Goal: Complete application form

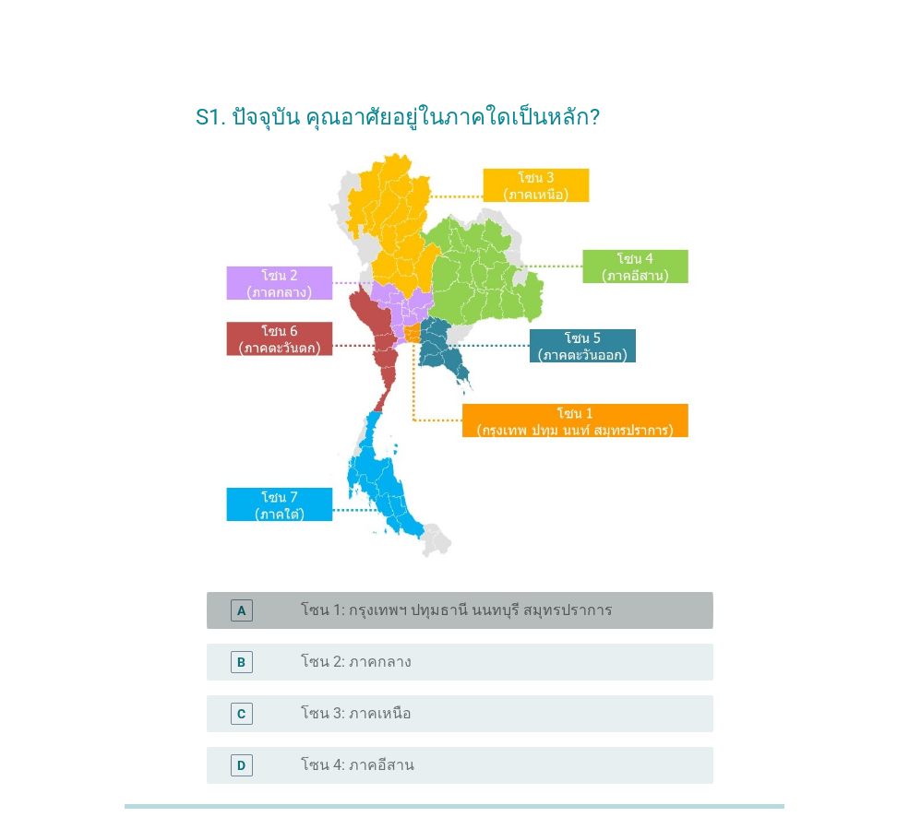
click at [534, 619] on label "โซน 1: กรุงเทพฯ ปทุมธานี นนทบุรี สมุทรปราการ" at bounding box center [457, 611] width 312 height 18
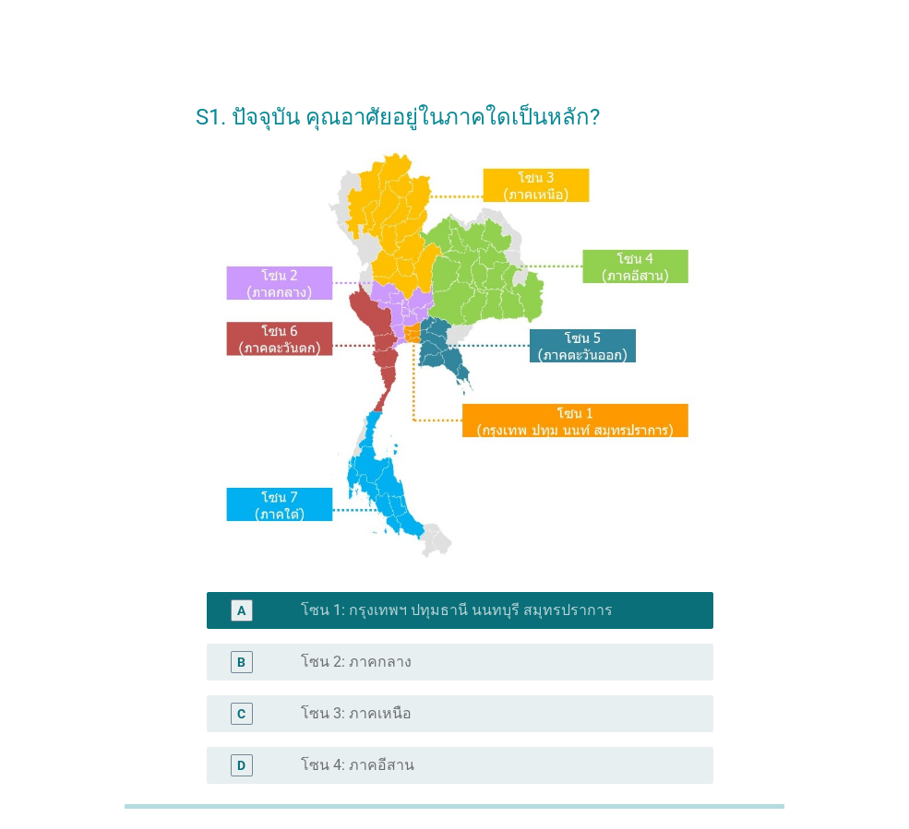
scroll to position [347, 0]
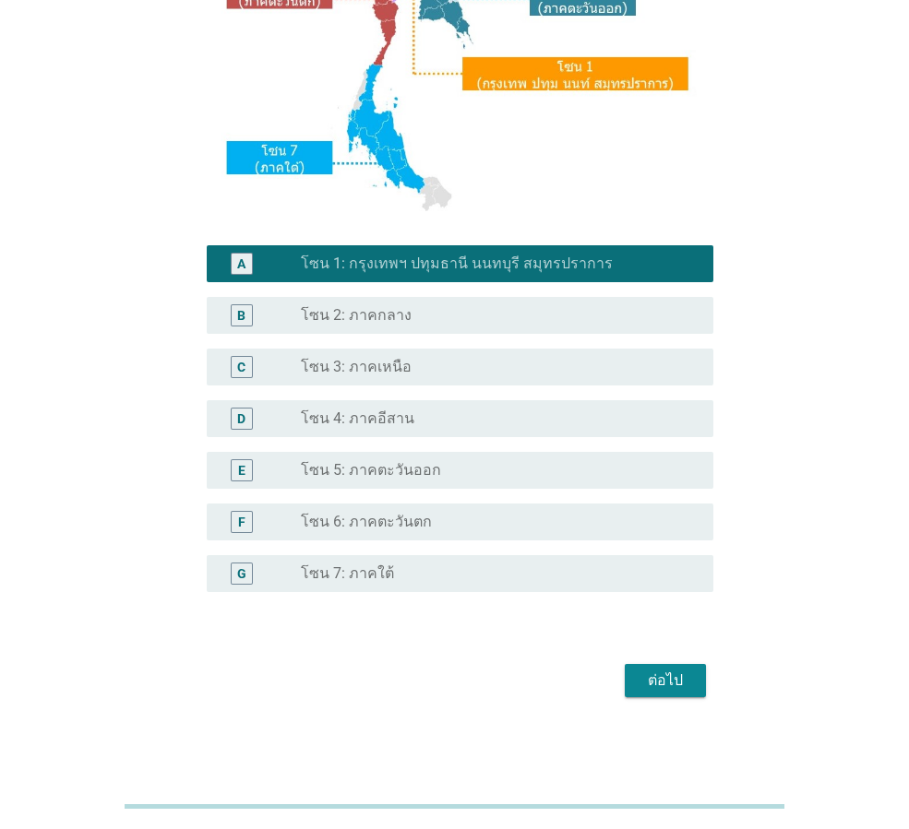
click at [681, 678] on div "ต่อไป" at bounding box center [665, 681] width 52 height 22
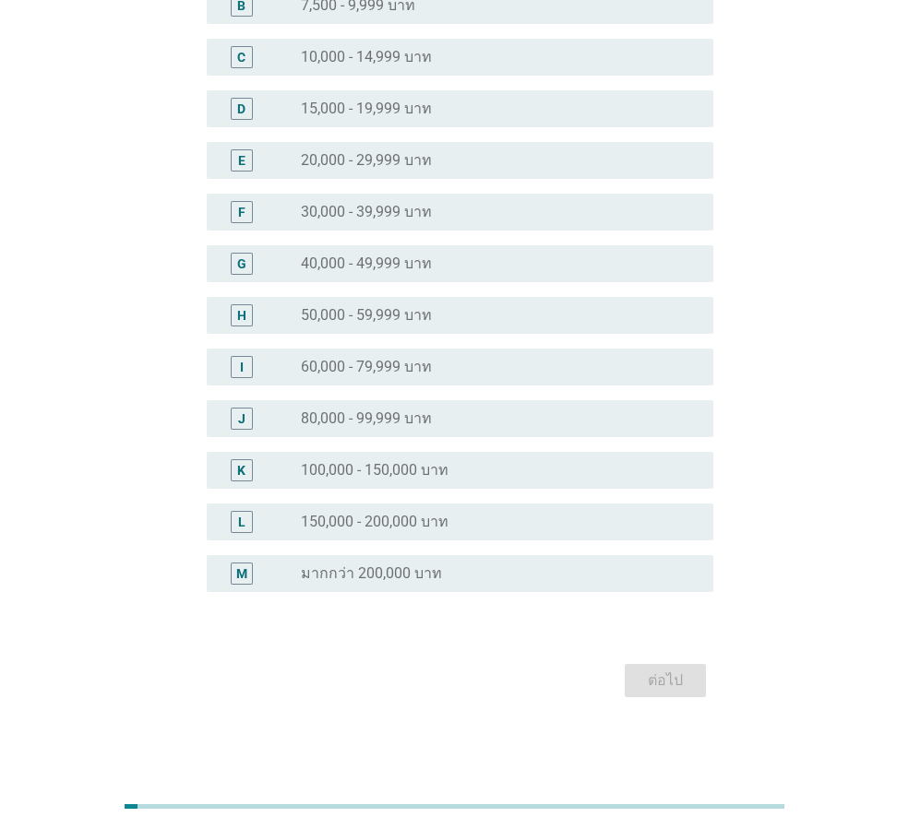
scroll to position [0, 0]
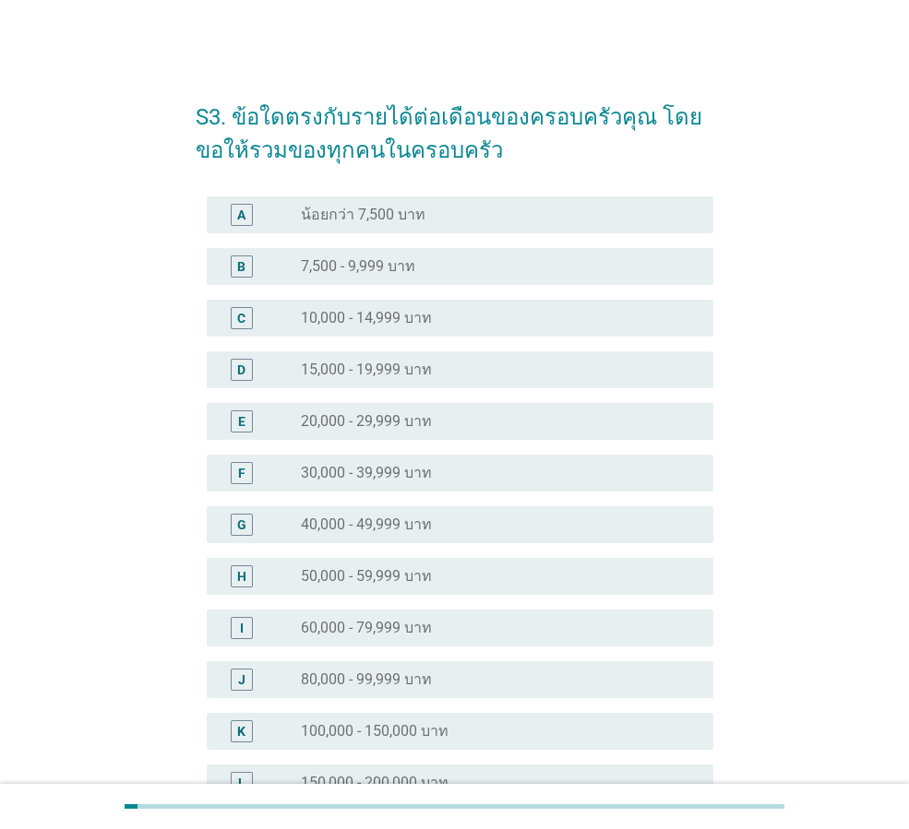
click at [441, 422] on div "radio_button_unchecked 20,000 - 29,999 บาท" at bounding box center [492, 421] width 383 height 18
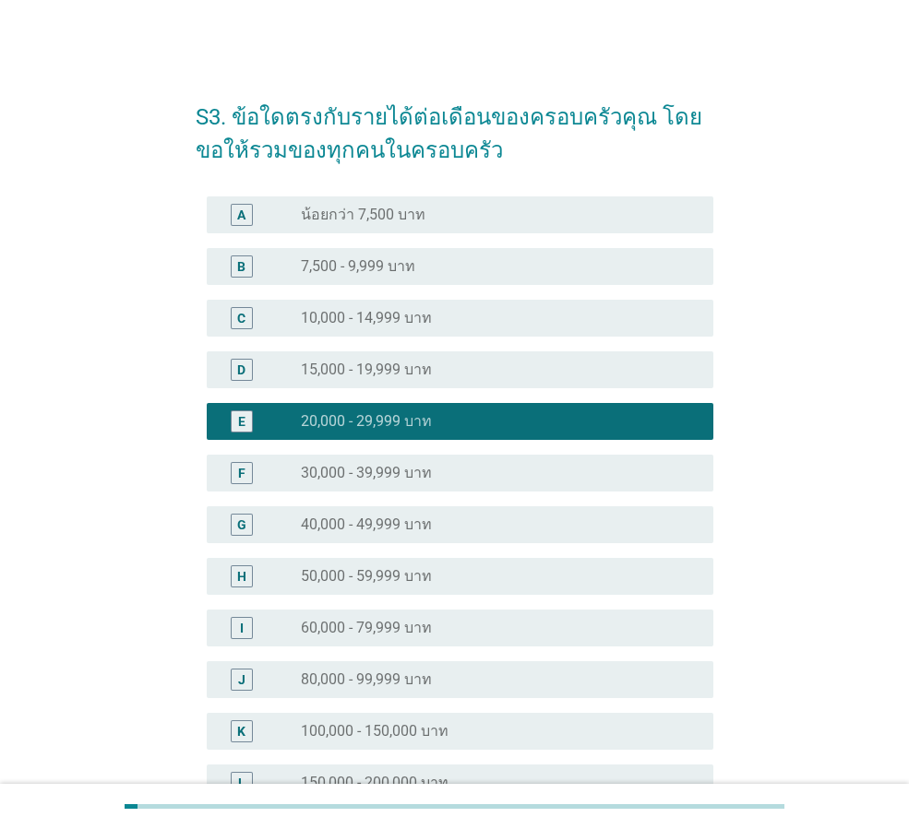
scroll to position [261, 0]
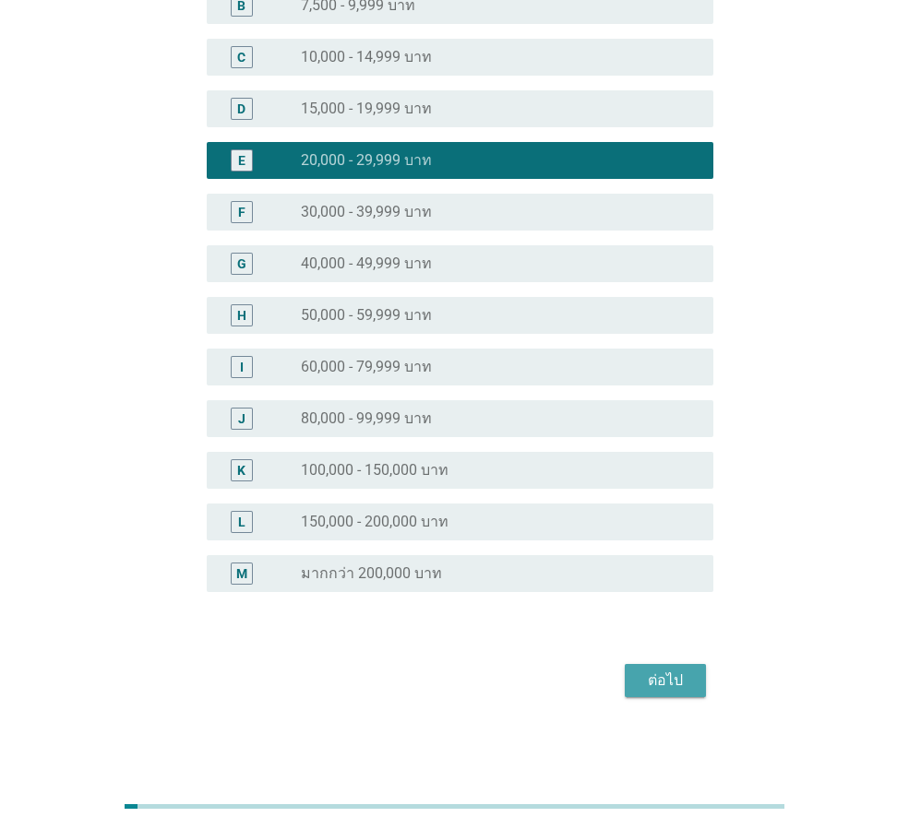
click at [673, 673] on div "ต่อไป" at bounding box center [665, 681] width 52 height 22
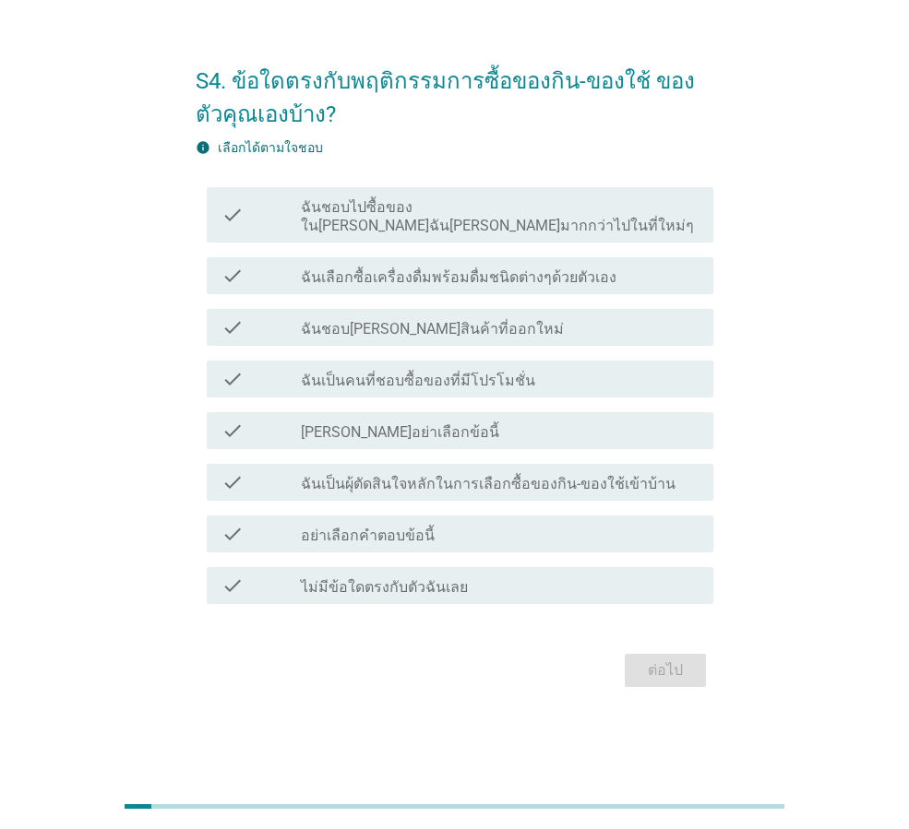
scroll to position [0, 0]
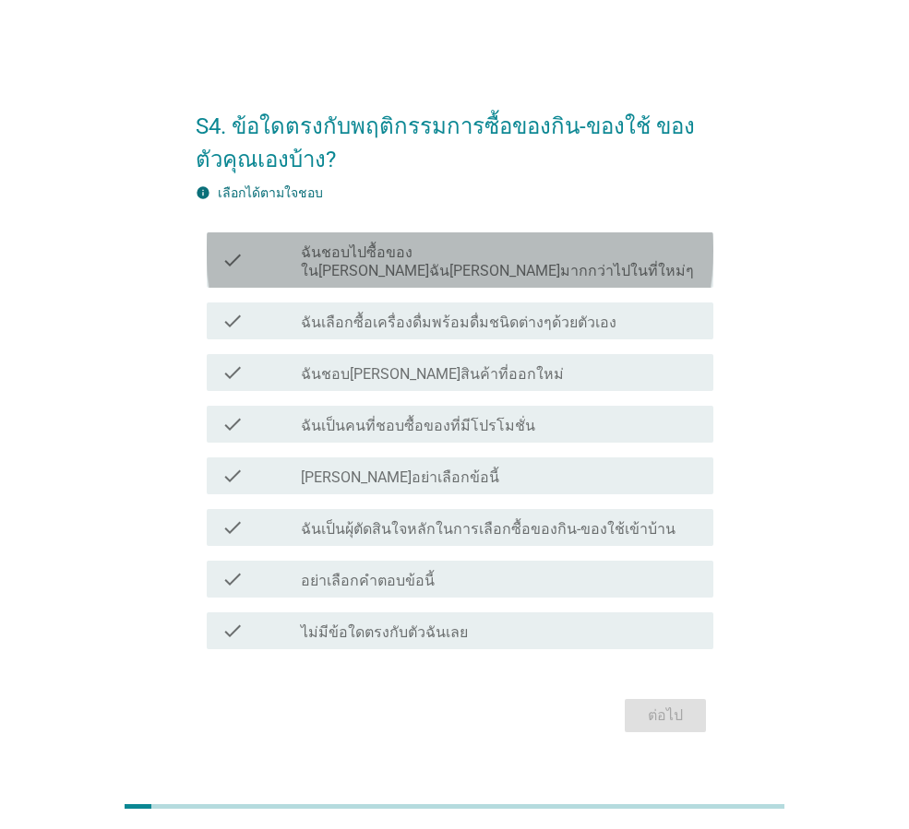
click at [375, 266] on label "ฉันชอบไปซื้อของใน[PERSON_NAME]ฉัน[PERSON_NAME]มากกว่าไปในที่ใหม่ๆ" at bounding box center [500, 262] width 398 height 37
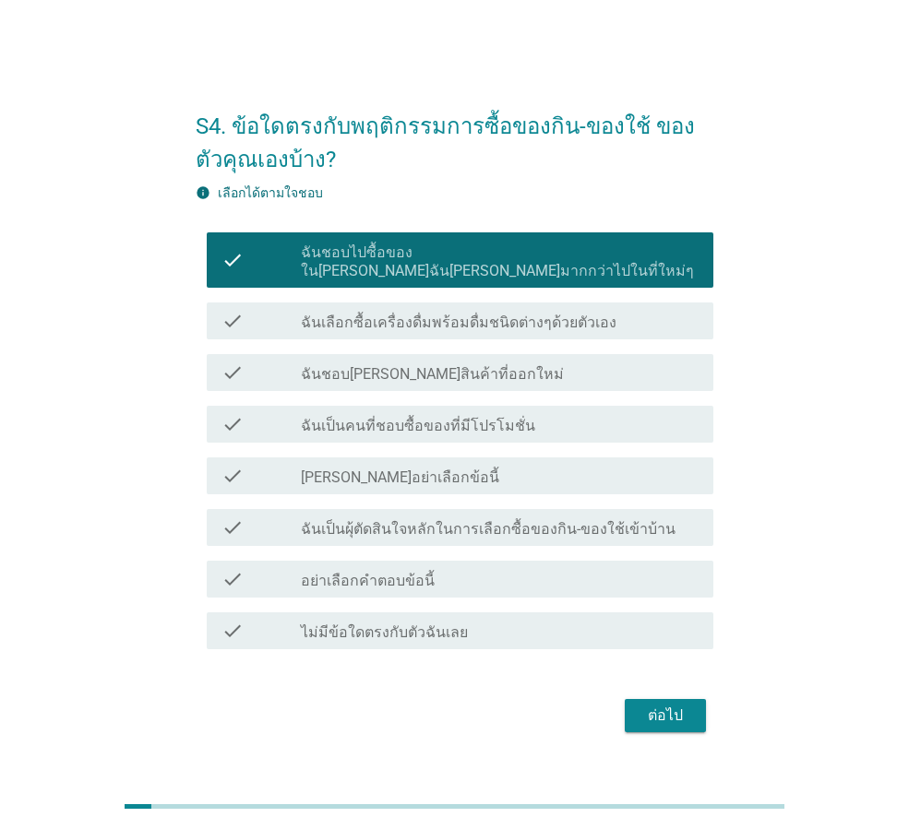
click at [370, 314] on label "ฉันเลือกซื้อเครื่องดื่มพร้อมดื่มชนิดต่างๆด้วยตัวเอง" at bounding box center [459, 323] width 316 height 18
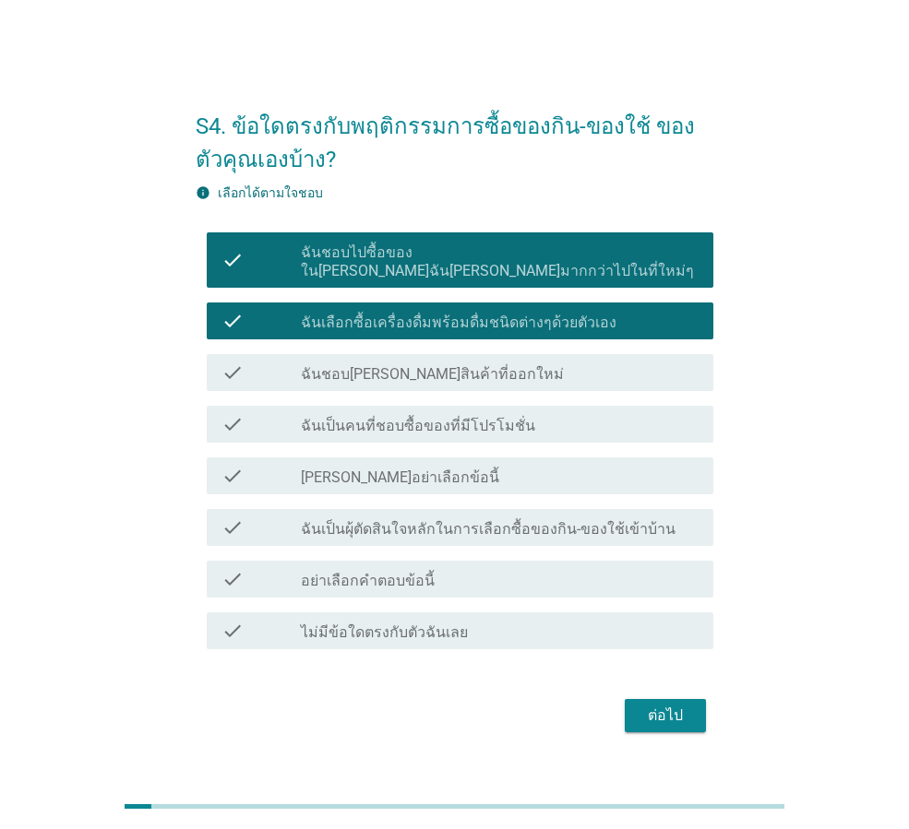
click at [362, 367] on label "ฉันชอบ[PERSON_NAME]สินค้าที่ออกใหม่" at bounding box center [432, 374] width 263 height 18
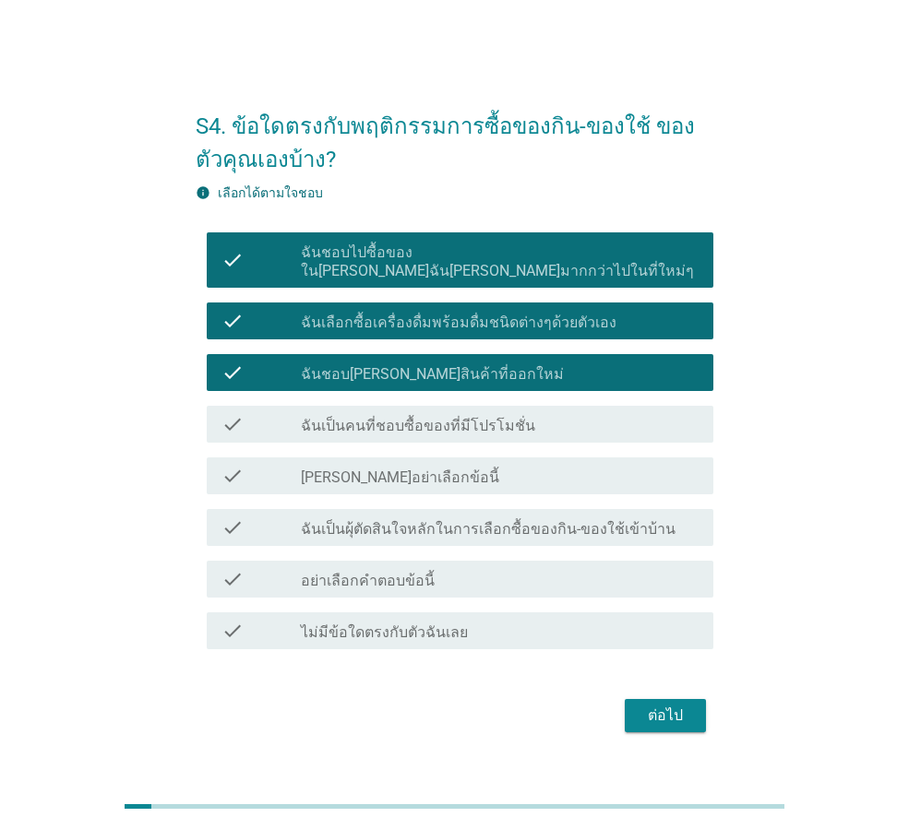
click at [357, 417] on label "ฉันเป็นคนที่ชอบซื้อของที่มีโปรโมชั่น" at bounding box center [418, 426] width 234 height 18
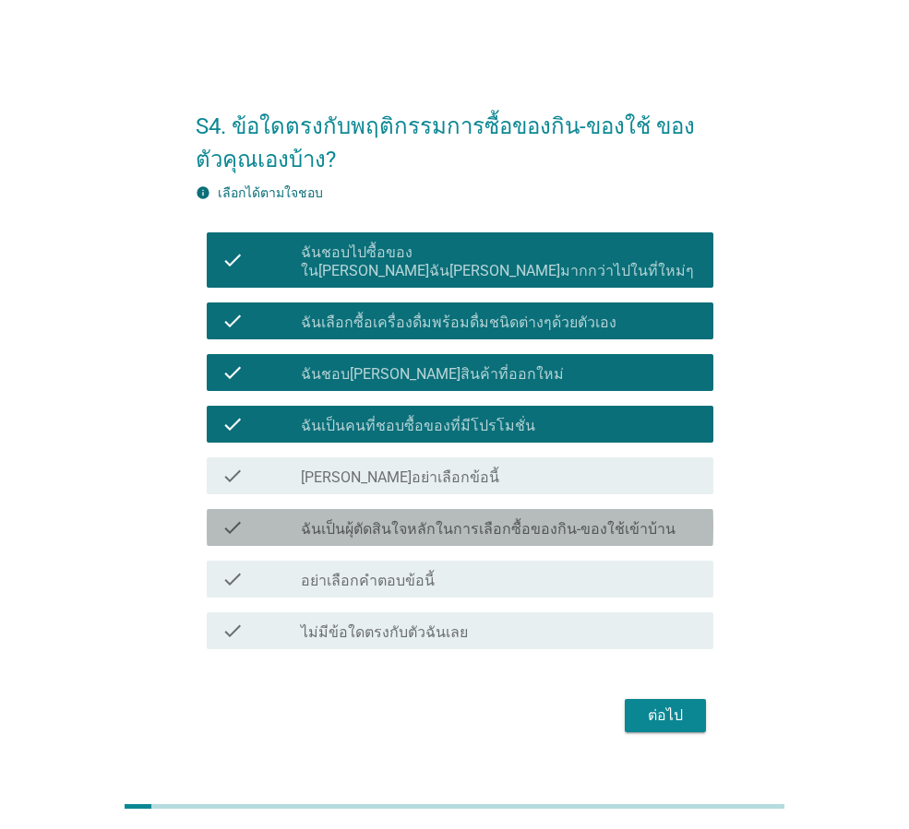
click at [365, 517] on div "check_box_outline_blank ฉันเป็นผุ้ตัดสินใจหลักในการเลือกซื้อของกิน-ของใช้เข้าบ้…" at bounding box center [500, 528] width 398 height 22
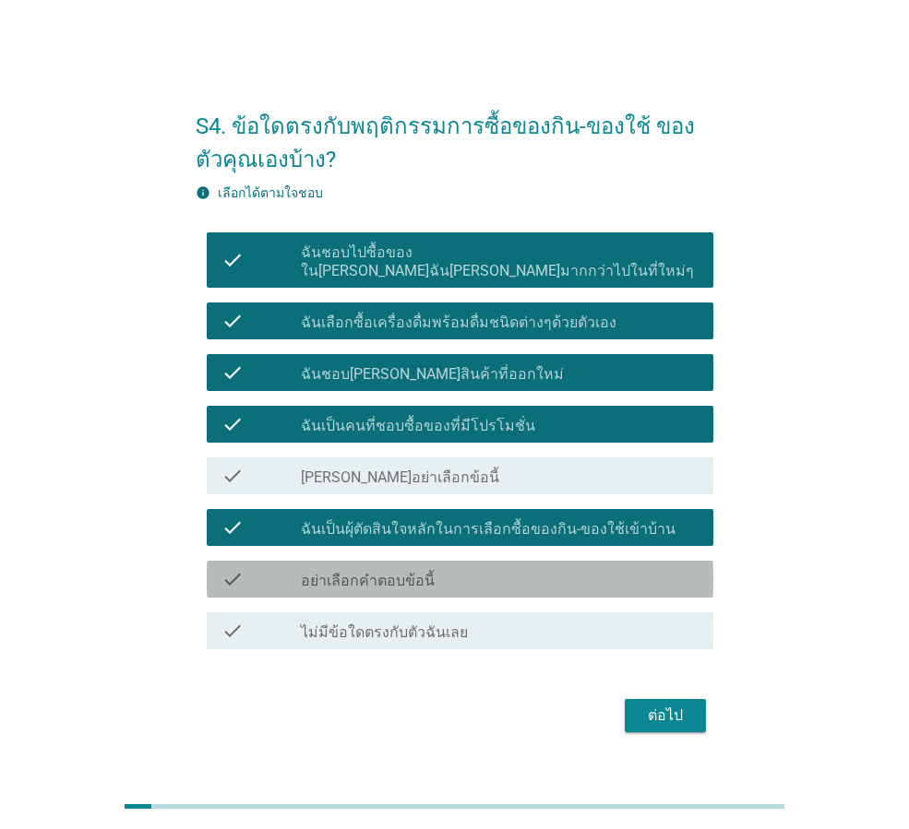
click at [372, 572] on label "อย่าเลือกคำตอบข้อนี้" at bounding box center [368, 581] width 134 height 18
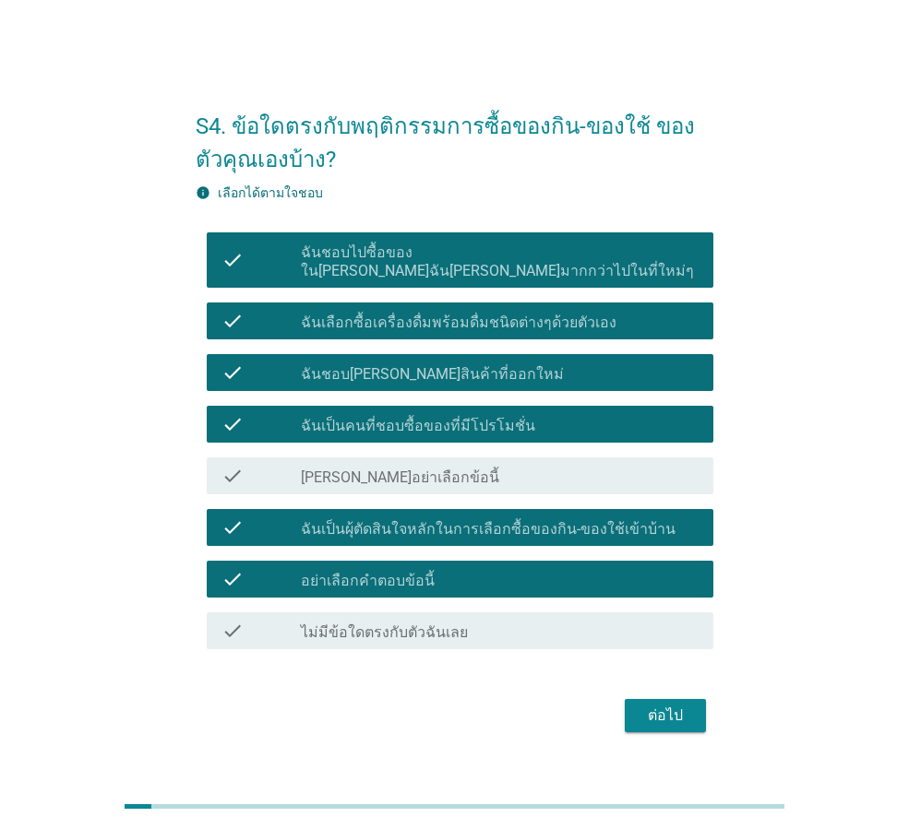
click at [459, 568] on div "check_box อย่าเลือกคำตอบข้อนี้" at bounding box center [500, 579] width 398 height 22
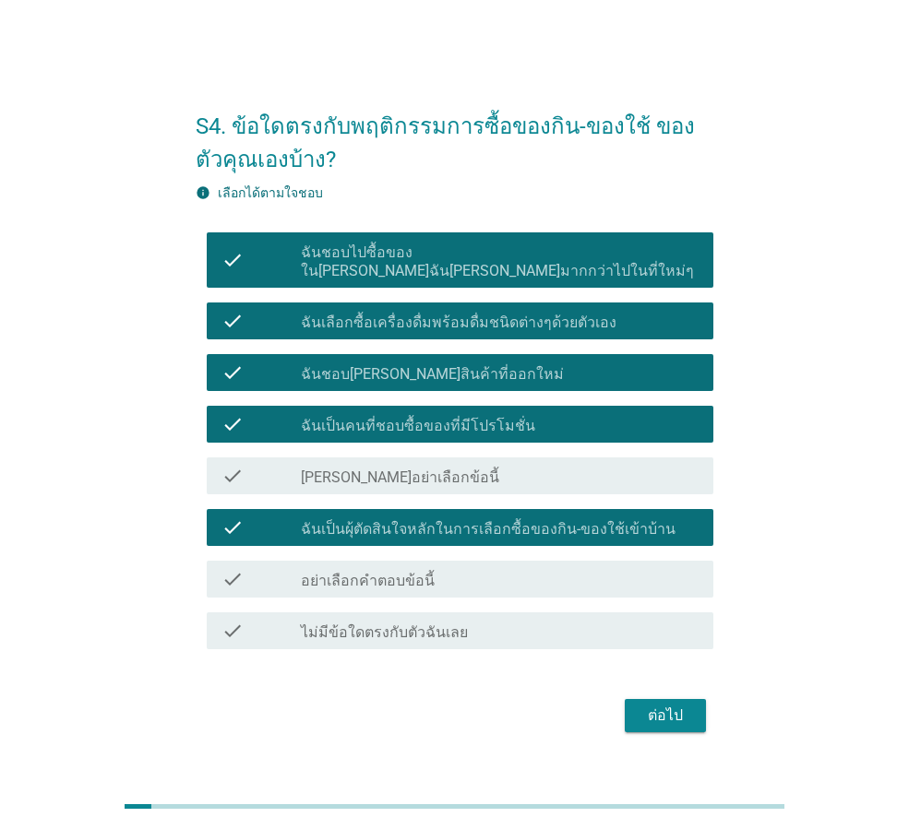
click at [439, 478] on div "check check_box_outline_blank [PERSON_NAME]อย่าเลือกข้อนี้" at bounding box center [460, 476] width 507 height 37
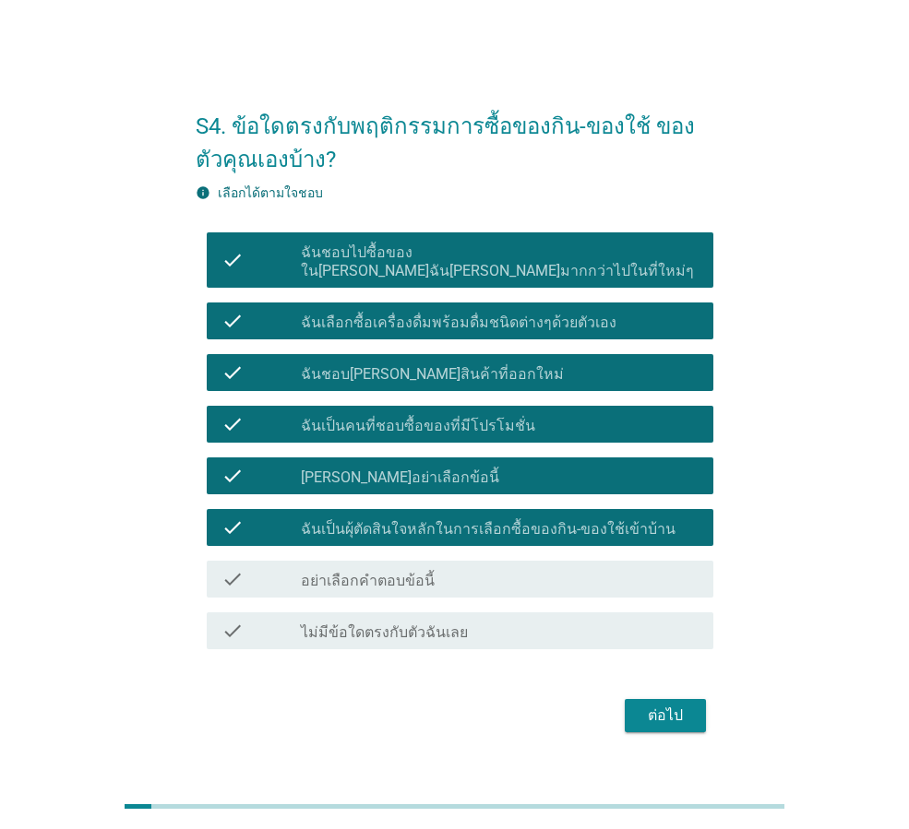
click at [432, 471] on div "check_box_outline_blank [PERSON_NAME]อย่าเลือกข้อนี้" at bounding box center [500, 476] width 398 height 22
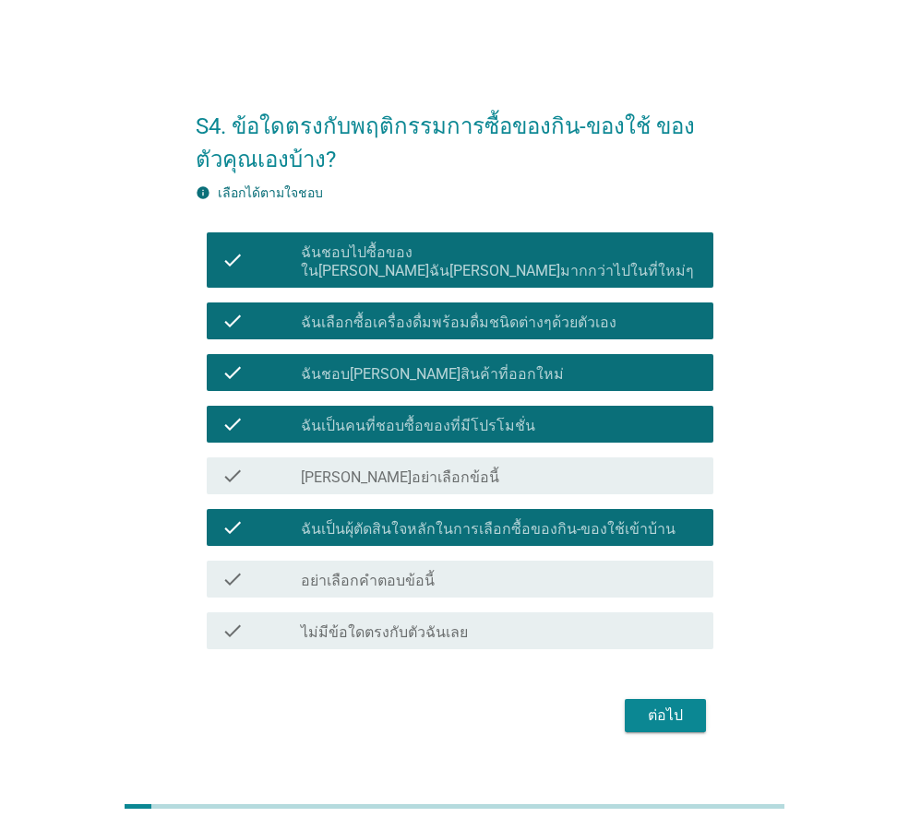
click at [667, 709] on div "ต่อไป" at bounding box center [665, 716] width 52 height 22
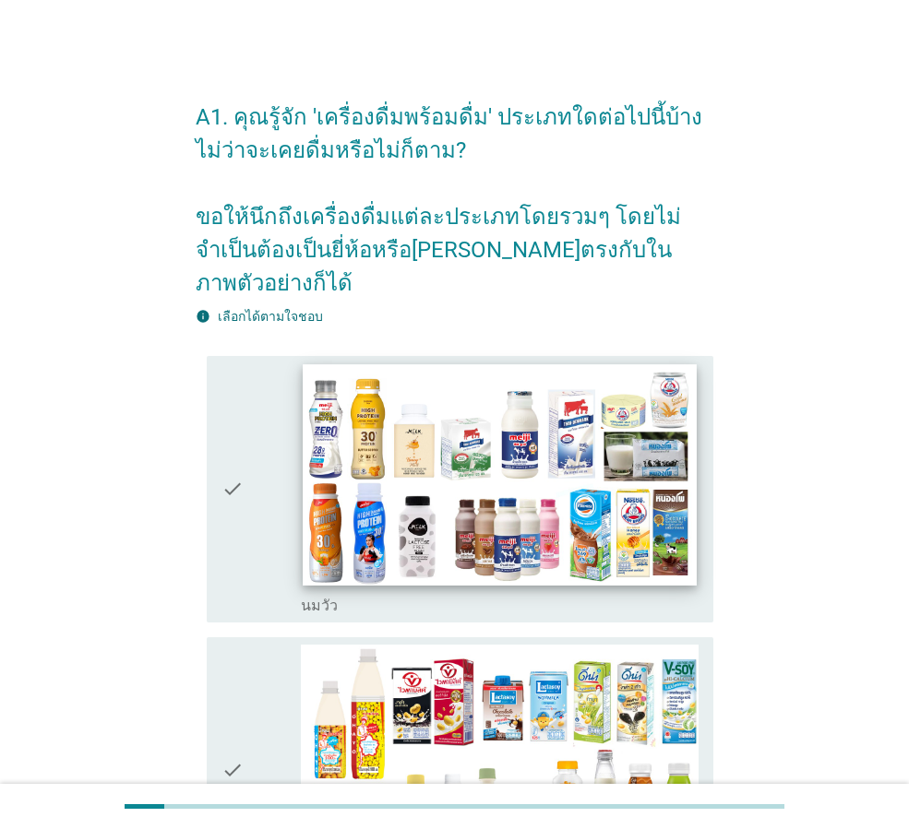
click at [509, 451] on img at bounding box center [499, 474] width 393 height 221
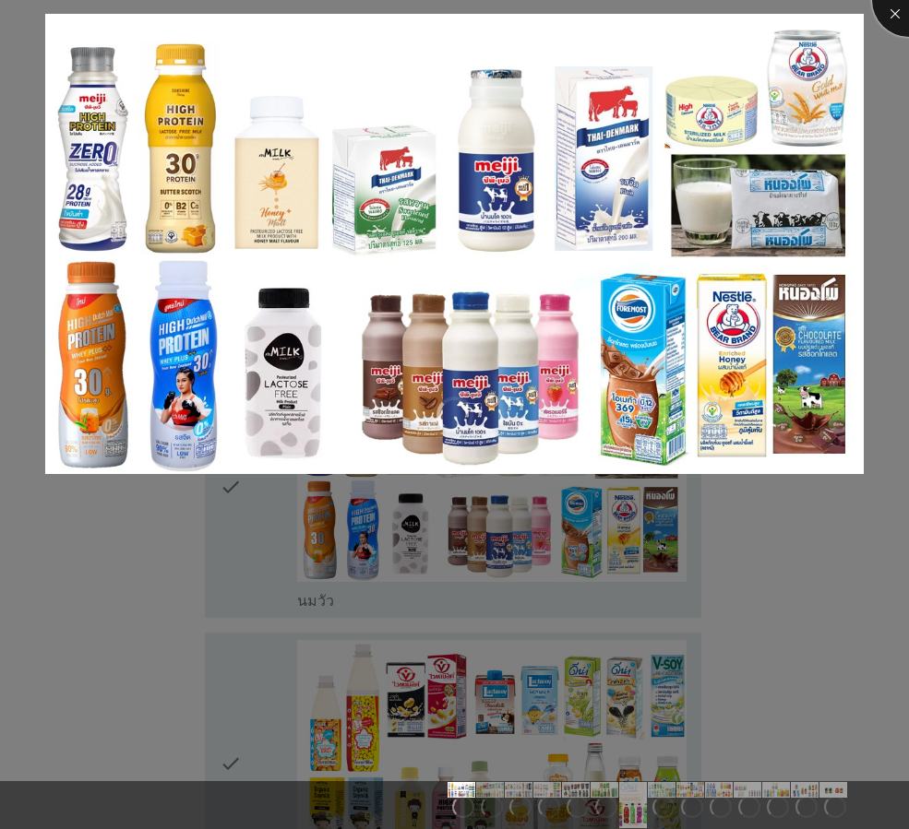
click at [889, 18] on div at bounding box center [909, 0] width 74 height 74
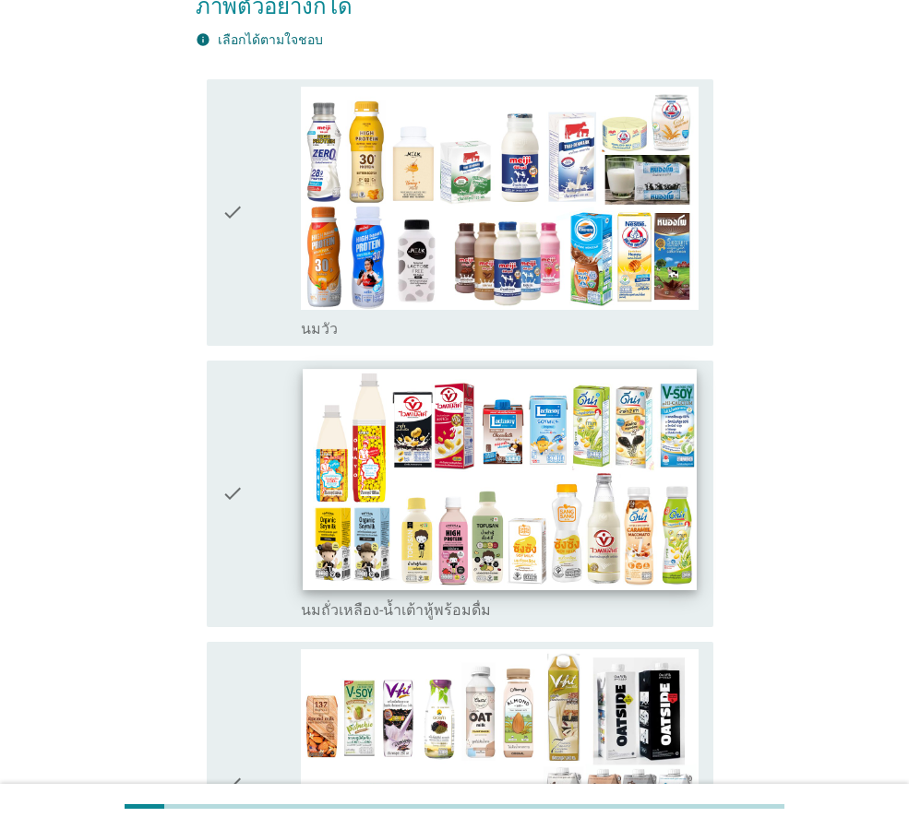
scroll to position [185, 0]
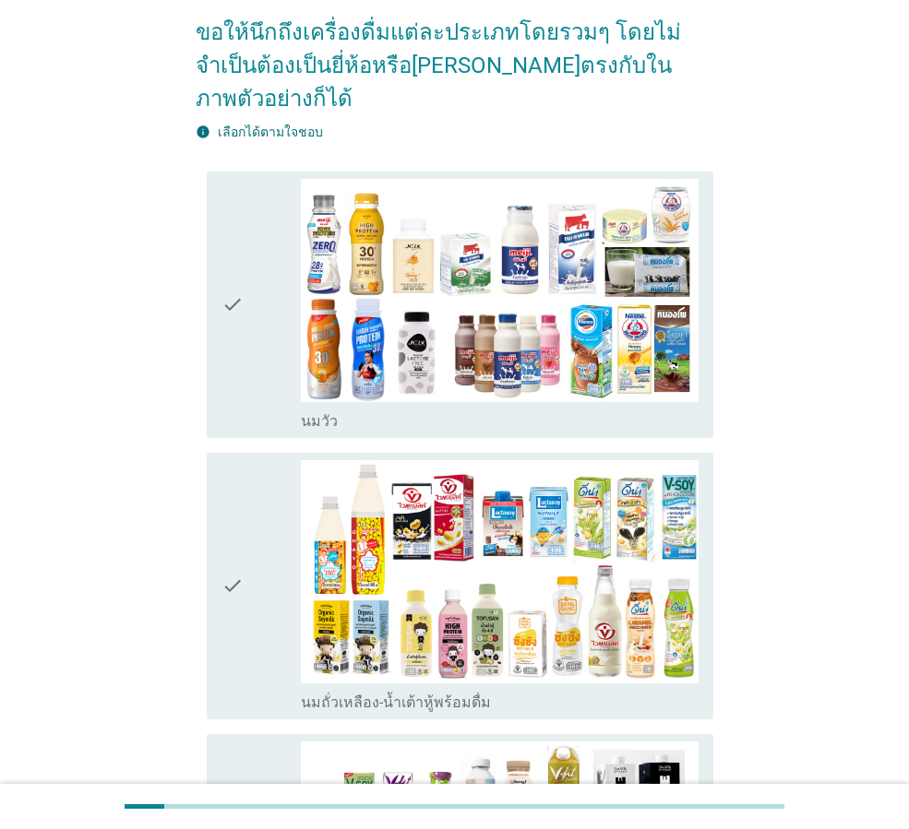
click at [232, 275] on icon "check" at bounding box center [232, 305] width 22 height 252
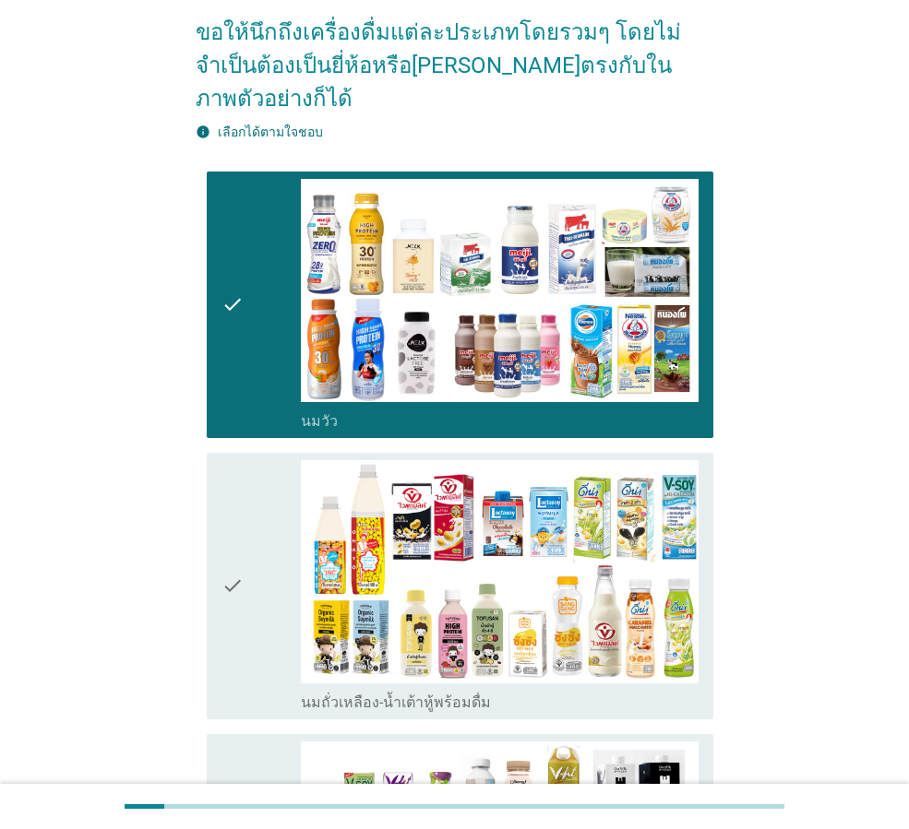
scroll to position [461, 0]
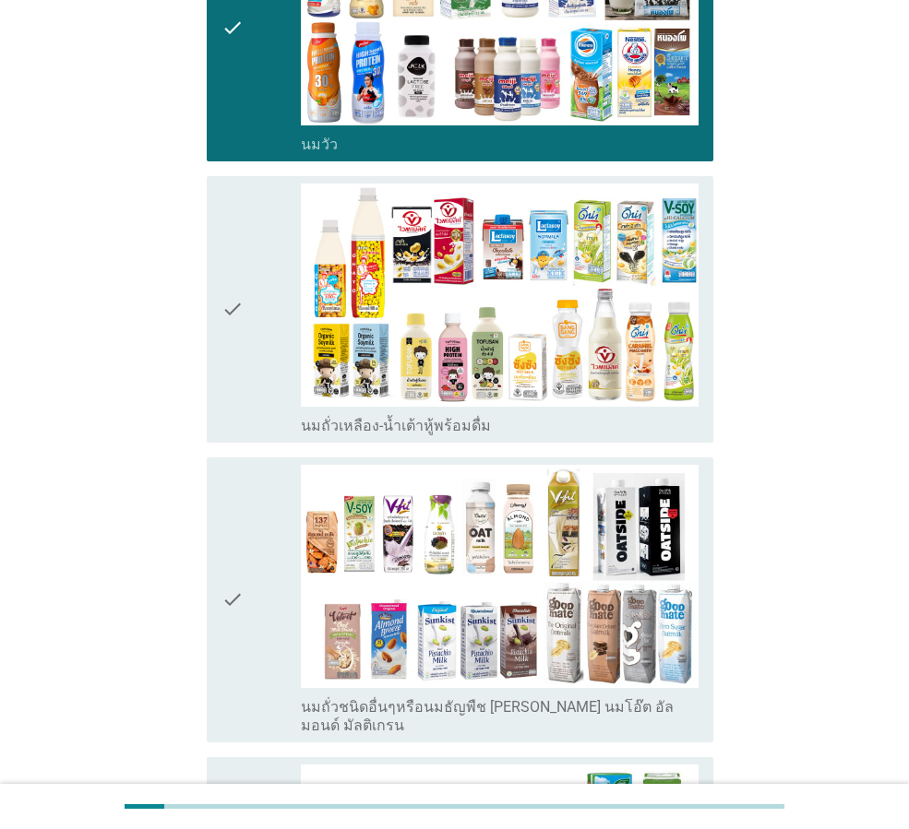
click at [226, 263] on icon "check" at bounding box center [232, 310] width 22 height 252
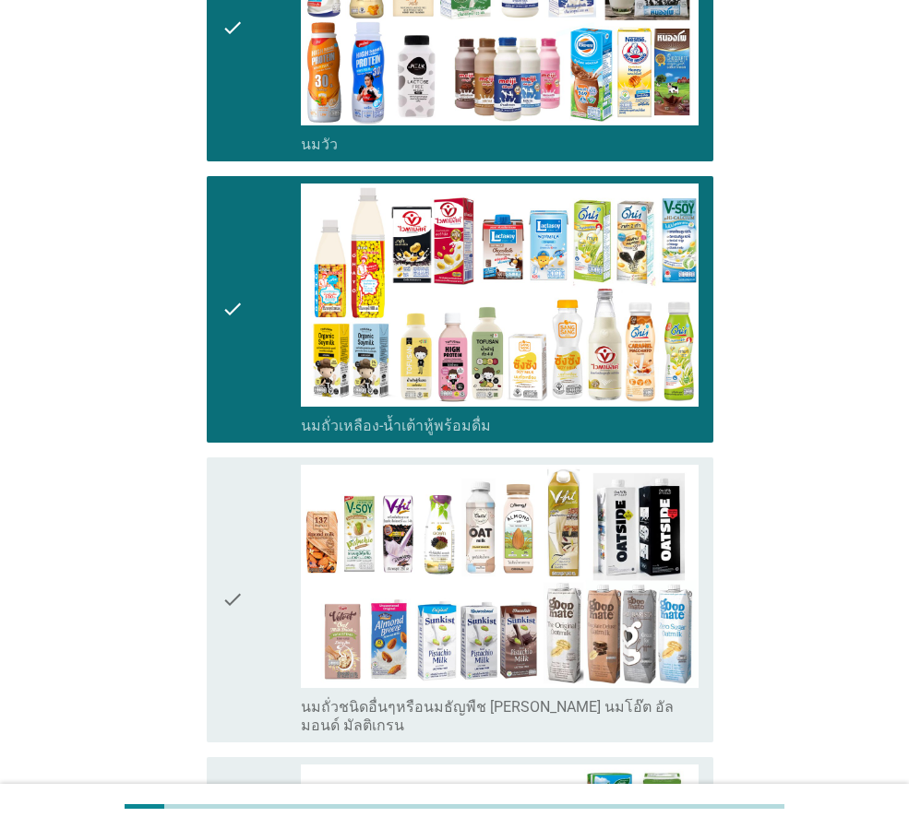
scroll to position [738, 0]
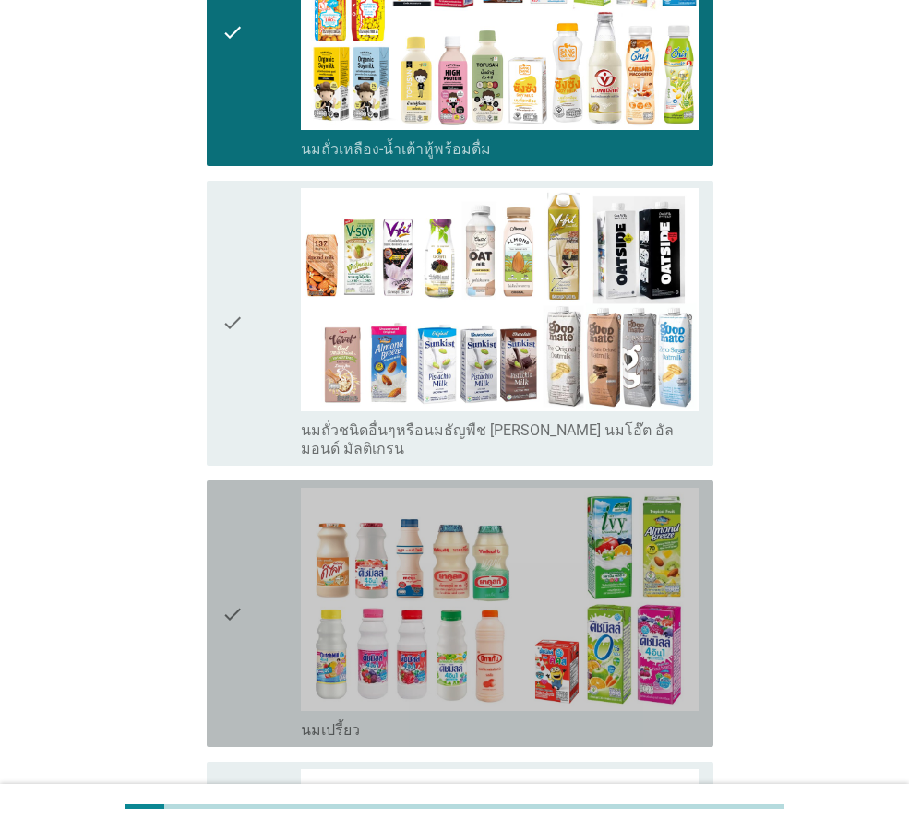
click at [221, 538] on icon "check" at bounding box center [232, 614] width 22 height 252
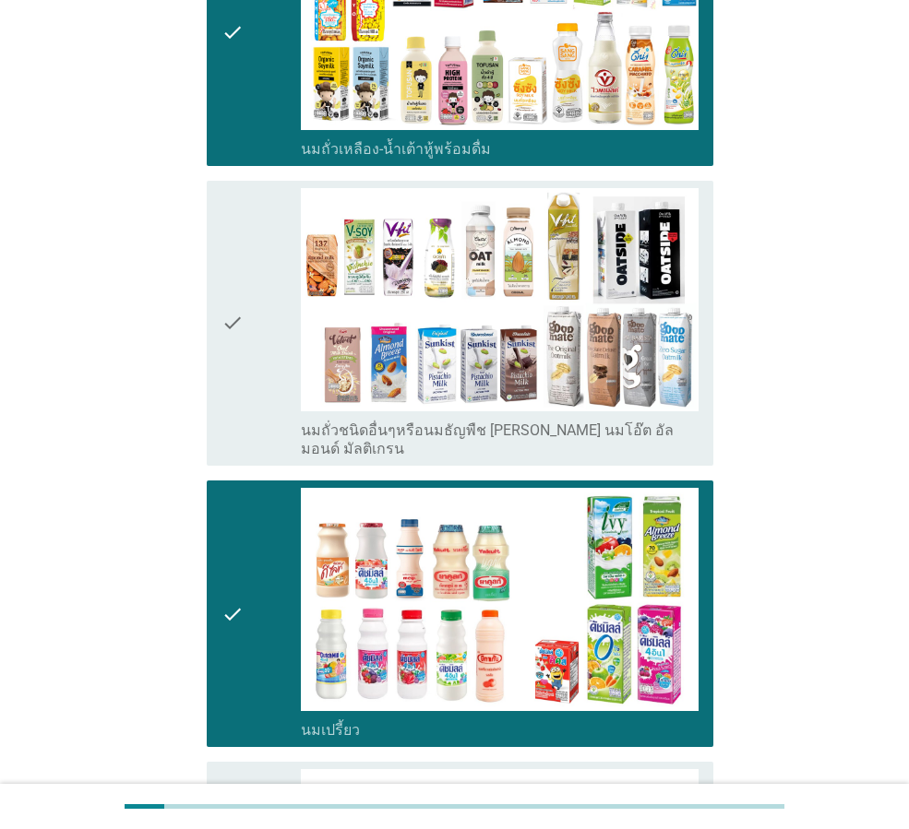
scroll to position [1015, 0]
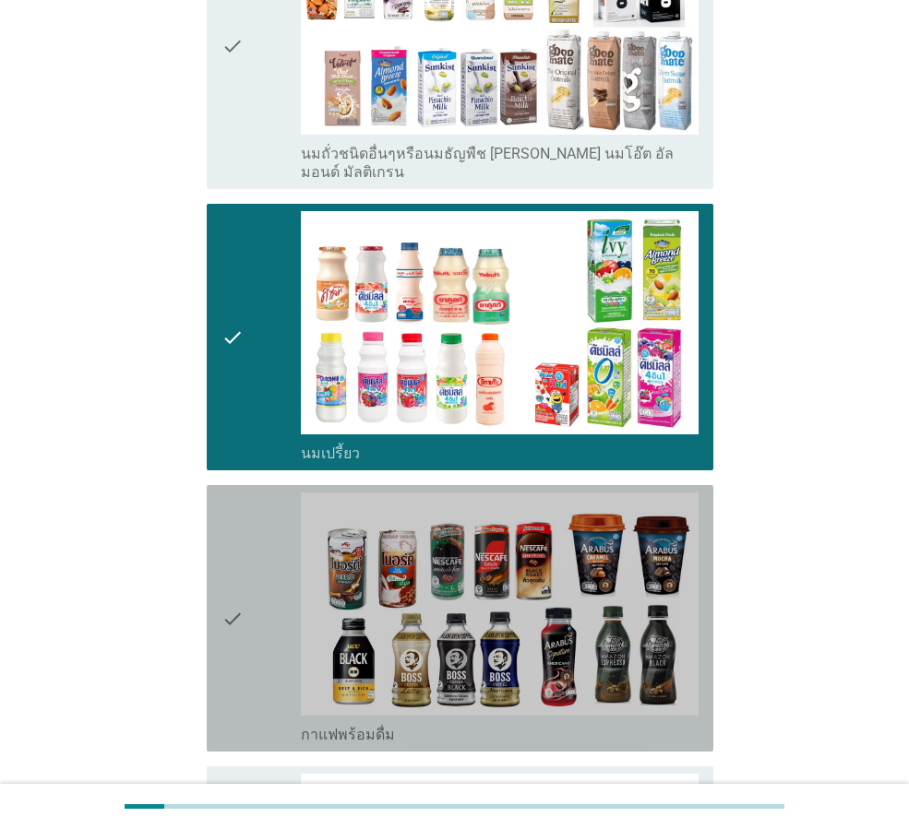
click at [230, 564] on icon "check" at bounding box center [232, 619] width 22 height 252
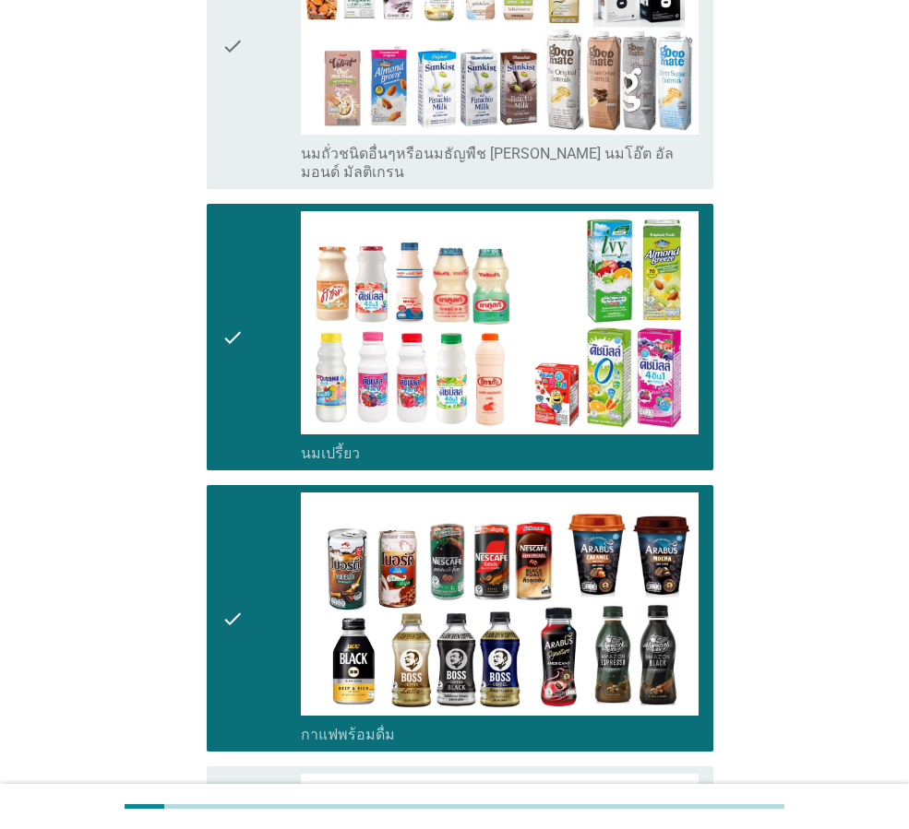
scroll to position [1292, 0]
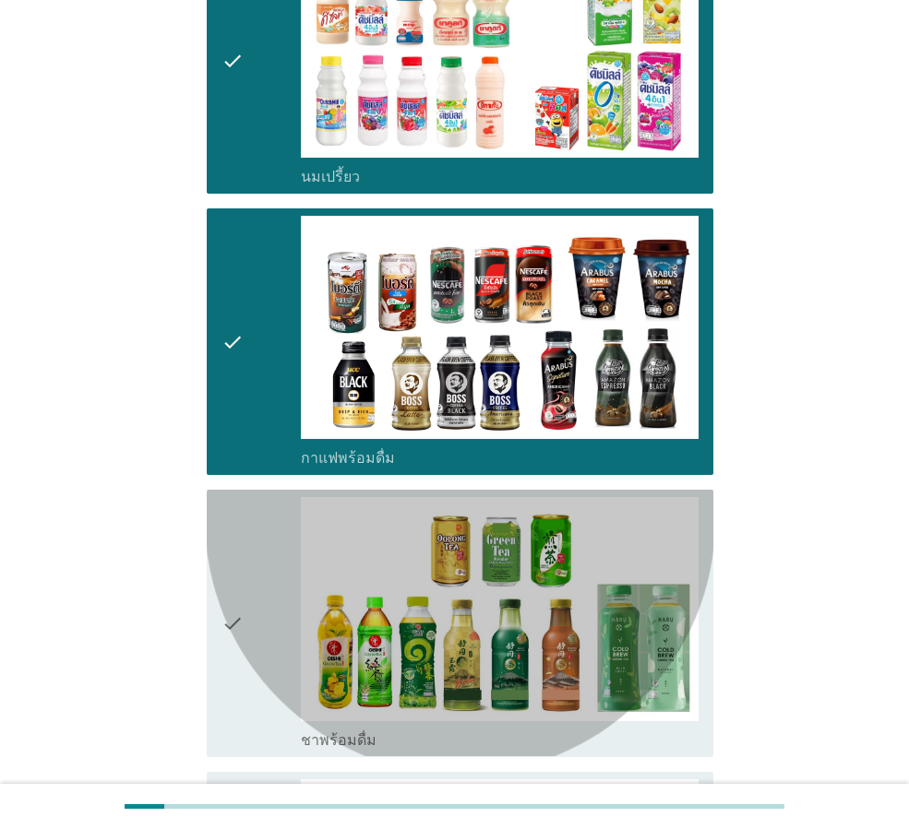
click at [224, 497] on icon "check" at bounding box center [232, 623] width 22 height 252
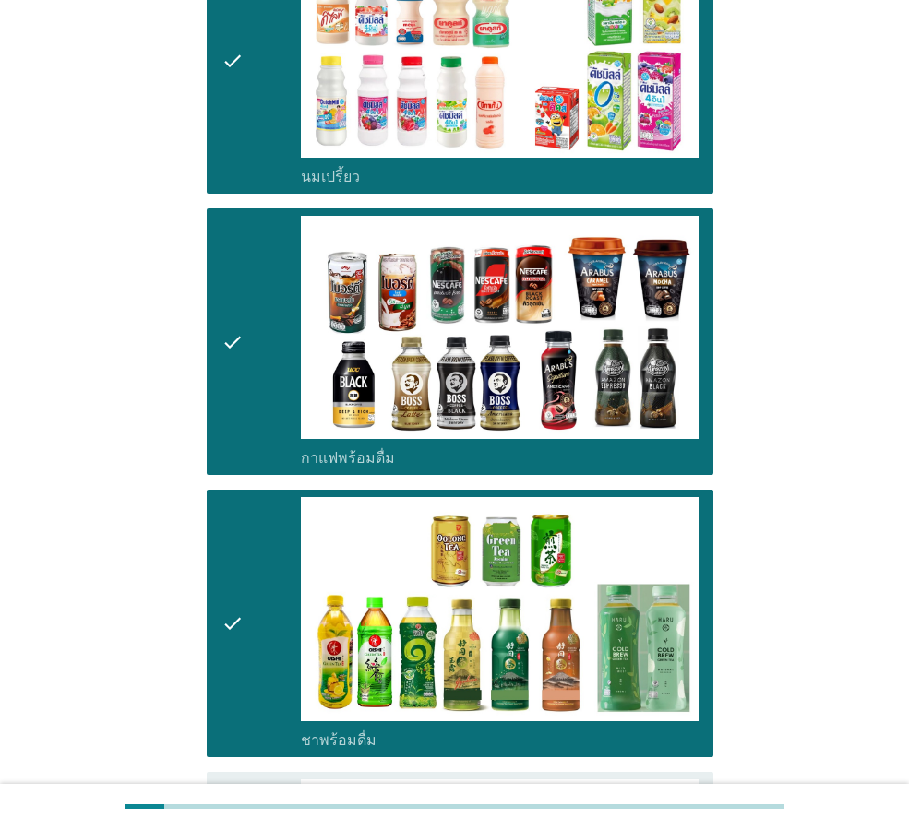
scroll to position [1568, 0]
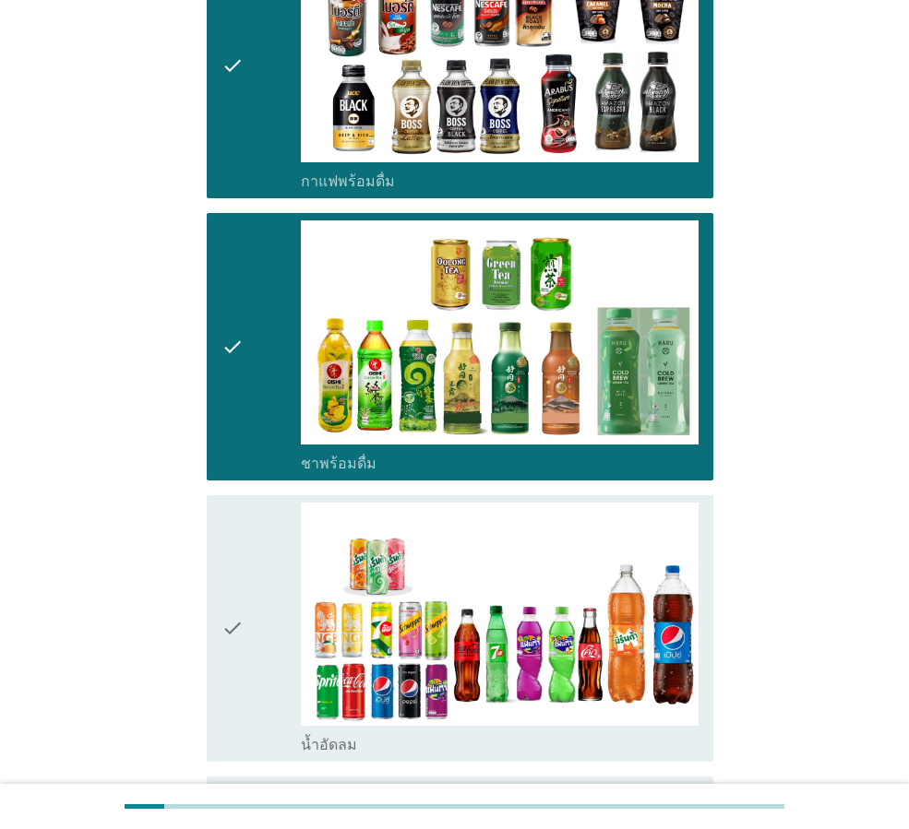
click at [217, 495] on div "check check_box_outline_blank น้ำอัดลม" at bounding box center [460, 628] width 507 height 267
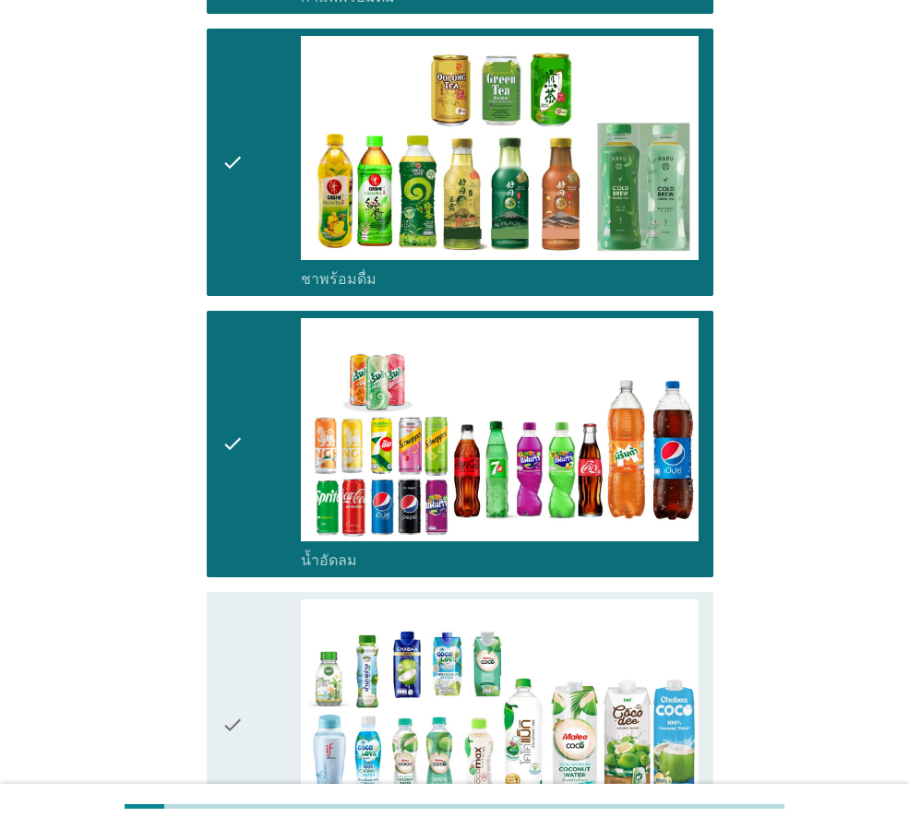
scroll to position [1857, 0]
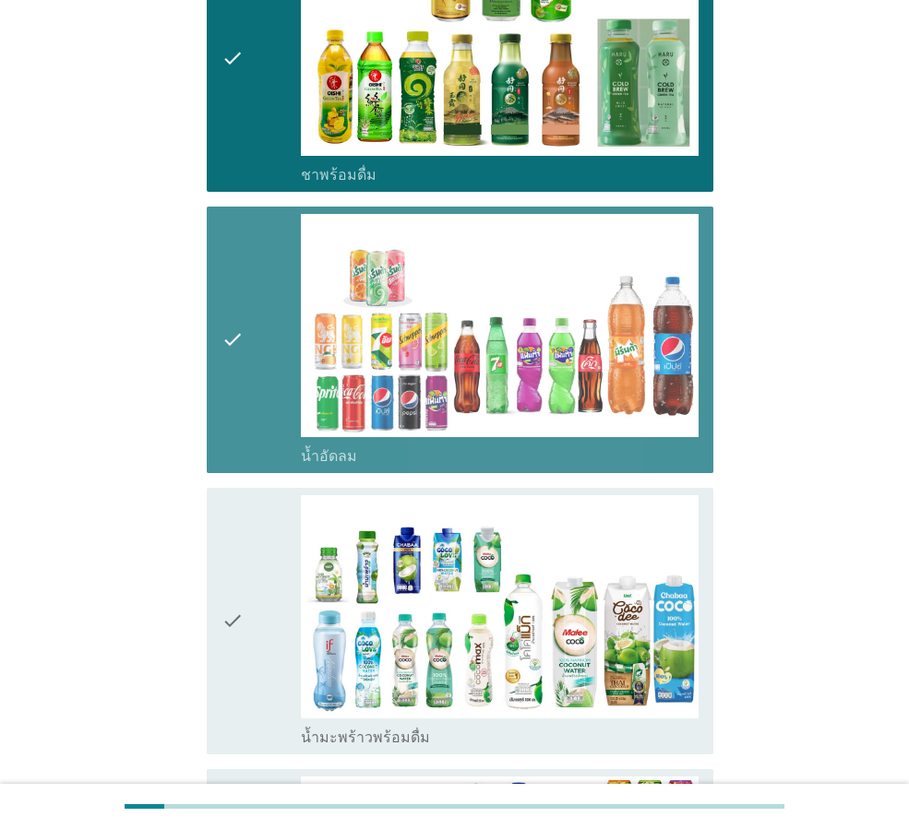
click at [229, 307] on icon "check" at bounding box center [232, 340] width 22 height 252
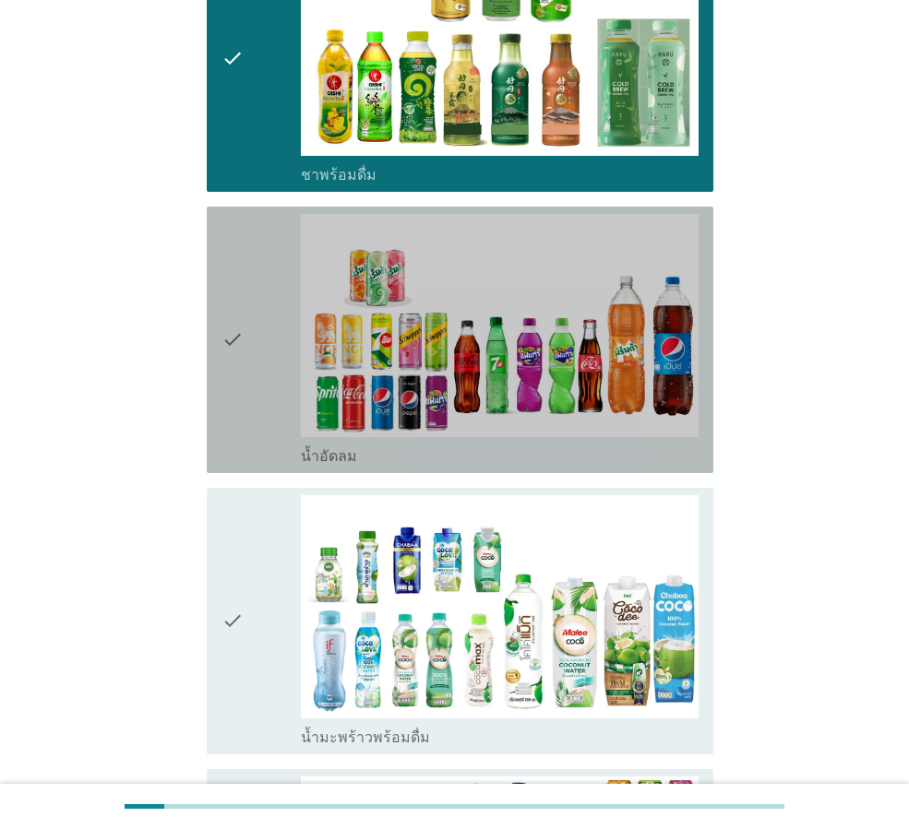
click at [219, 337] on div "check check_box_outline_blank น้ำอัดลม" at bounding box center [460, 340] width 507 height 267
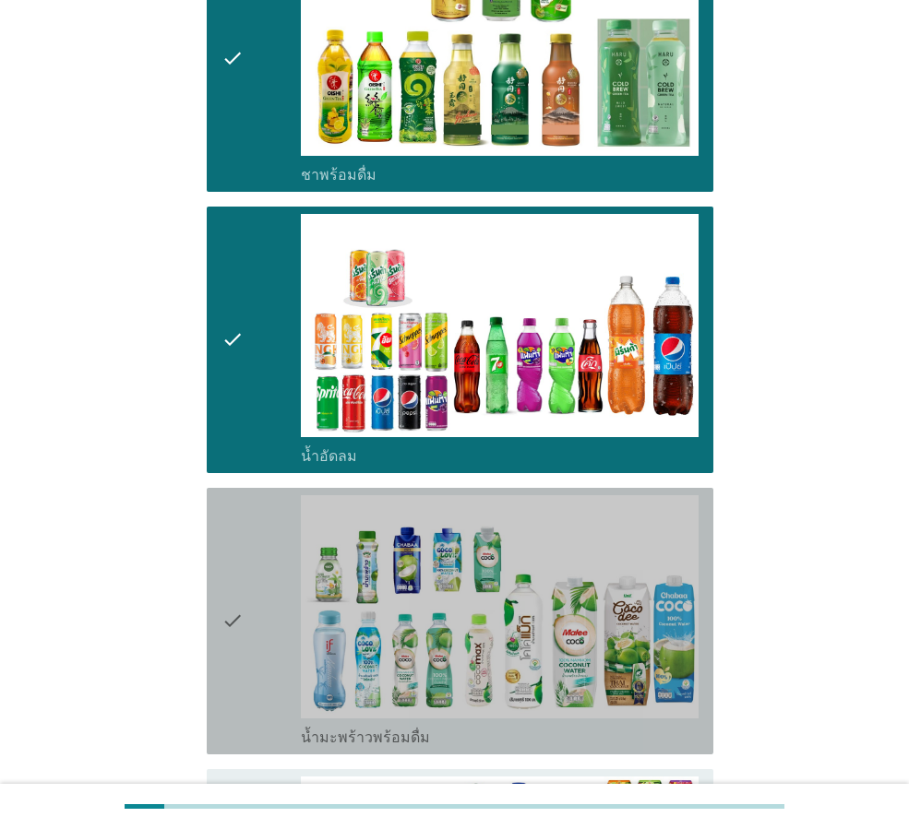
click at [218, 516] on div "check check_box_outline_blank น้ำมะพร้าวพร้อมดื่ม" at bounding box center [460, 621] width 507 height 267
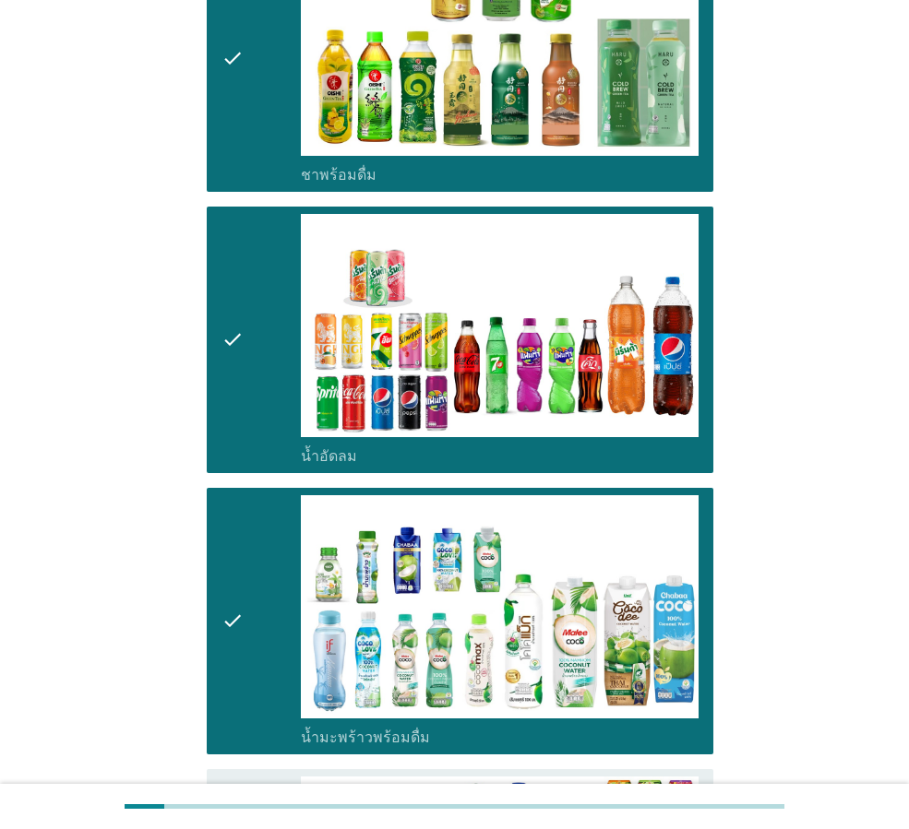
scroll to position [2226, 0]
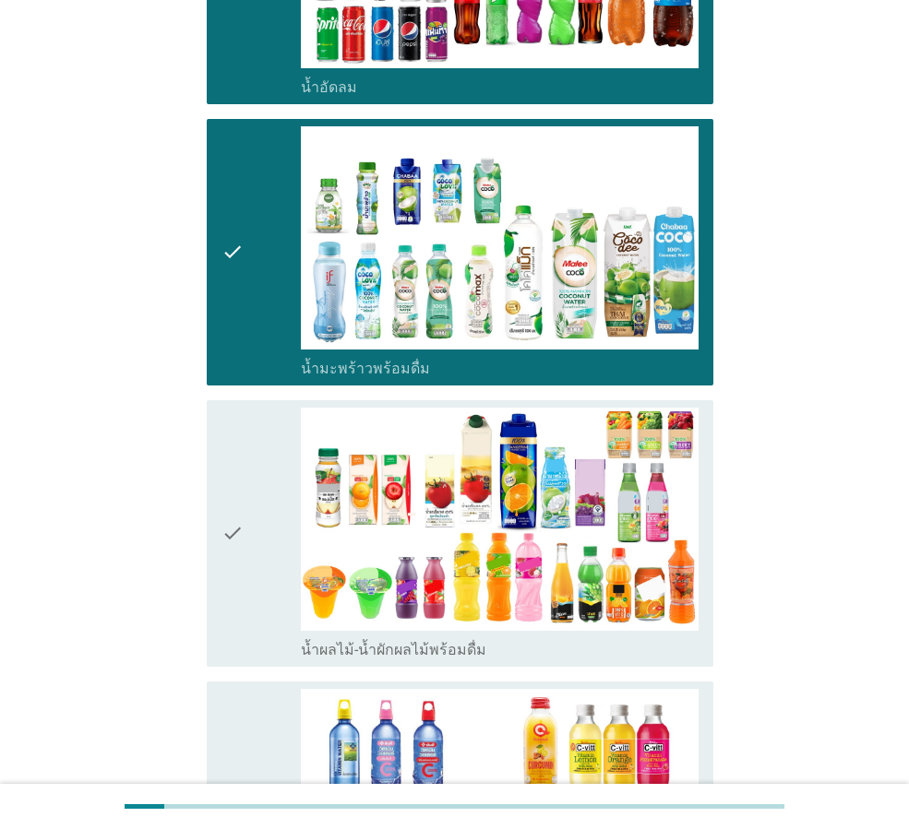
click at [233, 502] on icon "check" at bounding box center [232, 534] width 22 height 252
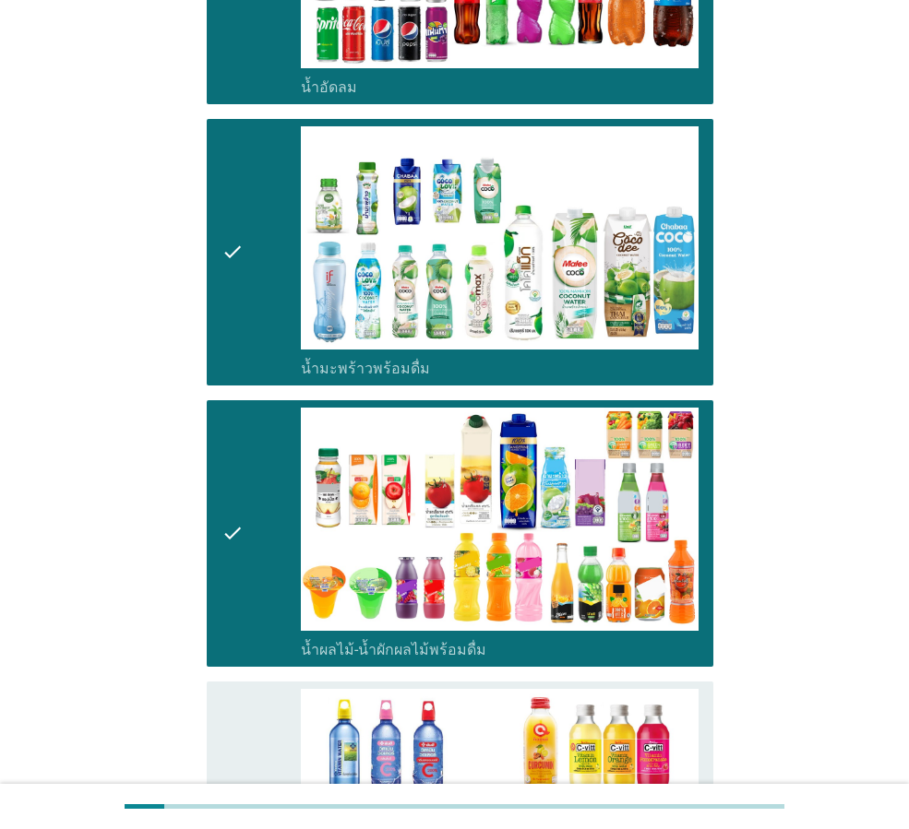
scroll to position [2503, 0]
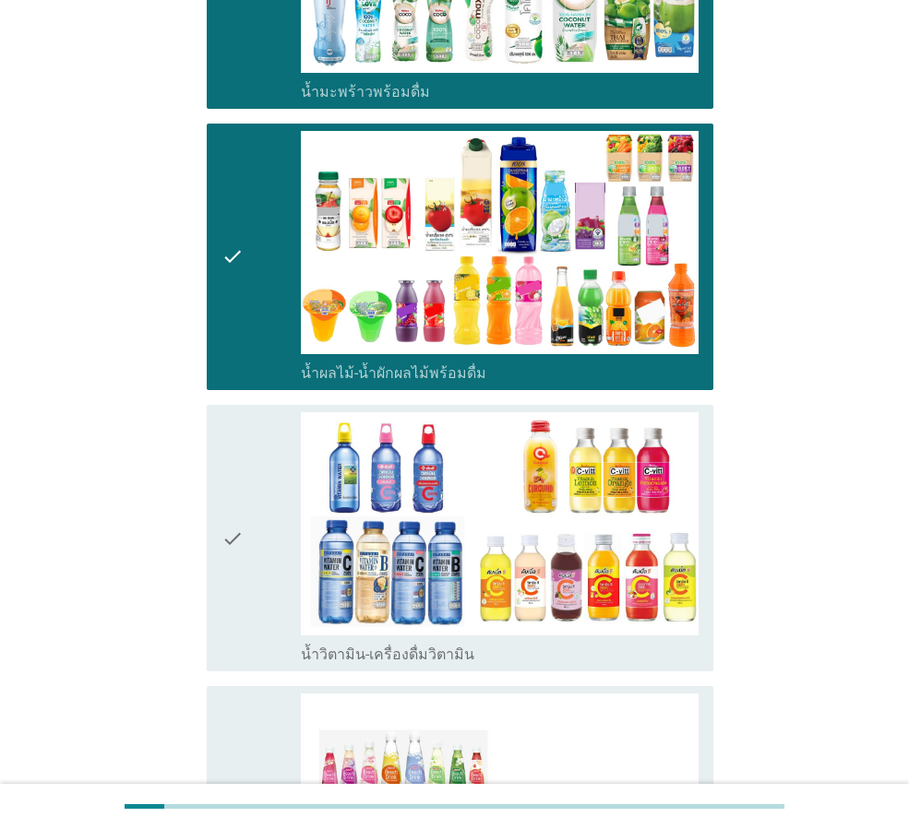
click at [232, 493] on icon "check" at bounding box center [232, 538] width 22 height 252
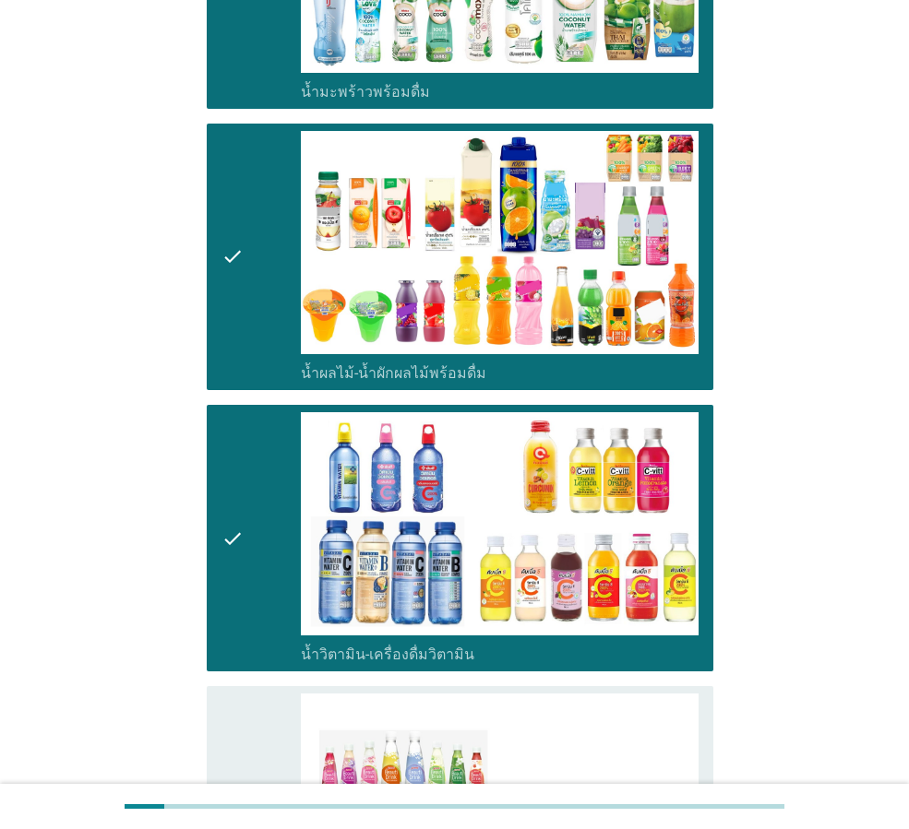
scroll to position [2872, 0]
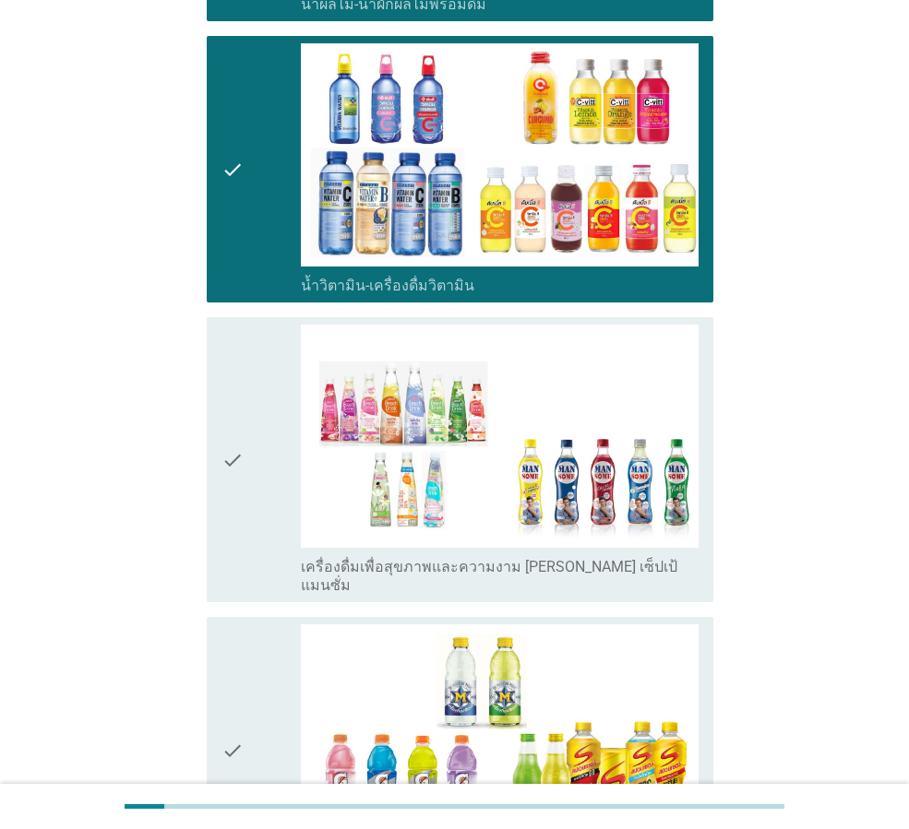
click at [226, 667] on icon "check" at bounding box center [232, 751] width 22 height 252
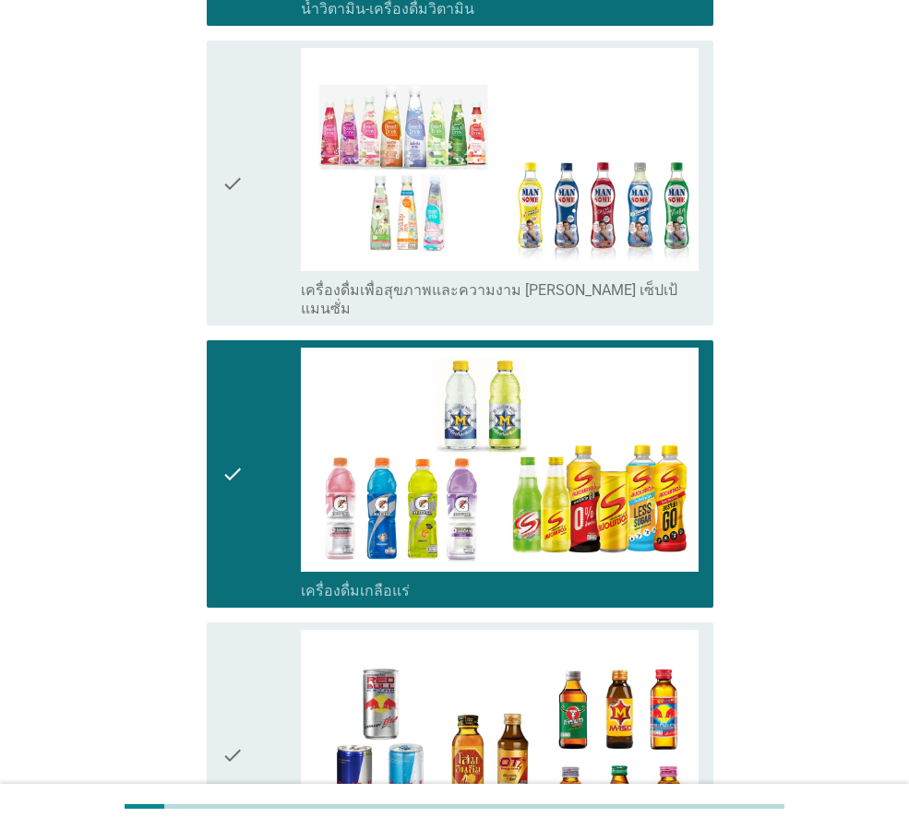
scroll to position [3333, 0]
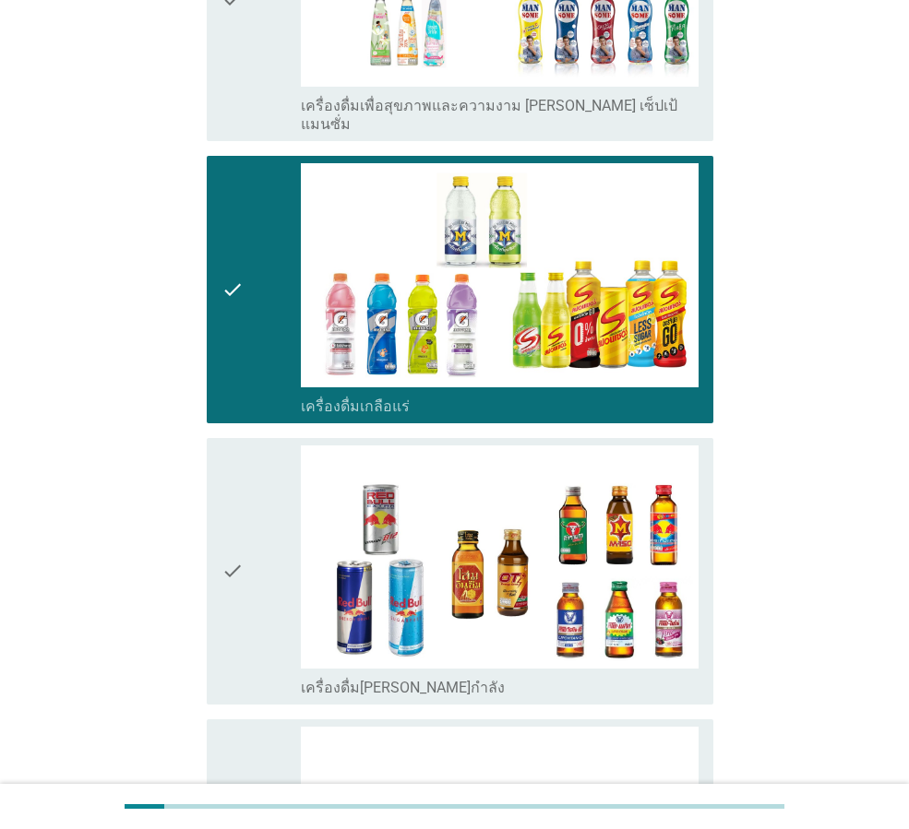
click at [215, 521] on div "check check_box_outline_blank เครื่องดื่ม[PERSON_NAME]กำลัง" at bounding box center [460, 571] width 507 height 267
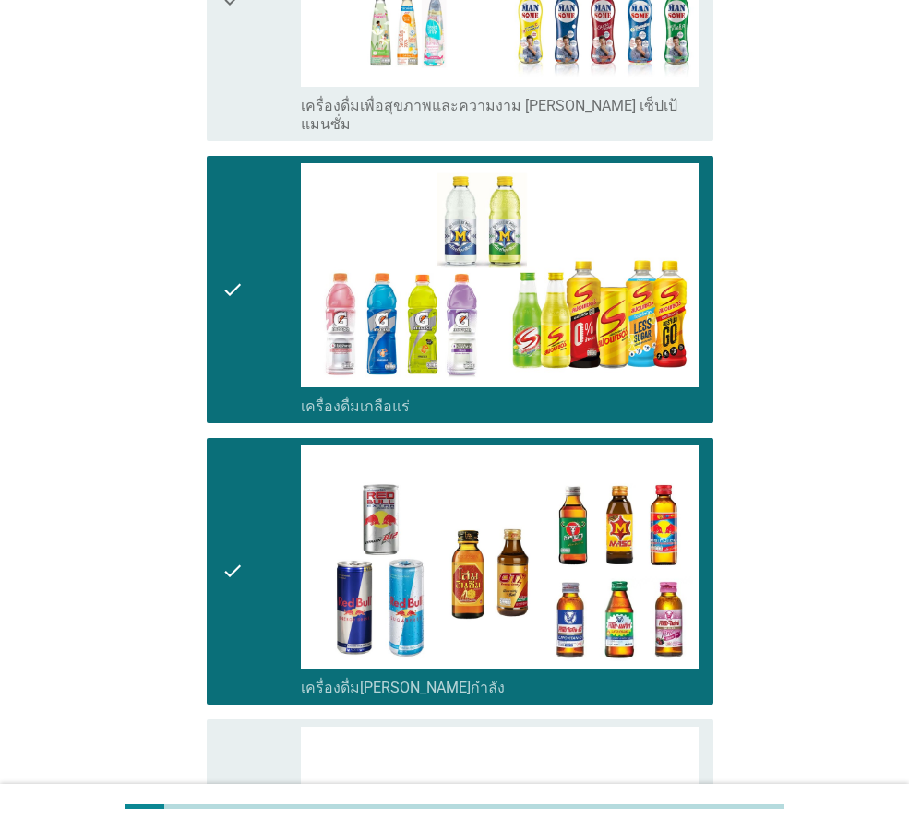
scroll to position [3610, 0]
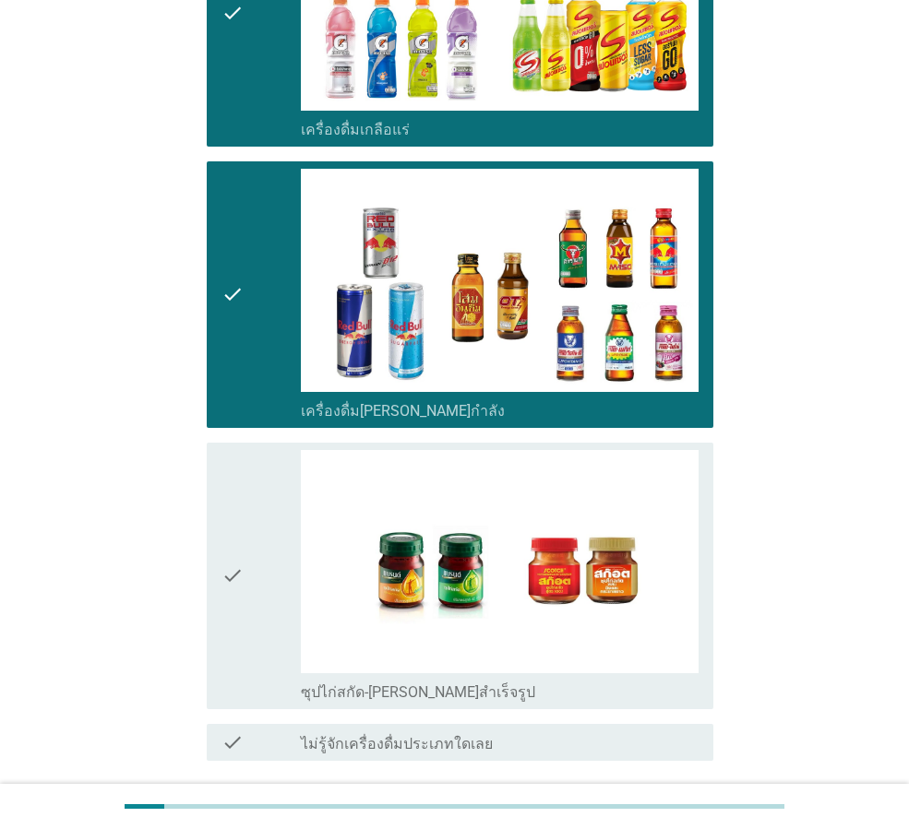
click at [244, 516] on div "check" at bounding box center [260, 576] width 79 height 252
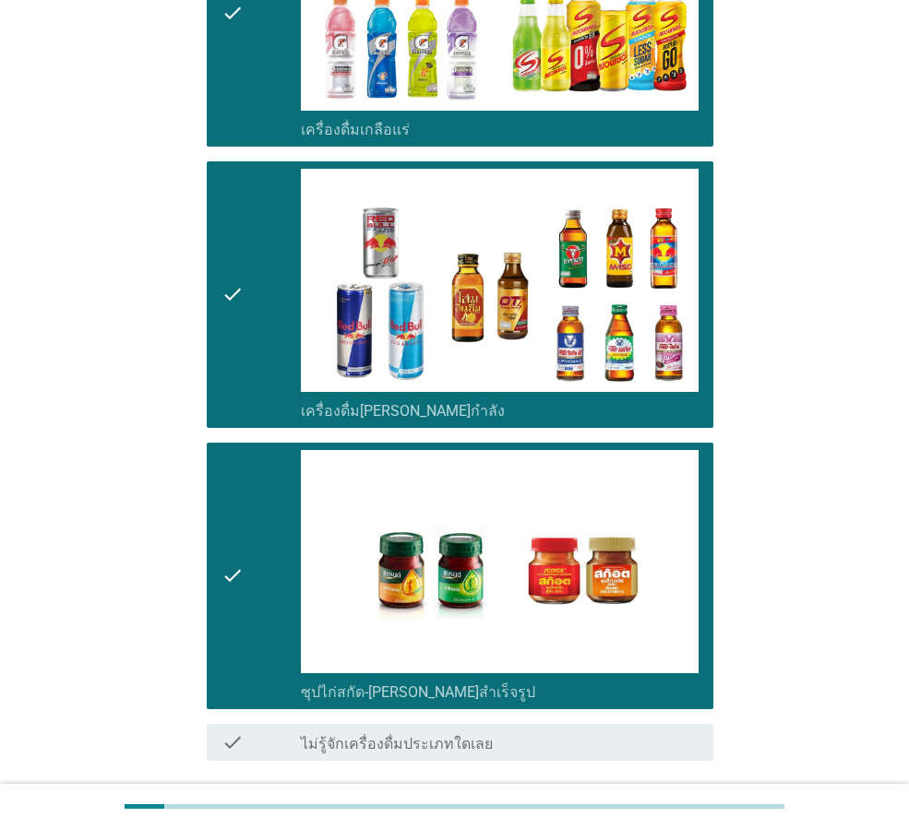
scroll to position [3687, 0]
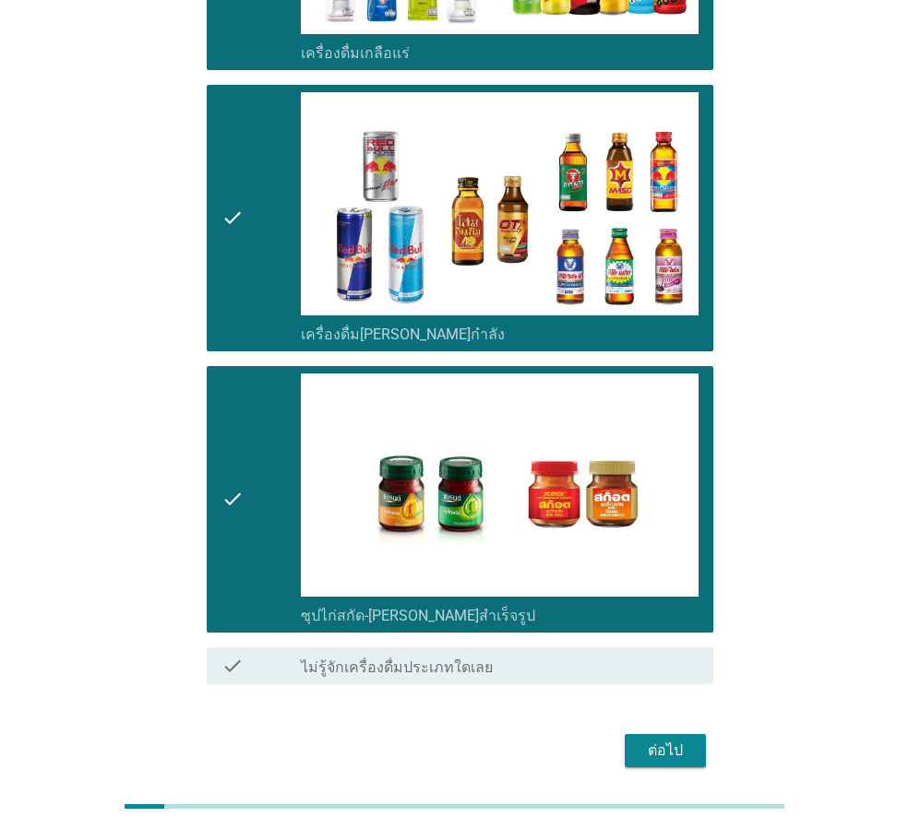
click at [680, 740] on div "ต่อไป" at bounding box center [665, 751] width 52 height 22
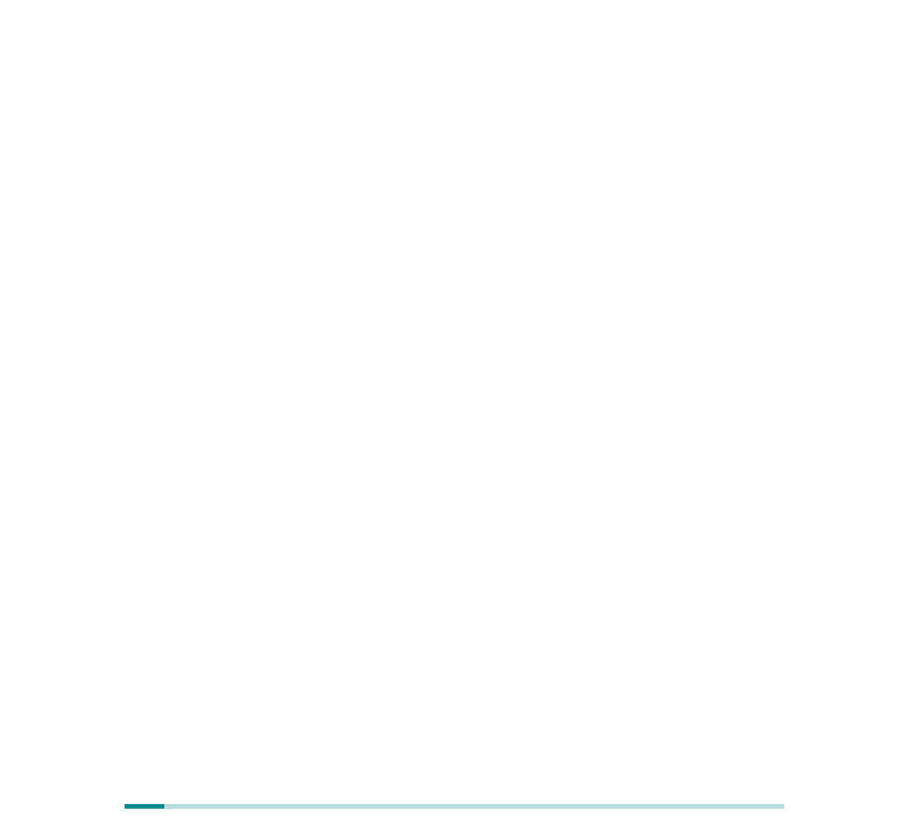
scroll to position [0, 0]
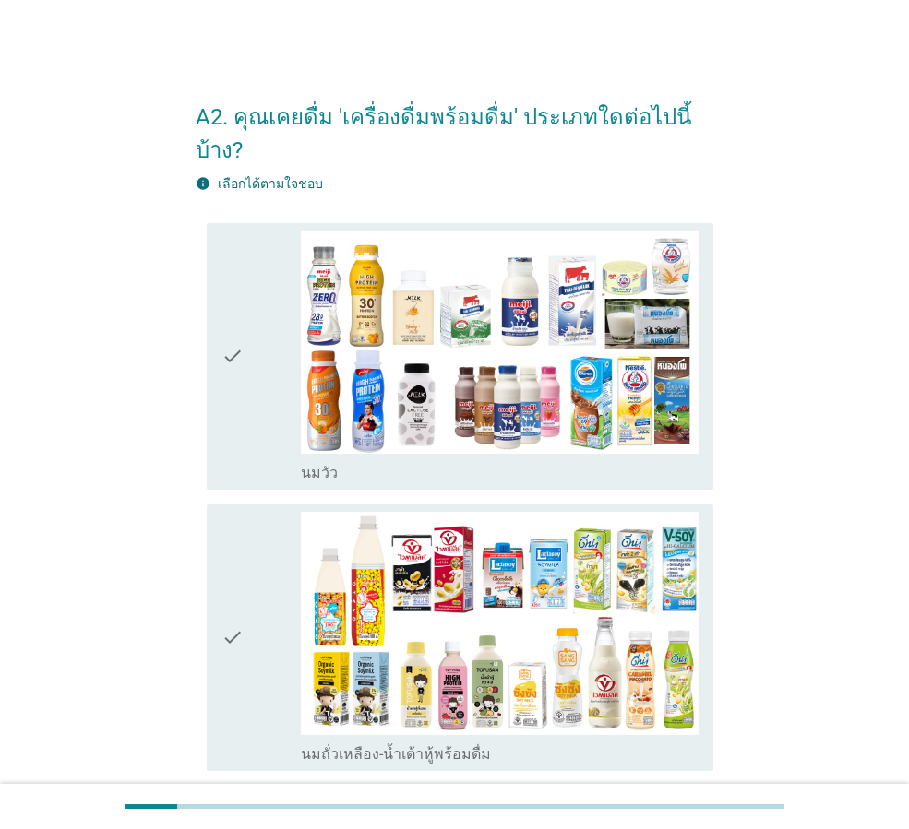
click at [236, 315] on icon "check" at bounding box center [232, 357] width 22 height 252
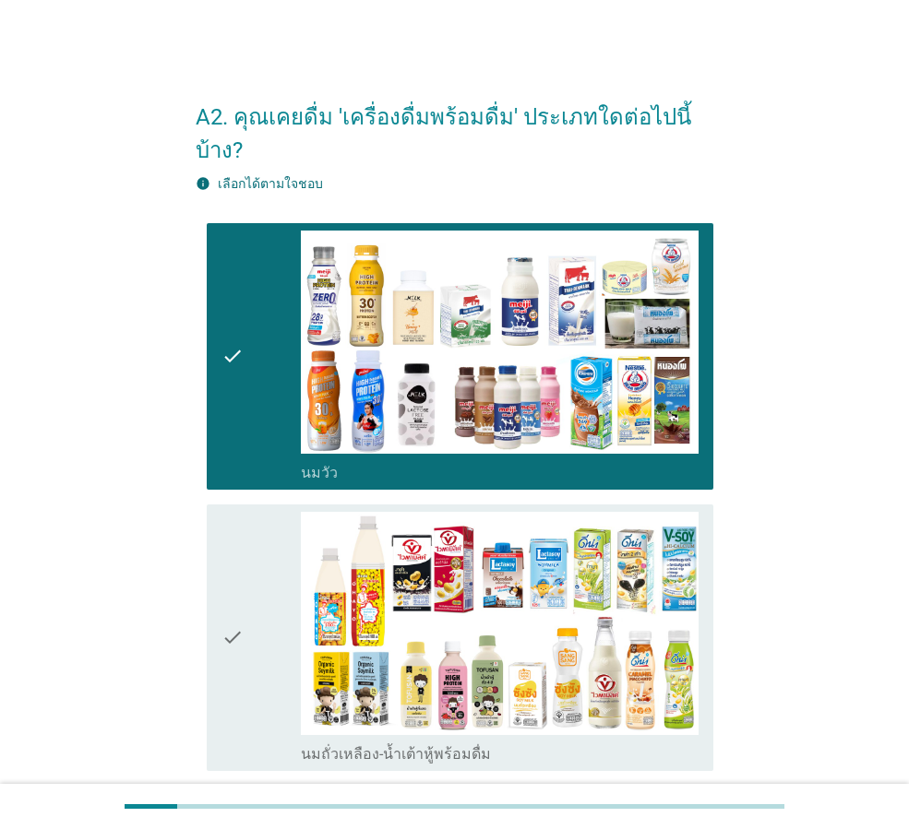
click at [231, 584] on icon "check" at bounding box center [232, 638] width 22 height 252
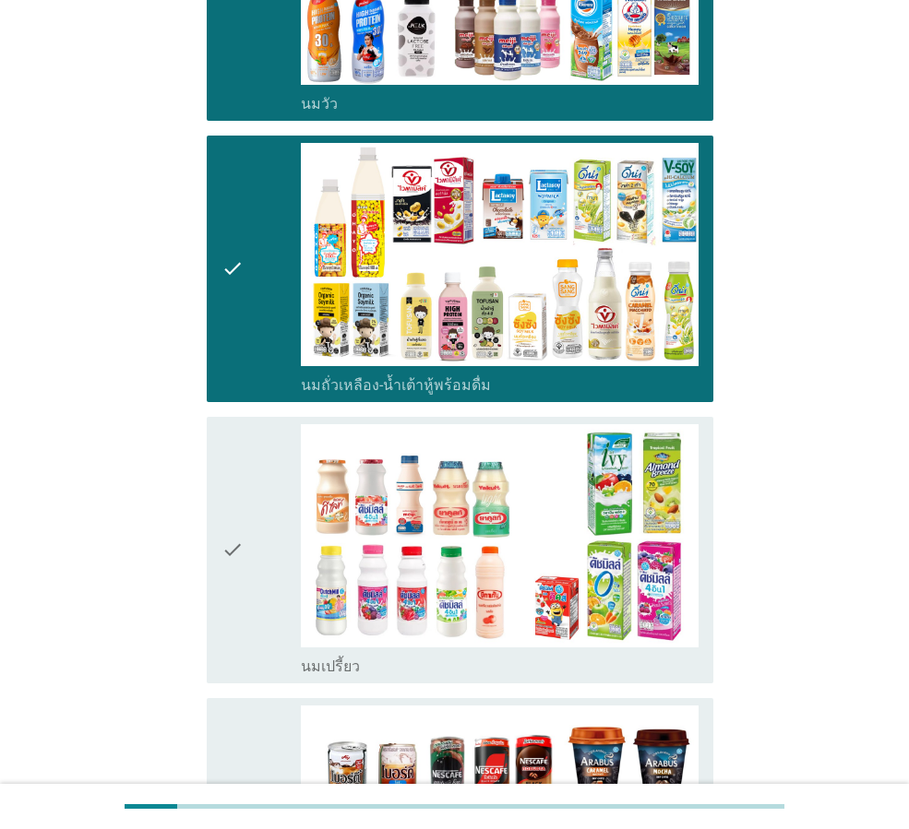
click at [218, 493] on div "check check_box_outline_blank นมเปรี้ยว" at bounding box center [460, 550] width 507 height 267
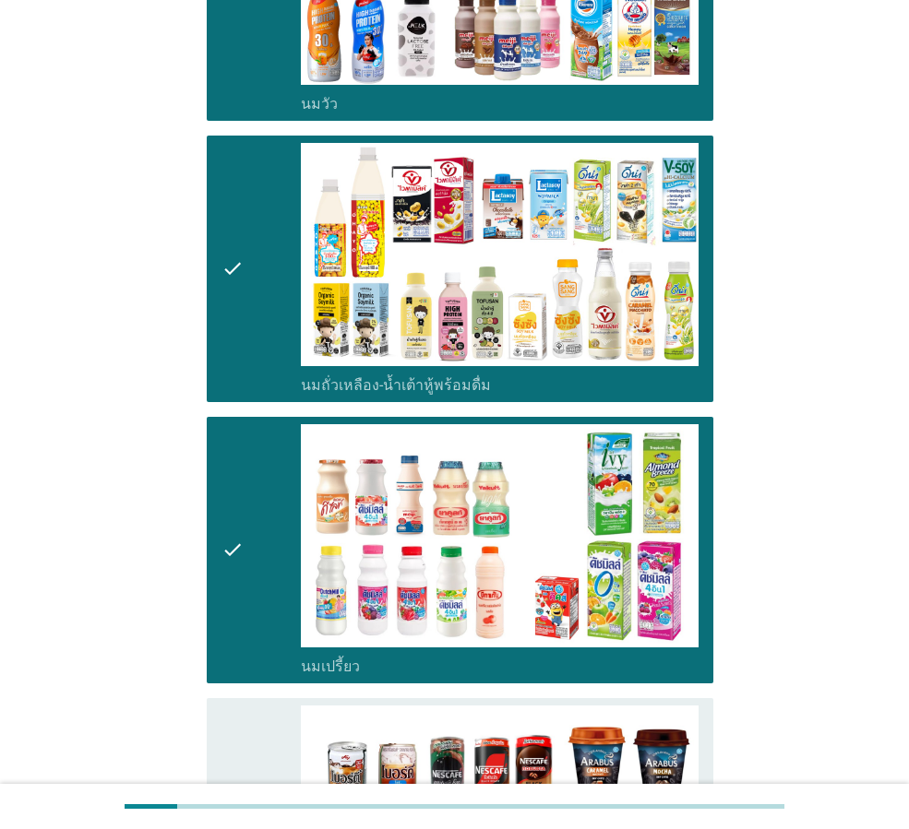
scroll to position [646, 0]
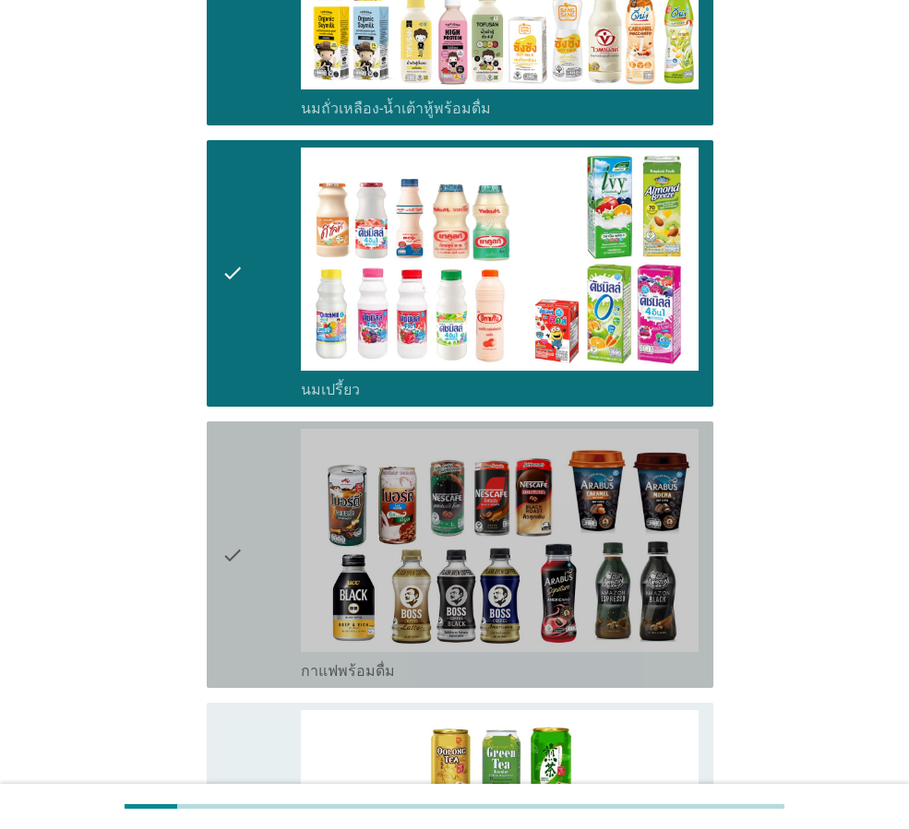
click at [240, 523] on icon "check" at bounding box center [232, 555] width 22 height 252
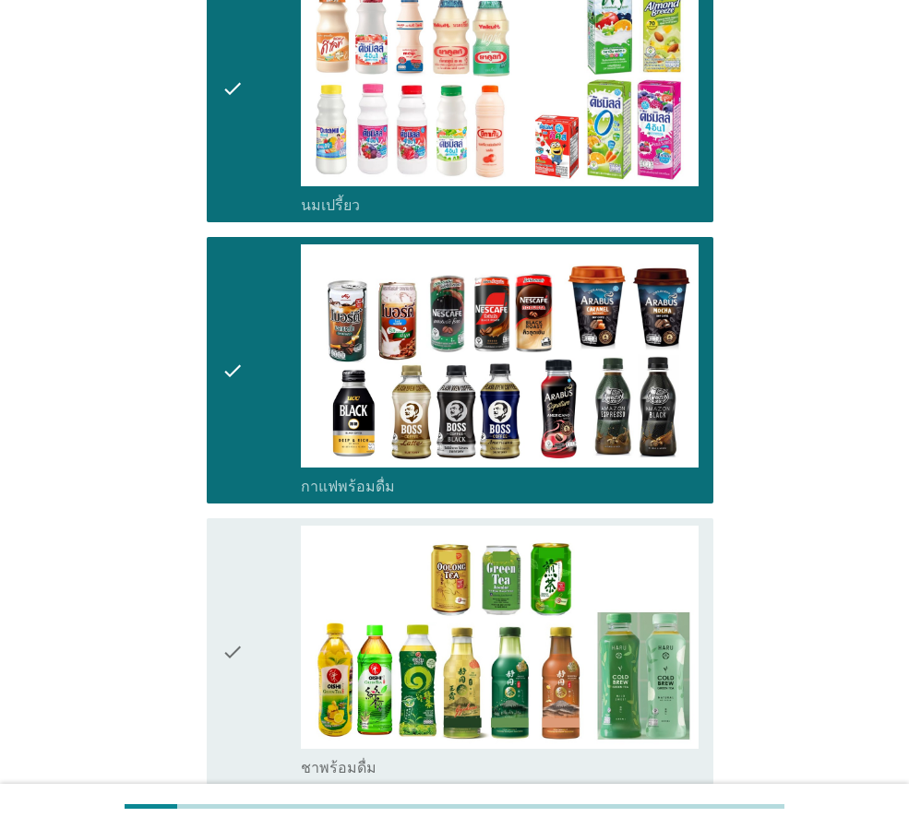
scroll to position [1107, 0]
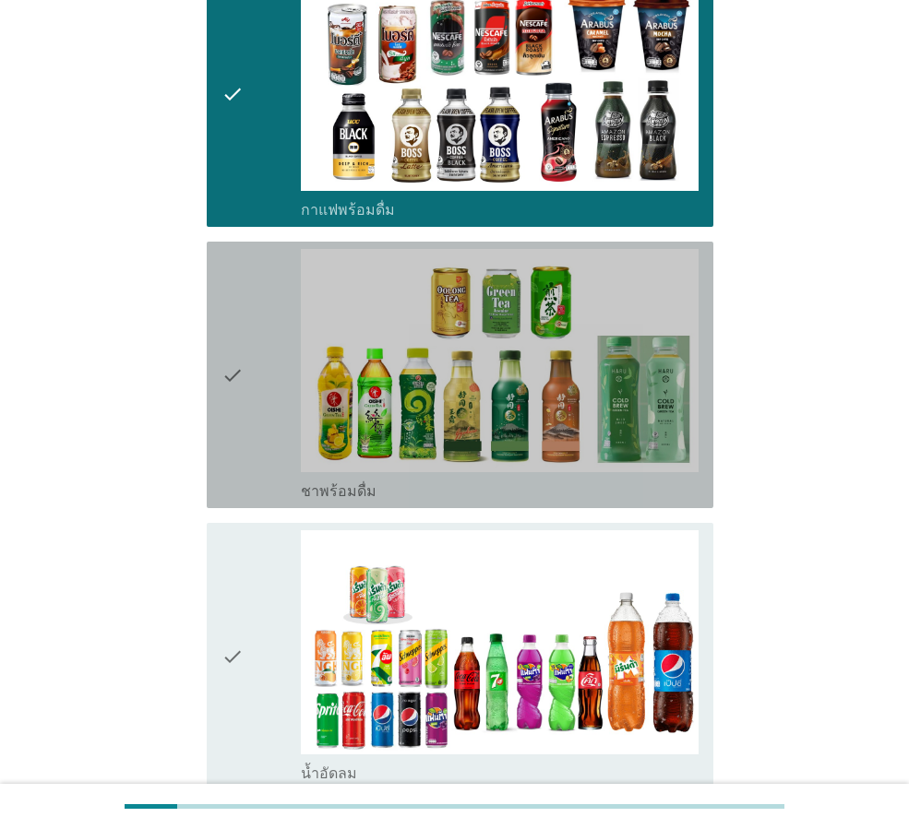
click at [232, 354] on icon "check" at bounding box center [232, 375] width 22 height 252
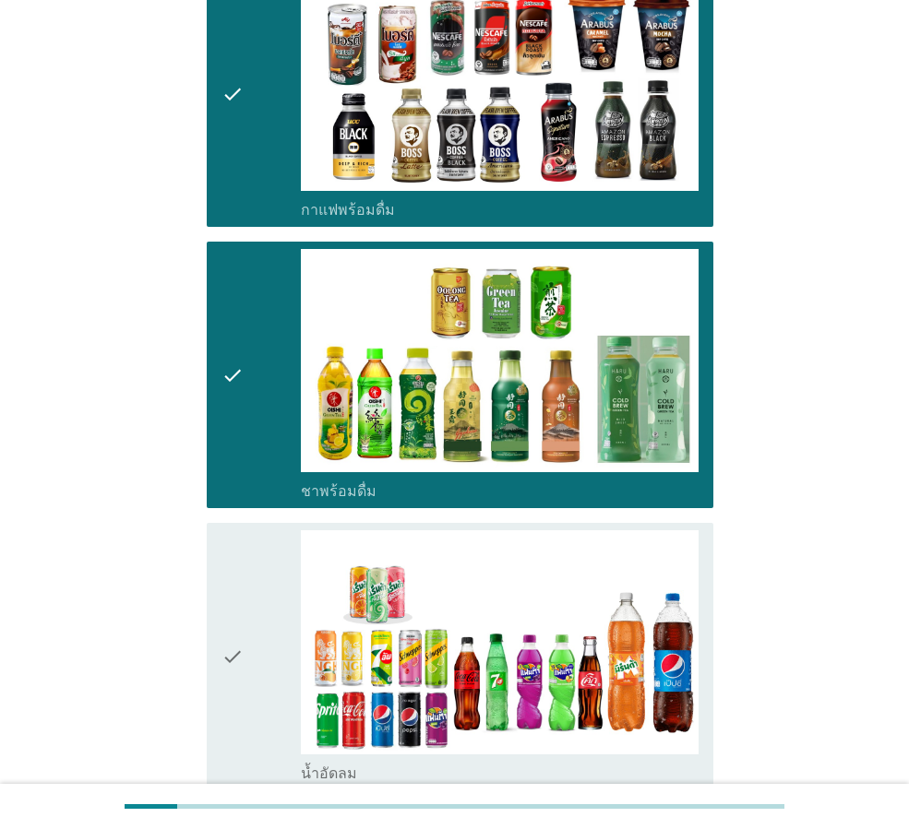
click at [231, 604] on icon "check" at bounding box center [232, 656] width 22 height 252
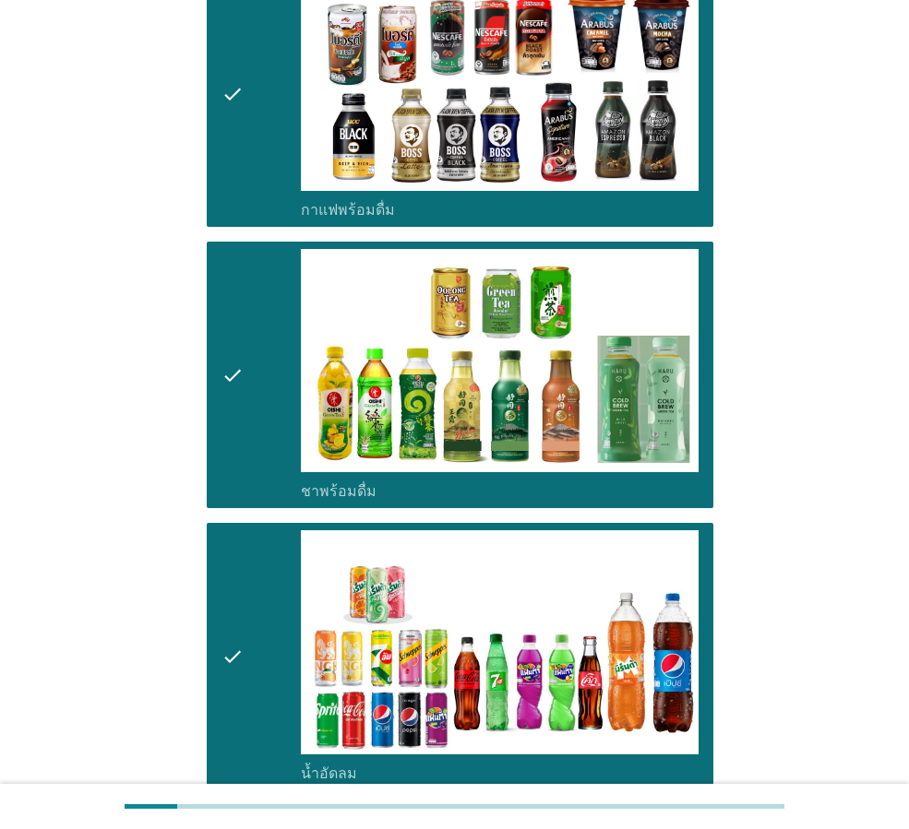
scroll to position [1661, 0]
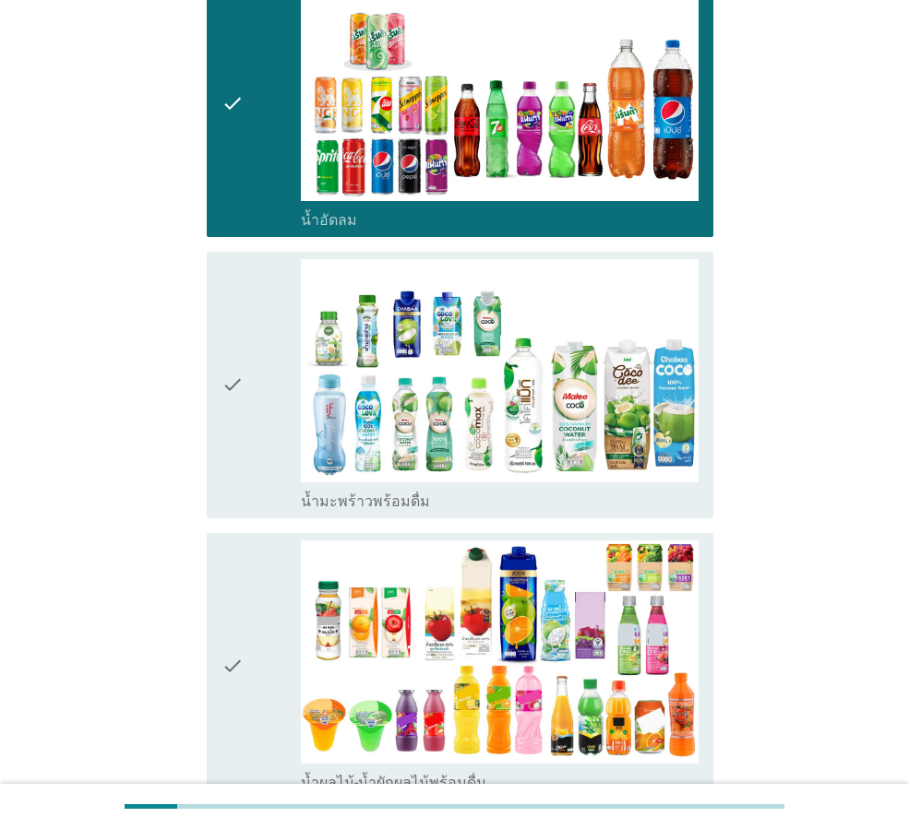
click at [236, 378] on icon "check" at bounding box center [232, 385] width 22 height 252
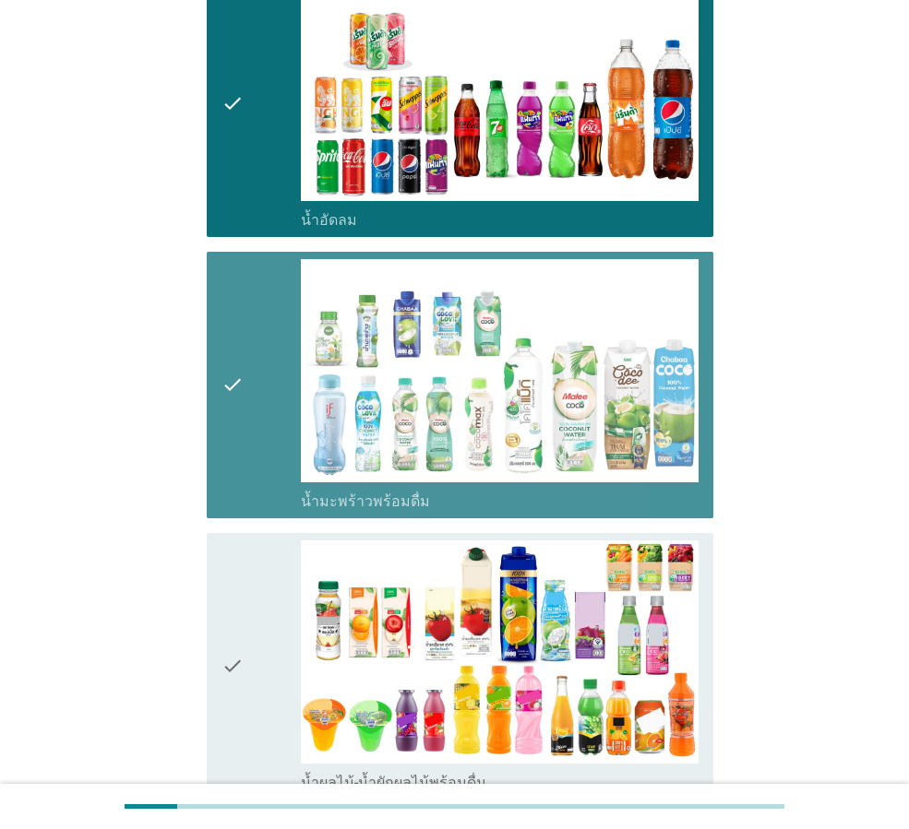
click at [249, 576] on div "check" at bounding box center [260, 667] width 79 height 252
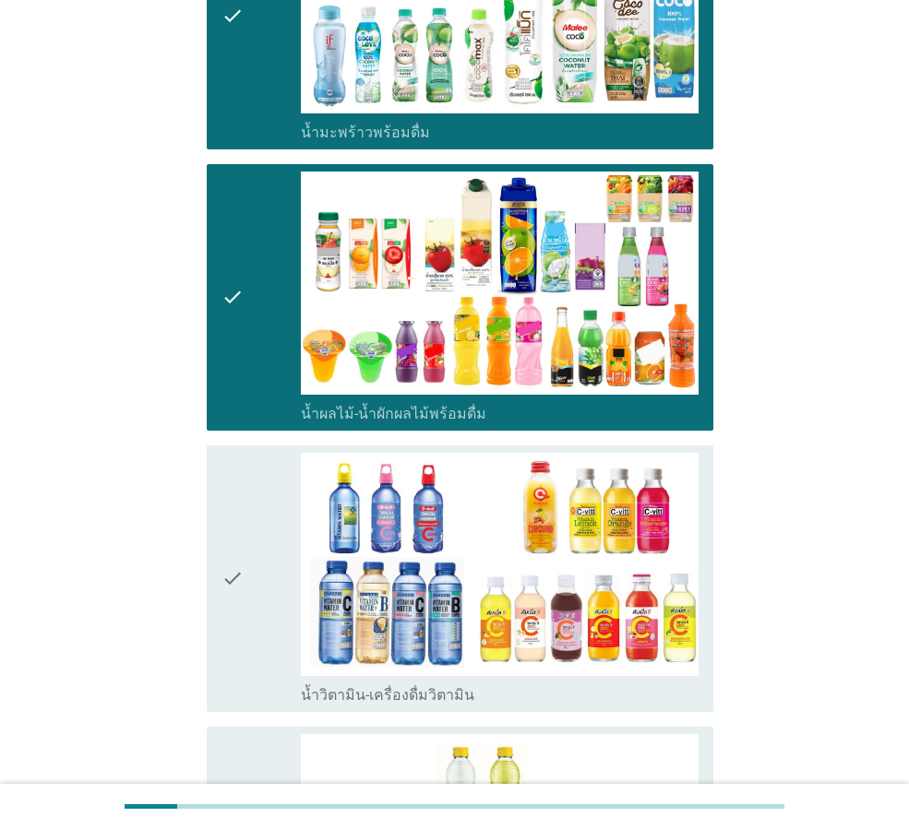
scroll to position [2122, 0]
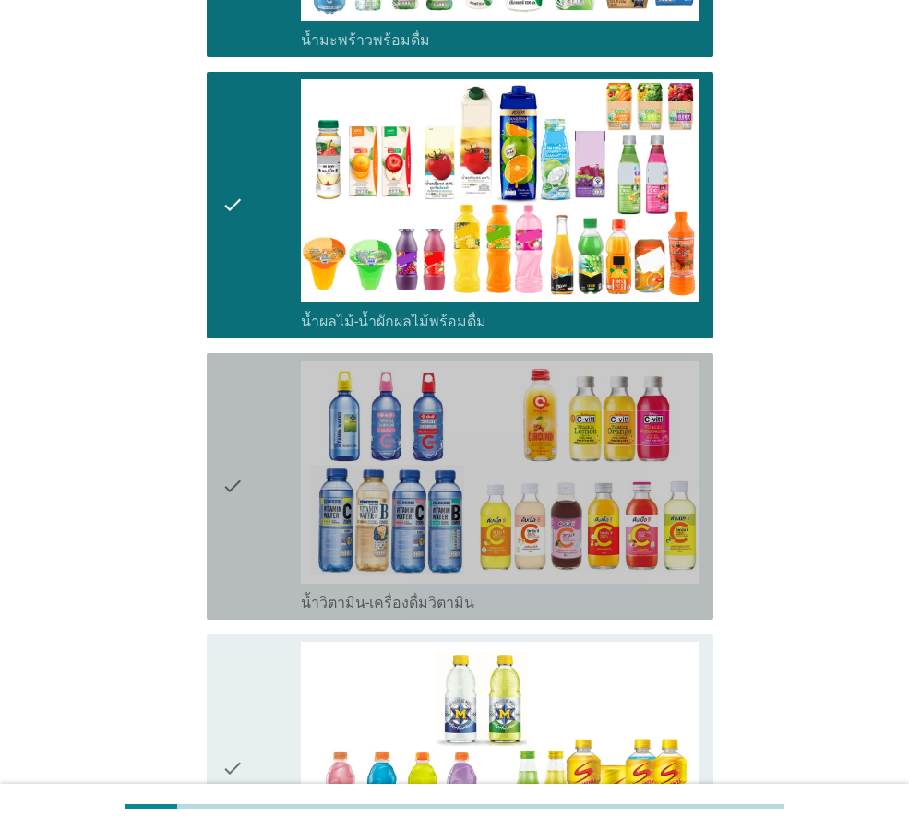
click at [225, 507] on icon "check" at bounding box center [232, 487] width 22 height 252
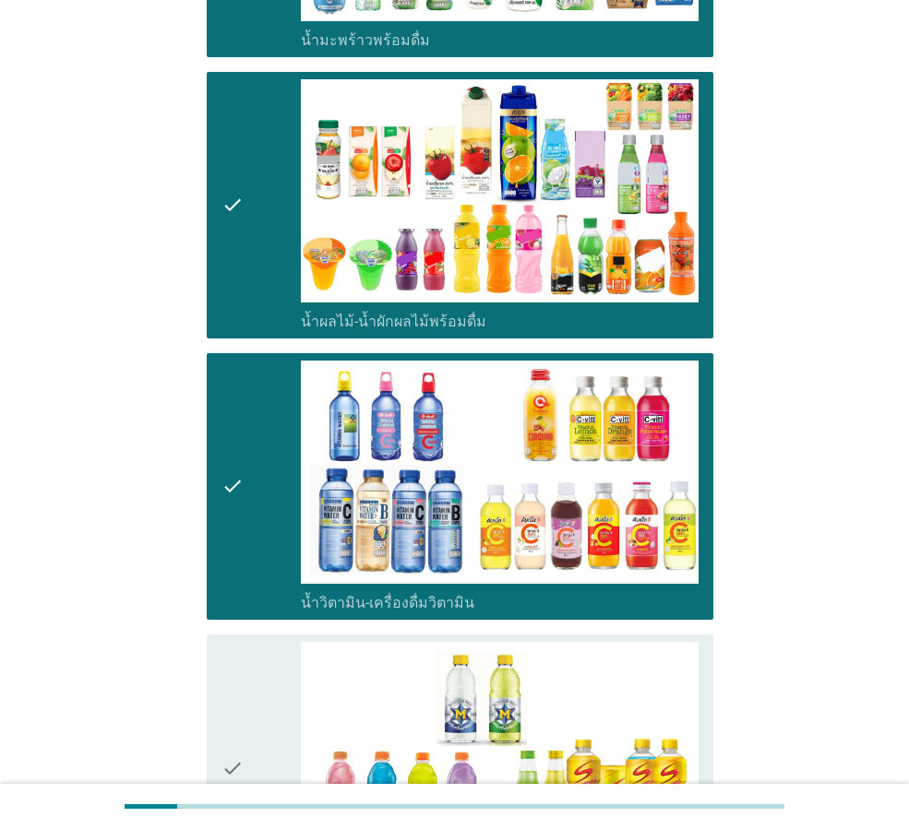
click at [229, 704] on icon "check" at bounding box center [232, 768] width 22 height 252
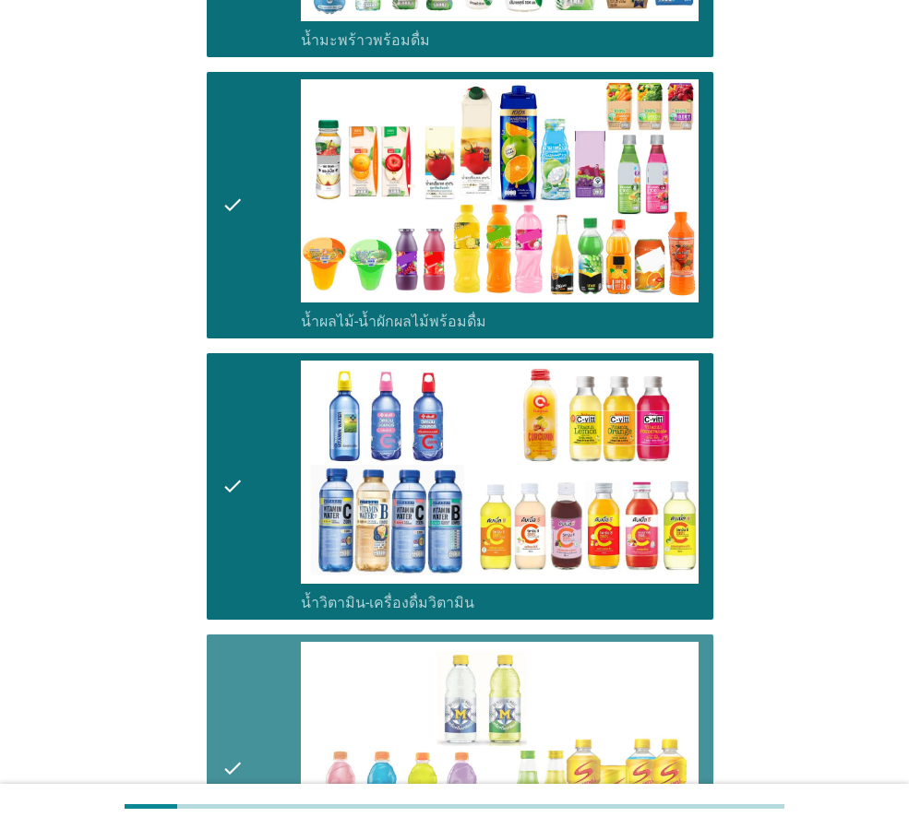
scroll to position [2768, 0]
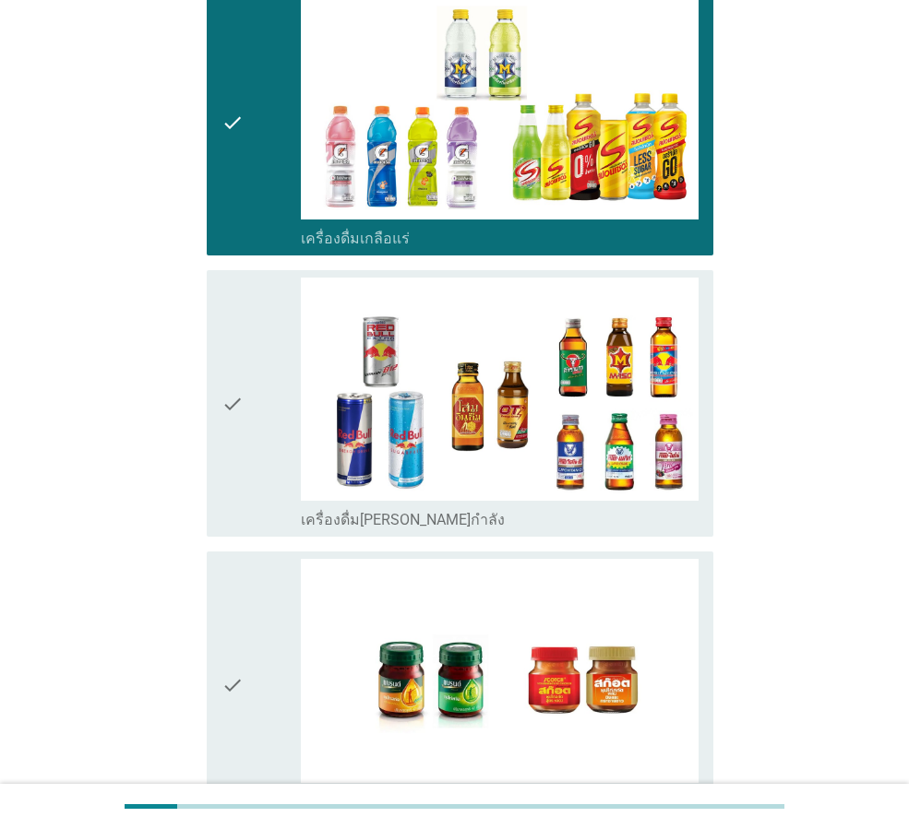
click at [255, 447] on div "check" at bounding box center [260, 404] width 79 height 252
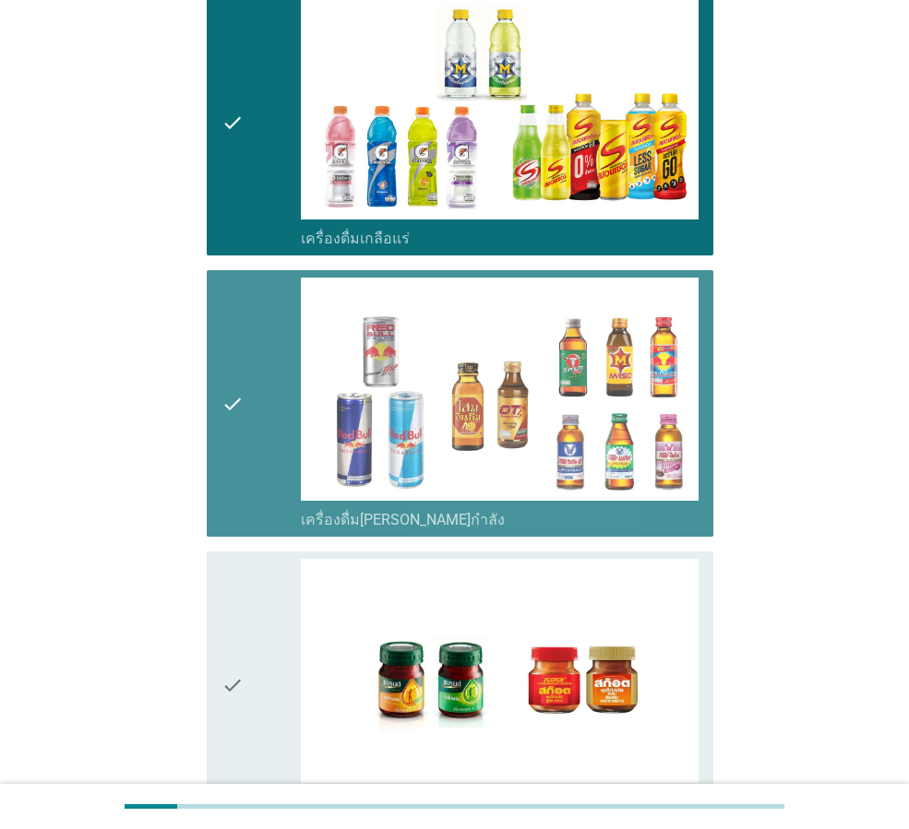
click at [232, 625] on icon "check" at bounding box center [232, 685] width 22 height 252
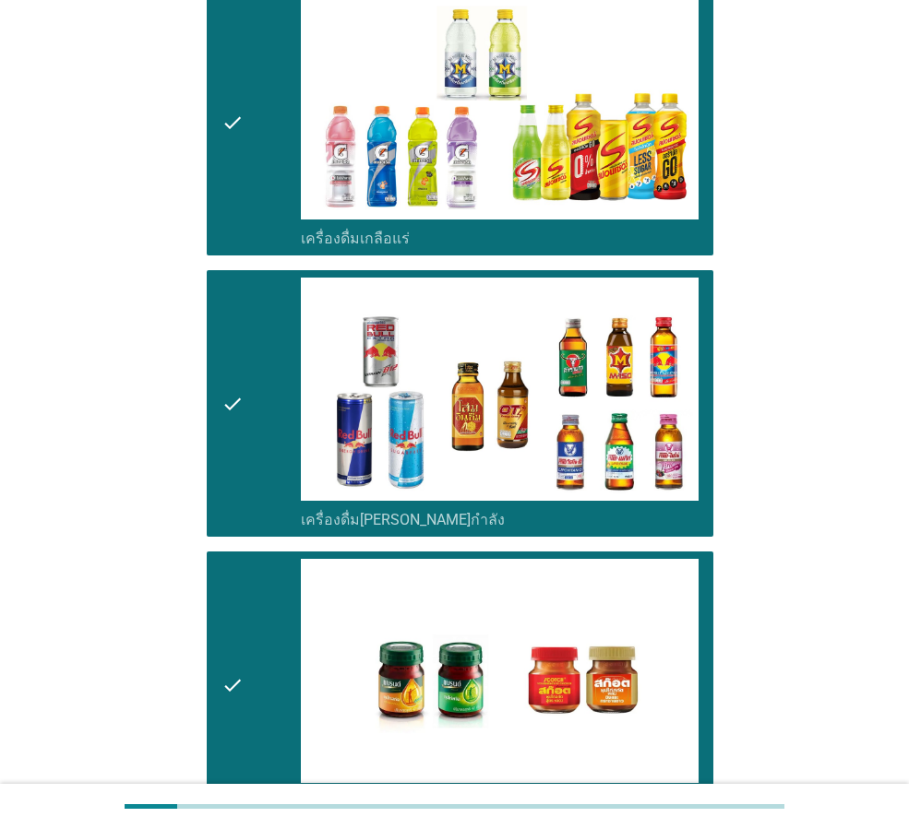
scroll to position [2991, 0]
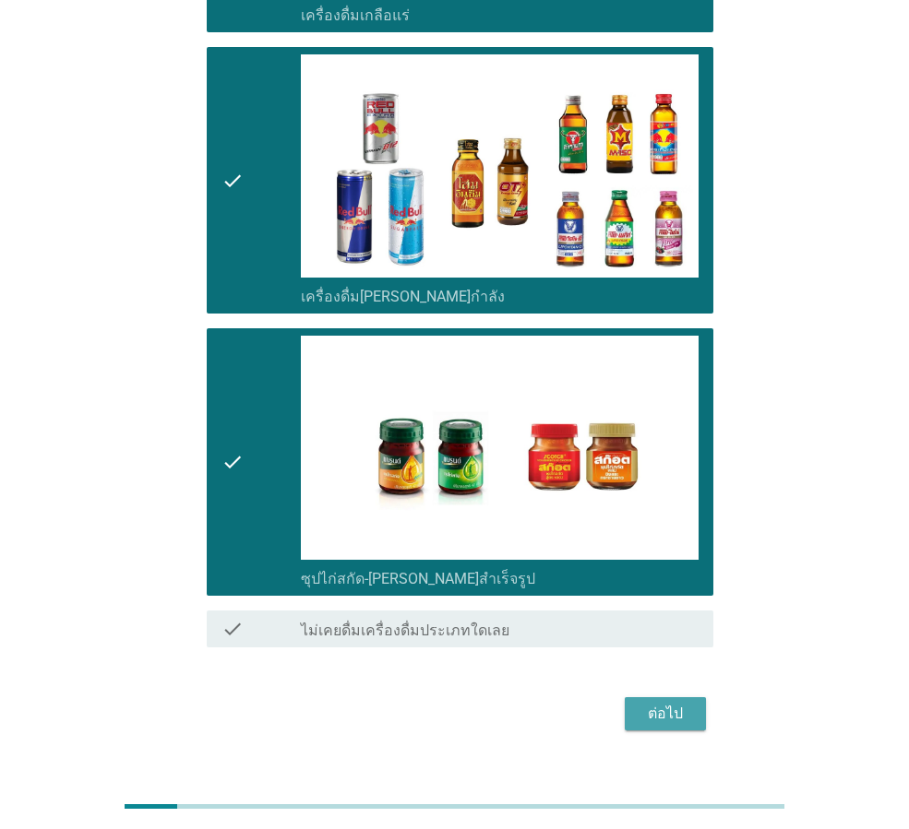
click at [681, 703] on div "ต่อไป" at bounding box center [665, 714] width 52 height 22
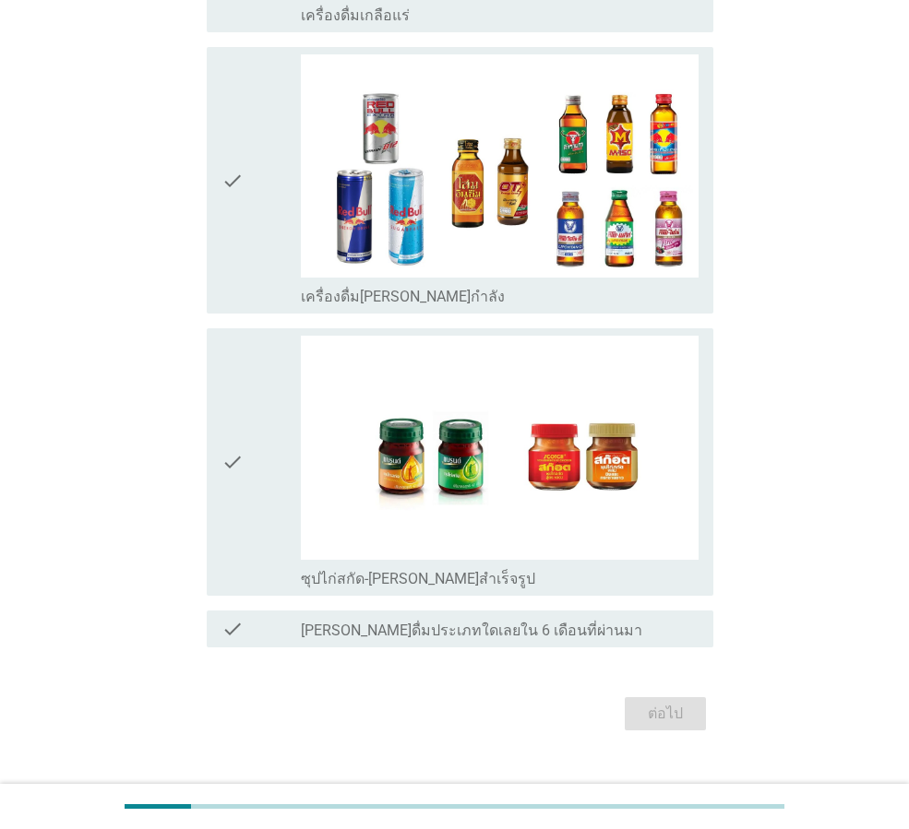
scroll to position [0, 0]
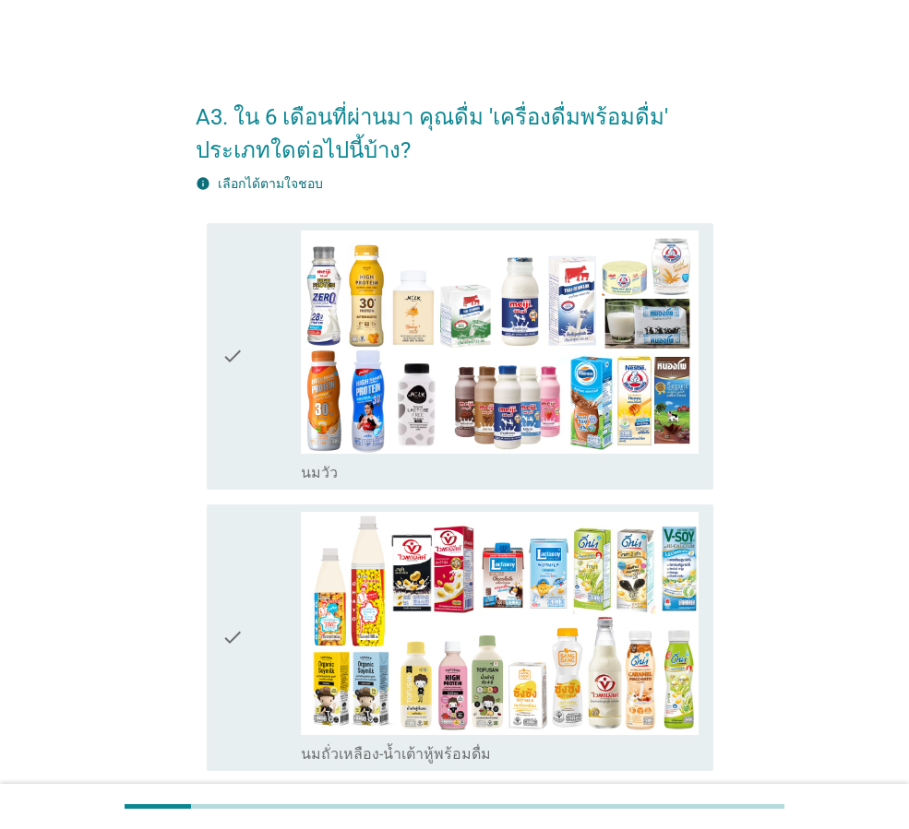
click at [242, 354] on icon "check" at bounding box center [232, 357] width 22 height 252
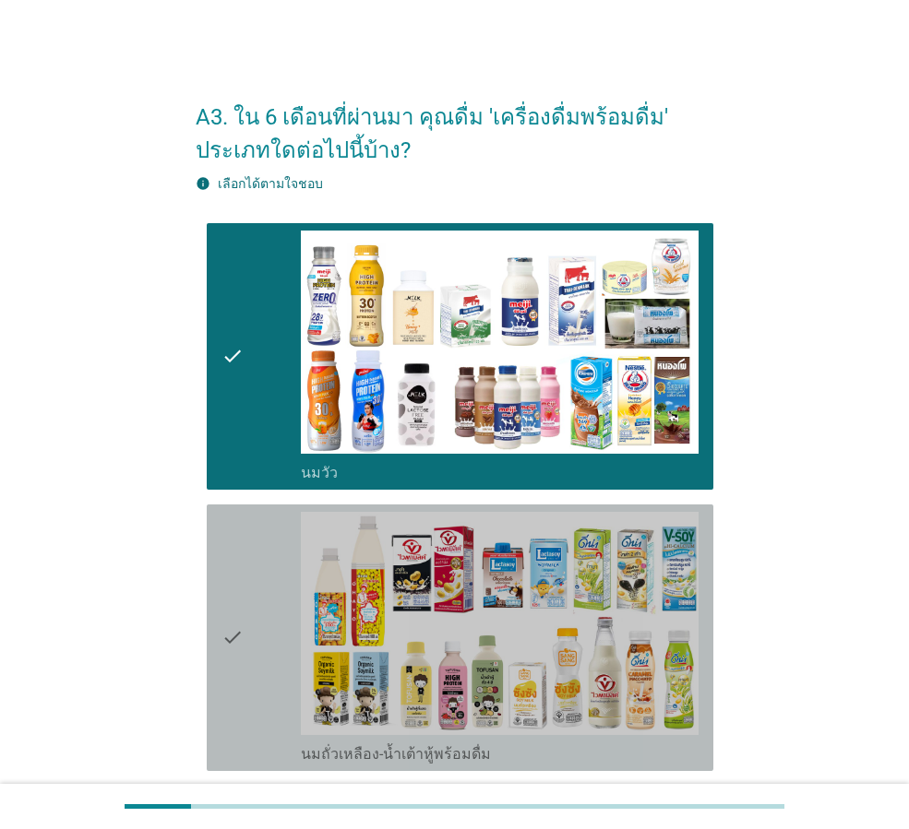
click at [221, 607] on div "check check_box_outline_blank นมถั่วเหลือง-น้ำเต้าหู้พร้อมดื่ม" at bounding box center [460, 638] width 507 height 267
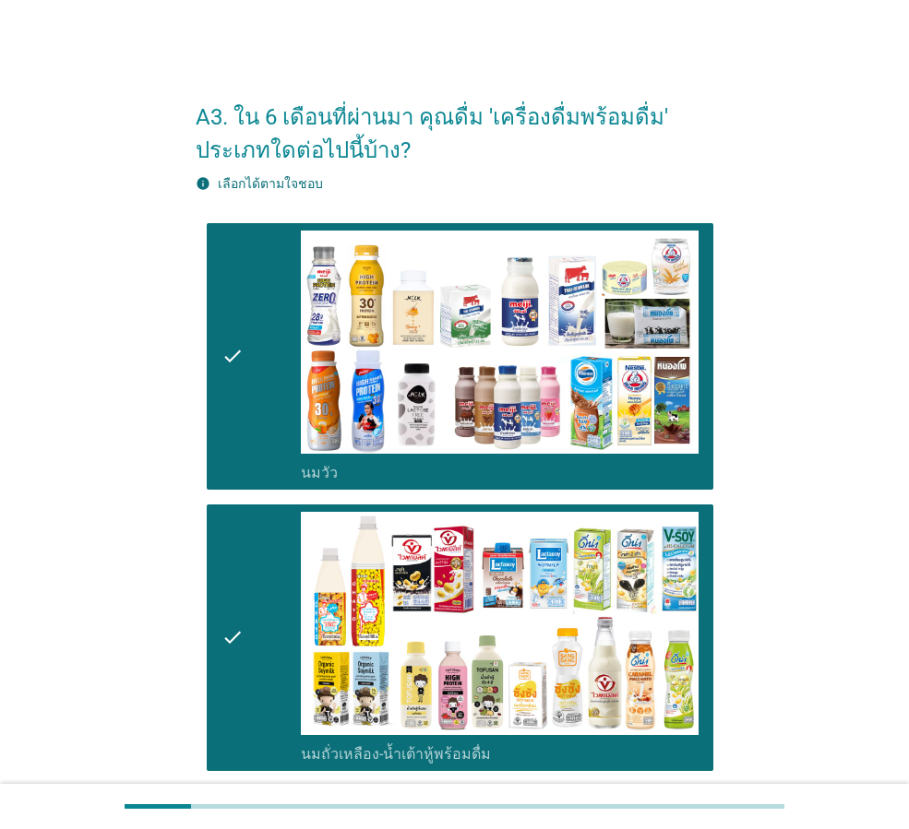
scroll to position [461, 0]
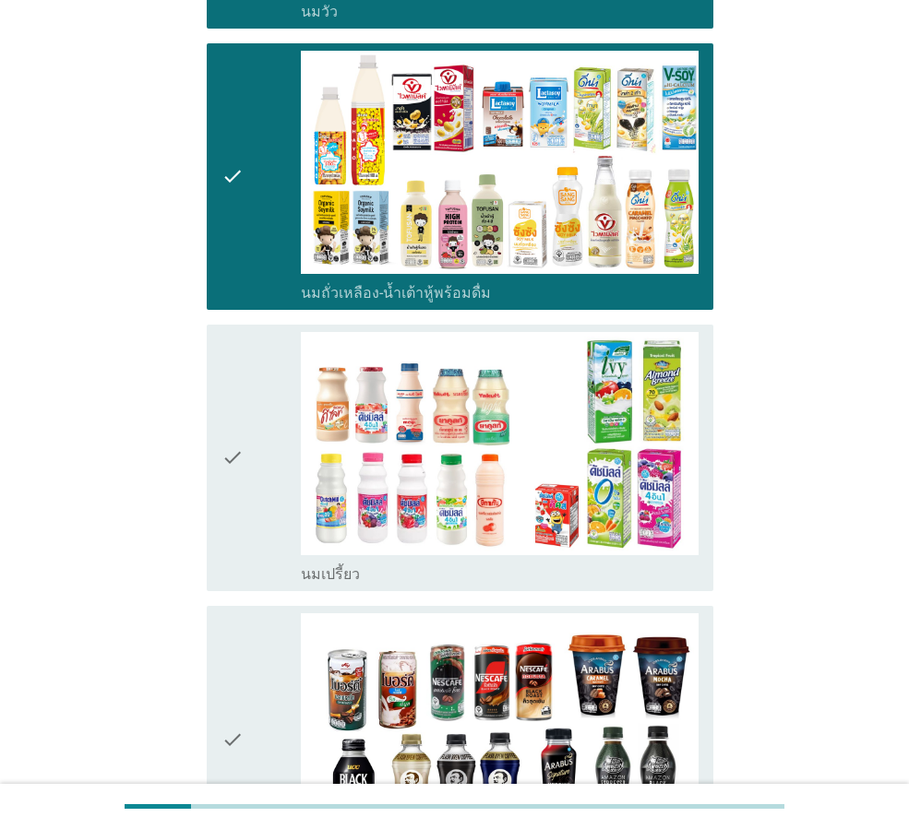
click at [220, 471] on div "check check_box_outline_blank นมเปรี้ยว" at bounding box center [460, 458] width 507 height 267
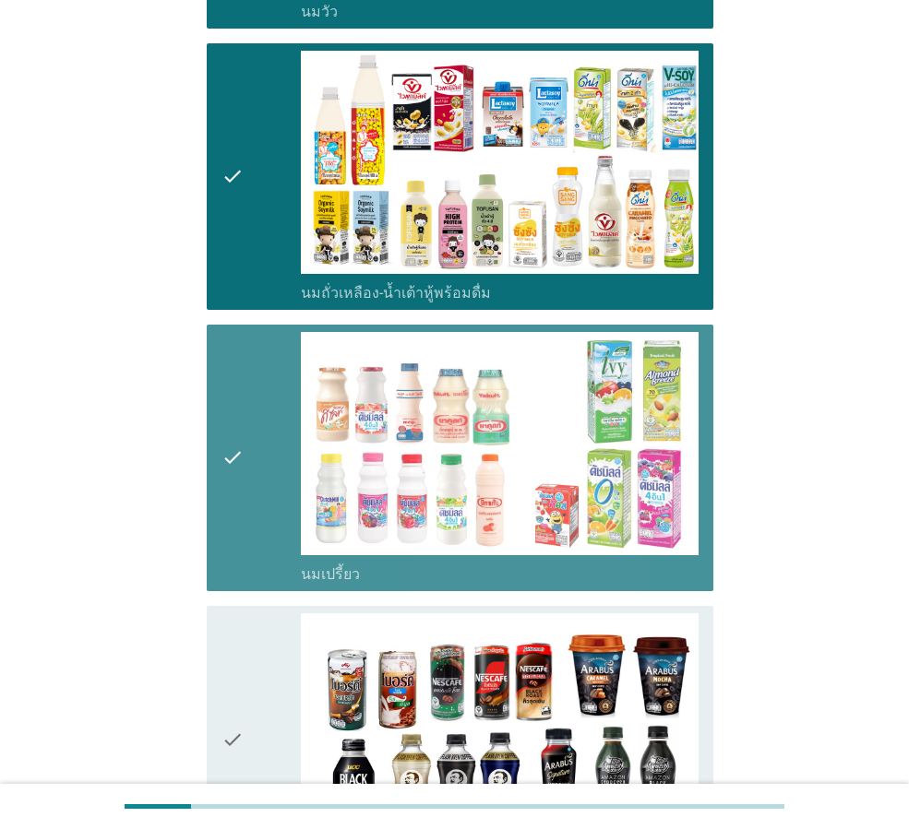
click at [275, 733] on div "check" at bounding box center [260, 740] width 79 height 252
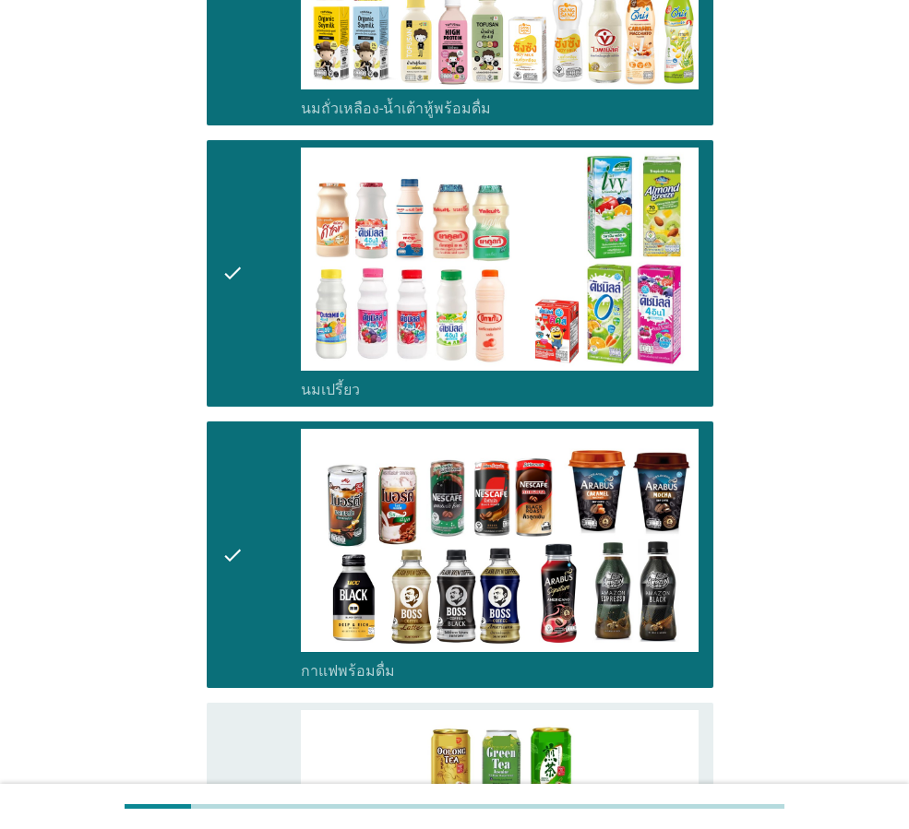
scroll to position [923, 0]
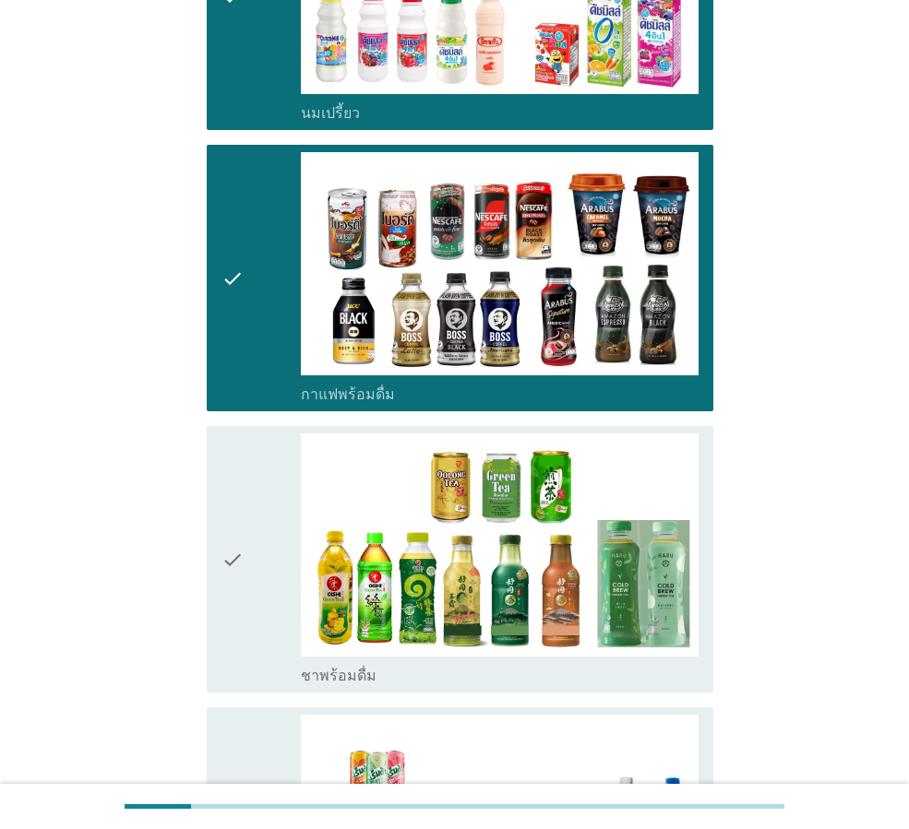
click at [254, 566] on div "check" at bounding box center [260, 560] width 79 height 252
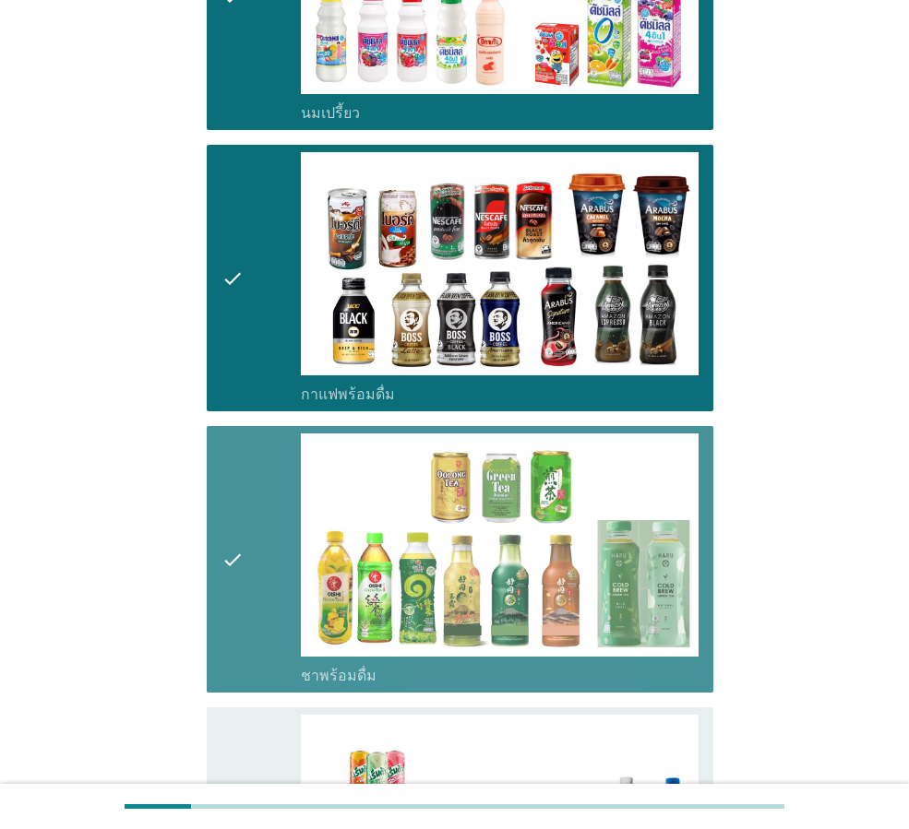
click at [249, 727] on div "check" at bounding box center [260, 841] width 79 height 252
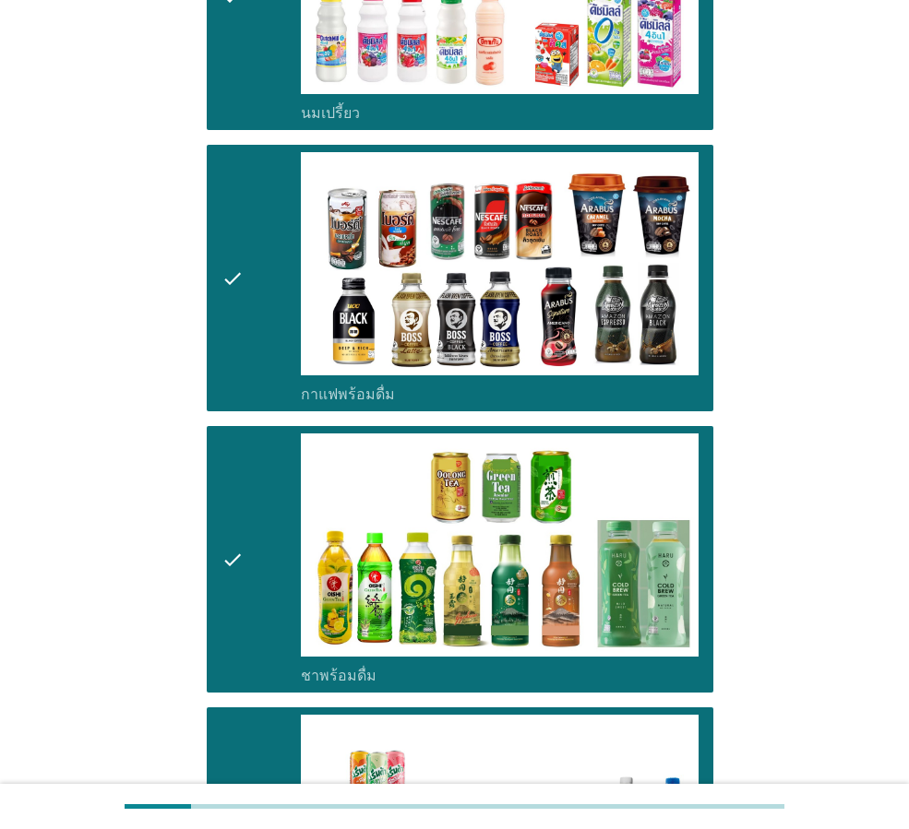
scroll to position [1568, 0]
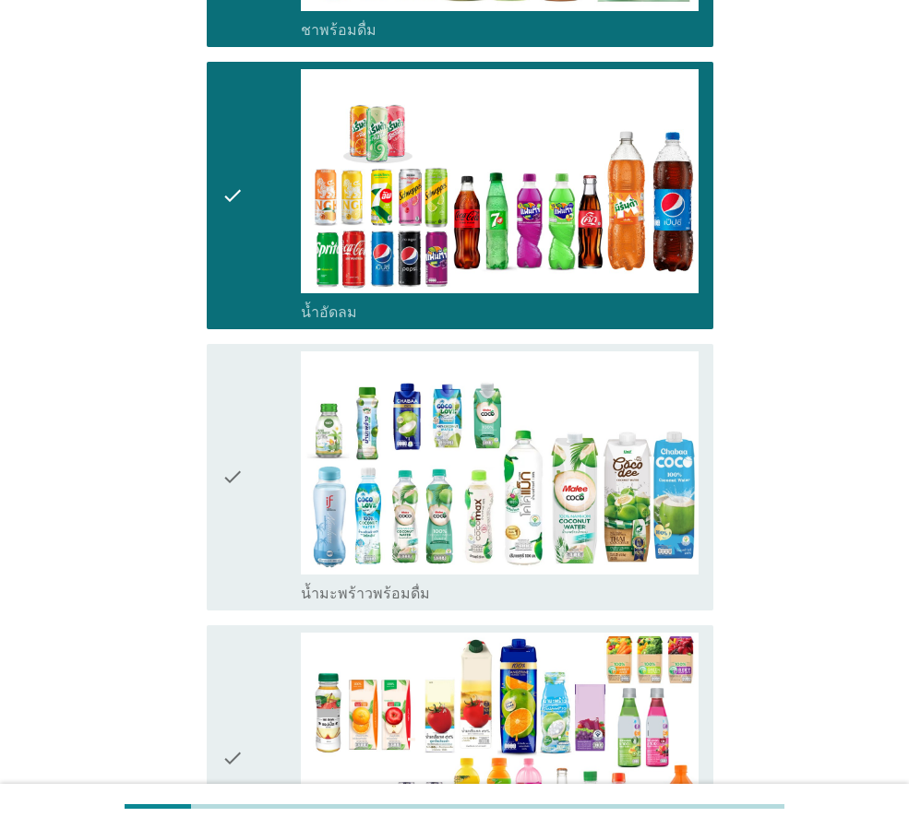
click at [245, 528] on div "check" at bounding box center [260, 478] width 79 height 252
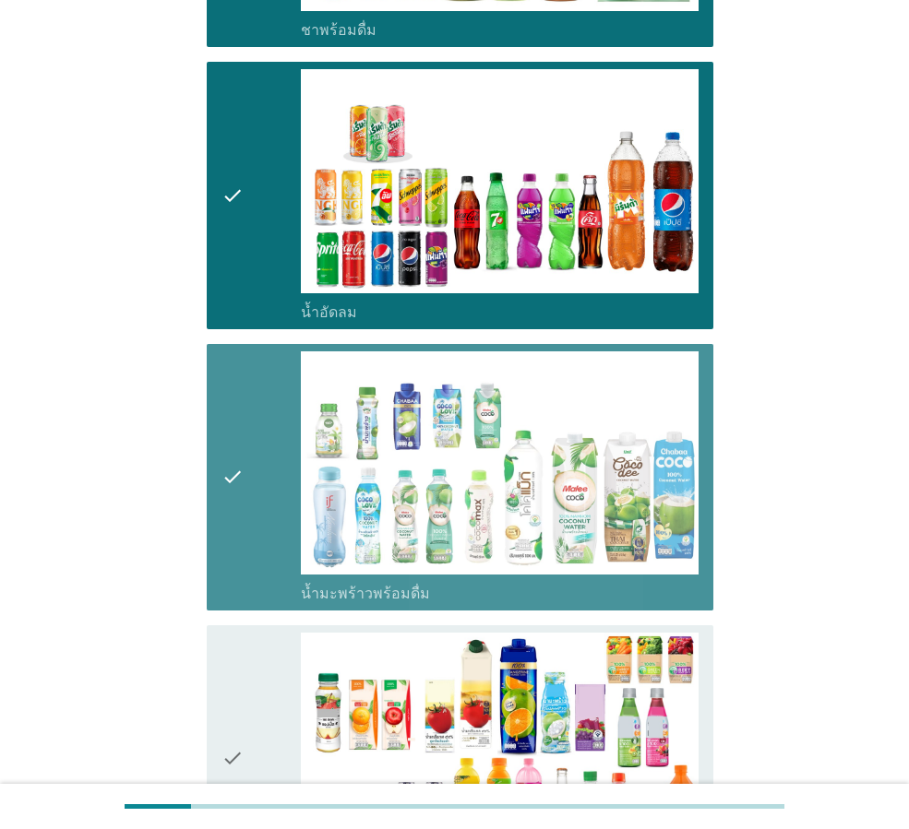
click at [241, 684] on icon "check" at bounding box center [232, 759] width 22 height 252
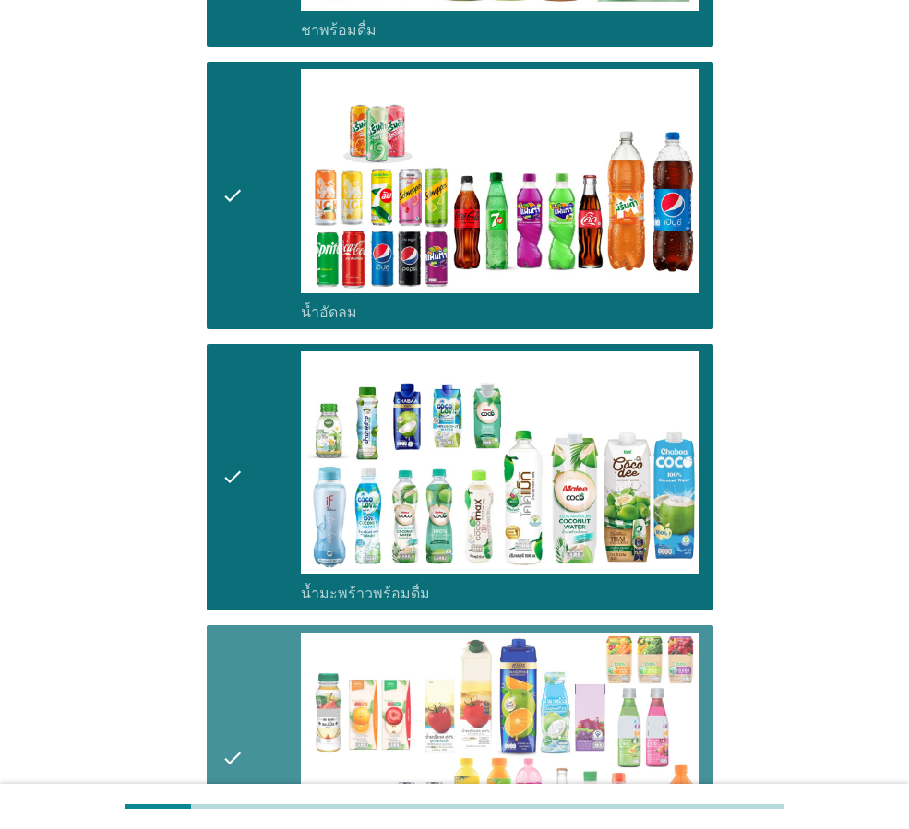
scroll to position [2122, 0]
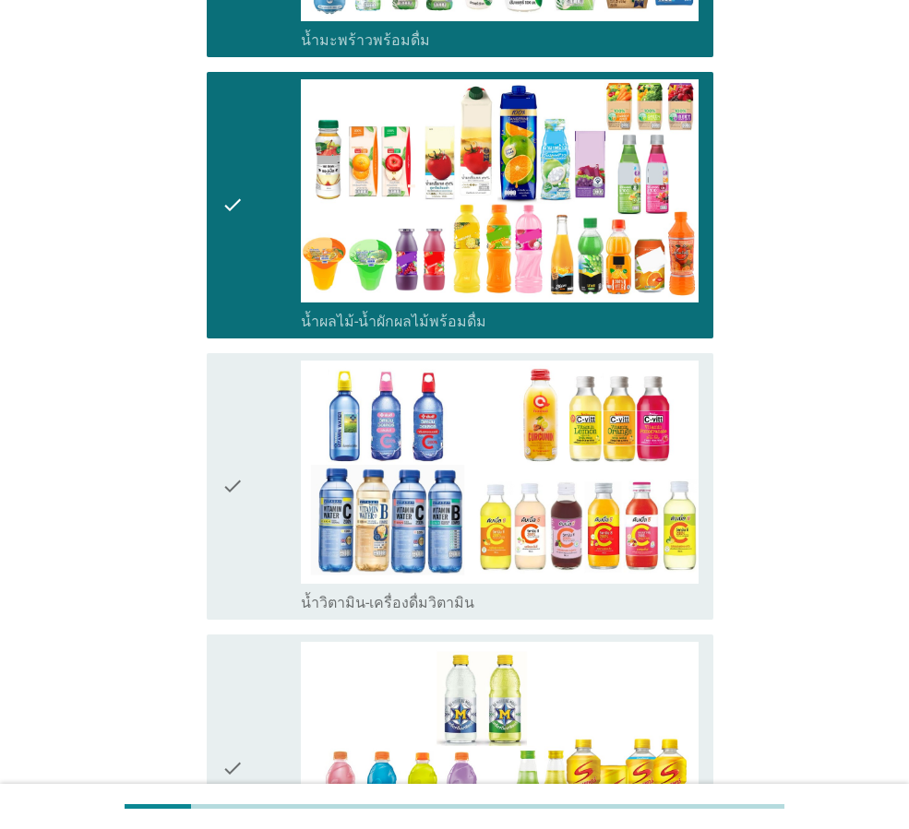
click at [256, 507] on div "check" at bounding box center [260, 487] width 79 height 252
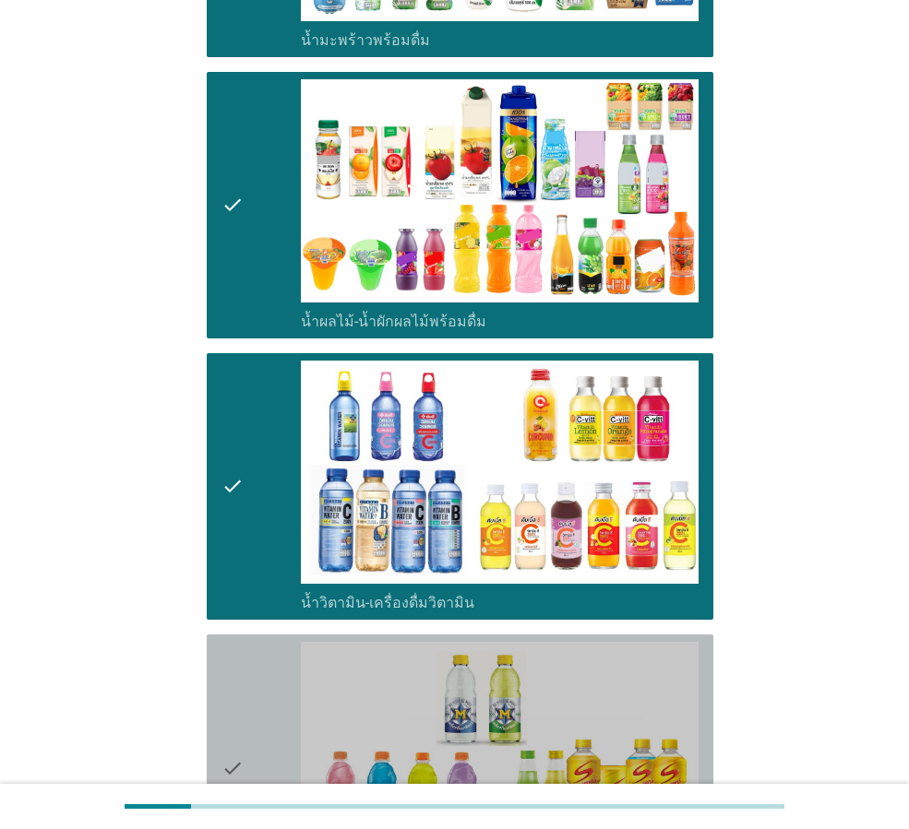
click at [253, 651] on div "check" at bounding box center [260, 768] width 79 height 252
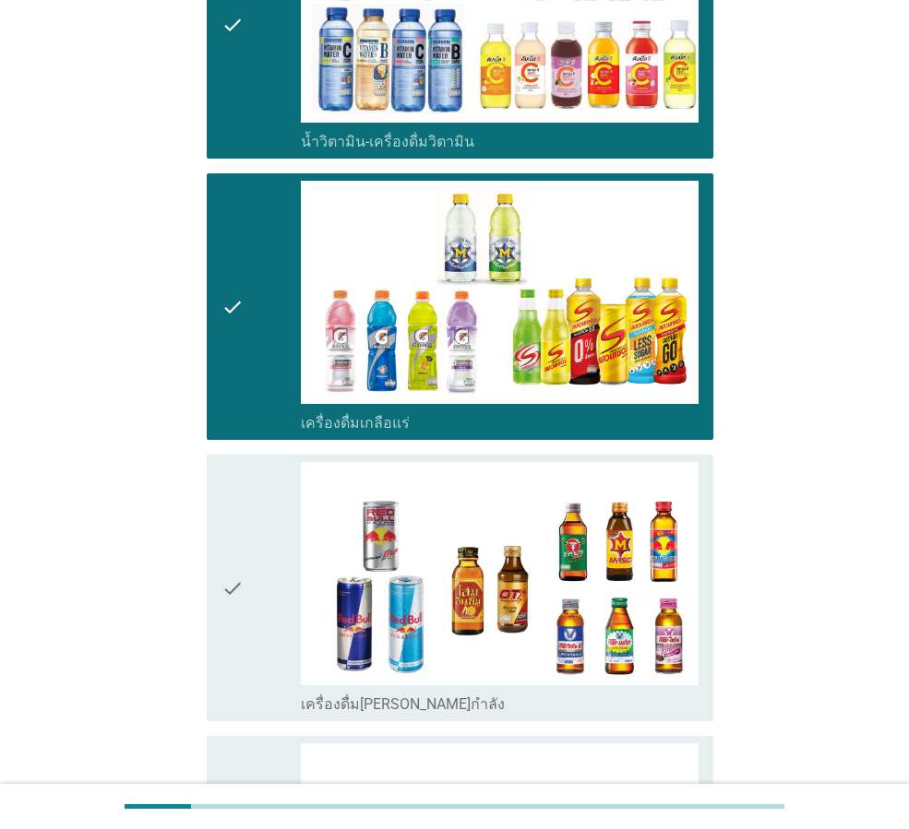
click at [247, 572] on div "check" at bounding box center [260, 588] width 79 height 252
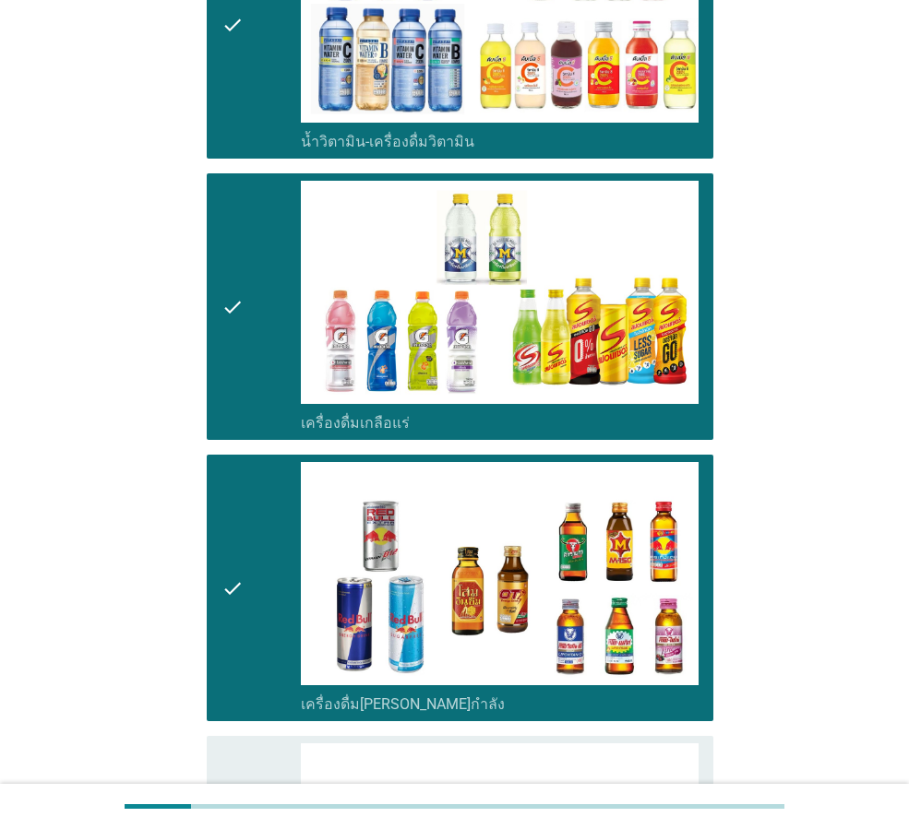
scroll to position [2952, 0]
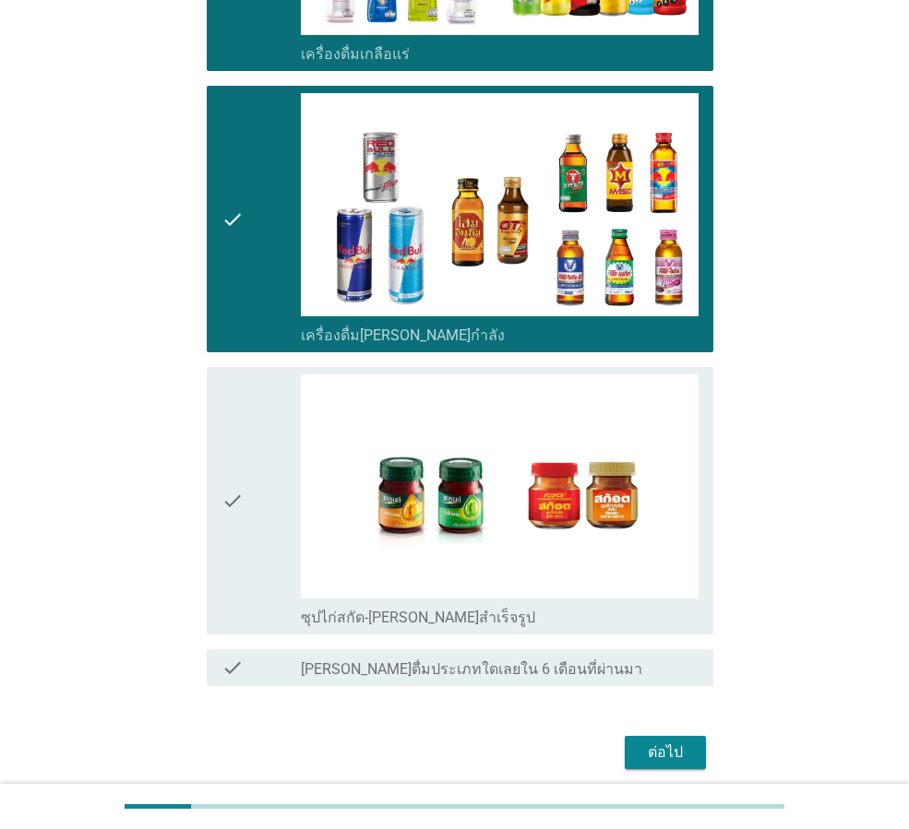
click at [261, 497] on div "check" at bounding box center [260, 501] width 79 height 252
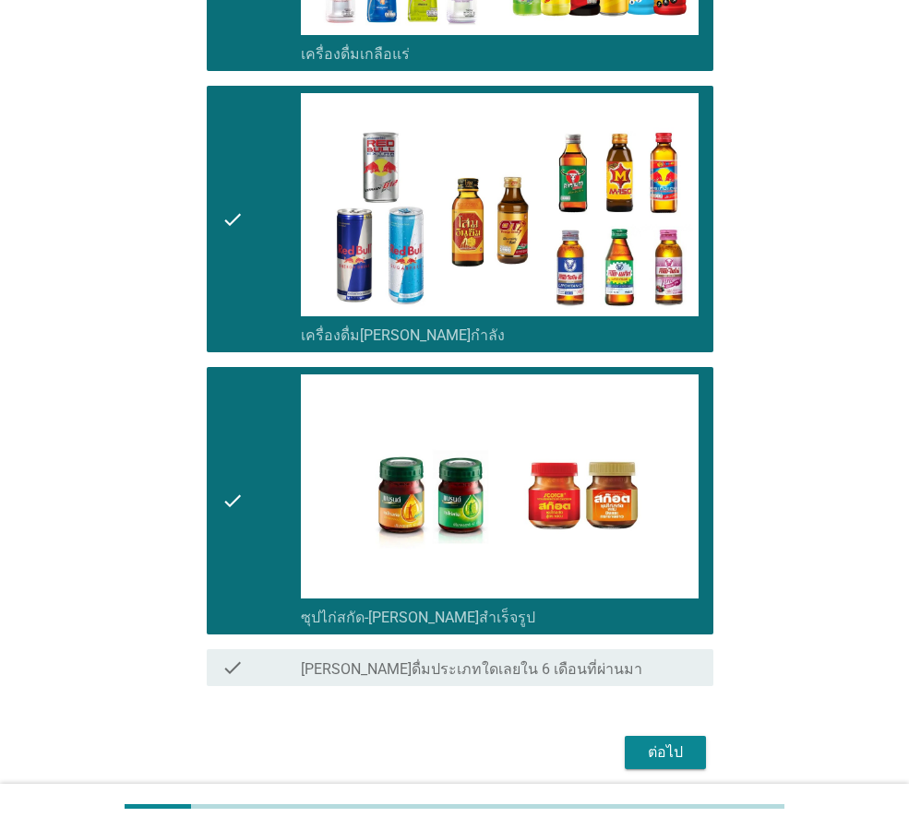
click at [653, 748] on div "ต่อไป" at bounding box center [665, 753] width 52 height 22
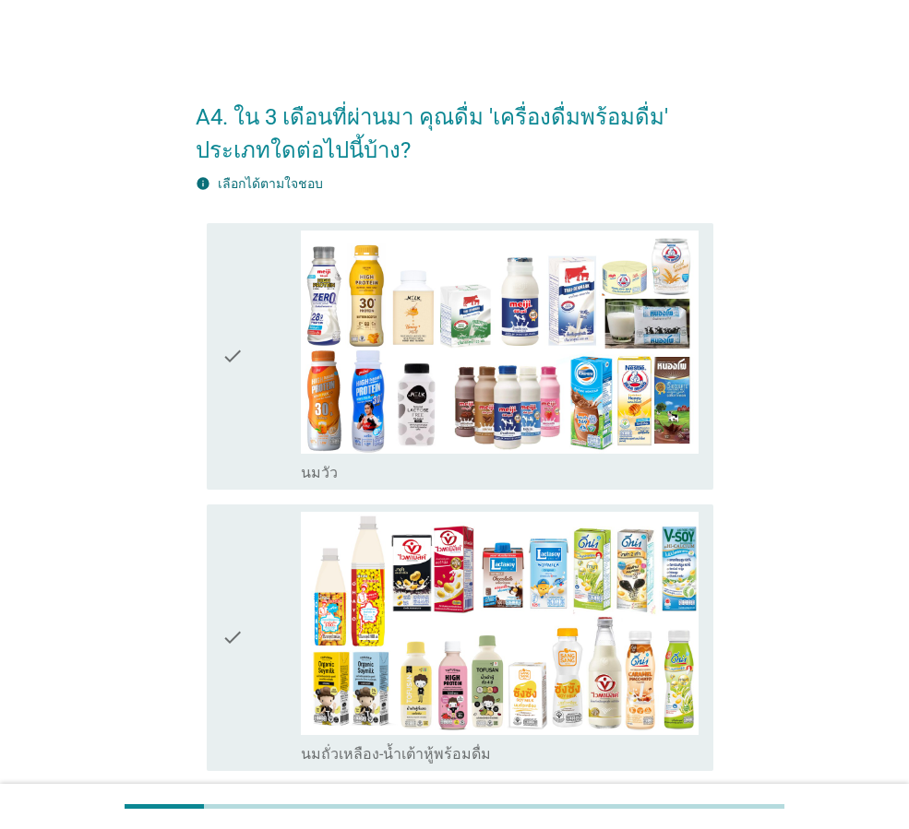
click at [252, 354] on div "check" at bounding box center [260, 357] width 79 height 252
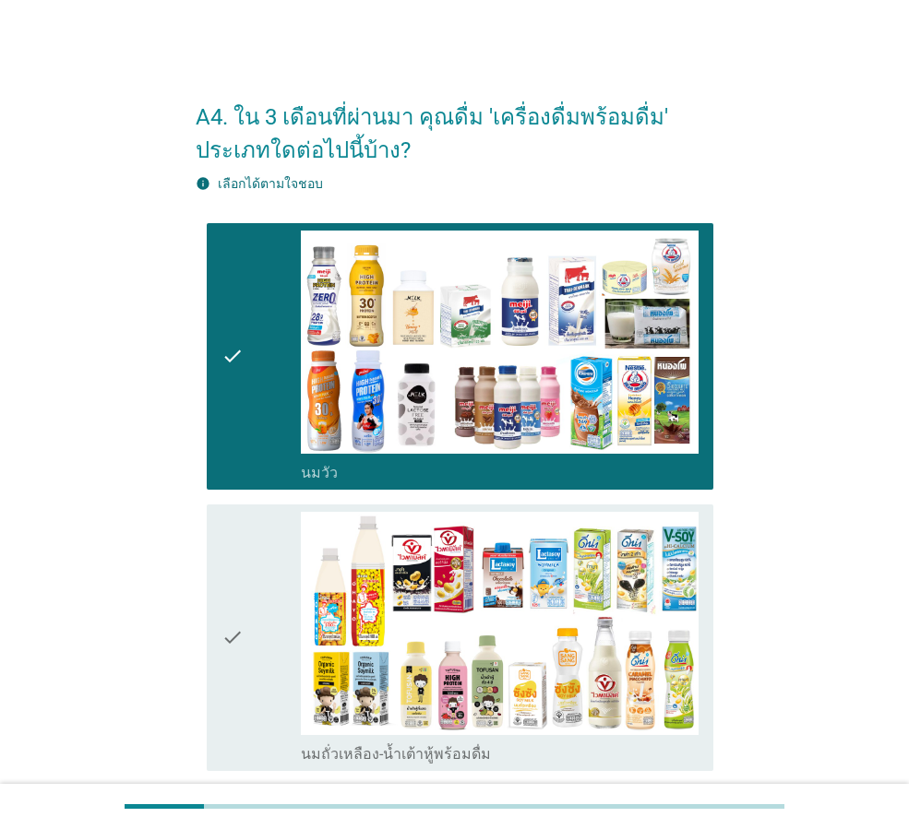
click at [226, 561] on icon "check" at bounding box center [232, 638] width 22 height 252
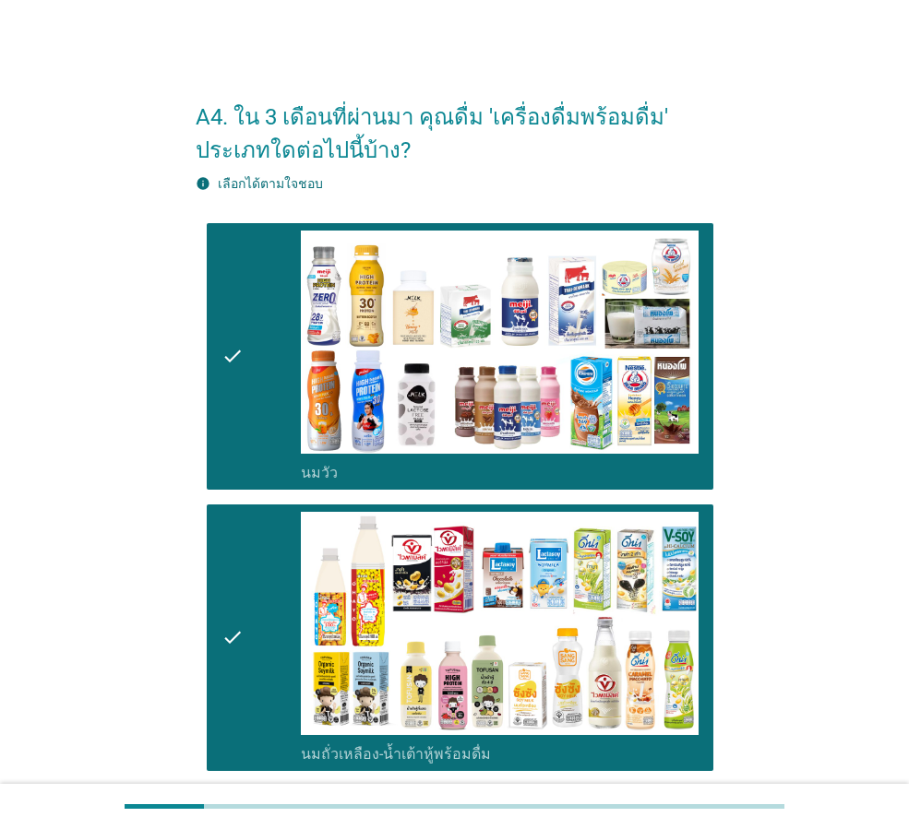
scroll to position [554, 0]
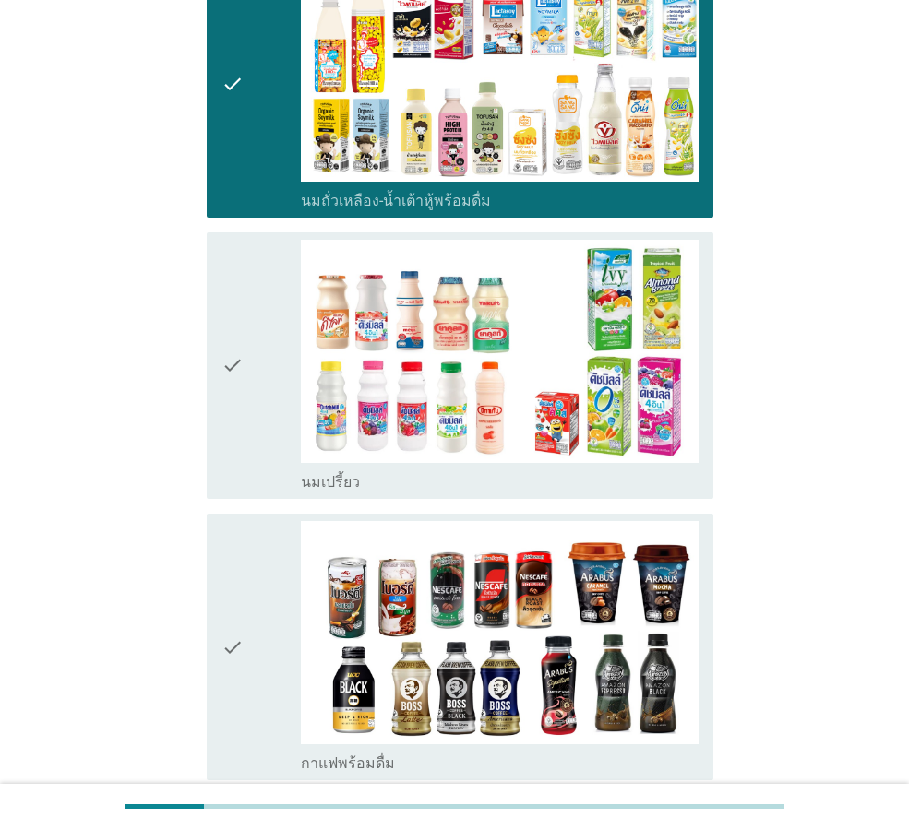
click at [241, 403] on icon "check" at bounding box center [232, 366] width 22 height 252
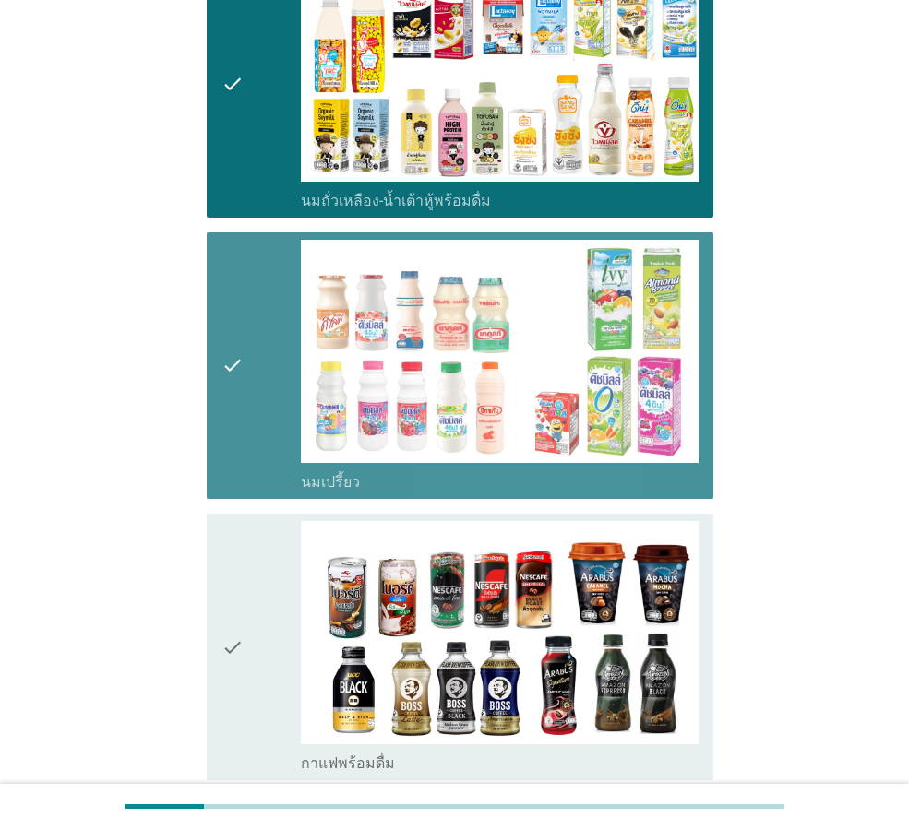
click at [256, 565] on div "check" at bounding box center [260, 647] width 79 height 252
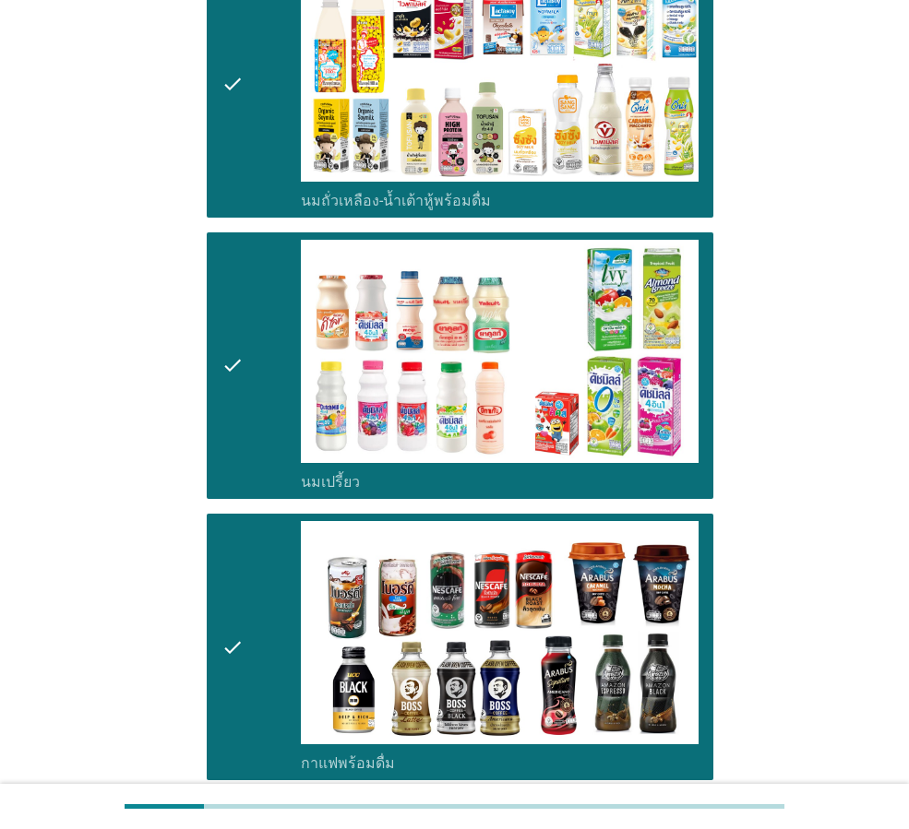
scroll to position [1015, 0]
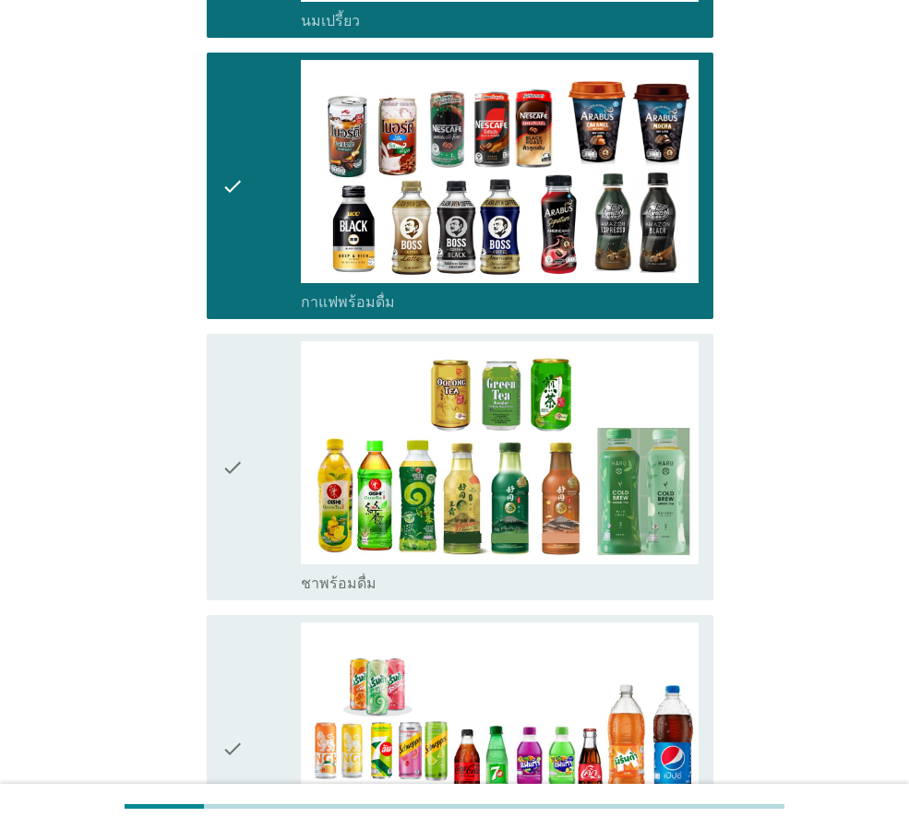
click at [237, 514] on icon "check" at bounding box center [232, 467] width 22 height 252
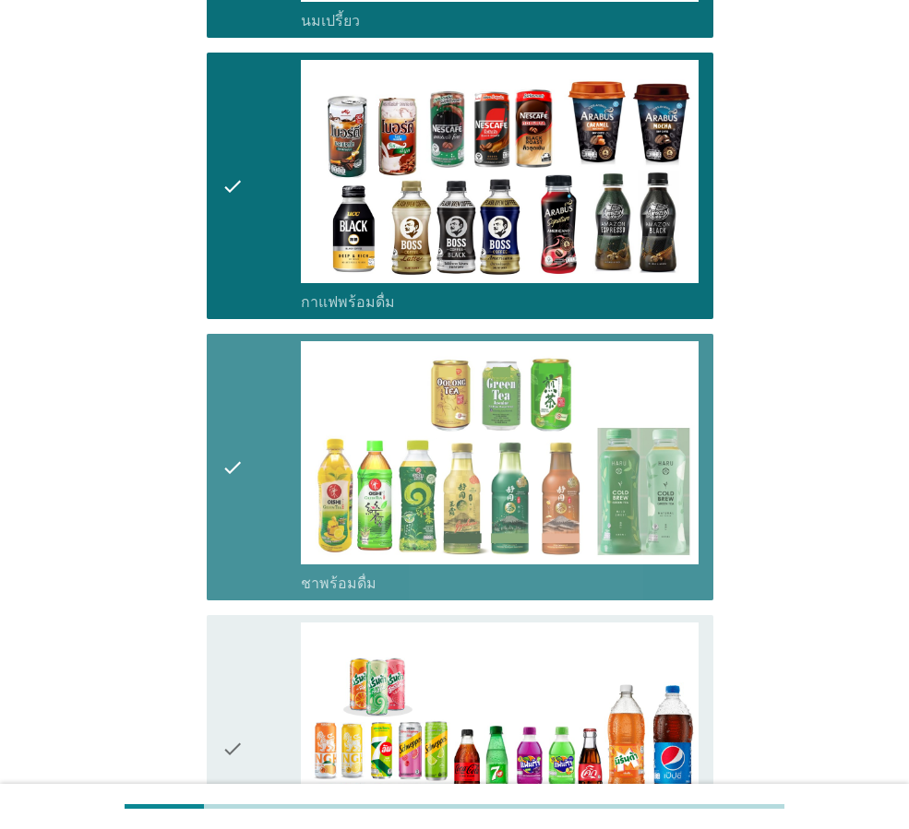
click at [244, 668] on div "check" at bounding box center [260, 749] width 79 height 252
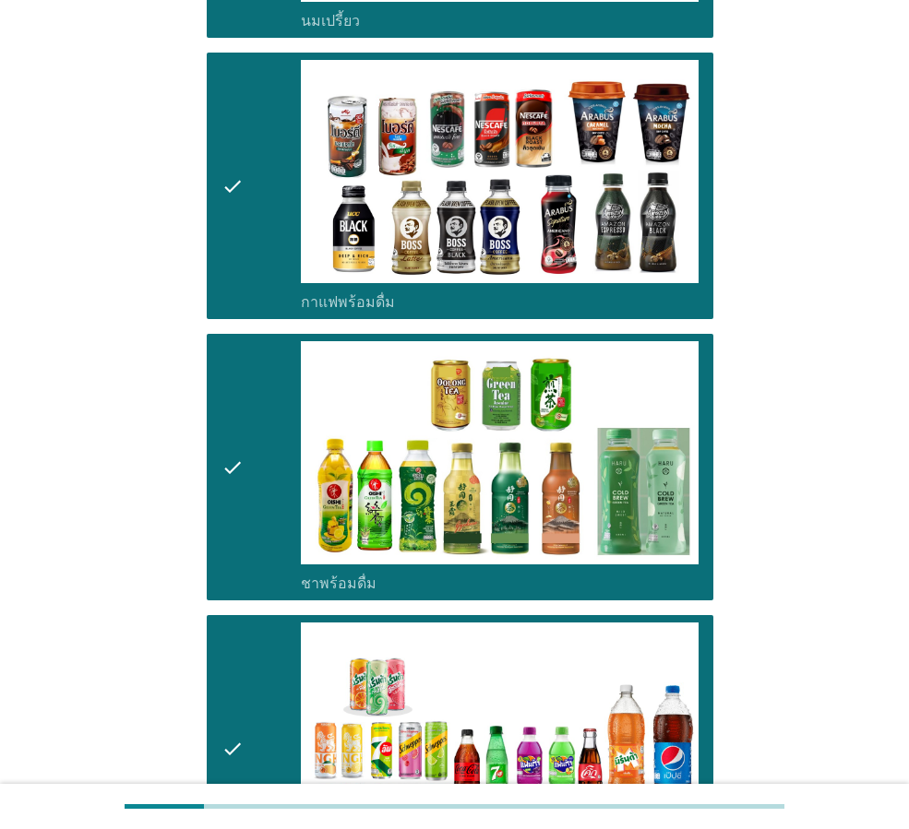
scroll to position [1476, 0]
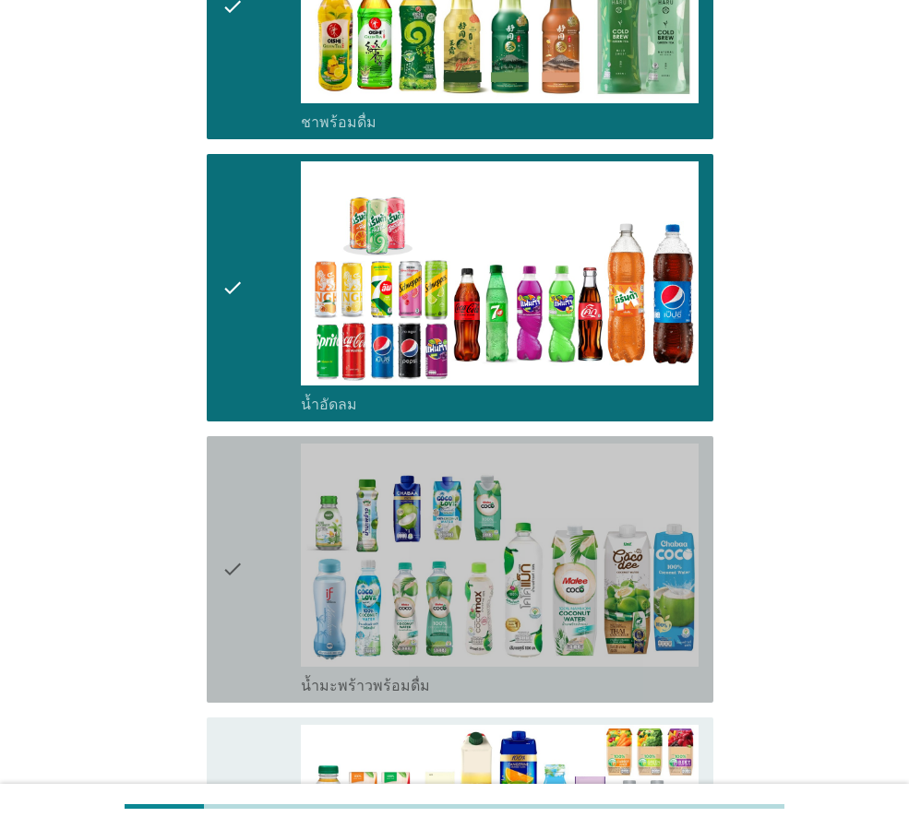
click at [232, 597] on icon "check" at bounding box center [232, 570] width 22 height 252
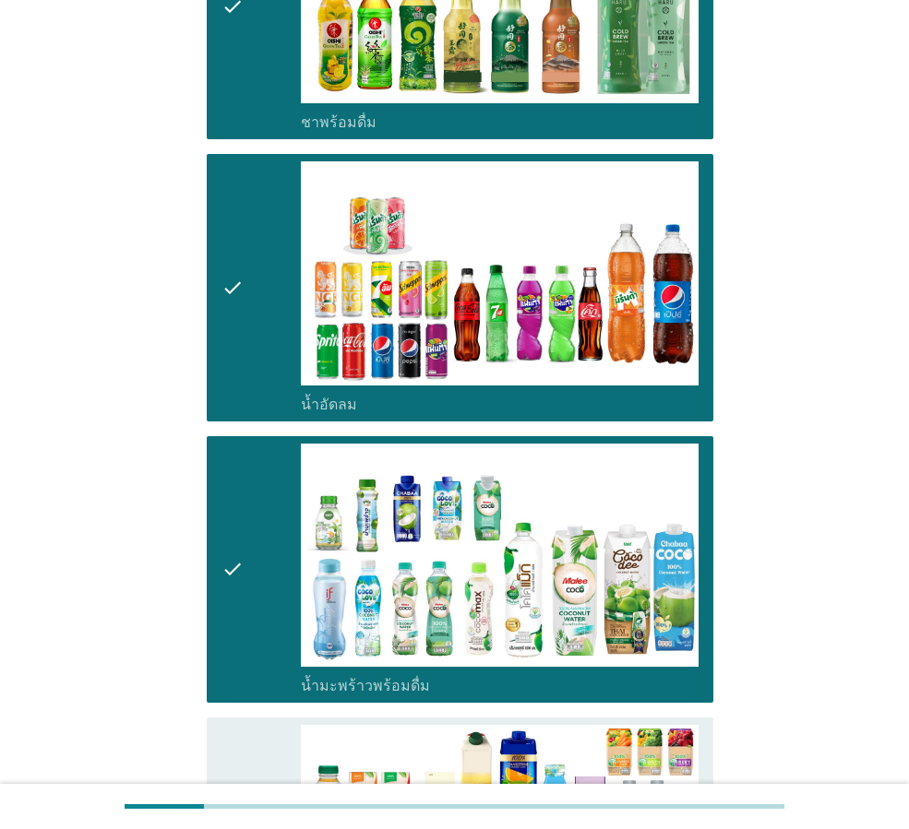
scroll to position [2030, 0]
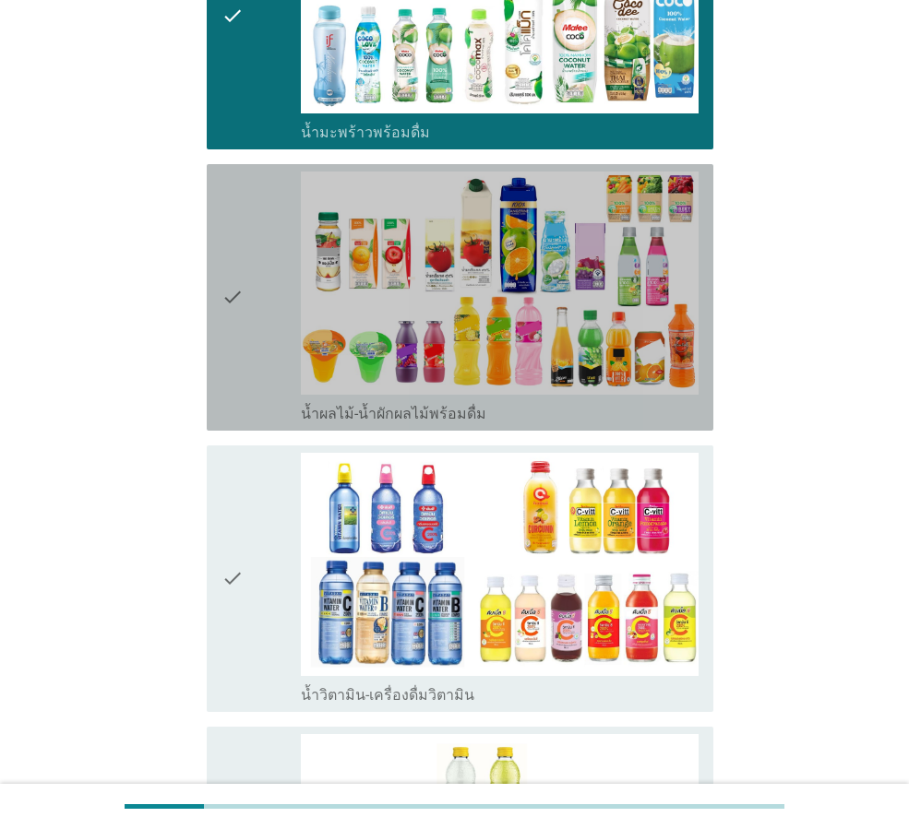
click at [228, 346] on icon "check" at bounding box center [232, 298] width 22 height 252
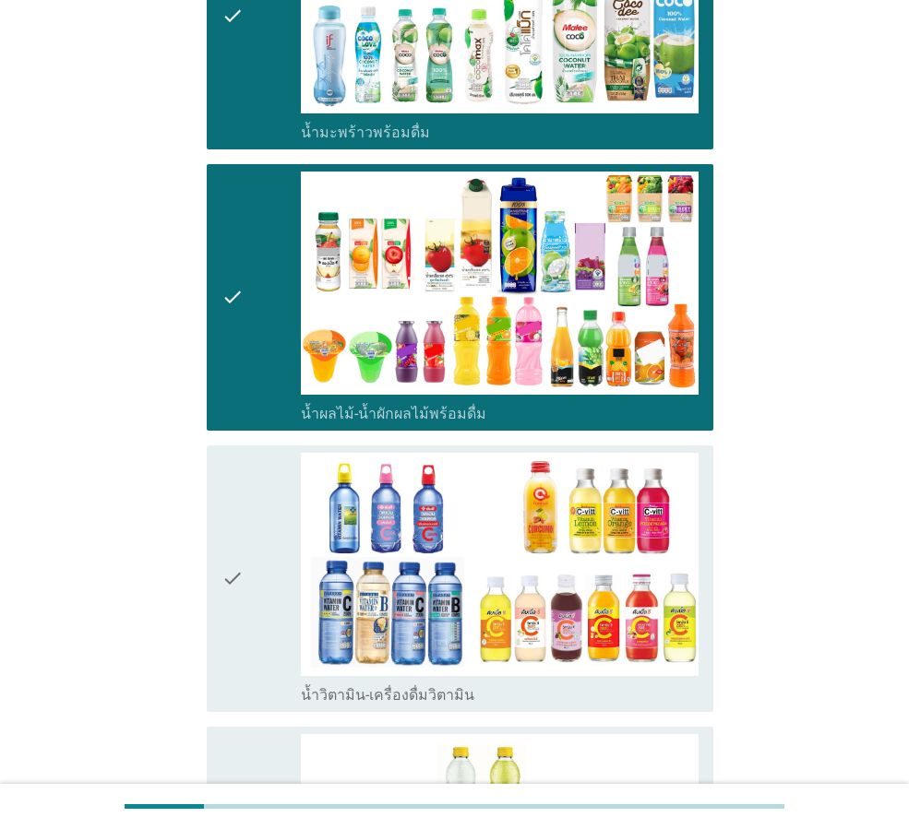
click at [242, 502] on icon "check" at bounding box center [232, 579] width 22 height 252
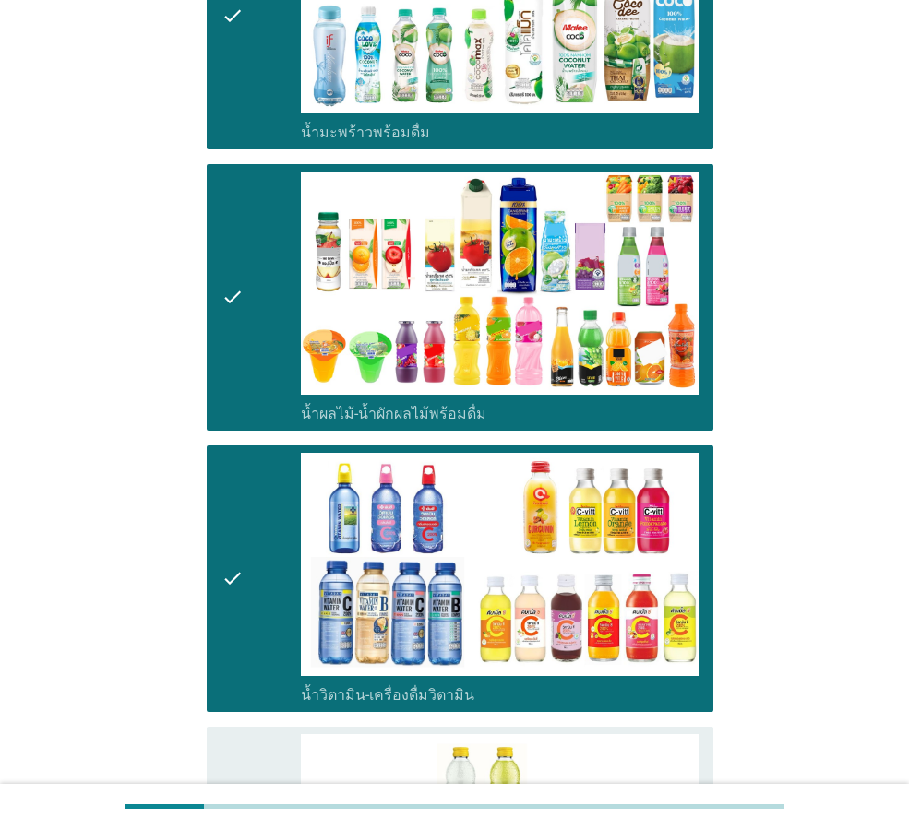
scroll to position [2491, 0]
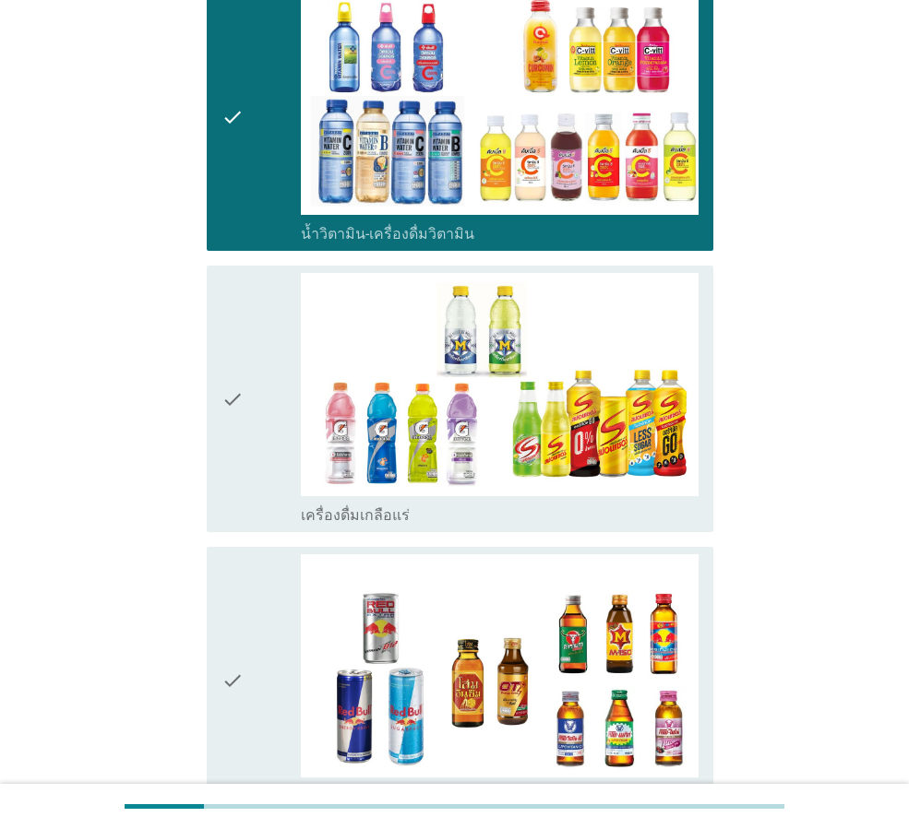
click at [223, 433] on icon "check" at bounding box center [232, 399] width 22 height 252
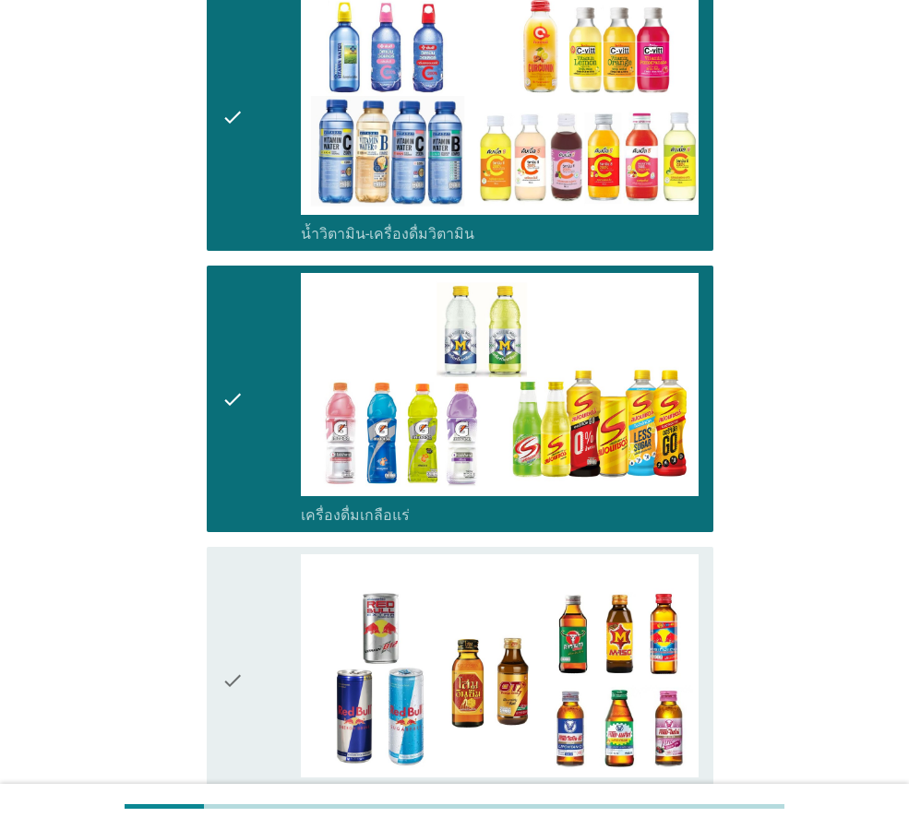
click at [221, 559] on icon "check" at bounding box center [232, 680] width 22 height 252
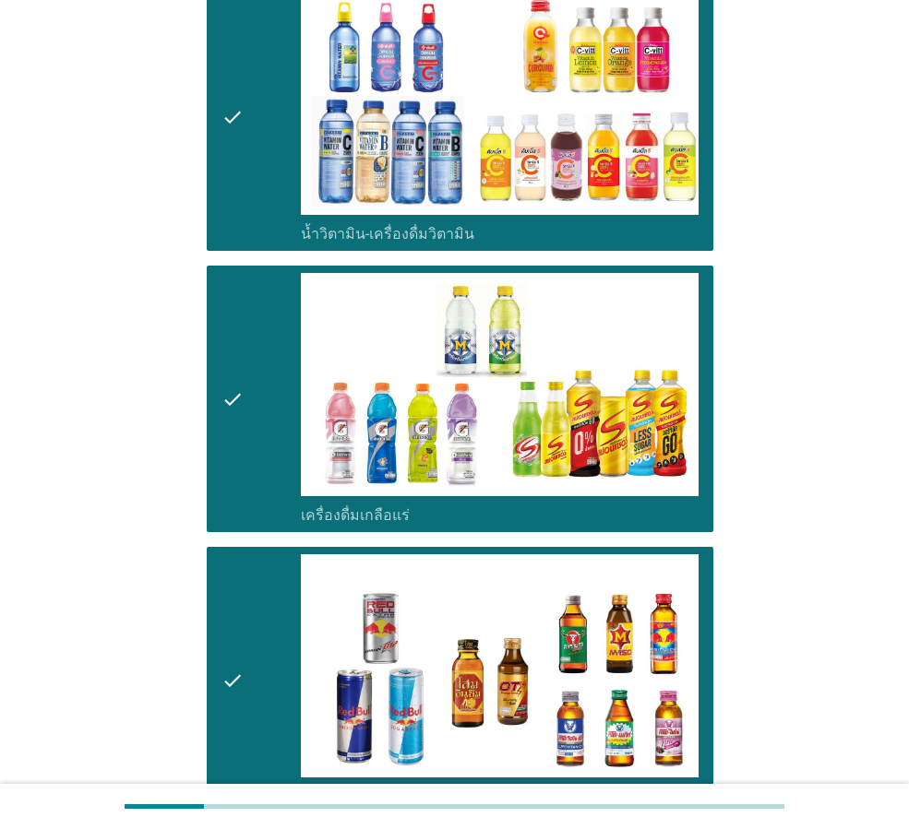
scroll to position [2952, 0]
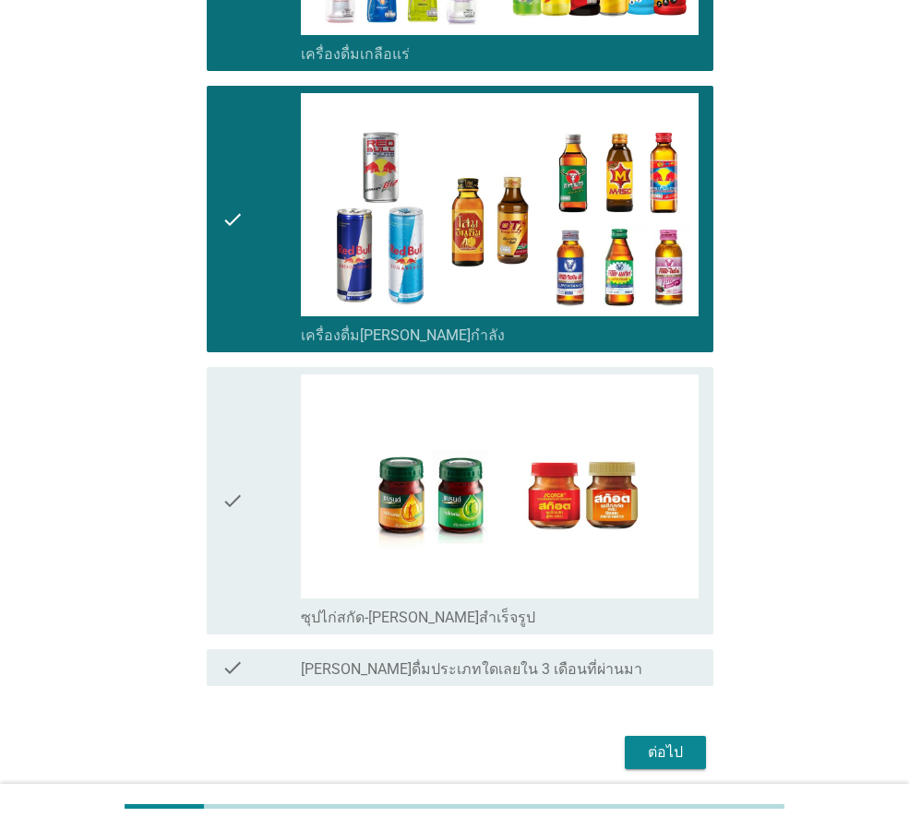
click at [270, 497] on div "check" at bounding box center [260, 501] width 79 height 252
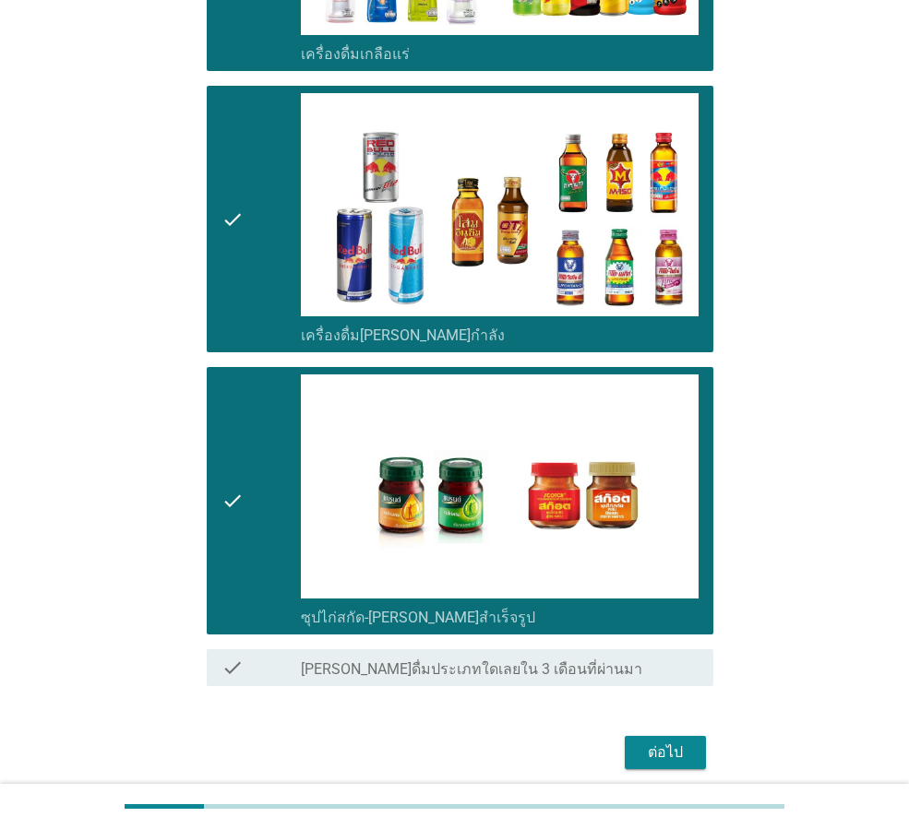
click at [634, 753] on button "ต่อไป" at bounding box center [665, 752] width 81 height 33
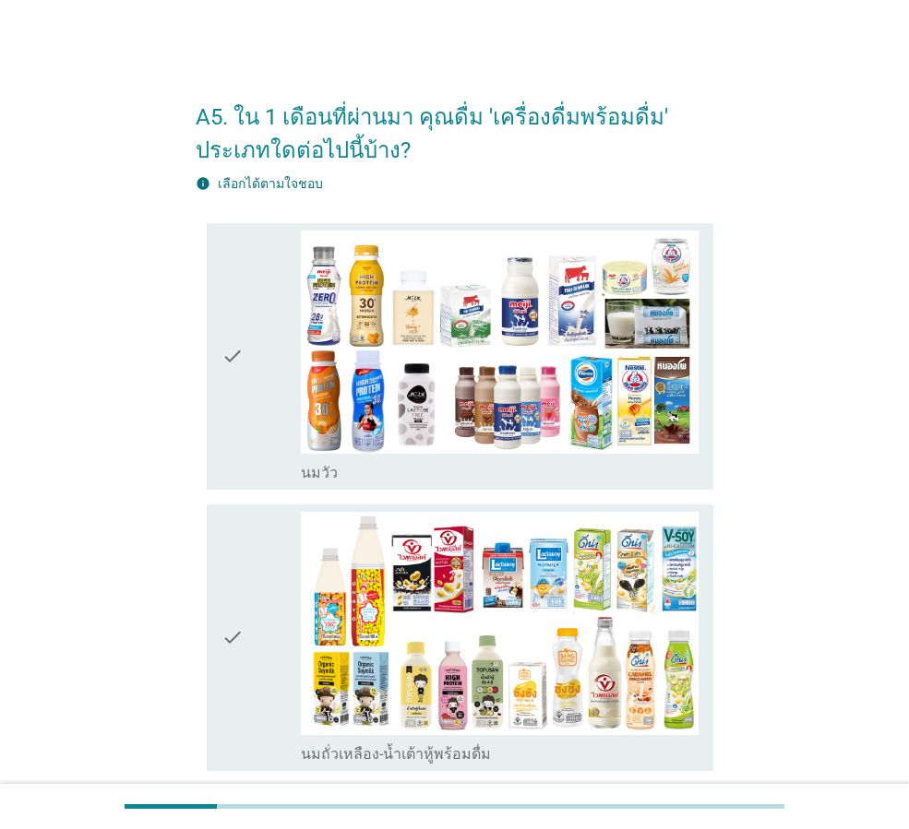
click at [219, 345] on div "check check_box_outline_blank [PERSON_NAME]" at bounding box center [460, 356] width 507 height 267
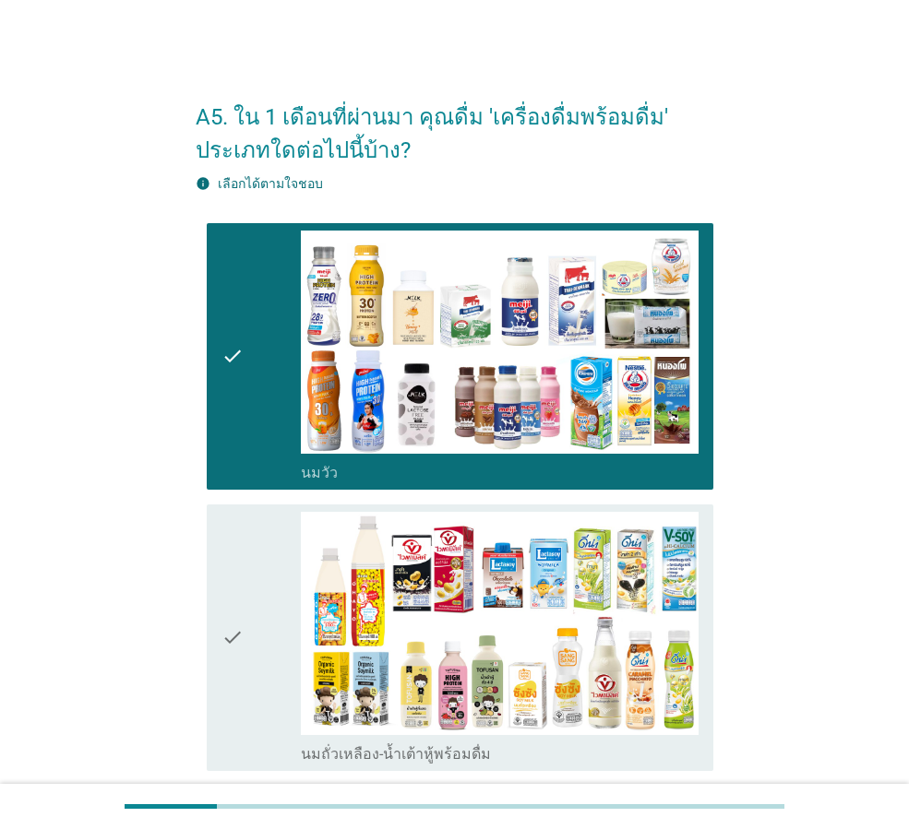
scroll to position [277, 0]
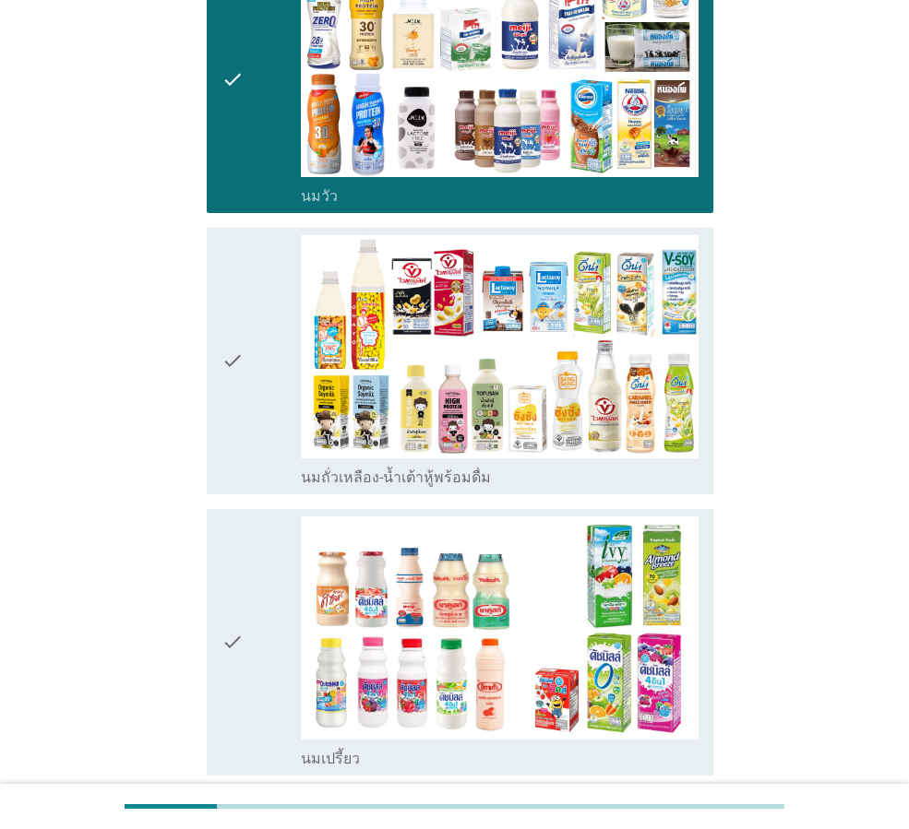
click at [219, 347] on div "check check_box_outline_blank นมถั่วเหลือง-น้ำเต้าหู้พร้อมดื่ม" at bounding box center [460, 361] width 507 height 267
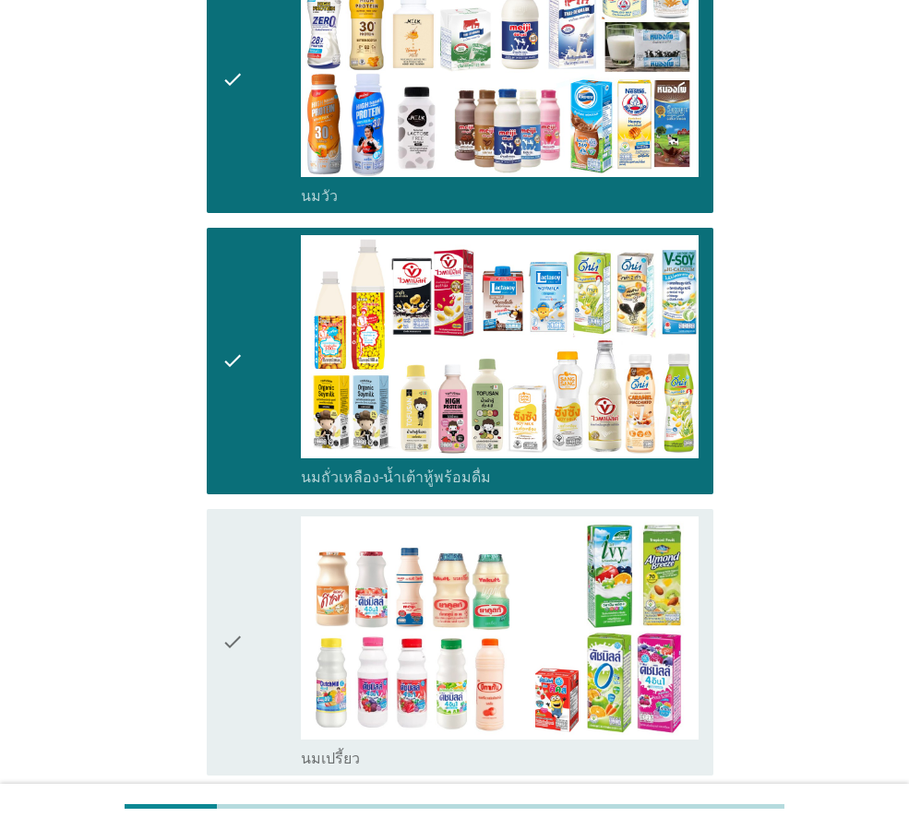
click at [221, 567] on div "check check_box_outline_blank นมเปรี้ยว" at bounding box center [460, 642] width 507 height 267
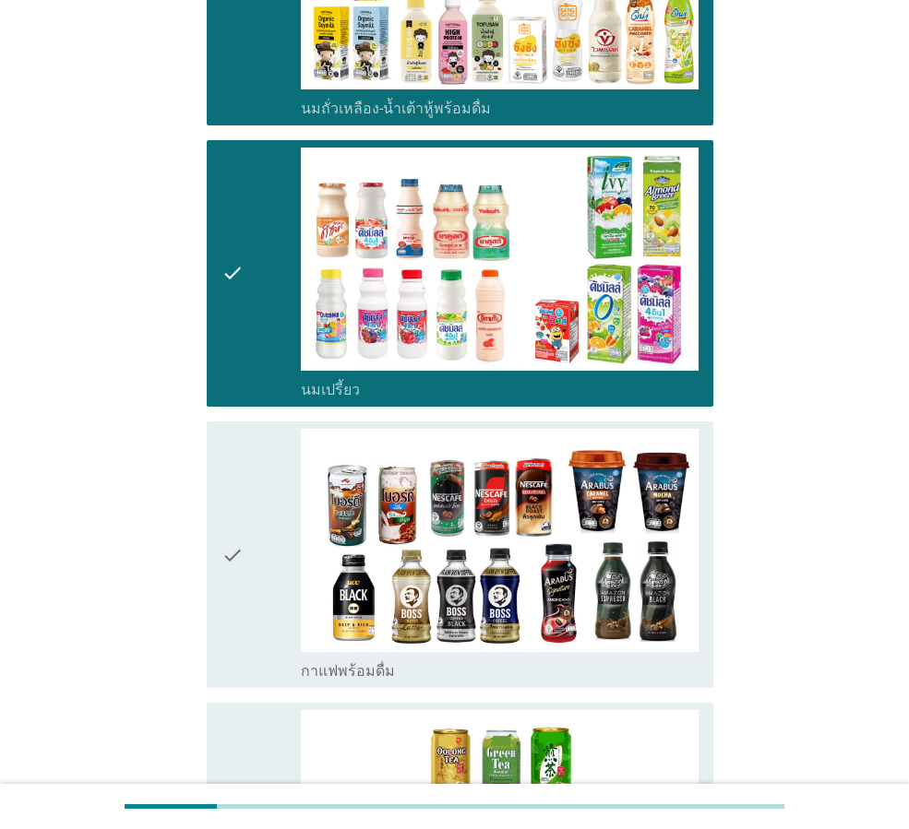
scroll to position [738, 0]
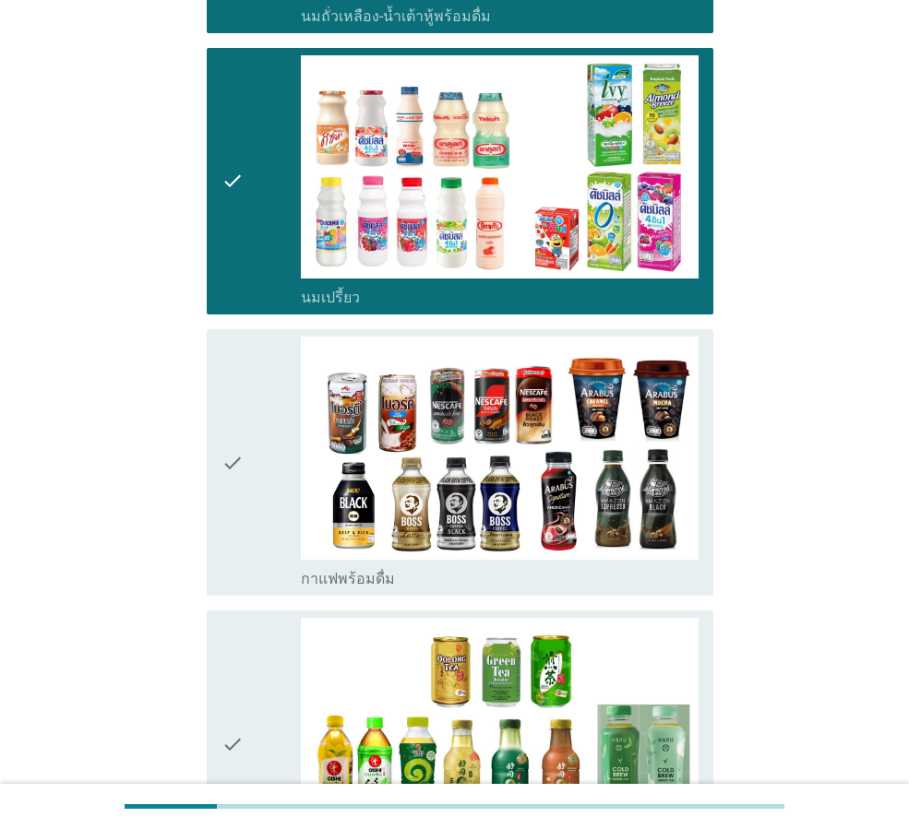
click at [232, 472] on icon "check" at bounding box center [232, 463] width 22 height 252
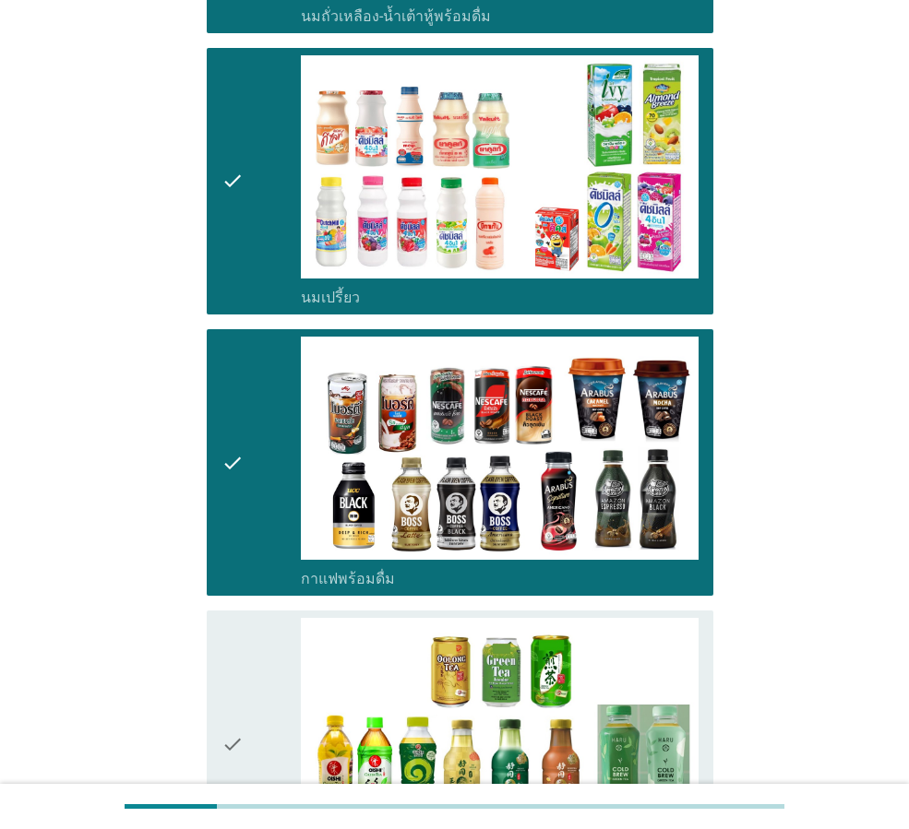
scroll to position [1107, 0]
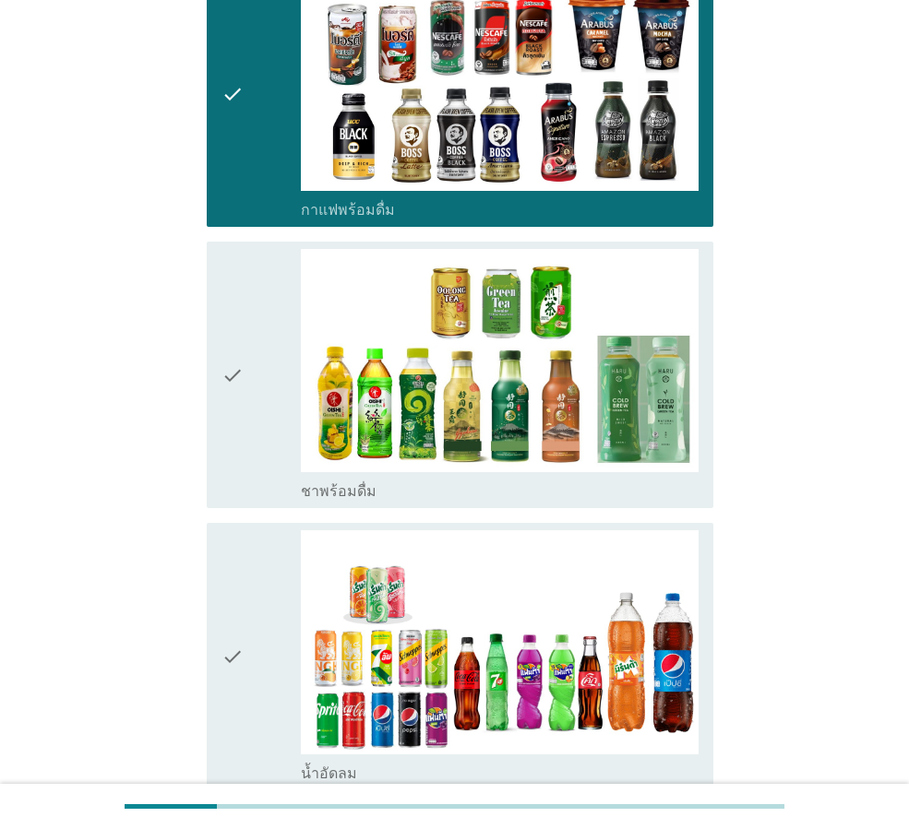
click at [226, 381] on icon "check" at bounding box center [232, 375] width 22 height 252
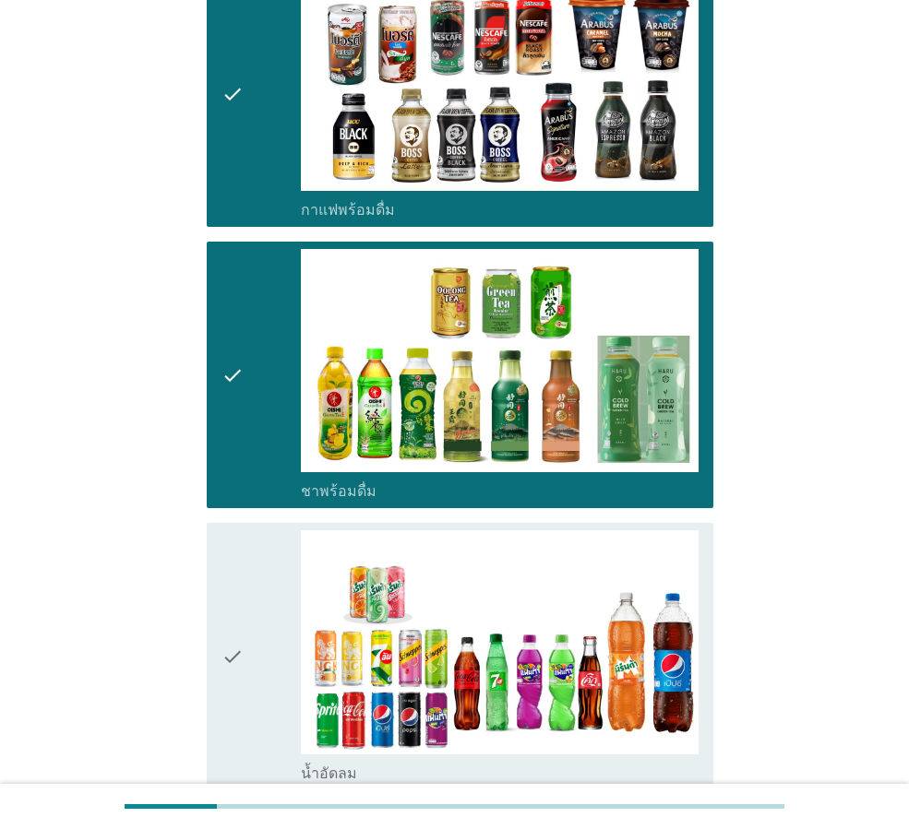
click at [226, 381] on icon "check" at bounding box center [232, 375] width 22 height 252
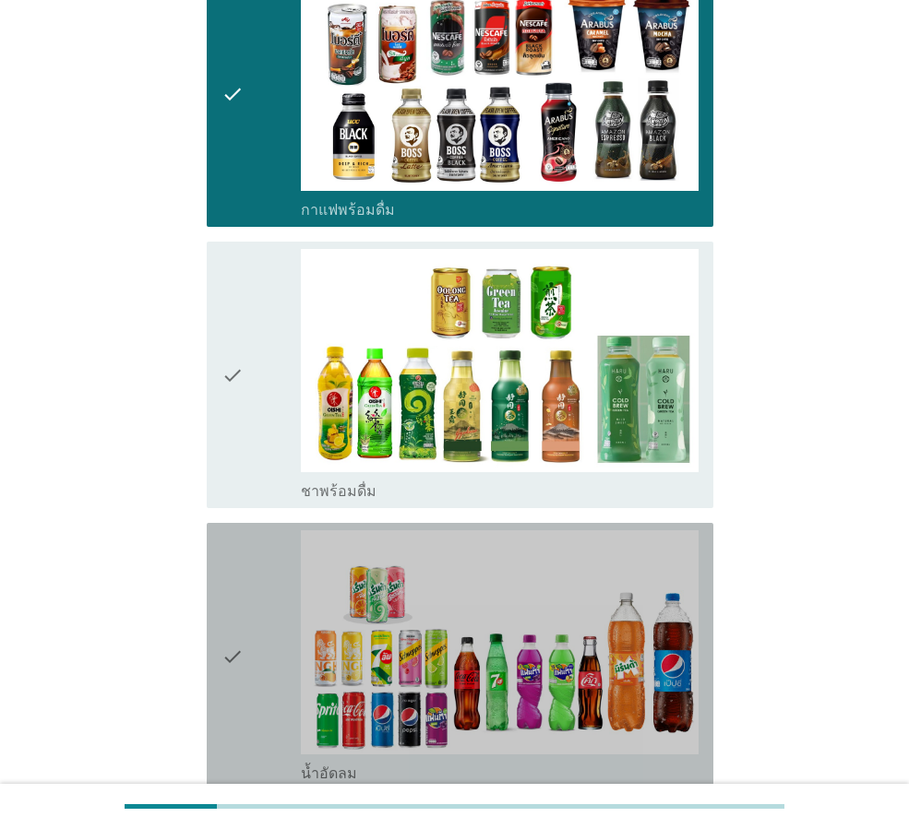
click at [225, 592] on icon "check" at bounding box center [232, 656] width 22 height 252
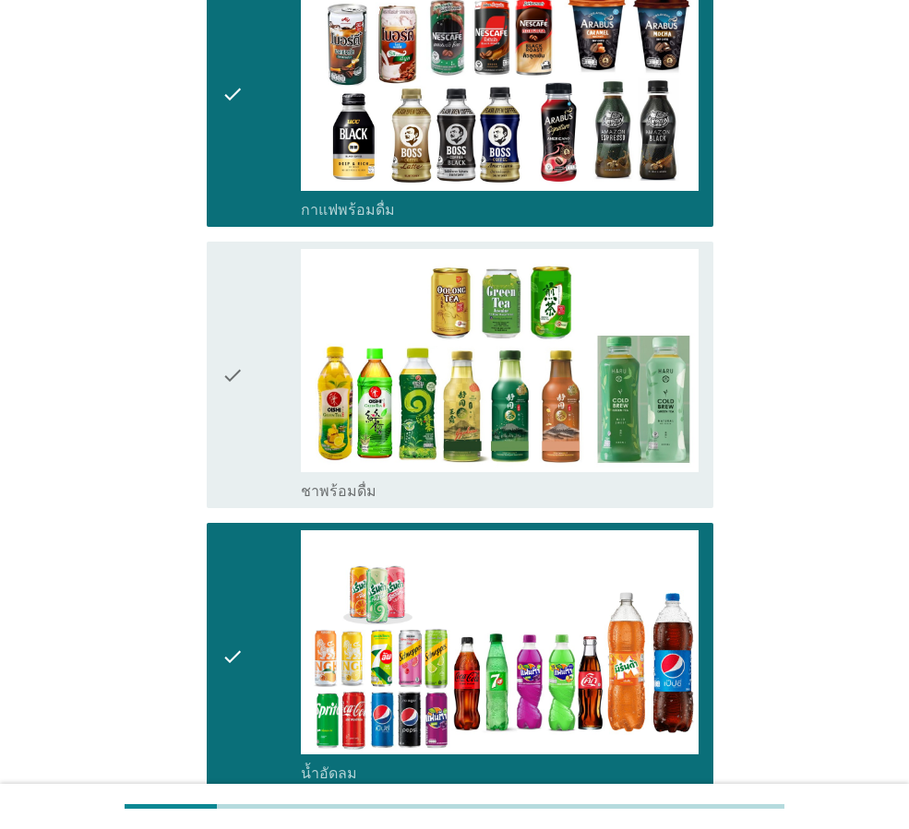
scroll to position [1384, 0]
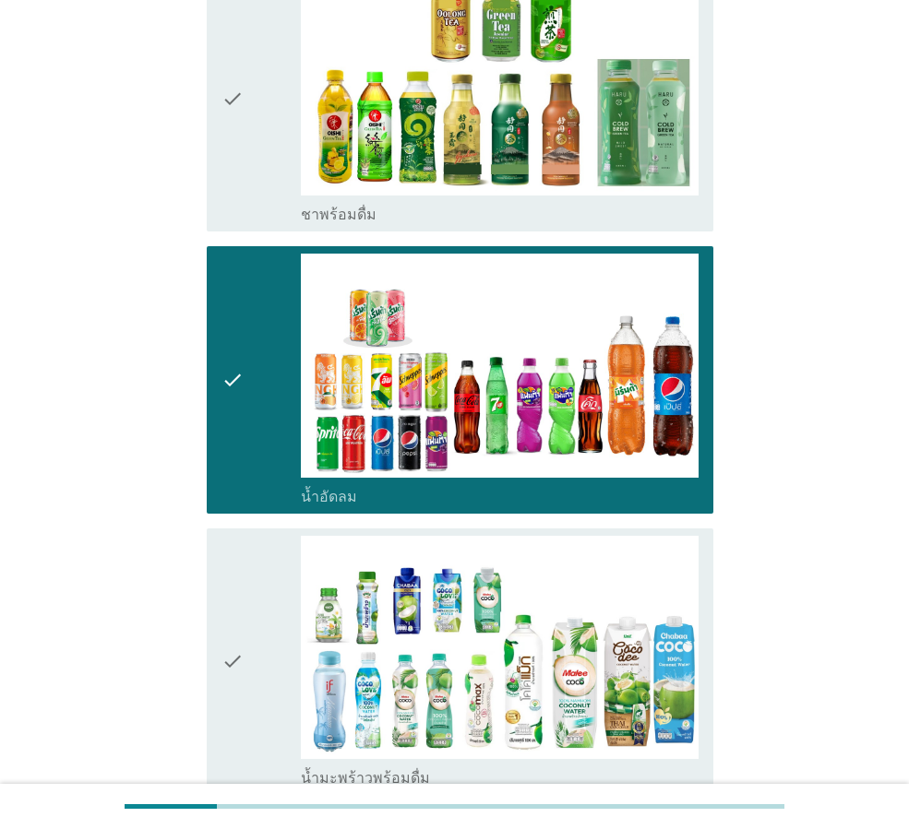
click at [226, 160] on icon "check" at bounding box center [232, 98] width 22 height 252
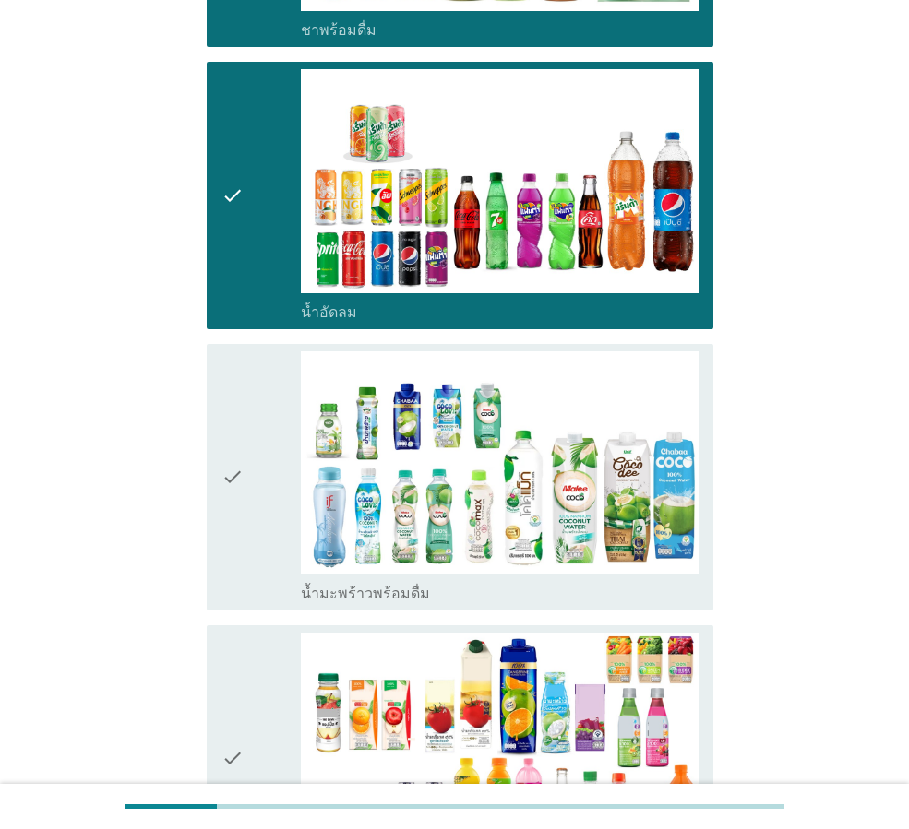
scroll to position [1661, 0]
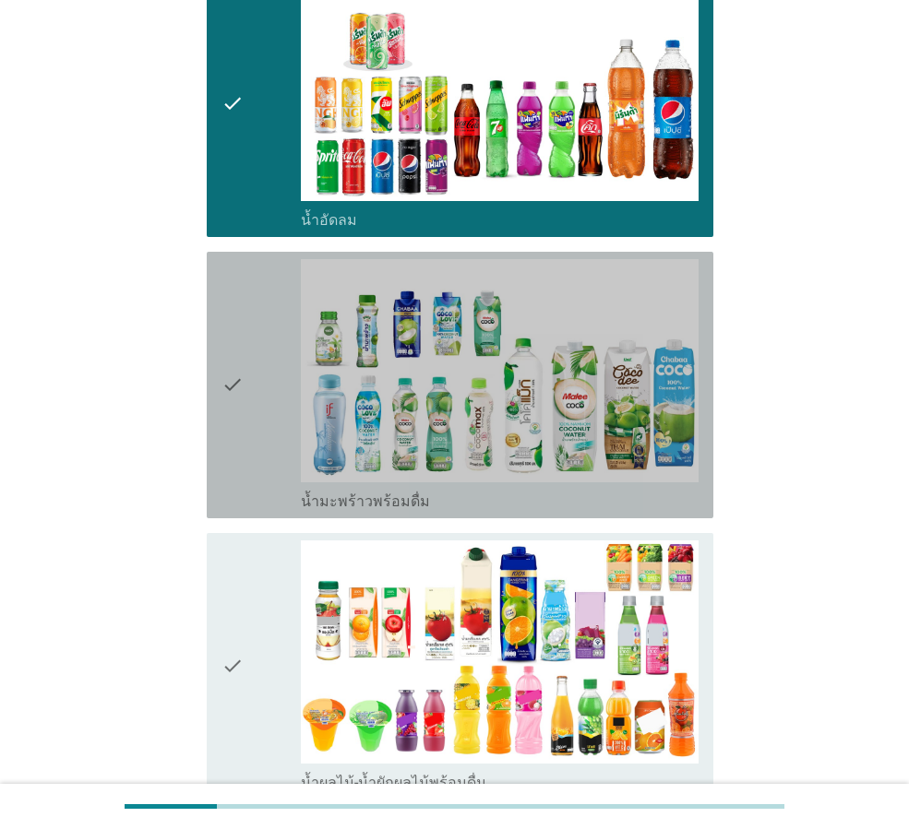
click at [222, 442] on icon "check" at bounding box center [232, 385] width 22 height 252
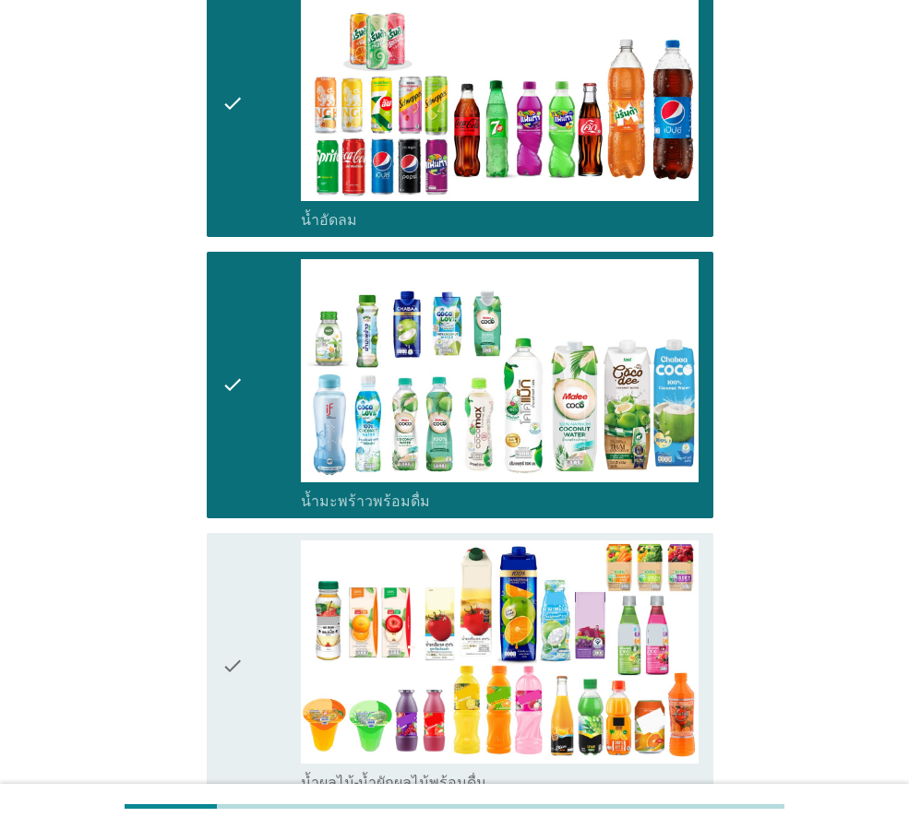
scroll to position [2030, 0]
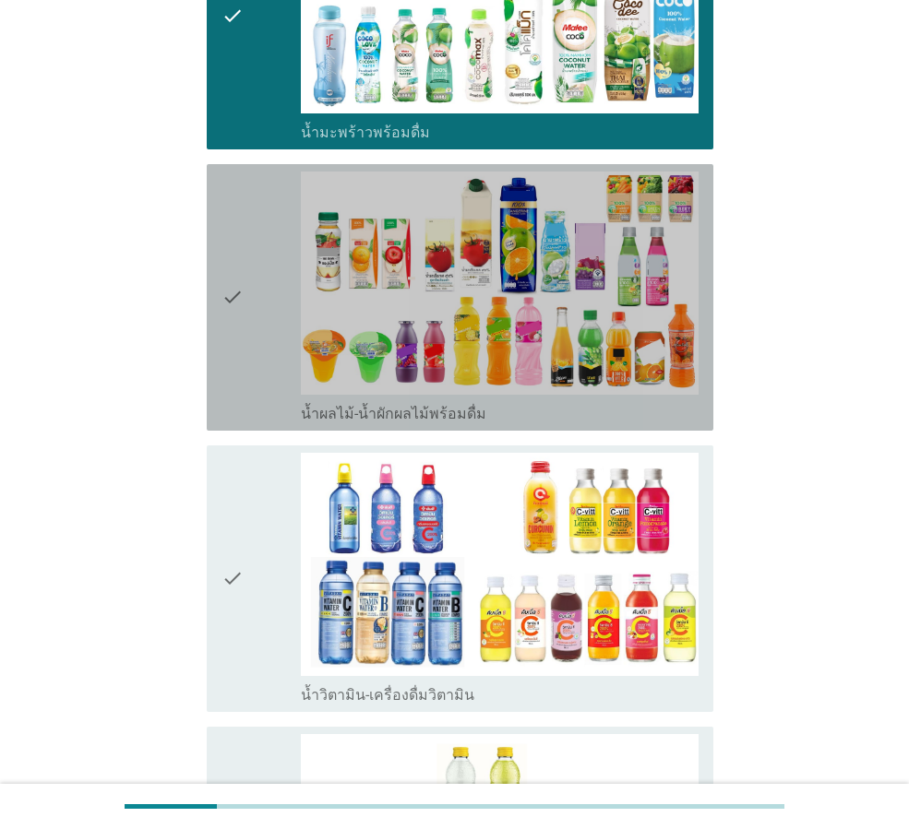
click at [217, 347] on div "check check_box_outline_blank น้ำผลไม้-น้ำผักผลไม้พร้อมดื่ม" at bounding box center [460, 297] width 507 height 267
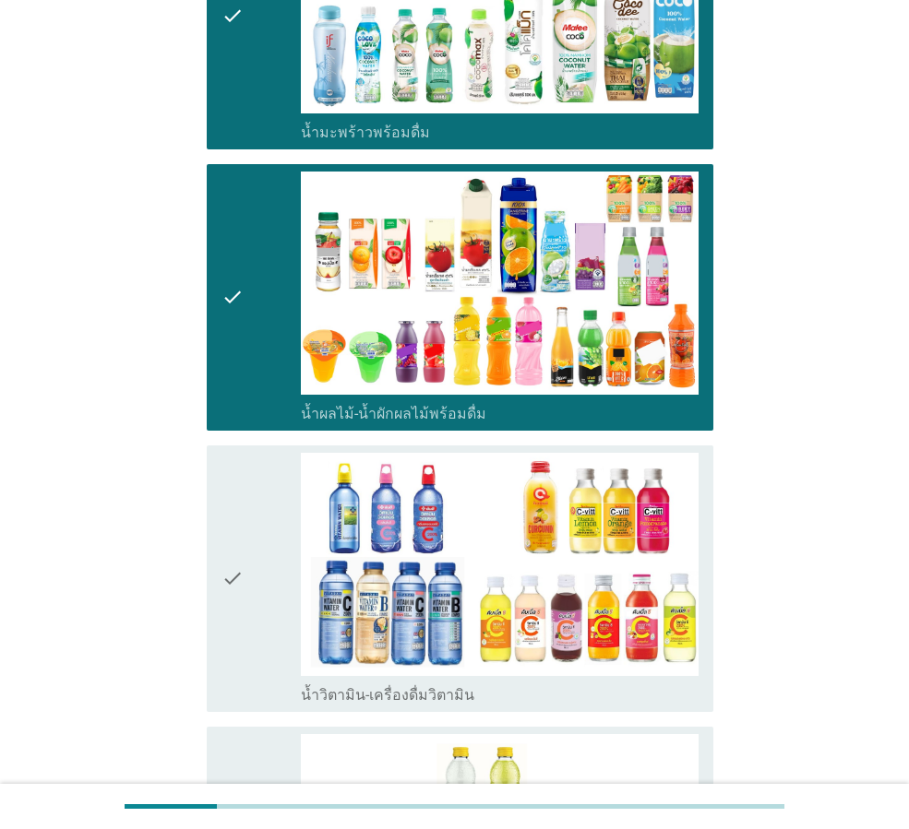
click at [224, 510] on icon "check" at bounding box center [232, 579] width 22 height 252
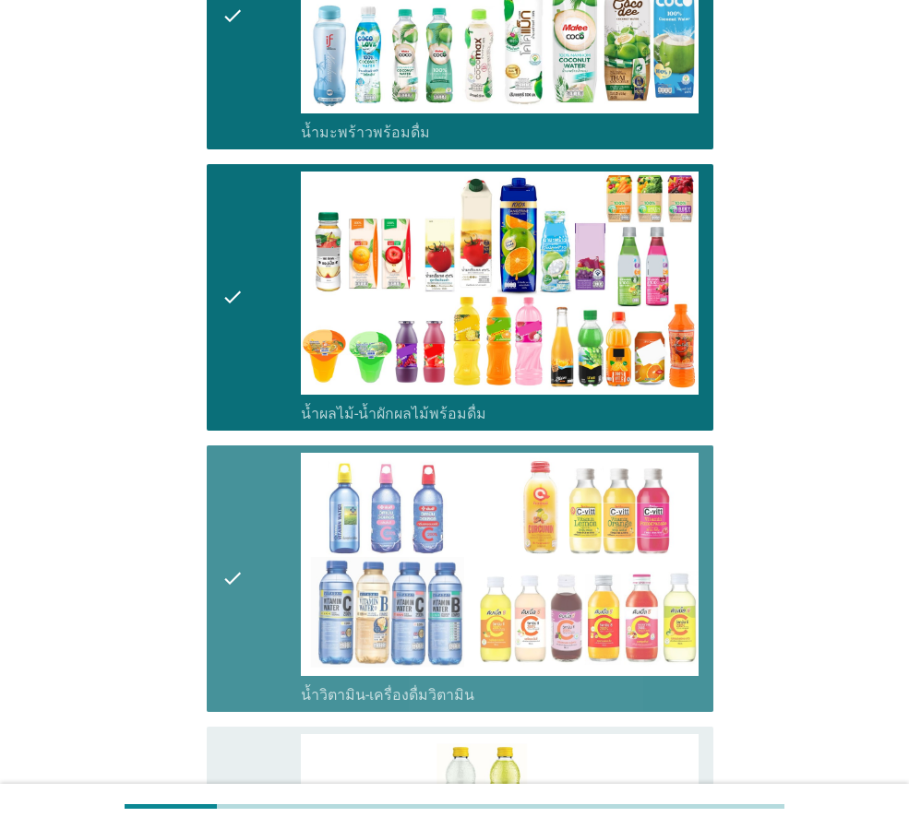
click at [224, 510] on icon "check" at bounding box center [232, 579] width 22 height 252
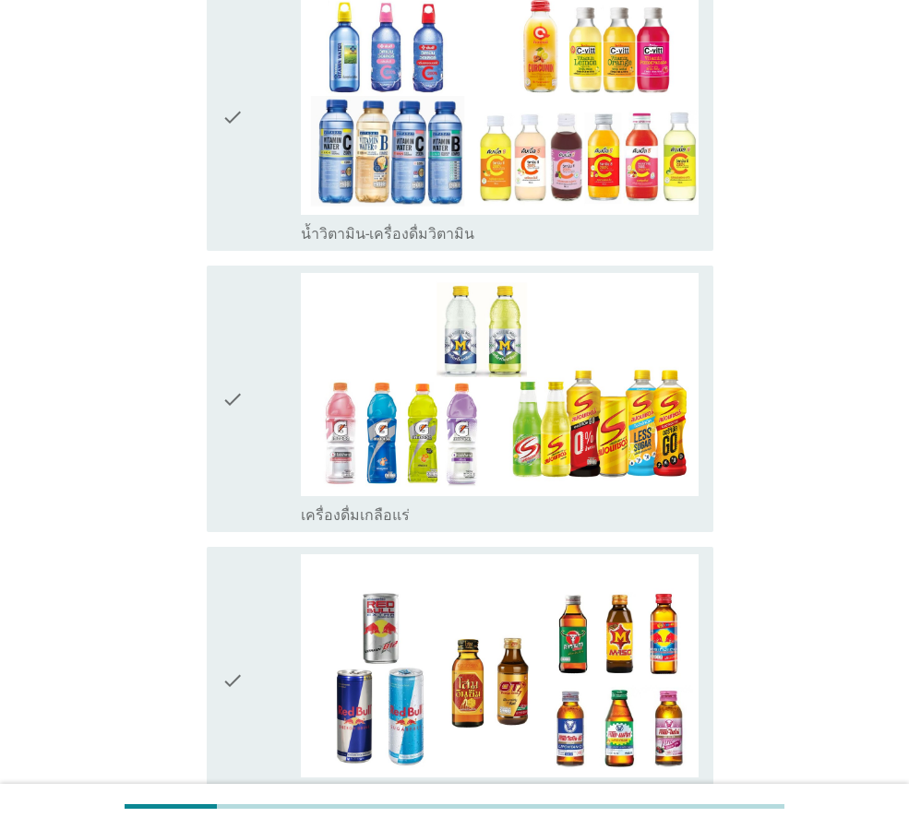
scroll to position [2583, 0]
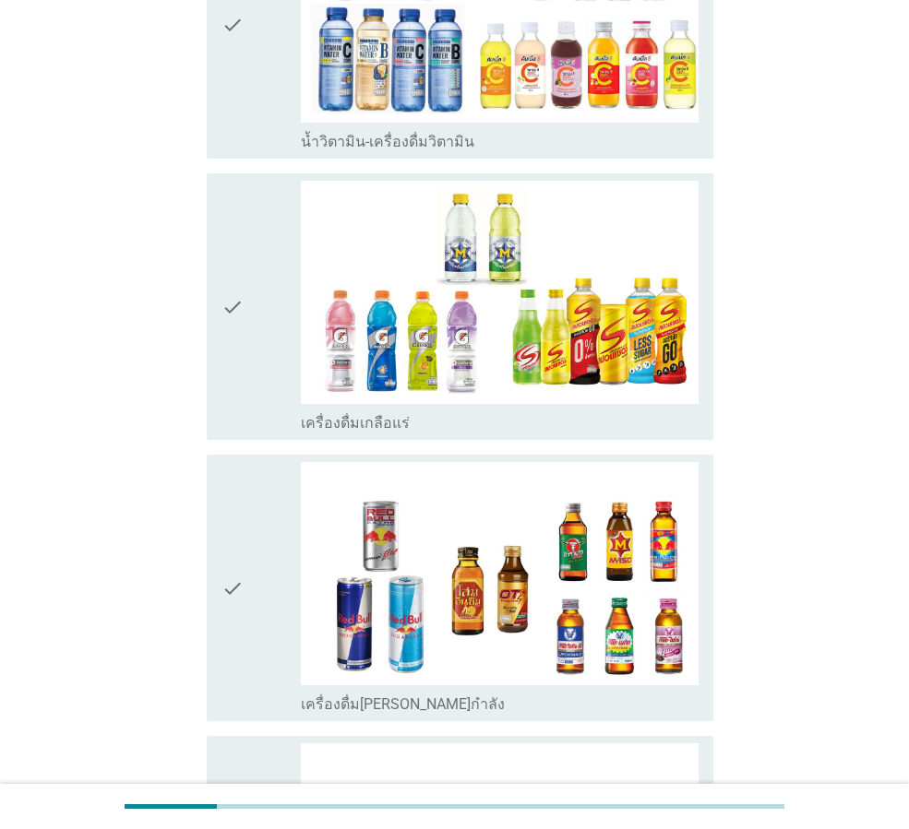
click at [233, 534] on icon "check" at bounding box center [232, 588] width 22 height 252
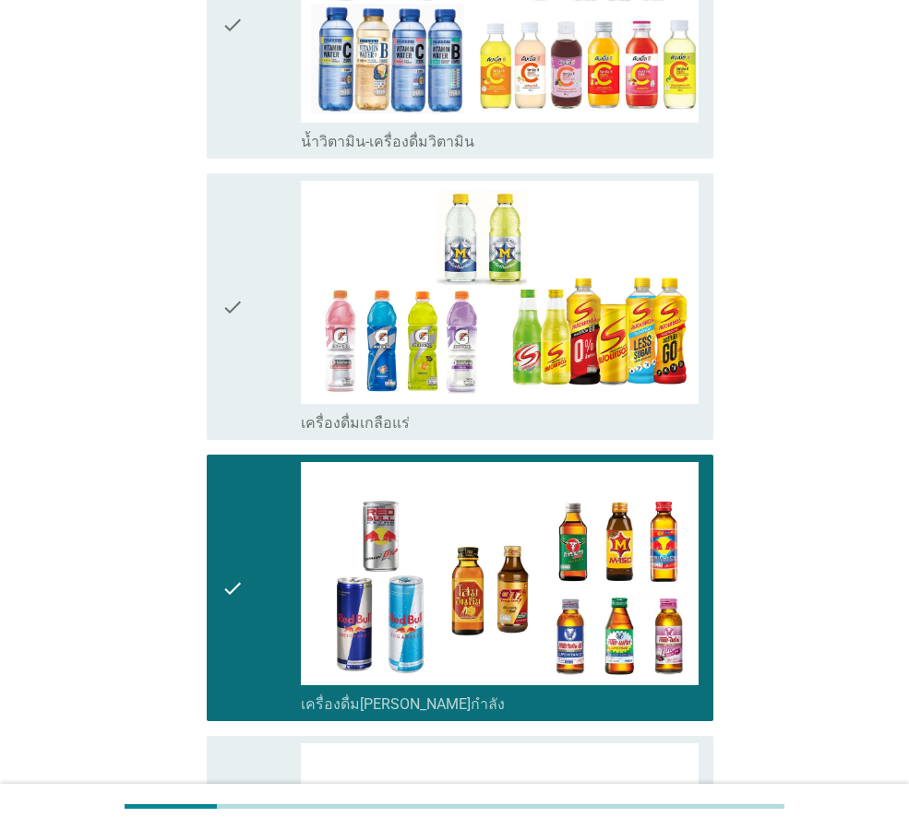
scroll to position [3024, 0]
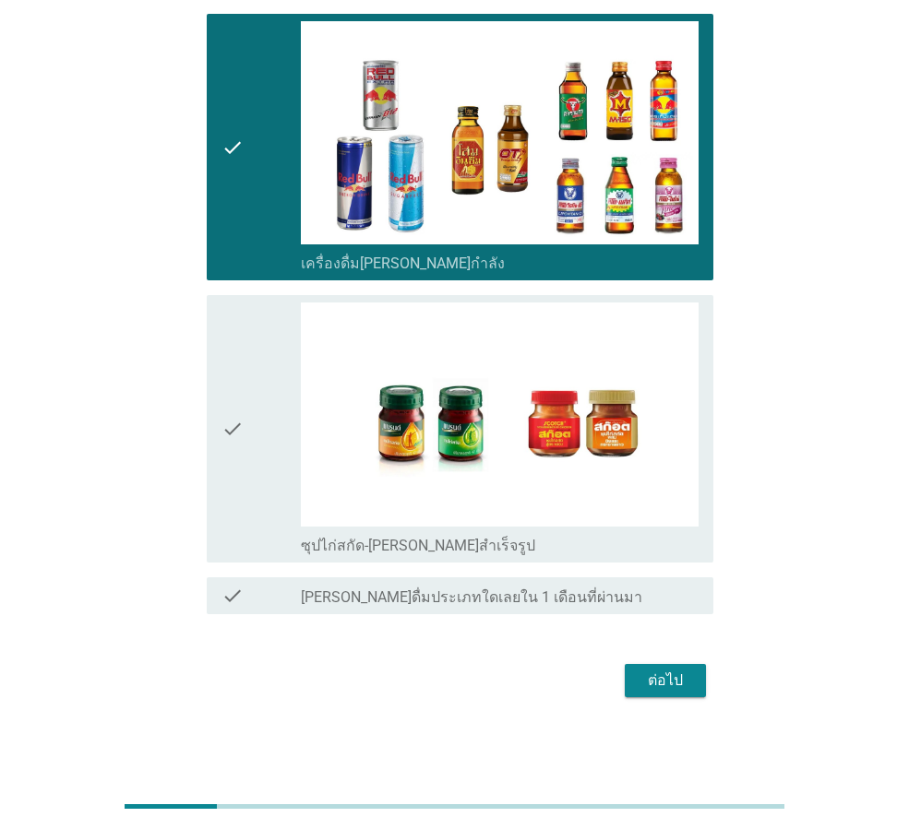
click at [693, 680] on button "ต่อไป" at bounding box center [665, 680] width 81 height 33
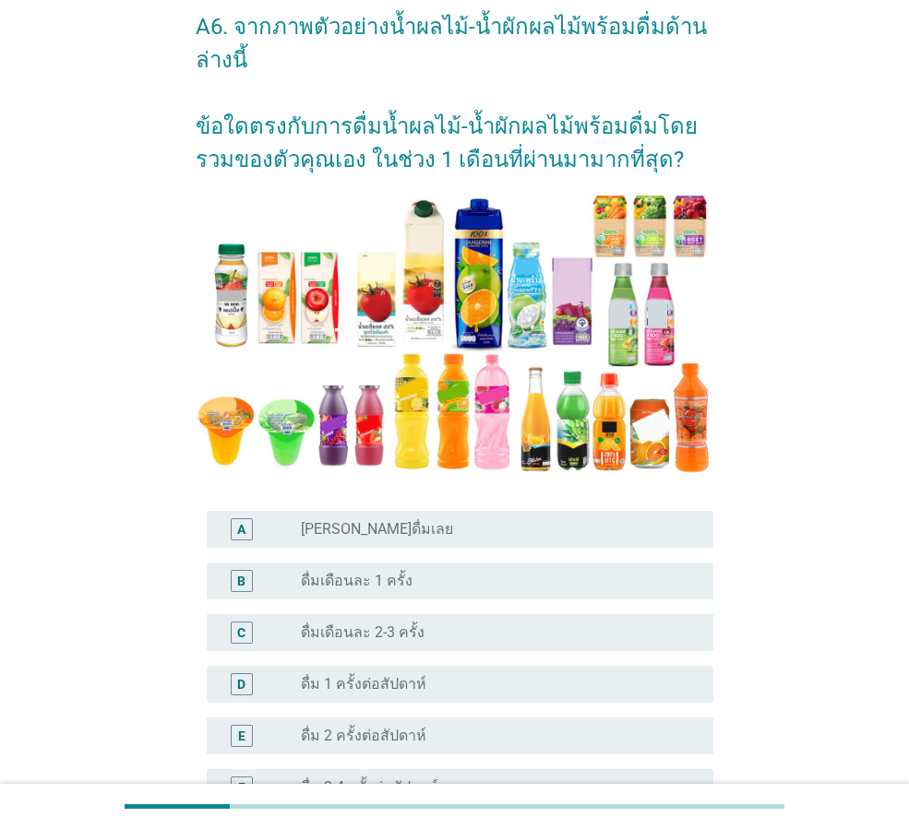
scroll to position [275, 0]
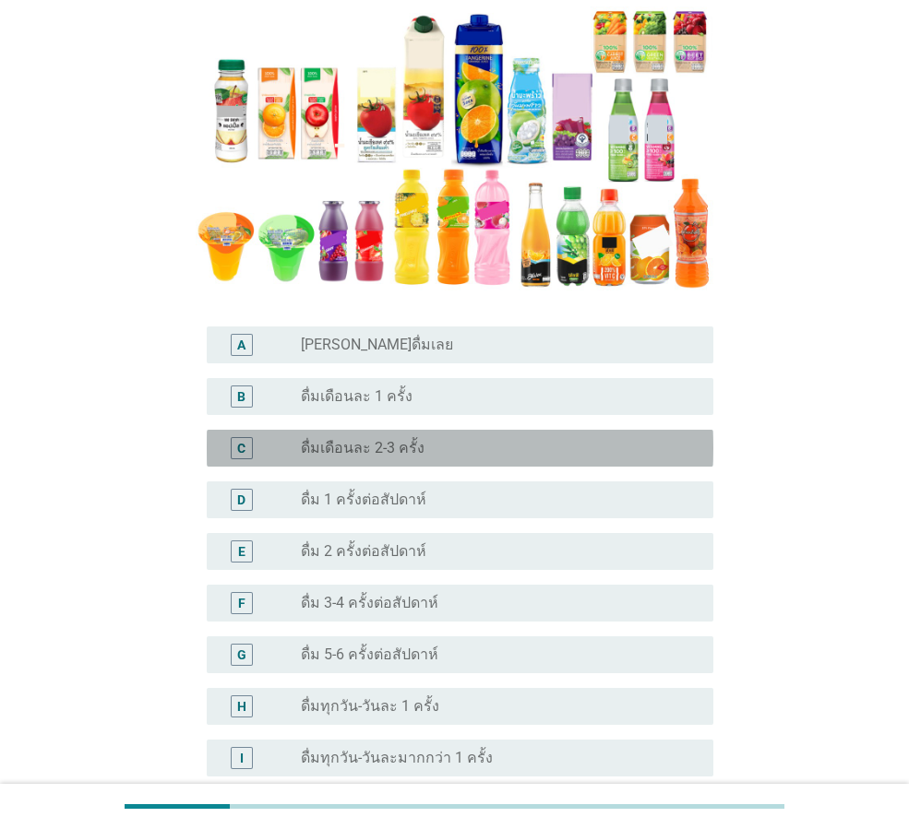
click at [465, 458] on div "radio_button_unchecked ดื่มเดือนละ 2-3 ครั้ง" at bounding box center [500, 448] width 398 height 22
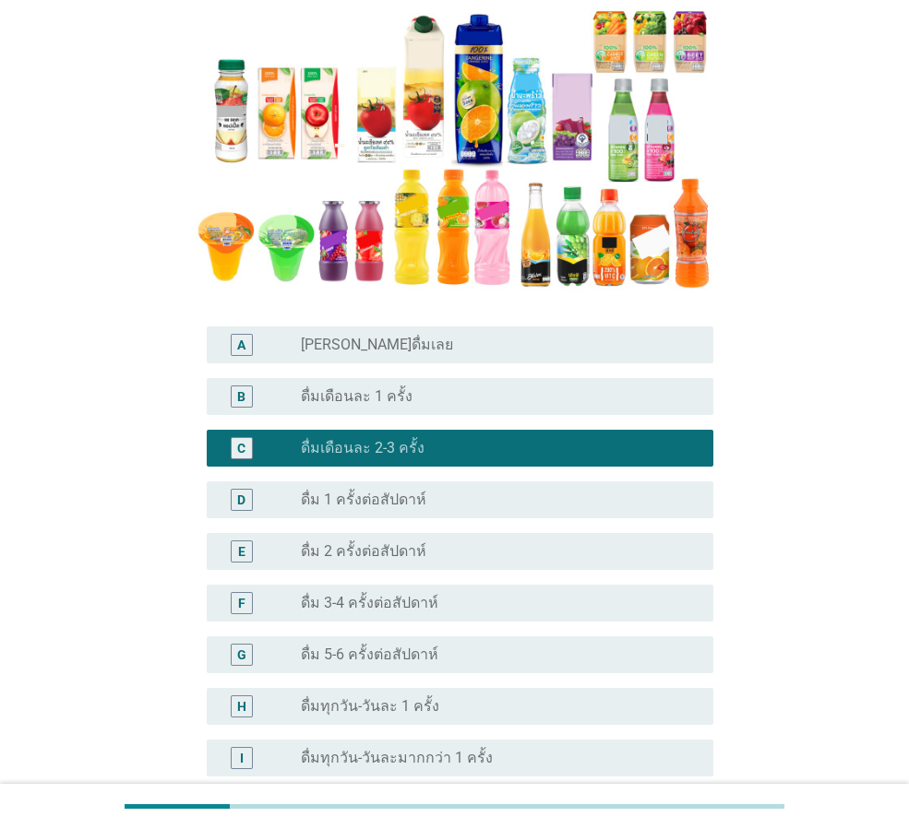
click at [477, 517] on div "D radio_button_unchecked ดื่ม 1 ครั้งต่อสัปดาห์" at bounding box center [460, 500] width 507 height 37
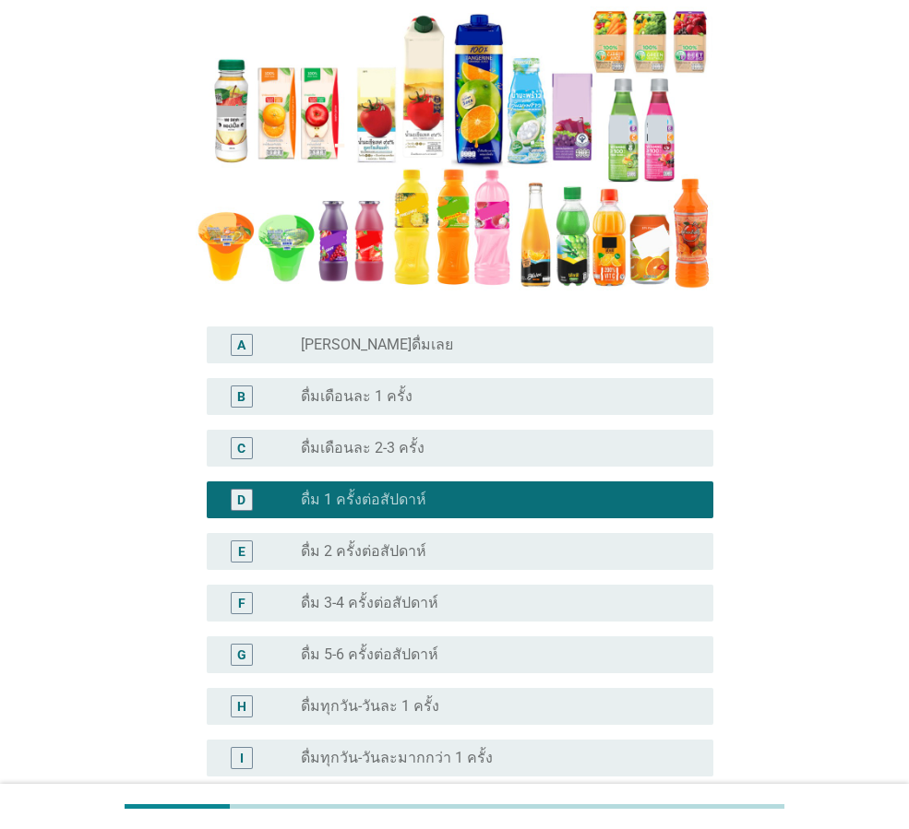
click at [447, 428] on div "C radio_button_unchecked ดื่มเดือนละ 2-3 ครั้ง" at bounding box center [455, 449] width 518 height 52
click at [518, 461] on div "C radio_button_unchecked ดื่มเดือนละ 2-3 ครั้ง" at bounding box center [460, 448] width 507 height 37
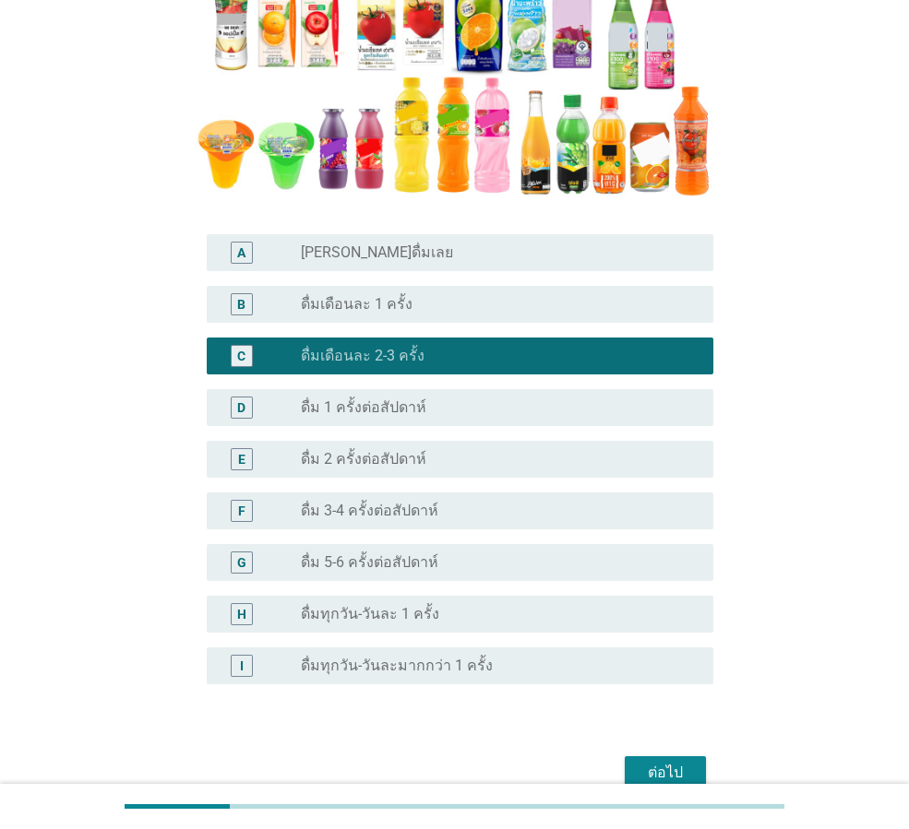
scroll to position [459, 0]
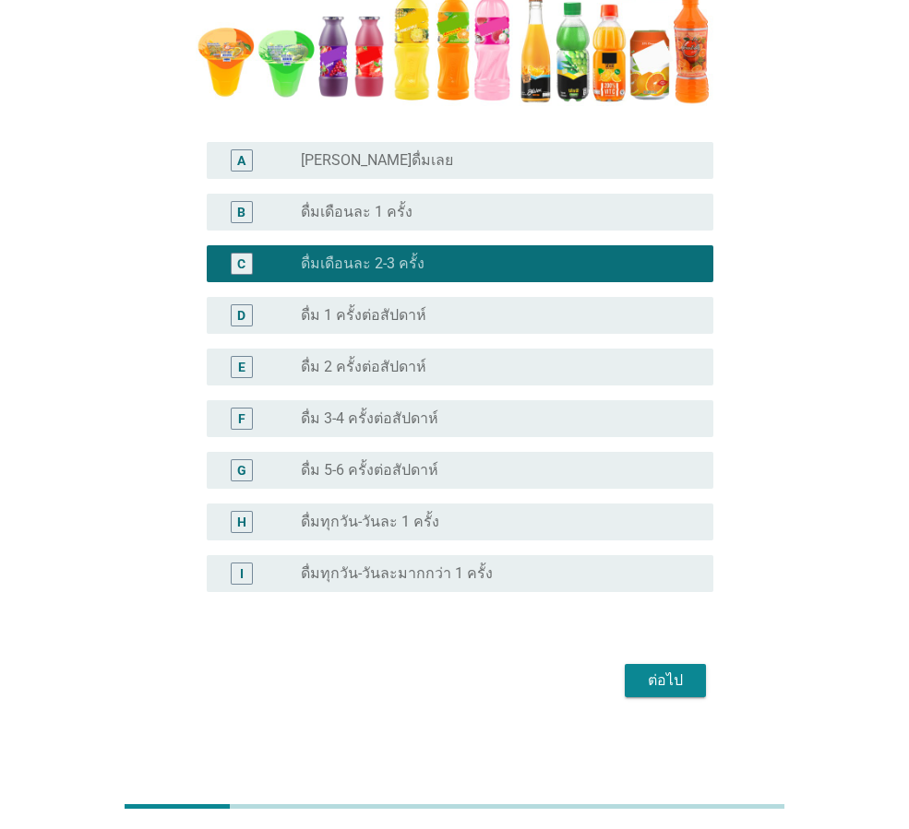
click at [679, 689] on div "ต่อไป" at bounding box center [665, 681] width 52 height 22
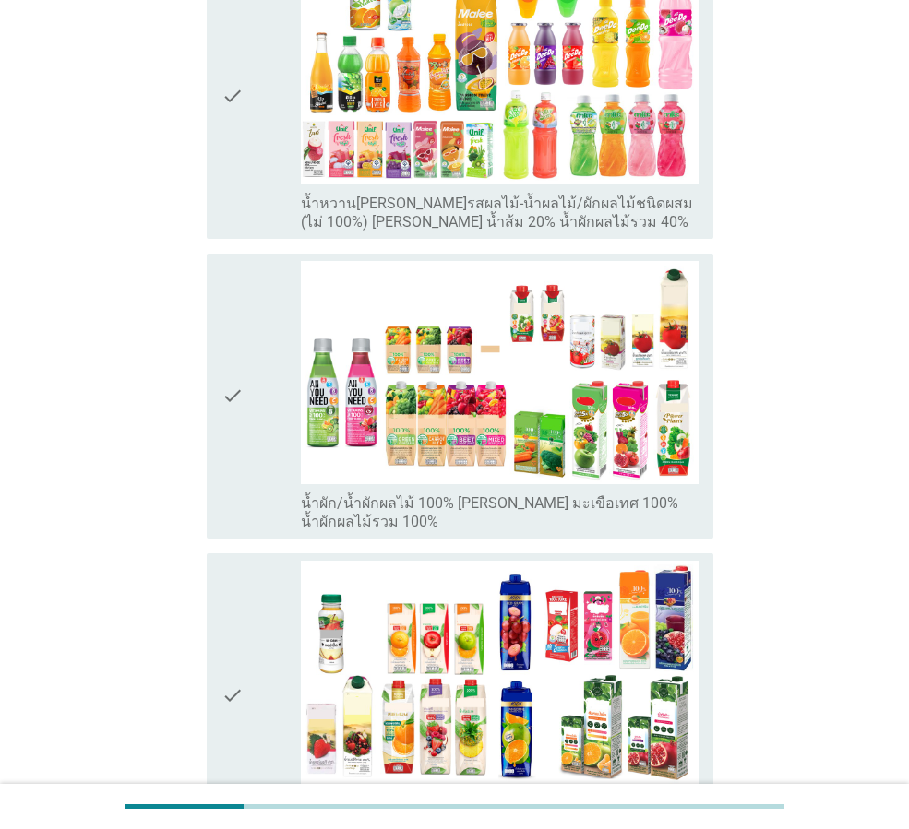
scroll to position [185, 0]
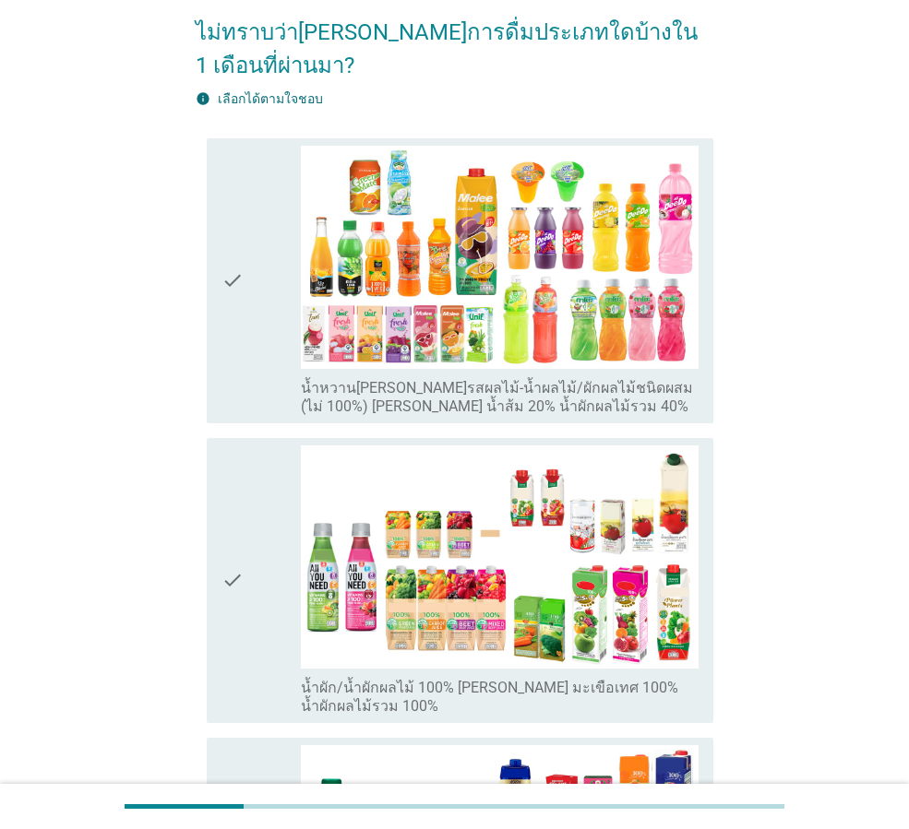
click at [217, 273] on div "check check_box_outline_blank น้ำหวาน[PERSON_NAME]รสผลไม้-น้ำผลไม้/ผักผลไม้ชนิด…" at bounding box center [460, 280] width 507 height 285
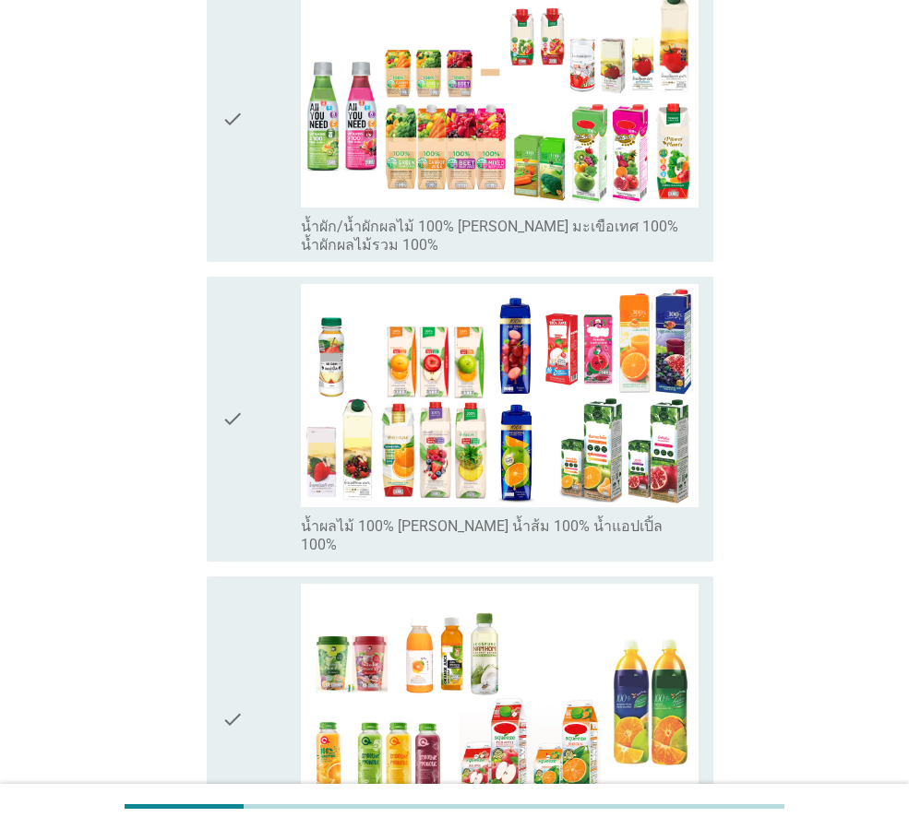
scroll to position [738, 0]
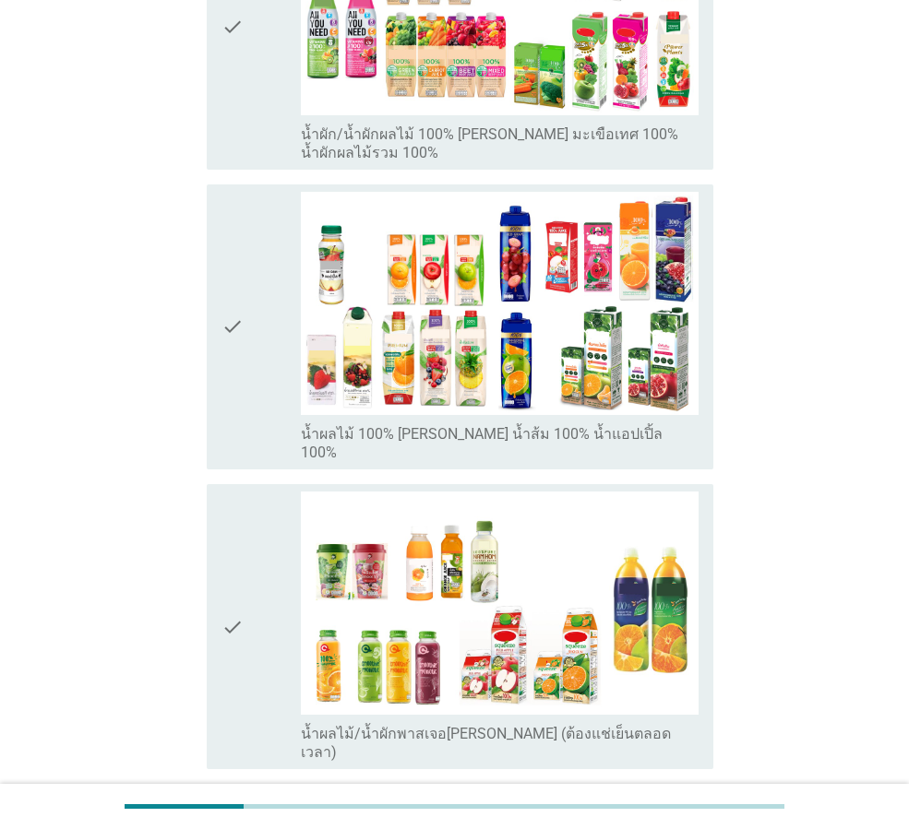
click at [234, 492] on icon "check" at bounding box center [232, 627] width 22 height 270
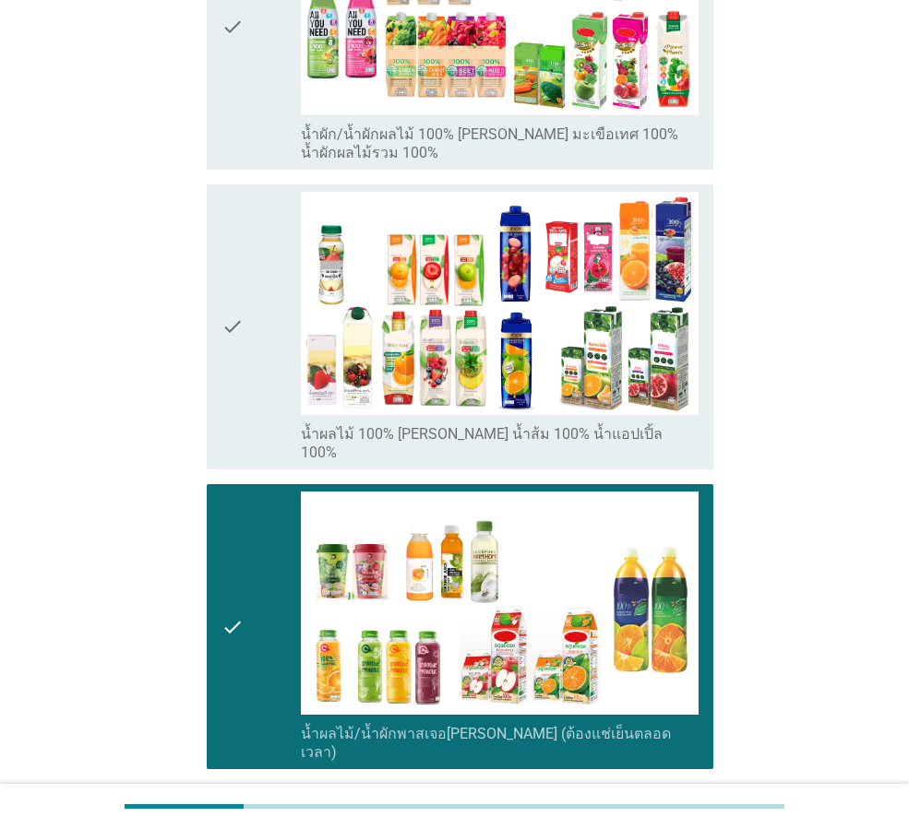
click at [234, 492] on icon "check" at bounding box center [232, 627] width 22 height 270
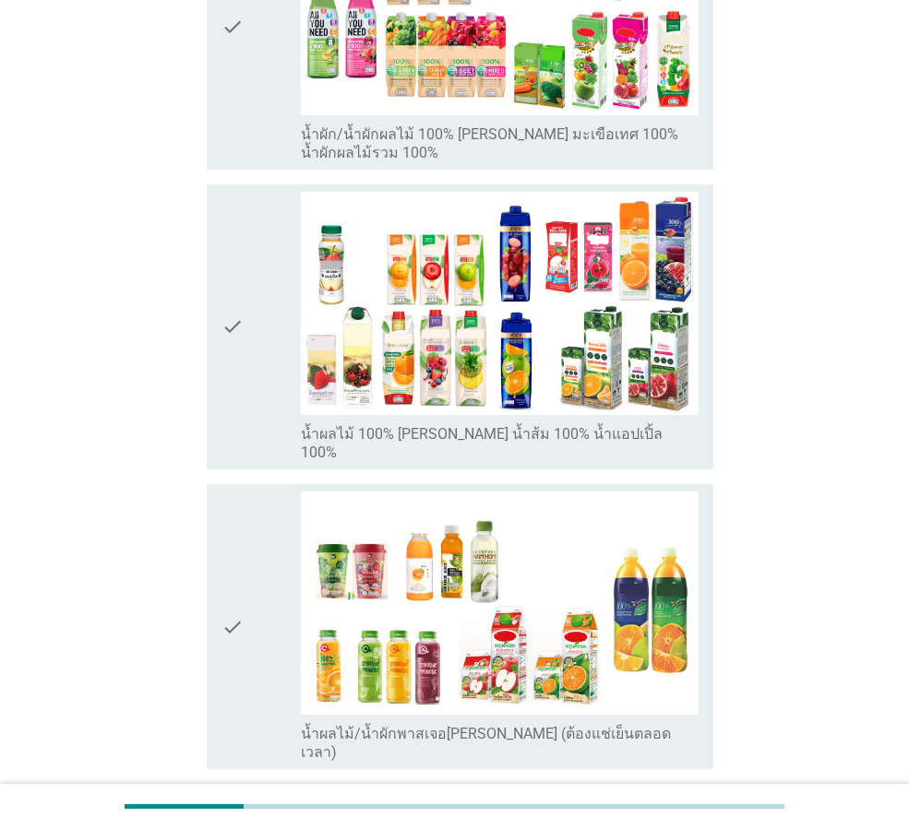
scroll to position [927, 0]
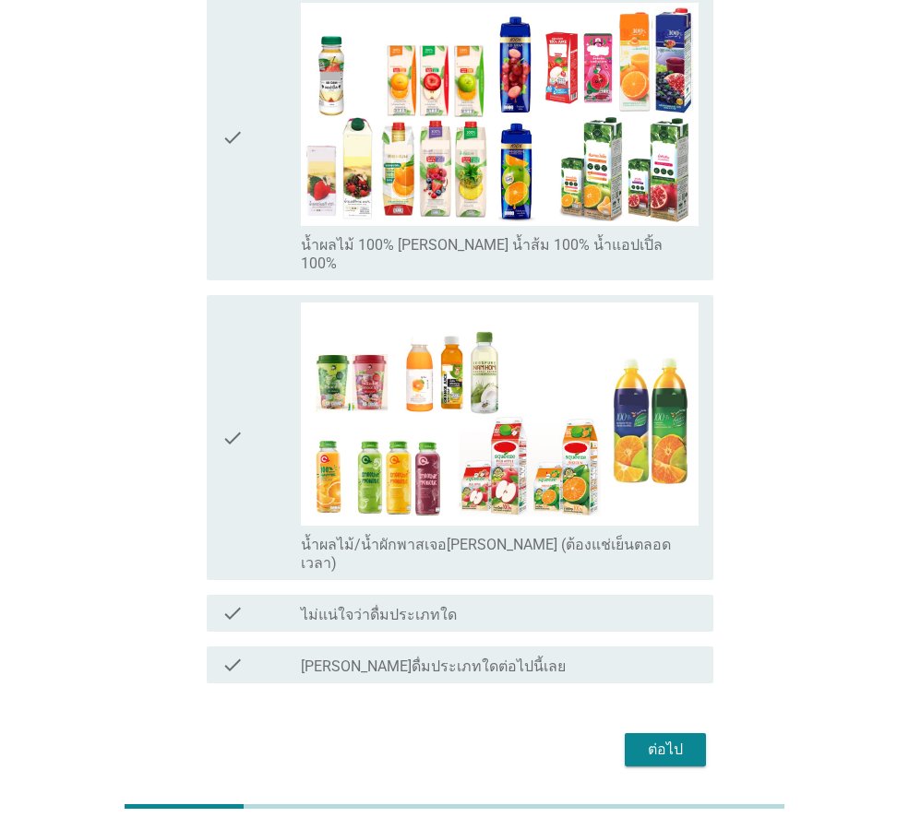
click at [682, 739] on div "ต่อไป" at bounding box center [665, 750] width 52 height 22
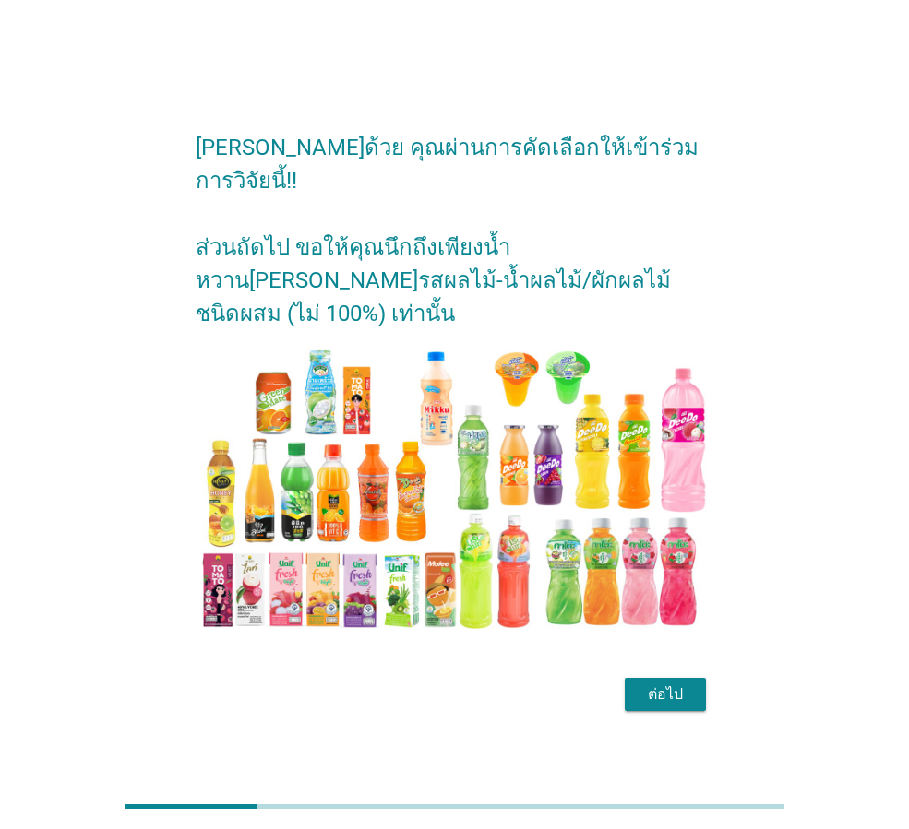
click at [679, 684] on div "ต่อไป" at bounding box center [665, 695] width 52 height 22
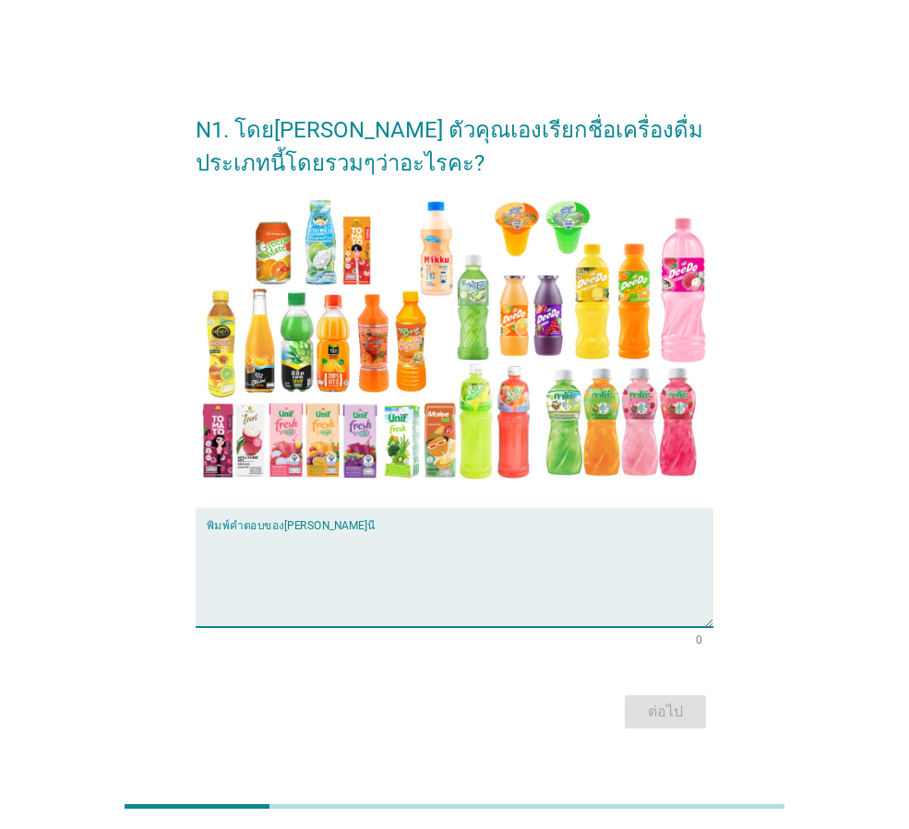
click at [571, 565] on textarea "พิมพ์คำตอบของคุณ ที่นี่" at bounding box center [460, 578] width 507 height 97
type textarea "l"
type textarea "o"
type textarea "น้ำส้ม"
click at [652, 708] on div "ต่อไป" at bounding box center [665, 712] width 52 height 22
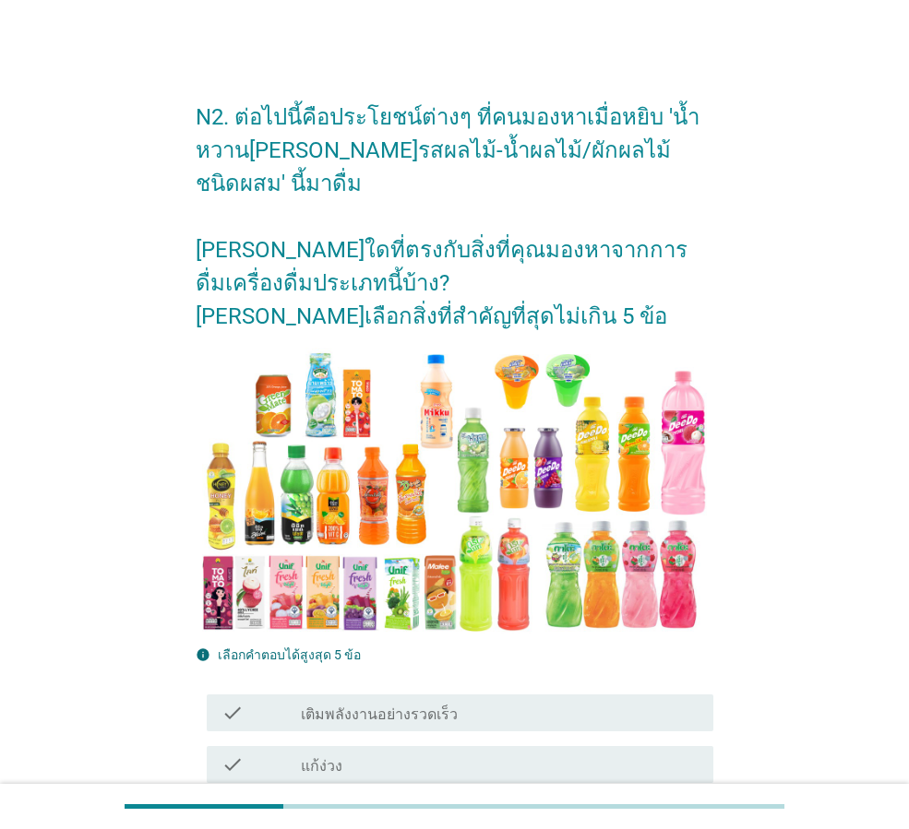
scroll to position [369, 0]
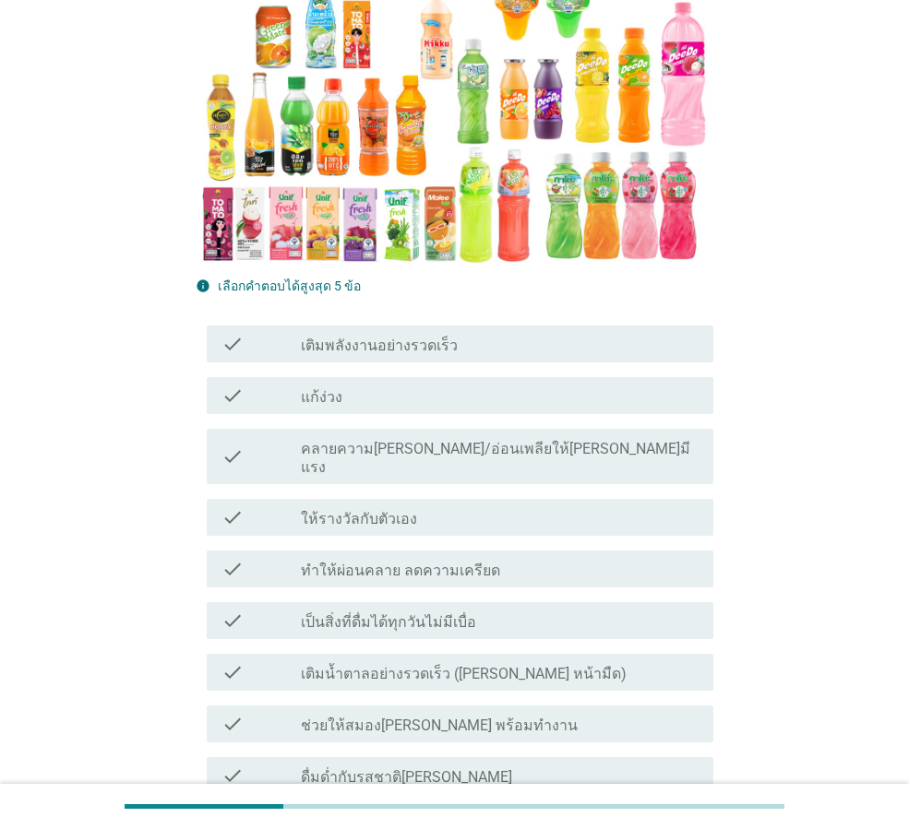
click at [438, 350] on label "เติมพลังงานอย่างรวดเร็ว" at bounding box center [379, 346] width 157 height 18
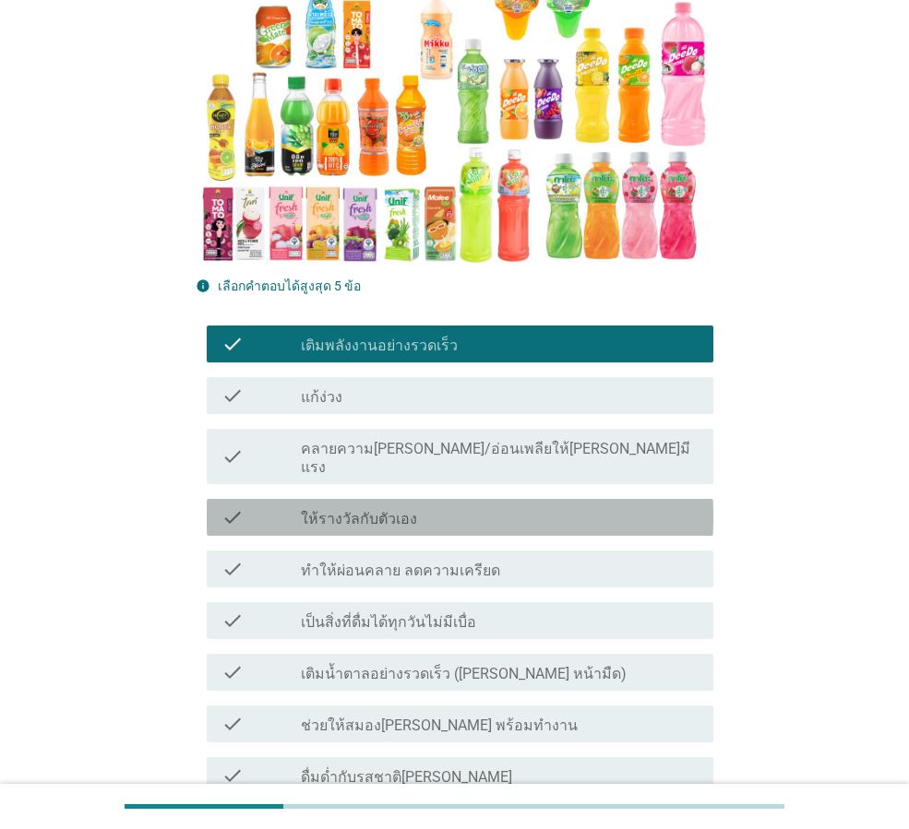
click at [451, 515] on div "check check_box_outline_blank ให้รางวัลกับตัวเอง" at bounding box center [460, 517] width 507 height 37
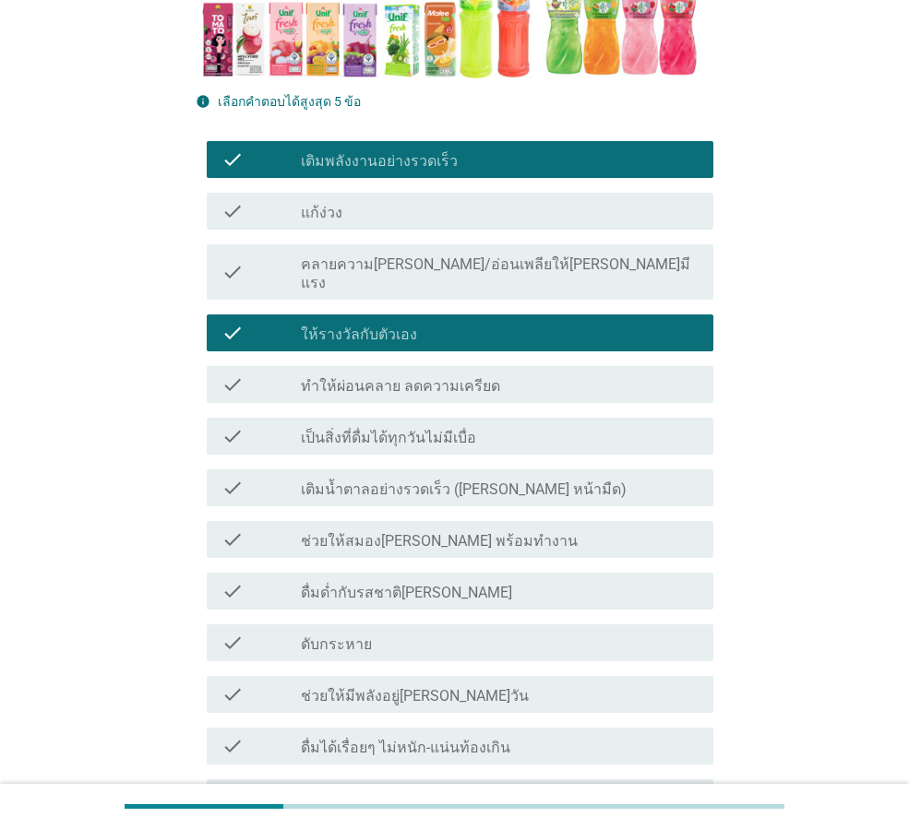
scroll to position [646, 0]
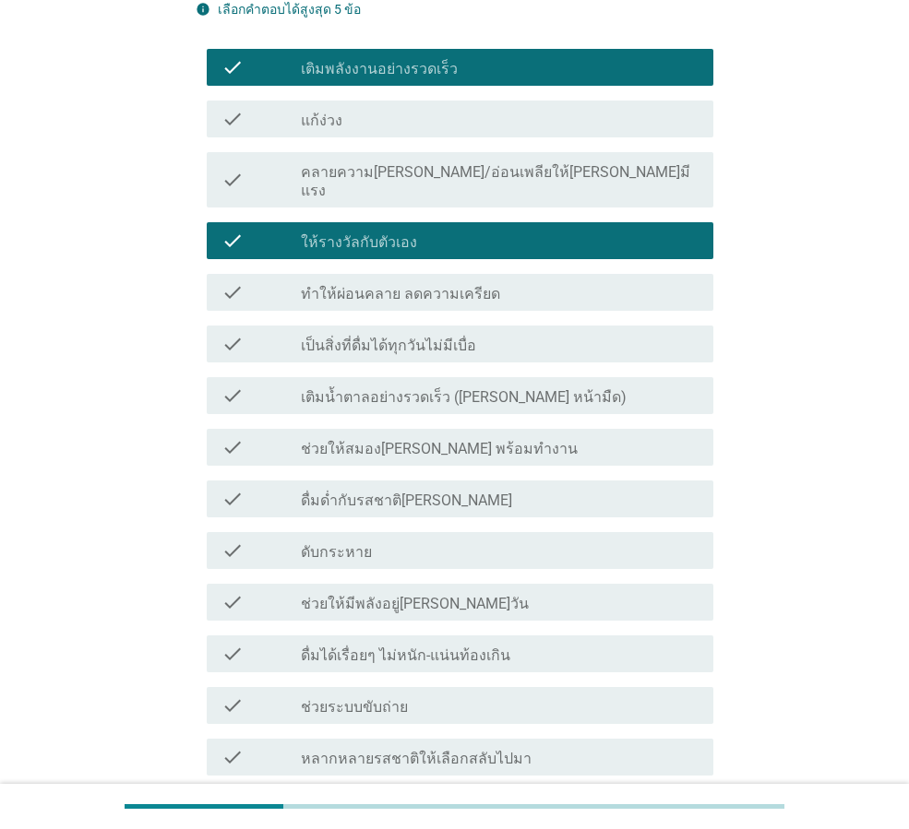
click at [450, 542] on div "check_box_outline_blank ดับกระหาย" at bounding box center [500, 551] width 398 height 22
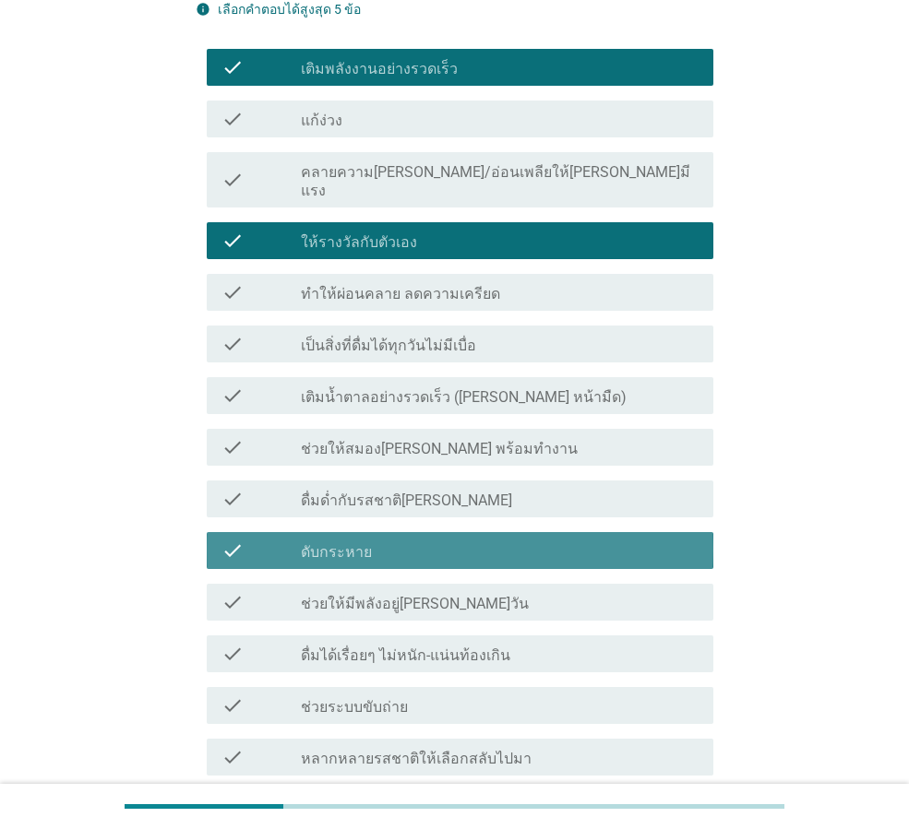
scroll to position [923, 0]
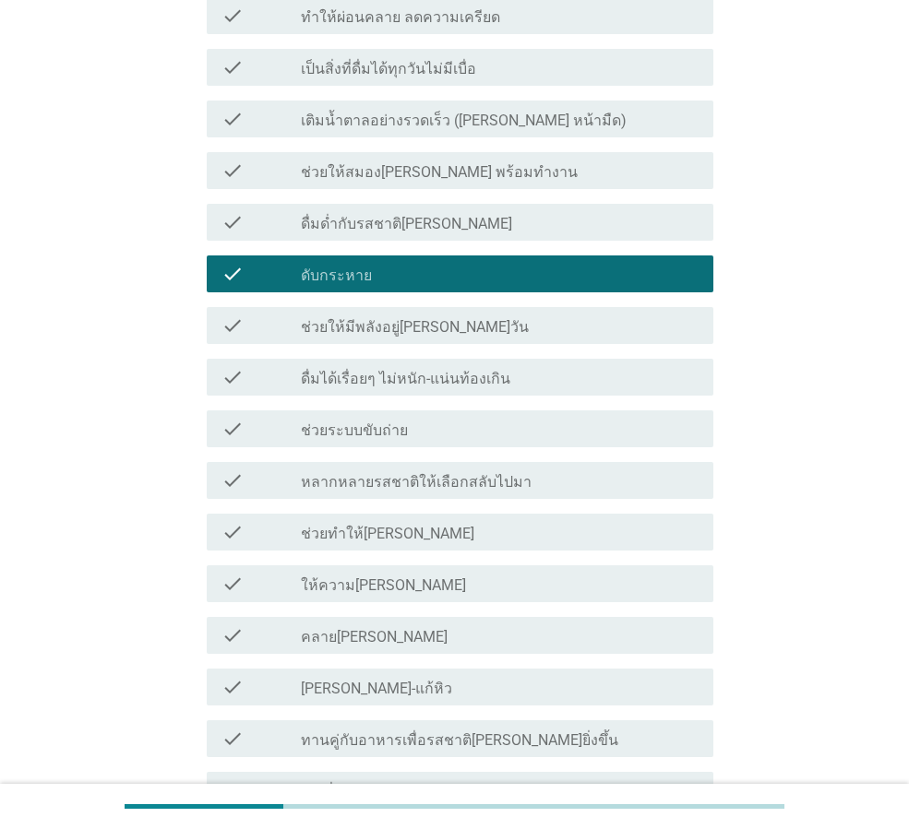
click at [446, 573] on div "check_box_outline_blank ให้ความ[PERSON_NAME]" at bounding box center [500, 584] width 398 height 22
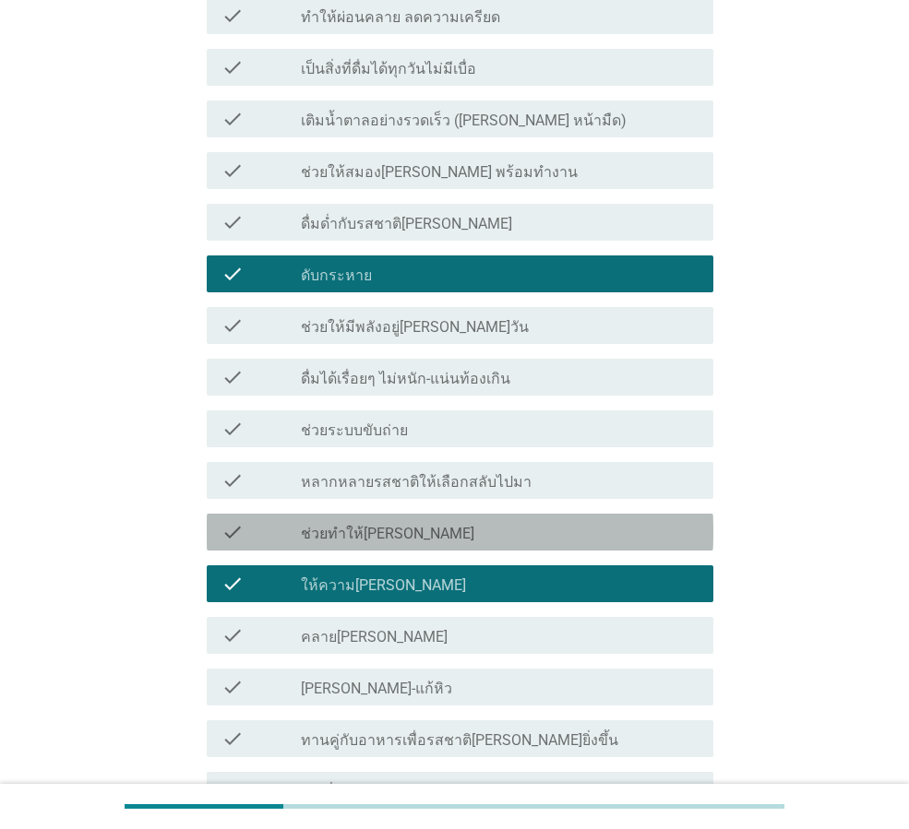
click at [422, 521] on div "check_box_outline_blank ช่วยทำให้[PERSON_NAME]" at bounding box center [500, 532] width 398 height 22
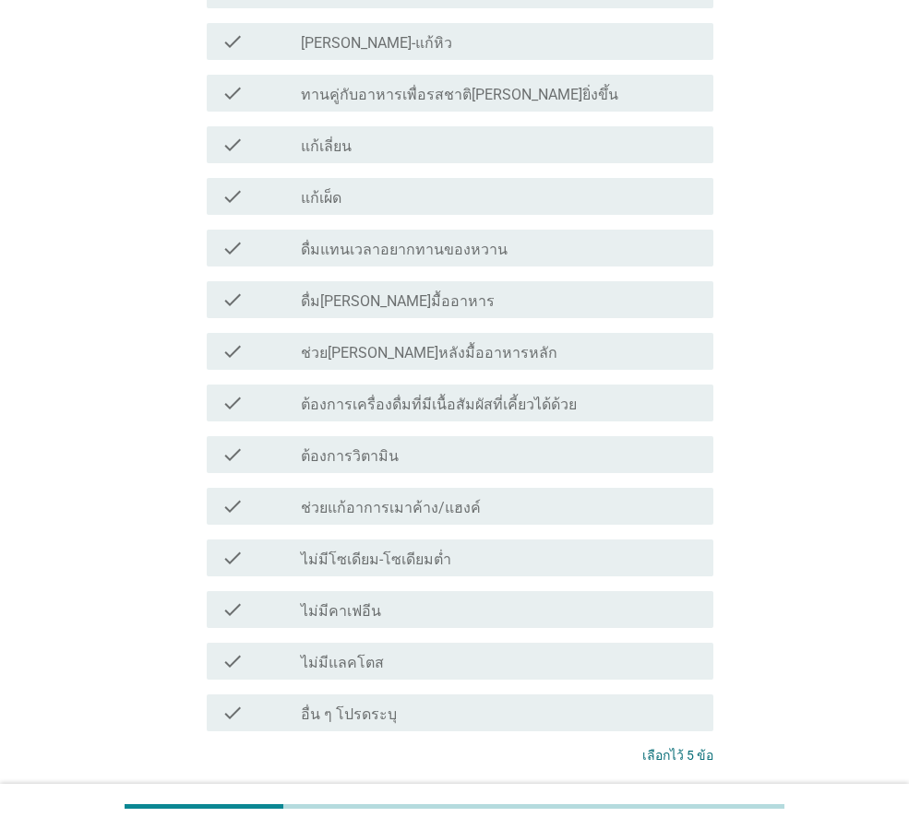
scroll to position [1661, 0]
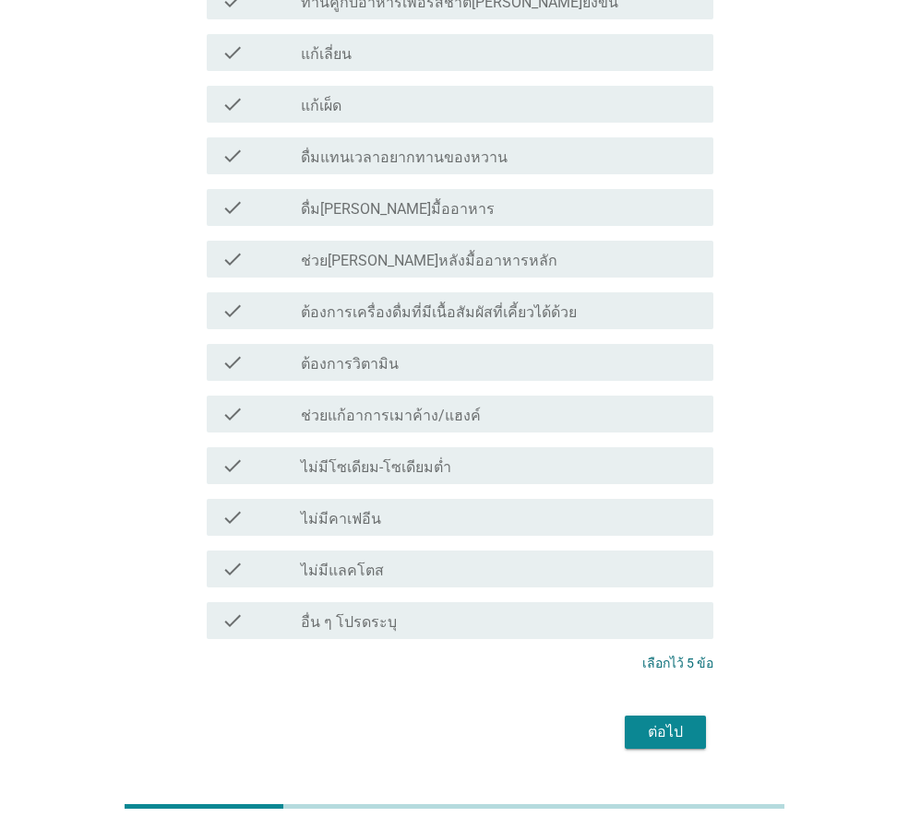
click at [706, 714] on div "ต่อไป" at bounding box center [455, 732] width 518 height 44
click at [663, 721] on div "ต่อไป" at bounding box center [665, 732] width 52 height 22
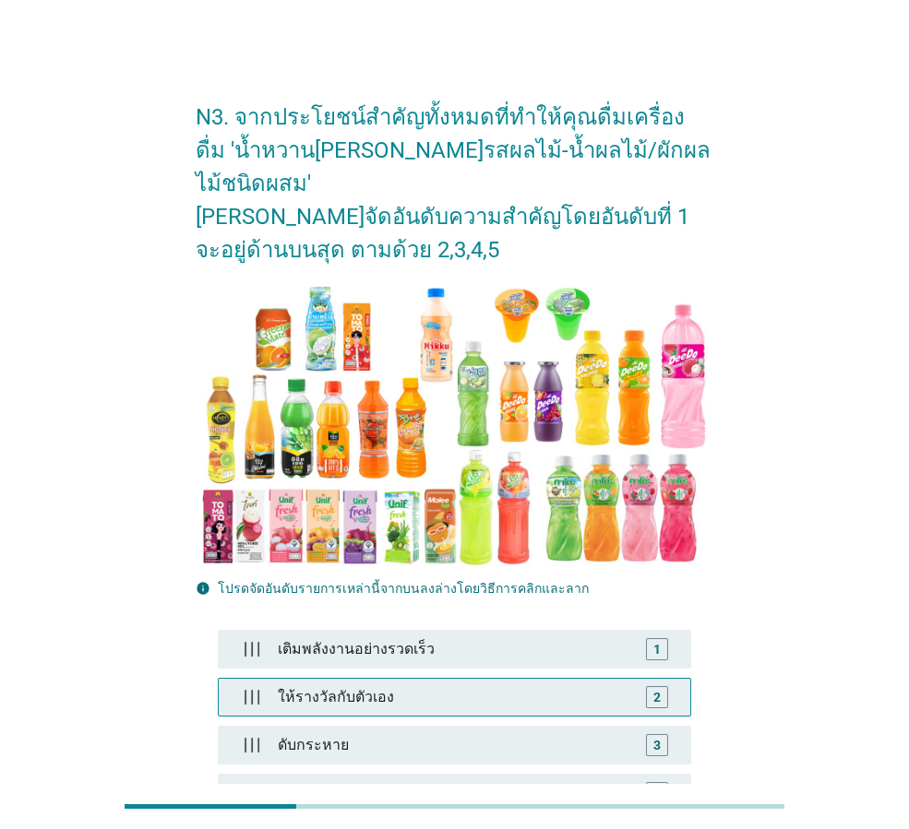
scroll to position [246, 0]
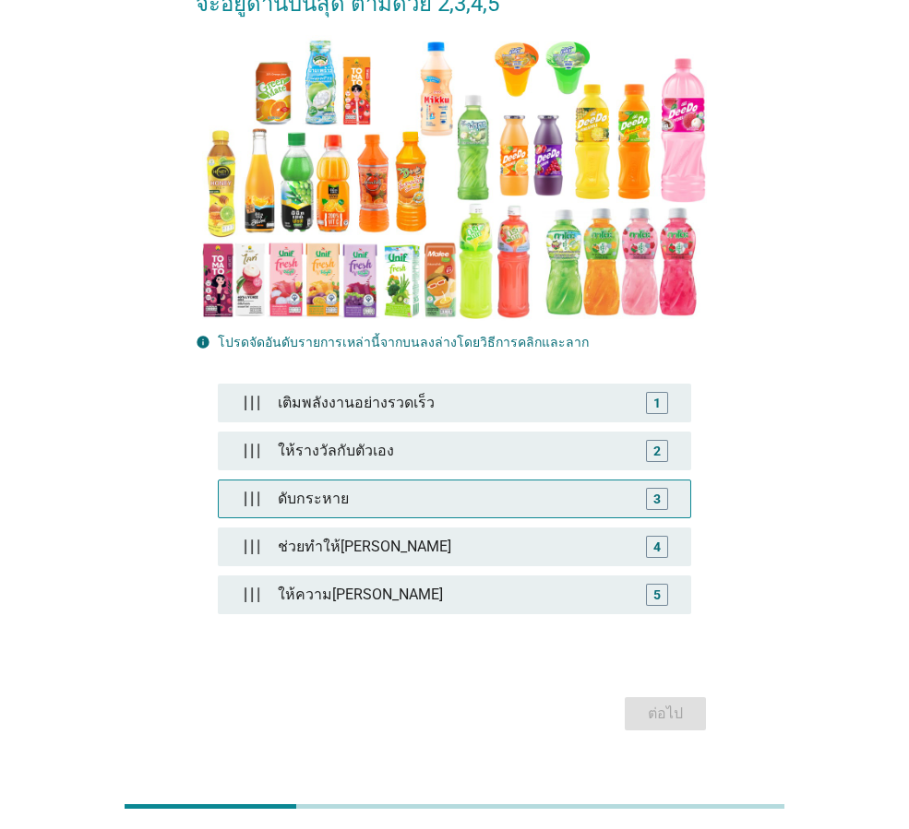
click at [496, 481] on div "ดับกระหาย" at bounding box center [454, 499] width 368 height 37
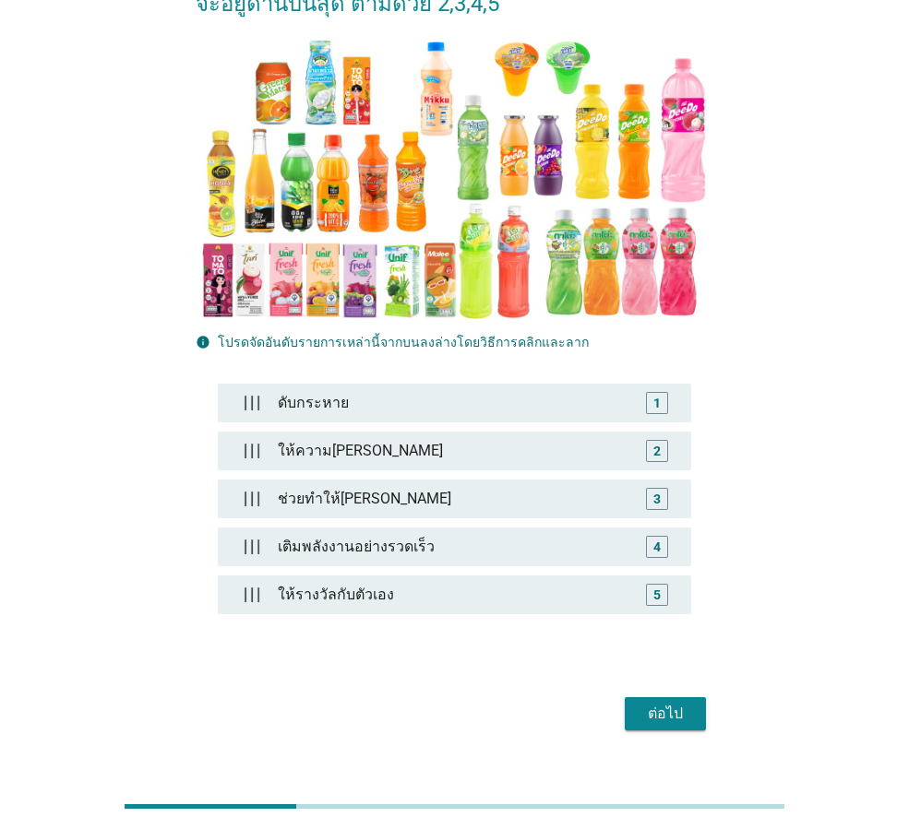
click at [647, 703] on div "ต่อไป" at bounding box center [665, 714] width 52 height 22
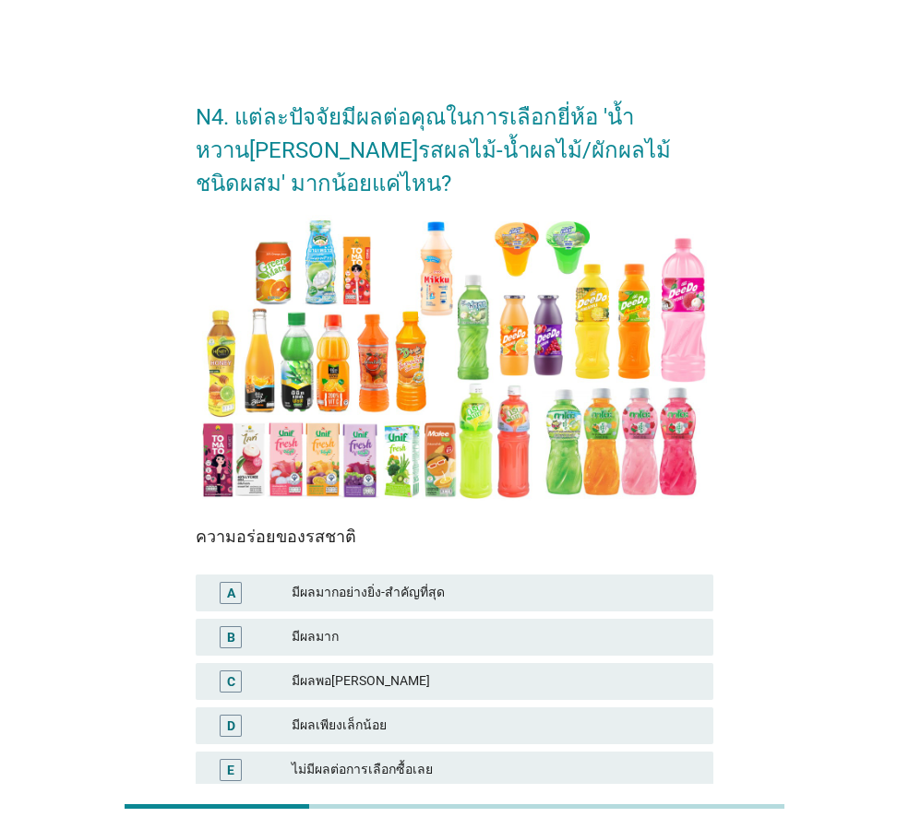
scroll to position [160, 0]
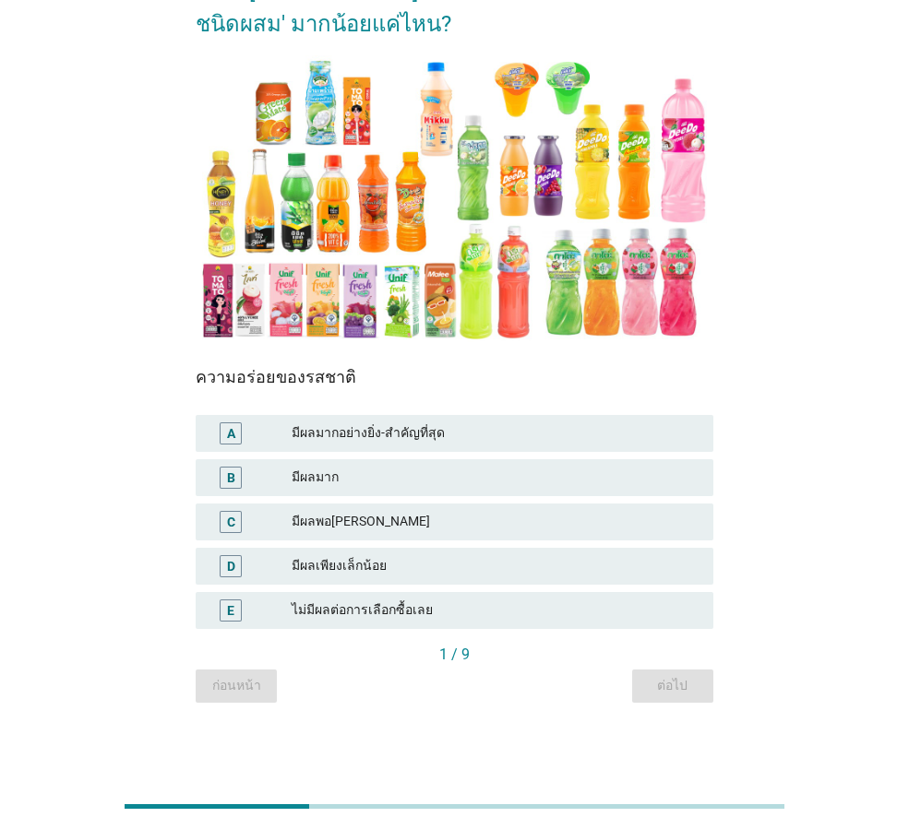
click at [395, 432] on div "มีผลมากอย่างยิ่ง-สำคัญที่สุด" at bounding box center [495, 434] width 407 height 22
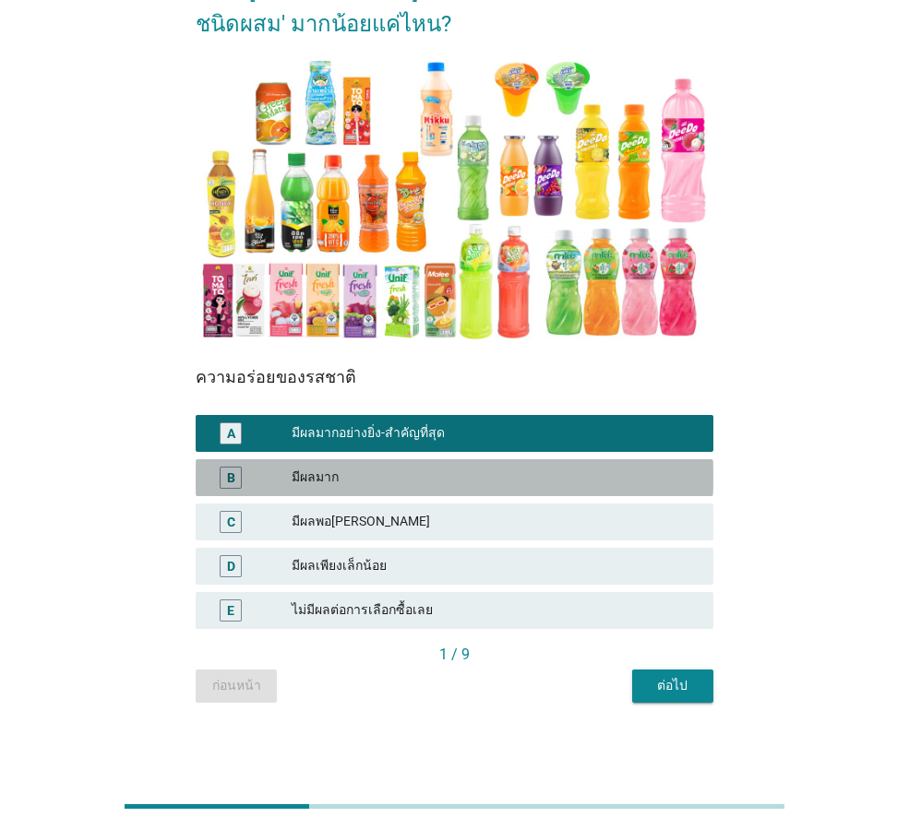
click at [413, 494] on div "B มีผลมาก" at bounding box center [455, 477] width 518 height 37
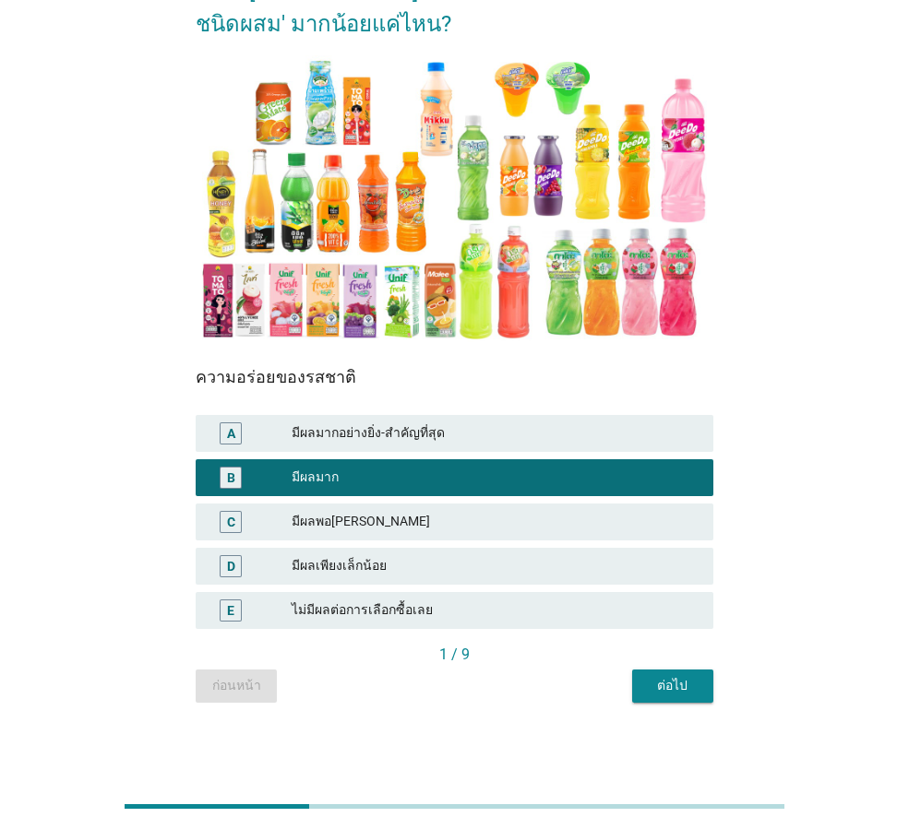
click at [415, 444] on div "มีผลมากอย่างยิ่ง-สำคัญที่สุด" at bounding box center [495, 434] width 407 height 22
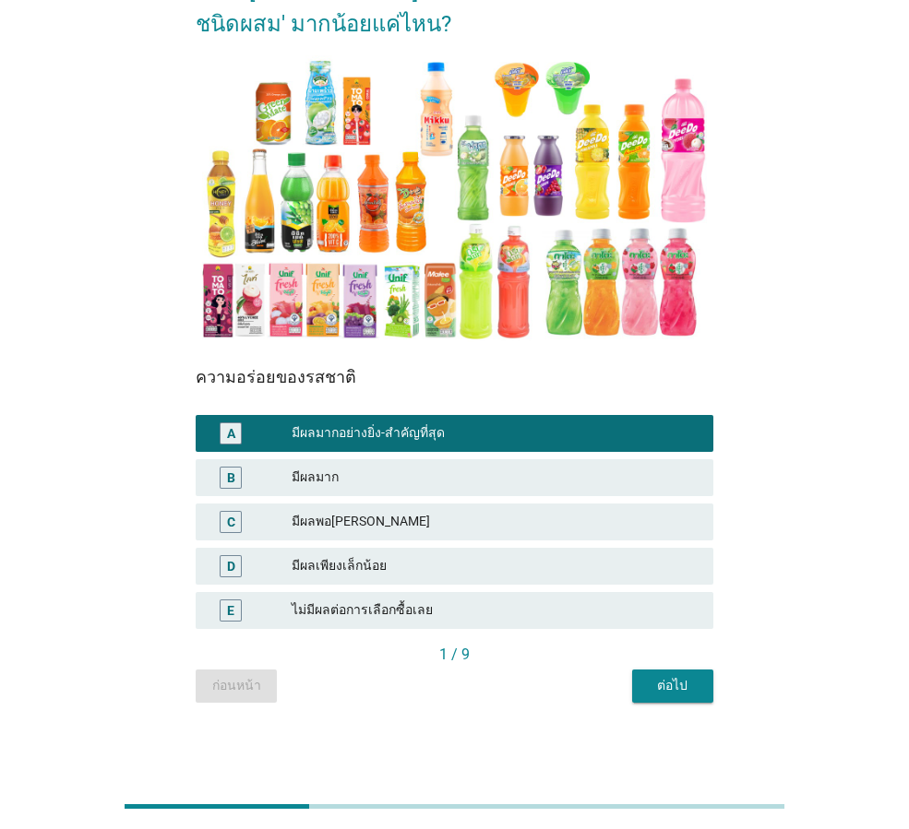
click at [699, 686] on button "ต่อไป" at bounding box center [672, 686] width 81 height 33
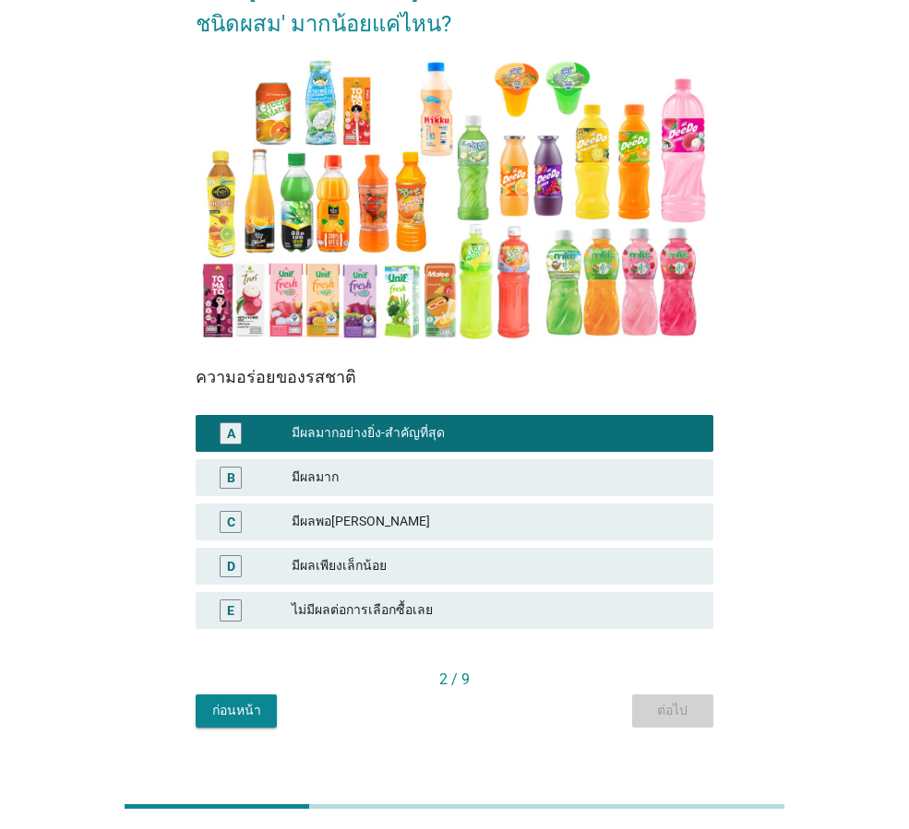
scroll to position [0, 0]
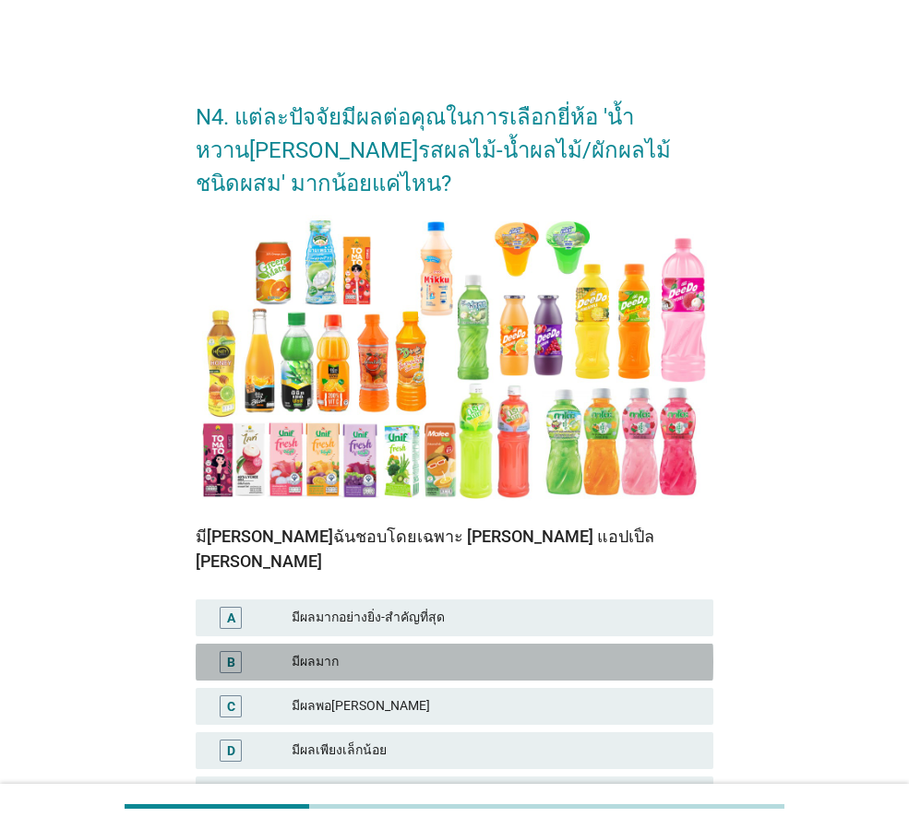
click at [425, 651] on div "มีผลมาก" at bounding box center [495, 662] width 407 height 22
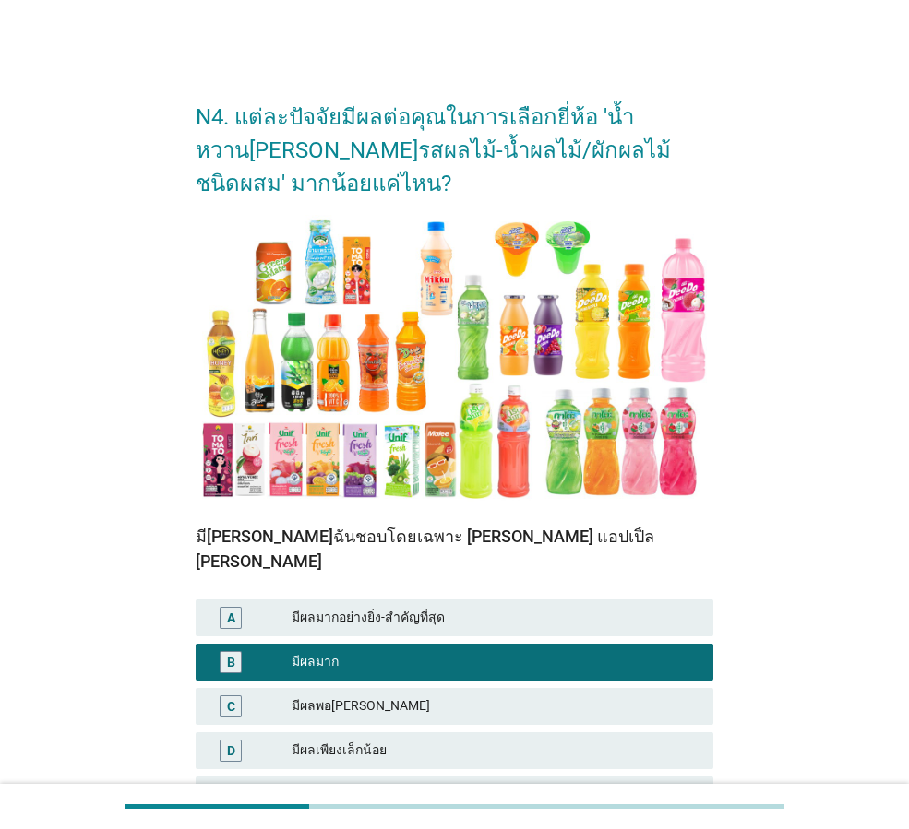
scroll to position [160, 0]
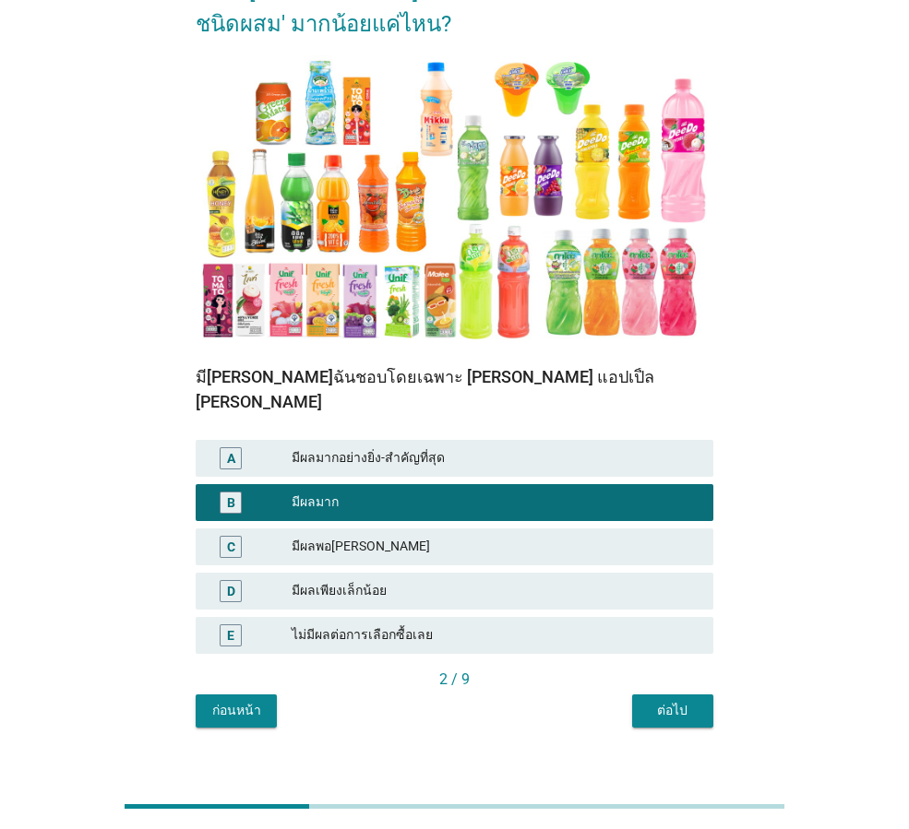
click at [686, 695] on button "ต่อไป" at bounding box center [672, 711] width 81 height 33
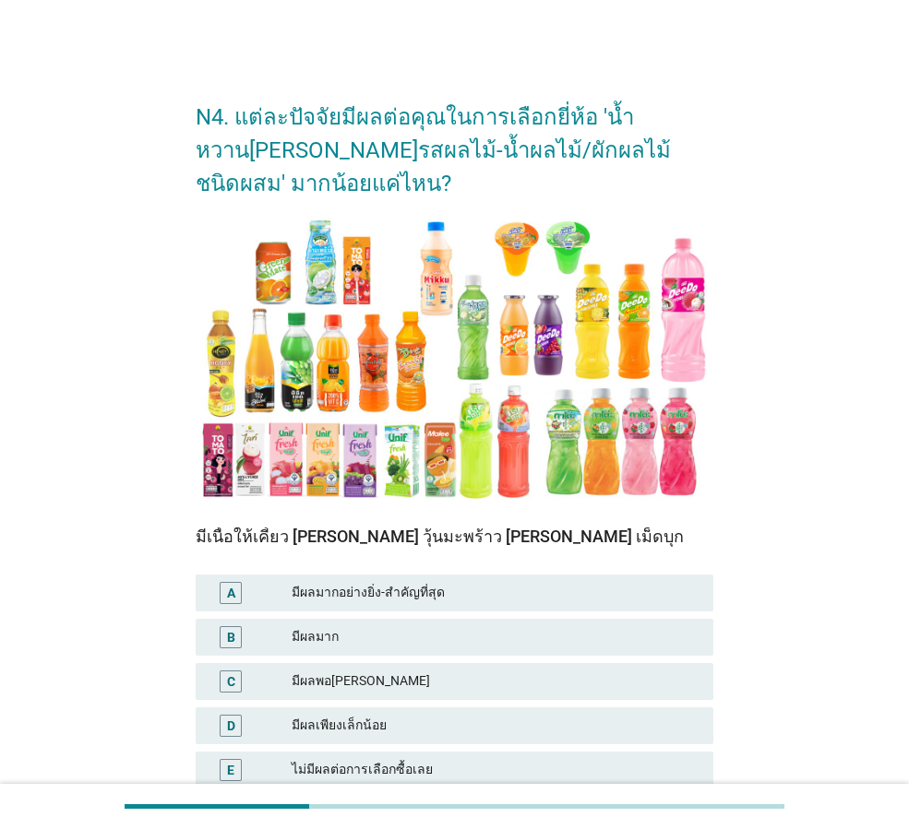
scroll to position [92, 0]
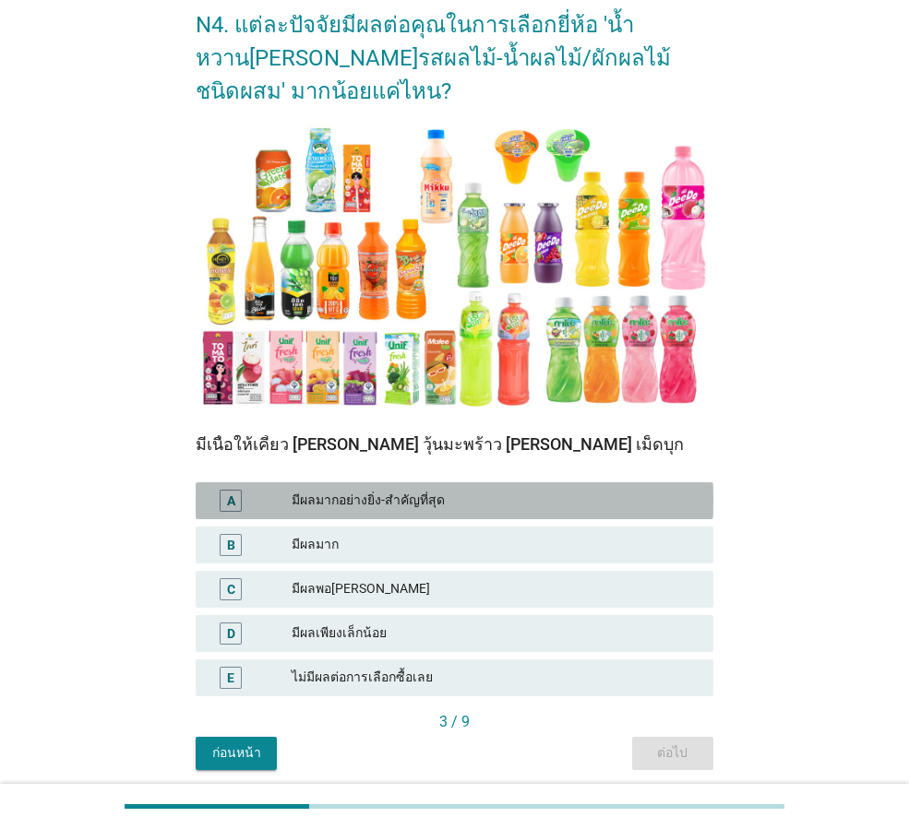
click at [454, 504] on div "มีผลมากอย่างยิ่ง-สำคัญที่สุด" at bounding box center [495, 501] width 407 height 22
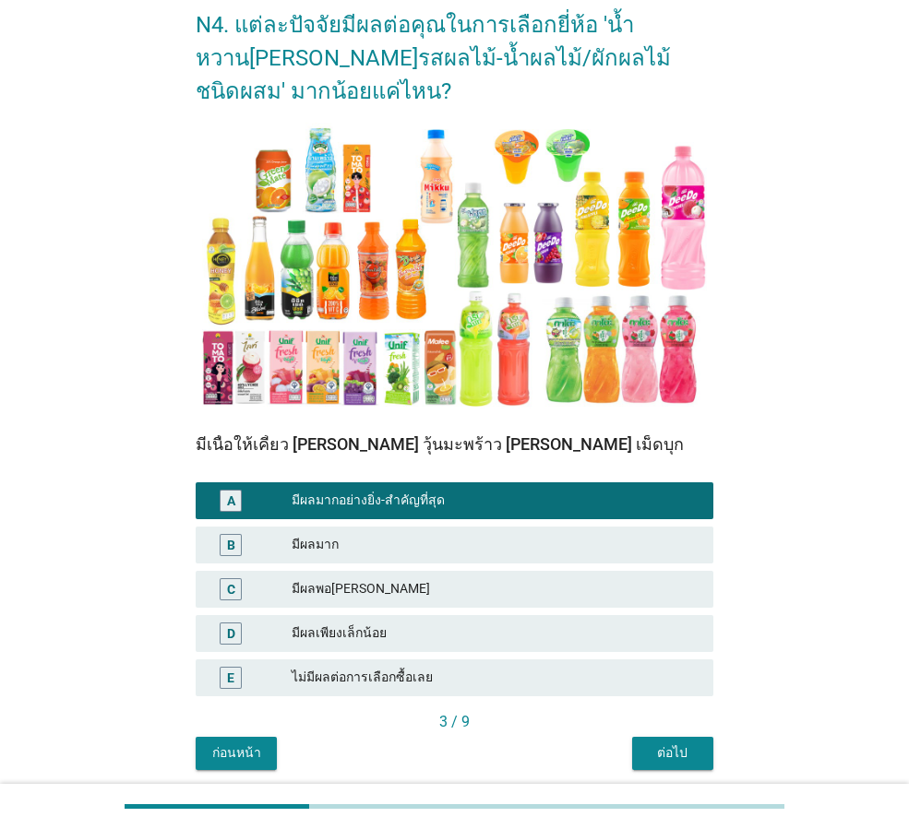
click at [700, 740] on button "ต่อไป" at bounding box center [672, 753] width 81 height 33
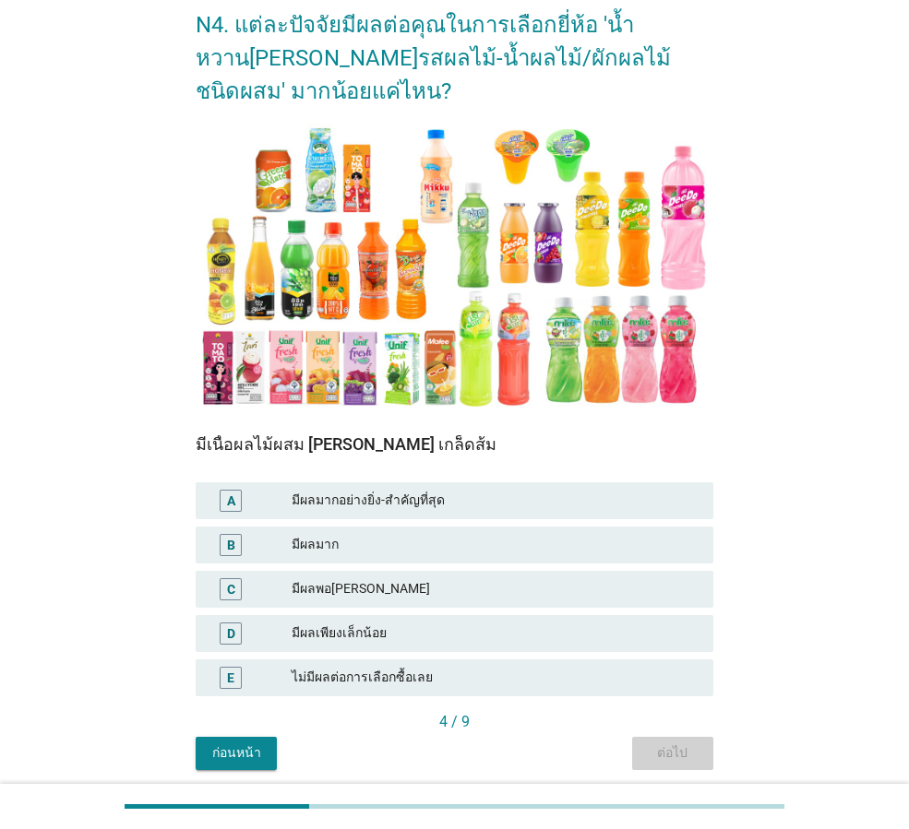
scroll to position [0, 0]
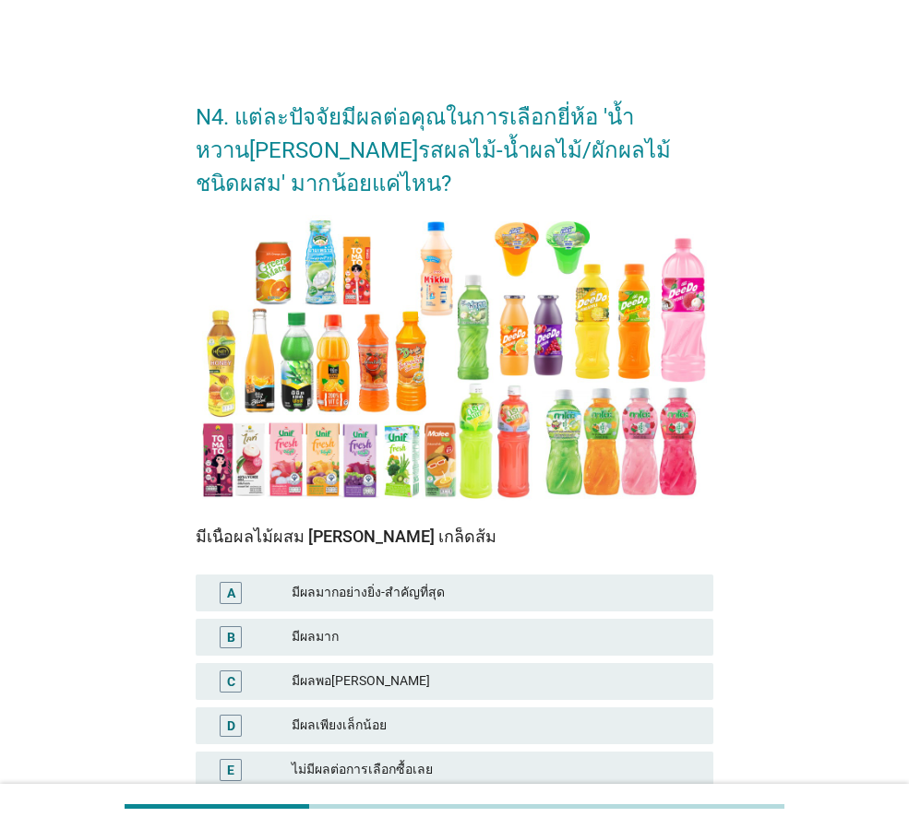
click at [523, 636] on div "มีผลมาก" at bounding box center [495, 637] width 407 height 22
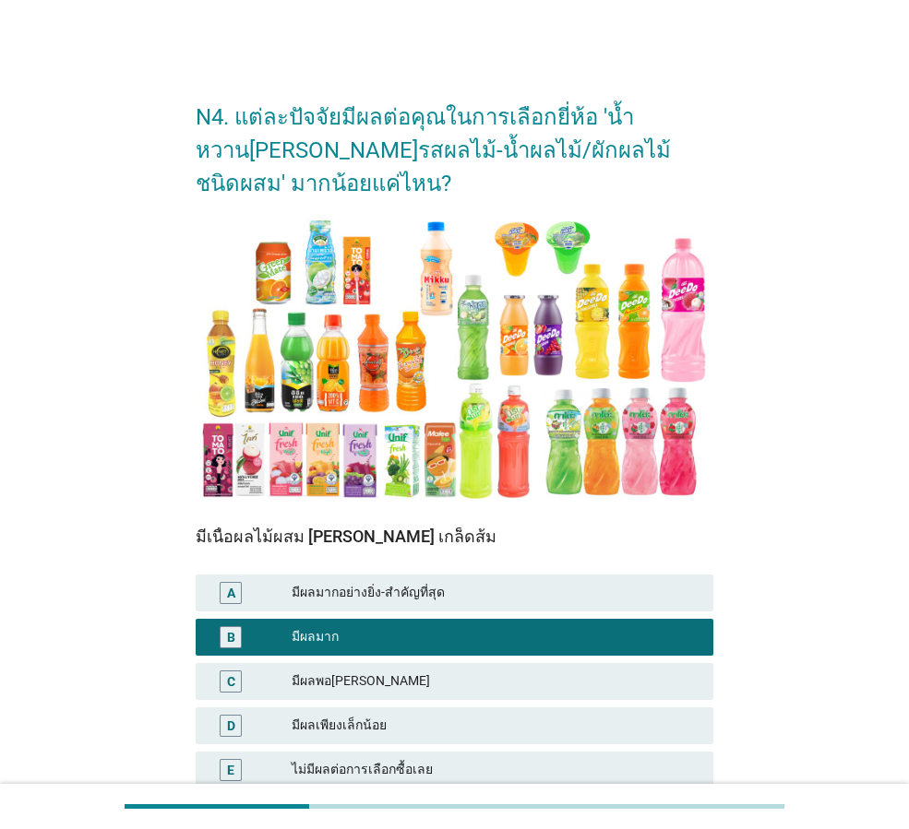
scroll to position [160, 0]
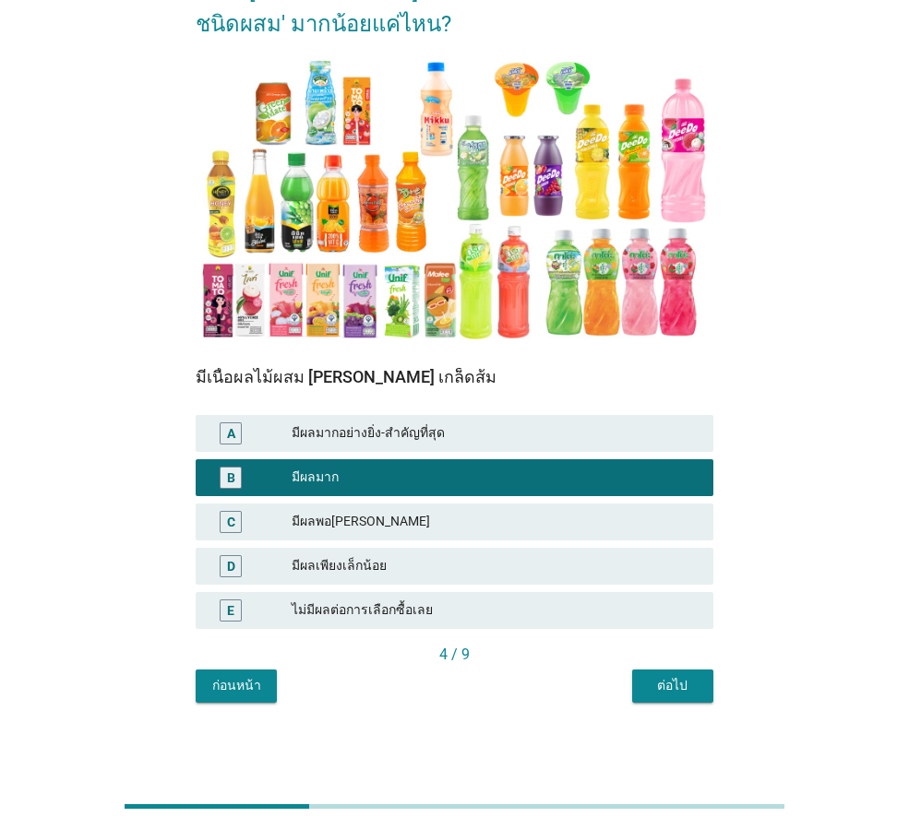
click at [656, 699] on button "ต่อไป" at bounding box center [672, 686] width 81 height 33
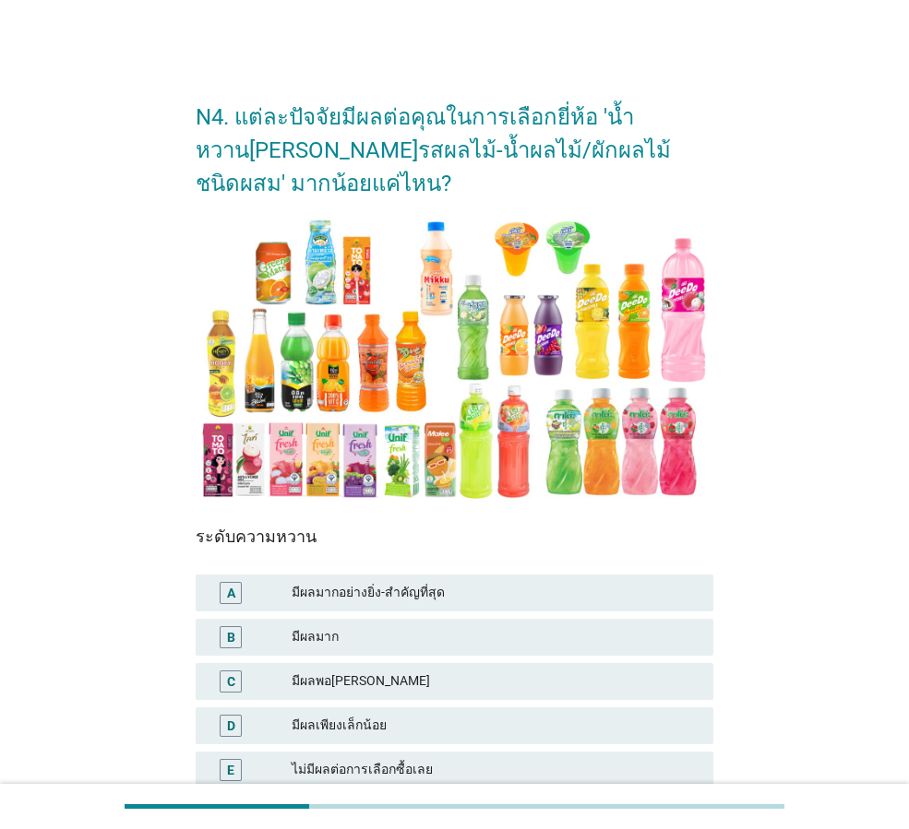
click at [528, 593] on div "มีผลมากอย่างยิ่ง-สำคัญที่สุด" at bounding box center [495, 593] width 407 height 22
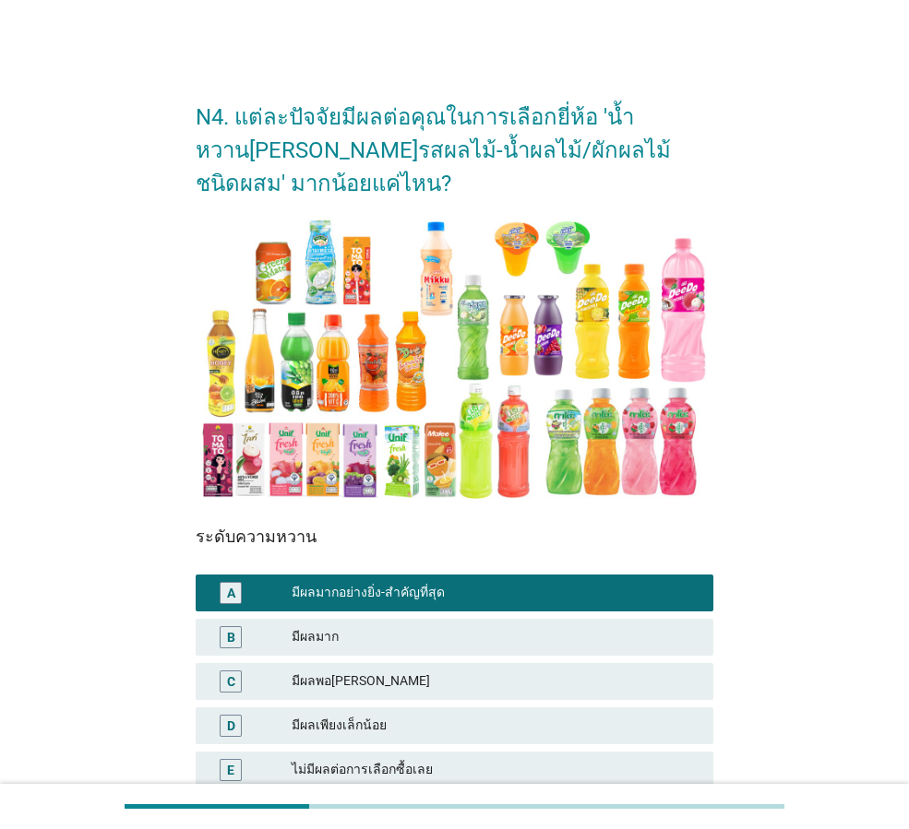
scroll to position [160, 0]
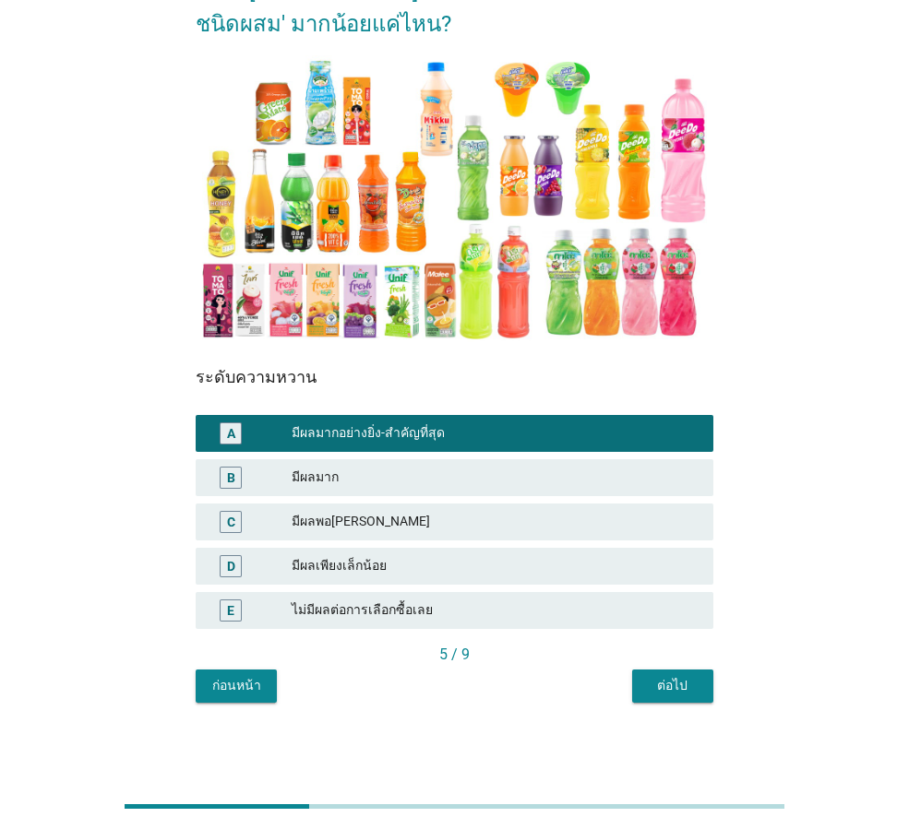
click at [684, 691] on div "ต่อไป" at bounding box center [673, 685] width 52 height 19
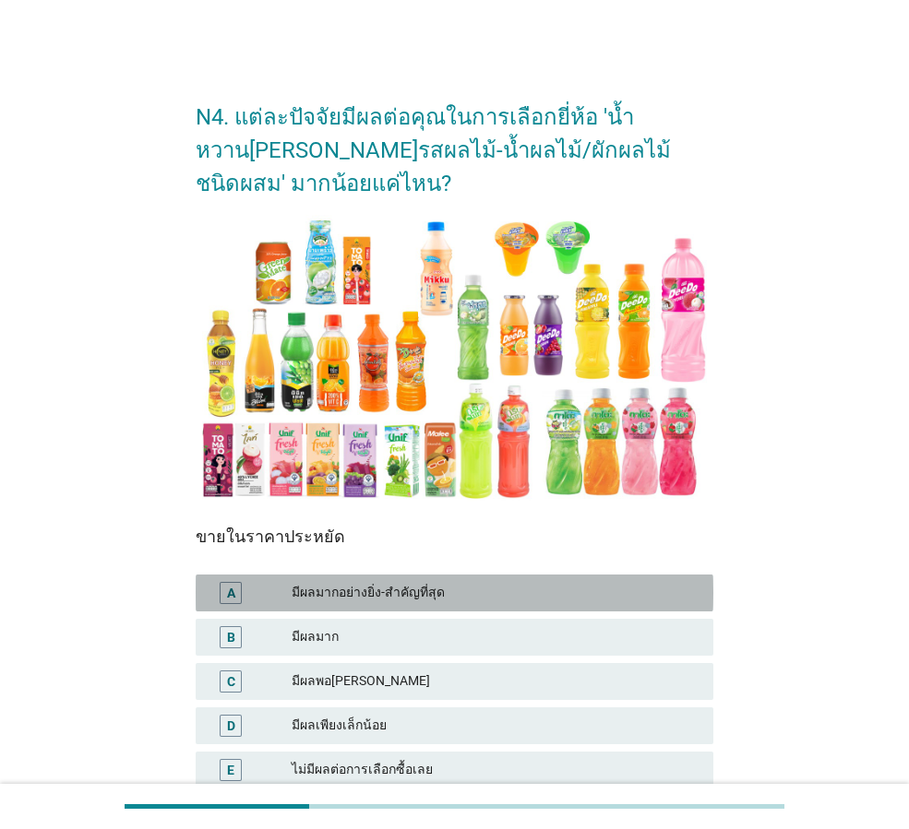
click at [483, 611] on div "A มีผลมากอย่างยิ่ง-สำคัญที่สุด" at bounding box center [455, 593] width 518 height 37
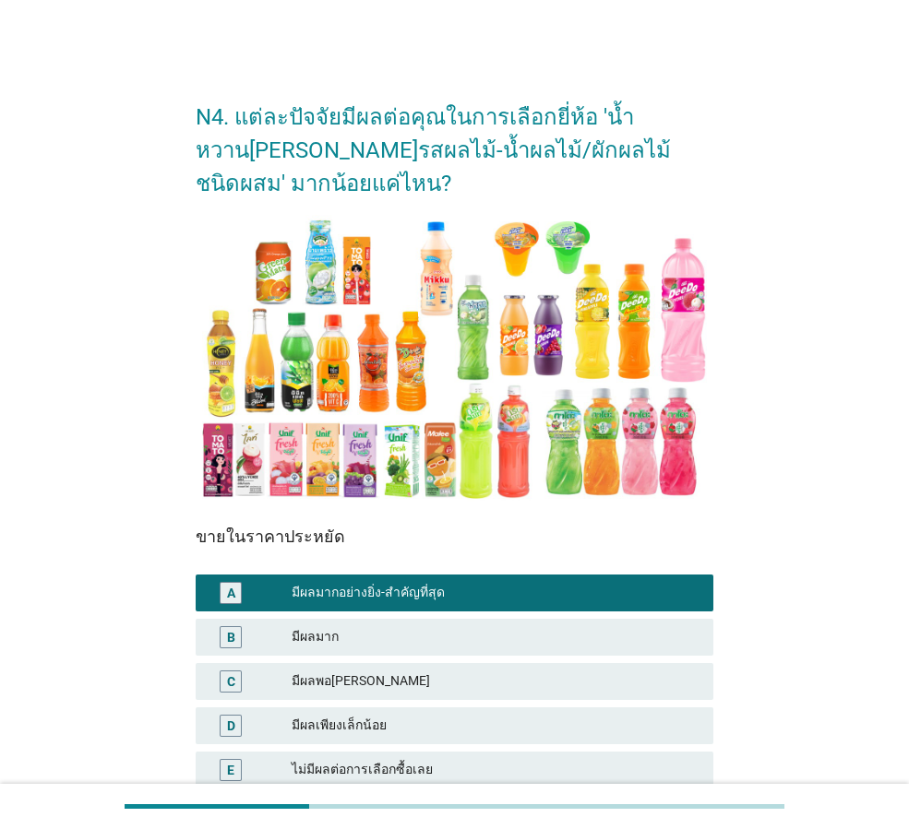
scroll to position [160, 0]
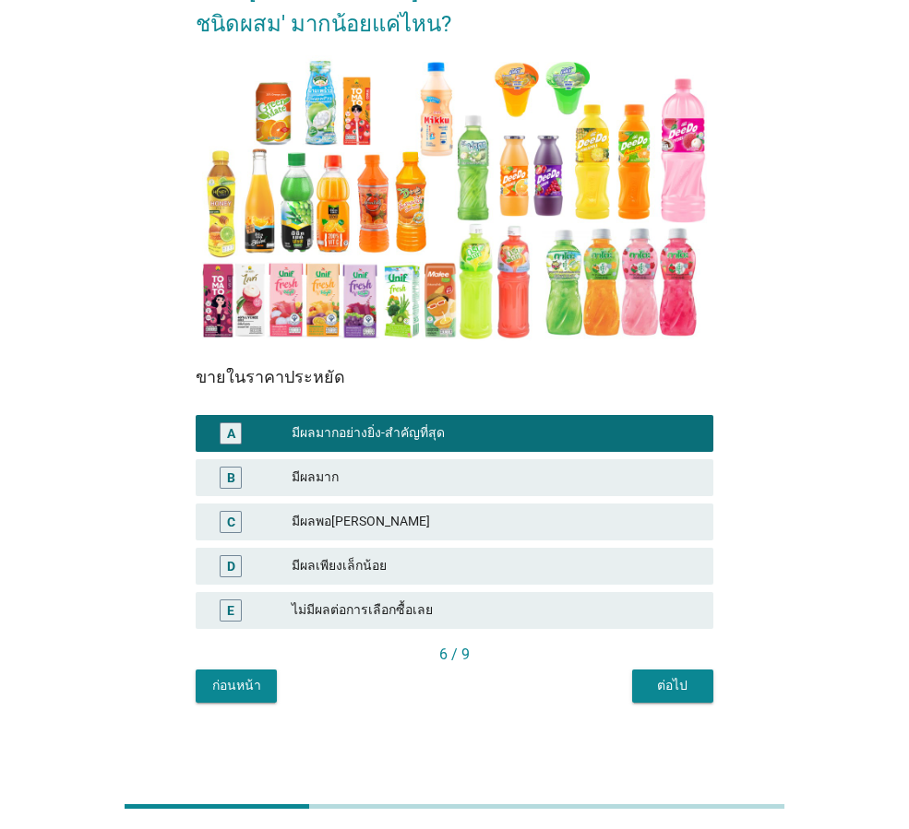
click at [704, 680] on button "ต่อไป" at bounding box center [672, 686] width 81 height 33
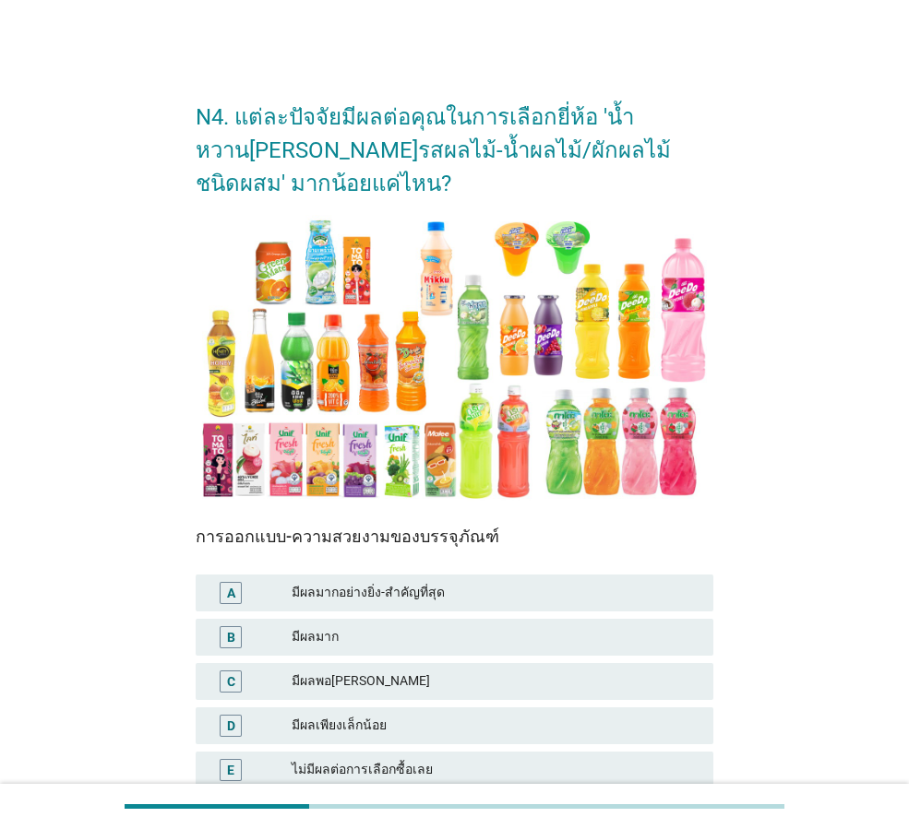
click at [514, 662] on div "C มีผลพอ[PERSON_NAME]" at bounding box center [454, 682] width 525 height 44
click at [507, 641] on div "มีผลมาก" at bounding box center [495, 637] width 407 height 22
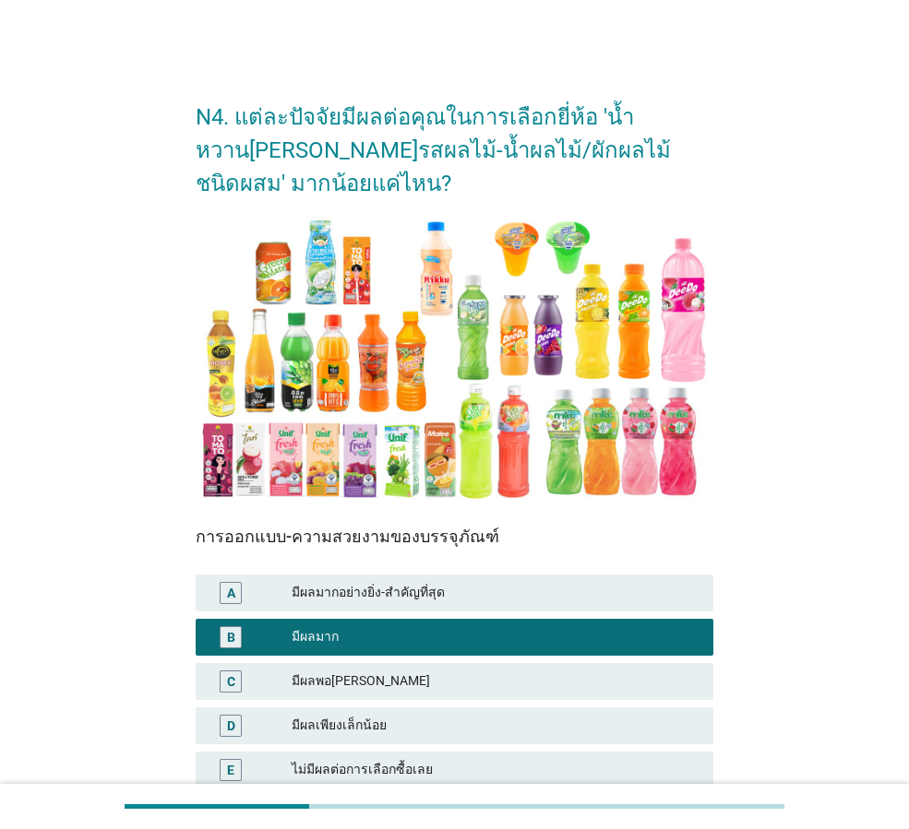
scroll to position [160, 0]
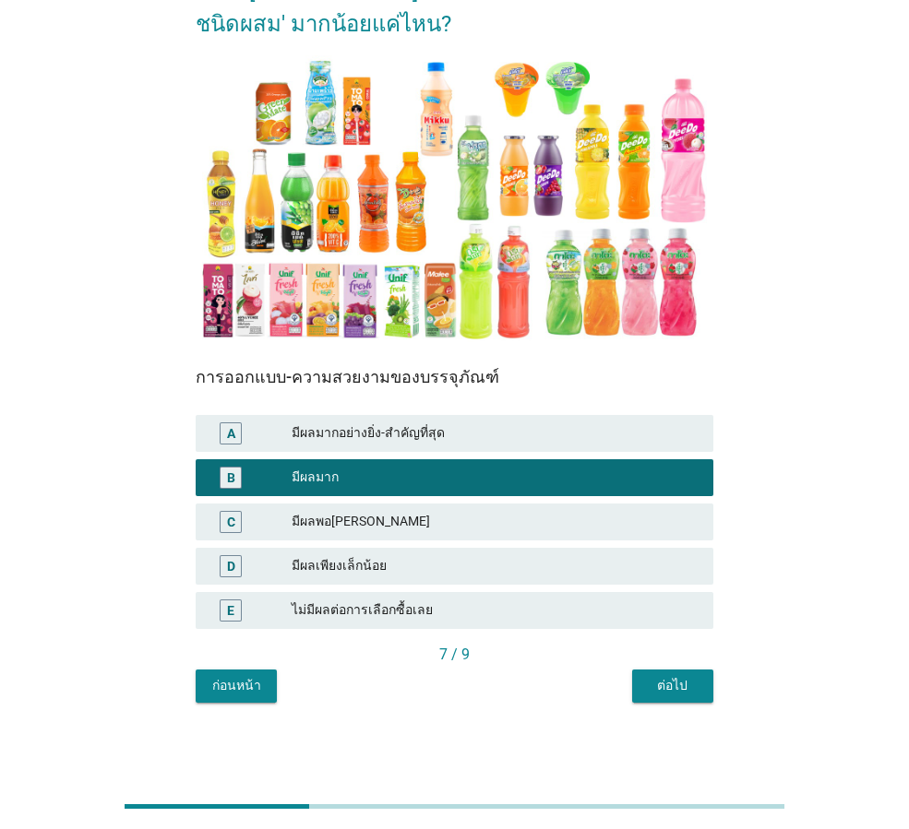
click at [666, 700] on button "ต่อไป" at bounding box center [672, 686] width 81 height 33
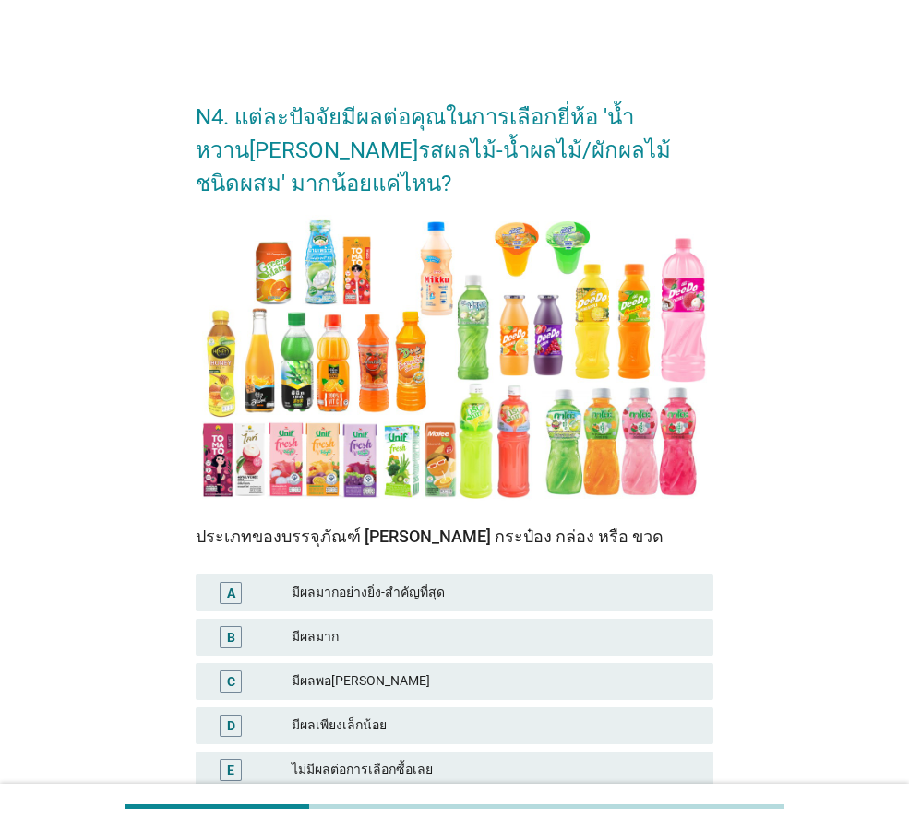
click at [459, 626] on div "มีผลมาก" at bounding box center [495, 637] width 407 height 22
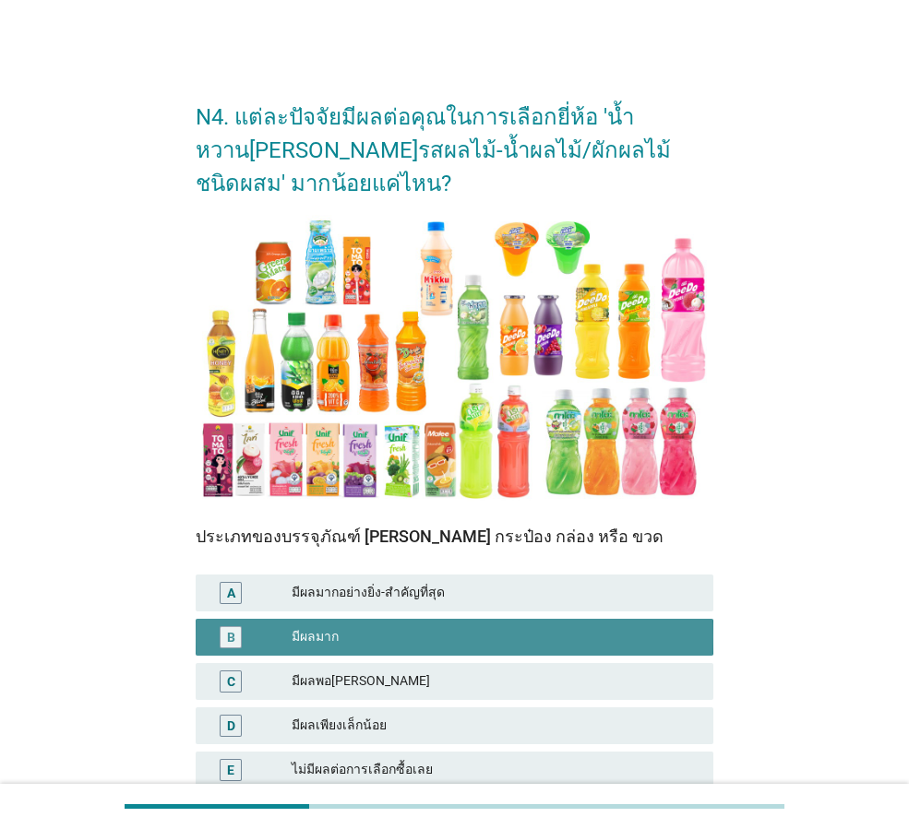
scroll to position [160, 0]
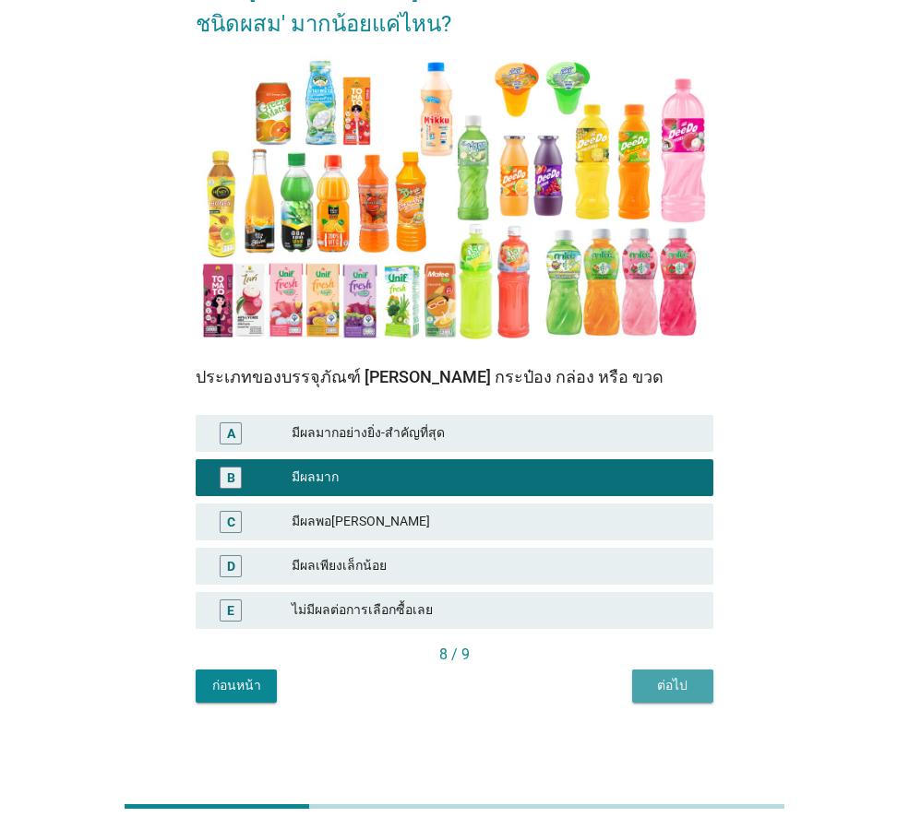
click at [694, 696] on div "ต่อไป" at bounding box center [673, 685] width 52 height 19
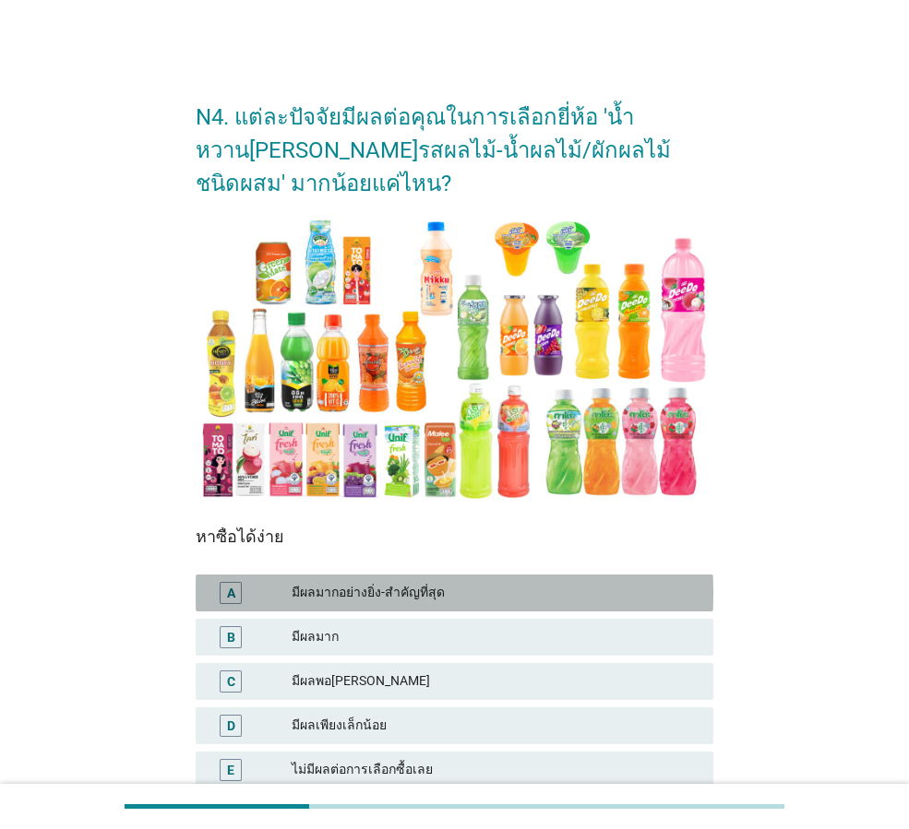
click at [471, 592] on div "มีผลมากอย่างยิ่ง-สำคัญที่สุด" at bounding box center [495, 593] width 407 height 22
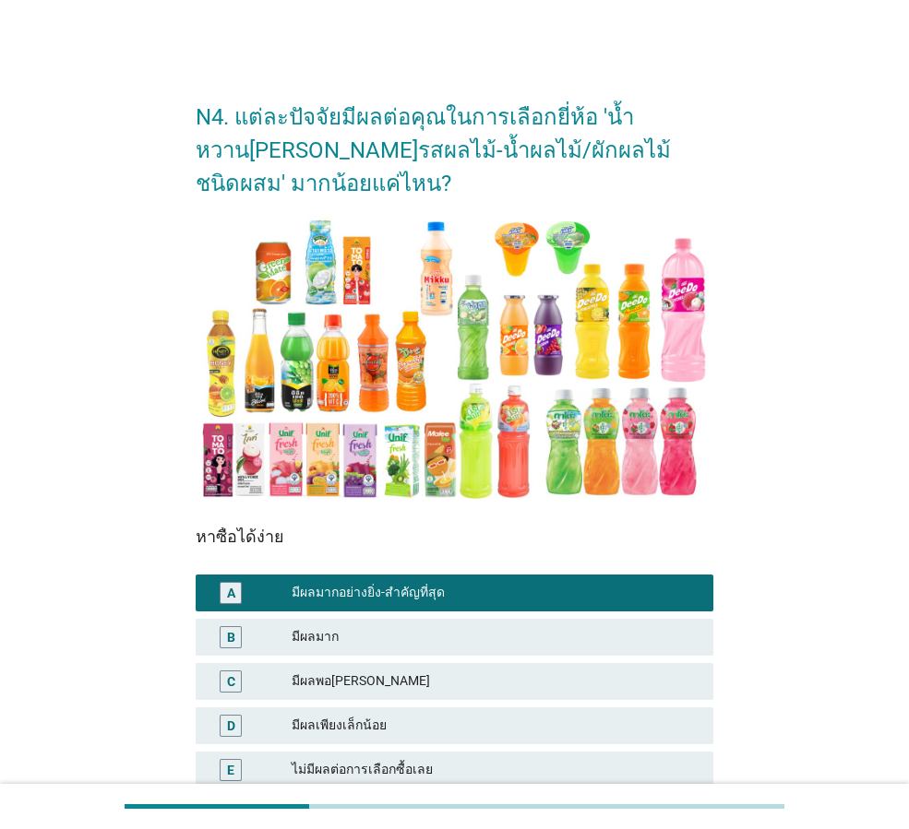
scroll to position [160, 0]
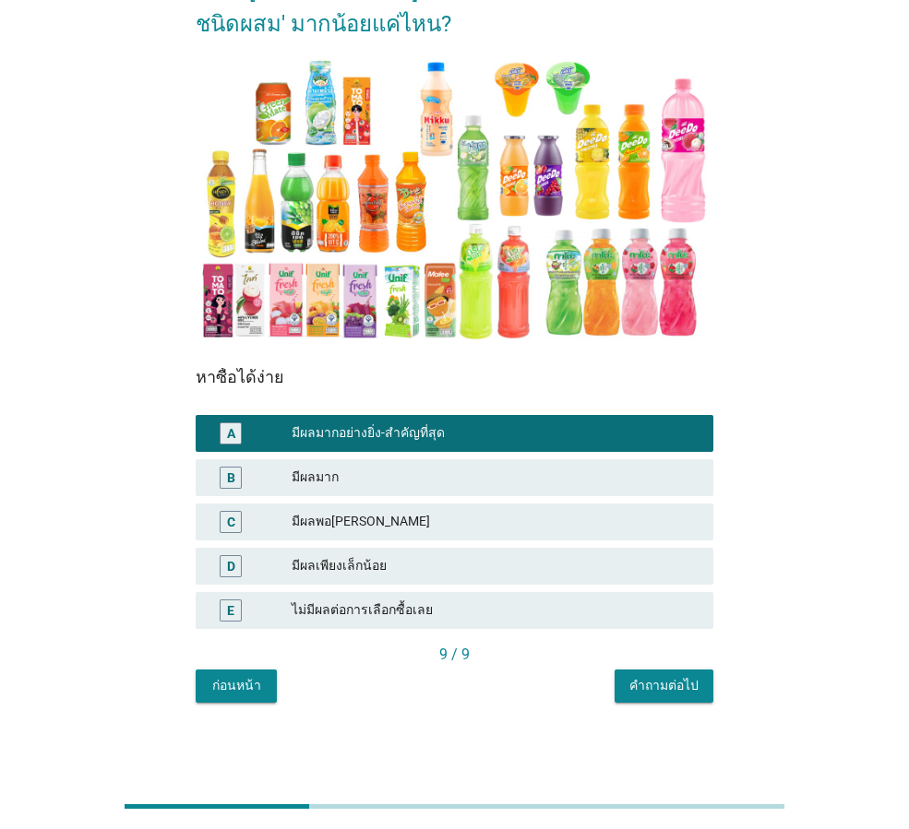
click at [656, 697] on button "คำถามต่อไป" at bounding box center [663, 686] width 99 height 33
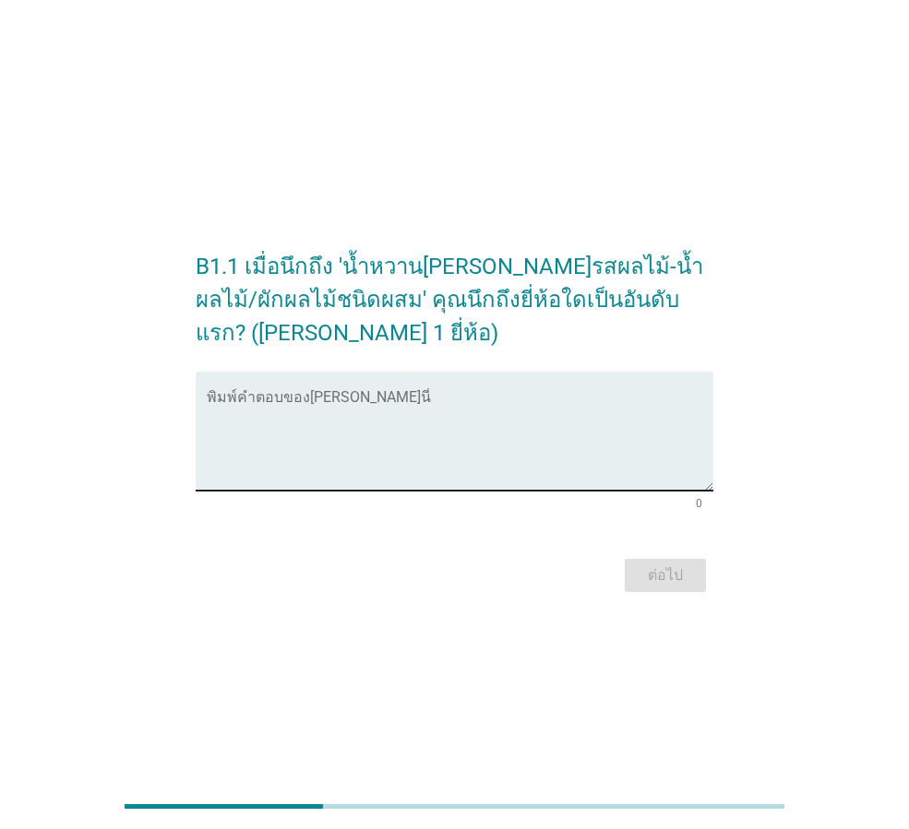
click at [459, 435] on textarea "พิมพ์คำตอบของคุณ ที่นี่" at bounding box center [460, 442] width 507 height 97
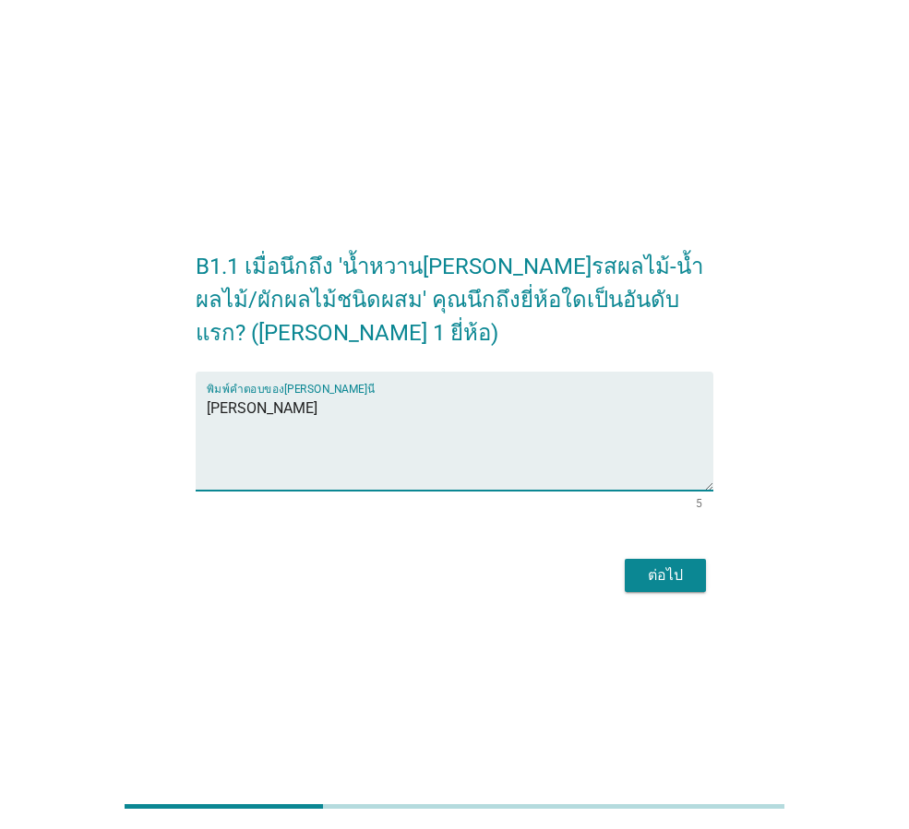
type textarea "[PERSON_NAME]"
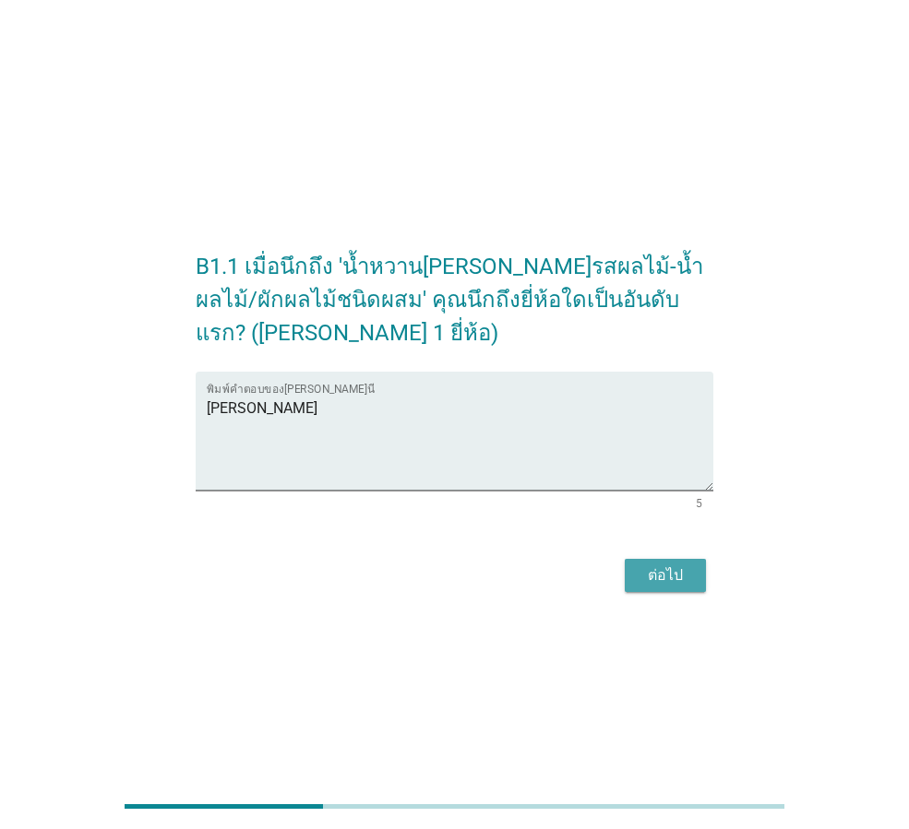
click at [669, 575] on div "ต่อไป" at bounding box center [665, 576] width 52 height 22
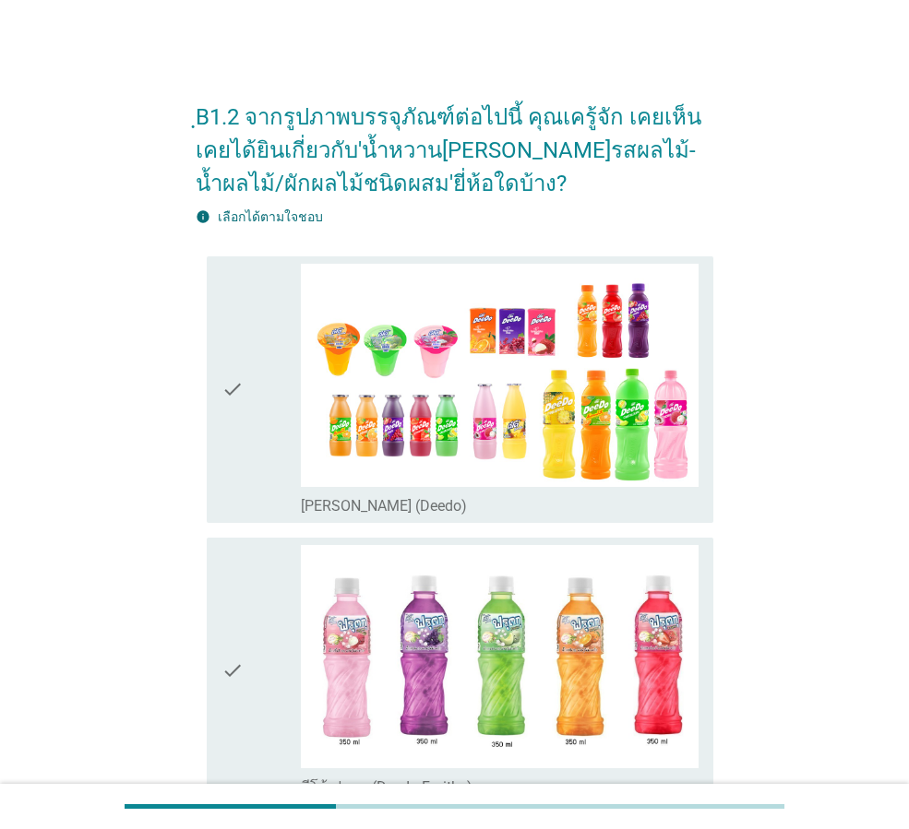
click at [241, 394] on icon "check" at bounding box center [232, 390] width 22 height 252
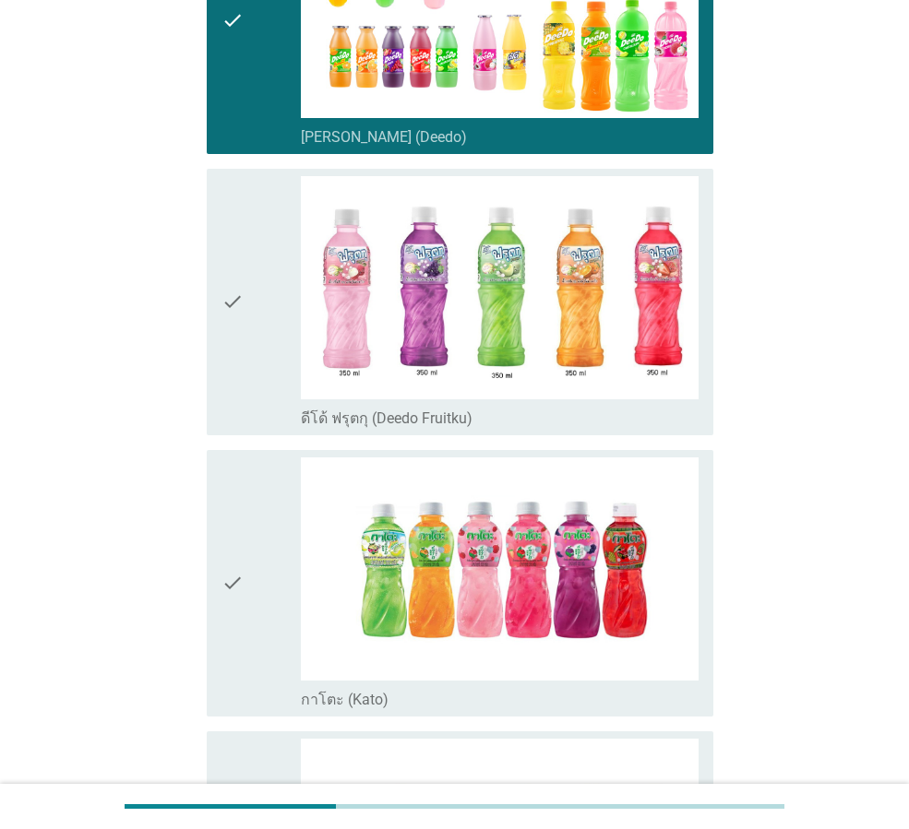
scroll to position [461, 0]
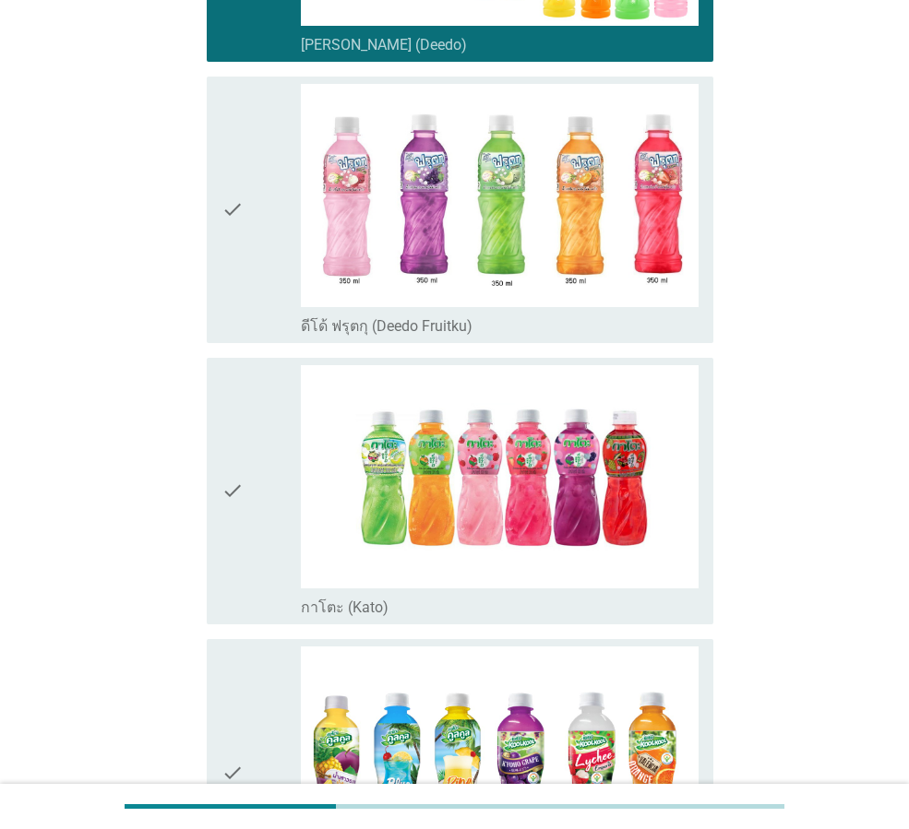
drag, startPoint x: 244, startPoint y: 226, endPoint x: 245, endPoint y: 242, distance: 15.7
click at [245, 225] on div "check" at bounding box center [260, 210] width 79 height 252
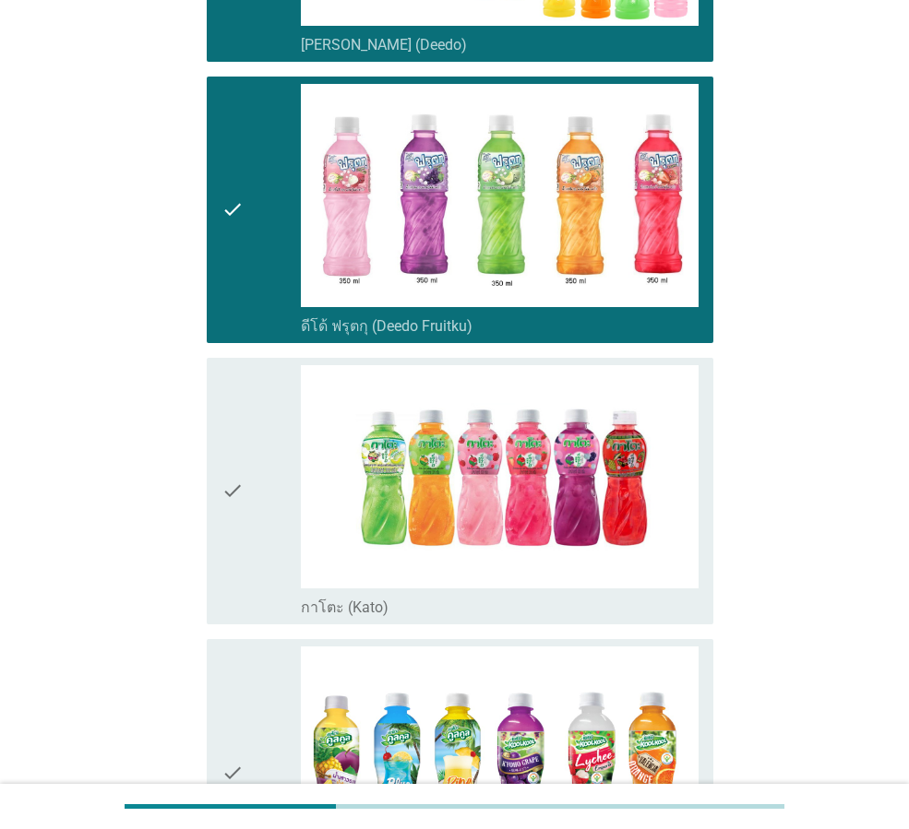
click at [245, 447] on div "check" at bounding box center [260, 491] width 79 height 252
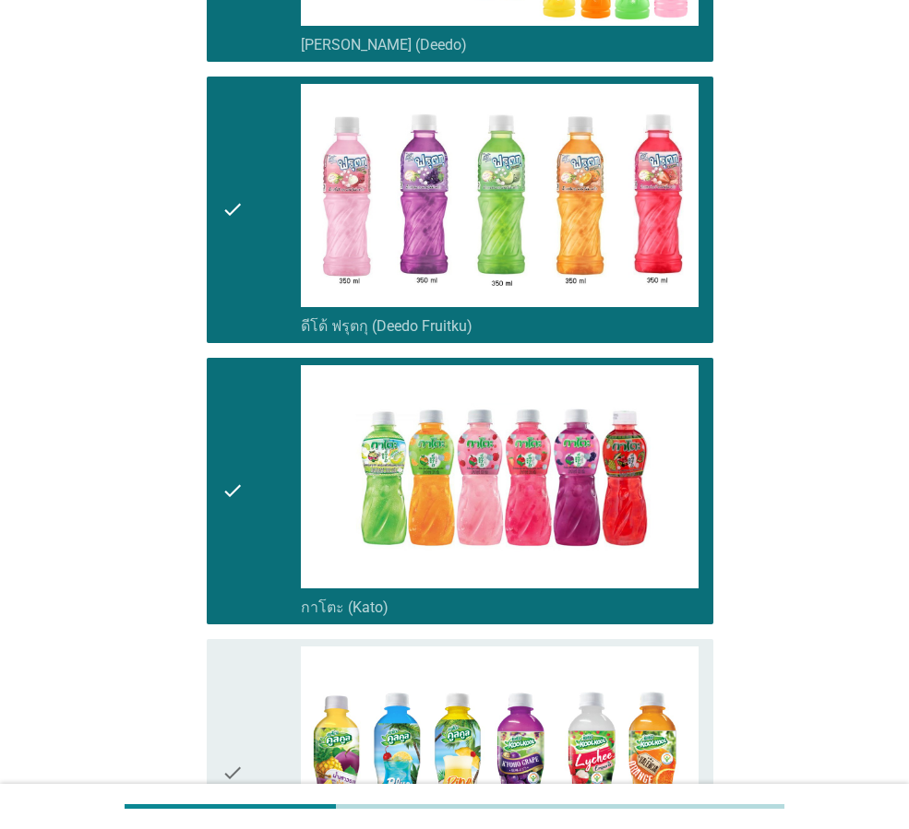
scroll to position [738, 0]
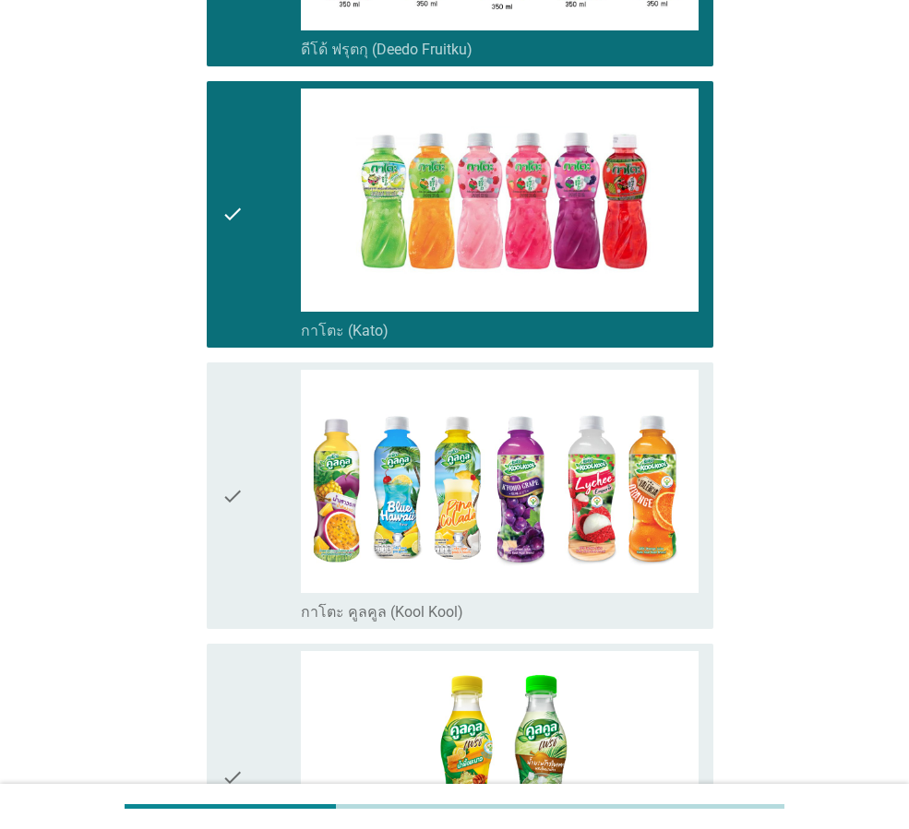
click at [245, 448] on div "check" at bounding box center [260, 496] width 79 height 252
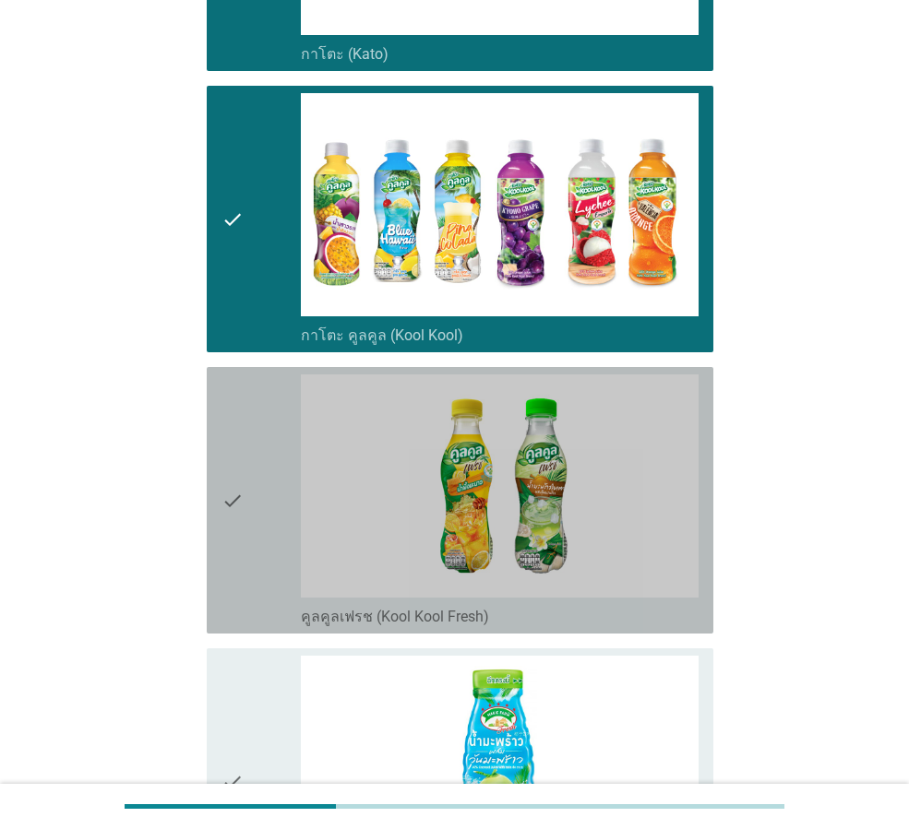
click at [251, 465] on div "check" at bounding box center [260, 501] width 79 height 252
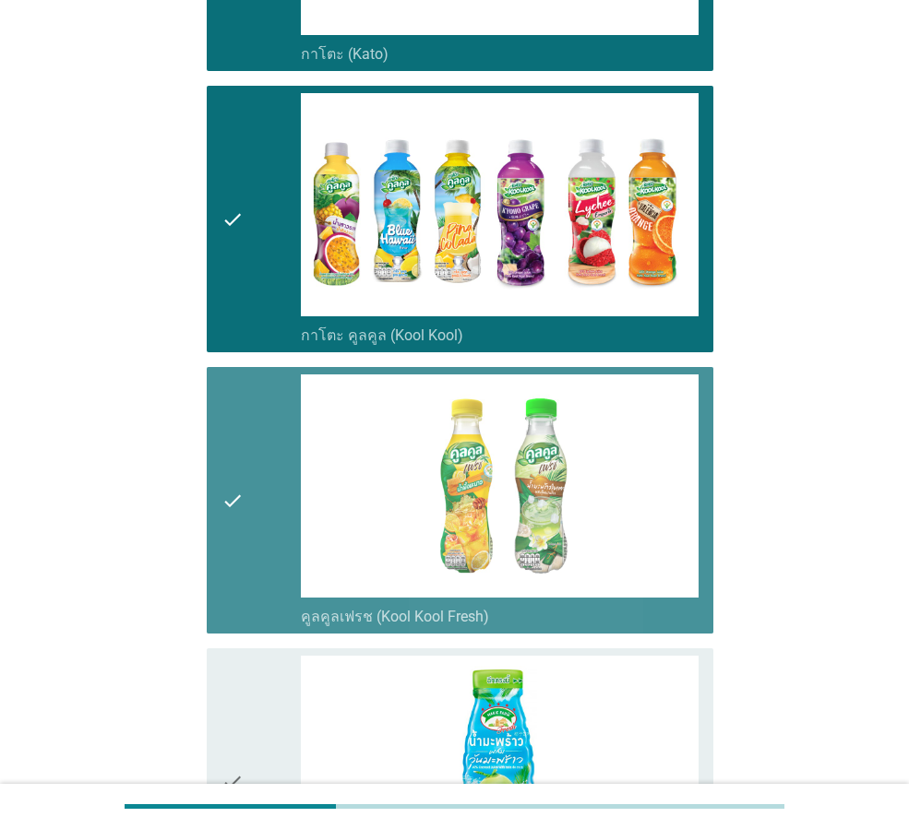
scroll to position [1476, 0]
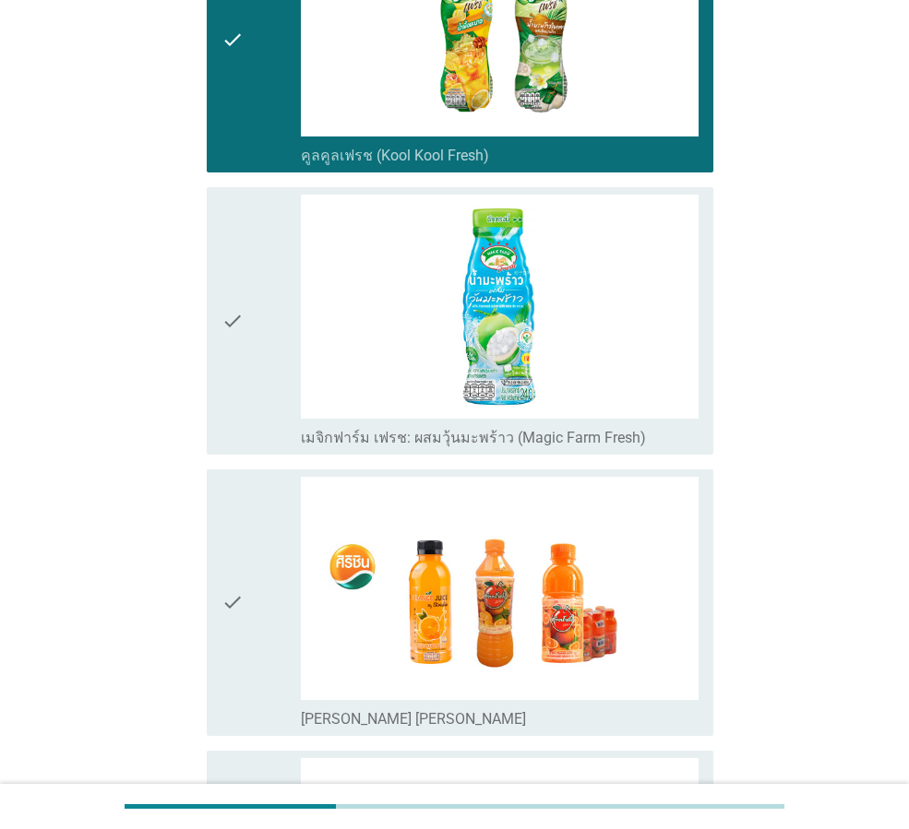
click at [253, 379] on div "check" at bounding box center [260, 321] width 79 height 252
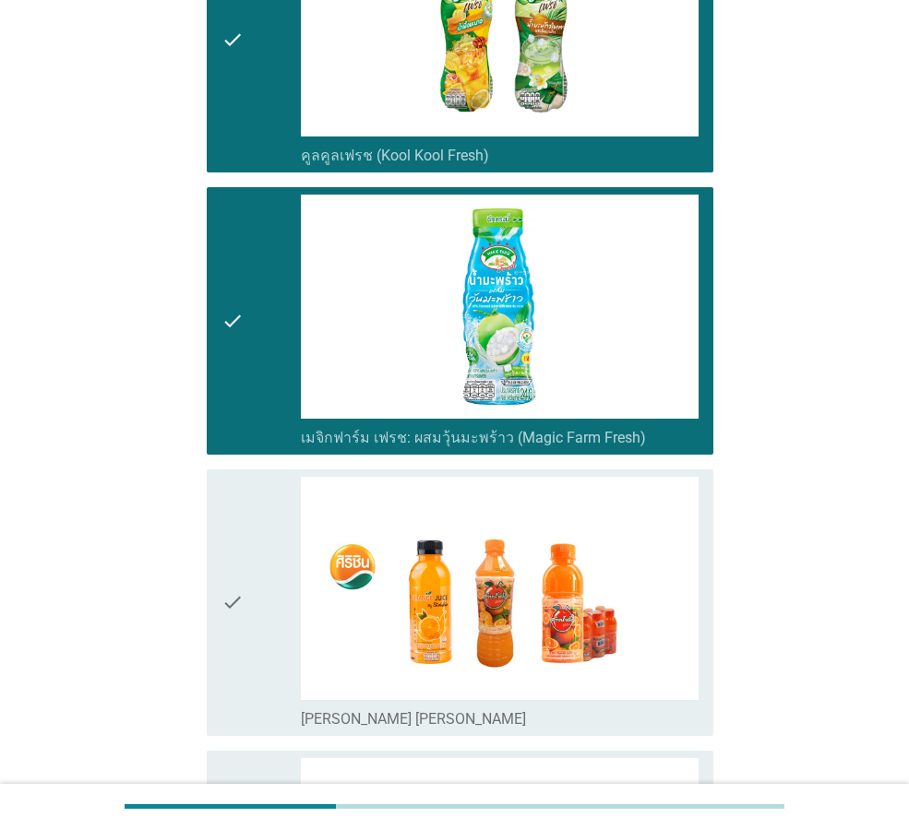
click at [236, 540] on icon "check" at bounding box center [232, 603] width 22 height 252
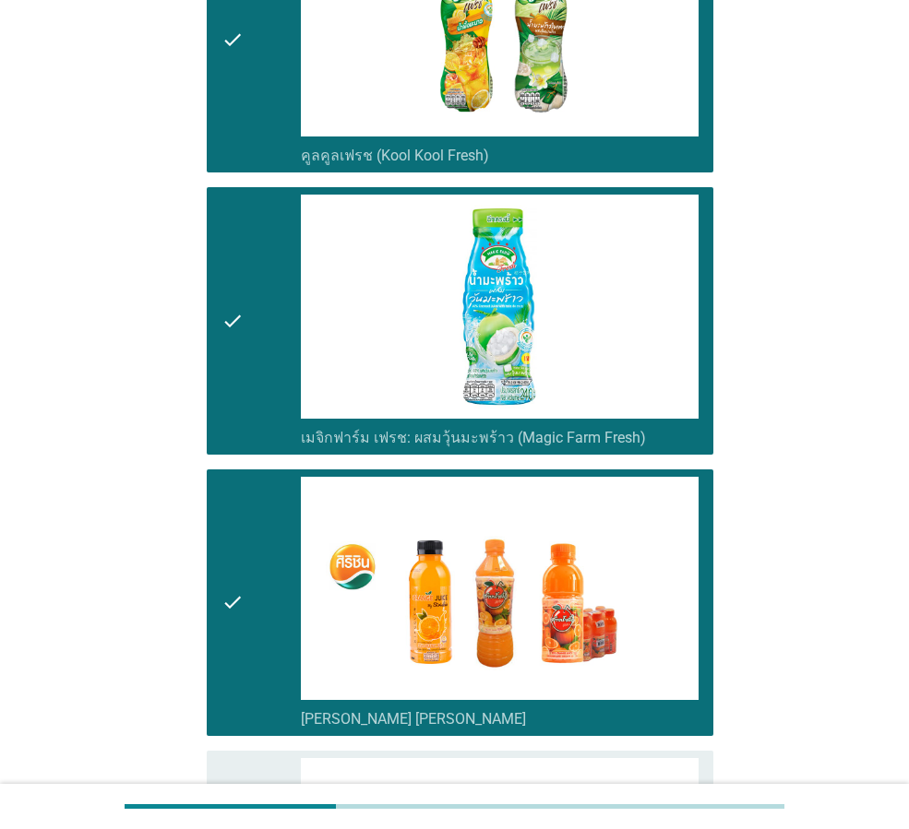
scroll to position [1845, 0]
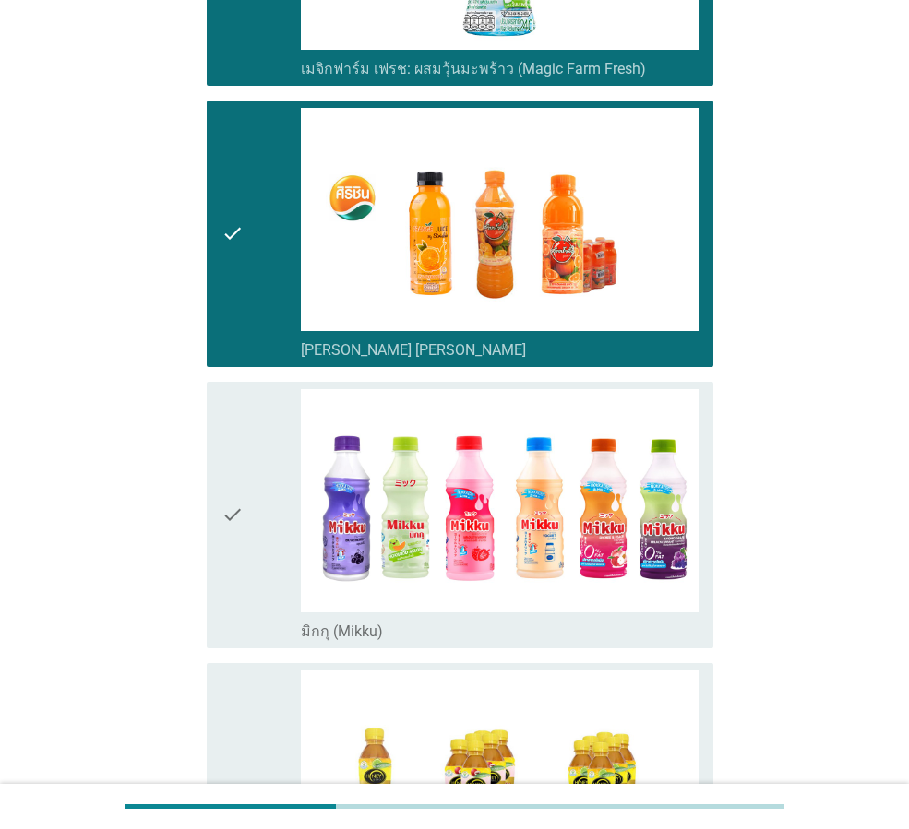
click at [239, 533] on icon "check" at bounding box center [232, 515] width 22 height 252
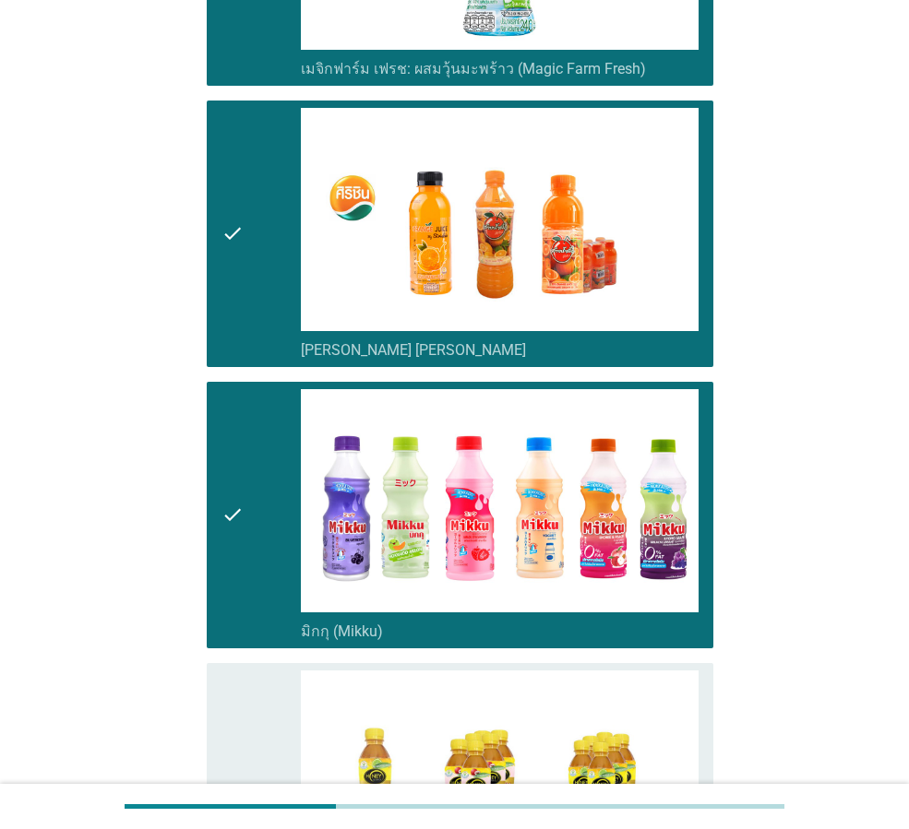
scroll to position [2214, 0]
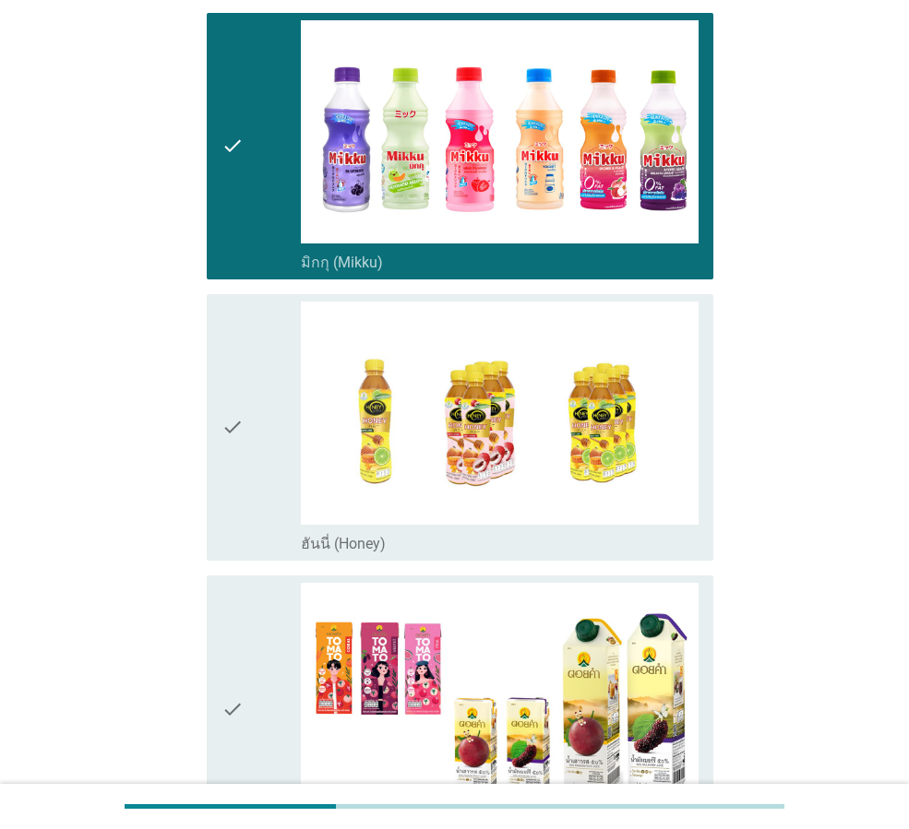
click at [238, 475] on icon "check" at bounding box center [232, 428] width 22 height 252
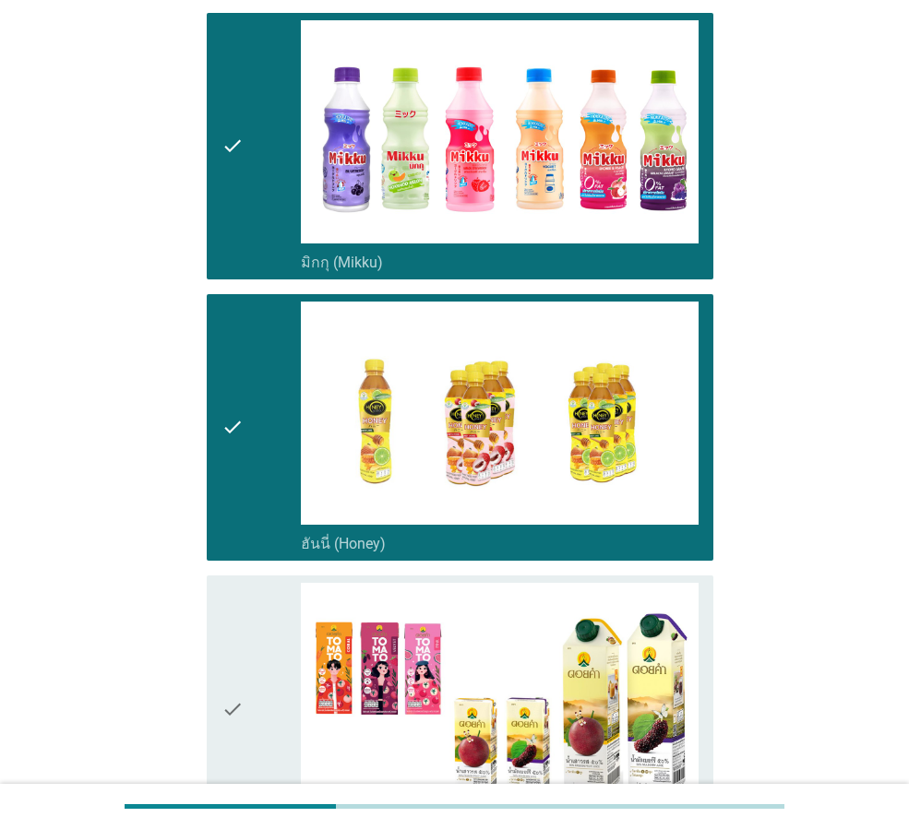
scroll to position [2583, 0]
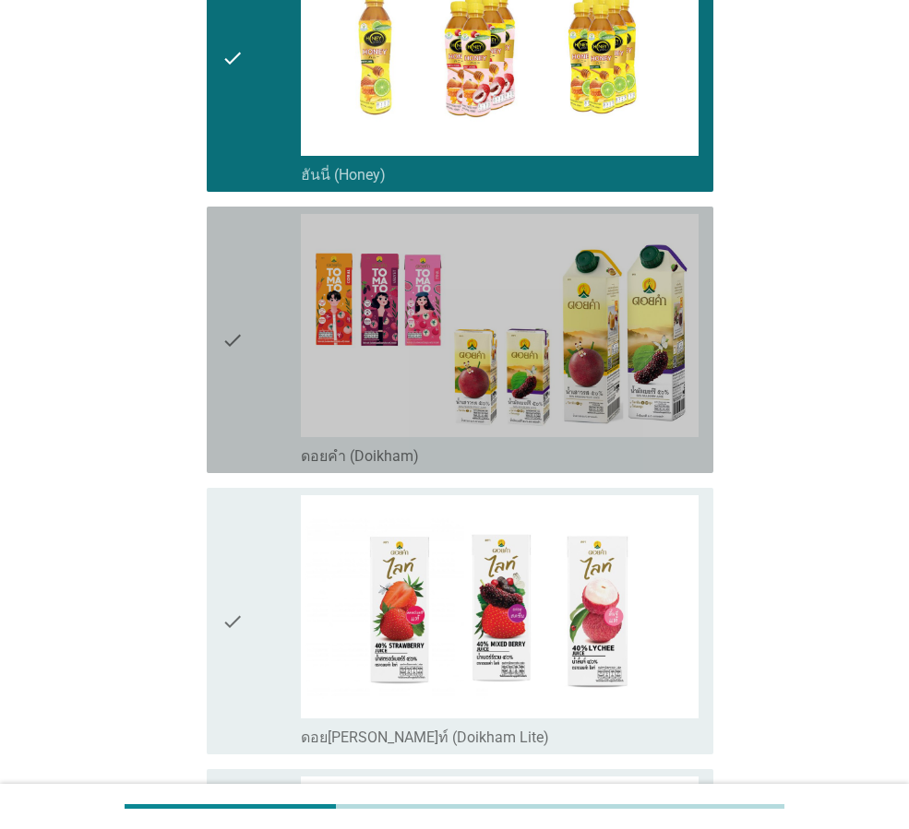
click at [250, 389] on div "check" at bounding box center [260, 340] width 79 height 252
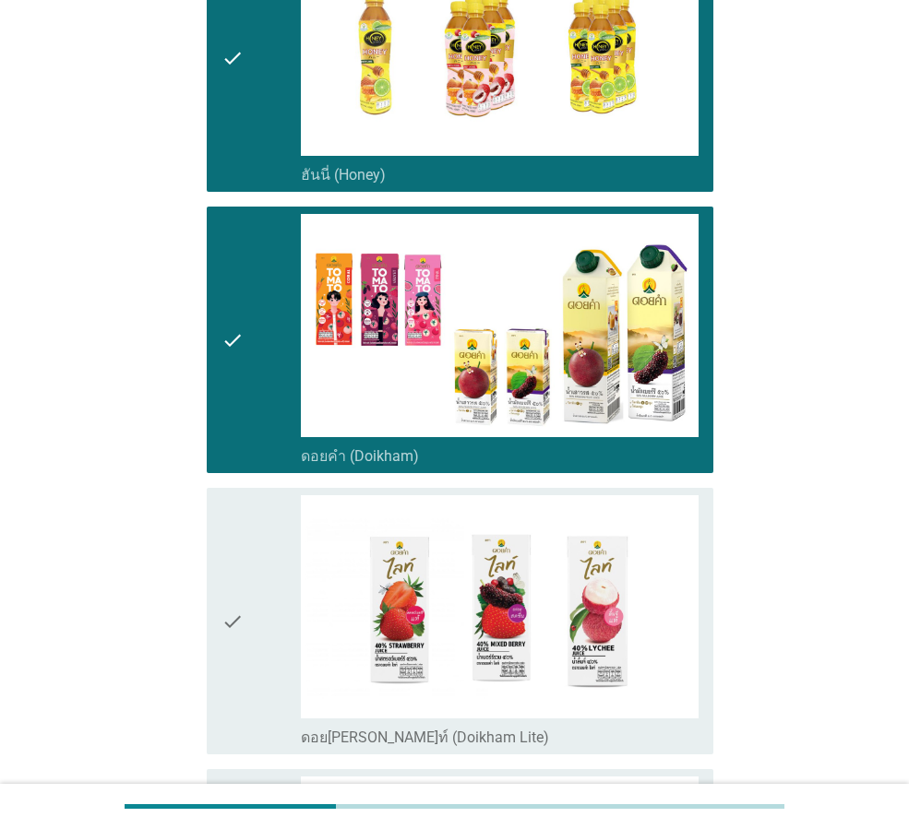
click at [255, 539] on div "check" at bounding box center [260, 621] width 79 height 252
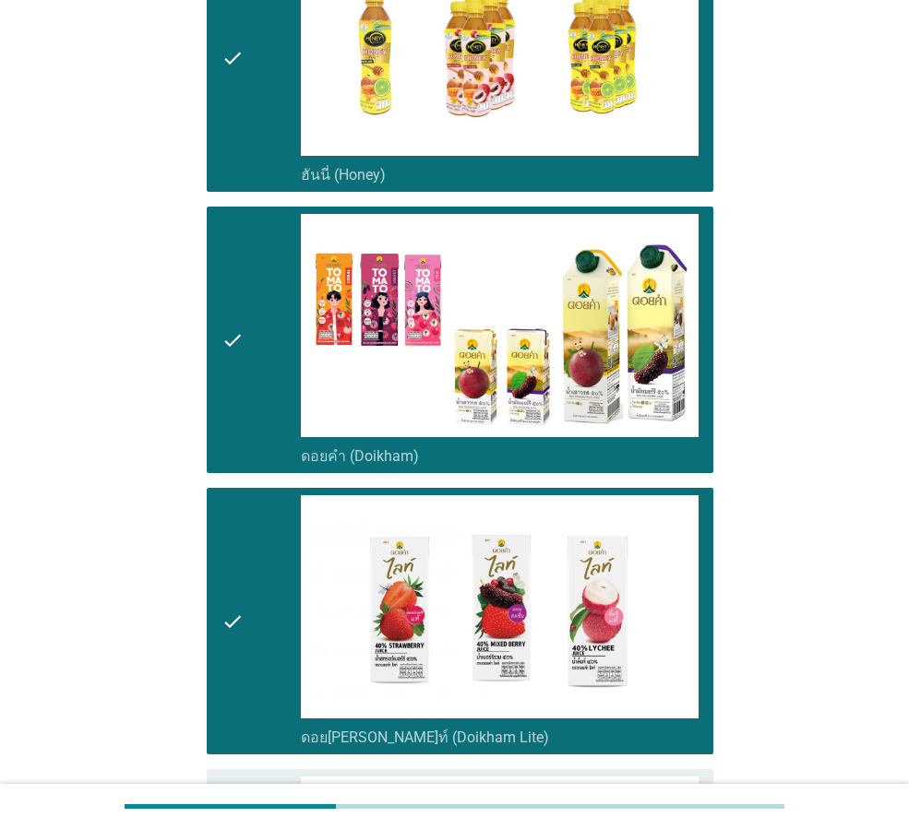
scroll to position [2952, 0]
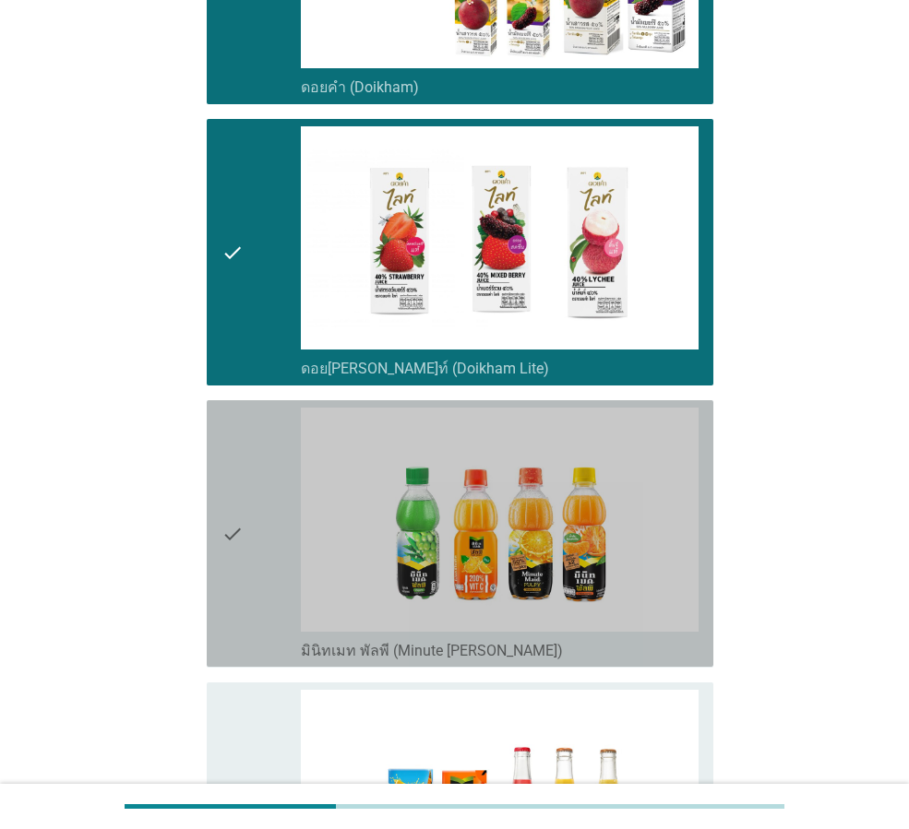
click at [255, 539] on div "check" at bounding box center [260, 534] width 79 height 252
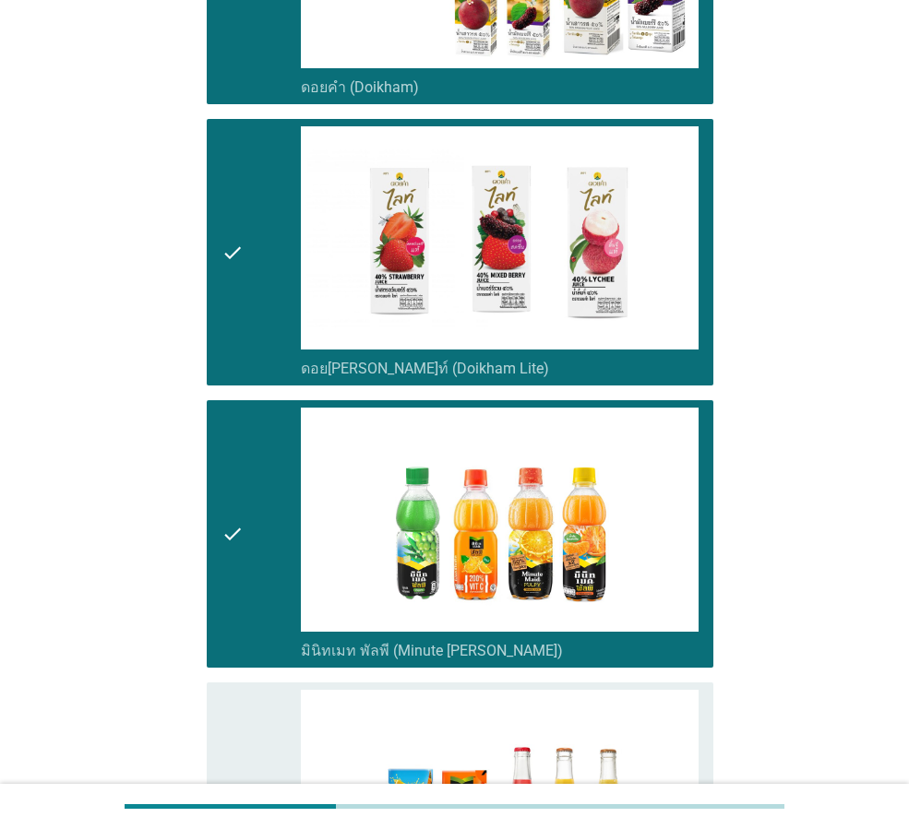
scroll to position [3321, 0]
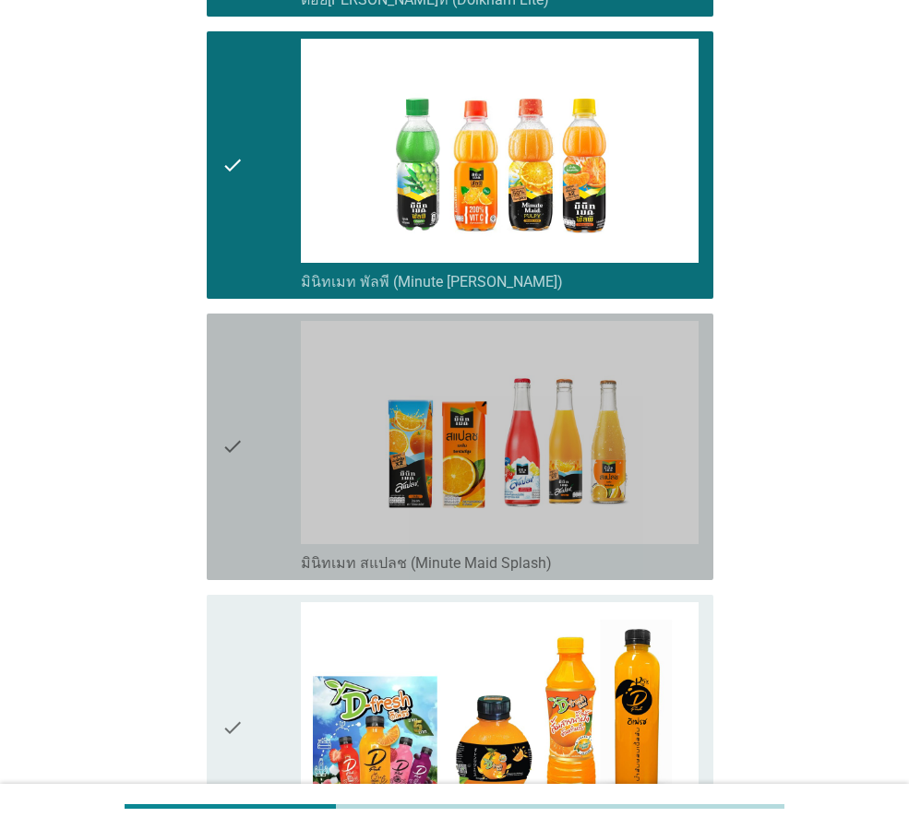
click at [234, 488] on icon "check" at bounding box center [232, 447] width 22 height 252
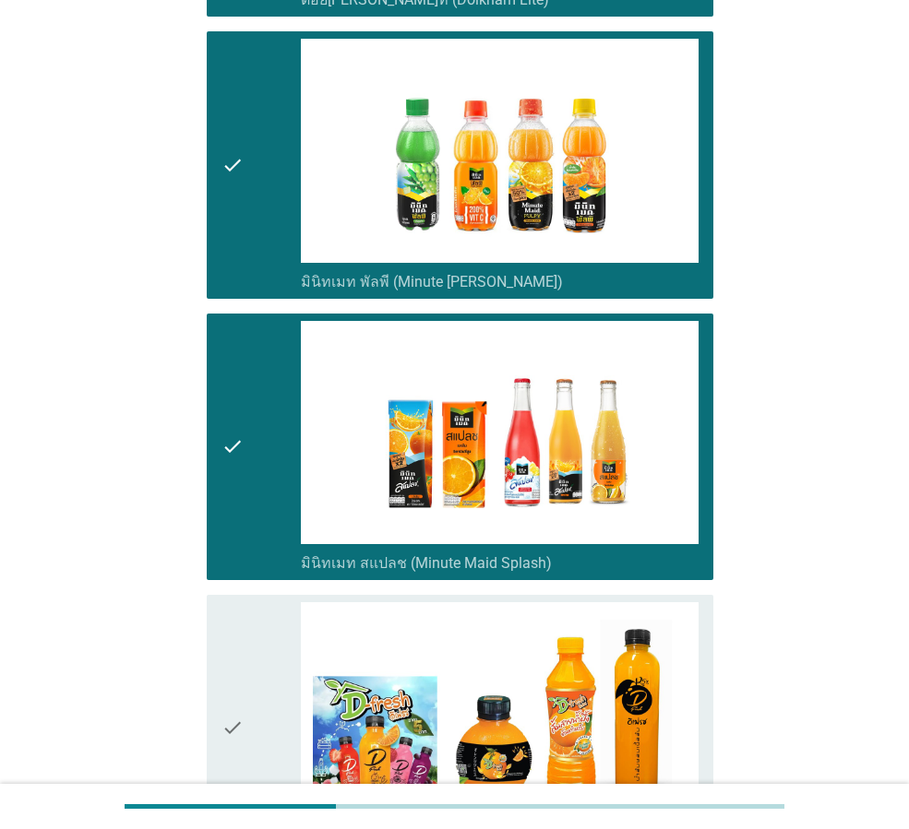
scroll to position [3783, 0]
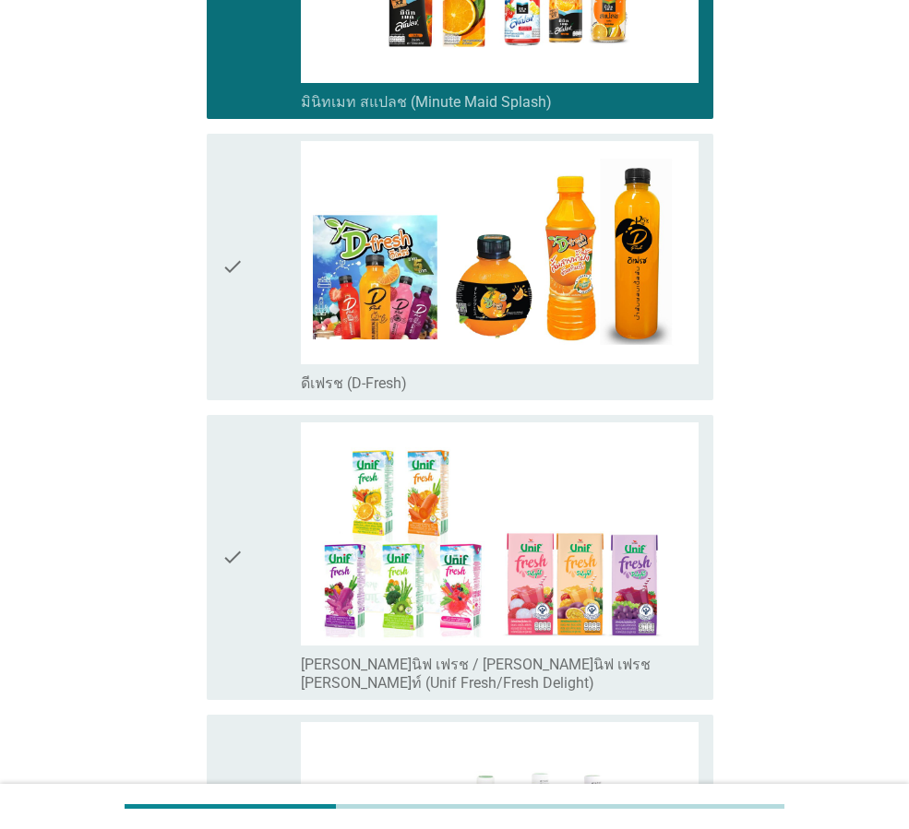
click at [252, 333] on div "check" at bounding box center [260, 267] width 79 height 252
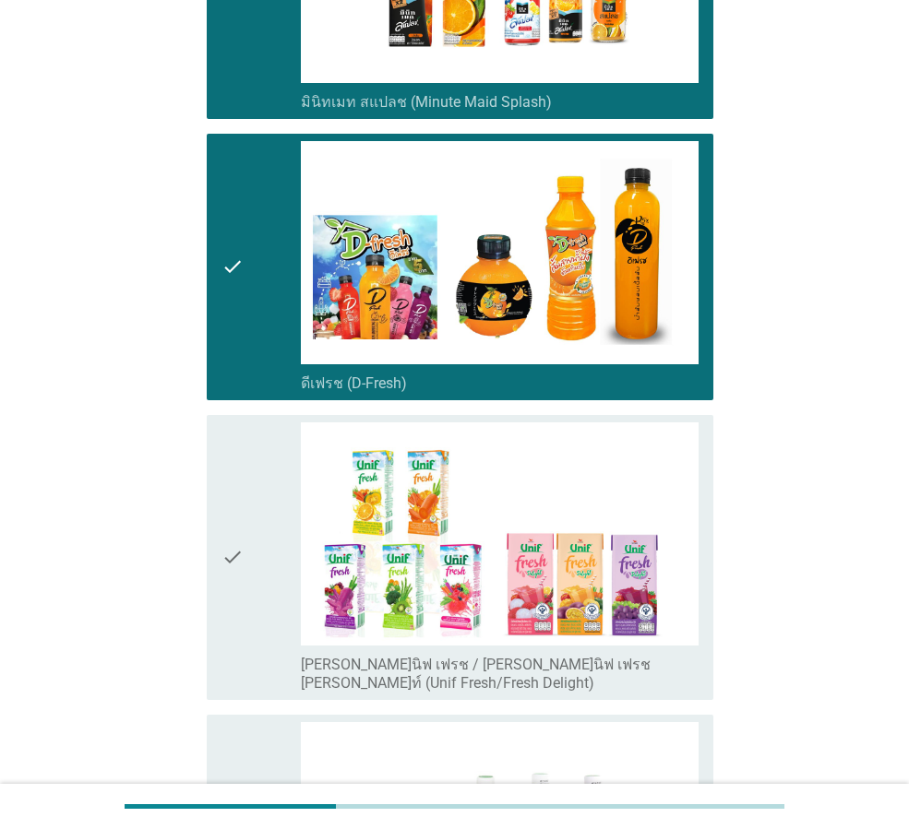
click at [224, 501] on icon "check" at bounding box center [232, 558] width 22 height 270
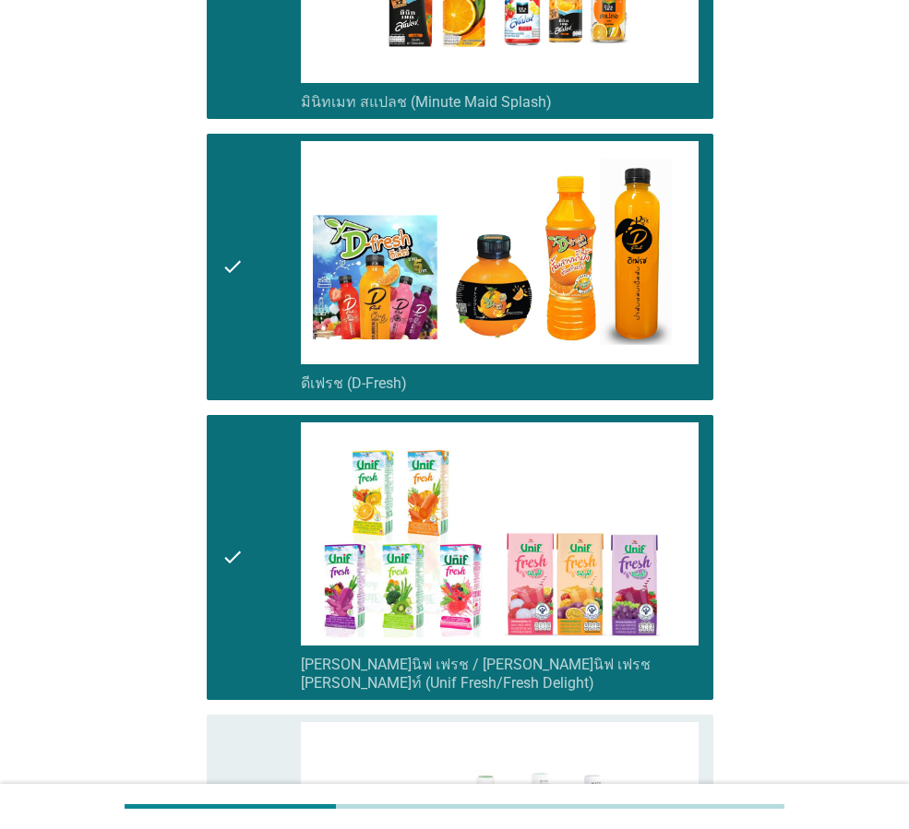
scroll to position [4244, 0]
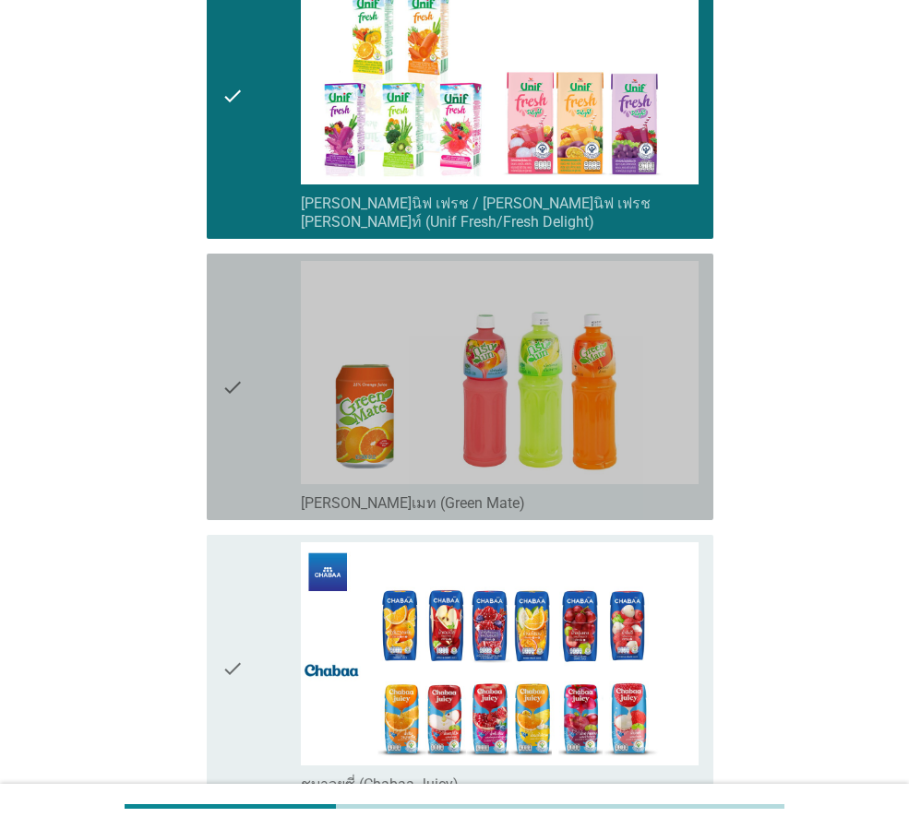
click at [244, 422] on div "check" at bounding box center [260, 387] width 79 height 252
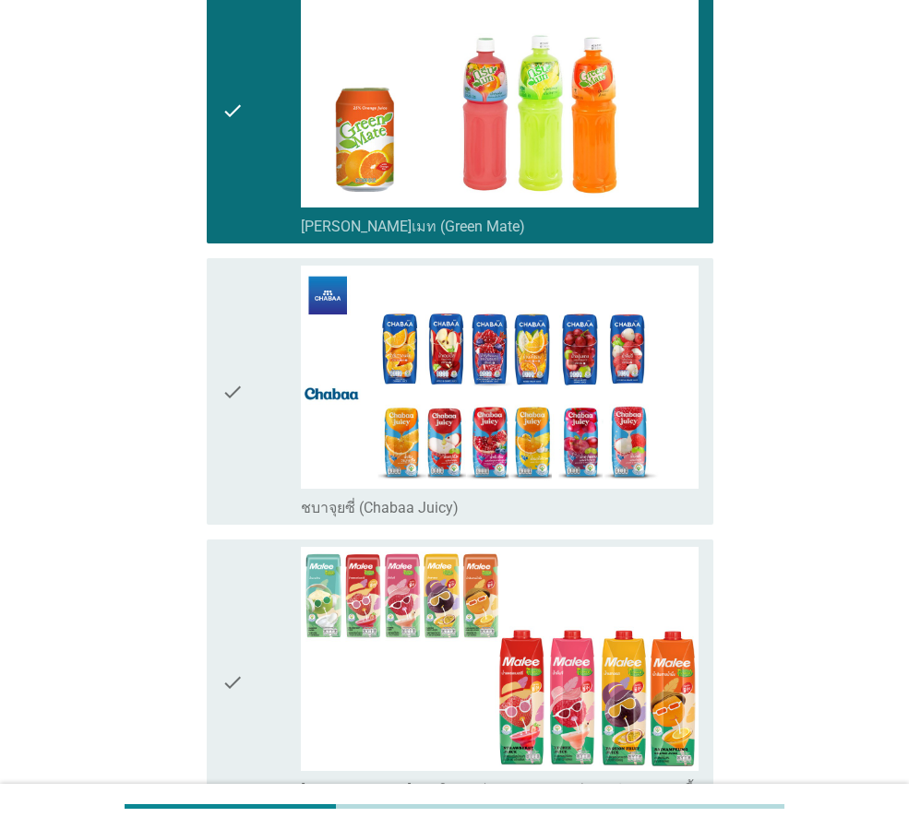
scroll to position [4705, 0]
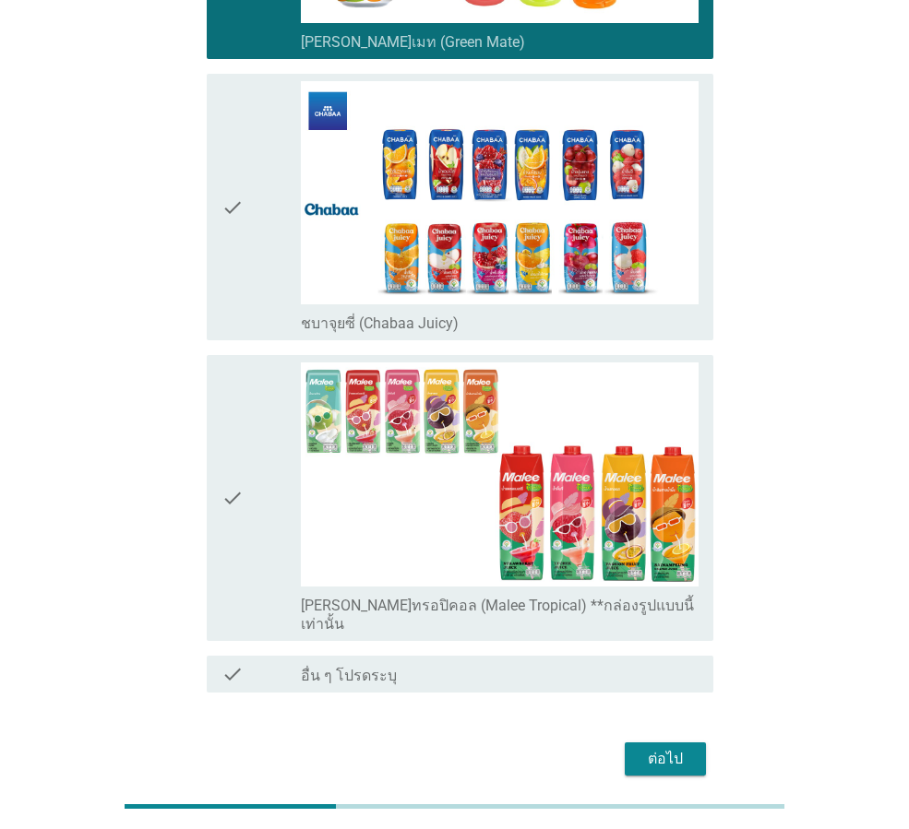
click at [244, 490] on icon "check" at bounding box center [232, 498] width 22 height 270
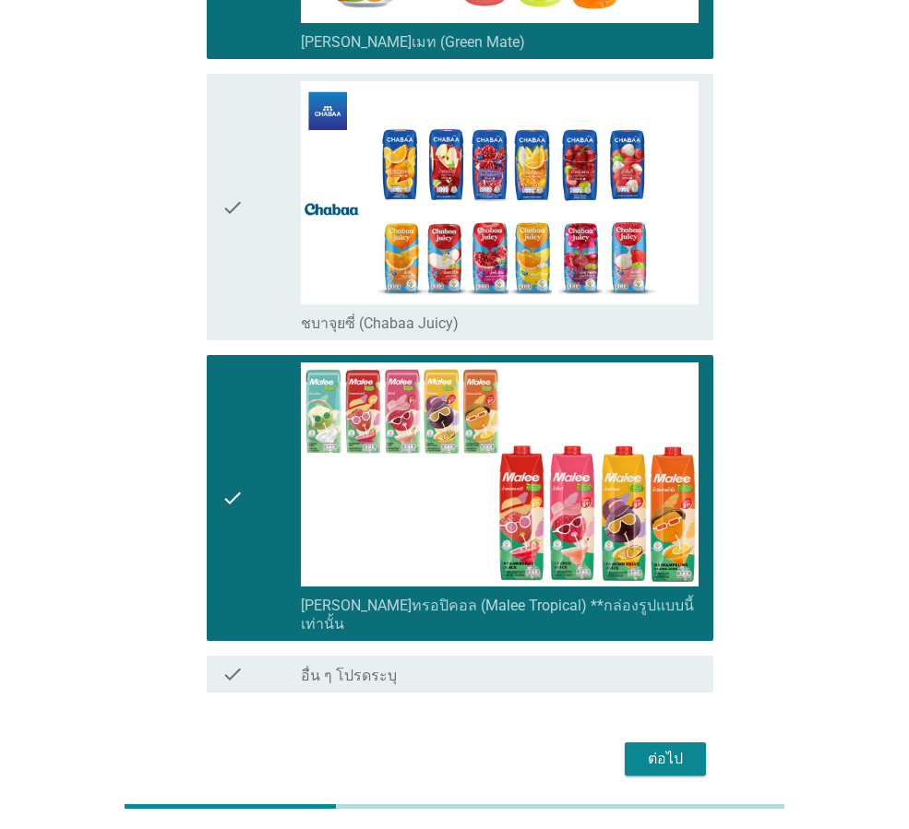
click at [666, 748] on div "ต่อไป" at bounding box center [665, 759] width 52 height 22
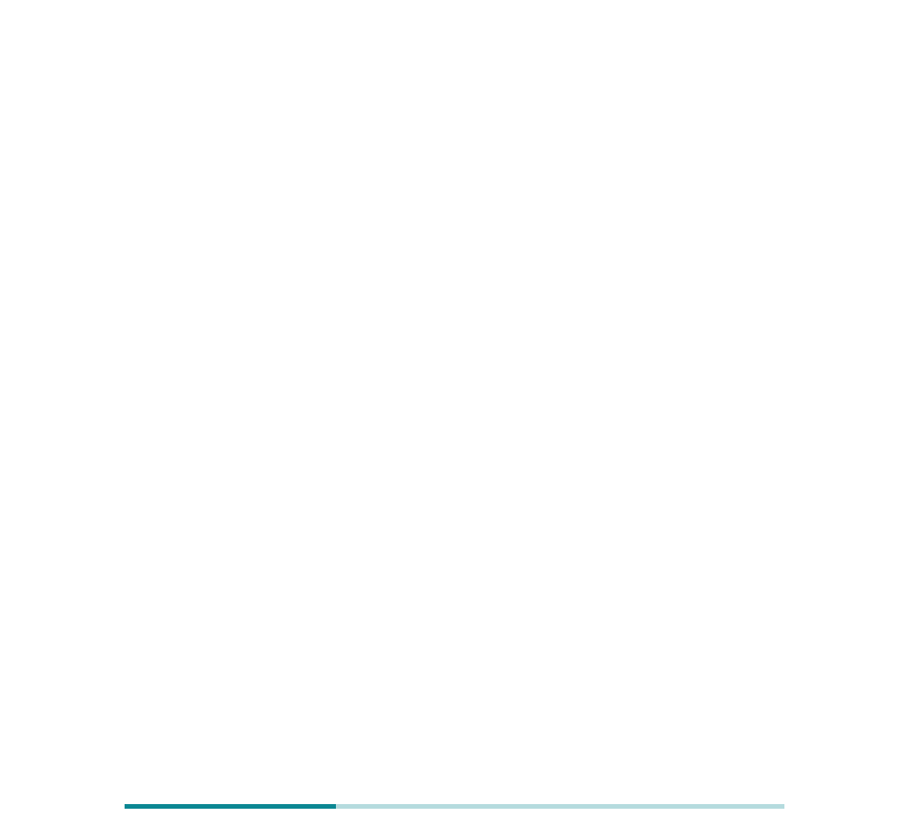
scroll to position [0, 0]
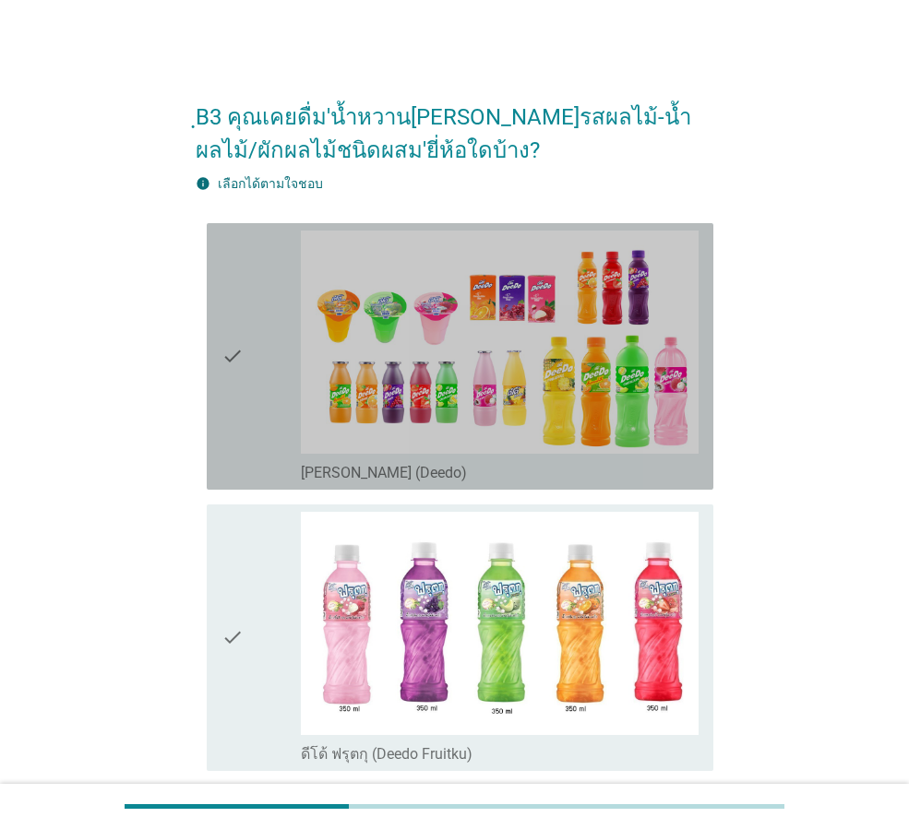
click at [254, 388] on div "check" at bounding box center [260, 357] width 79 height 252
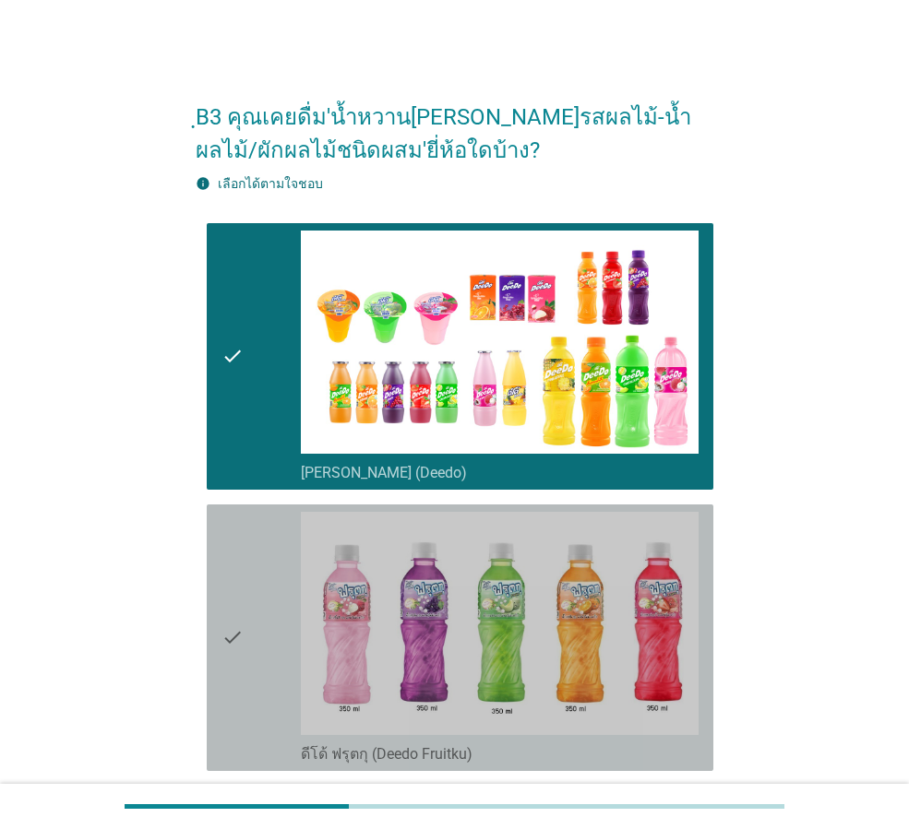
click at [226, 630] on icon "check" at bounding box center [232, 638] width 22 height 252
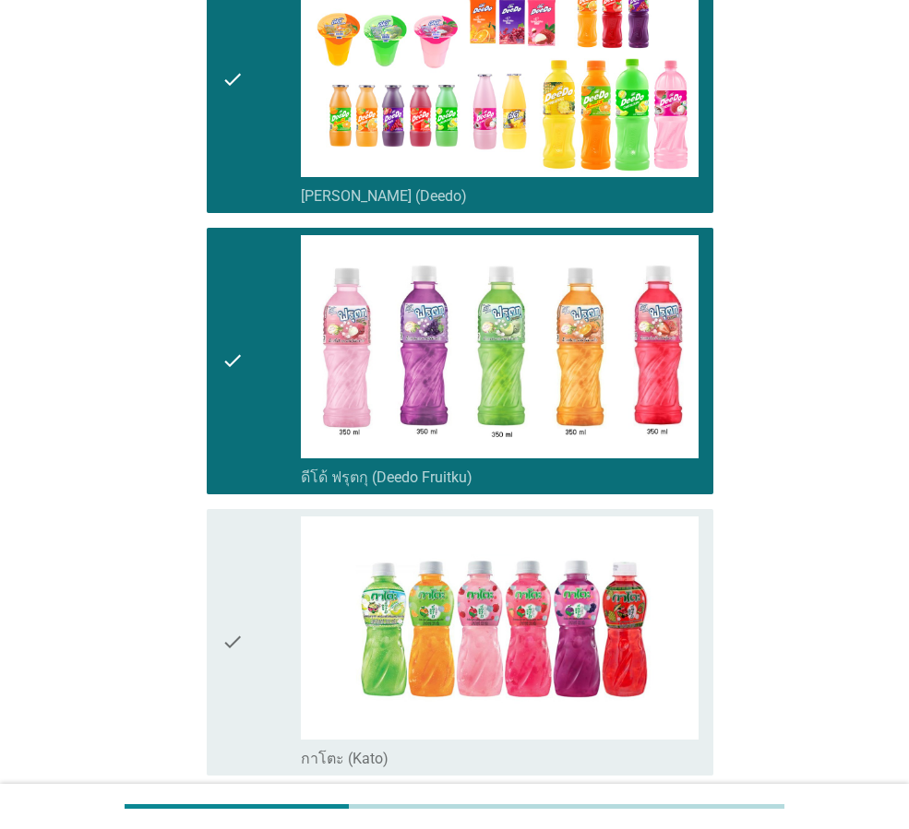
scroll to position [461, 0]
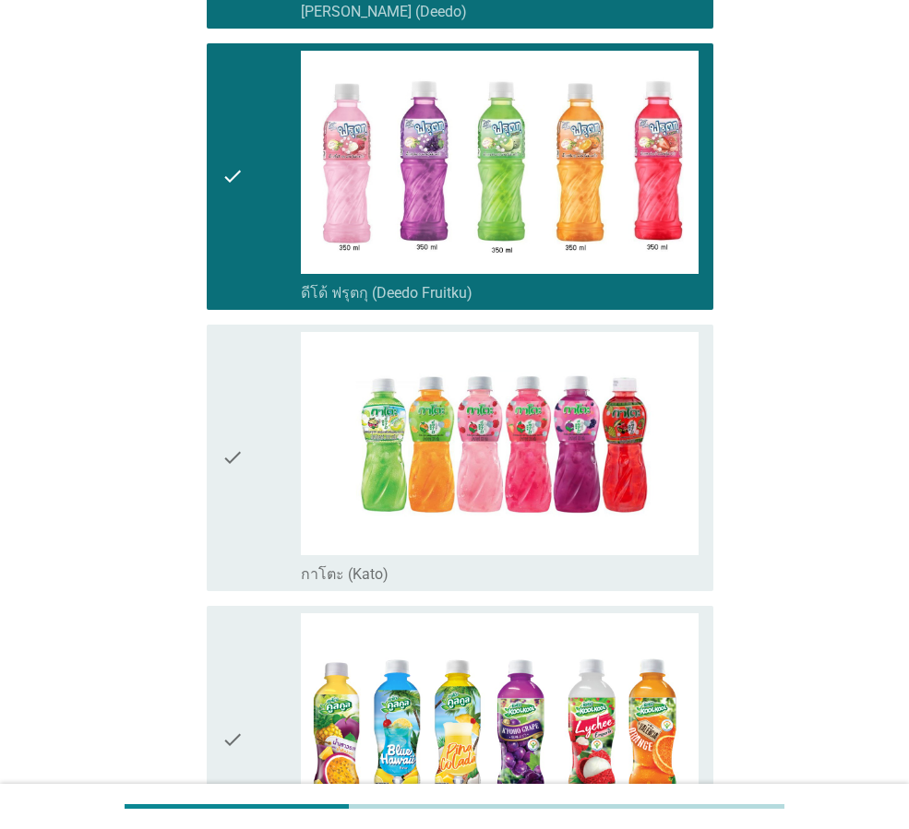
click at [245, 487] on div "check" at bounding box center [260, 458] width 79 height 252
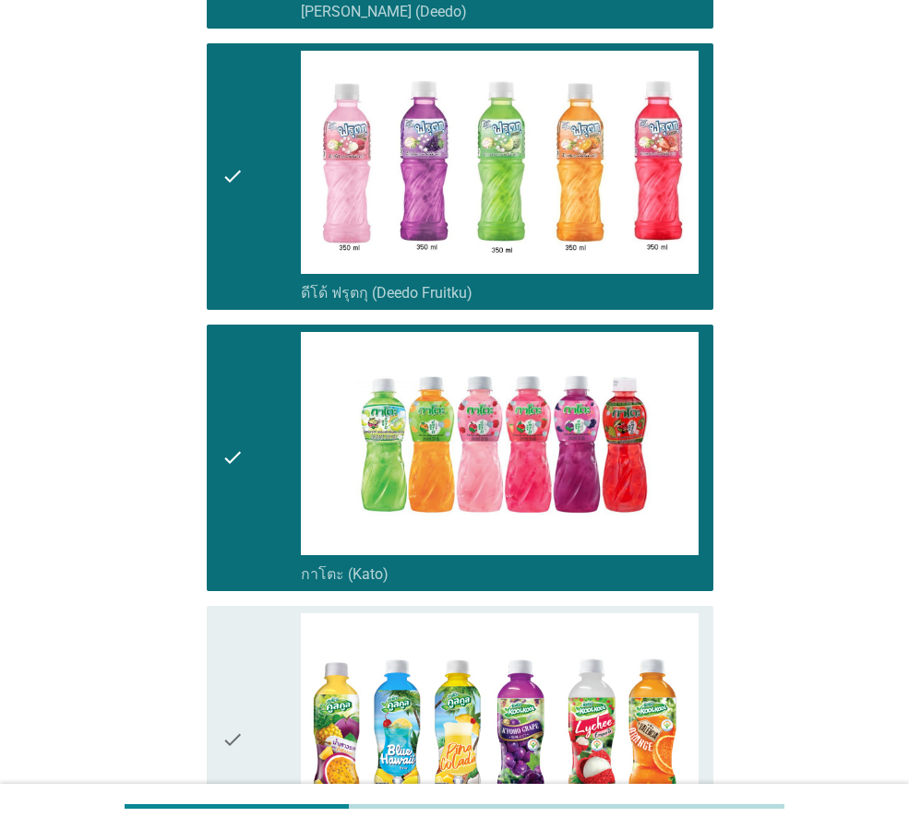
click at [265, 250] on div "check" at bounding box center [260, 177] width 79 height 252
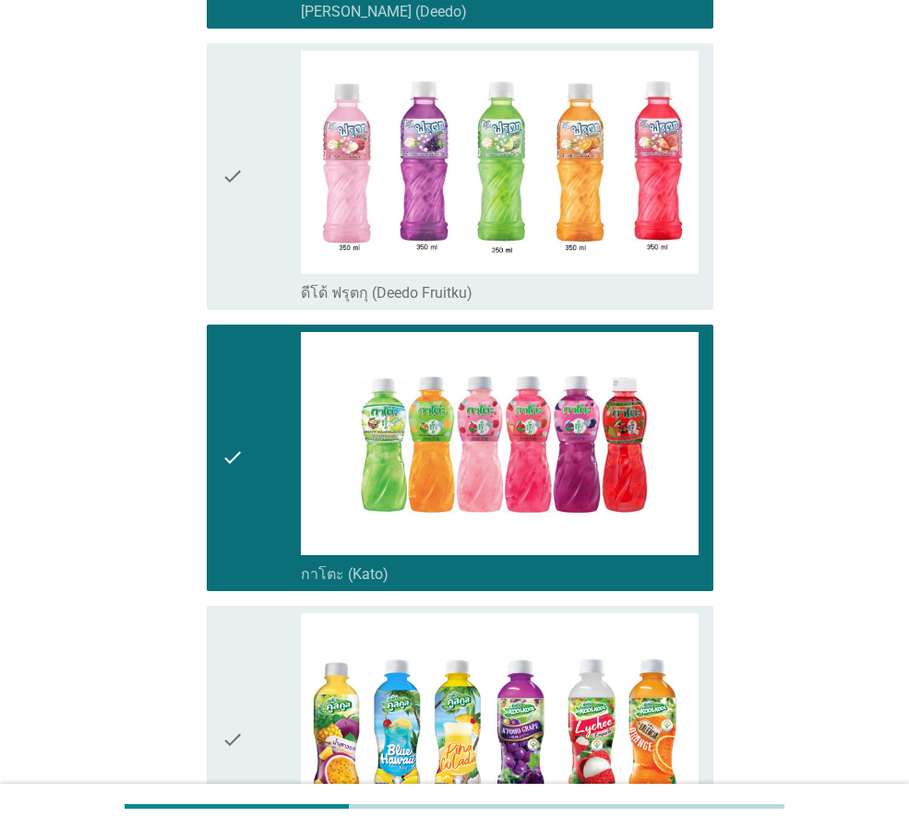
scroll to position [830, 0]
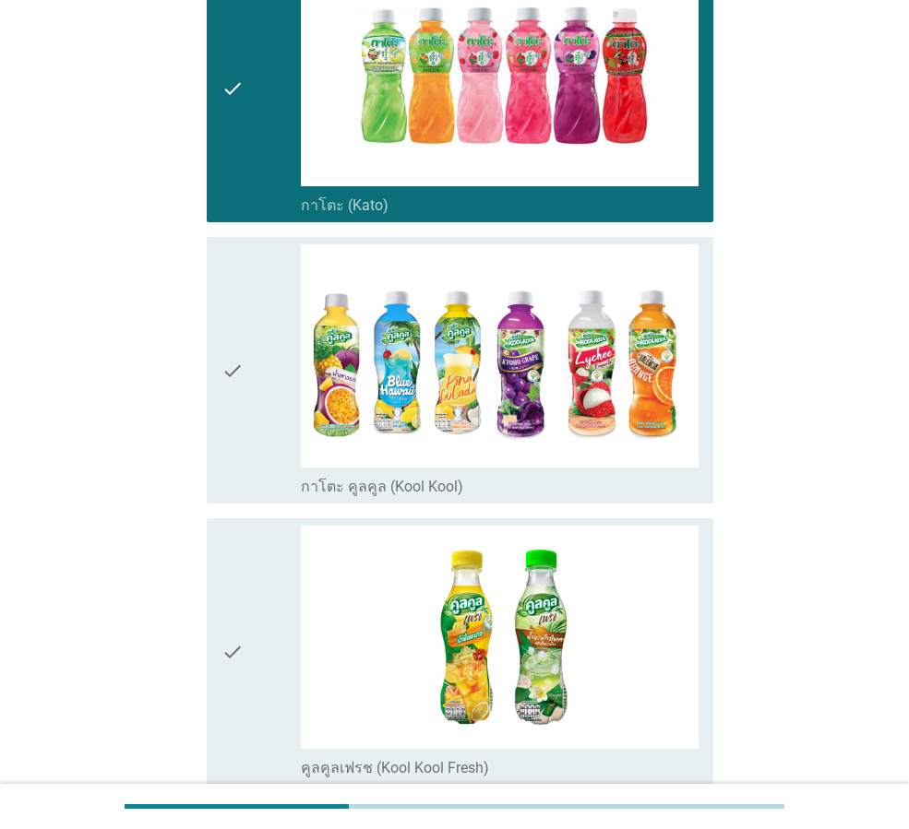
click at [273, 417] on div "check" at bounding box center [260, 370] width 79 height 252
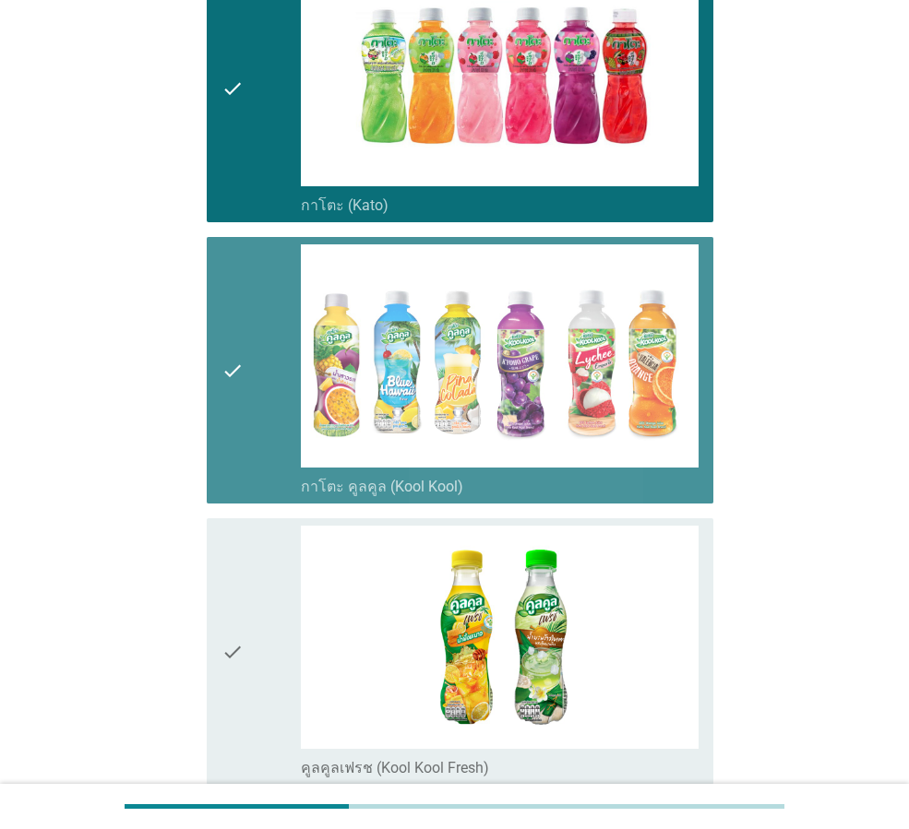
click at [287, 621] on div "check" at bounding box center [260, 652] width 79 height 252
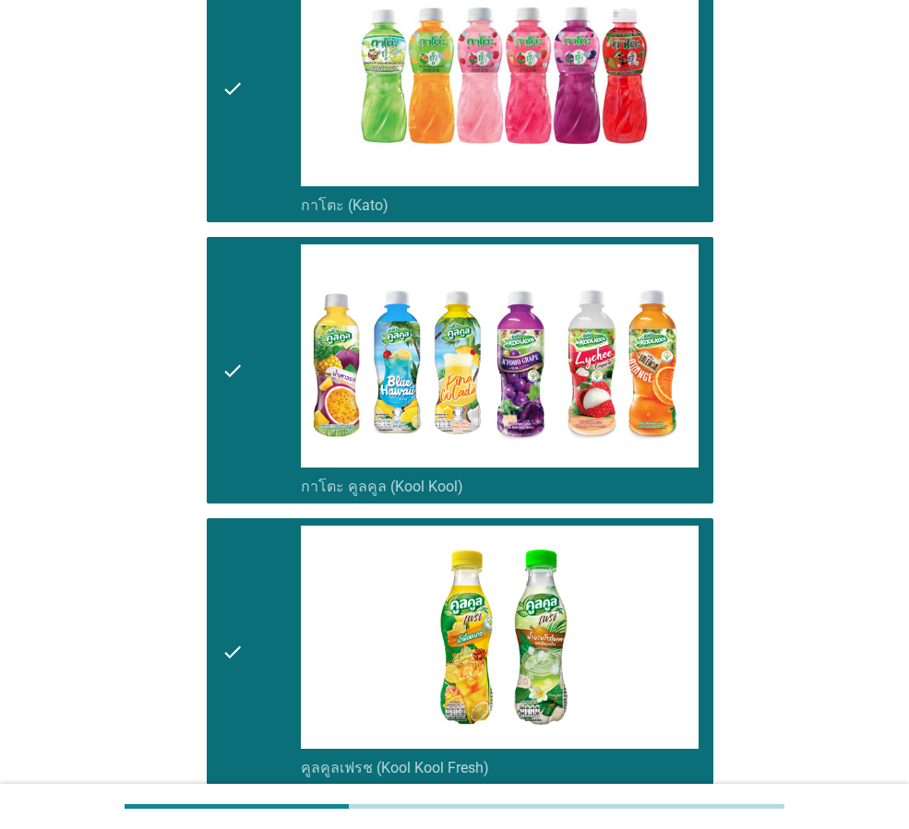
scroll to position [1384, 0]
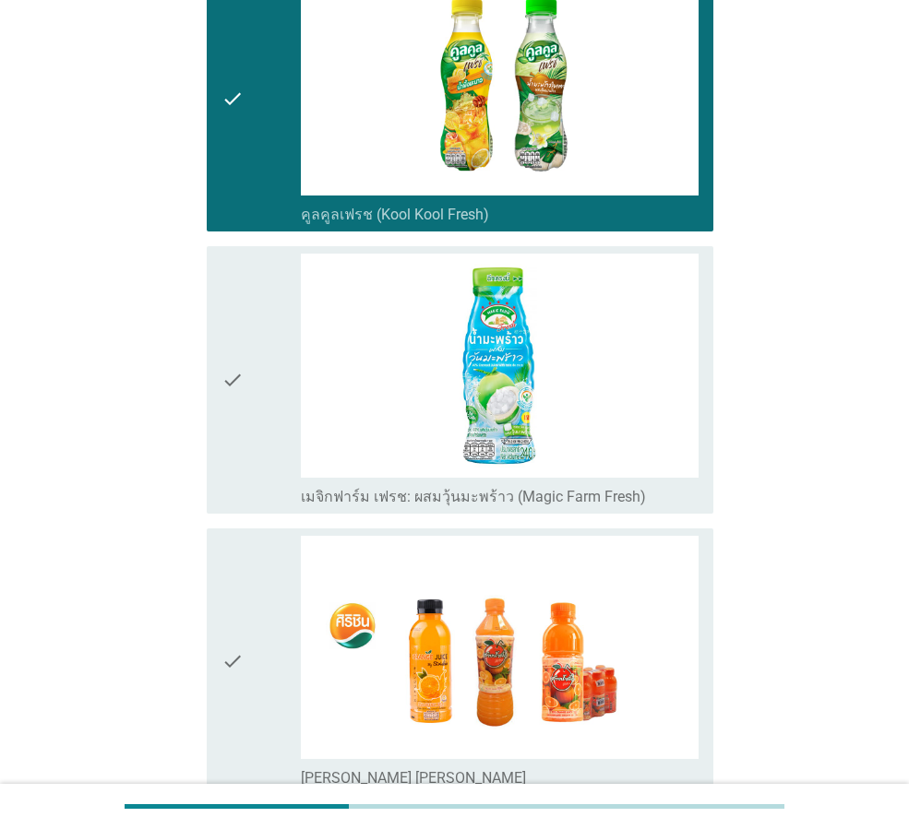
click at [245, 637] on div "check" at bounding box center [260, 662] width 79 height 252
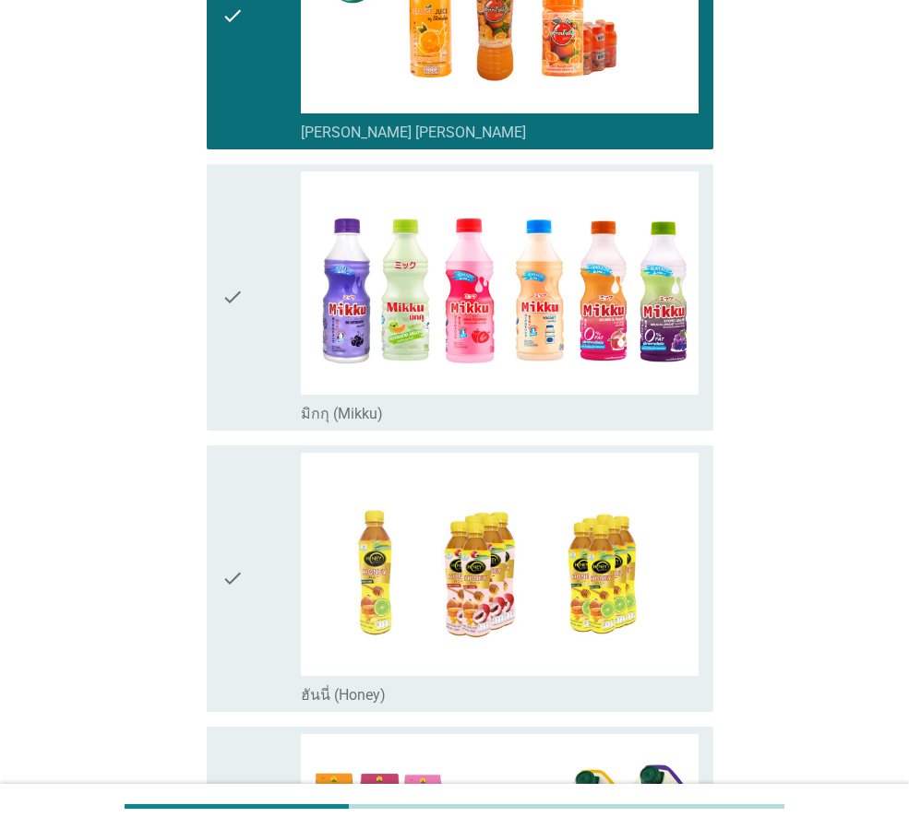
scroll to position [2307, 0]
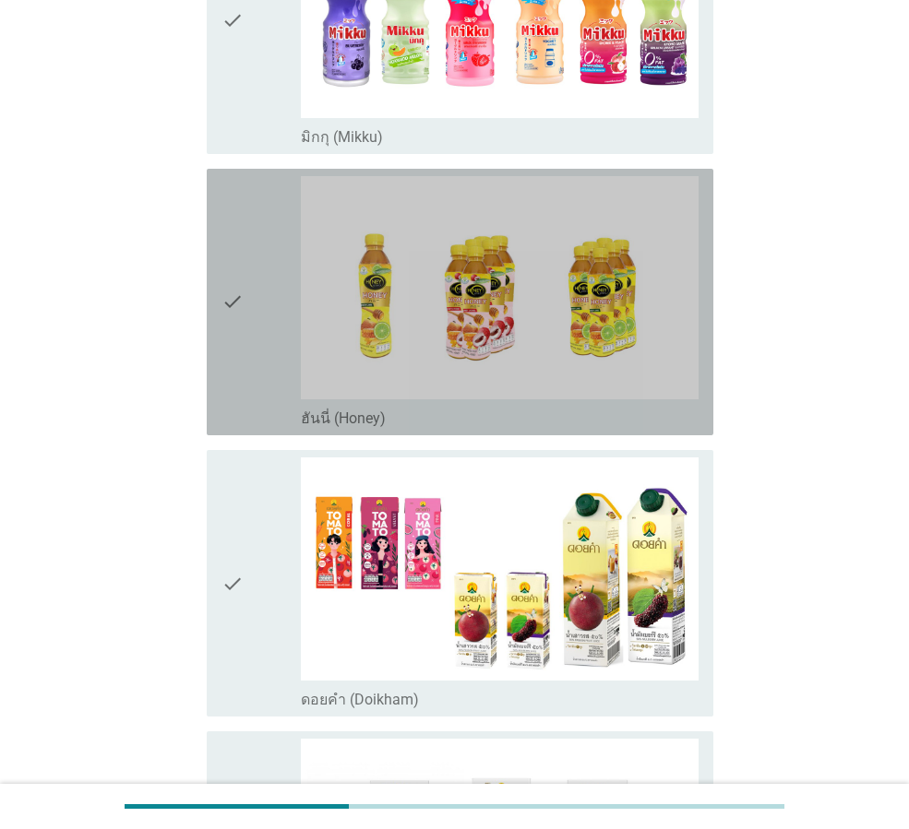
click at [218, 365] on div "check check_box_outline_blank ฮันนี่ (Honey)" at bounding box center [460, 302] width 507 height 267
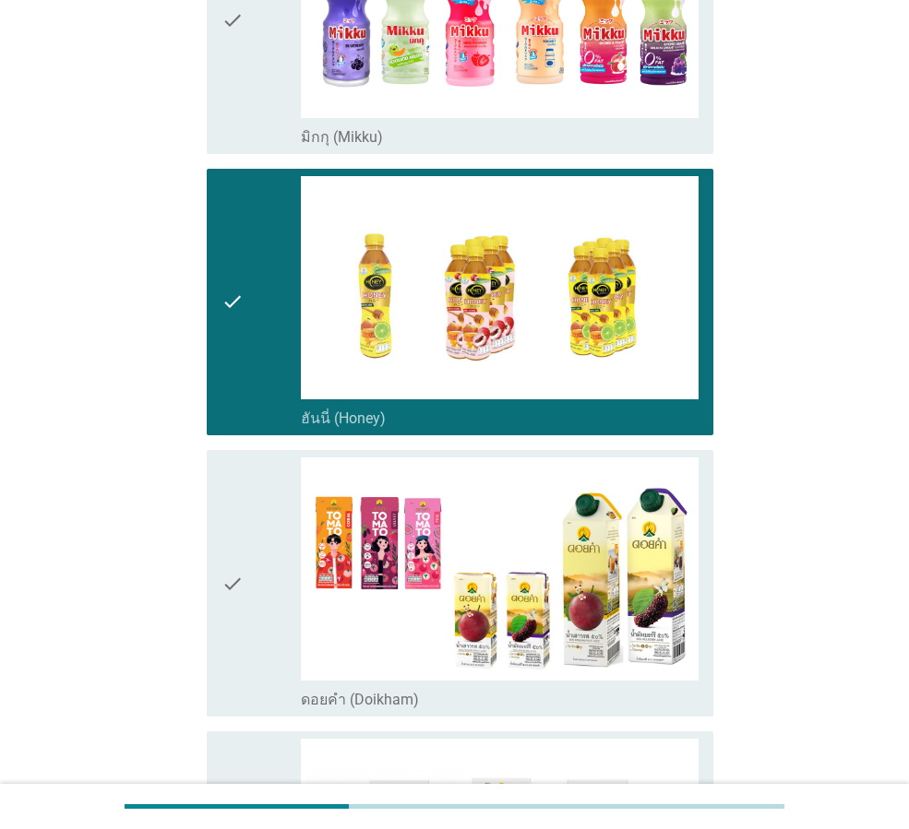
click at [223, 535] on icon "check" at bounding box center [232, 584] width 22 height 252
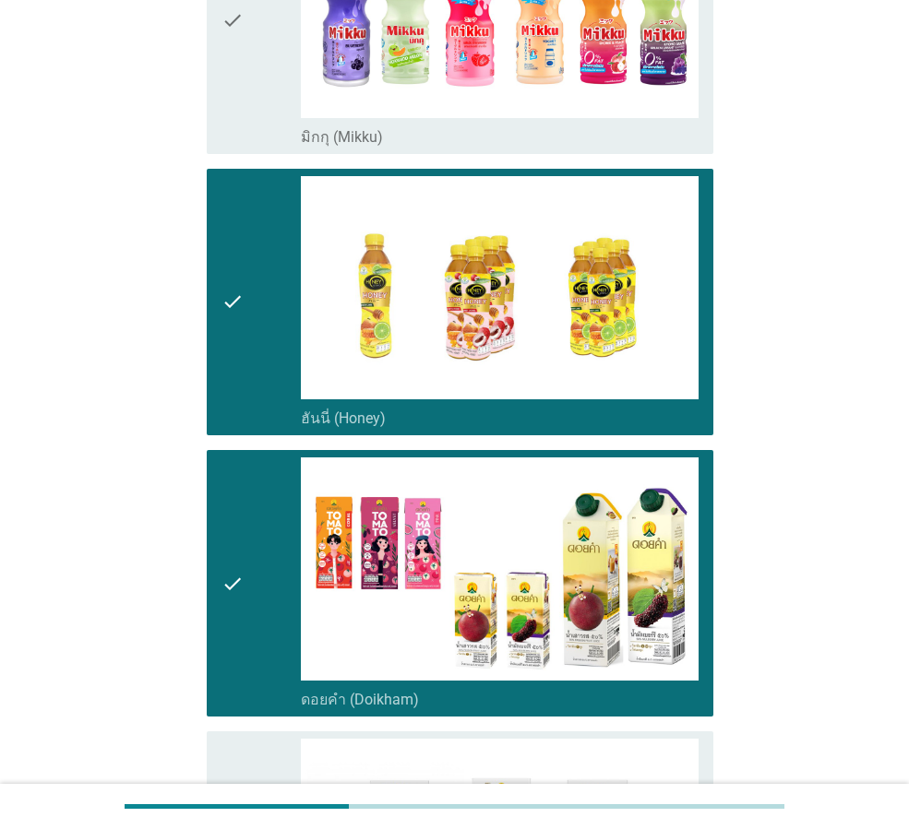
scroll to position [2768, 0]
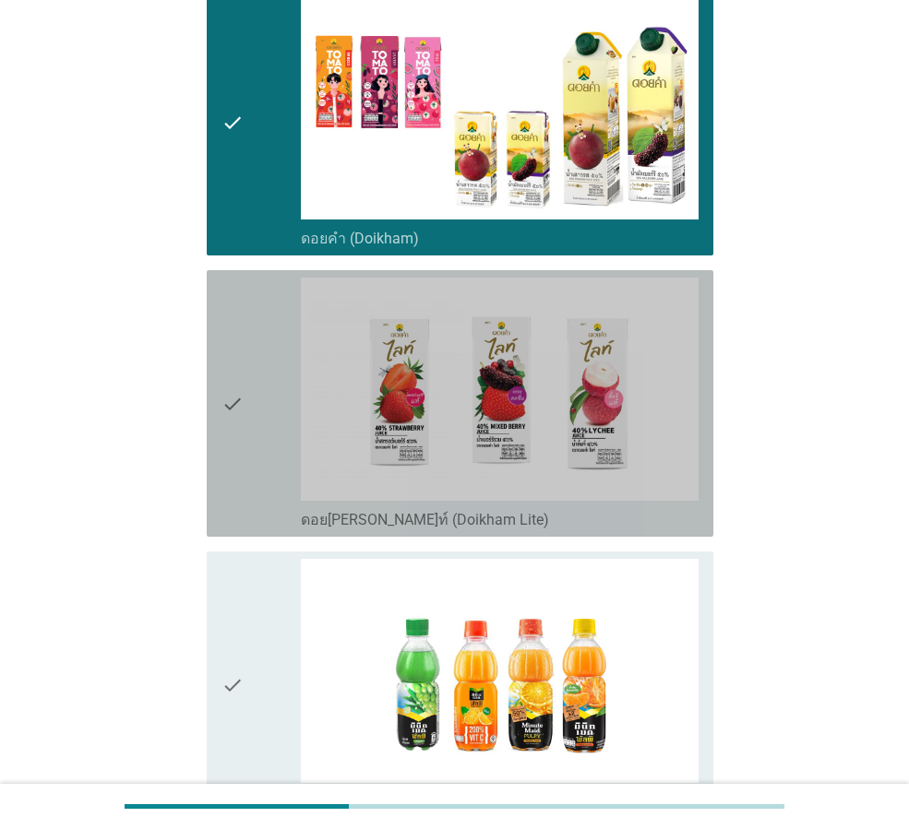
click at [235, 471] on icon "check" at bounding box center [232, 404] width 22 height 252
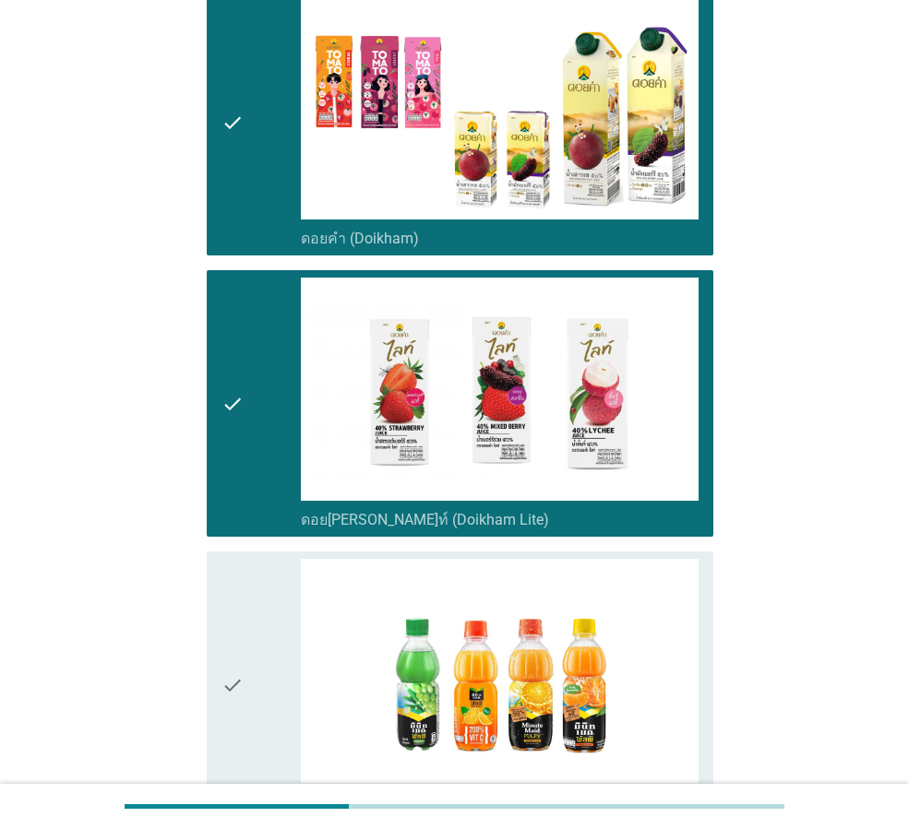
click at [221, 614] on icon "check" at bounding box center [232, 685] width 22 height 252
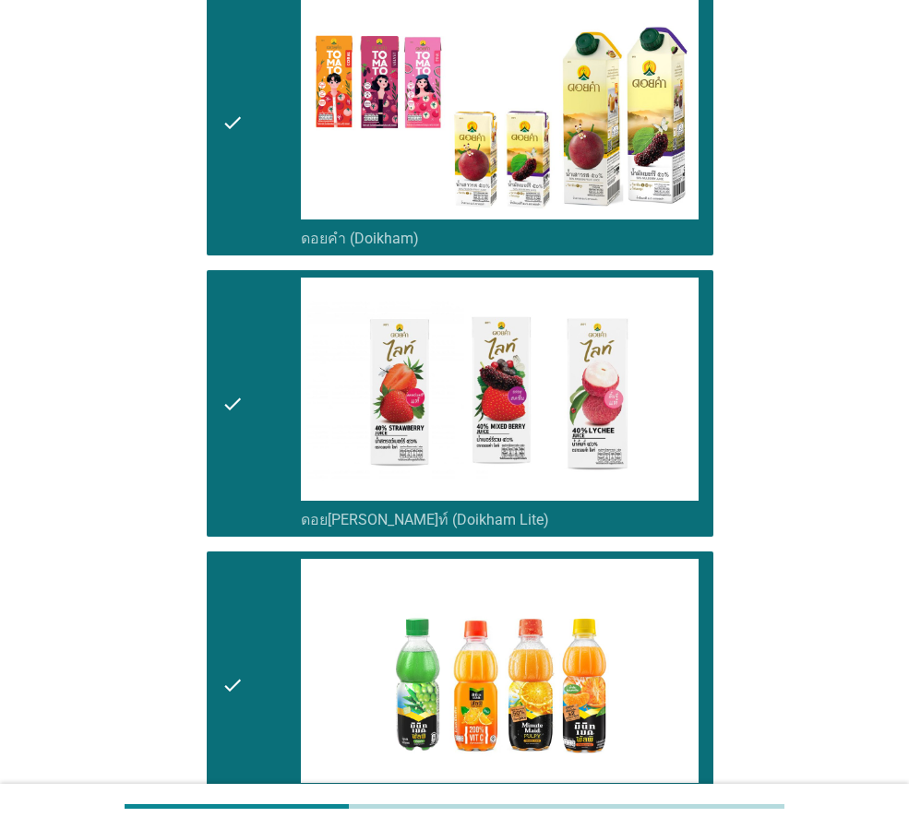
scroll to position [3414, 0]
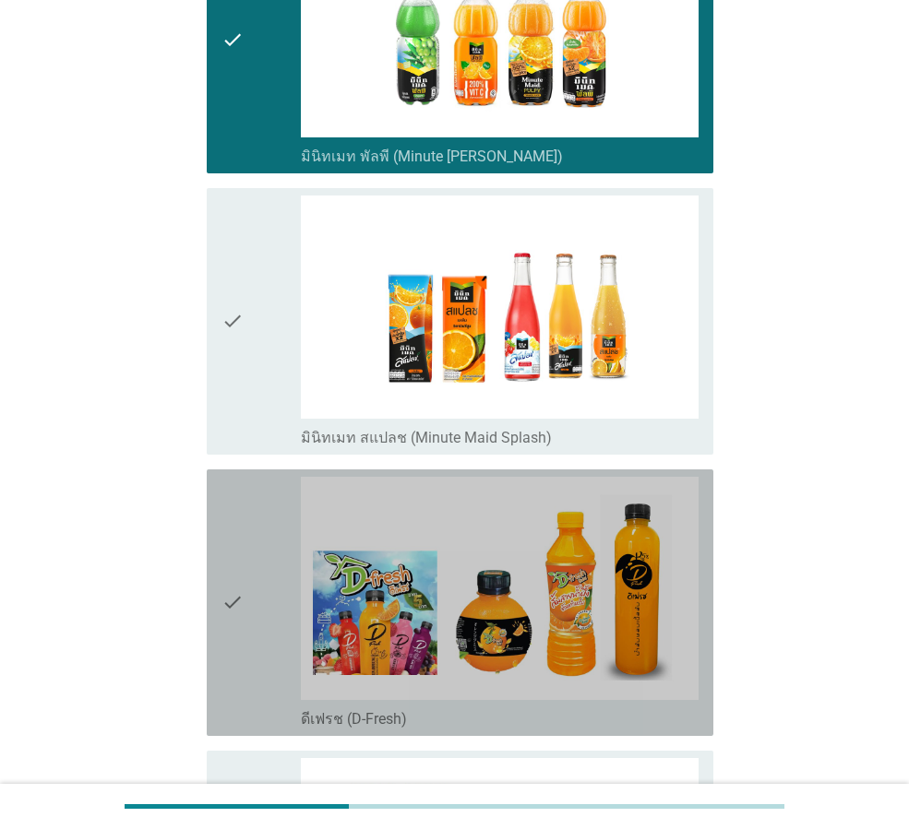
click at [232, 649] on icon "check" at bounding box center [232, 603] width 22 height 252
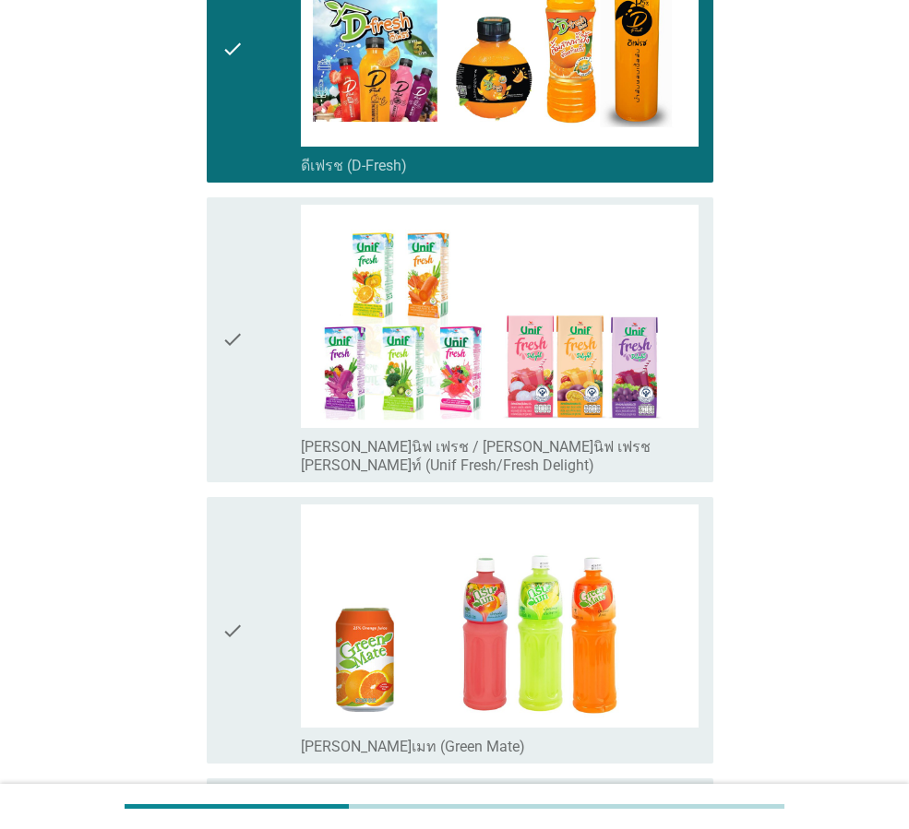
scroll to position [4059, 0]
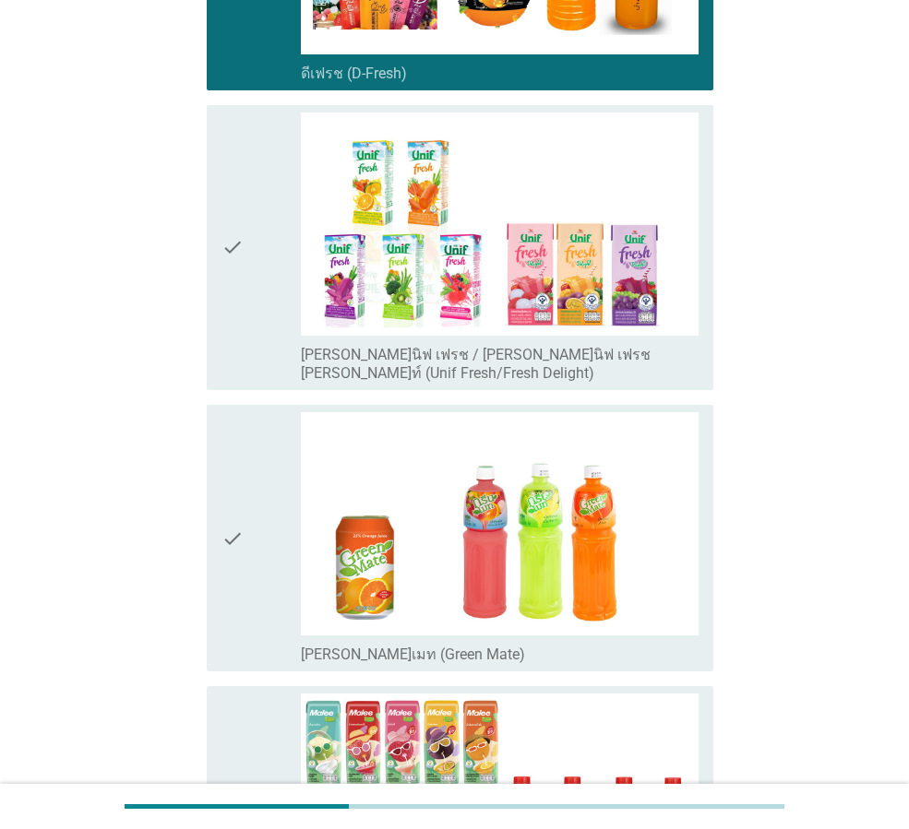
click at [244, 544] on div "check" at bounding box center [260, 538] width 79 height 252
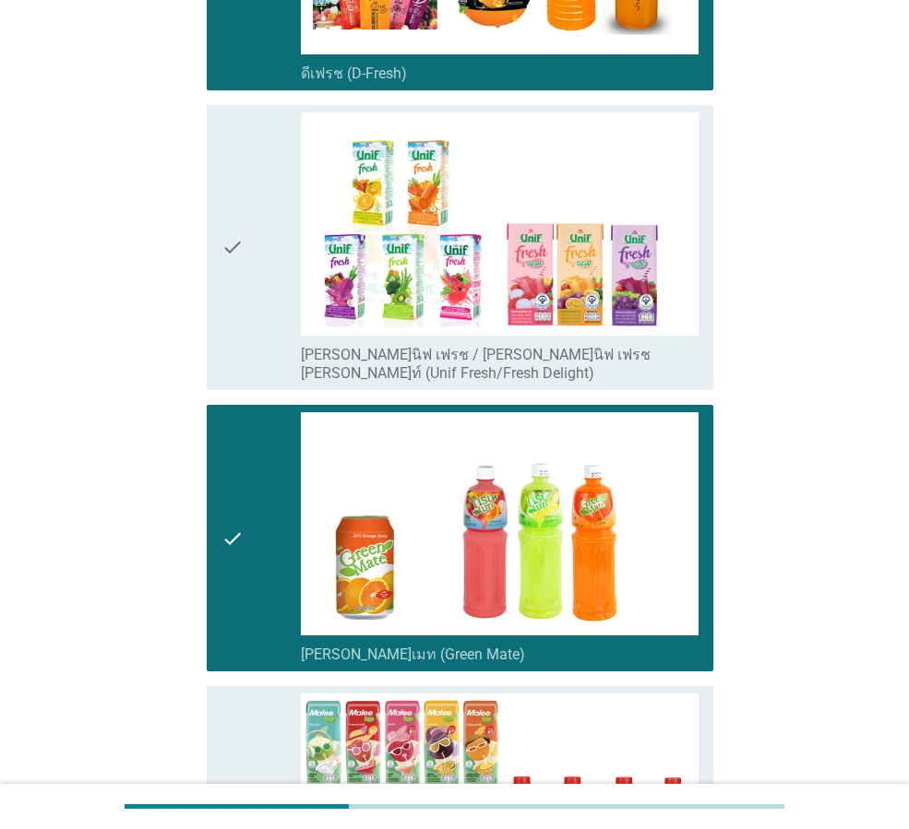
scroll to position [4432, 0]
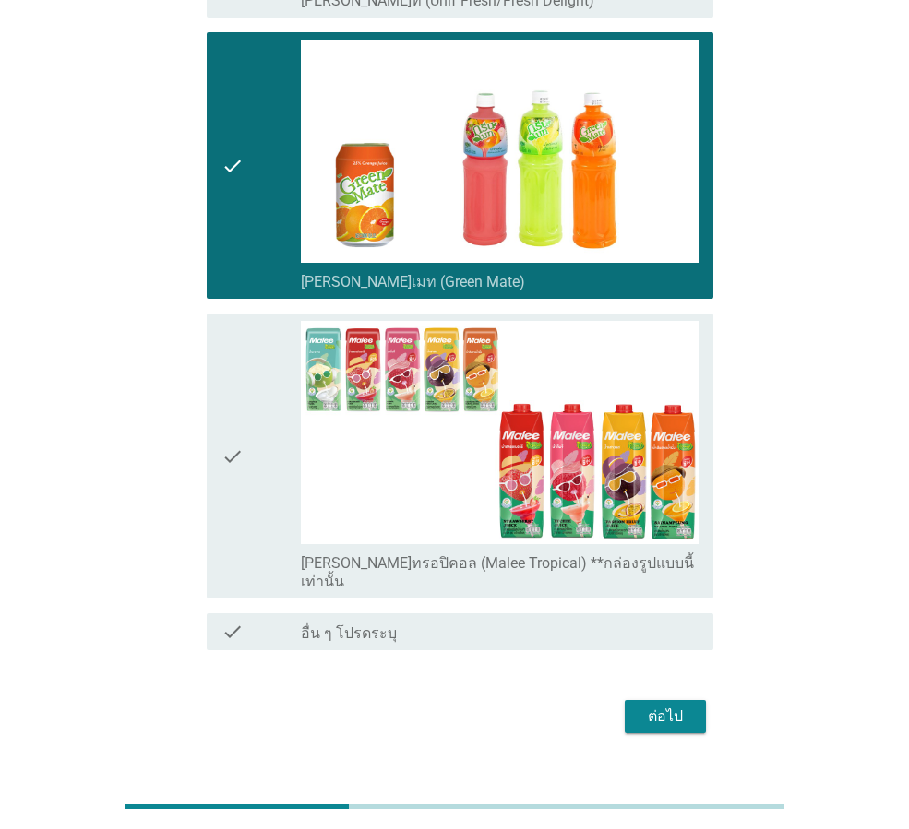
click at [238, 420] on icon "check" at bounding box center [232, 456] width 22 height 270
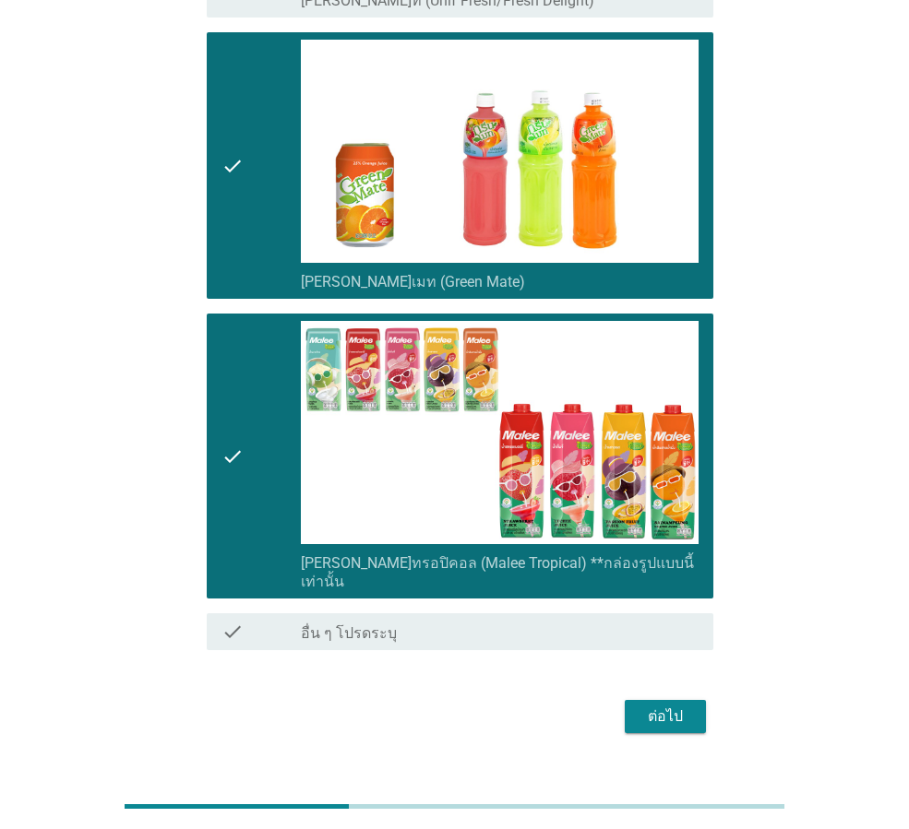
click at [679, 700] on button "ต่อไป" at bounding box center [665, 716] width 81 height 33
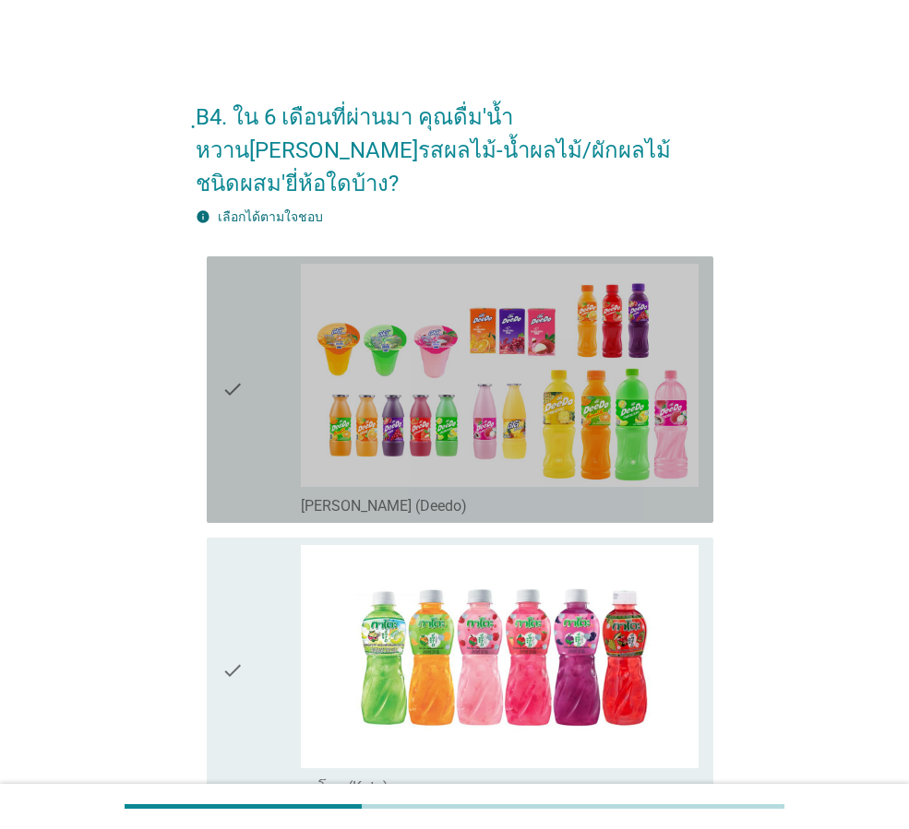
click at [218, 363] on div "check check_box_outline_blank [PERSON_NAME] (Deedo)" at bounding box center [460, 389] width 507 height 267
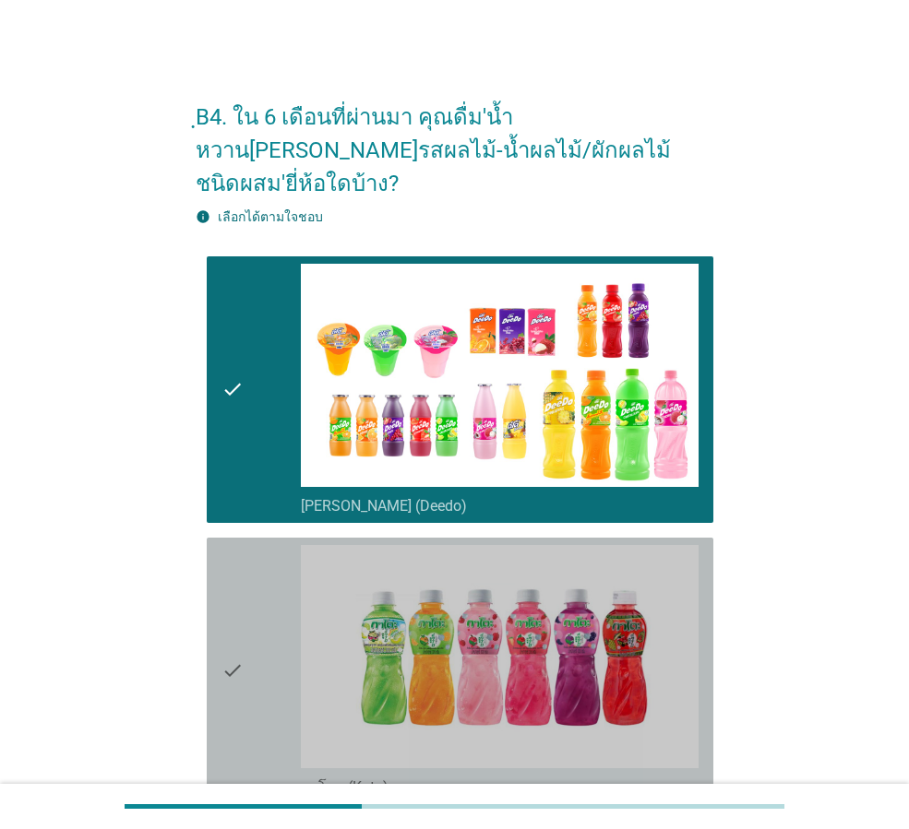
click at [260, 572] on div "check" at bounding box center [260, 671] width 79 height 252
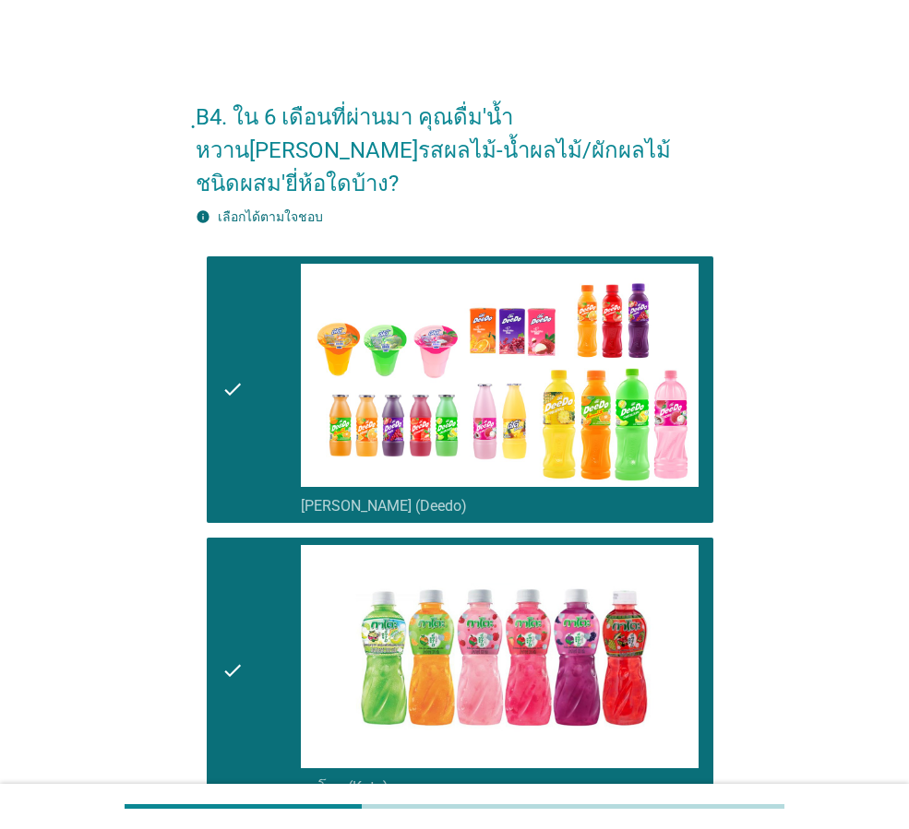
scroll to position [461, 0]
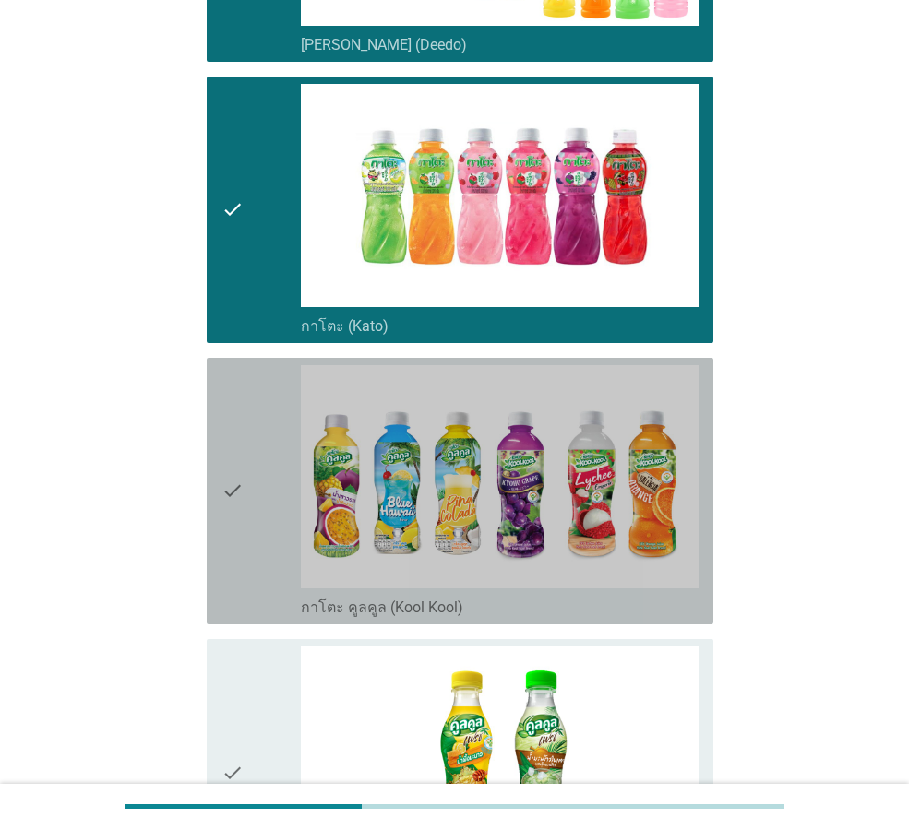
click at [232, 474] on icon "check" at bounding box center [232, 491] width 22 height 252
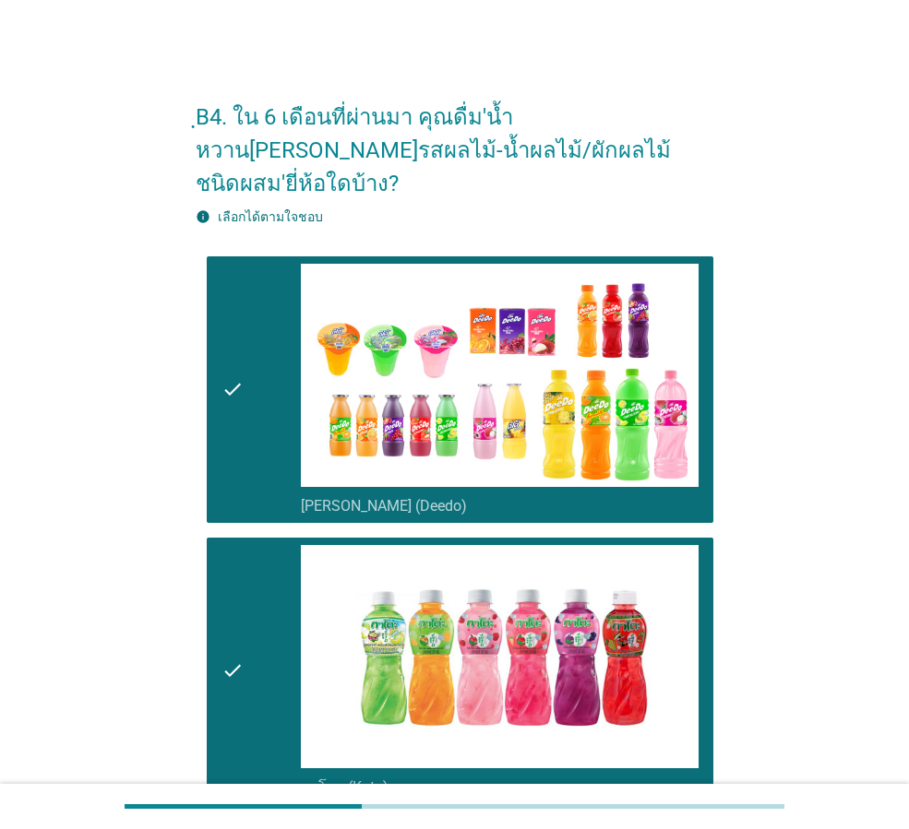
scroll to position [830, 0]
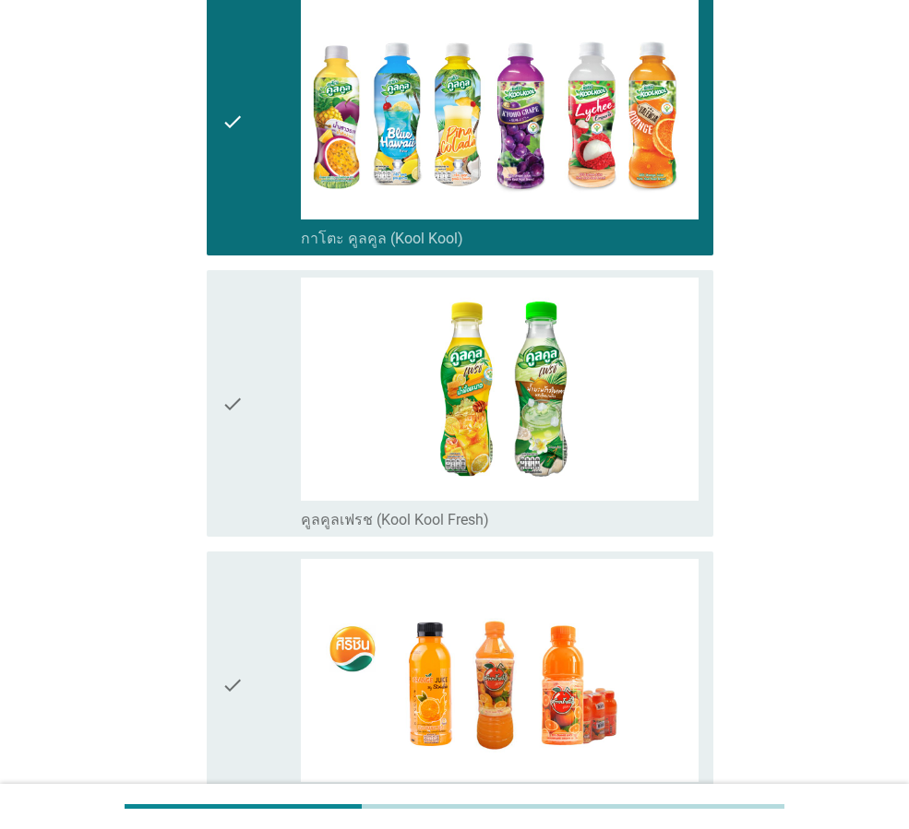
click at [240, 447] on icon "check" at bounding box center [232, 404] width 22 height 252
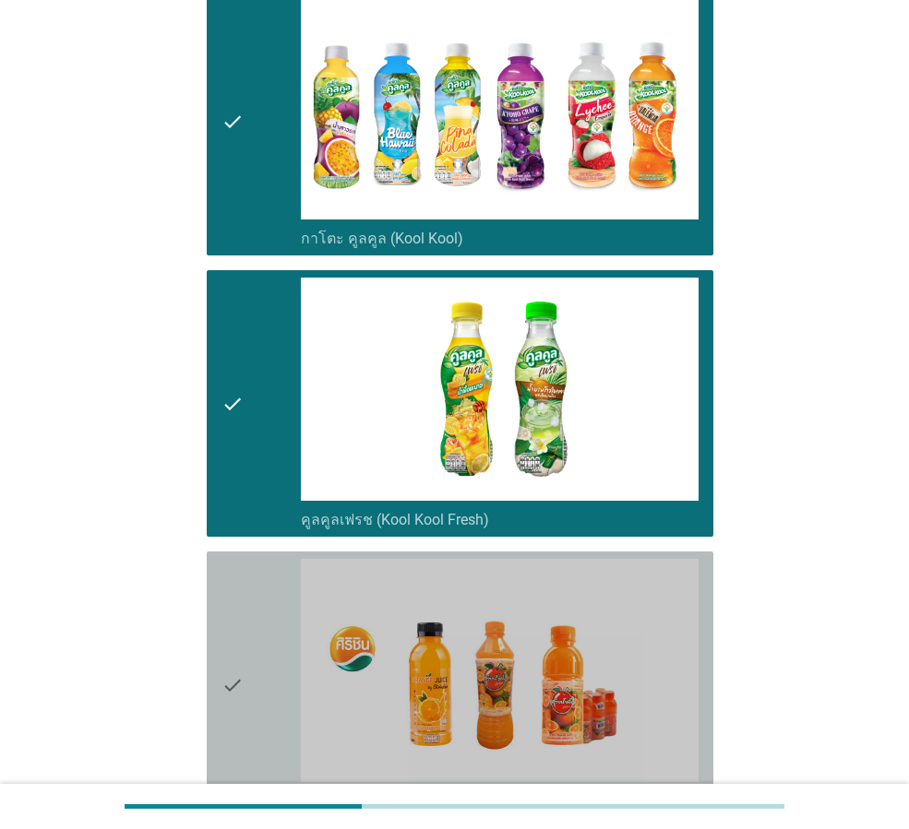
click at [226, 576] on icon "check" at bounding box center [232, 685] width 22 height 252
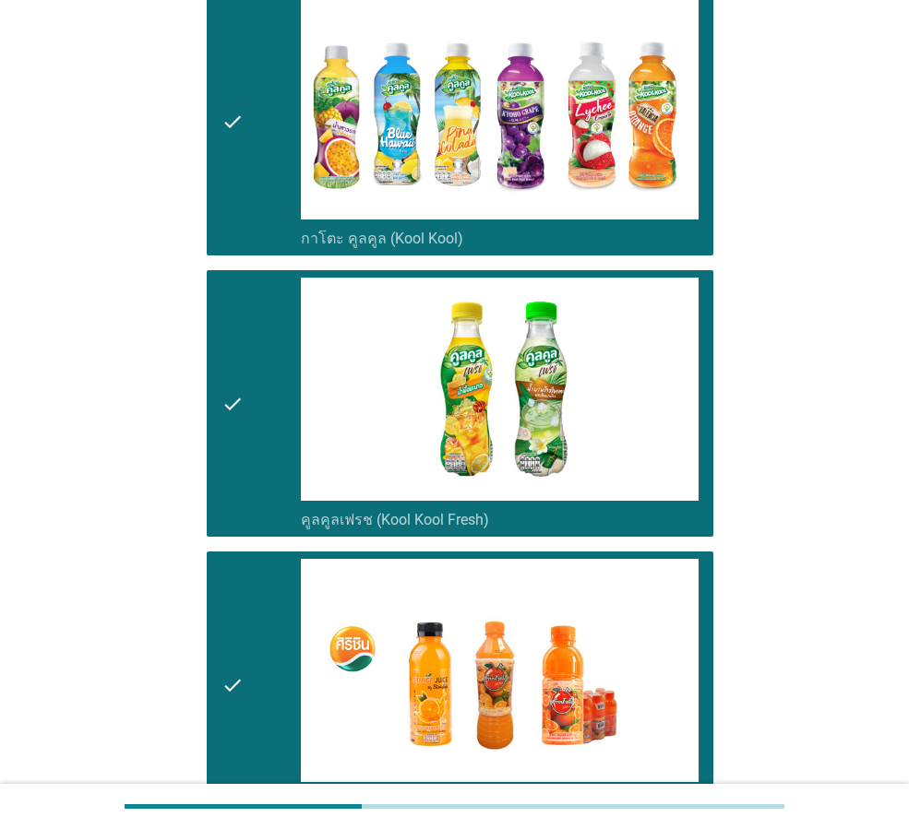
scroll to position [1384, 0]
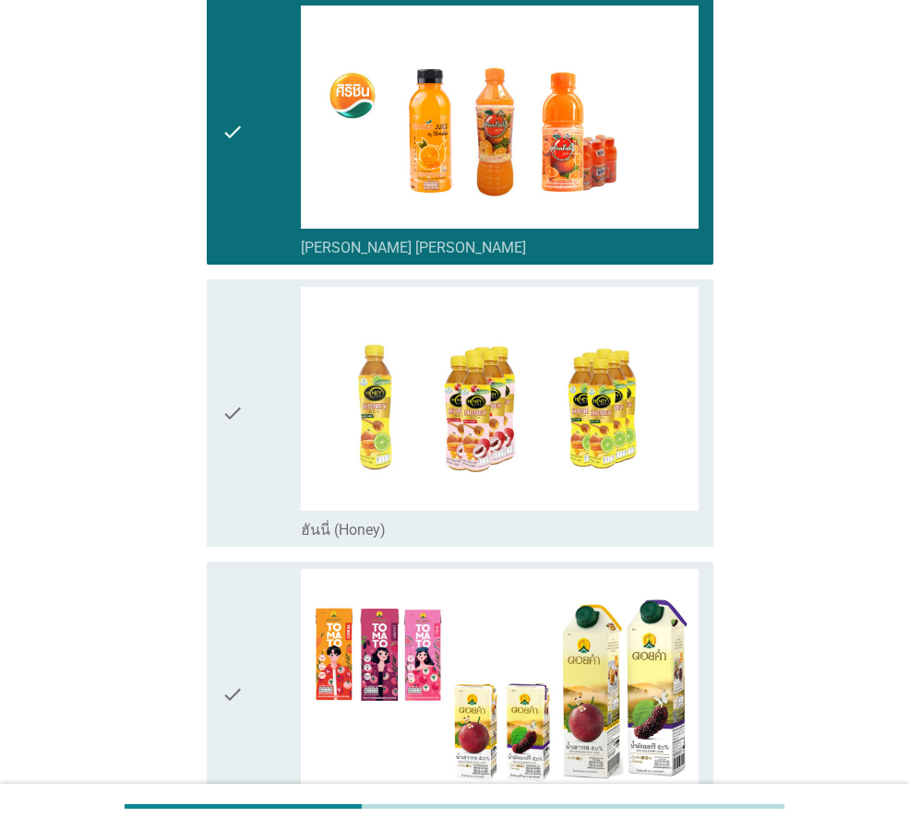
click at [258, 445] on div "check" at bounding box center [260, 413] width 79 height 252
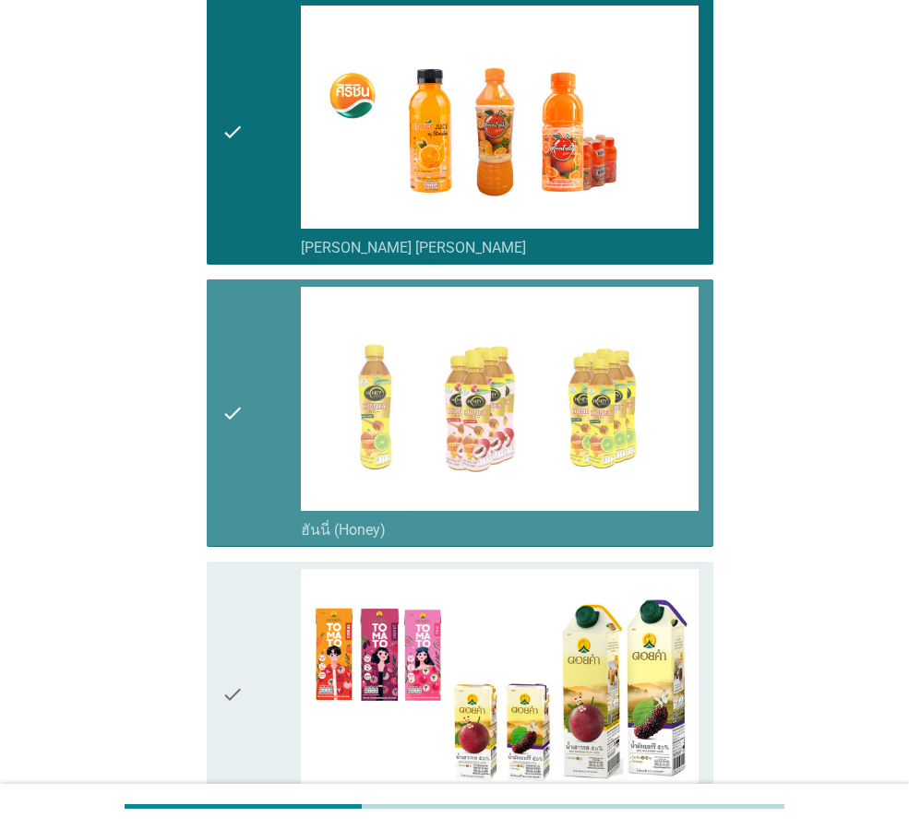
click at [252, 569] on div "check" at bounding box center [260, 695] width 79 height 252
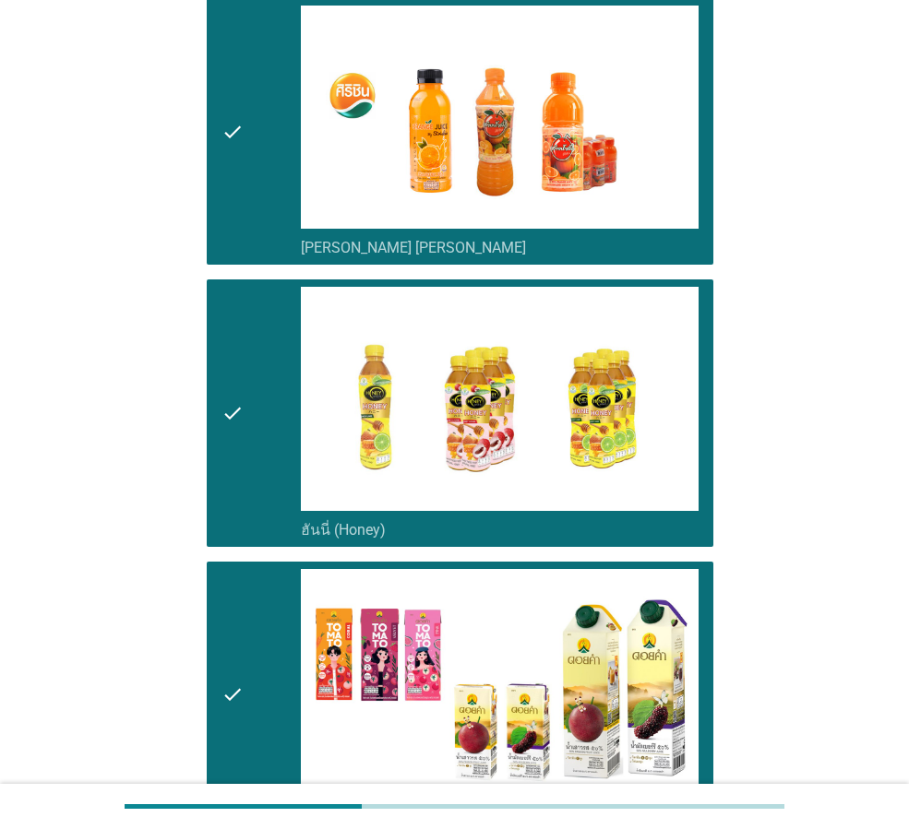
scroll to position [2030, 0]
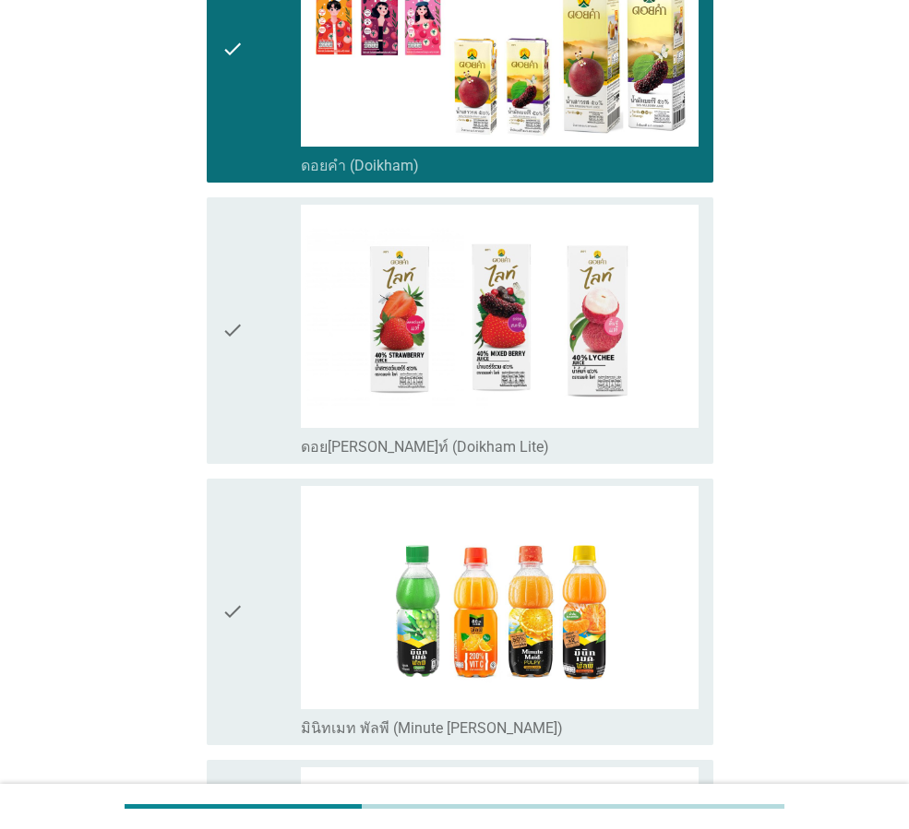
click at [281, 355] on div "check" at bounding box center [260, 331] width 79 height 252
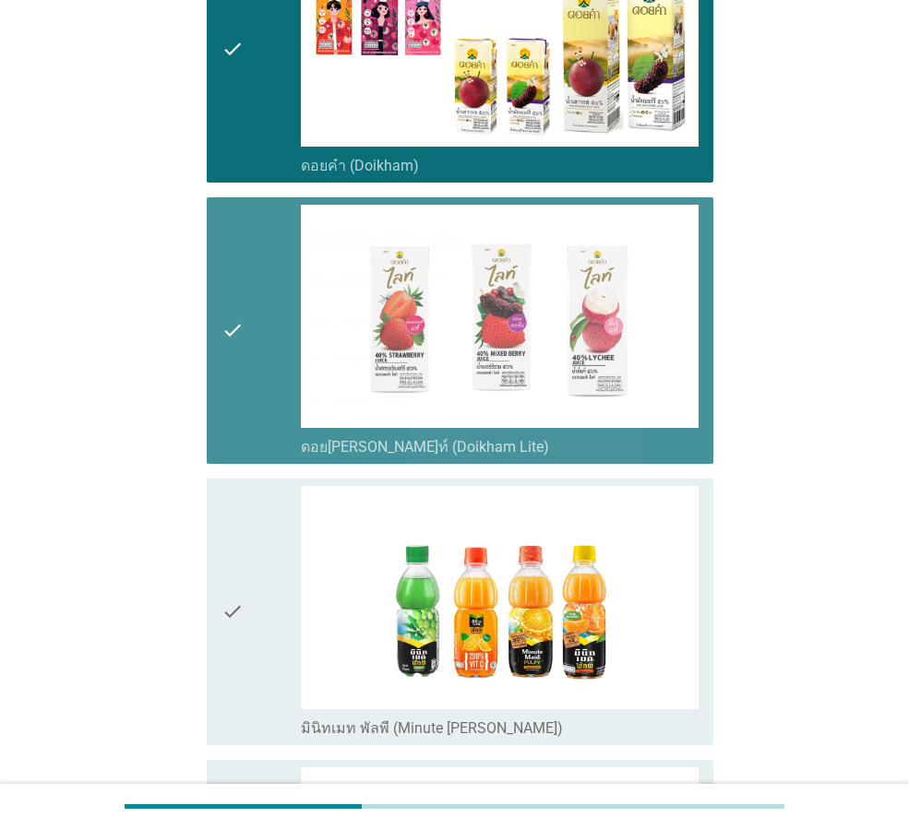
click at [251, 536] on div "check" at bounding box center [260, 612] width 79 height 252
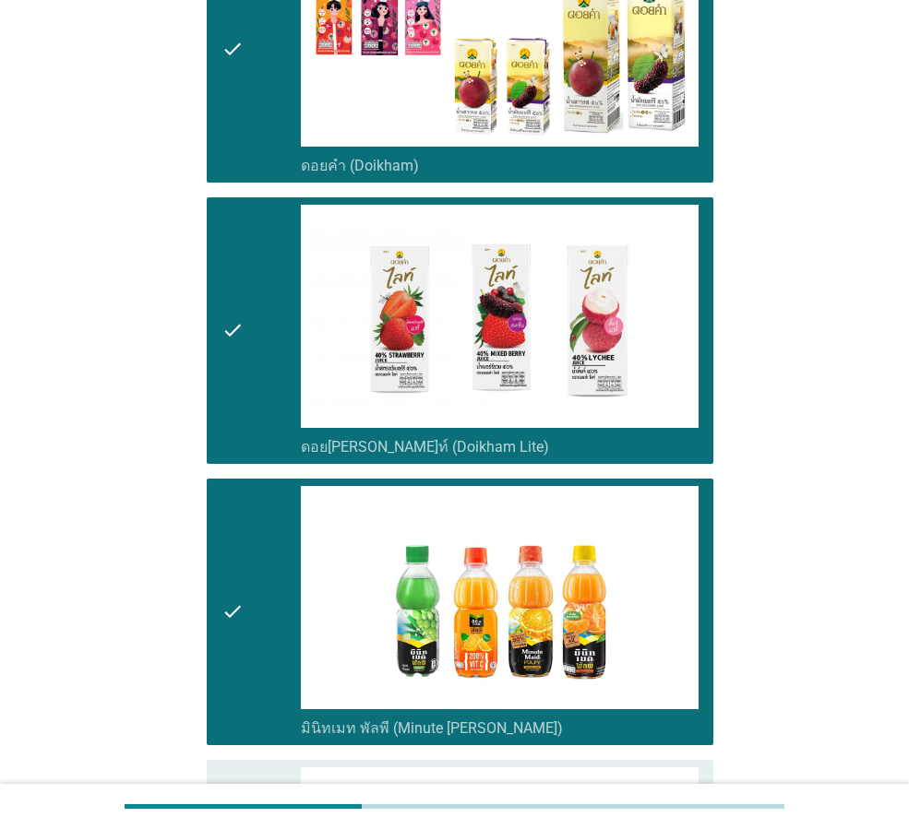
scroll to position [2583, 0]
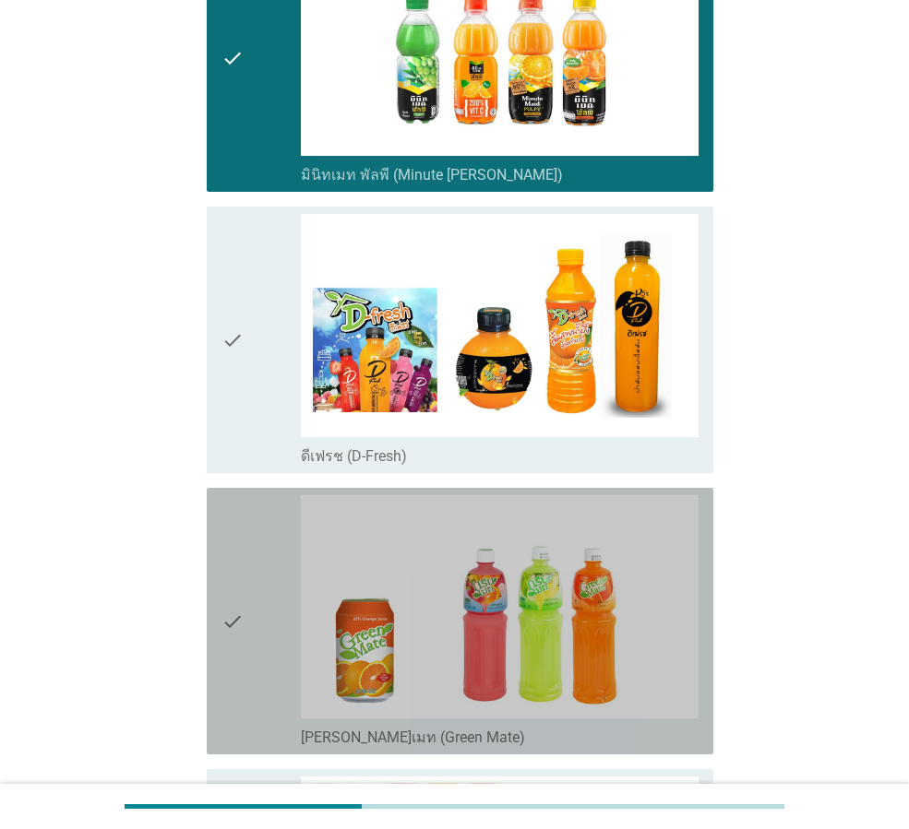
click at [246, 565] on div "check" at bounding box center [260, 621] width 79 height 252
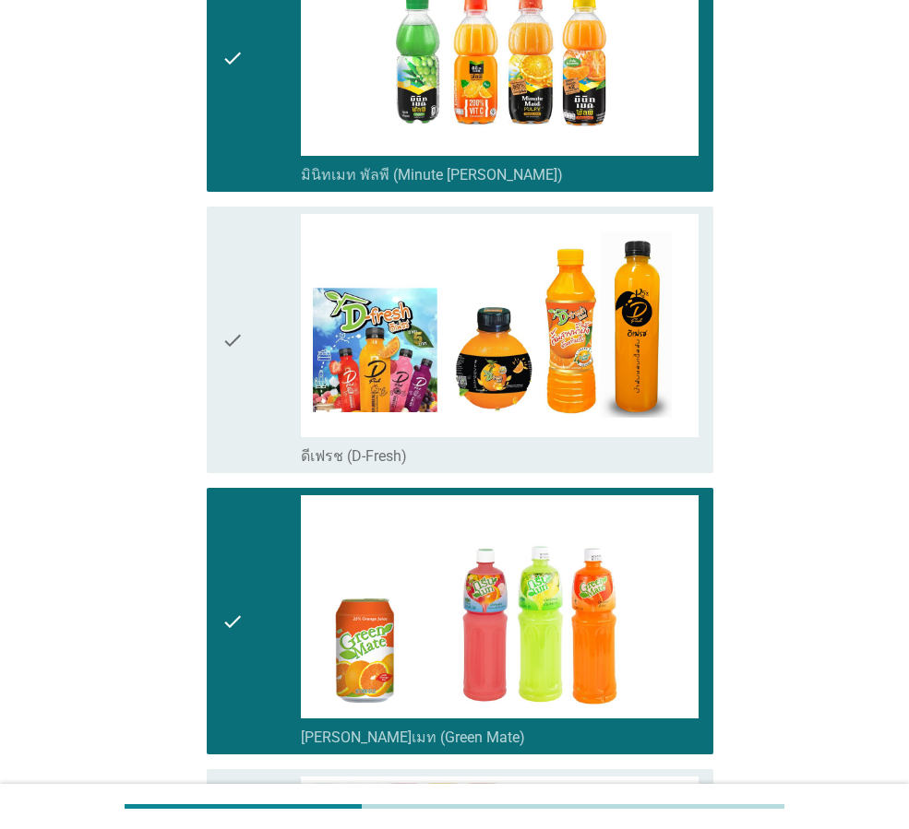
click at [251, 367] on div "check" at bounding box center [260, 340] width 79 height 252
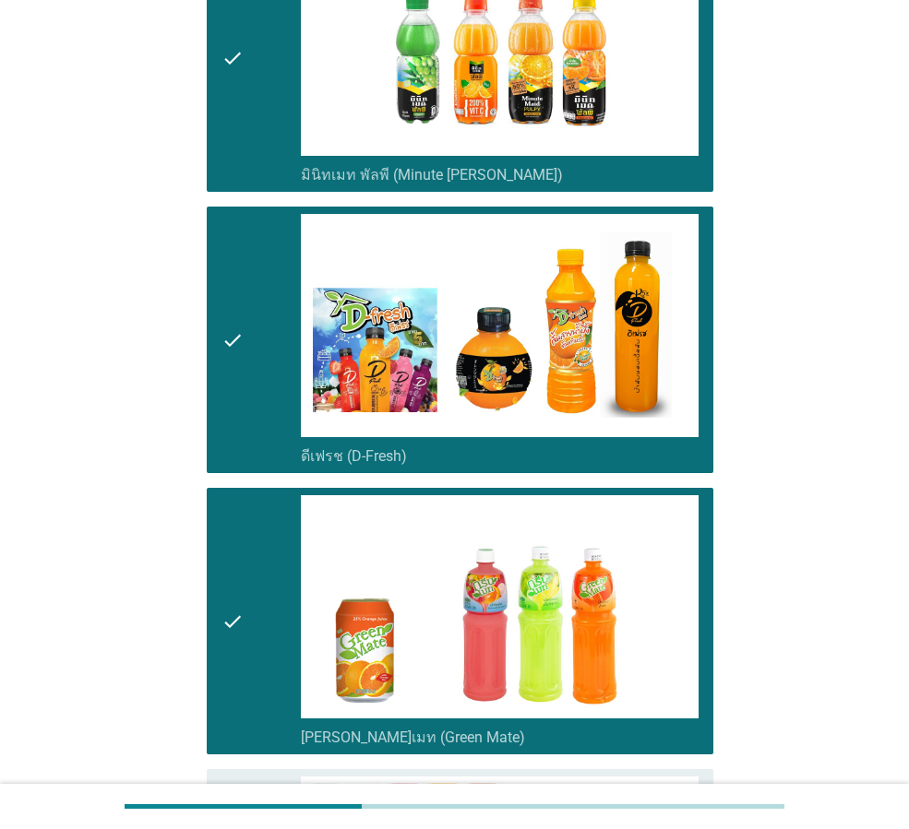
scroll to position [3024, 0]
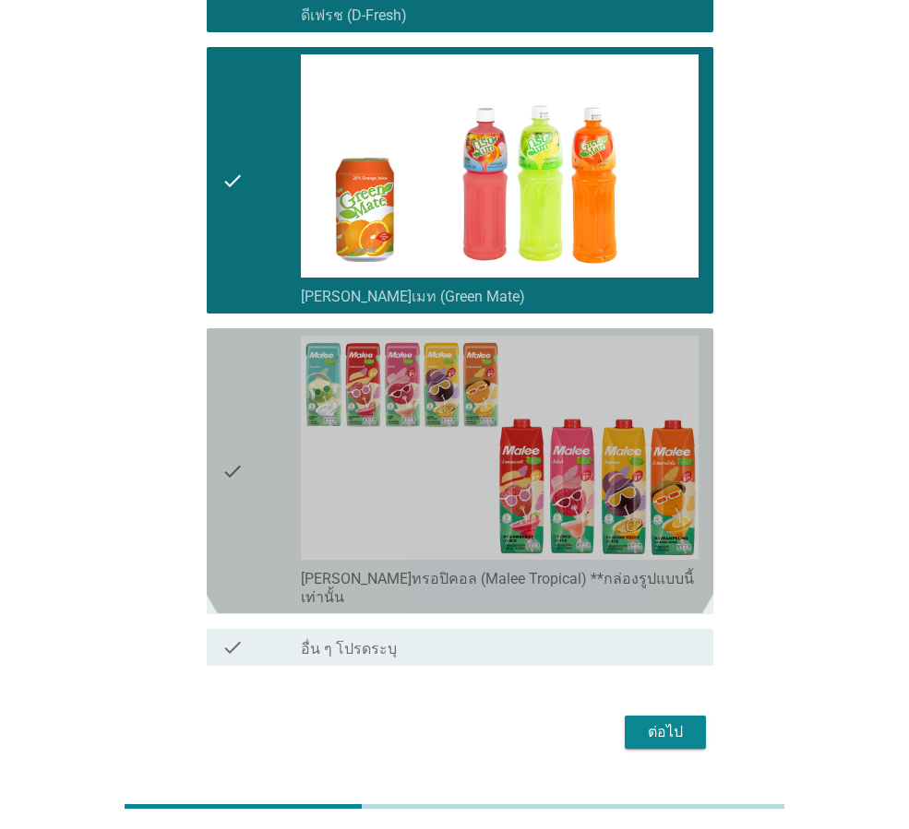
click at [233, 430] on icon "check" at bounding box center [232, 471] width 22 height 270
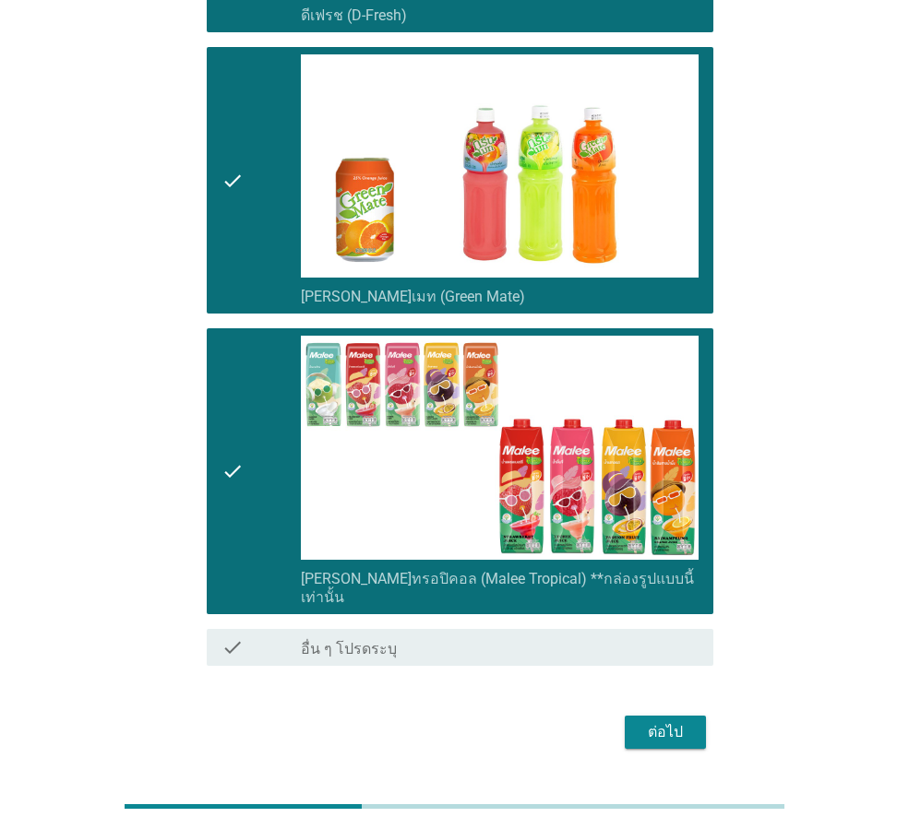
click at [673, 710] on div "ต่อไป" at bounding box center [455, 732] width 518 height 44
click at [685, 721] on div "ต่อไป" at bounding box center [665, 732] width 52 height 22
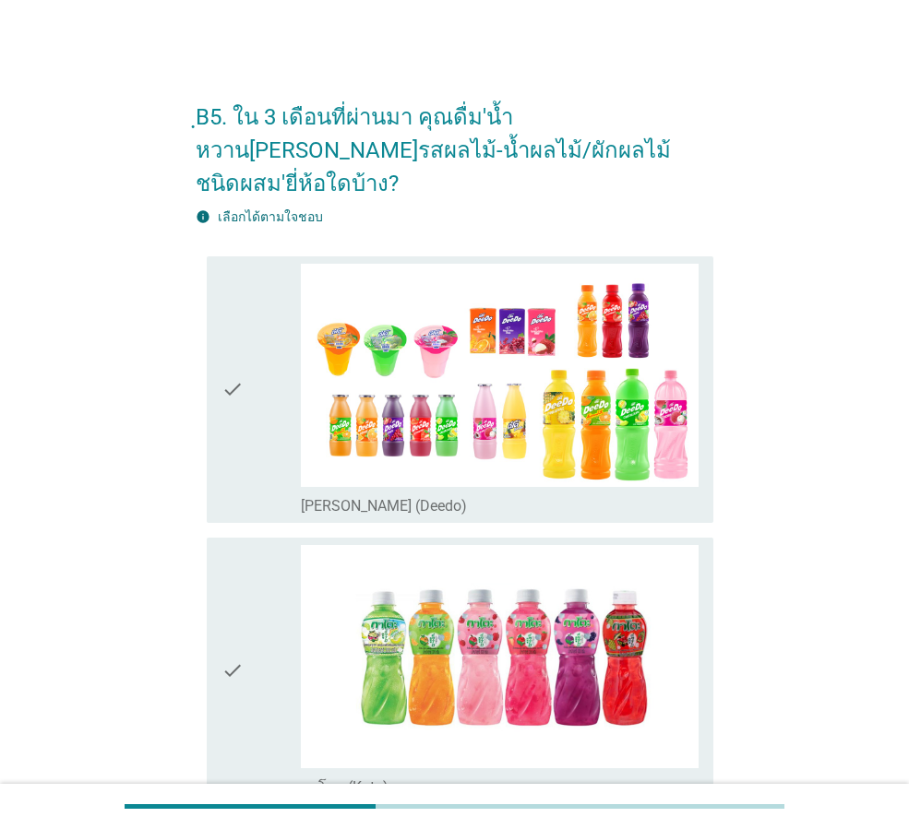
click at [238, 334] on icon "check" at bounding box center [232, 390] width 22 height 252
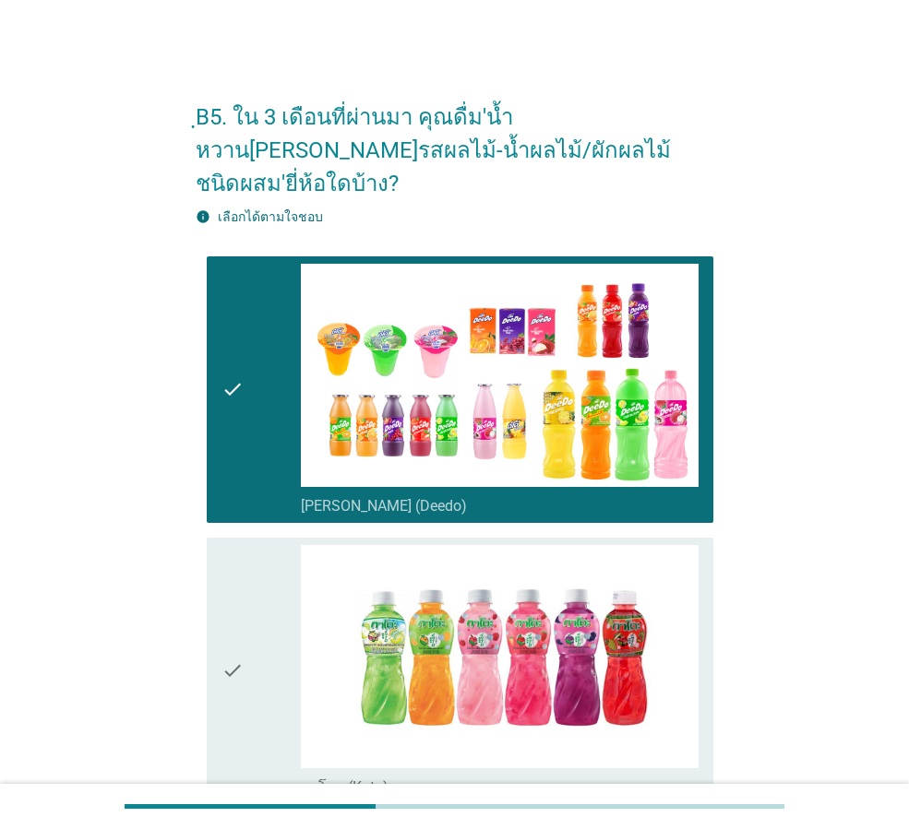
click at [224, 569] on icon "check" at bounding box center [232, 671] width 22 height 252
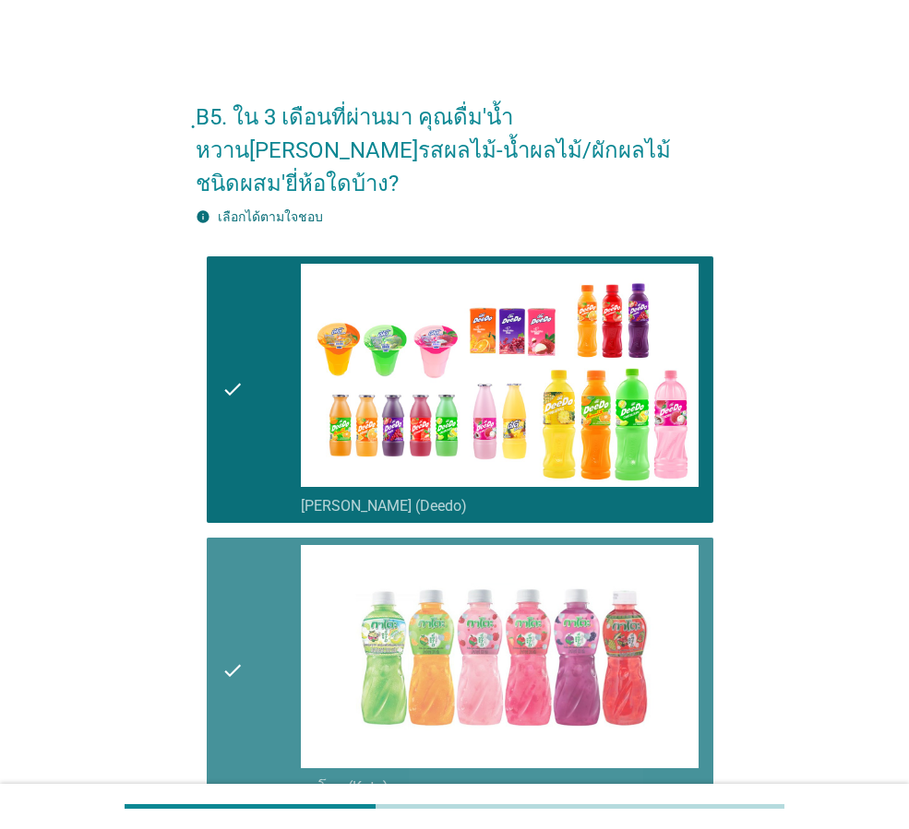
scroll to position [461, 0]
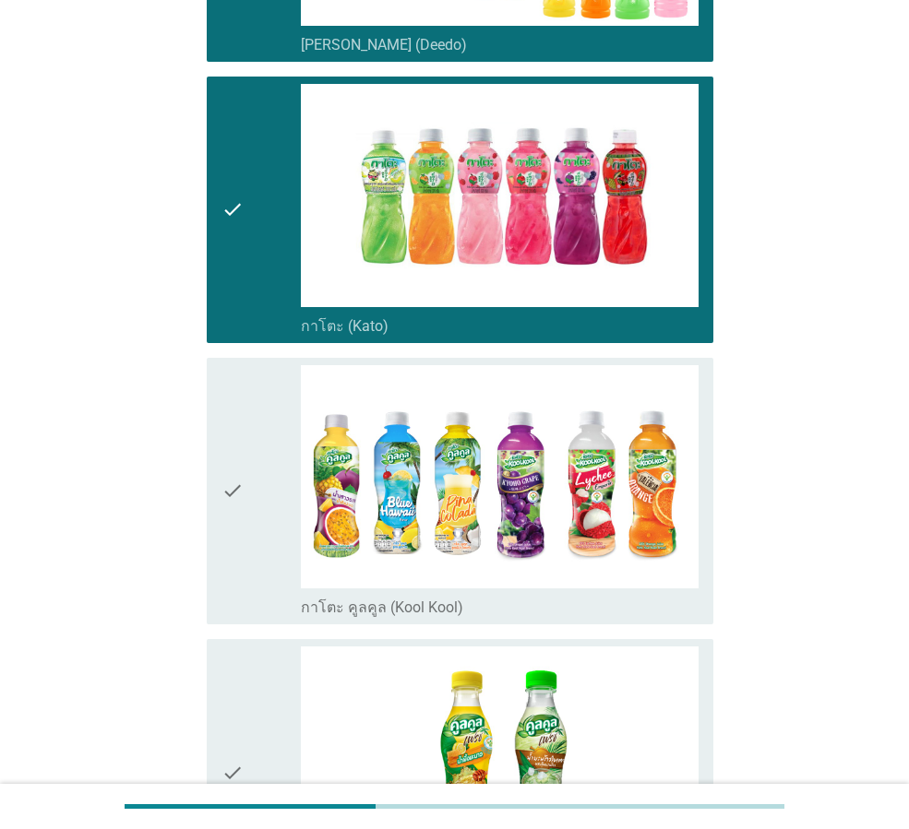
click at [229, 420] on icon "check" at bounding box center [232, 491] width 22 height 252
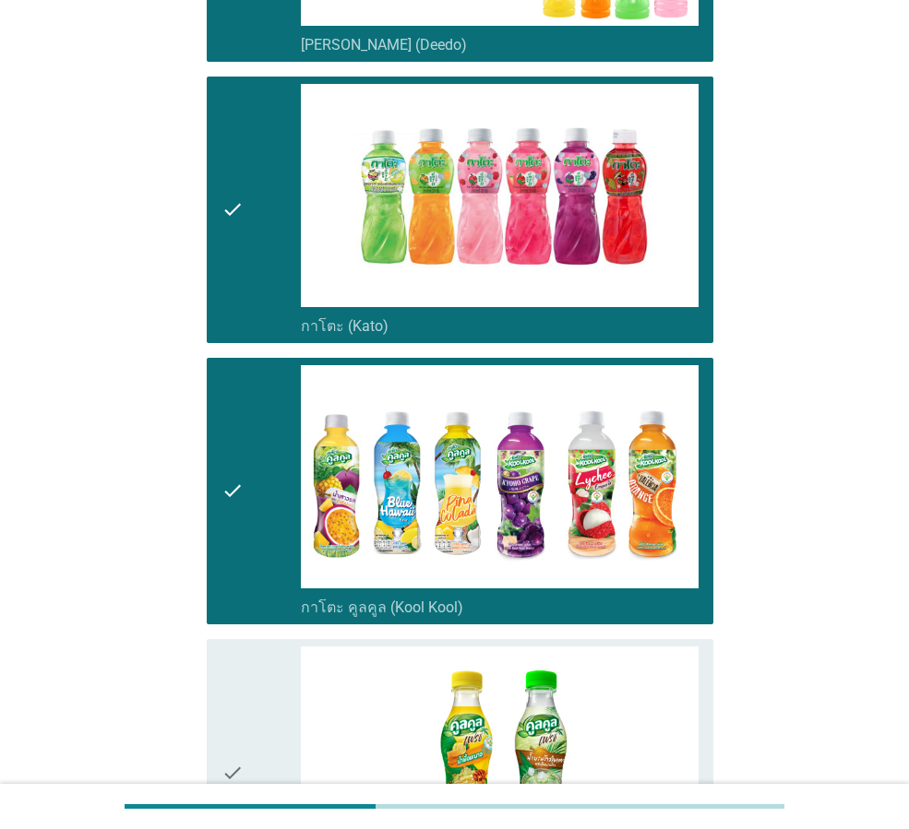
click at [233, 589] on div "check check_box กาโตะ คูลคูล (Kool Kool)" at bounding box center [460, 491] width 507 height 267
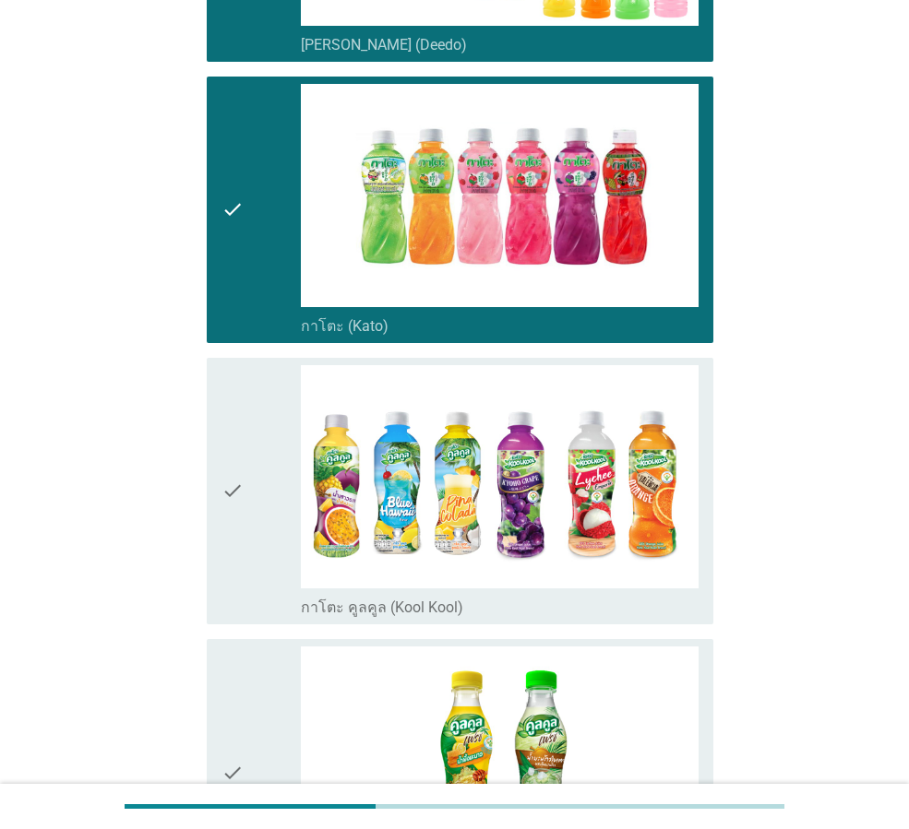
click at [237, 678] on icon "check" at bounding box center [232, 773] width 22 height 252
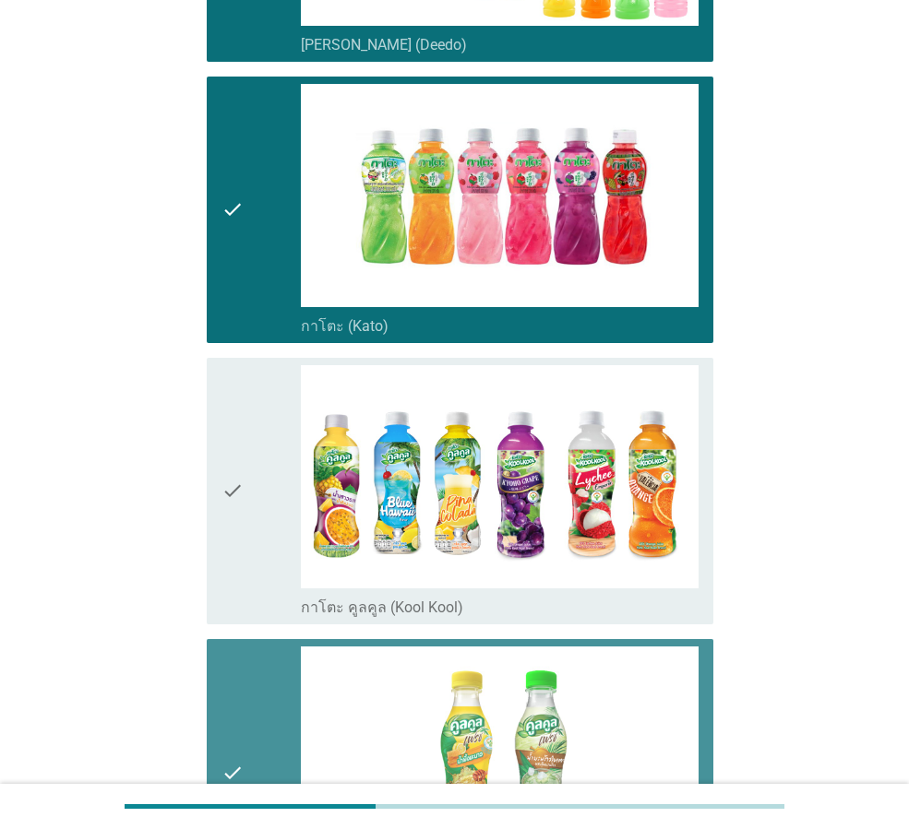
click at [256, 474] on div "check" at bounding box center [260, 491] width 79 height 252
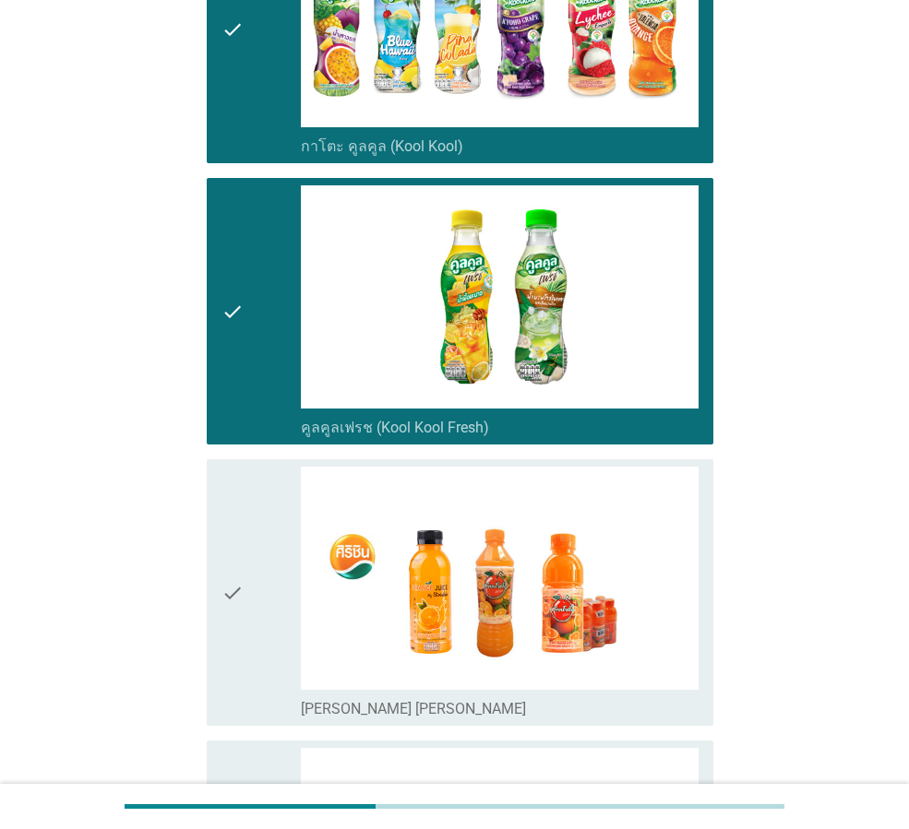
scroll to position [1015, 0]
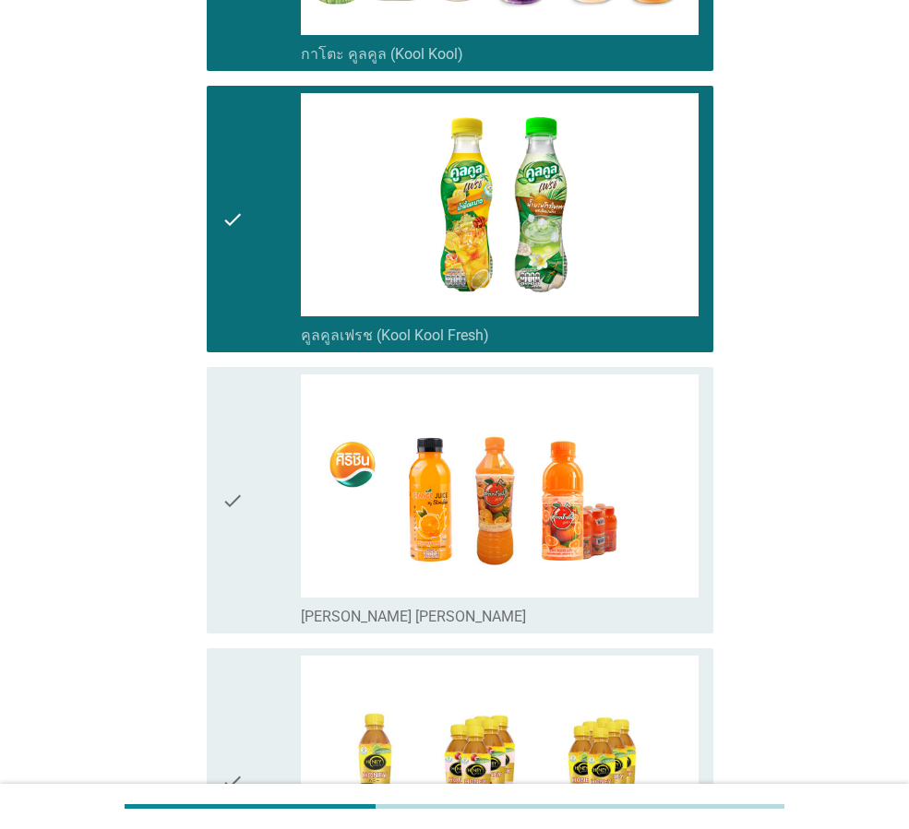
click at [242, 466] on icon "check" at bounding box center [232, 501] width 22 height 252
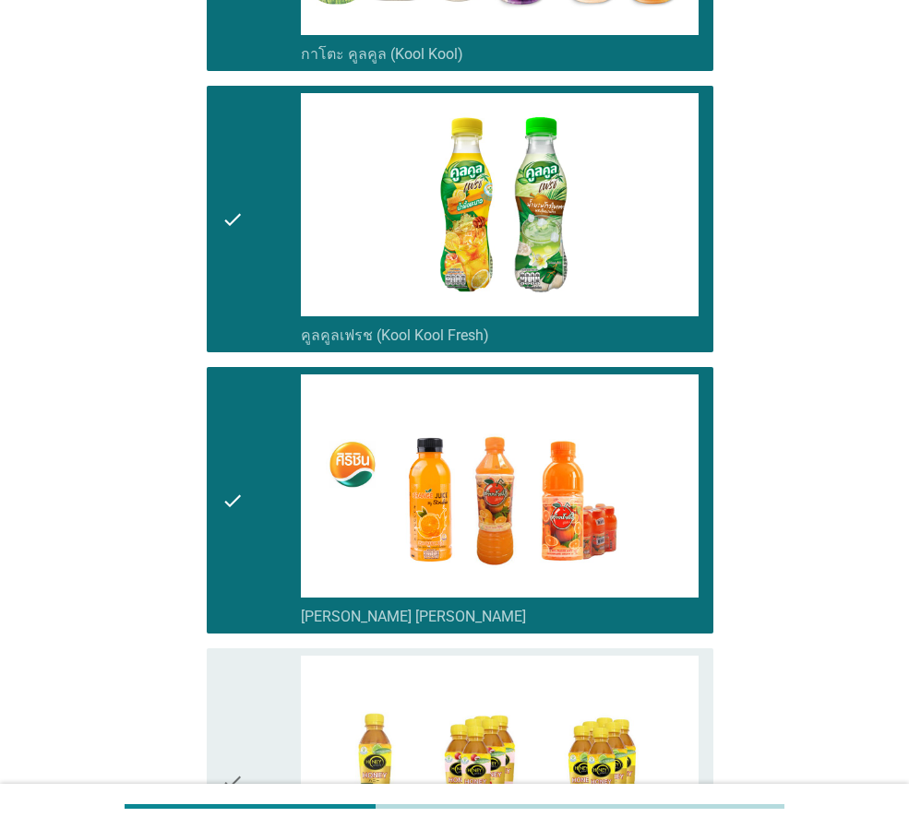
scroll to position [1384, 0]
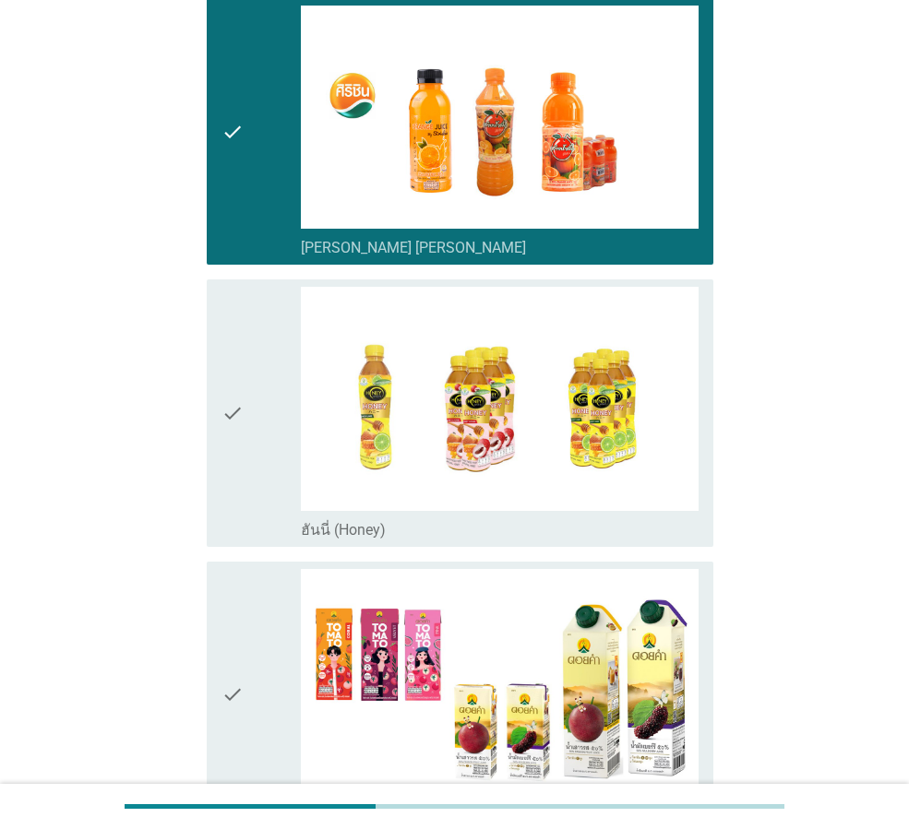
click at [258, 383] on div "check" at bounding box center [260, 413] width 79 height 252
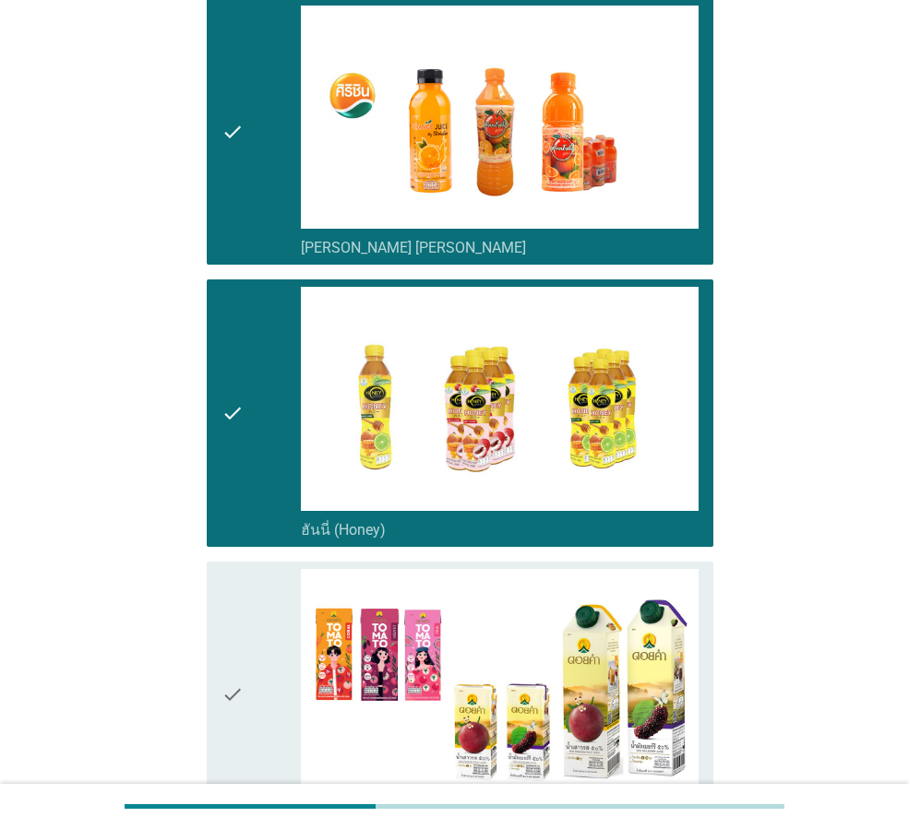
click at [232, 569] on icon "check" at bounding box center [232, 695] width 22 height 252
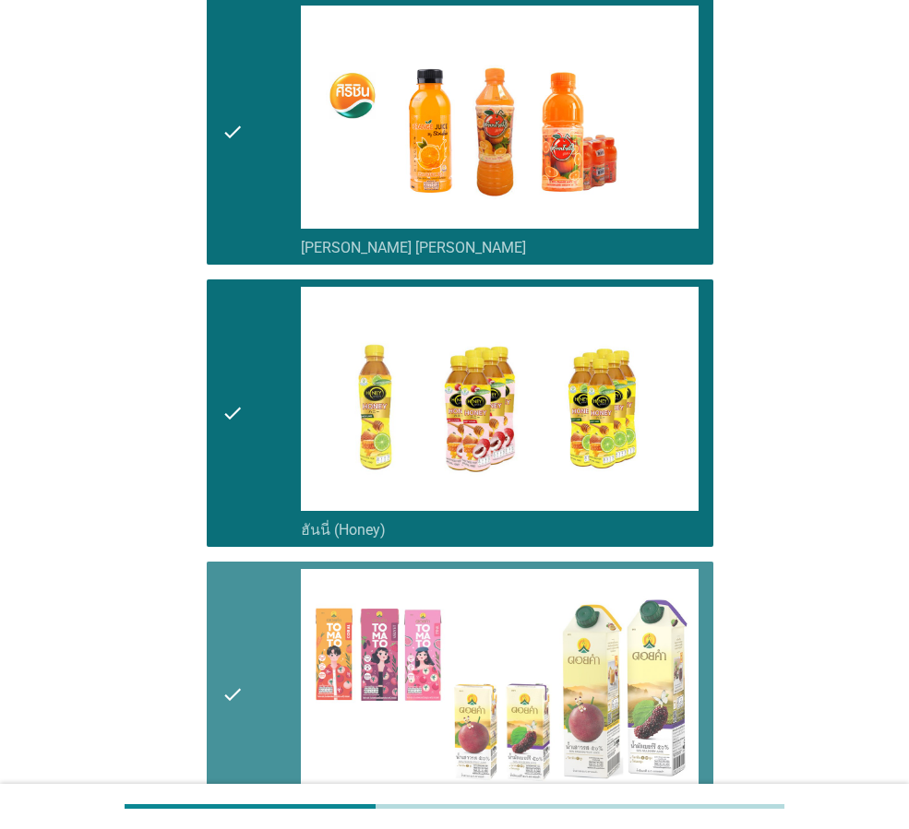
click at [232, 569] on icon "check" at bounding box center [232, 695] width 22 height 252
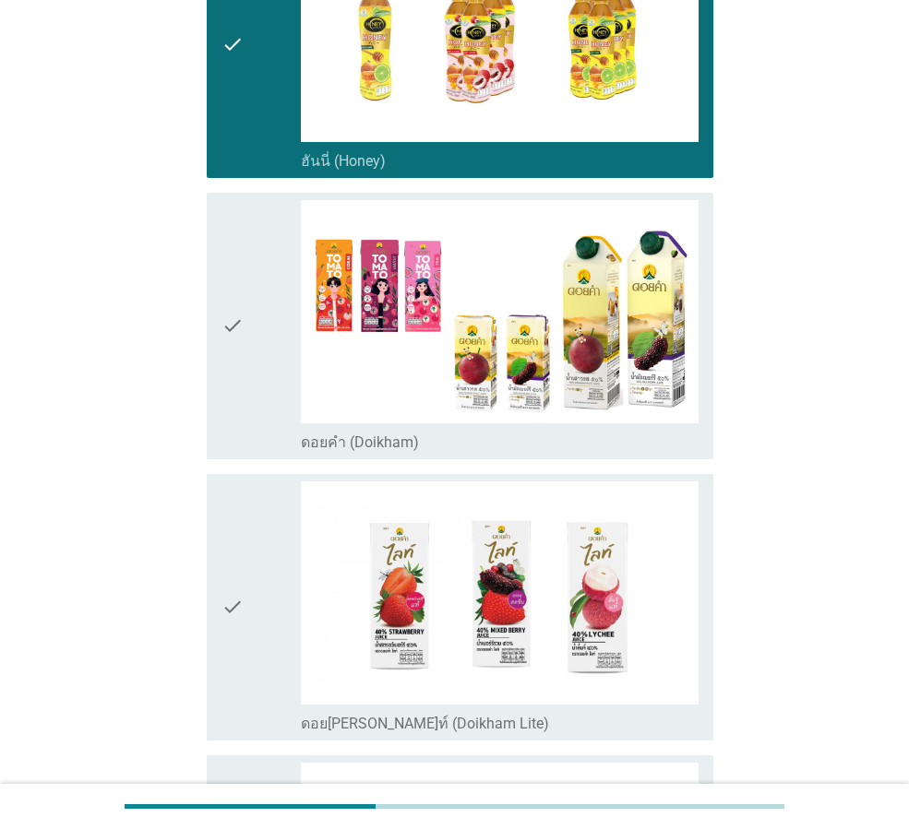
scroll to position [1845, 0]
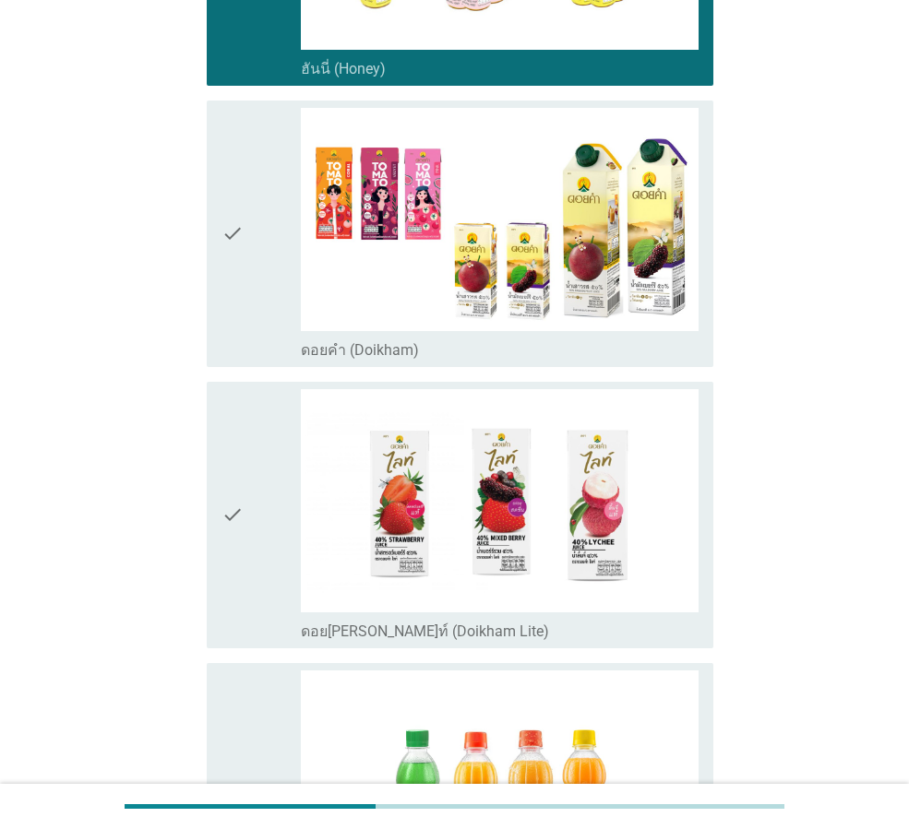
click at [233, 517] on icon "check" at bounding box center [232, 515] width 22 height 252
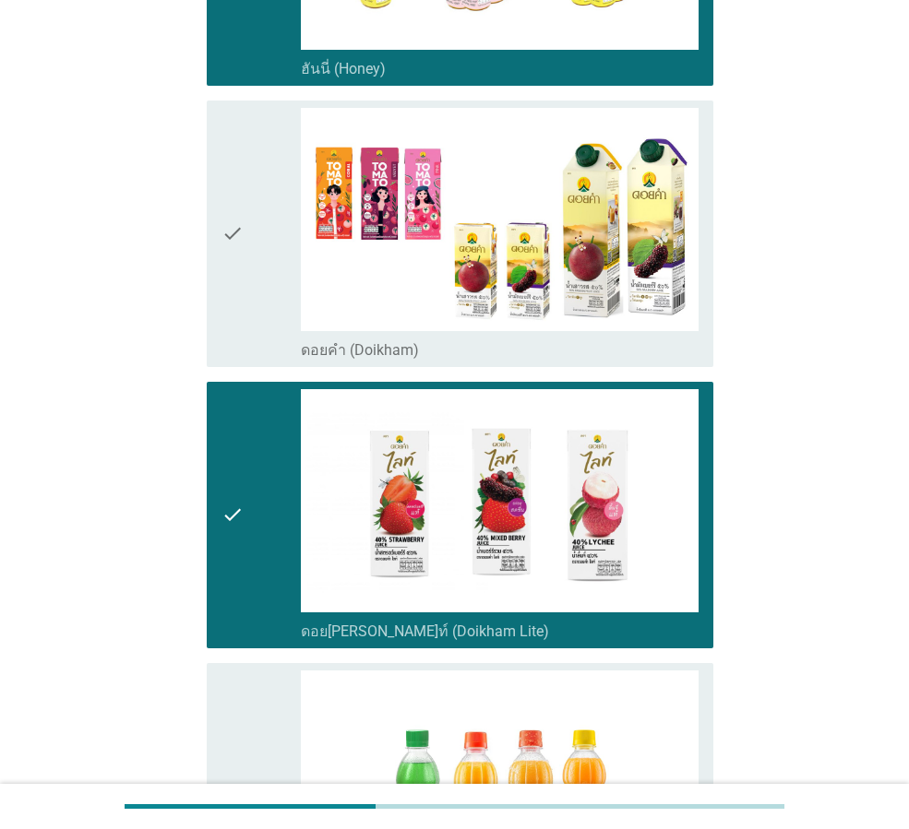
scroll to position [2307, 0]
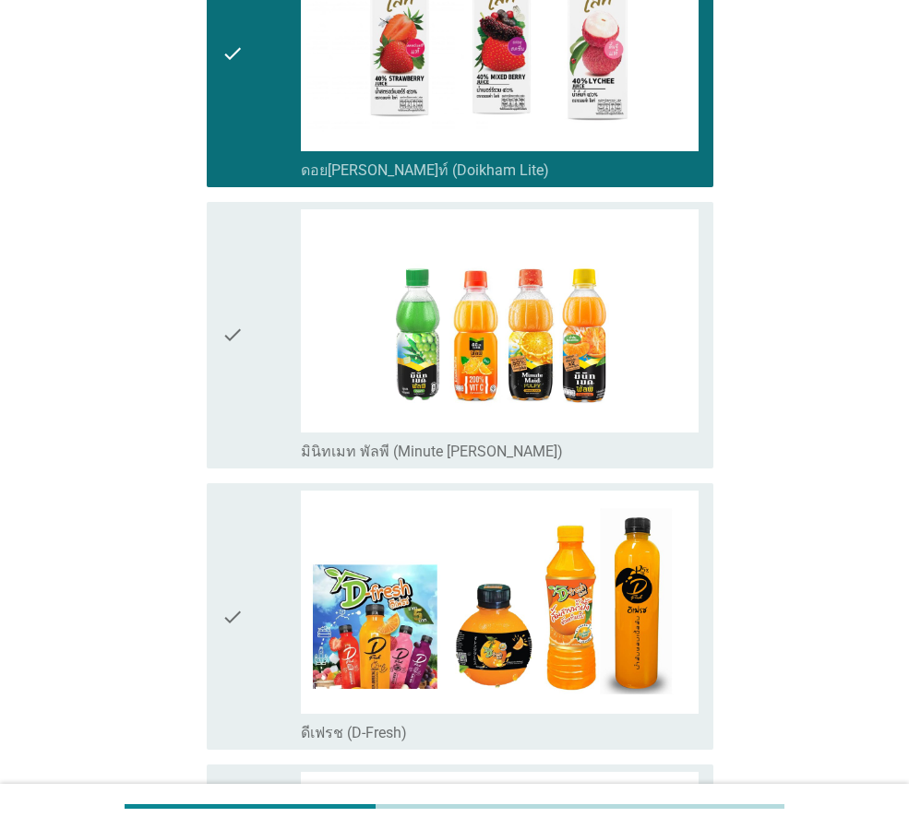
click at [241, 543] on icon "check" at bounding box center [232, 617] width 22 height 252
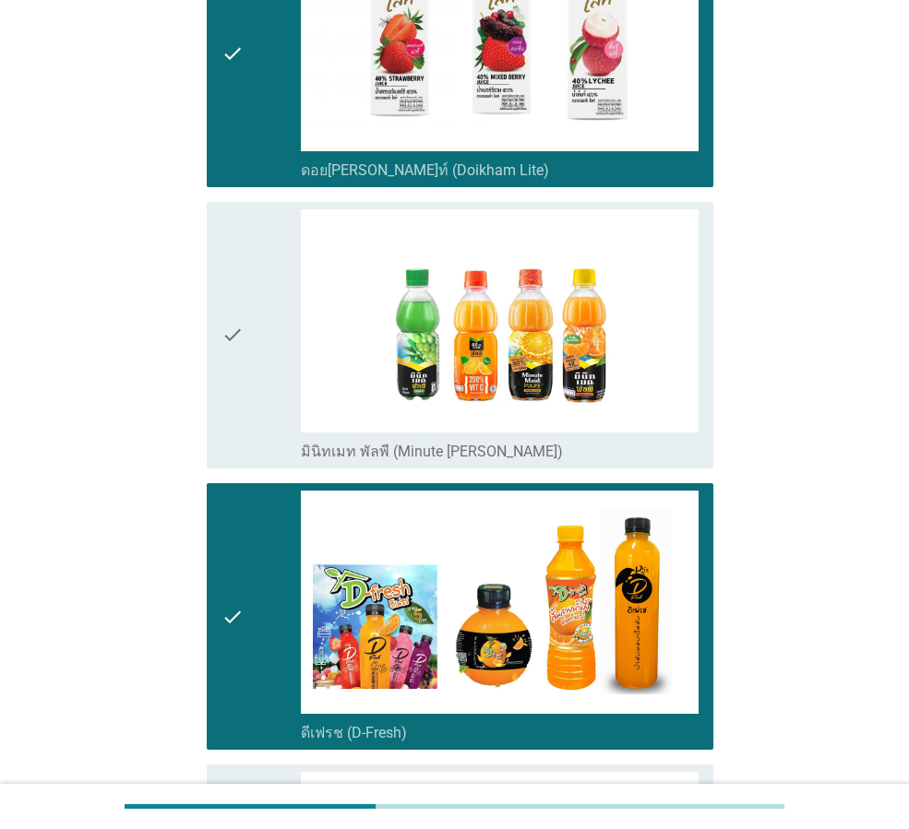
scroll to position [2676, 0]
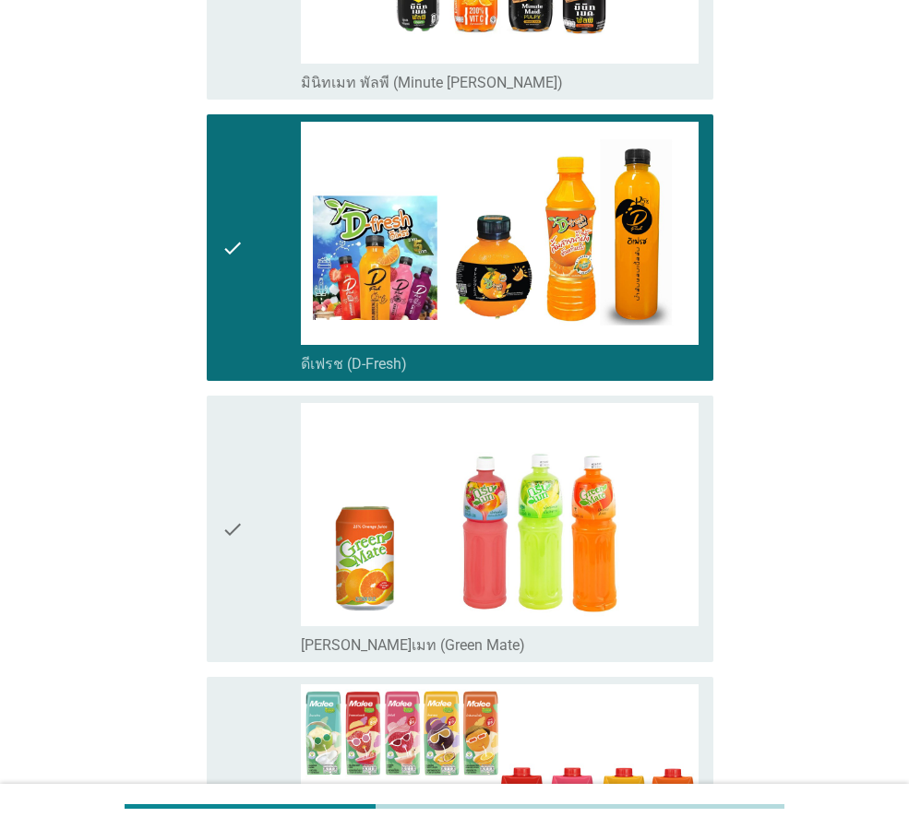
click at [253, 293] on div "check" at bounding box center [260, 248] width 79 height 252
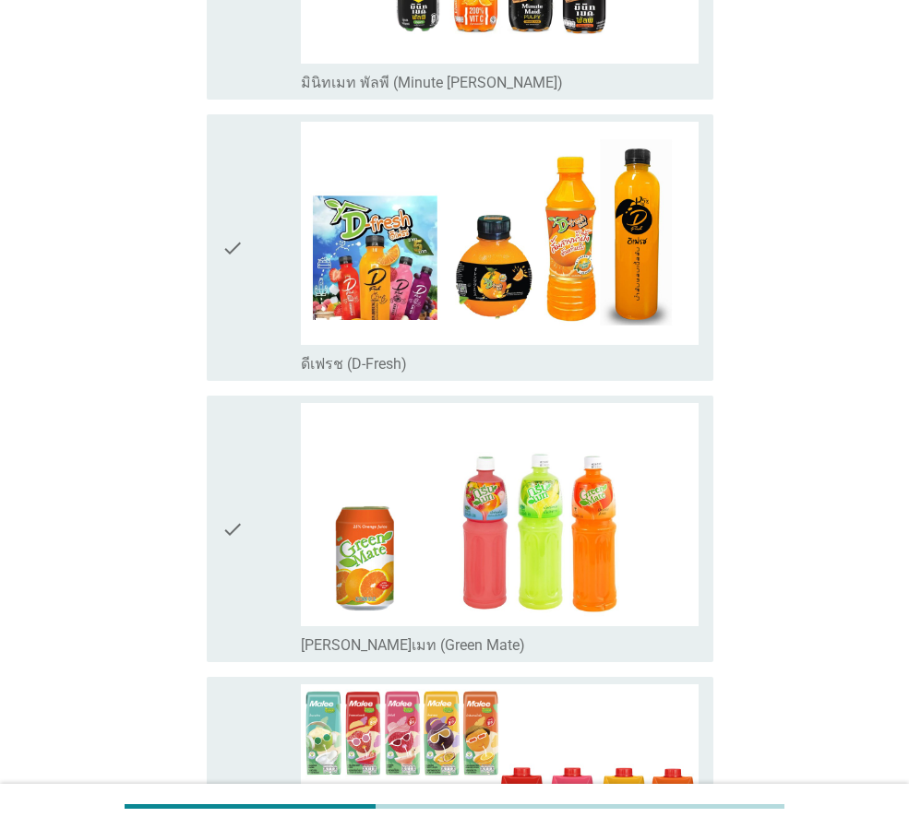
click at [249, 454] on div "check" at bounding box center [260, 529] width 79 height 252
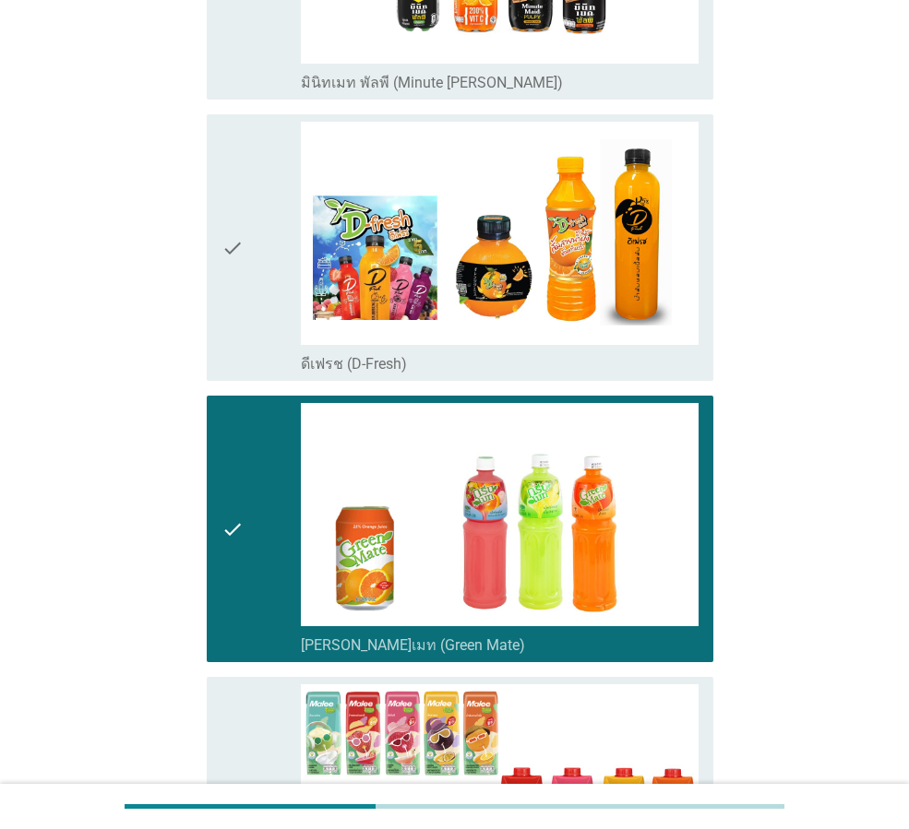
scroll to position [3024, 0]
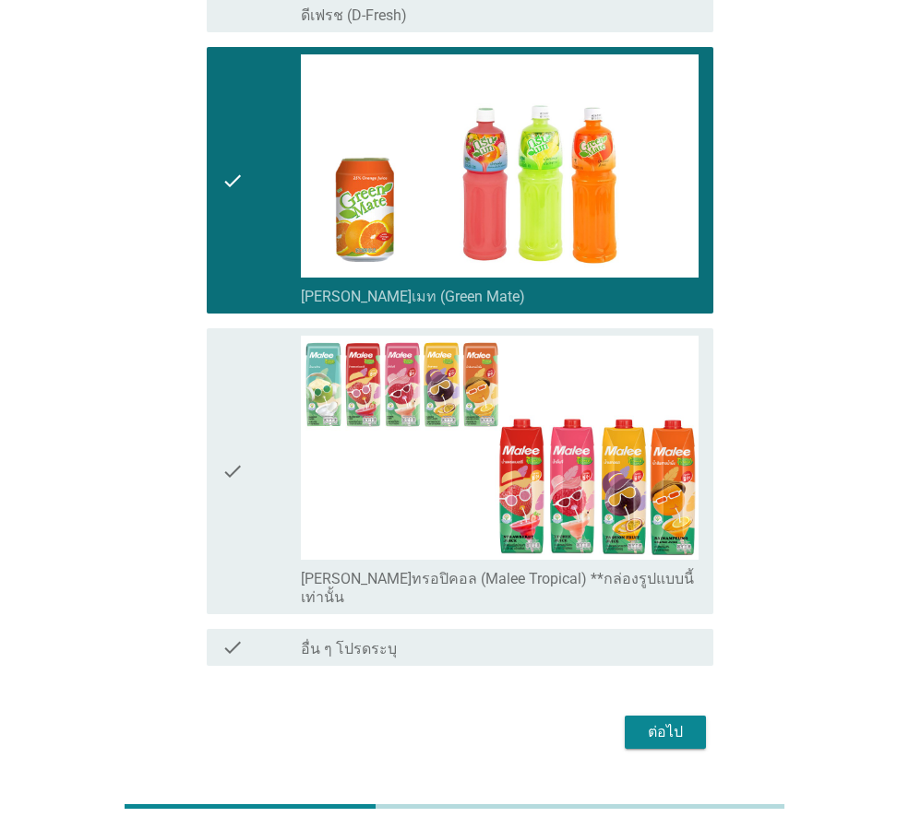
click at [243, 371] on icon "check" at bounding box center [232, 471] width 22 height 270
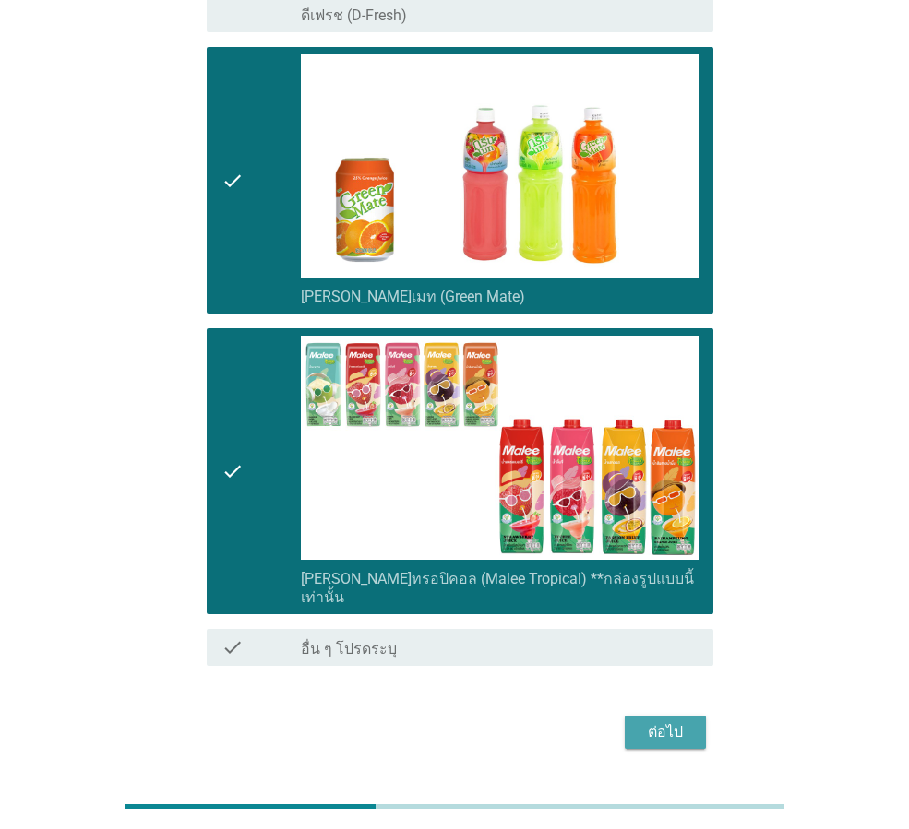
click at [650, 721] on div "ต่อไป" at bounding box center [665, 732] width 52 height 22
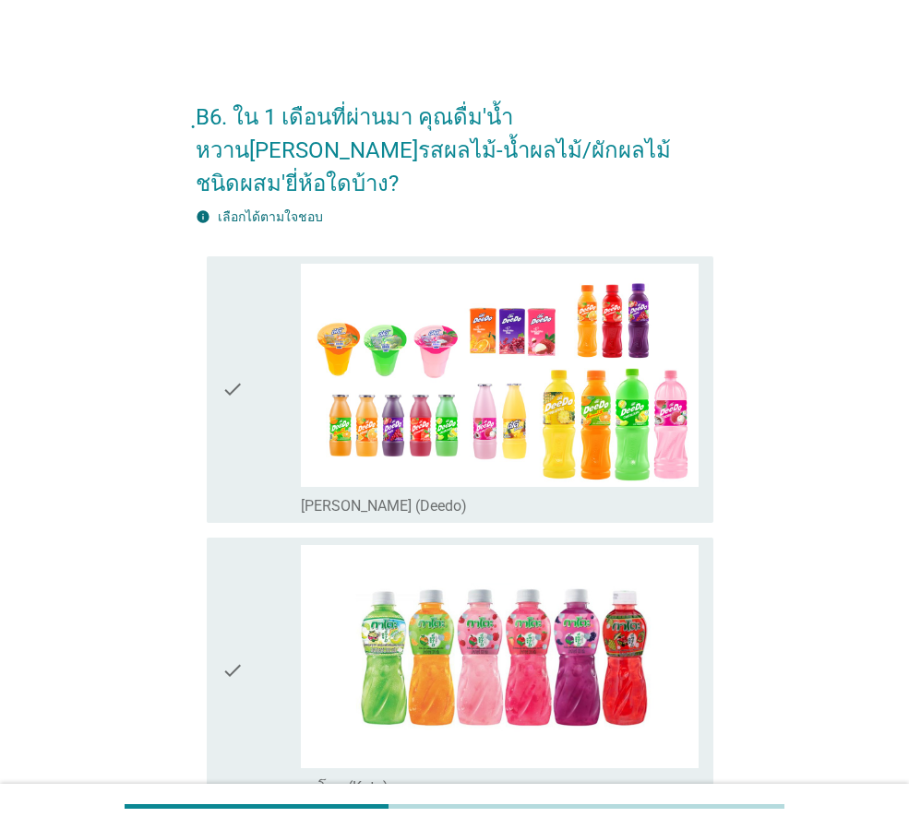
click at [222, 410] on icon "check" at bounding box center [232, 390] width 22 height 252
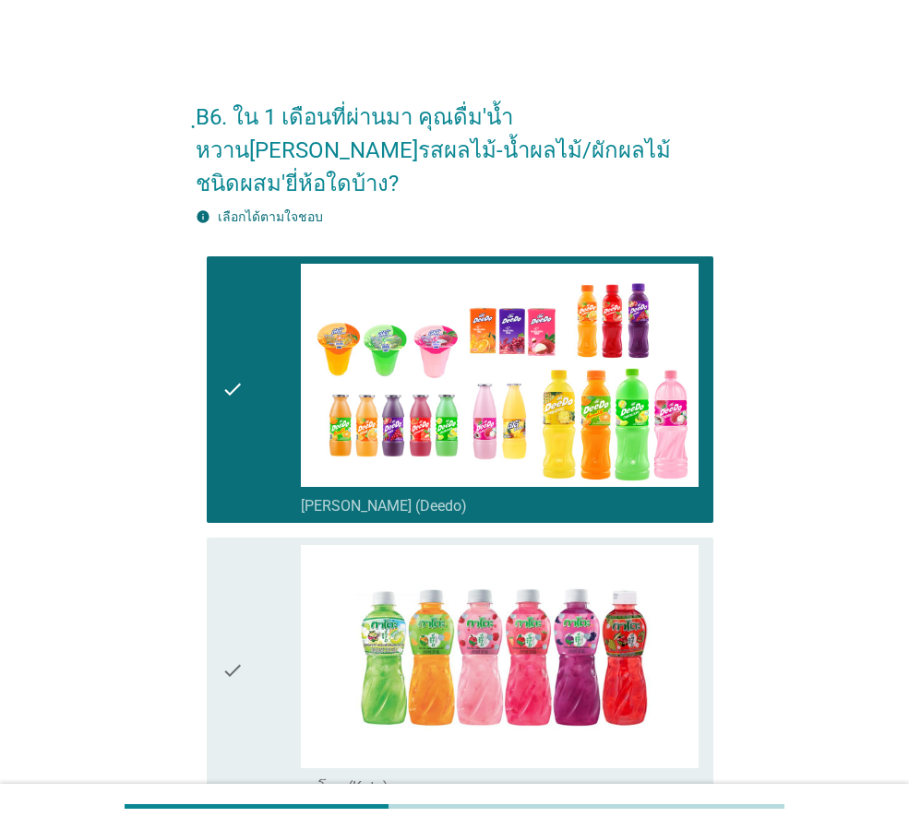
scroll to position [461, 0]
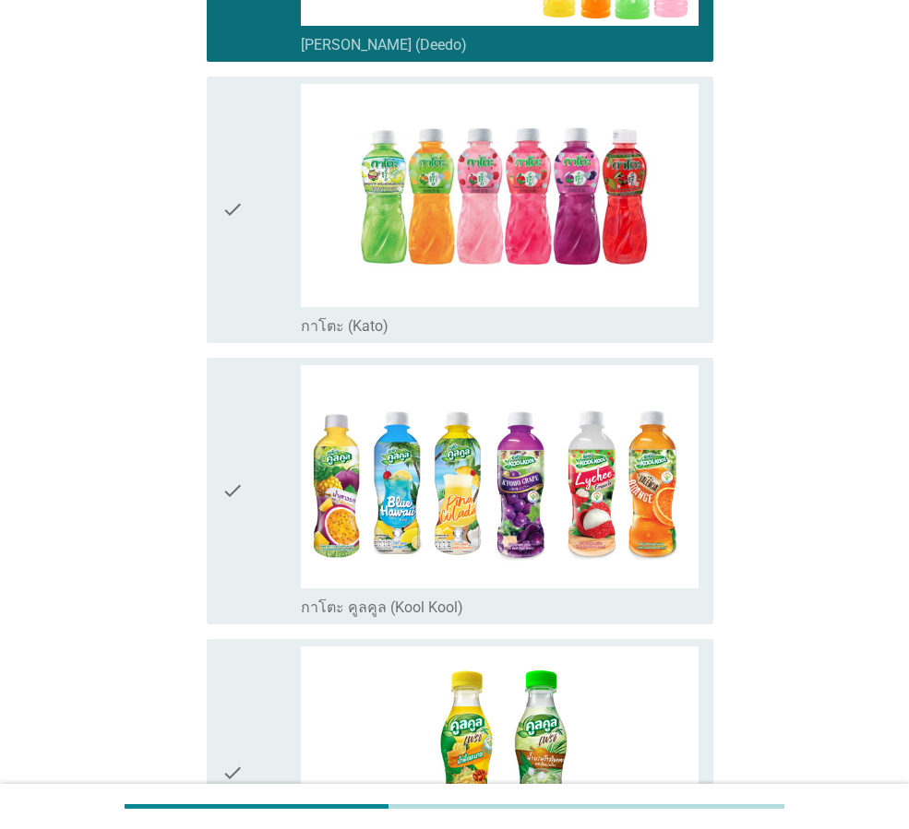
click at [256, 454] on div "check" at bounding box center [260, 491] width 79 height 252
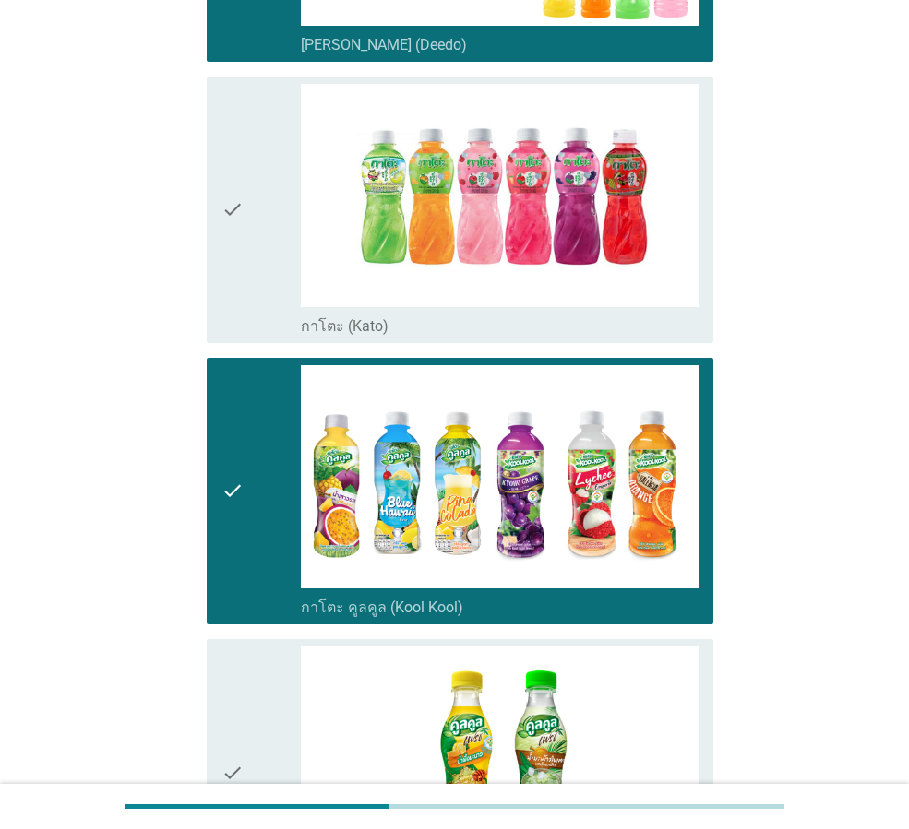
scroll to position [830, 0]
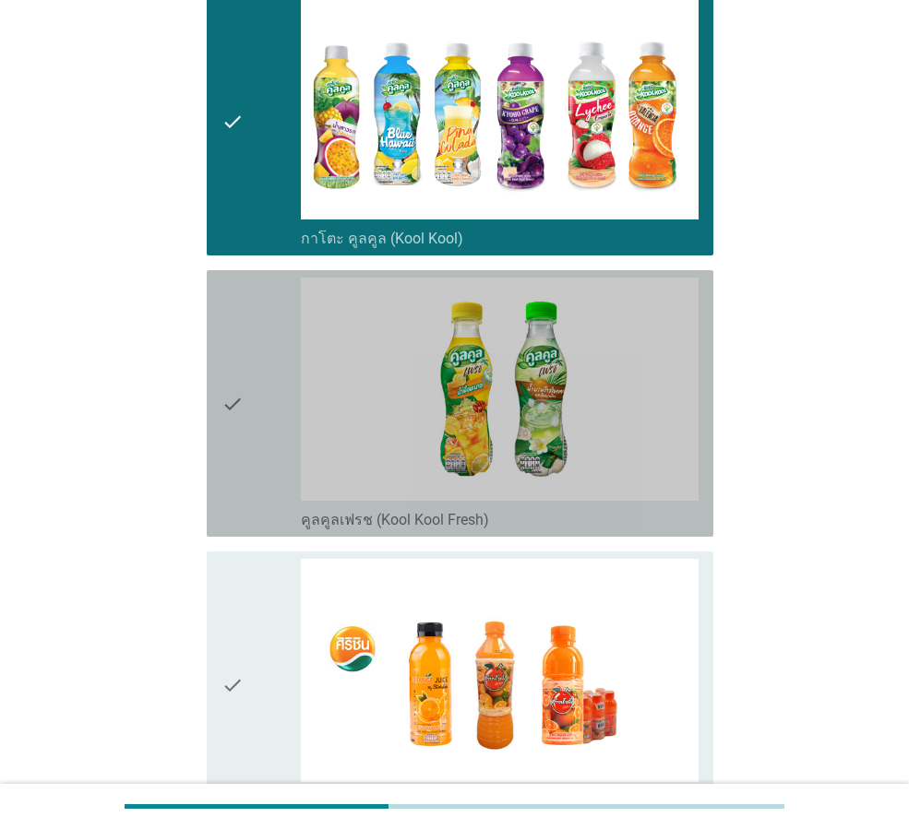
click at [230, 375] on icon "check" at bounding box center [232, 404] width 22 height 252
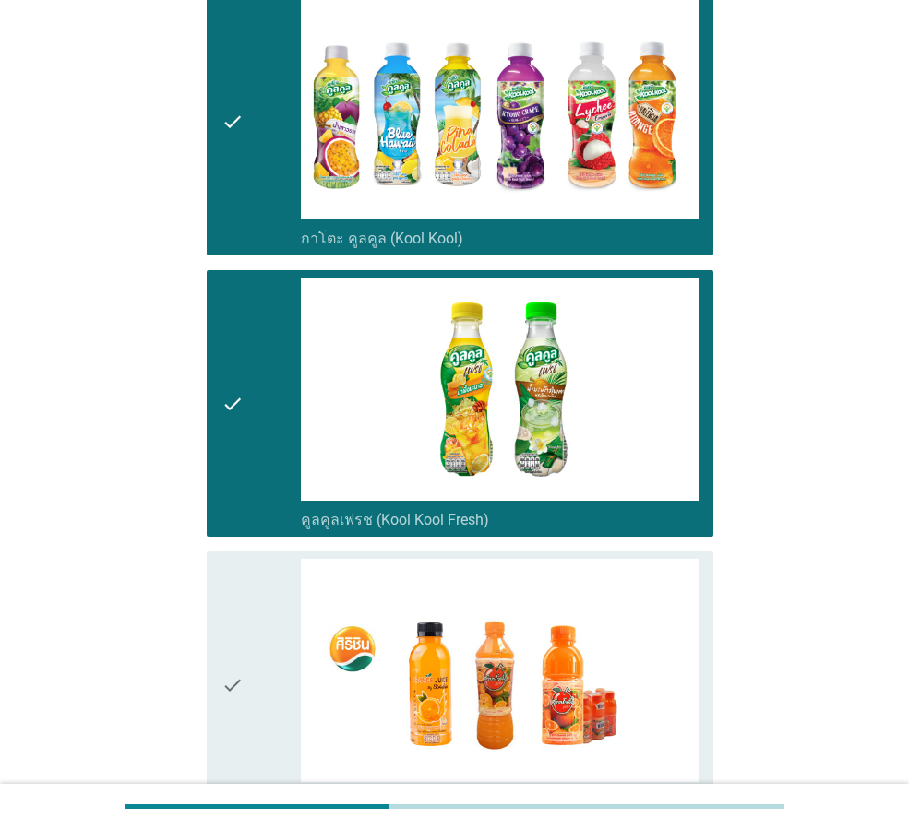
click at [244, 578] on icon "check" at bounding box center [232, 685] width 22 height 252
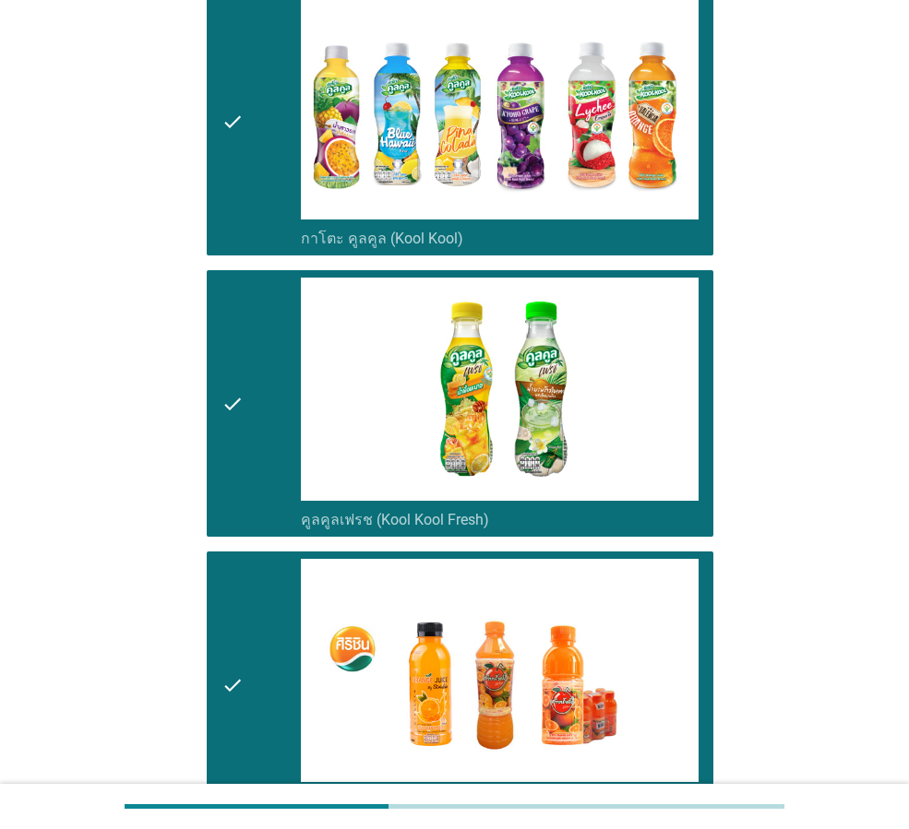
scroll to position [1384, 0]
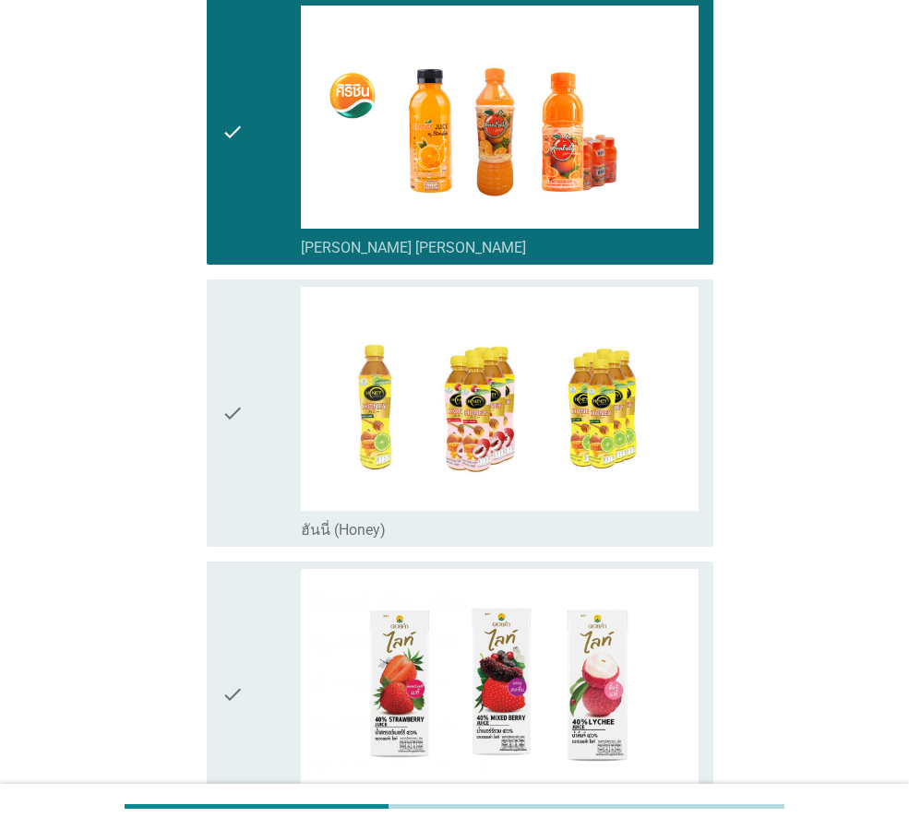
click at [258, 483] on div "check" at bounding box center [260, 413] width 79 height 252
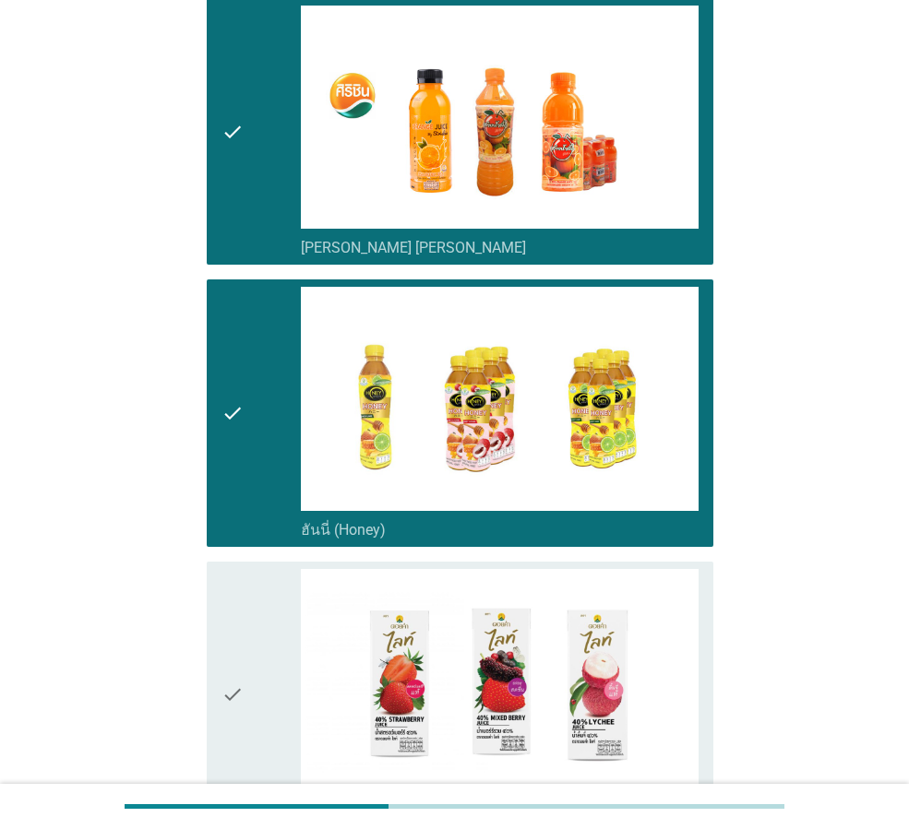
scroll to position [1753, 0]
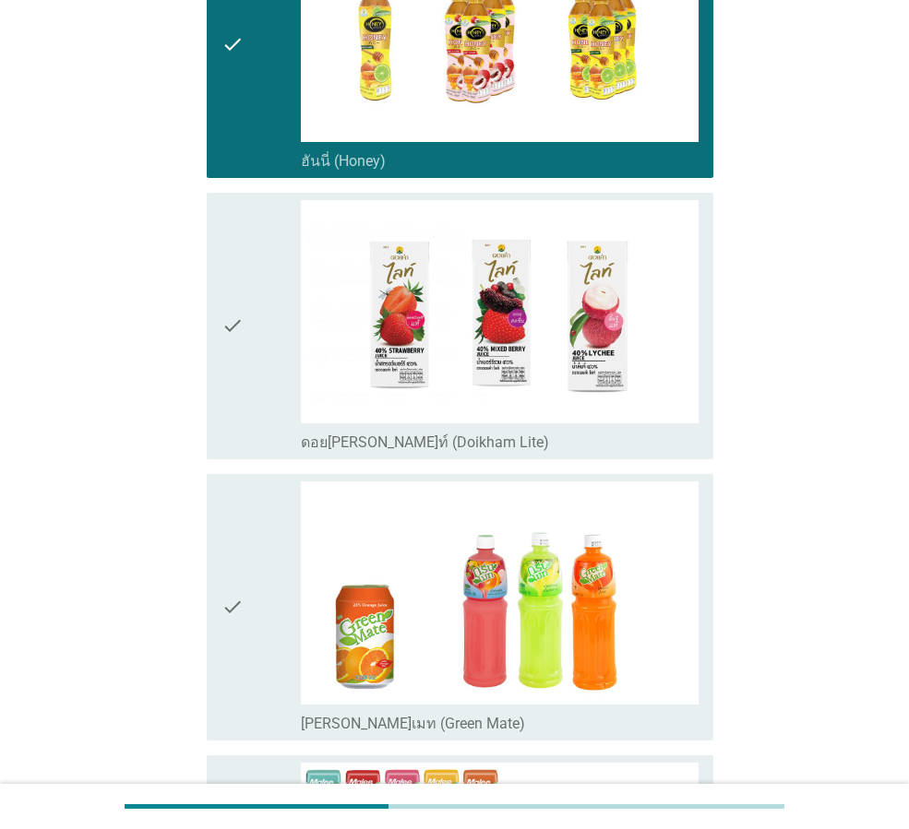
click at [226, 397] on icon "check" at bounding box center [232, 326] width 22 height 252
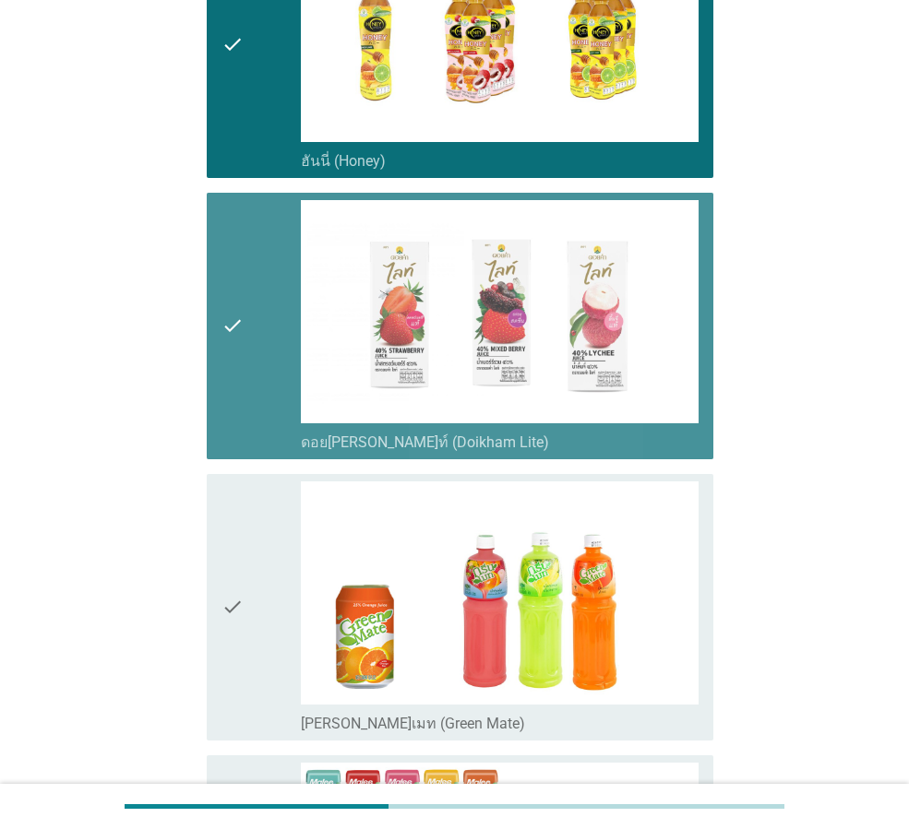
click at [218, 570] on div "check check_box [PERSON_NAME]เมท (Green Mate)" at bounding box center [460, 607] width 507 height 267
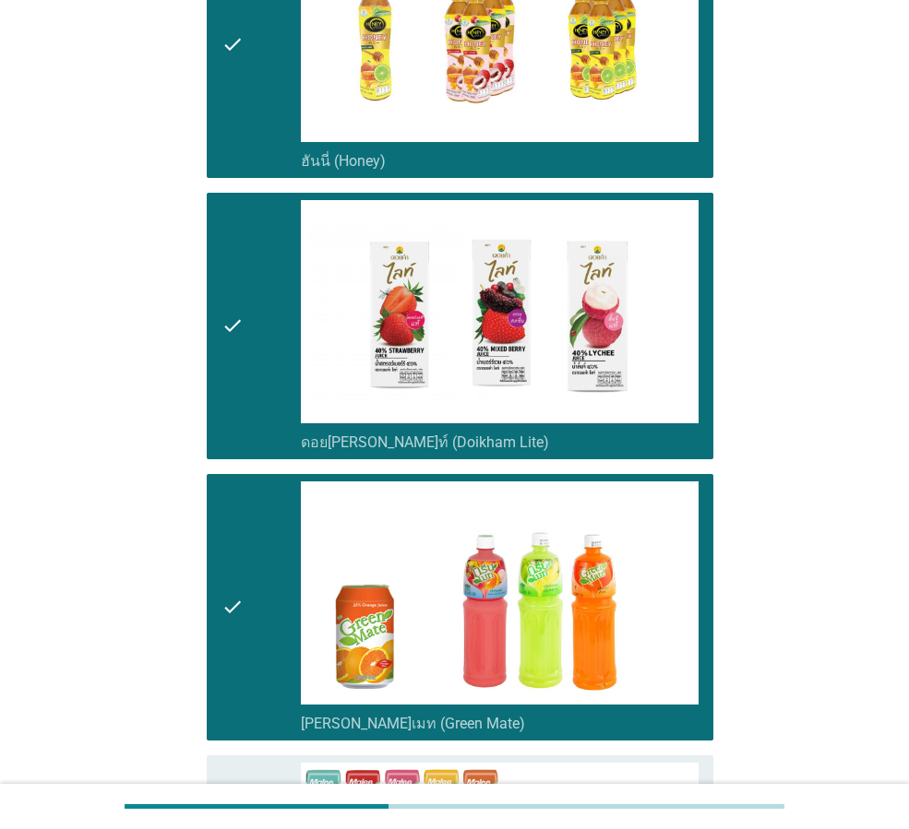
scroll to position [2180, 0]
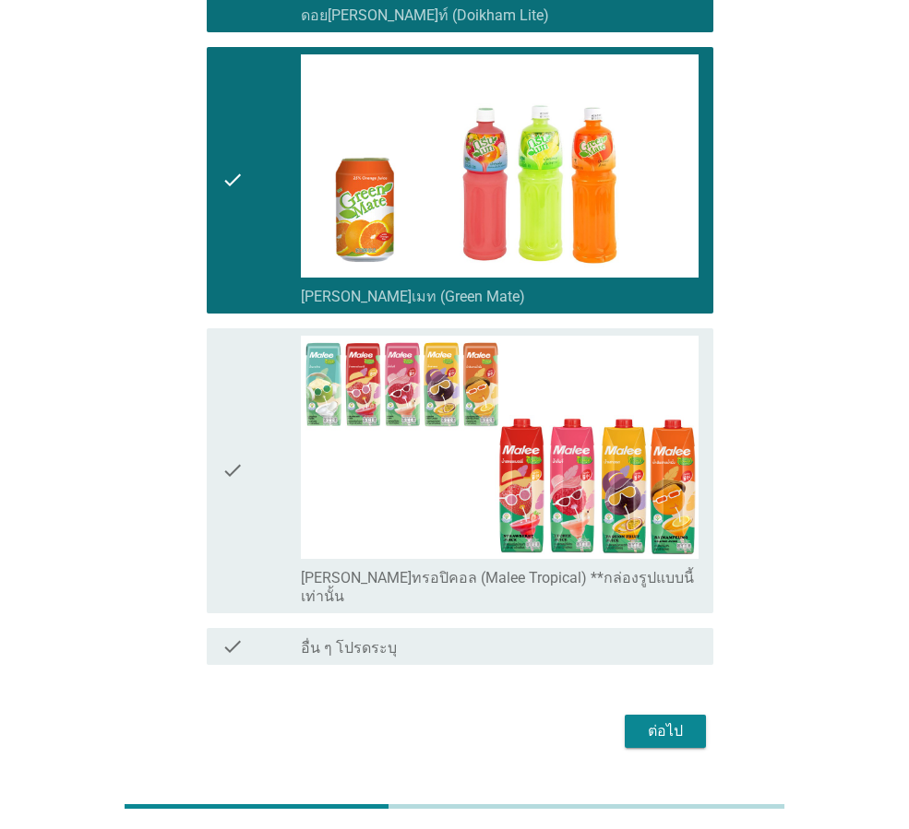
click at [245, 451] on div "check" at bounding box center [260, 471] width 79 height 270
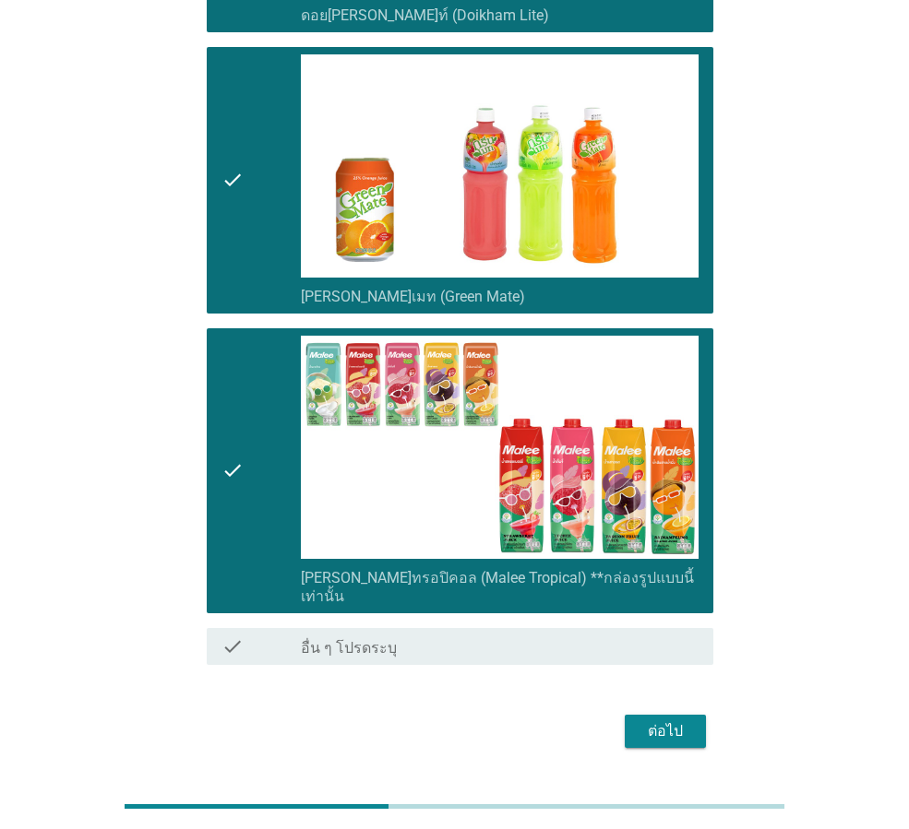
click at [655, 721] on div "ต่อไป" at bounding box center [665, 732] width 52 height 22
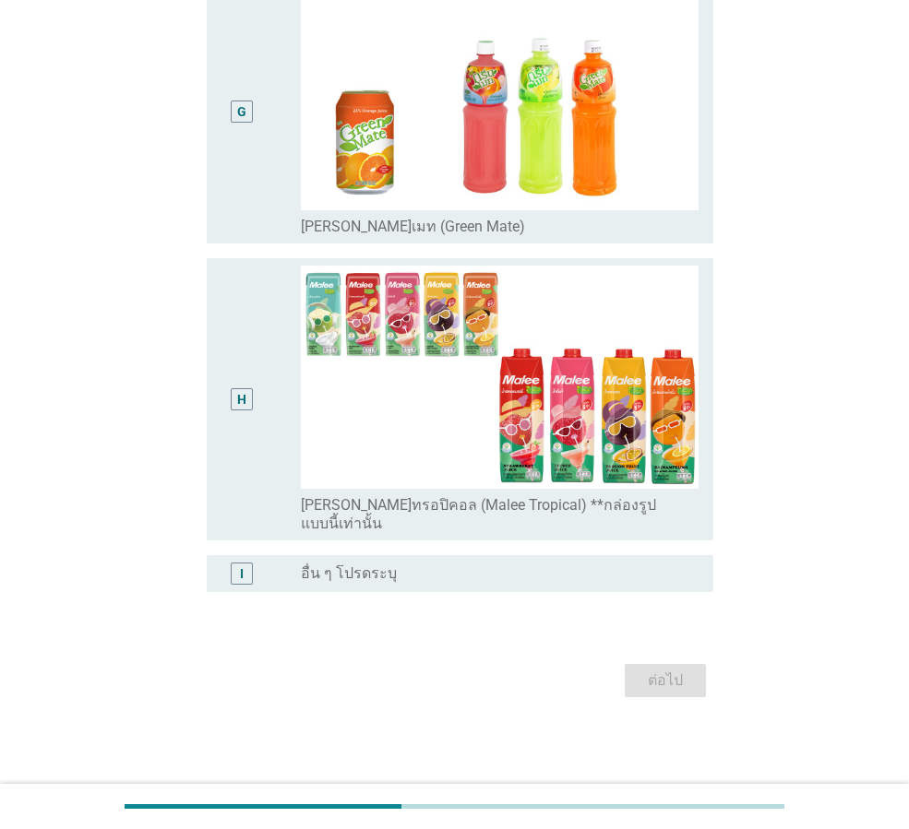
scroll to position [0, 0]
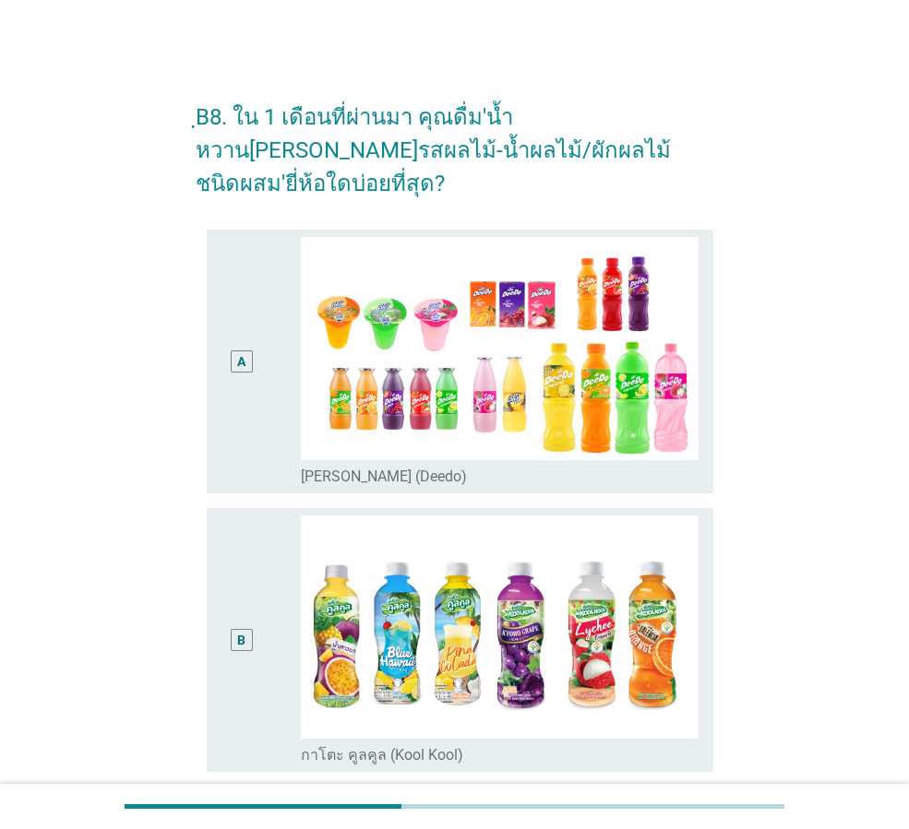
click at [254, 325] on div "A" at bounding box center [241, 361] width 40 height 249
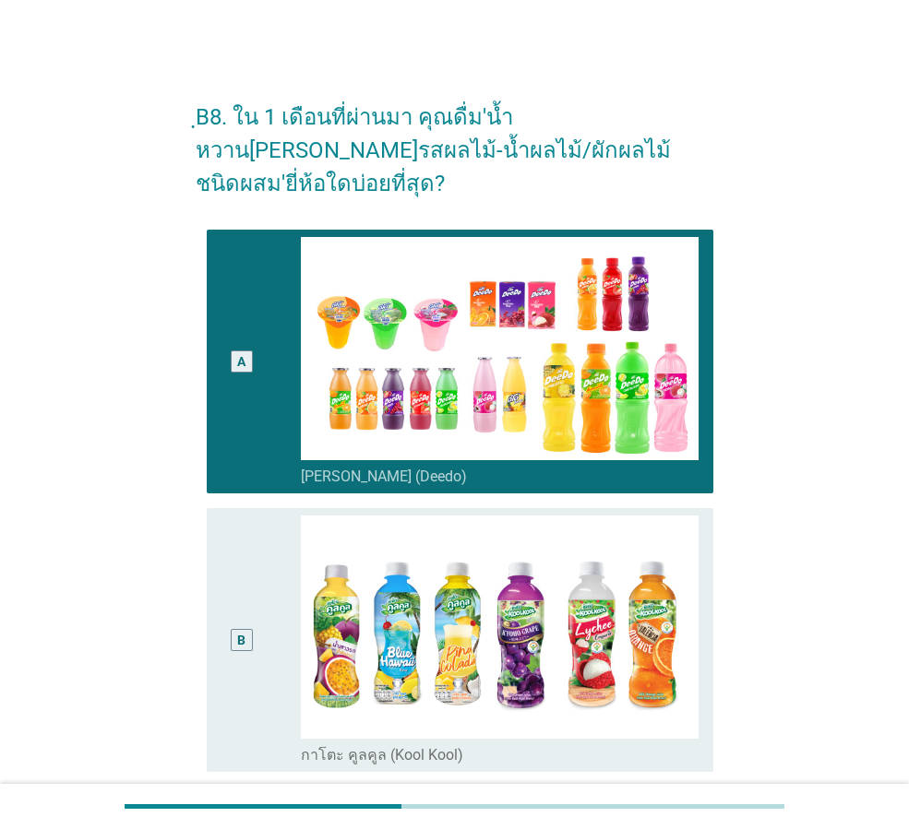
scroll to position [369, 0]
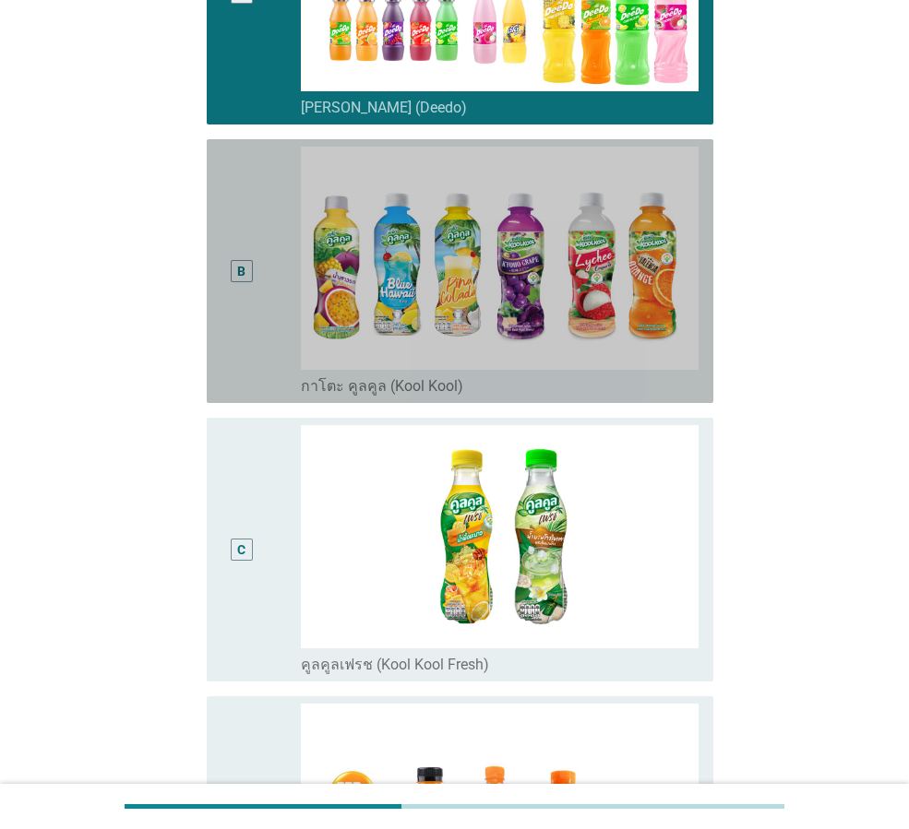
click at [268, 276] on div "B" at bounding box center [260, 271] width 79 height 249
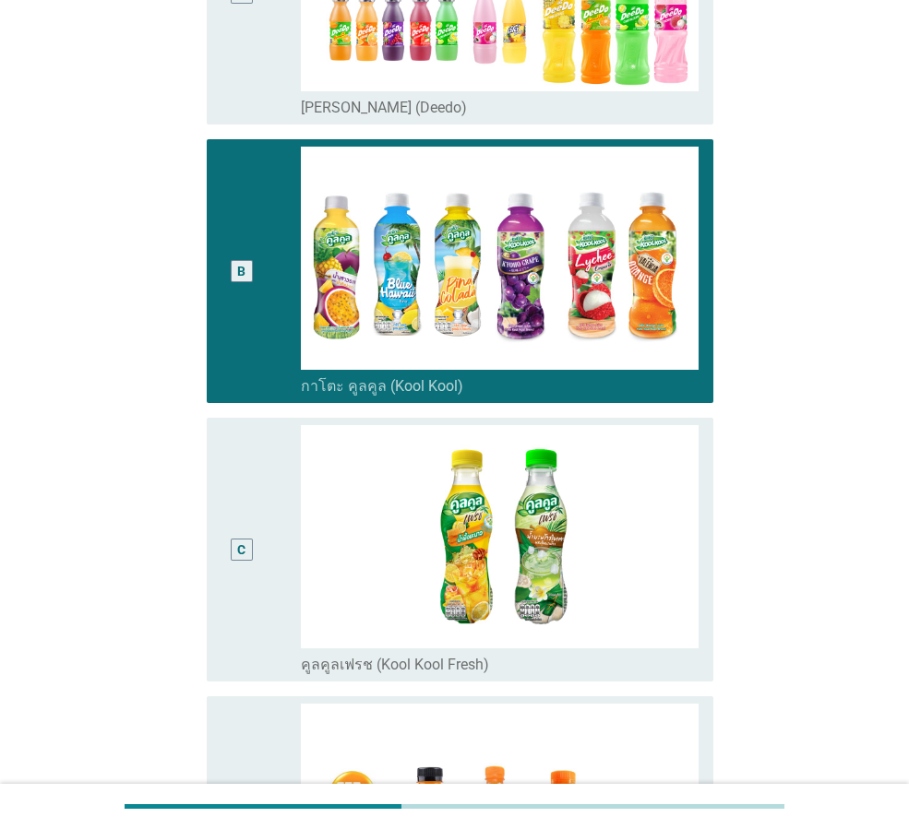
click at [217, 483] on div "C radio_button_unchecked คูลคูลเฟรช (Kool Kool Fresh)" at bounding box center [460, 550] width 507 height 264
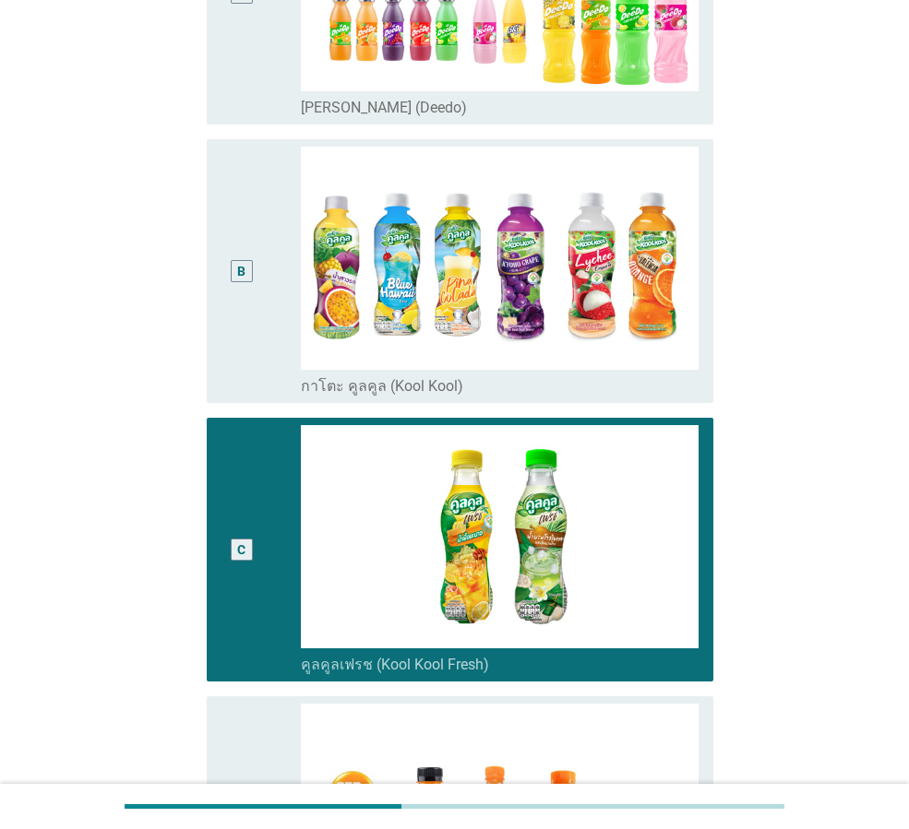
scroll to position [830, 0]
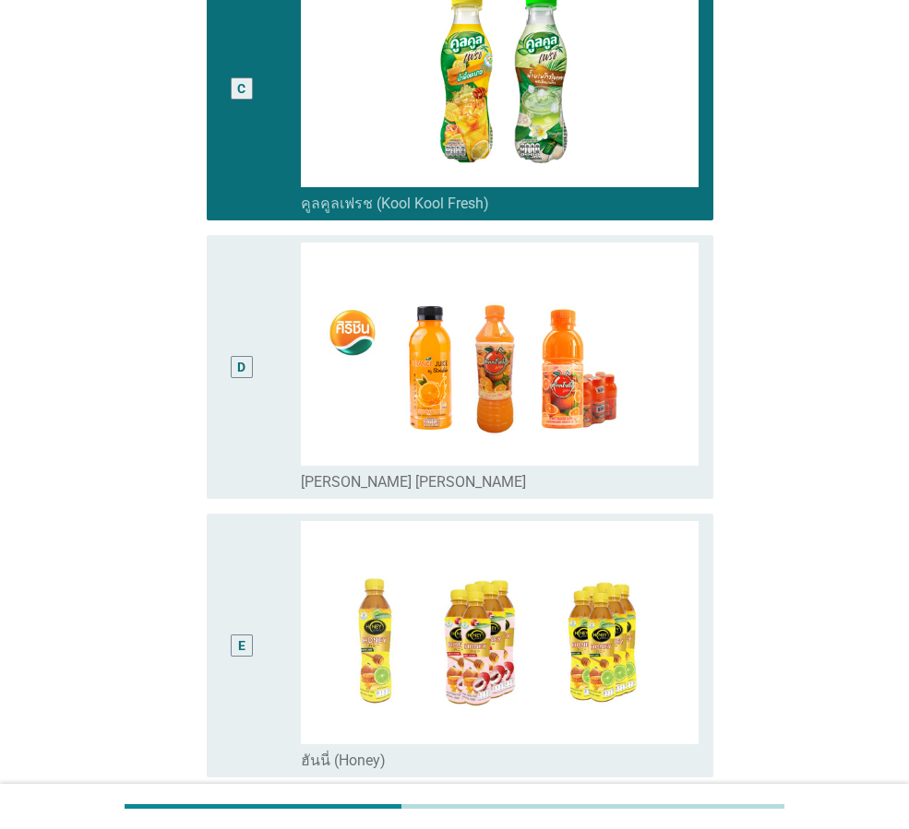
click at [246, 394] on div "D" at bounding box center [241, 367] width 40 height 249
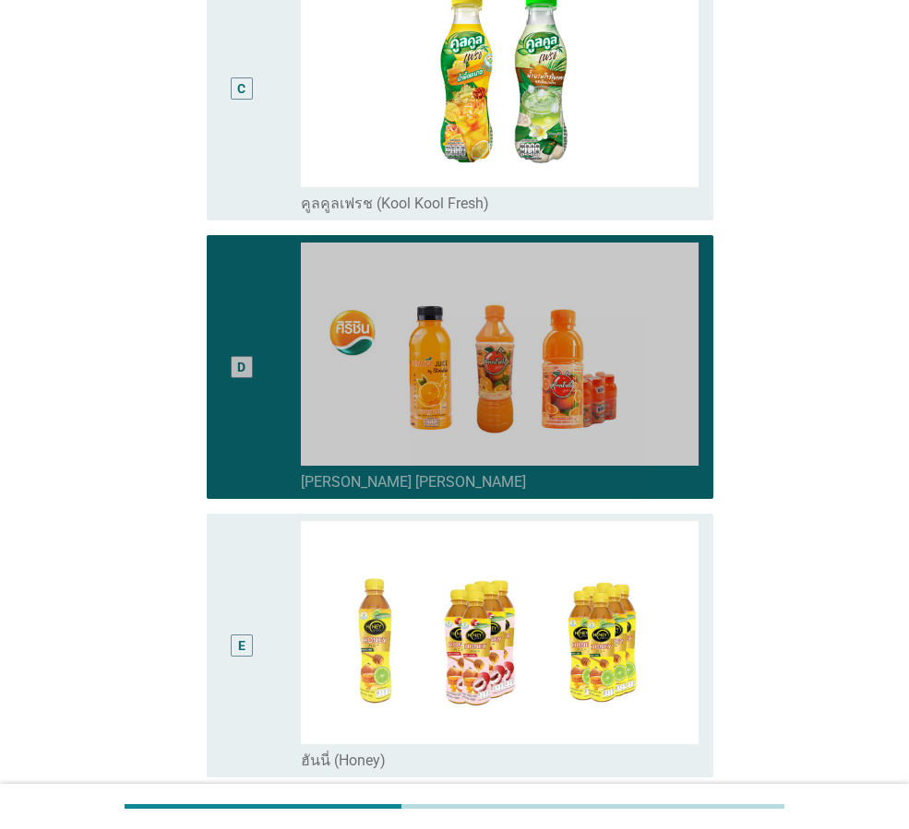
click at [226, 521] on div "E" at bounding box center [241, 645] width 40 height 249
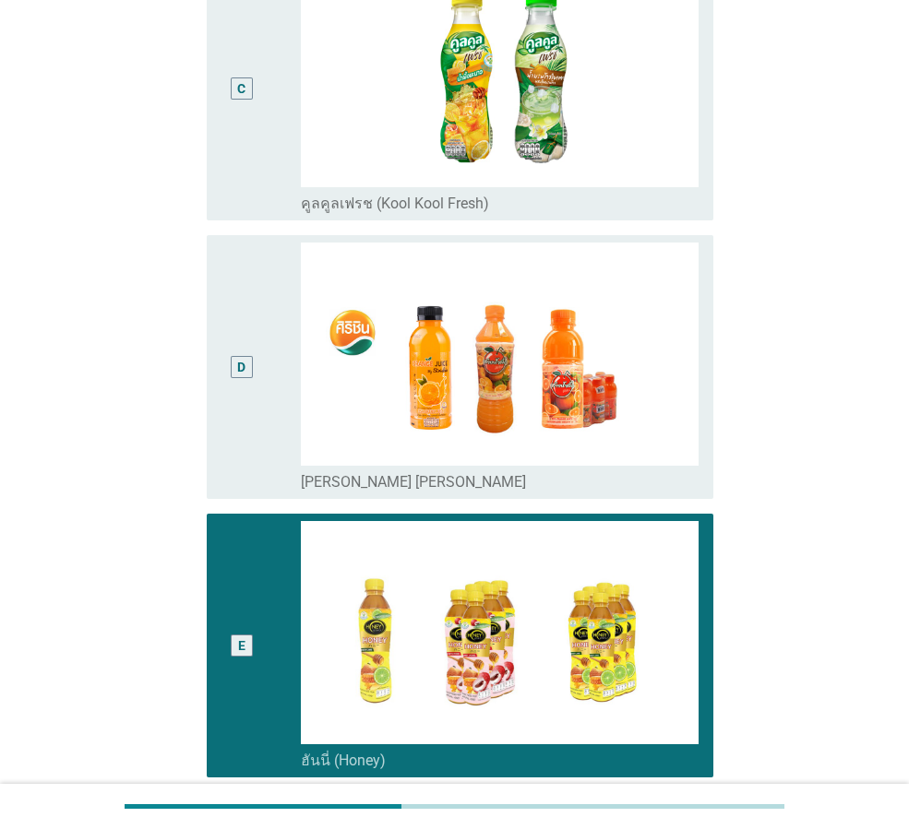
scroll to position [1292, 0]
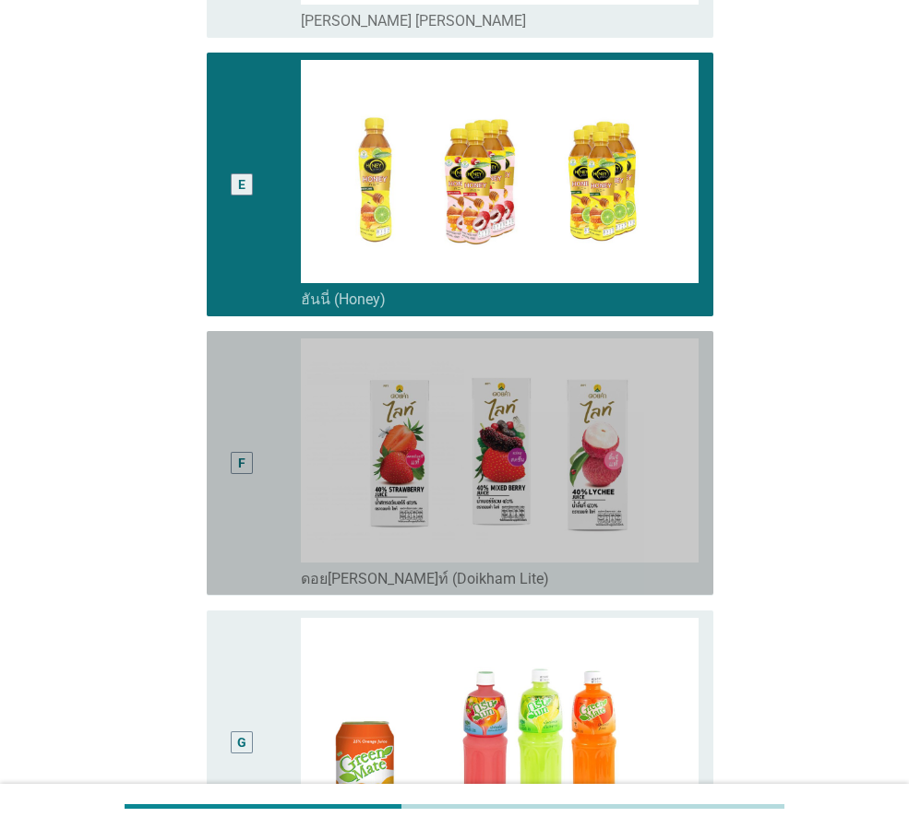
click at [259, 464] on div "F" at bounding box center [241, 463] width 40 height 249
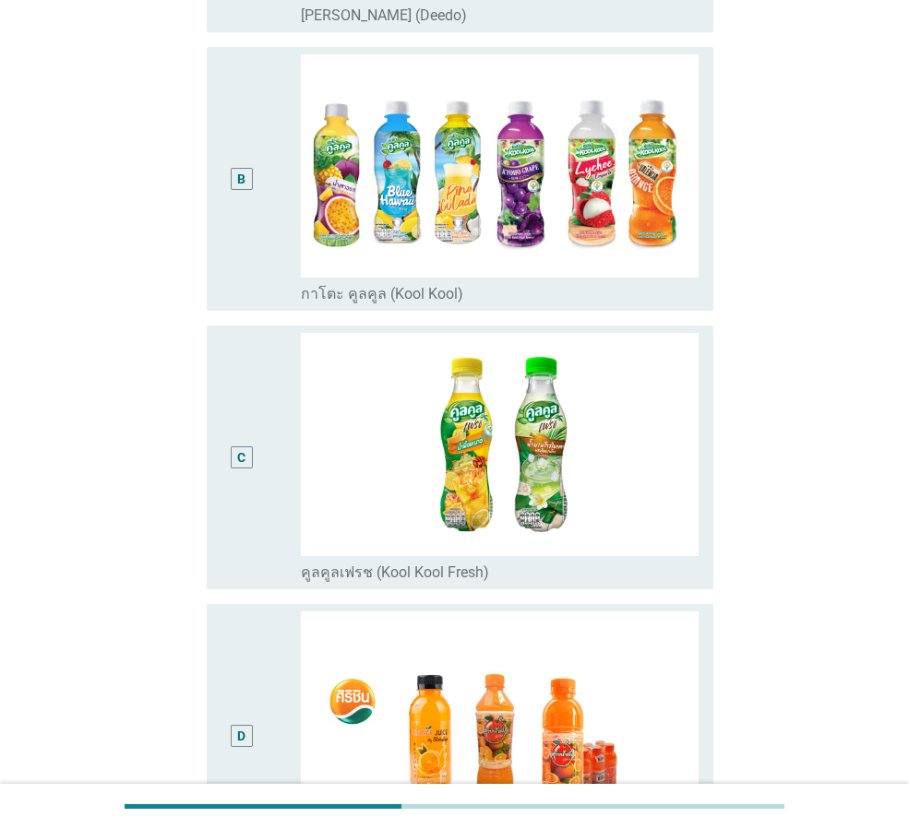
scroll to position [0, 0]
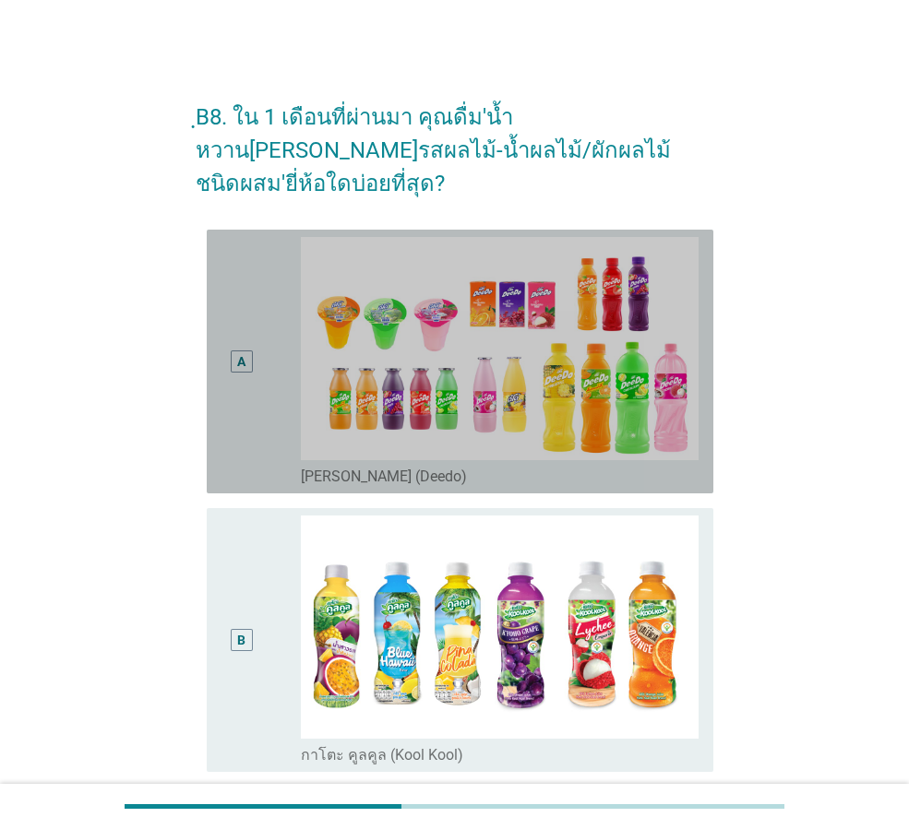
click at [297, 359] on div "A" at bounding box center [260, 361] width 79 height 249
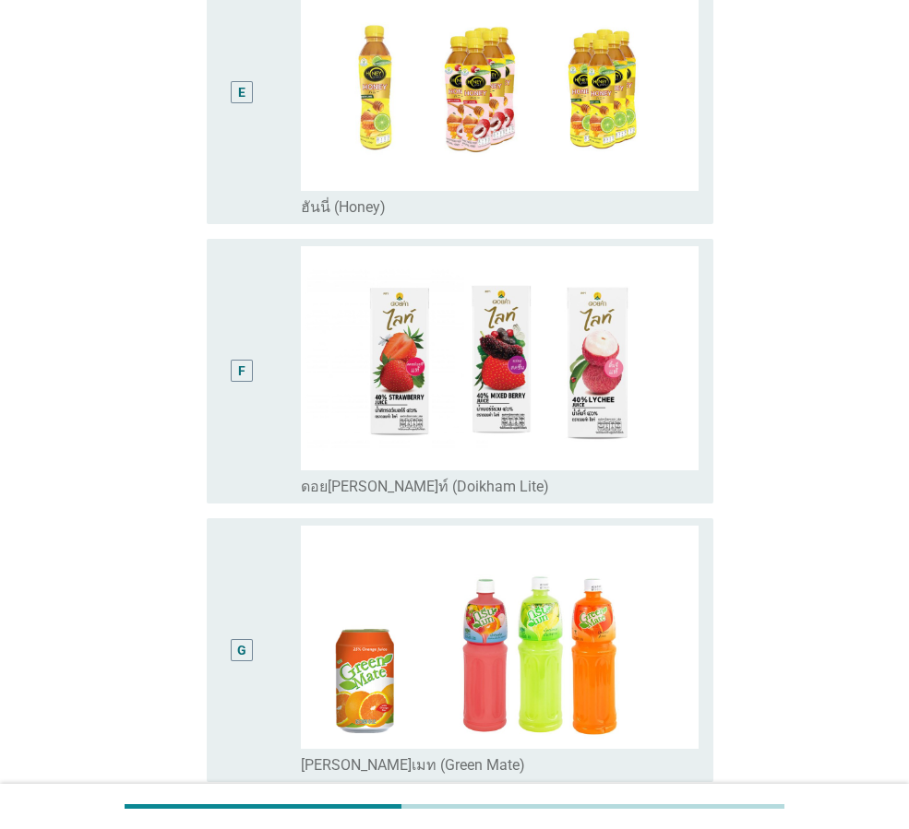
scroll to position [1871, 0]
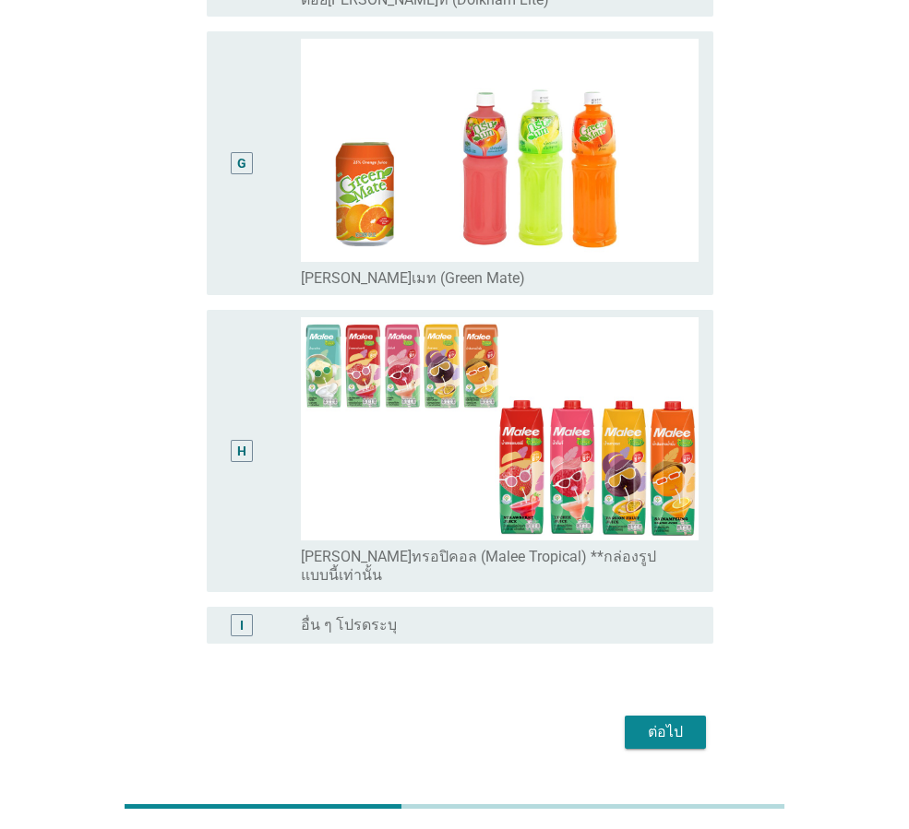
click at [677, 721] on div "ต่อไป" at bounding box center [665, 732] width 52 height 22
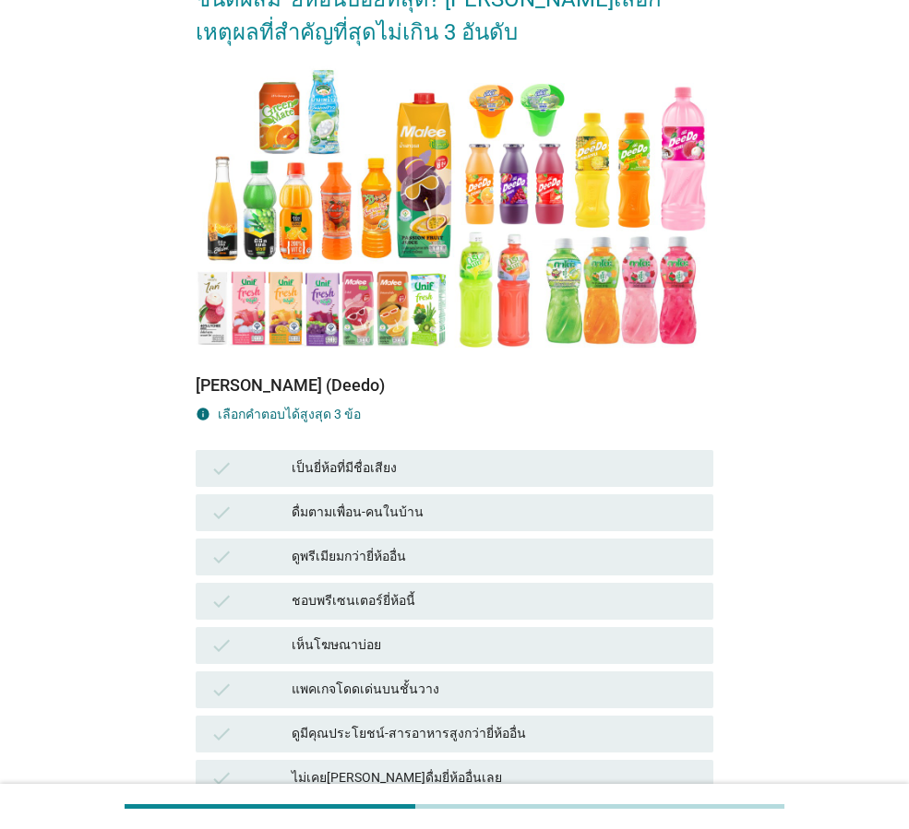
scroll to position [277, 0]
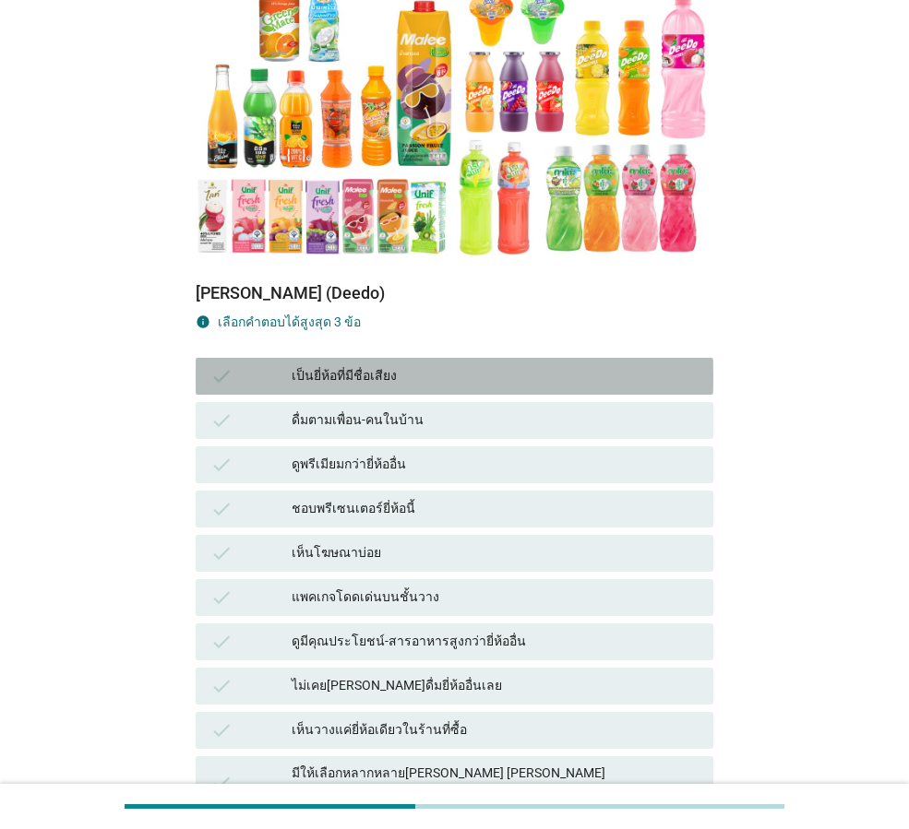
click at [441, 365] on div "เป็นยี่ห้อที่มีชื่อเสียง" at bounding box center [495, 376] width 407 height 22
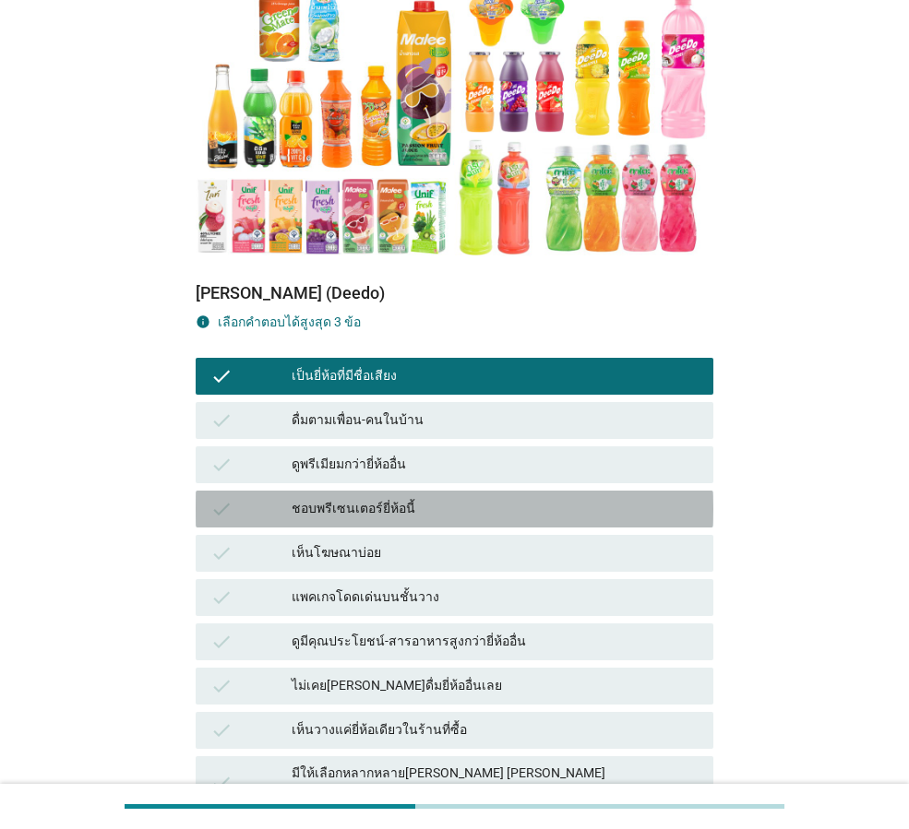
click at [441, 498] on div "ชอบพรีเซนเตอร์ยี่ห้อนี้" at bounding box center [495, 509] width 407 height 22
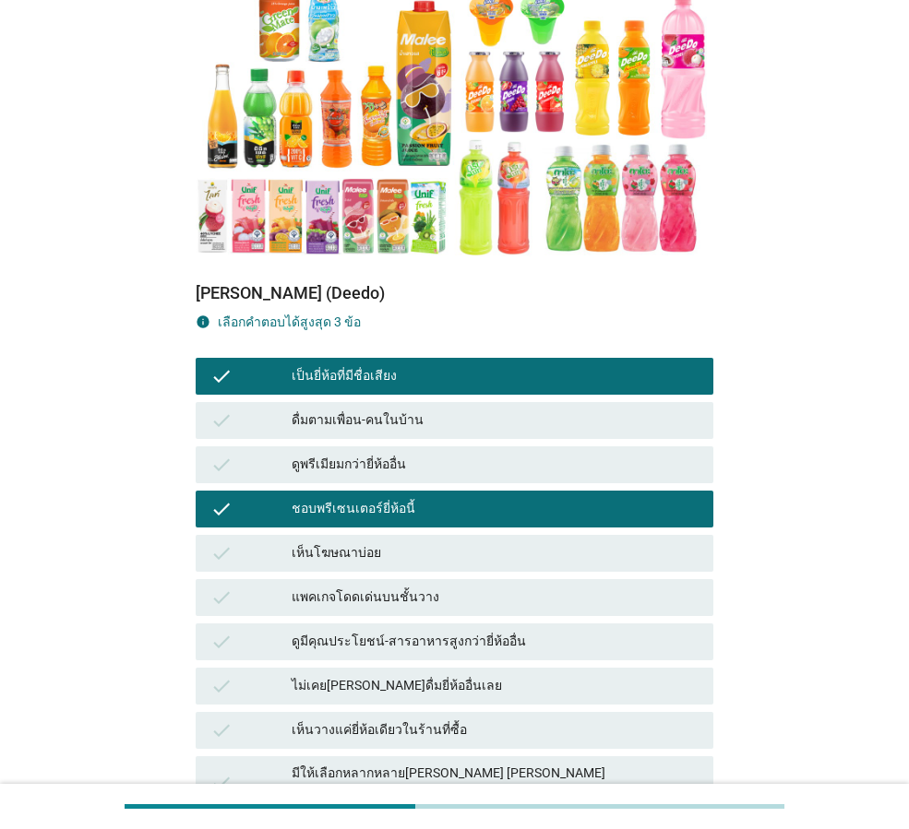
click at [460, 631] on div "ดูมีคุณประโยชน์-สารอาหารสูงกว่ายี่ห้ออื่น" at bounding box center [495, 642] width 407 height 22
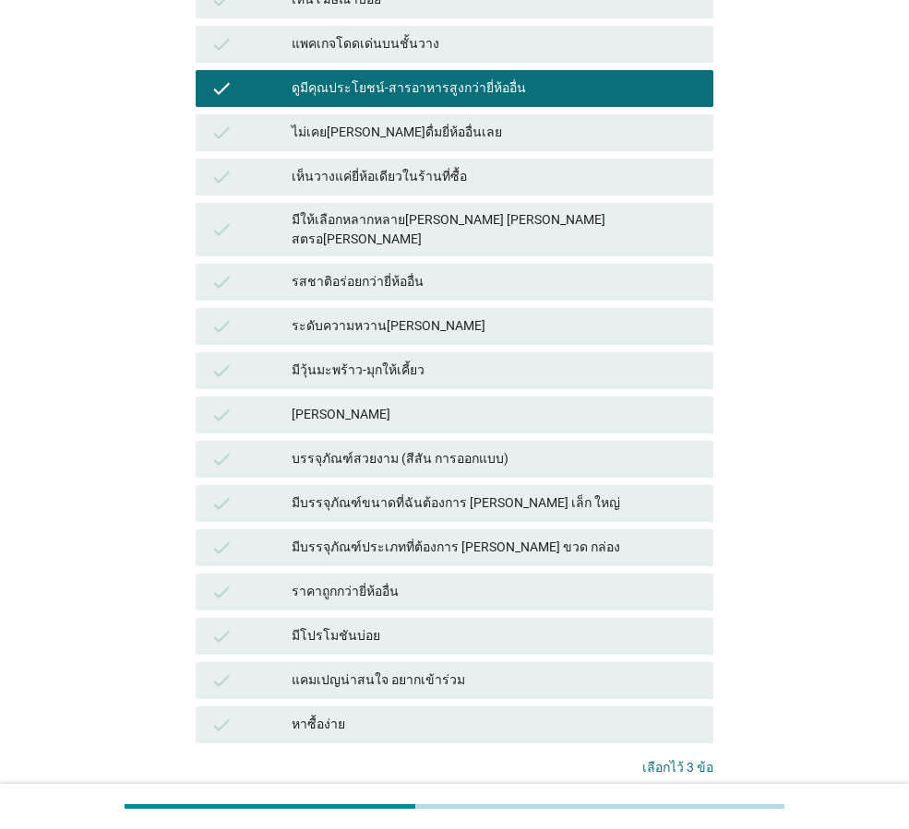
scroll to position [922, 0]
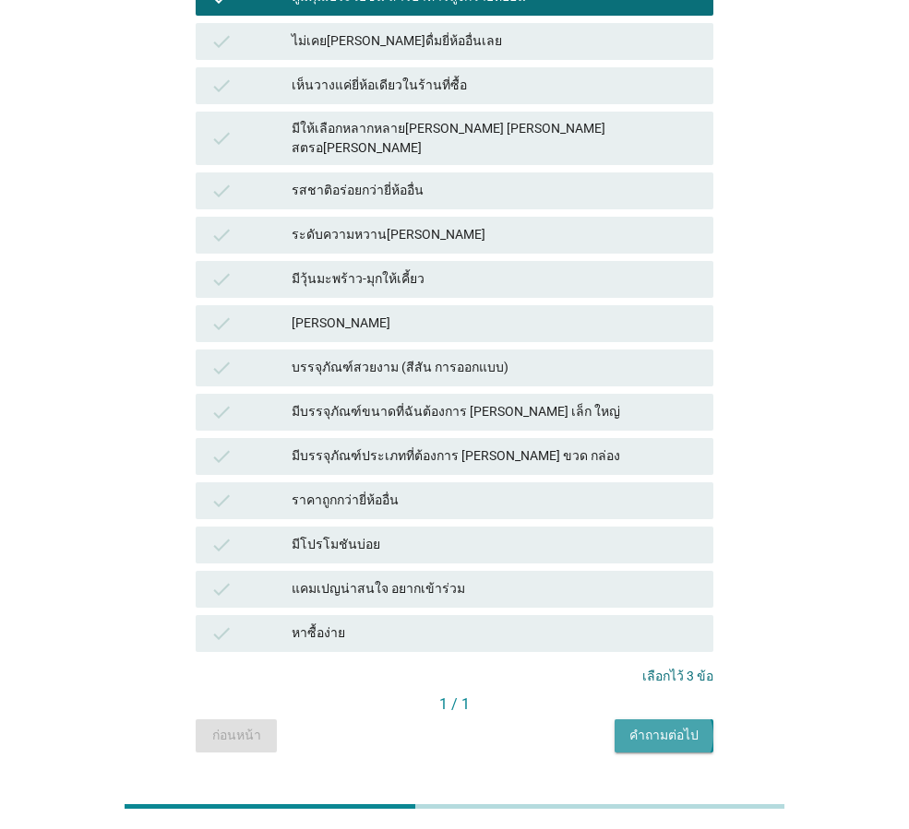
click at [676, 726] on div "คำถามต่อไป" at bounding box center [663, 735] width 69 height 19
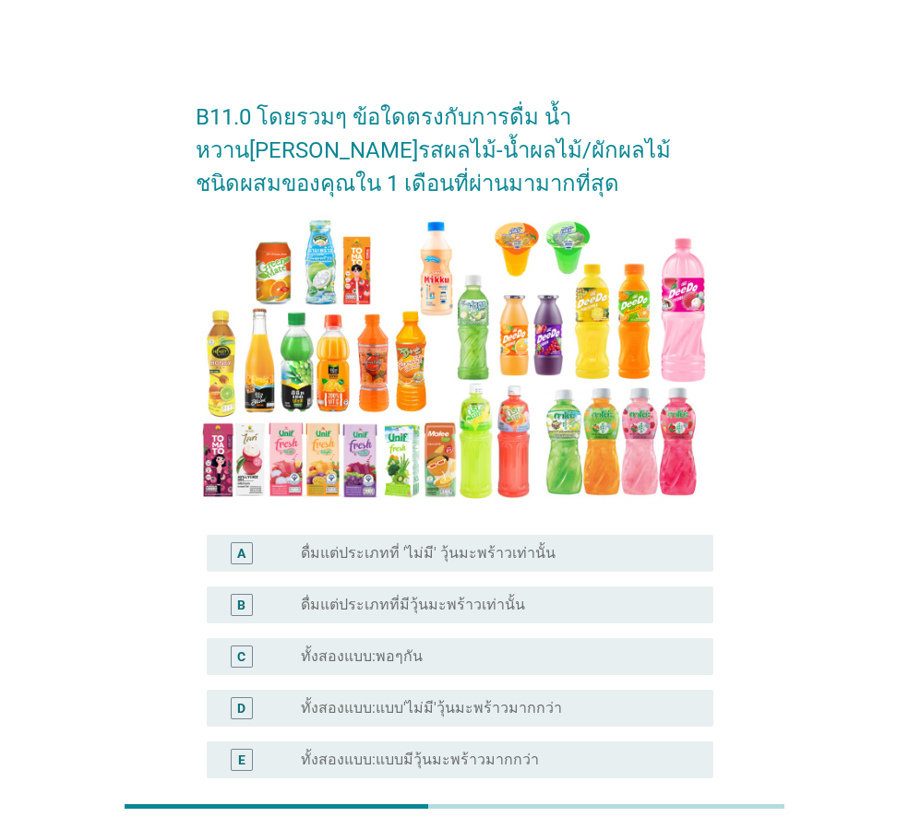
scroll to position [185, 0]
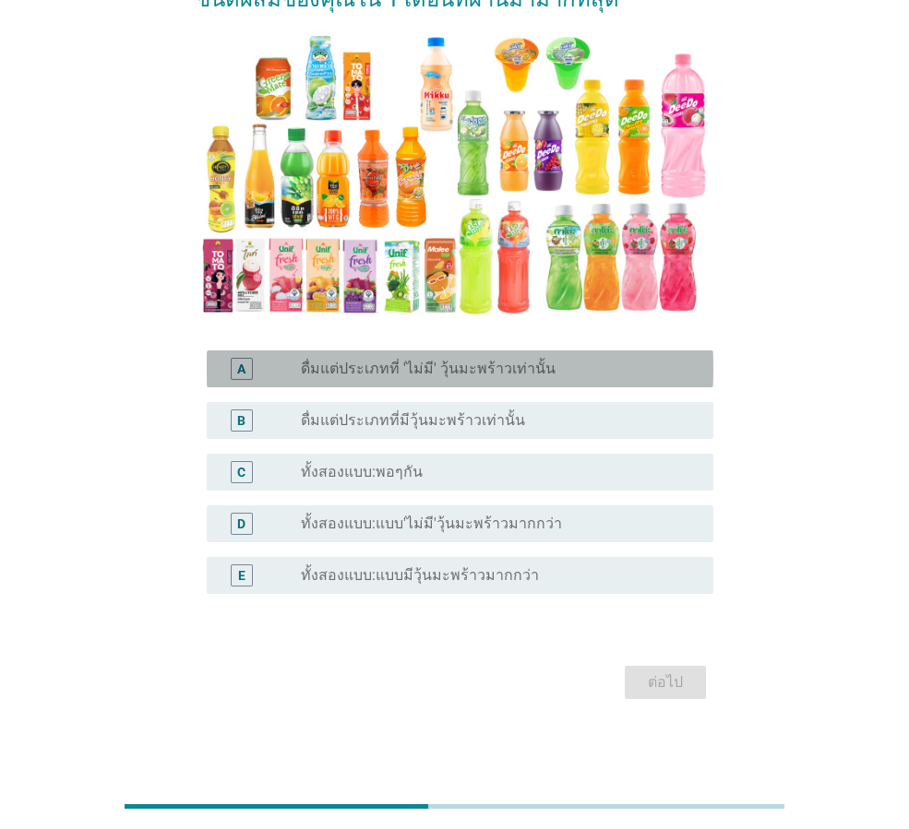
click at [404, 375] on label "ดื่มแต่ประเภทที่ 'ไม่มี' วุ้นมะพร้าวเท่านั้น" at bounding box center [428, 369] width 255 height 18
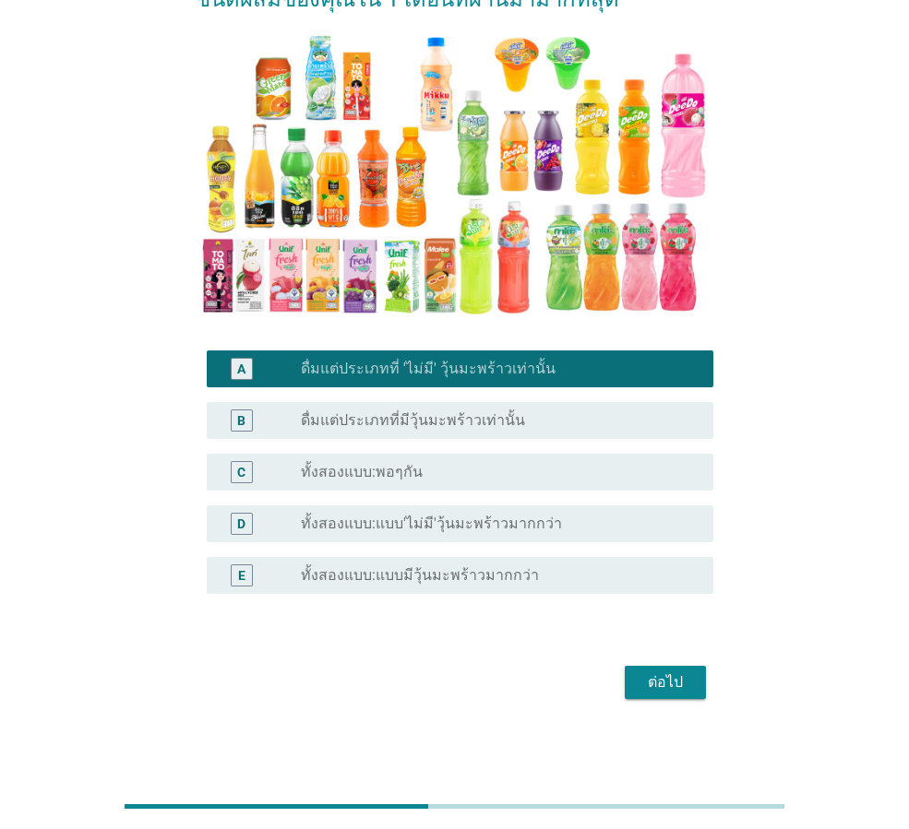
click at [393, 471] on label "ทั้งสองแบบ:พอๆกัน" at bounding box center [362, 472] width 122 height 18
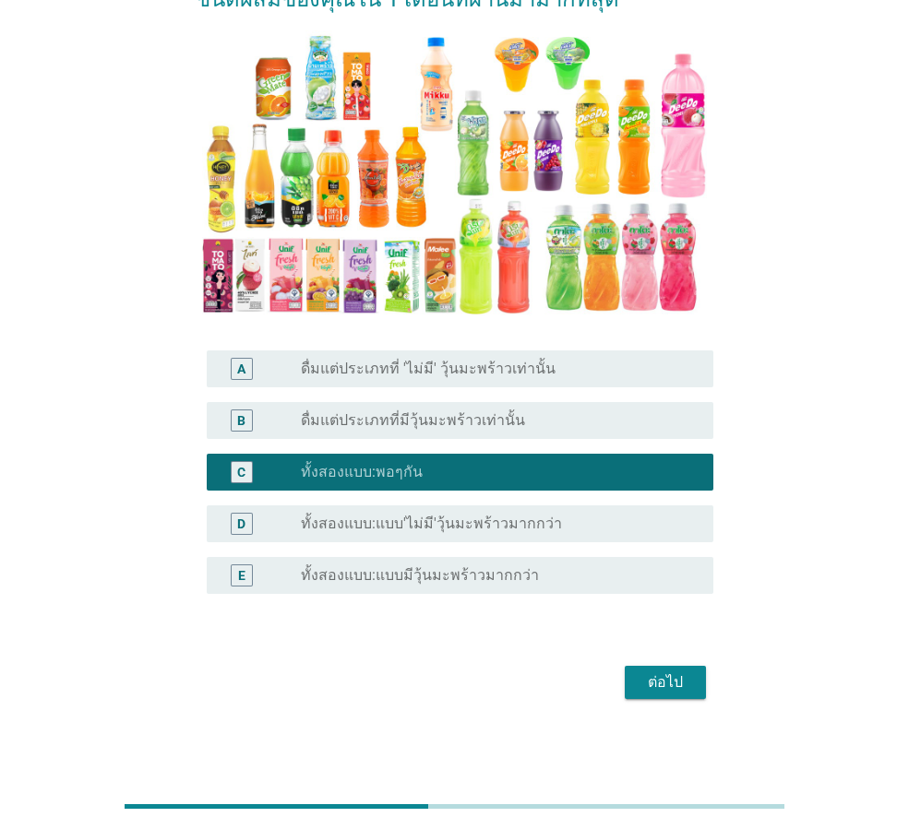
click at [666, 685] on div "ต่อไป" at bounding box center [665, 683] width 52 height 22
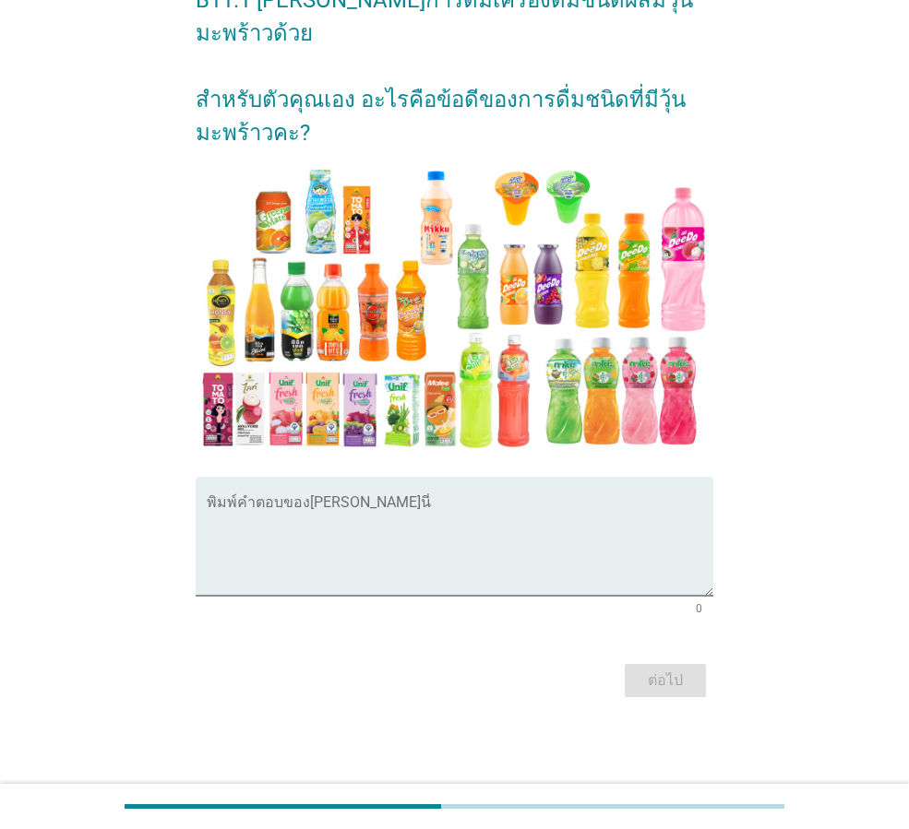
scroll to position [0, 0]
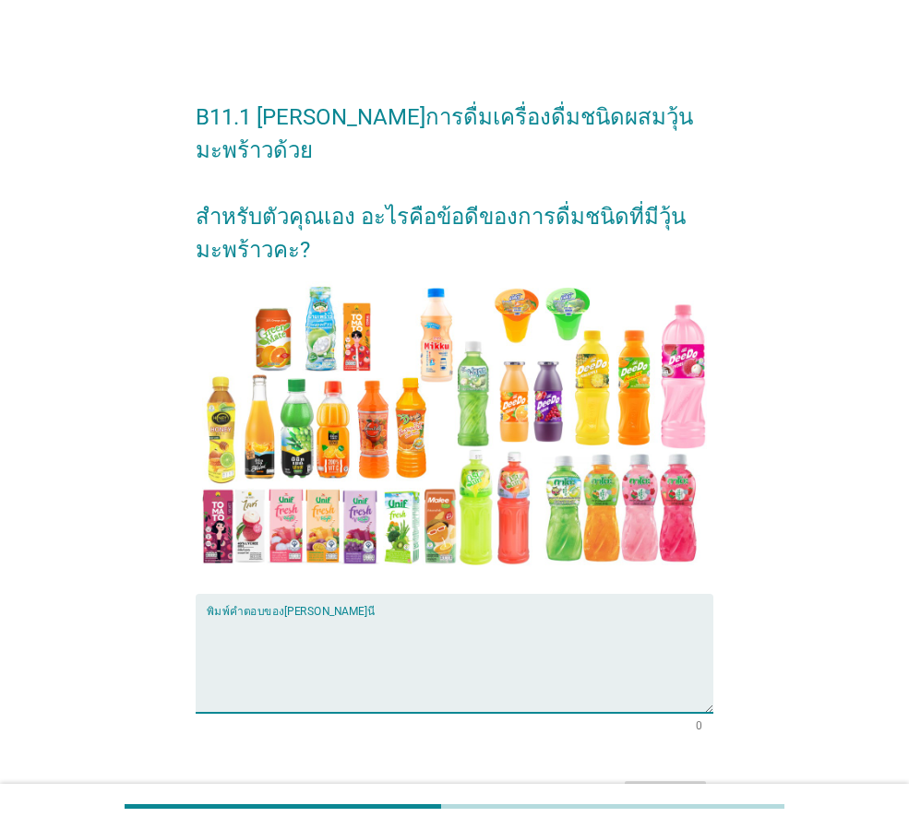
click at [422, 647] on textarea "พิมพ์คำตอบของคุณ ที่นี่" at bounding box center [460, 664] width 507 height 97
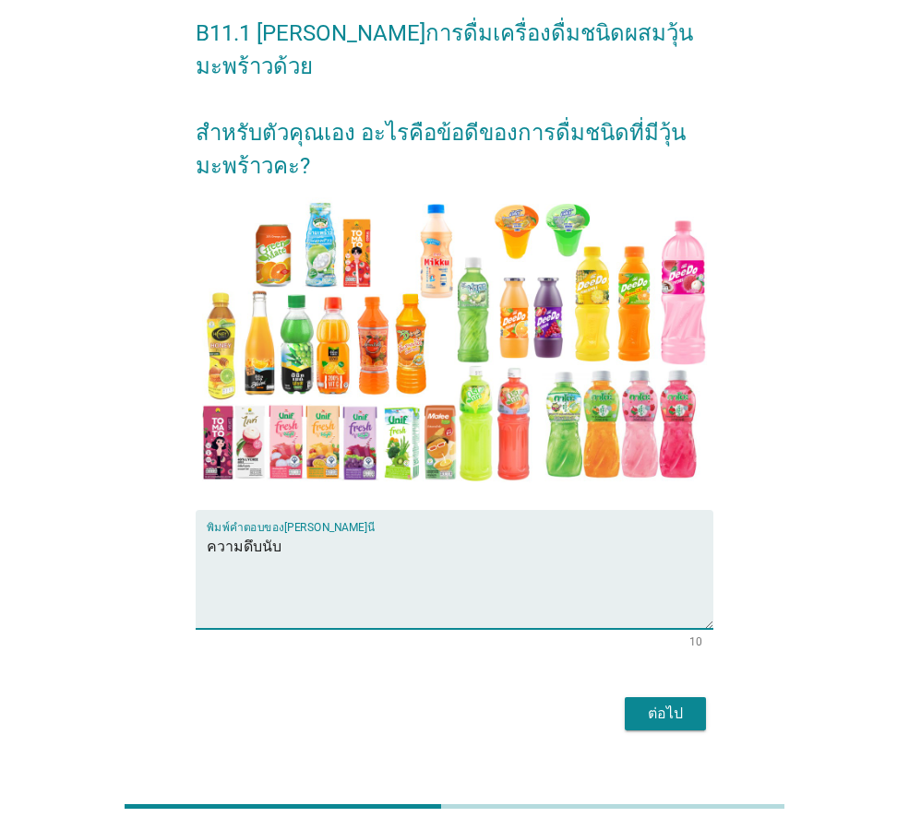
type textarea "ความดึบนับ"
click at [680, 703] on div "ต่อไป" at bounding box center [665, 714] width 52 height 22
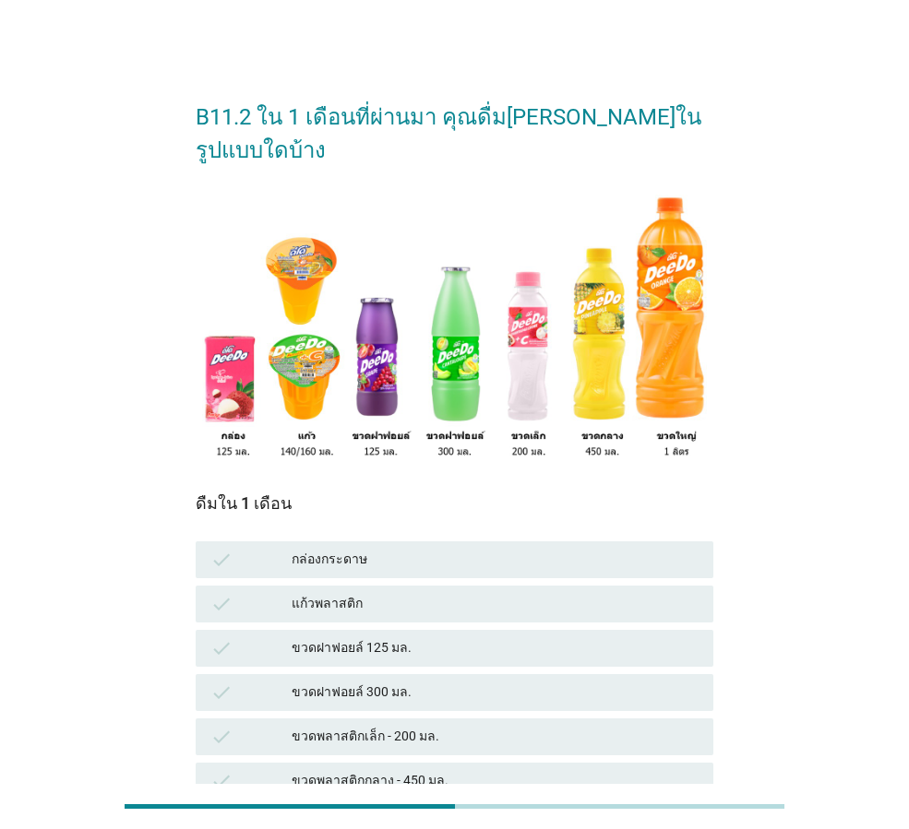
scroll to position [182, 0]
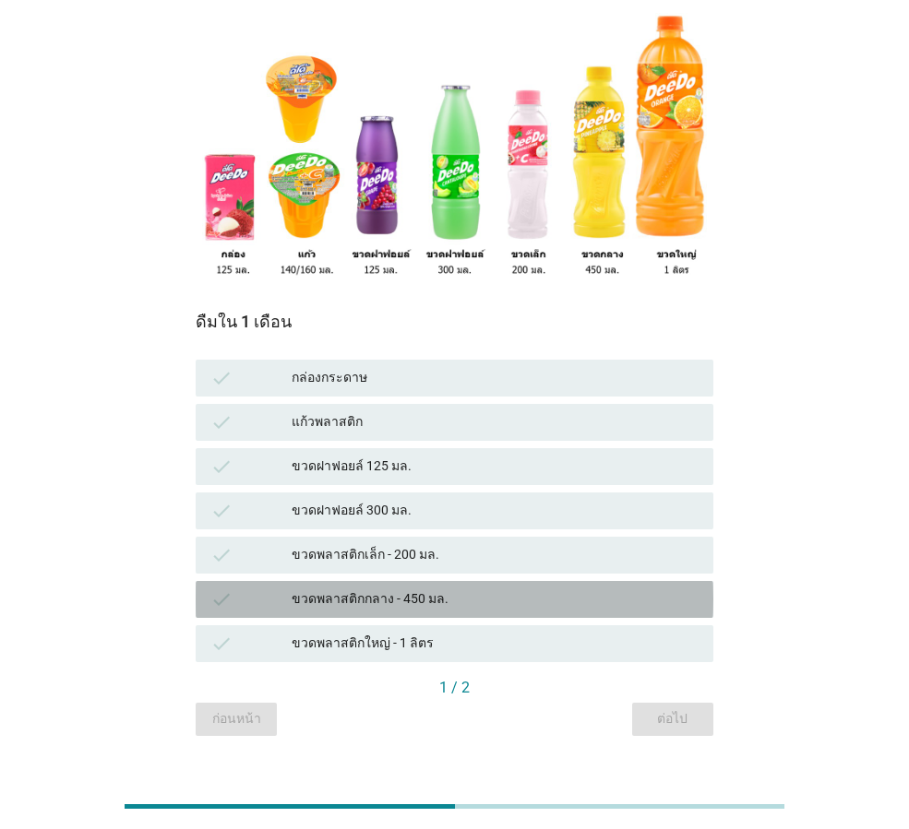
click at [368, 589] on div "ขวดพลาสติกกลาง - 450 มล." at bounding box center [495, 600] width 407 height 22
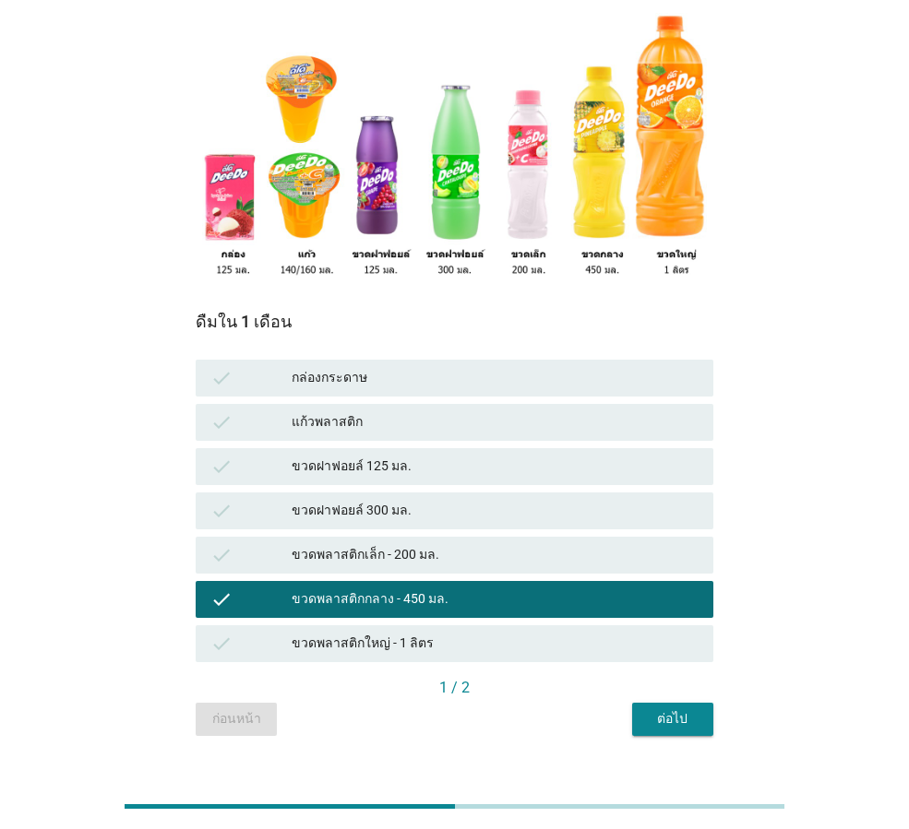
click at [697, 709] on div "ต่อไป" at bounding box center [673, 718] width 52 height 19
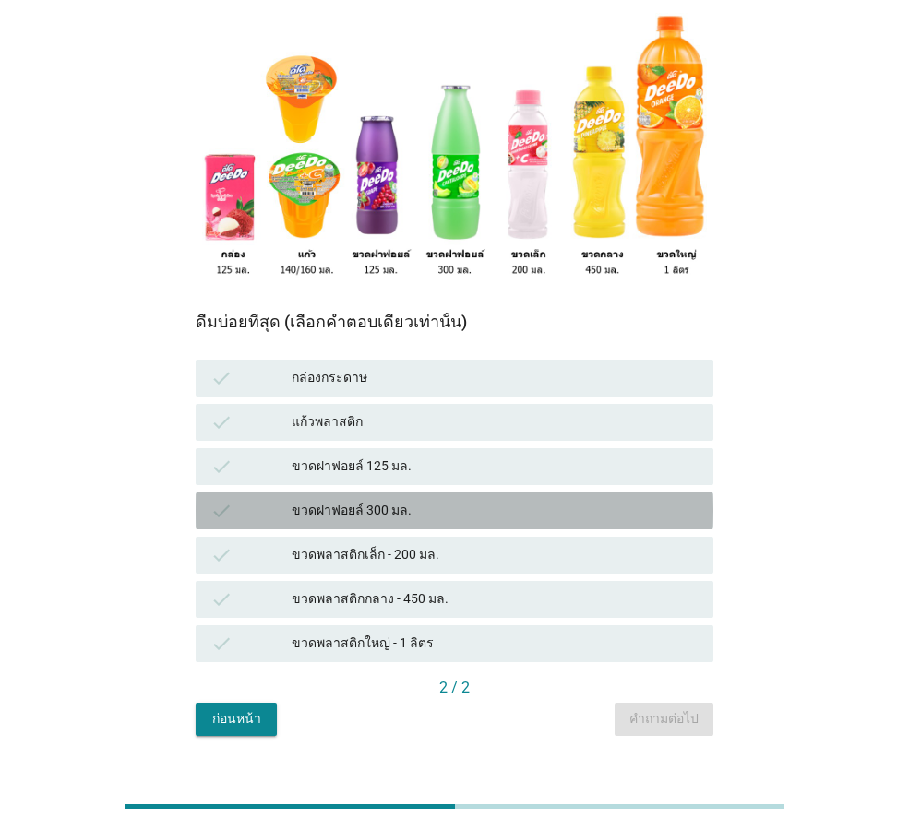
click at [389, 493] on div "check ขวดฝาฟอยล์ 300 มล." at bounding box center [455, 511] width 518 height 37
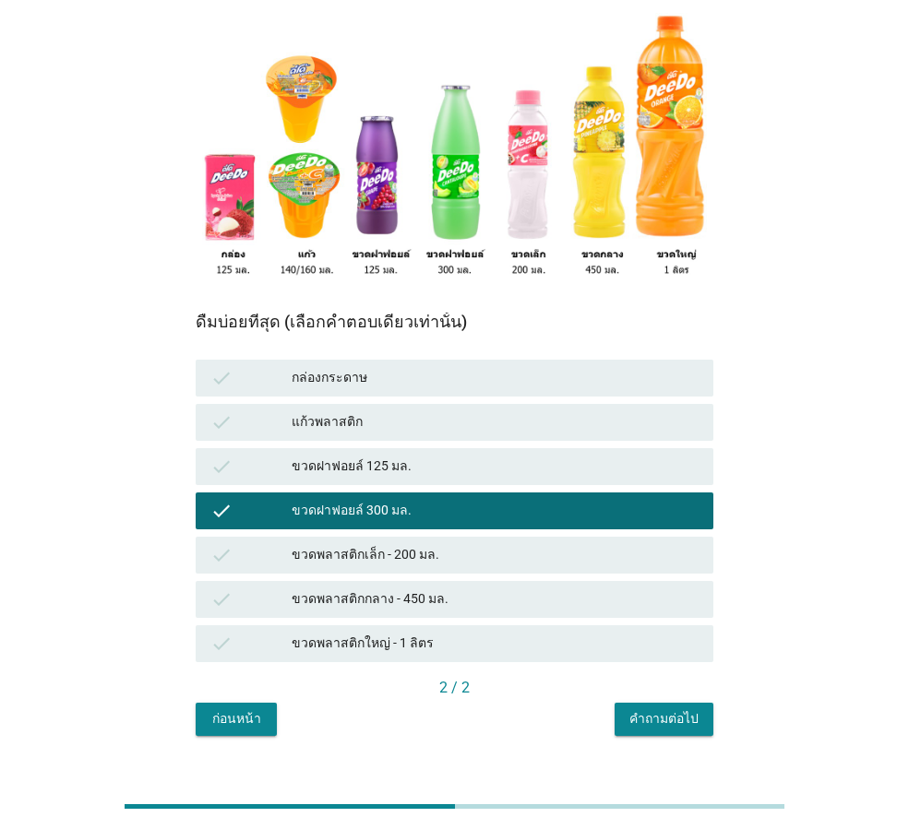
click at [483, 544] on div "ขวดพลาสติกเล็ก - 200 มล." at bounding box center [495, 555] width 407 height 22
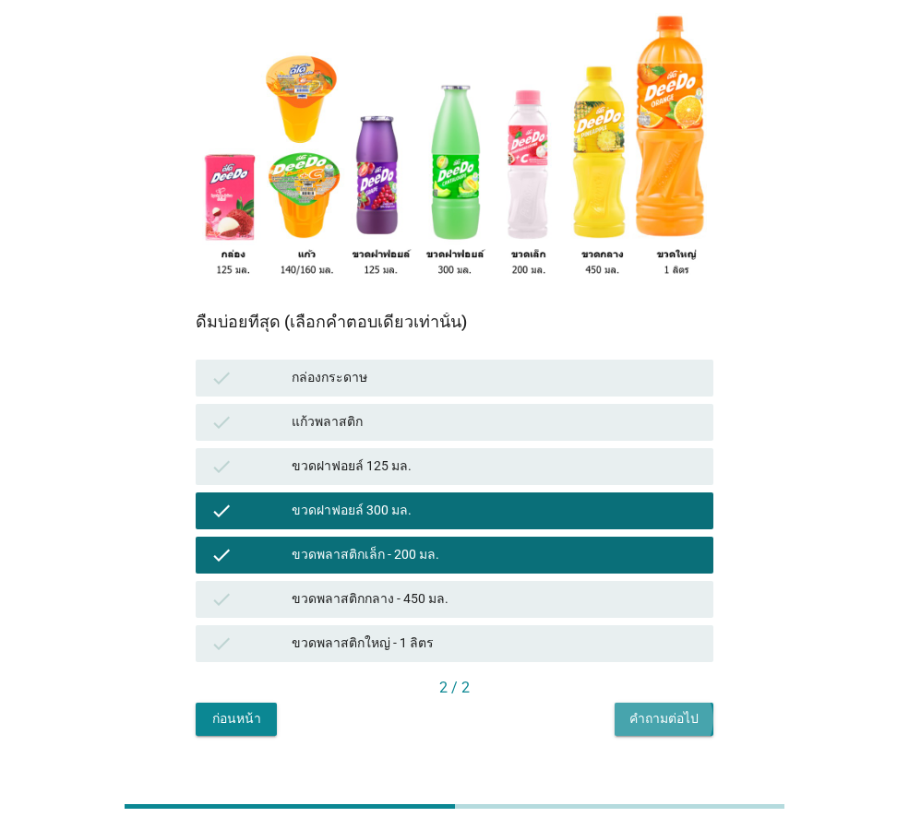
click at [671, 703] on button "คำถามต่อไป" at bounding box center [663, 719] width 99 height 33
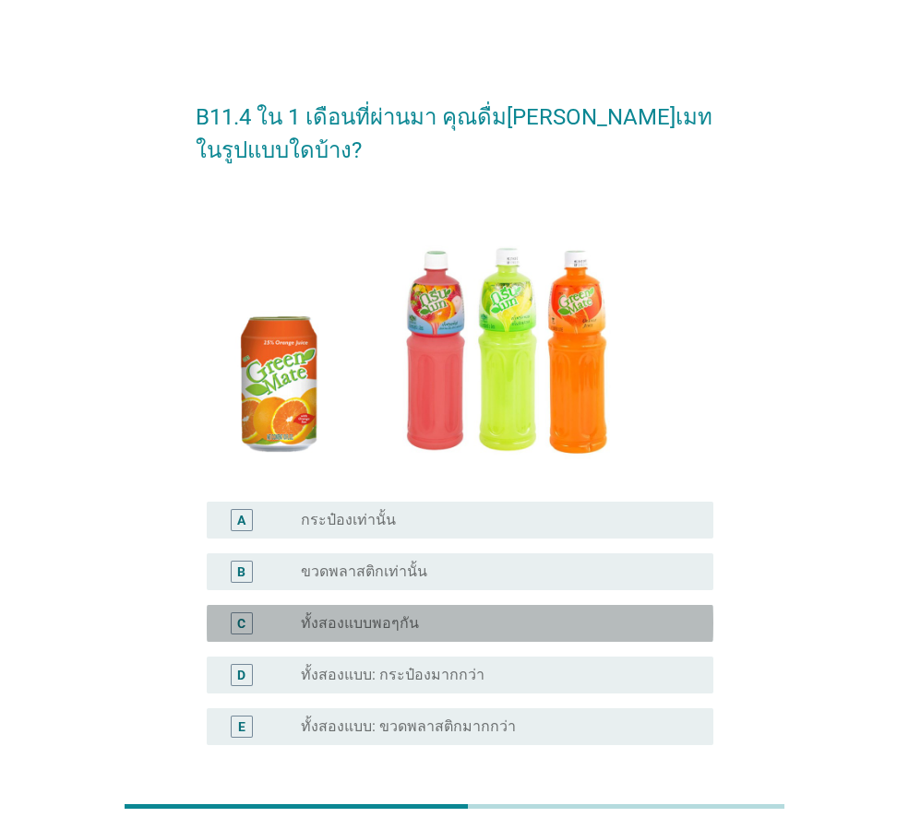
click at [364, 640] on div "C radio_button_unchecked ทั้งสองแบบพอๆกัน" at bounding box center [460, 623] width 507 height 37
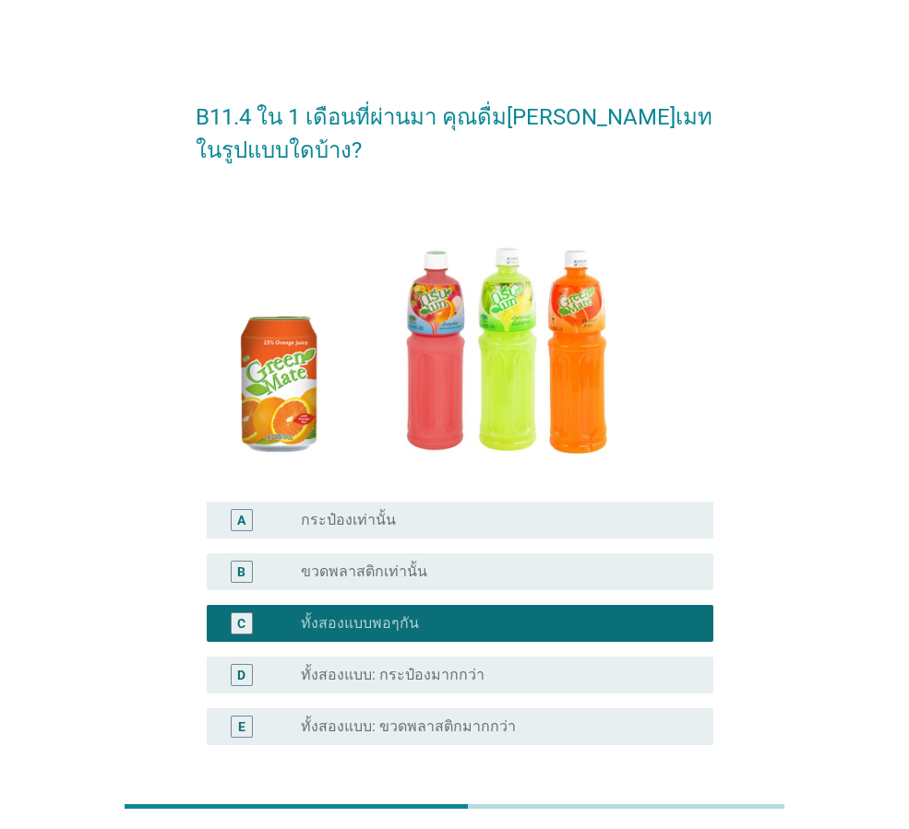
scroll to position [153, 0]
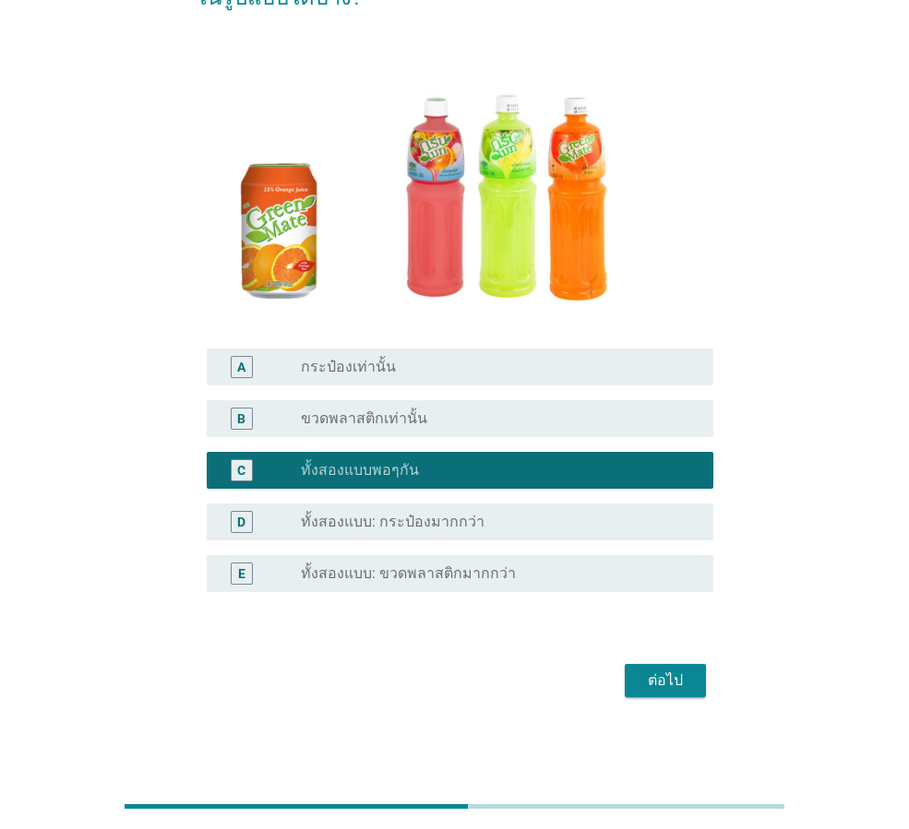
click at [659, 681] on div "ต่อไป" at bounding box center [665, 681] width 52 height 22
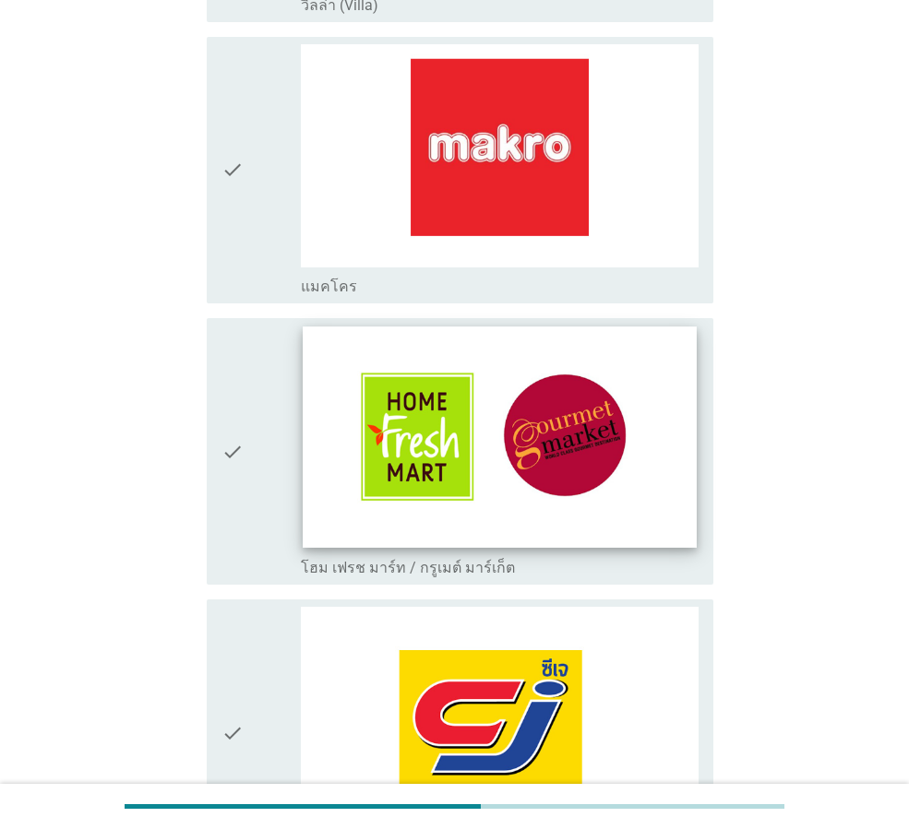
scroll to position [2583, 0]
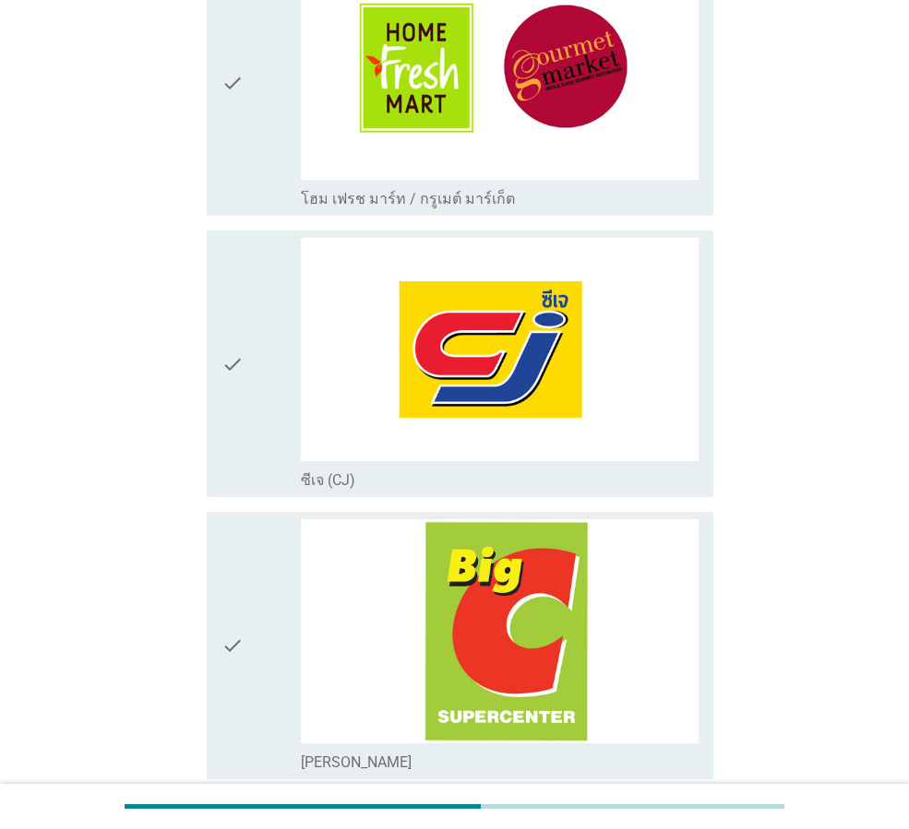
click at [219, 352] on div "check check_box_outline_blank ซีเจ (CJ)" at bounding box center [460, 364] width 507 height 267
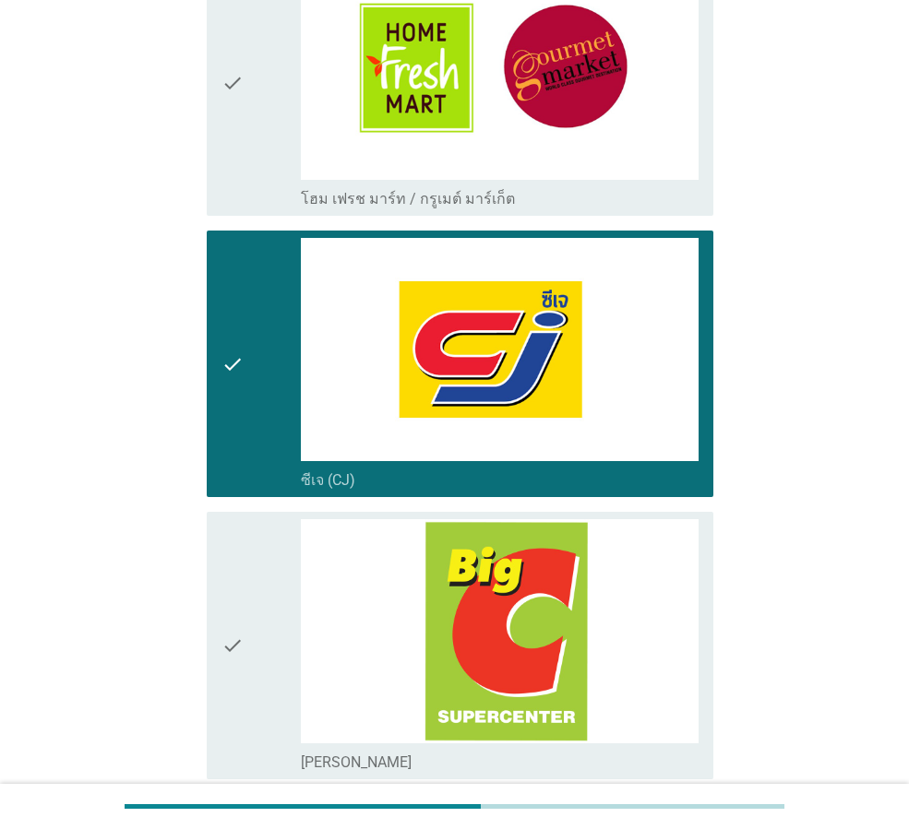
scroll to position [2952, 0]
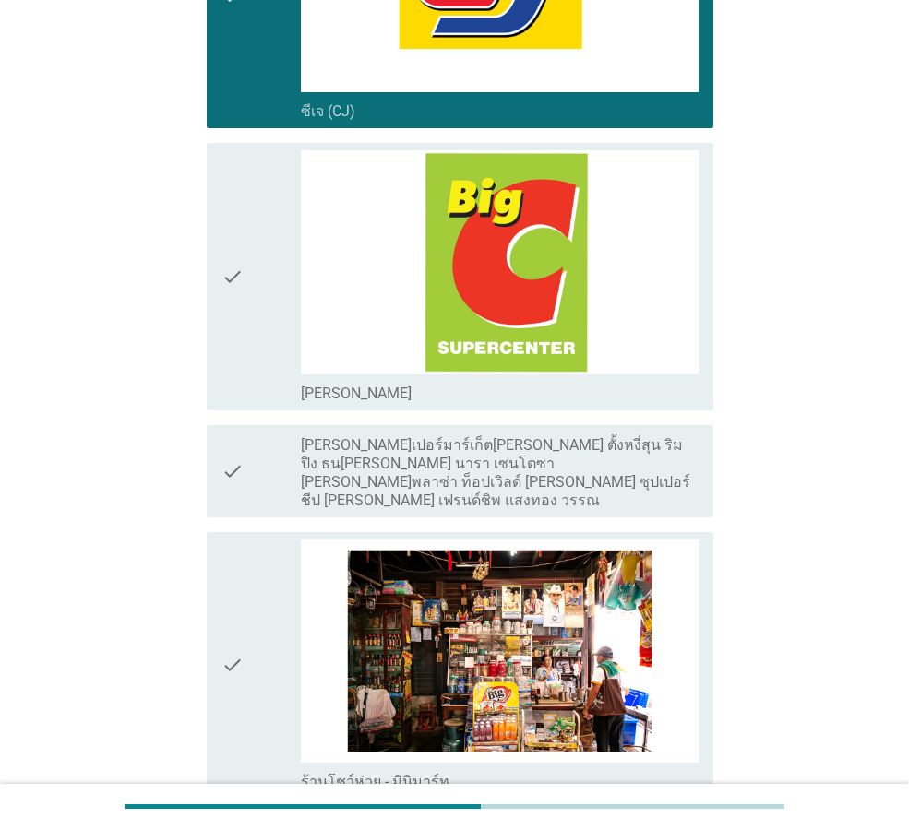
click at [242, 306] on icon "check" at bounding box center [232, 276] width 22 height 252
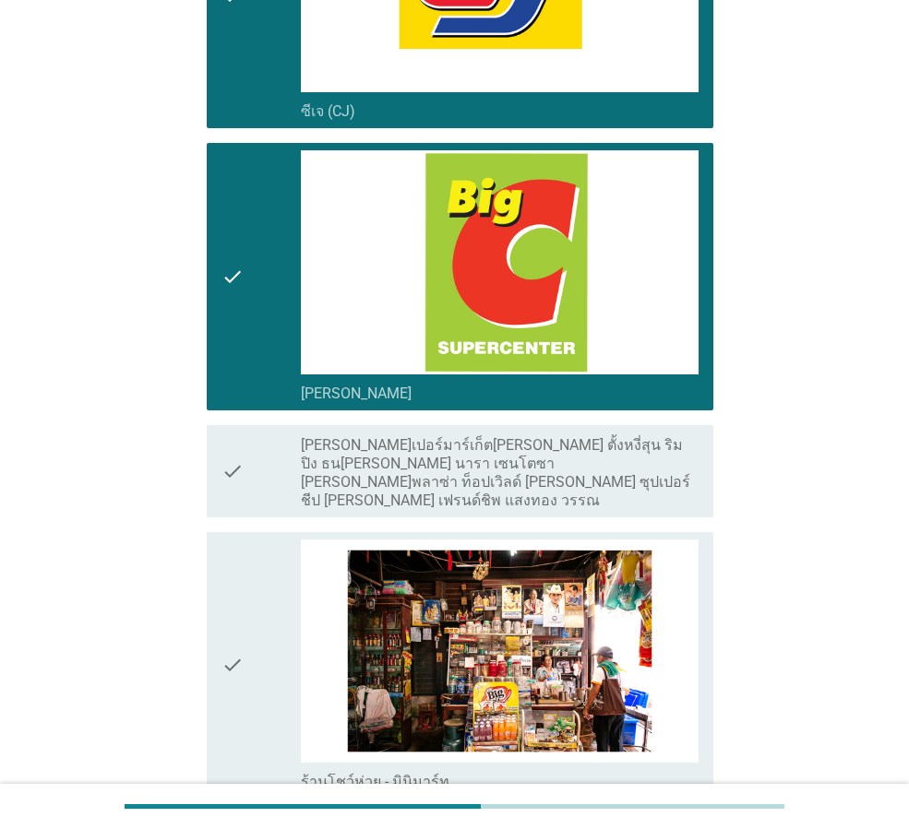
scroll to position [3229, 0]
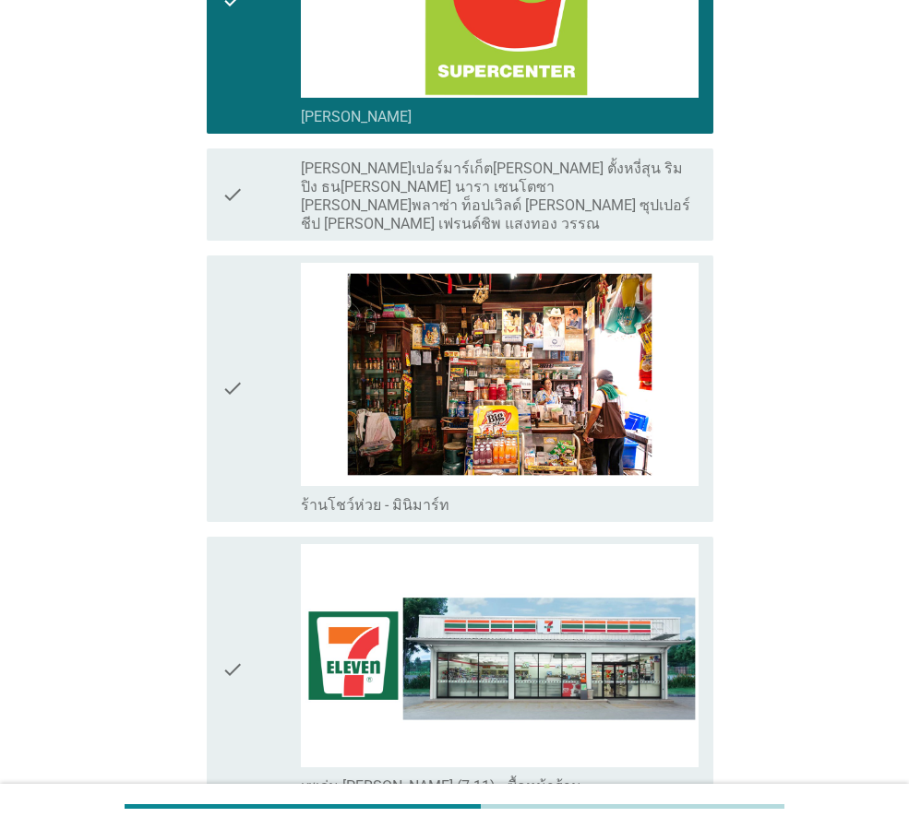
click at [244, 337] on div "check" at bounding box center [260, 389] width 79 height 252
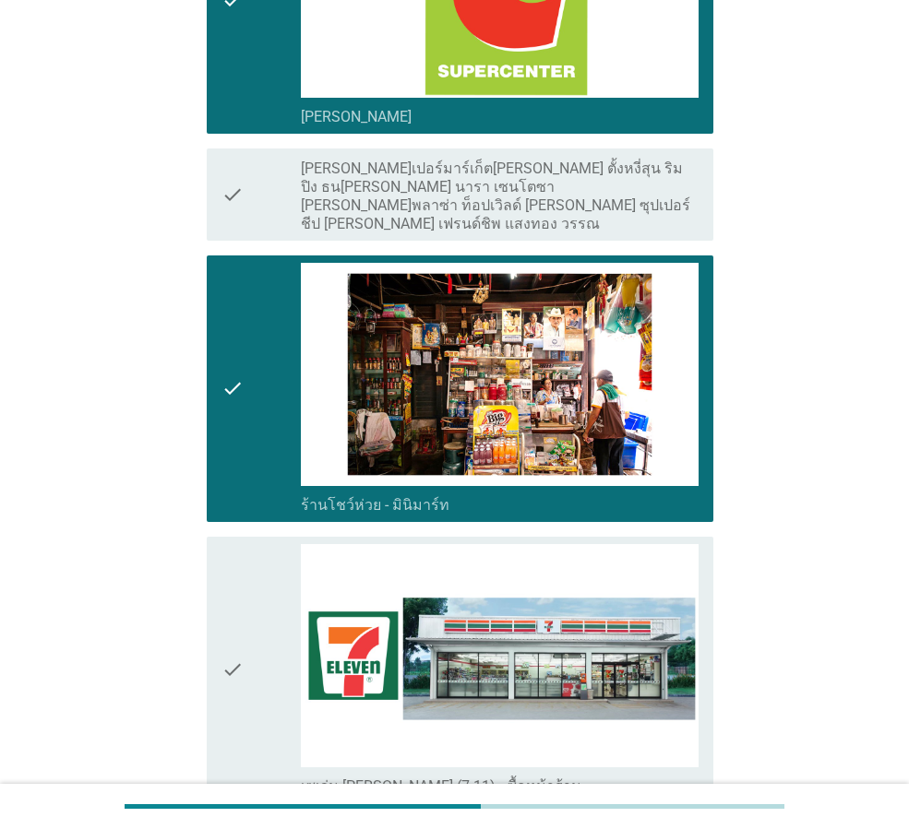
click at [232, 610] on icon "check" at bounding box center [232, 670] width 22 height 252
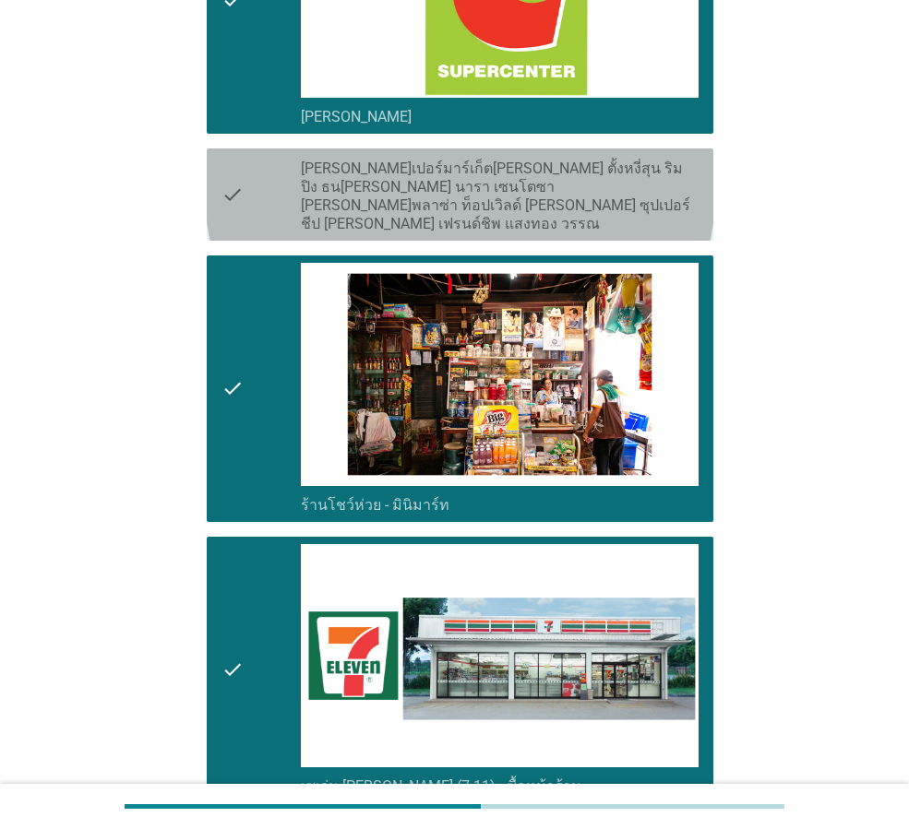
click at [265, 199] on div "check" at bounding box center [260, 194] width 79 height 77
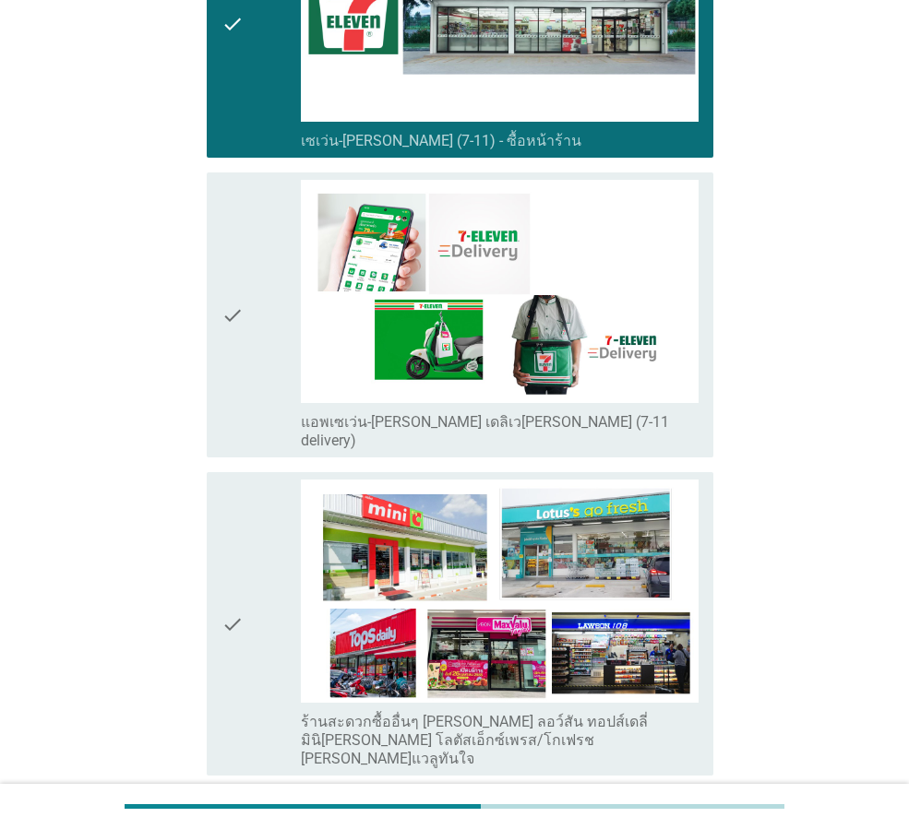
scroll to position [3967, 0]
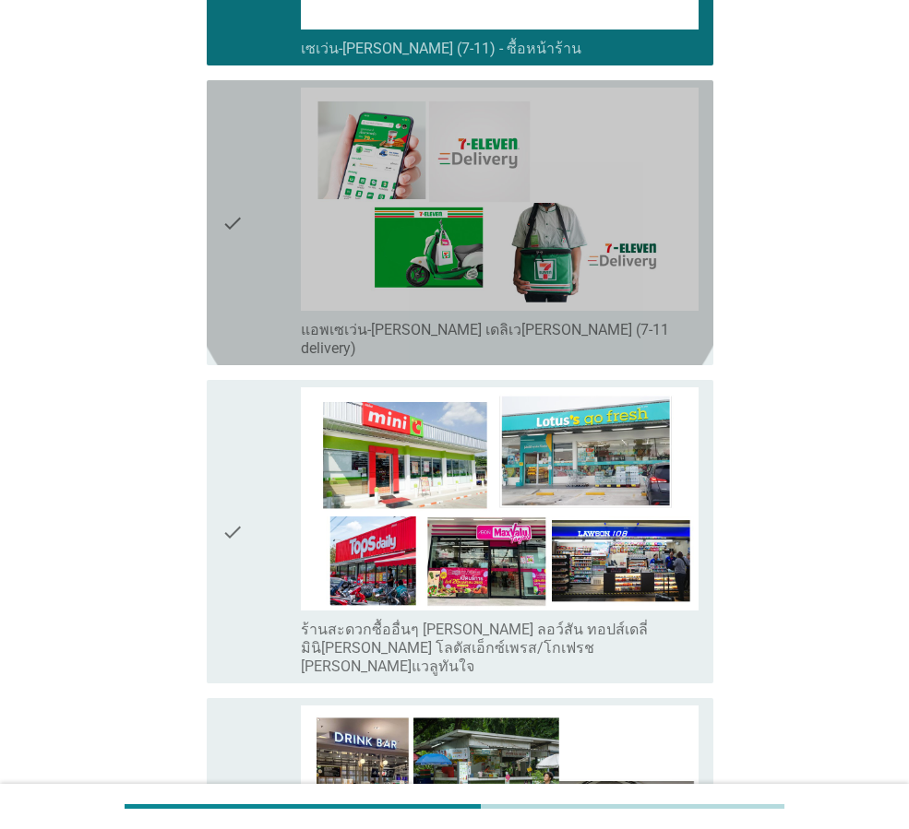
click at [246, 223] on div "check" at bounding box center [260, 223] width 79 height 270
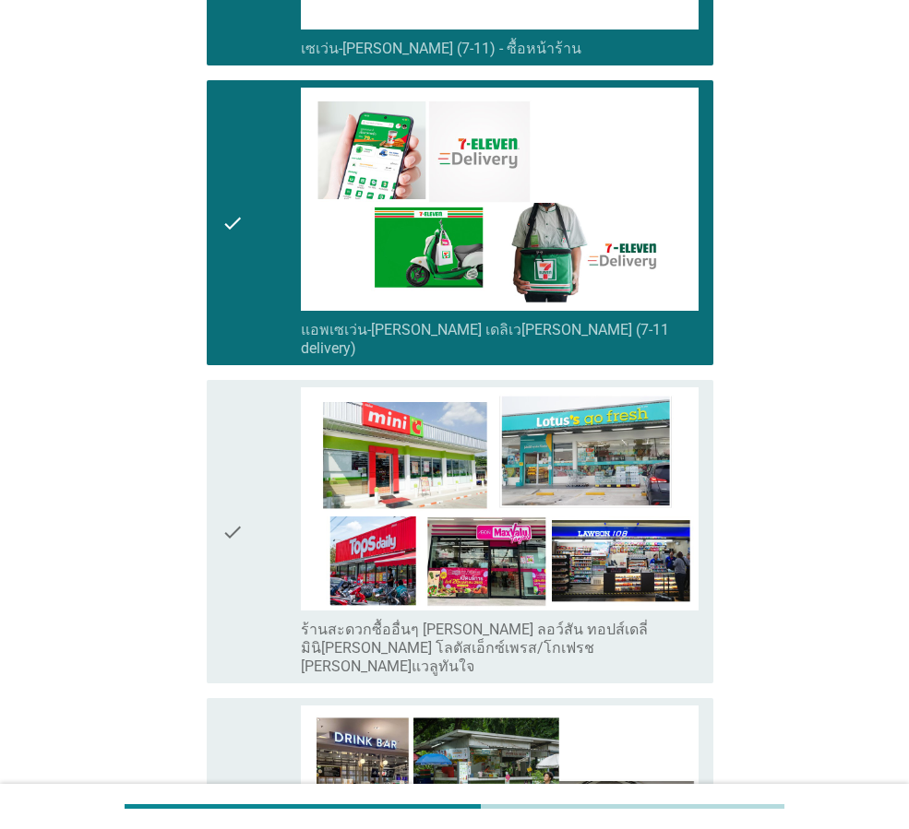
click at [257, 401] on div "check" at bounding box center [260, 531] width 79 height 289
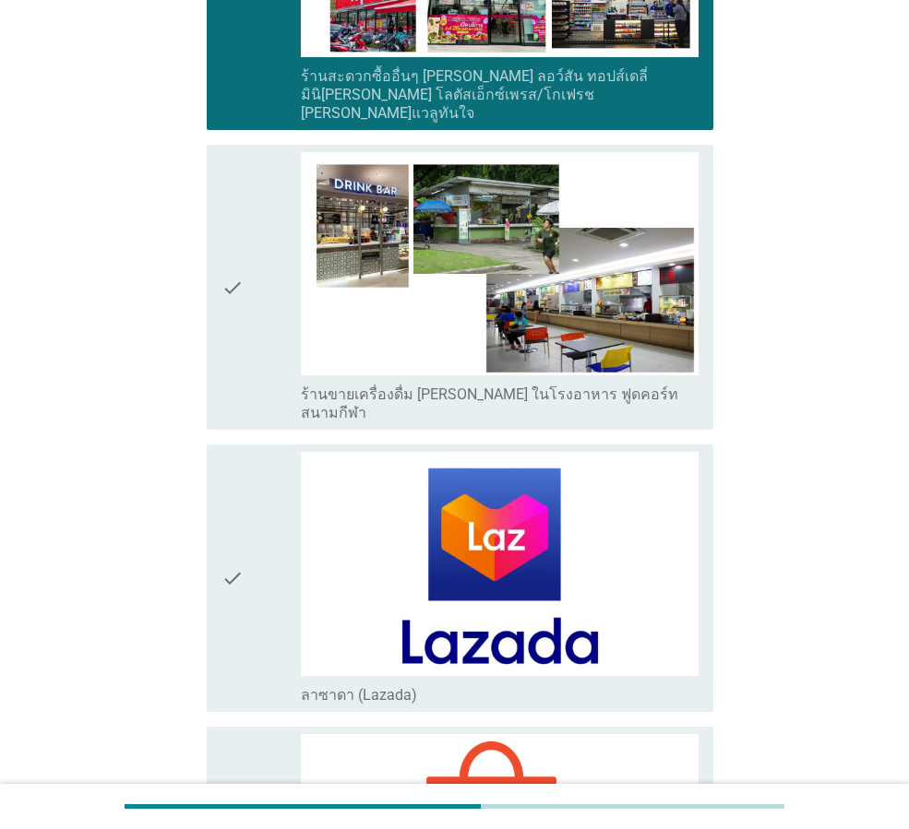
scroll to position [4059, 0]
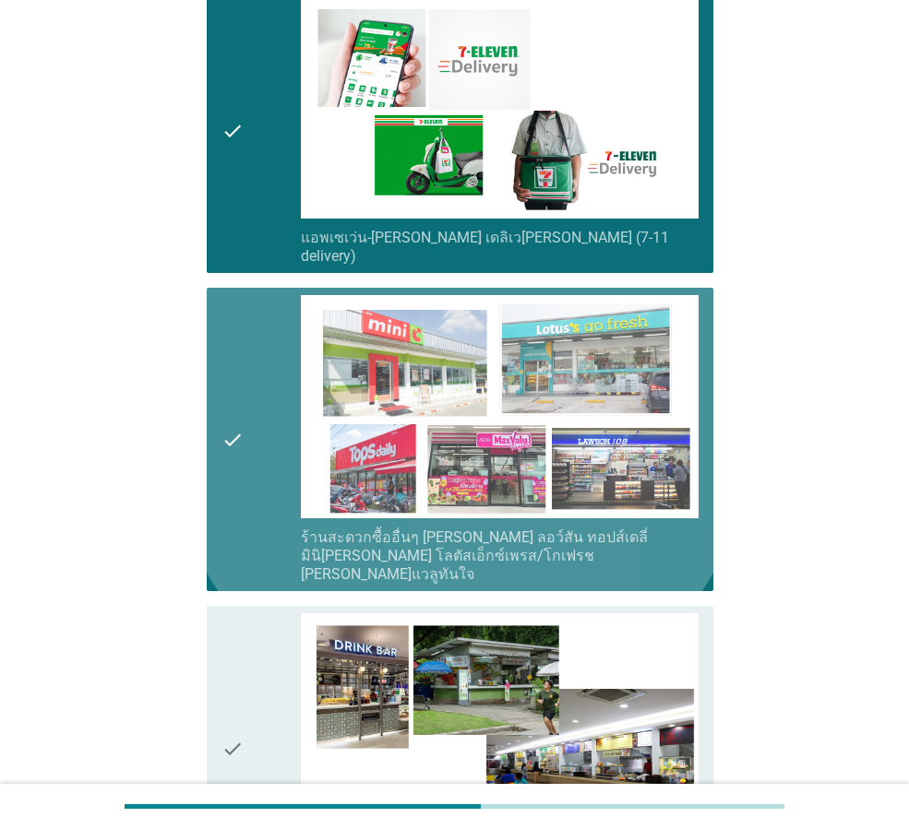
click at [242, 435] on icon "check" at bounding box center [232, 439] width 22 height 289
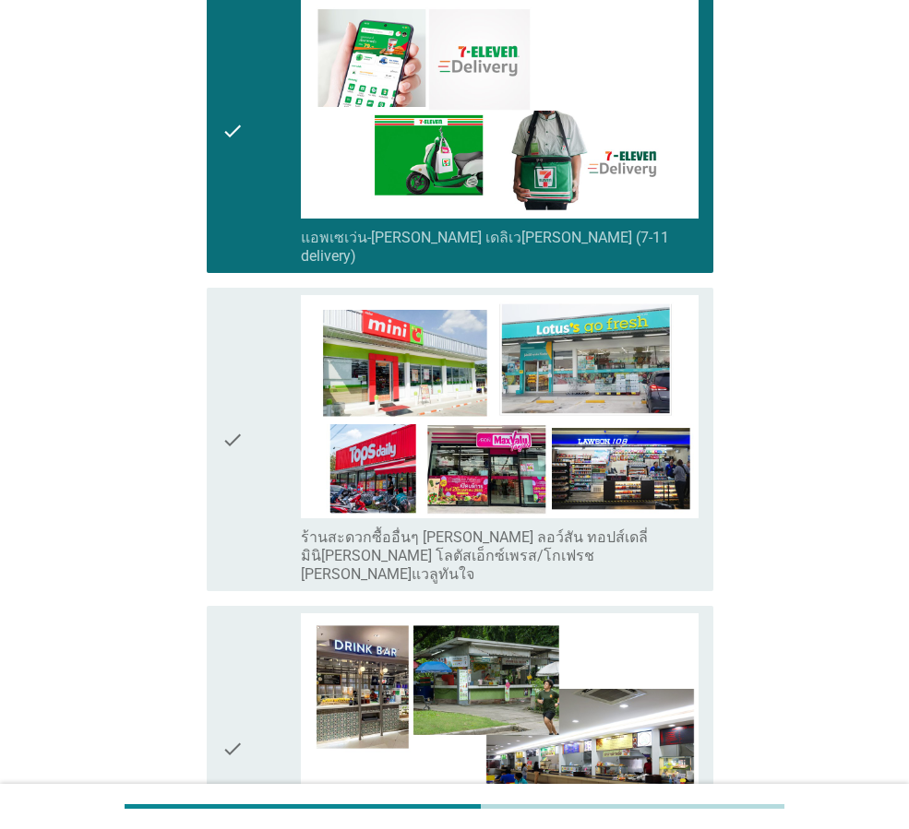
click at [221, 185] on div "check check_box_outline_blank แอพเซเว่น-[PERSON_NAME] เดลิเว[PERSON_NAME] (7-11…" at bounding box center [460, 130] width 507 height 285
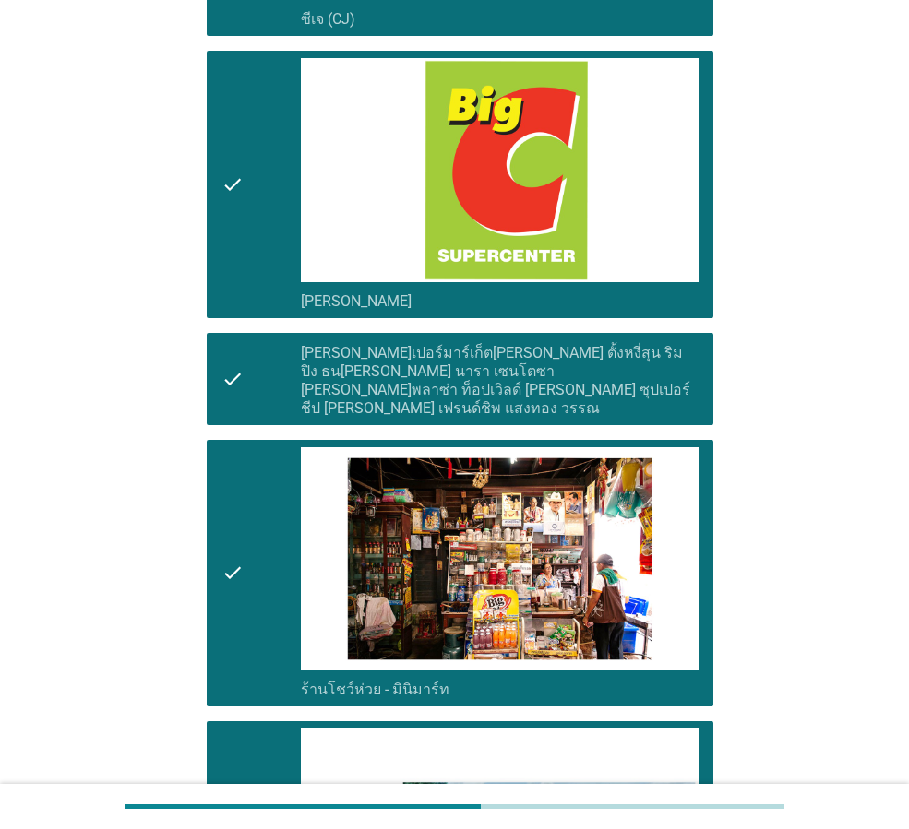
scroll to position [2952, 0]
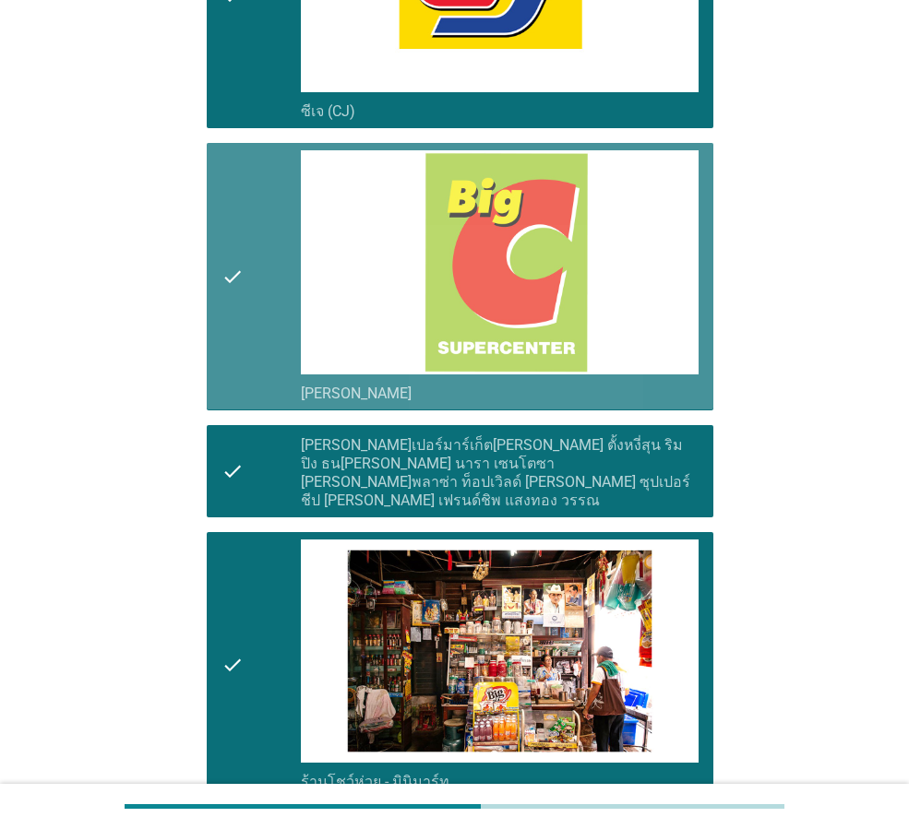
click at [244, 302] on icon "check" at bounding box center [232, 276] width 22 height 252
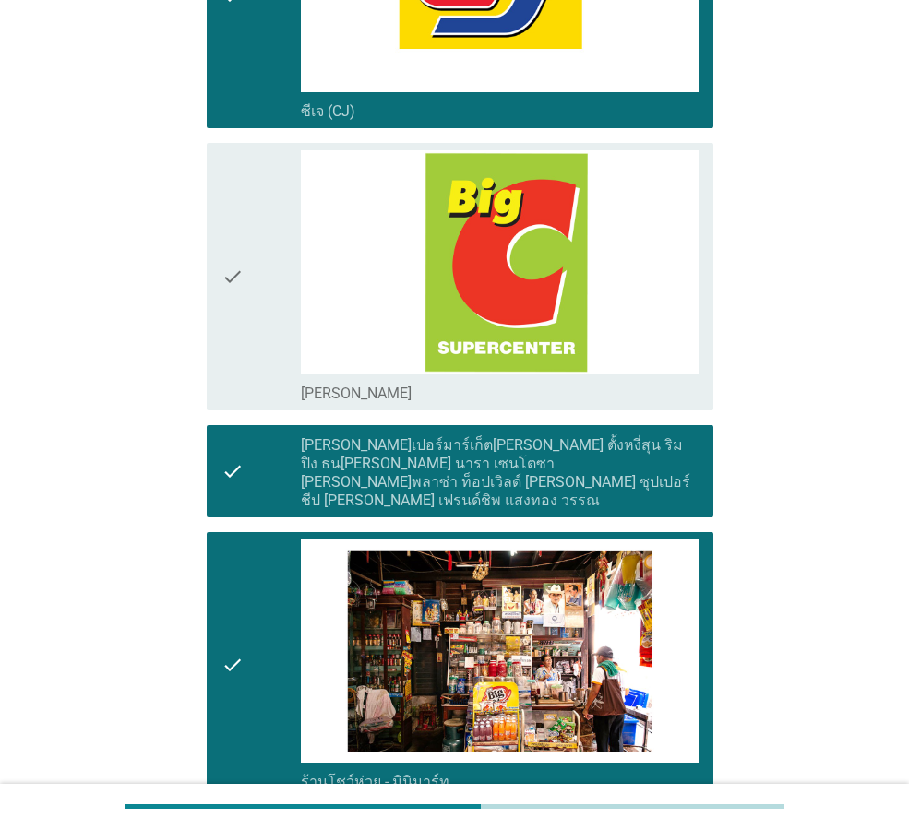
click at [244, 478] on div "check" at bounding box center [260, 471] width 79 height 77
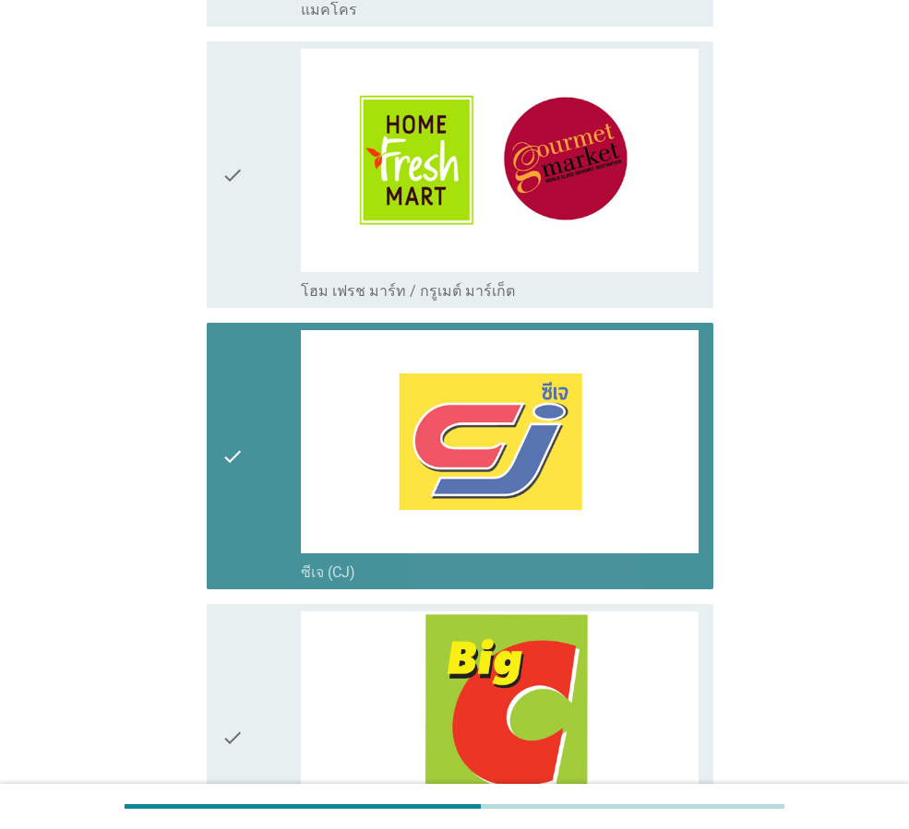
click at [239, 411] on icon "check" at bounding box center [232, 456] width 22 height 252
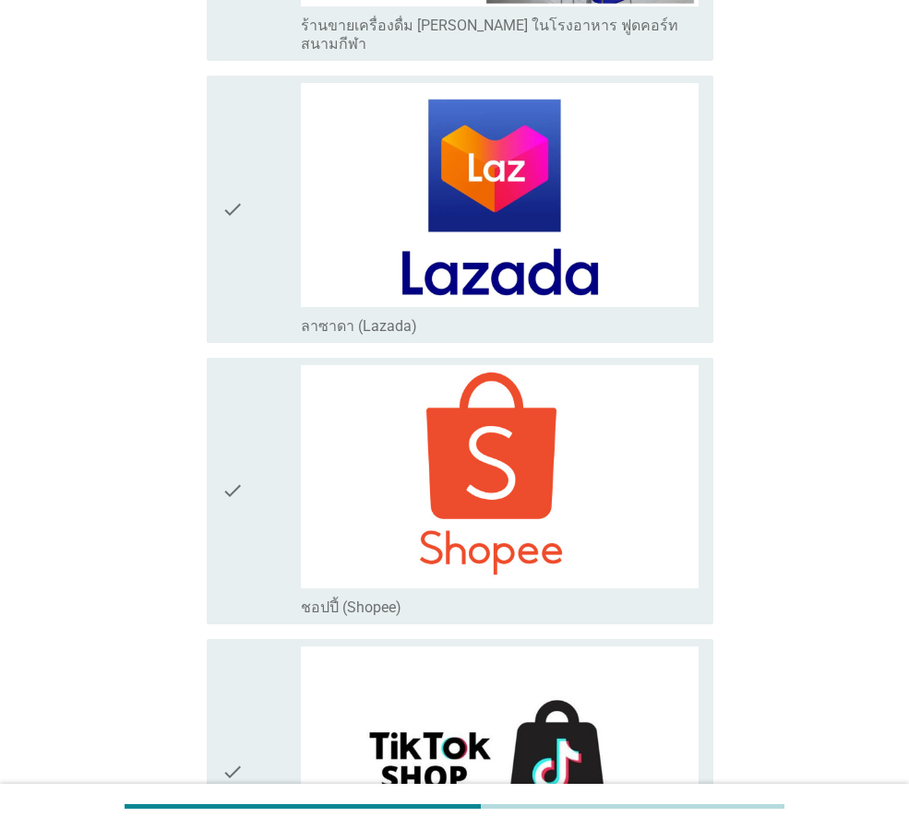
scroll to position [5134, 0]
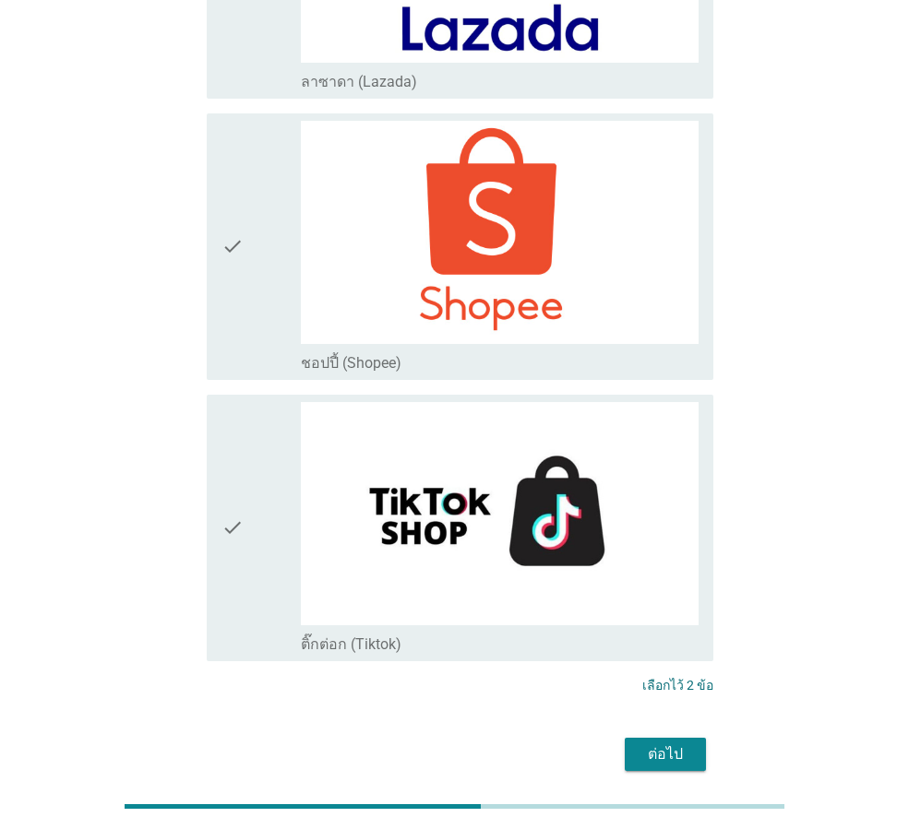
click at [688, 744] on div "ต่อไป" at bounding box center [665, 755] width 52 height 22
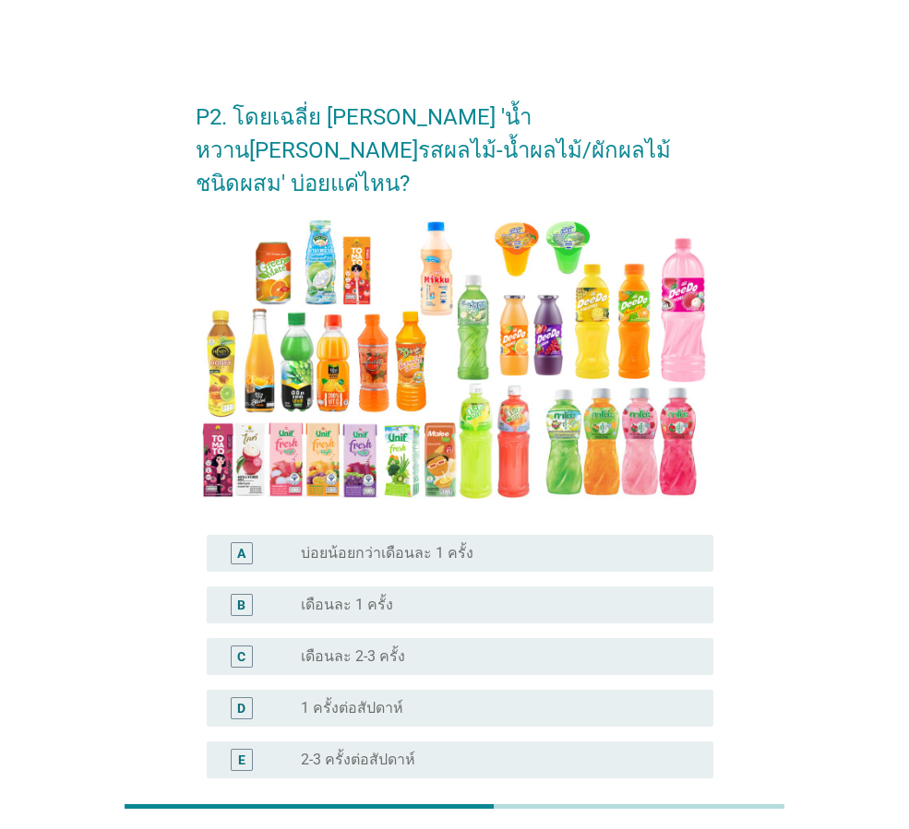
scroll to position [185, 0]
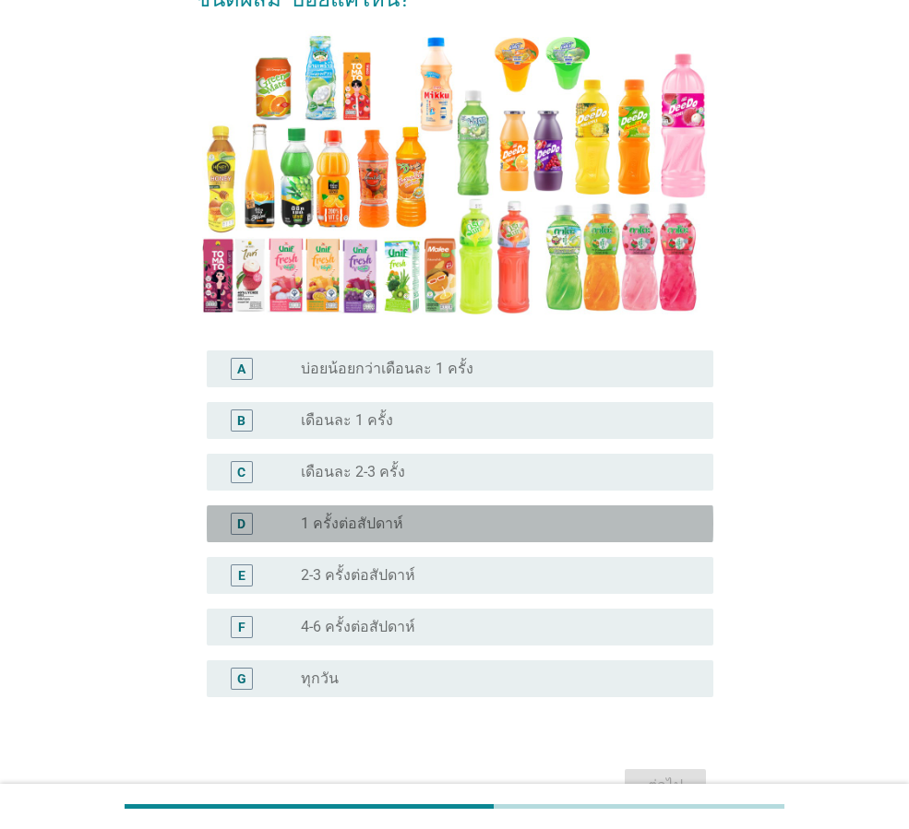
click at [398, 515] on label "1 ครั้งต่อสัปดาห์" at bounding box center [352, 524] width 102 height 18
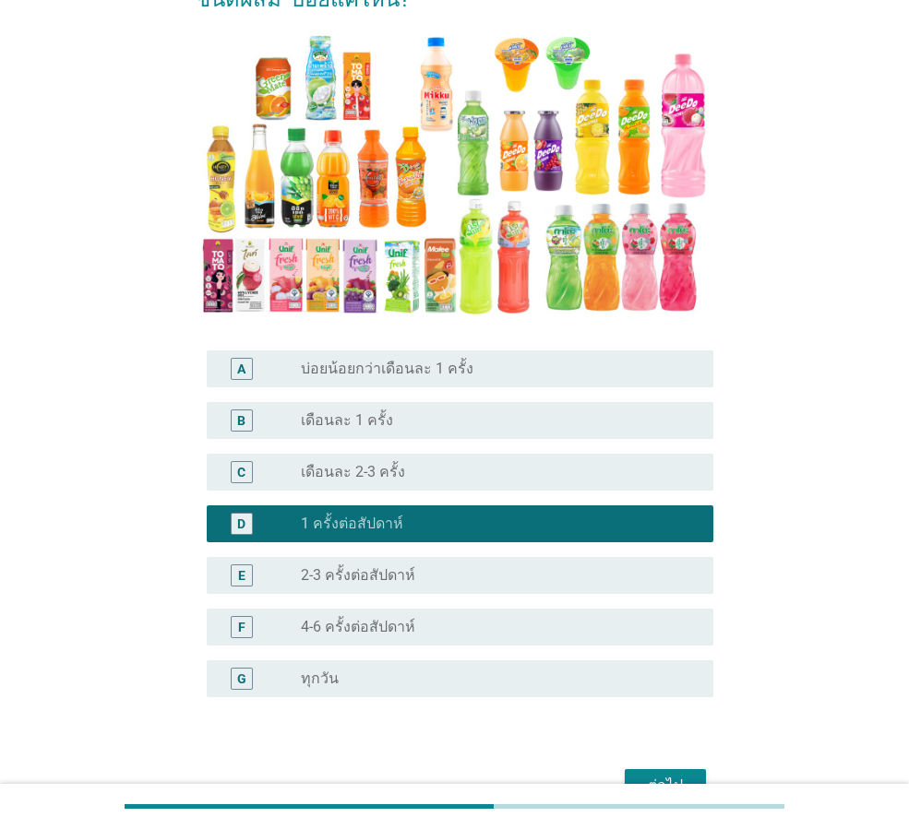
click at [661, 769] on button "ต่อไป" at bounding box center [665, 785] width 81 height 33
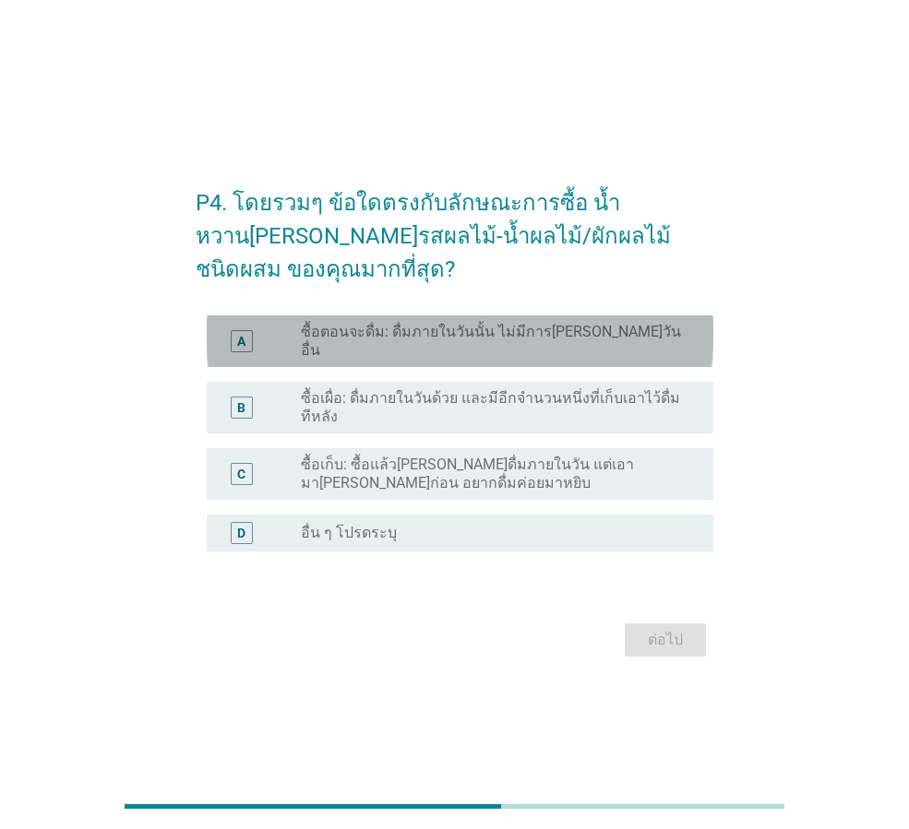
click at [369, 340] on label "ซื้อตอนจะดื่ม: ดื่มภายในวันนั้น ไม่มีการ[PERSON_NAME]วันอื่น" at bounding box center [492, 341] width 383 height 37
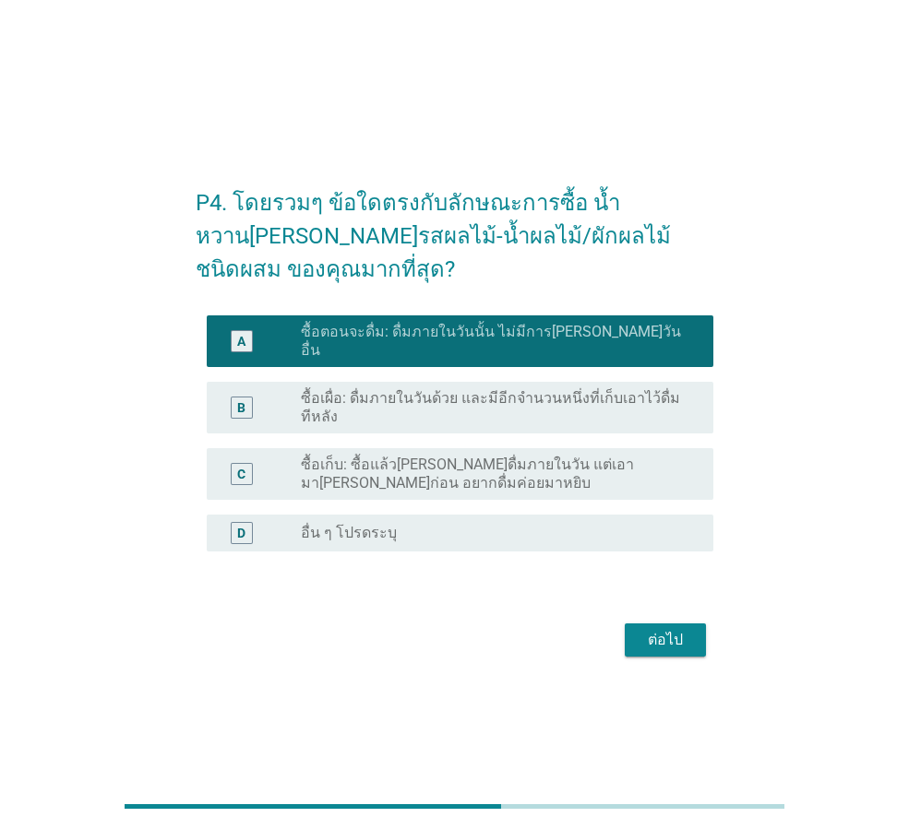
click at [415, 382] on div "B radio_button_unchecked ซื้อเผื่อ: ดื่มภายในวันด้วย และมีอีกจำนวนหนึ่งที่เก็บเ…" at bounding box center [460, 408] width 507 height 52
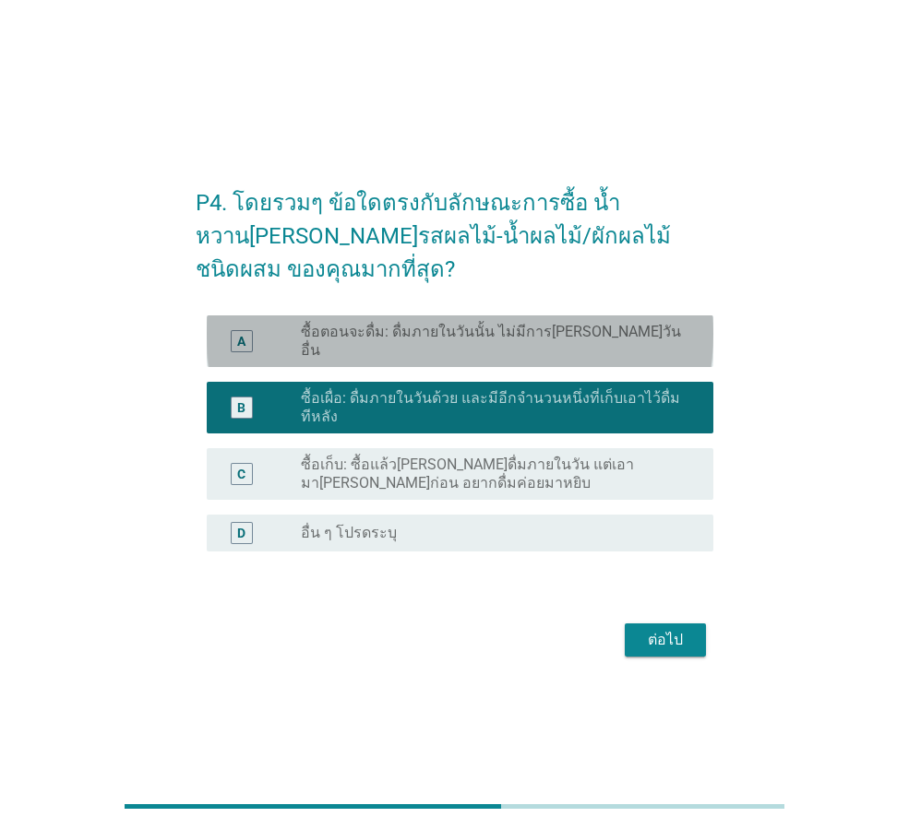
click at [434, 328] on div "A radio_button_unchecked ซื้อตอนจะดื่ม: ดื่มภายในวันนั้น ไม่มีการ[PERSON_NAME]ว…" at bounding box center [460, 342] width 507 height 52
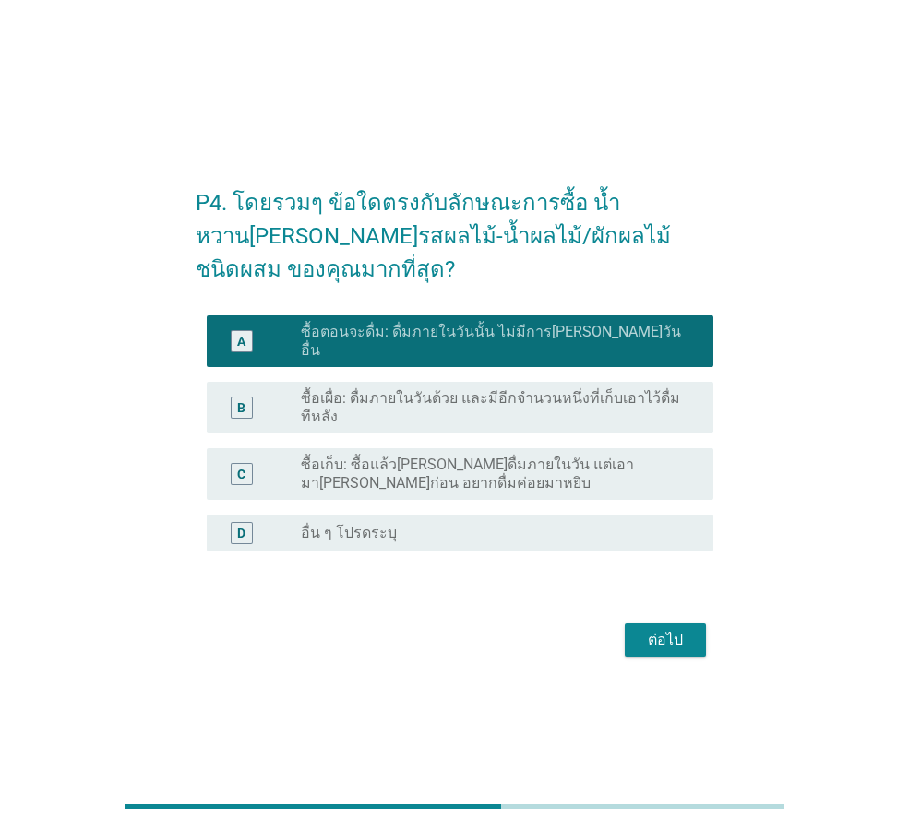
click at [483, 456] on label "ซื้อเก็บ: ซื้อแล้ว[PERSON_NAME]ดื่มภายในวัน แต่เอามา[PERSON_NAME]ก่อน อยากดื่มค…" at bounding box center [492, 474] width 383 height 37
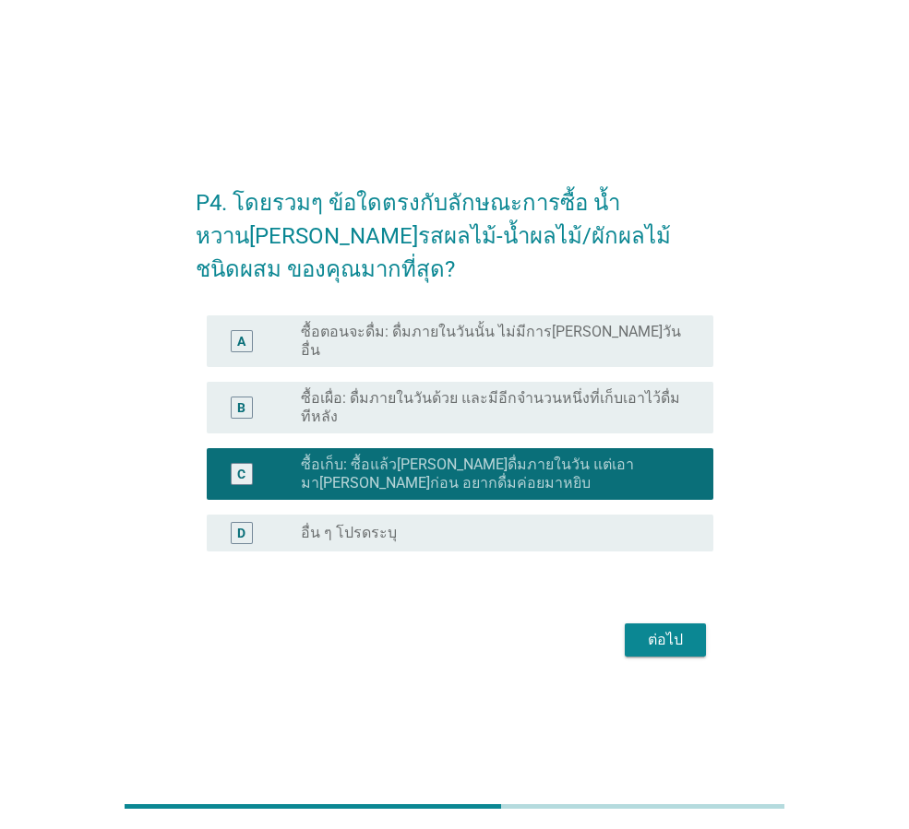
click at [540, 389] on label "ซื้อเผื่อ: ดื่มภายในวันด้วย และมีอีกจำนวนหนึ่งที่เก็บเอาไว้ดื่มทีหลัง" at bounding box center [492, 407] width 383 height 37
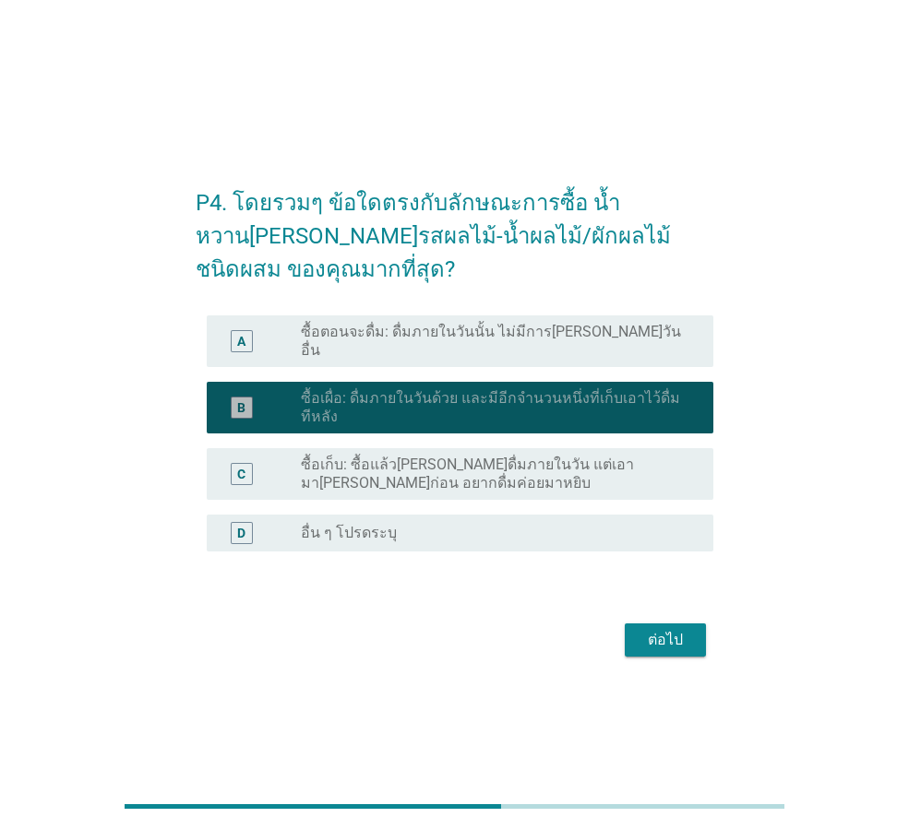
click at [540, 336] on label "ซื้อตอนจะดื่ม: ดื่มภายในวันนั้น ไม่มีการ[PERSON_NAME]วันอื่น" at bounding box center [492, 341] width 383 height 37
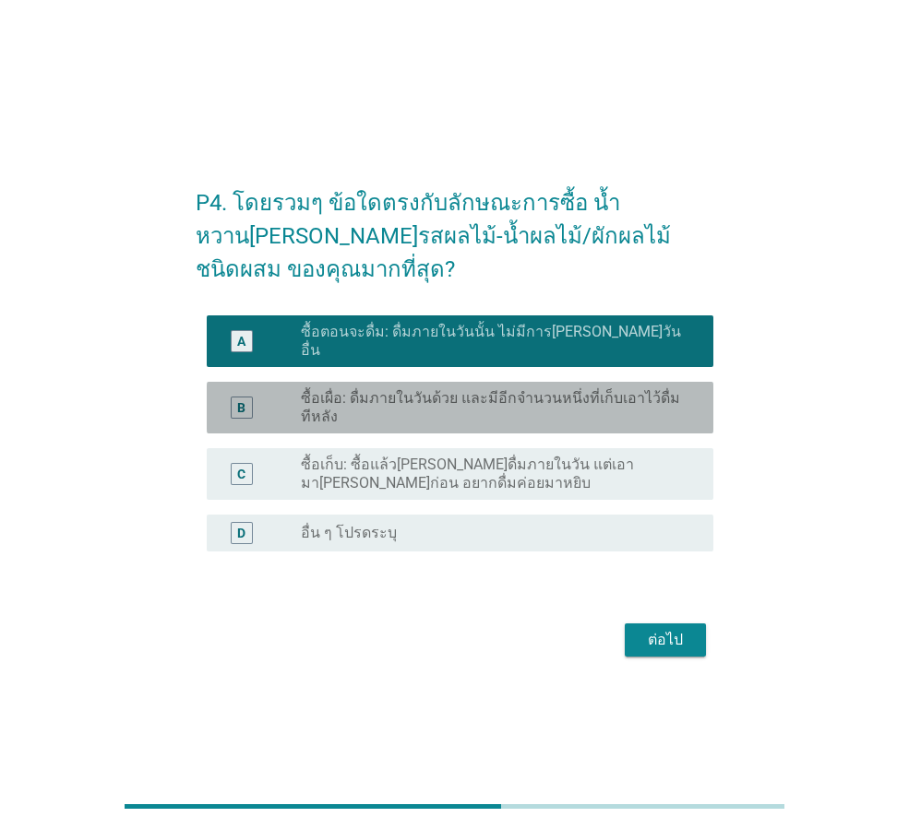
click at [552, 405] on label "ซื้อเผื่อ: ดื่มภายในวันด้วย และมีอีกจำนวนหนึ่งที่เก็บเอาไว้ดื่มทีหลัง" at bounding box center [492, 407] width 383 height 37
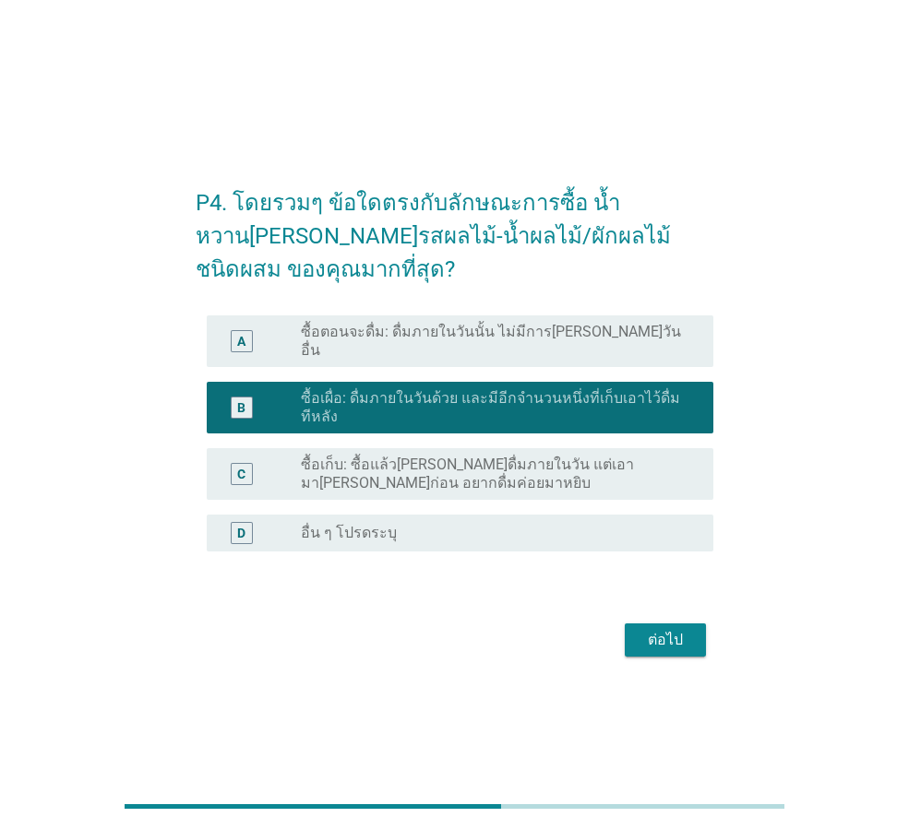
click at [678, 632] on div "ต่อไป" at bounding box center [665, 640] width 52 height 22
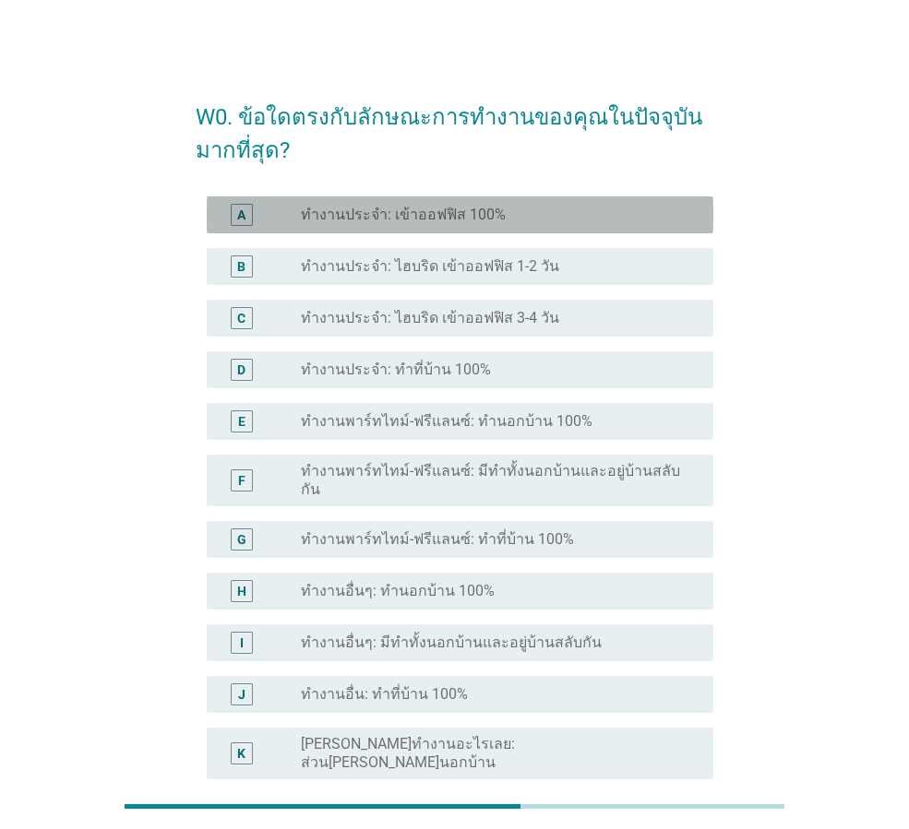
click at [445, 226] on div "A radio_button_unchecked ทำงานประจำ: เข้าออฟฟิส 100%" at bounding box center [460, 215] width 507 height 37
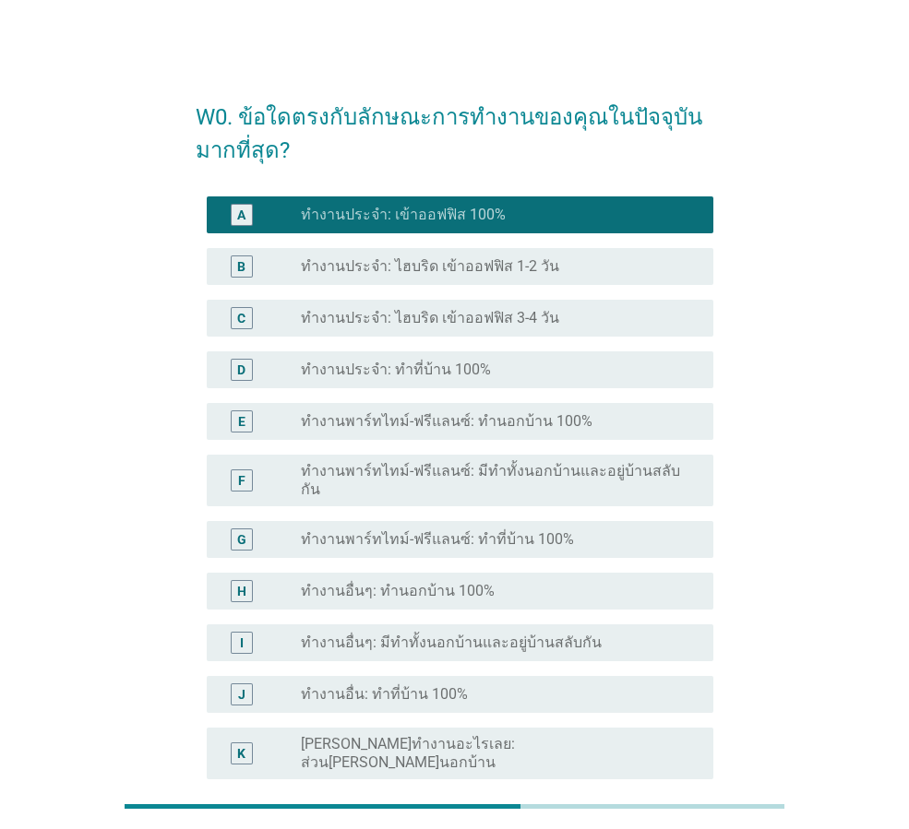
scroll to position [261, 0]
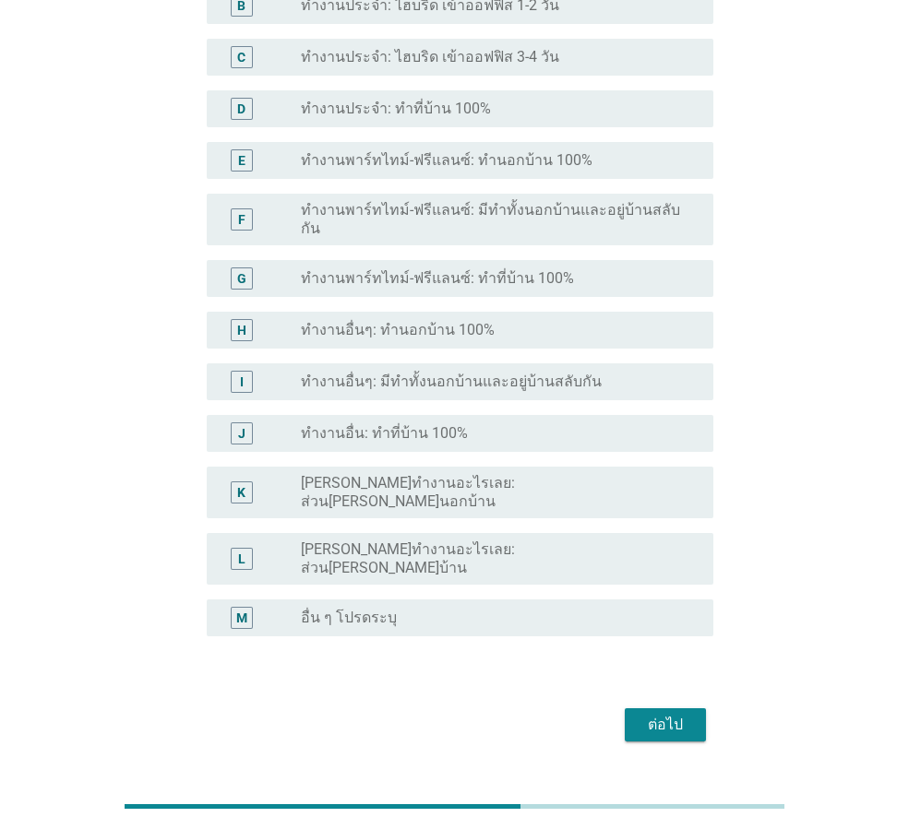
click at [687, 714] on div "ต่อไป" at bounding box center [665, 725] width 52 height 22
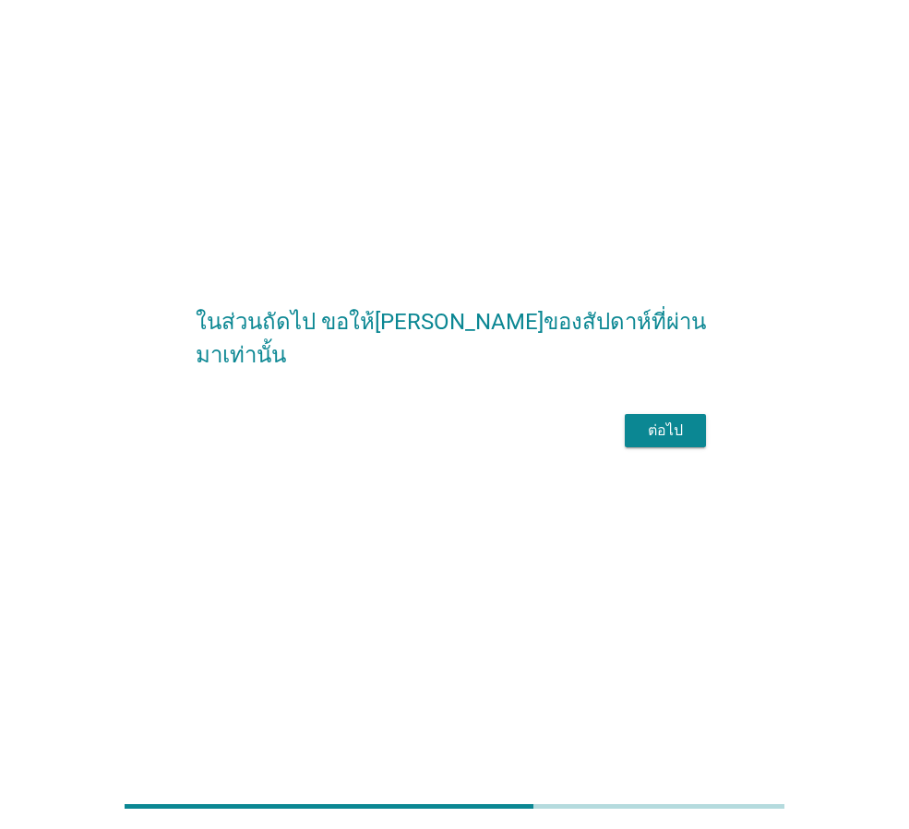
scroll to position [0, 0]
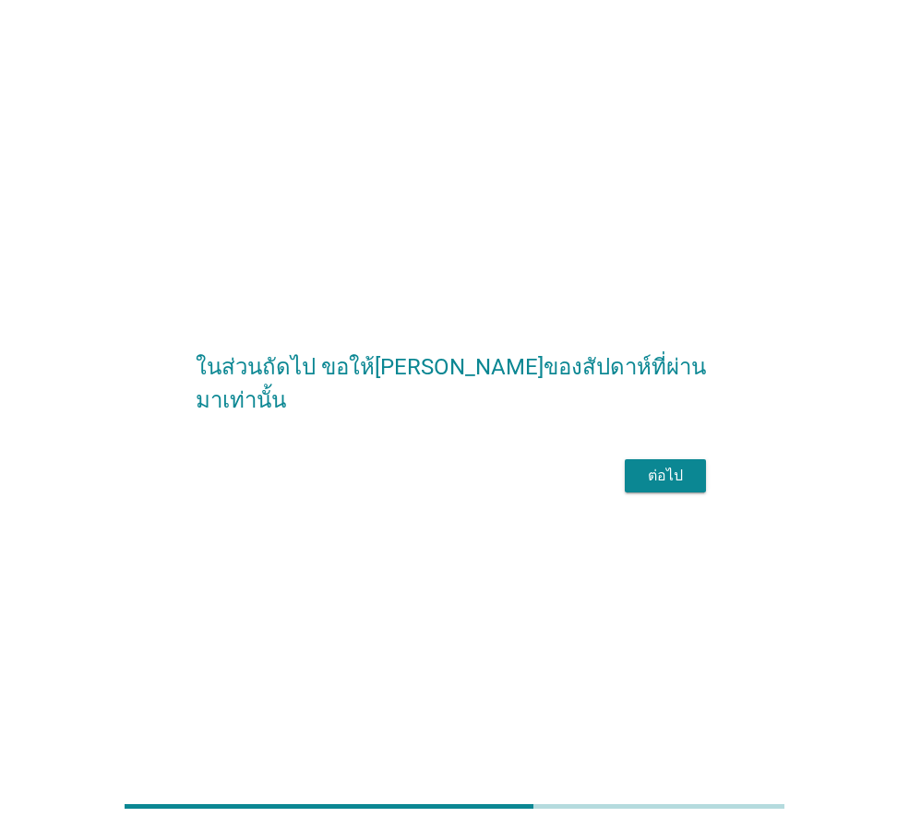
click at [675, 493] on button "ต่อไป" at bounding box center [665, 475] width 81 height 33
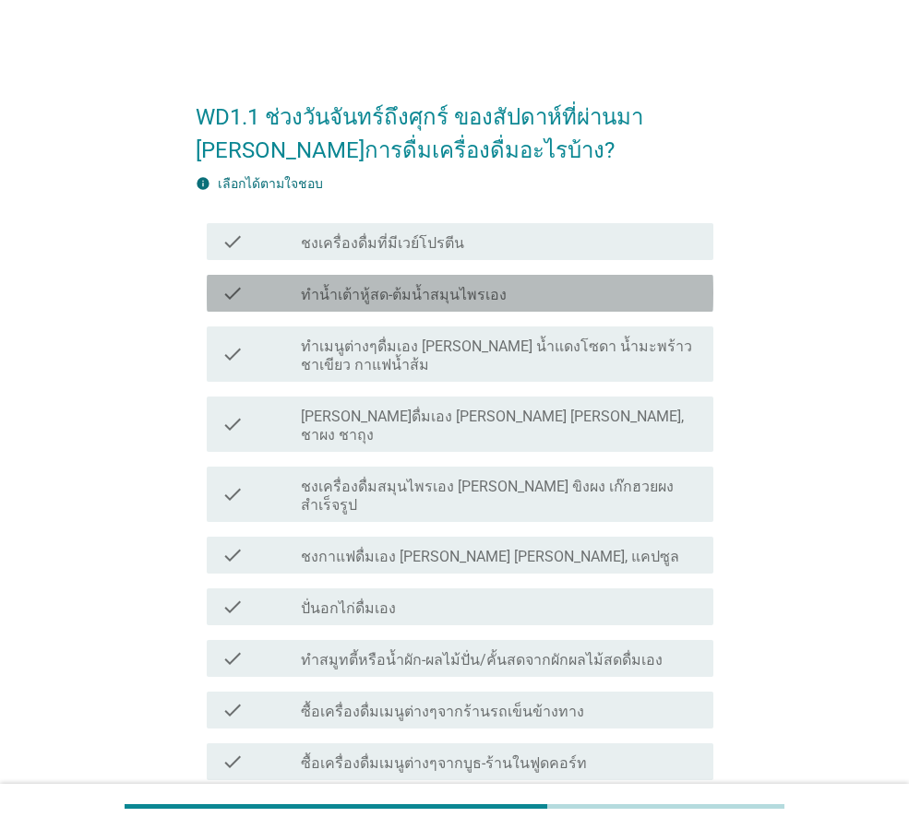
click at [494, 305] on div "check check_box_outline_blank ทำน้ำเต้าหู้สด-ต้มน้ำสมุนไพรเอง" at bounding box center [460, 293] width 507 height 37
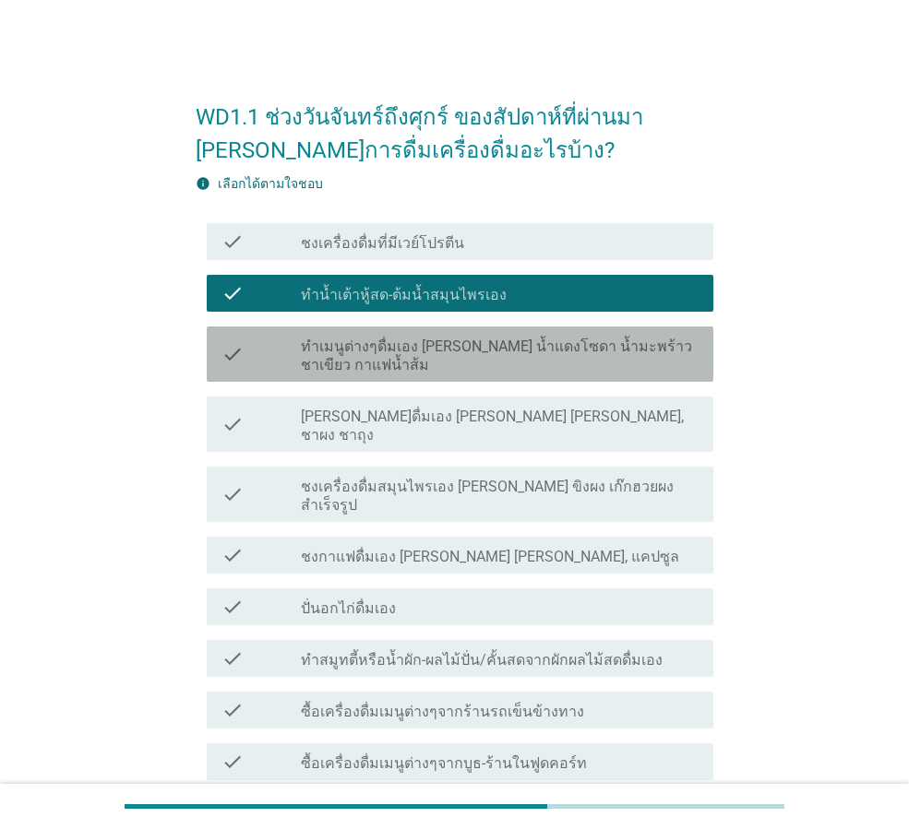
click at [502, 338] on label "ทำเมนูต่างๆดื่มเอง [PERSON_NAME] น้ำแดงโซดา น้ำมะพร้าวชาเขียว กาแฟน้ำส้ม" at bounding box center [500, 356] width 398 height 37
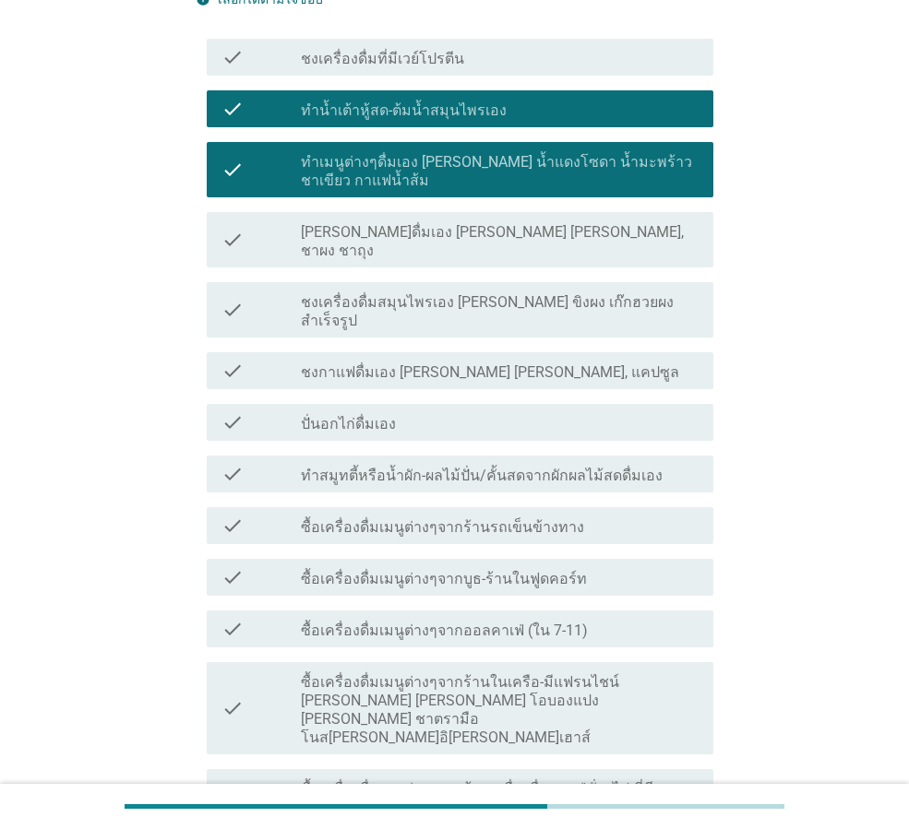
scroll to position [277, 0]
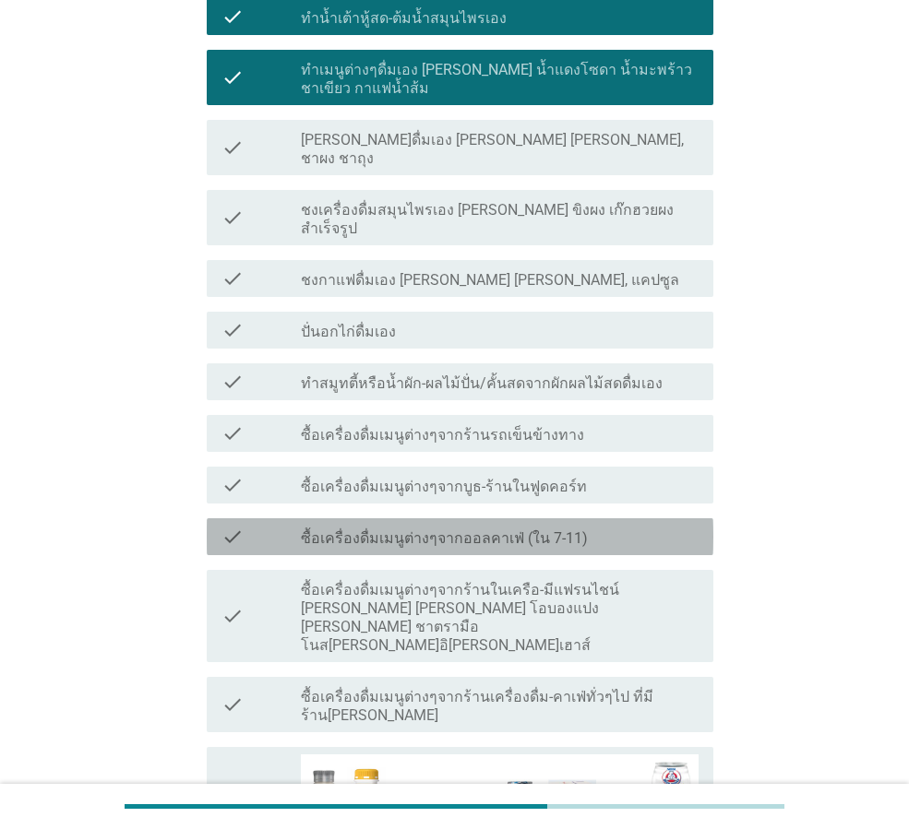
click at [512, 519] on div "check check_box_outline_blank ซื้อเครื่องดื่มเมนูต่างๆจากออลคาเฟ่ (ใน 7-11)" at bounding box center [460, 537] width 507 height 37
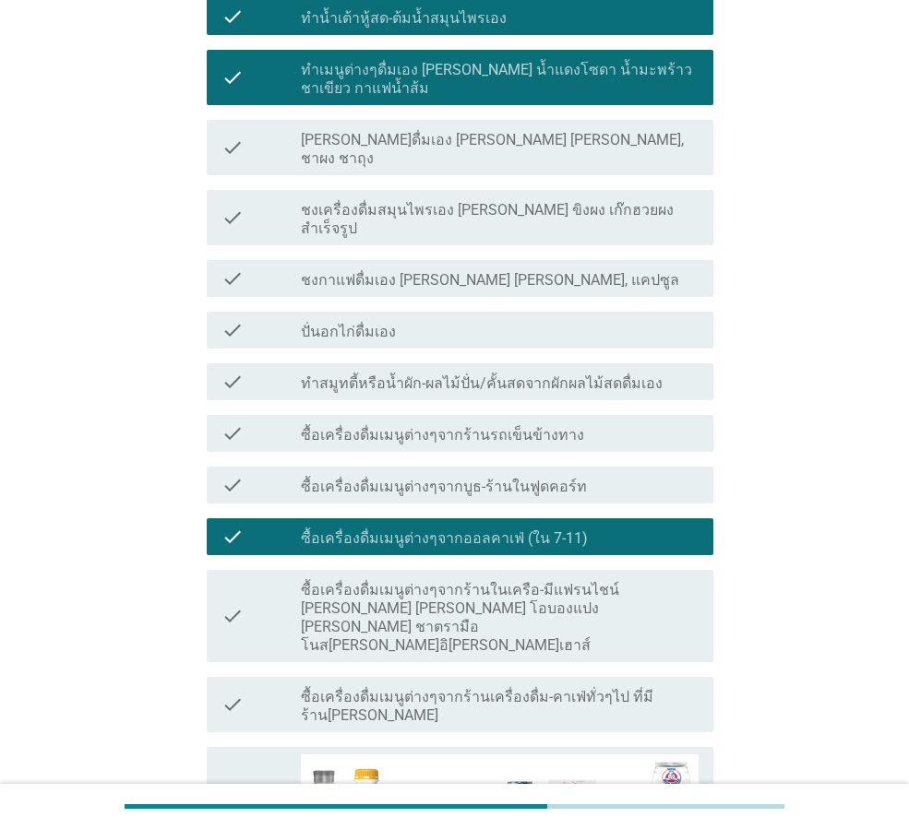
click at [411, 530] on label "ซื้อเครื่องดื่มเมนูต่างๆจากออลคาเฟ่ (ใน 7-11)" at bounding box center [444, 539] width 287 height 18
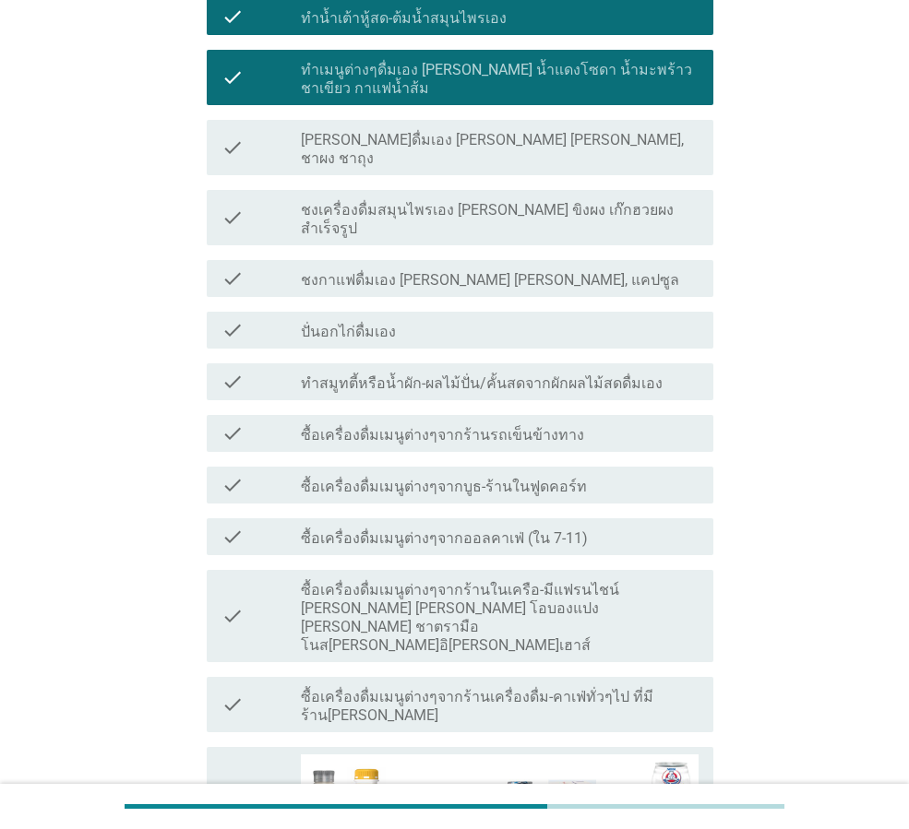
click at [441, 688] on label "ซื้อเครื่องดื่มเมนูต่างๆจากร้านเครื่องดื่ม-คาเฟ่ทั่วๆไป ที่มีร้าน[PERSON_NAME]" at bounding box center [500, 706] width 398 height 37
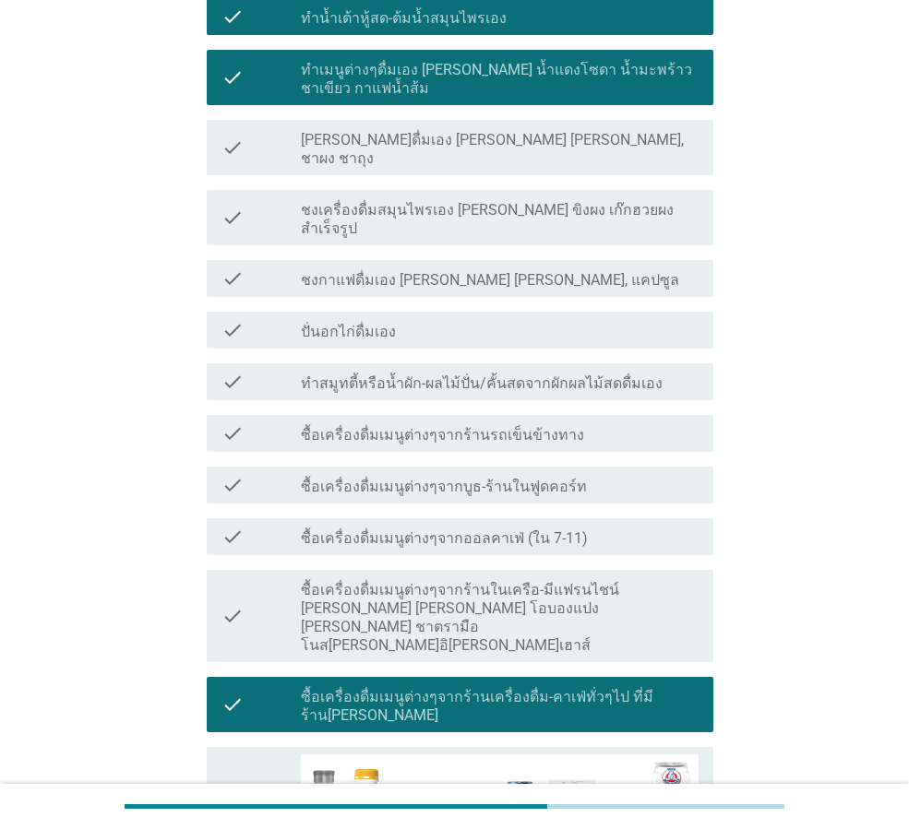
scroll to position [646, 0]
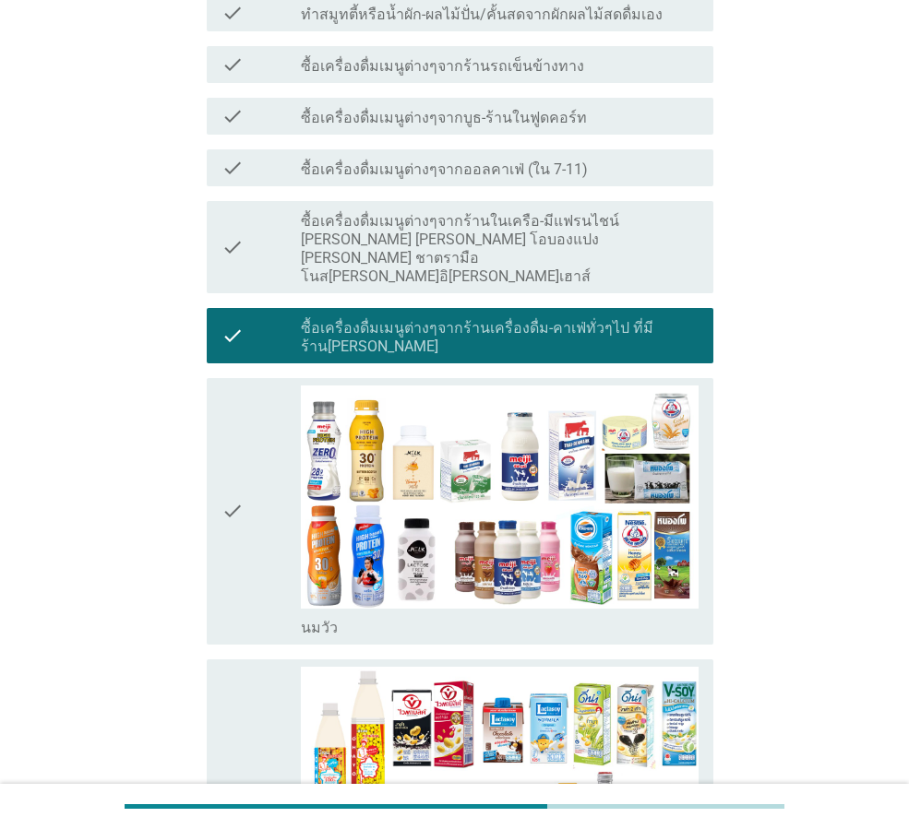
click at [262, 417] on div "check" at bounding box center [260, 512] width 79 height 252
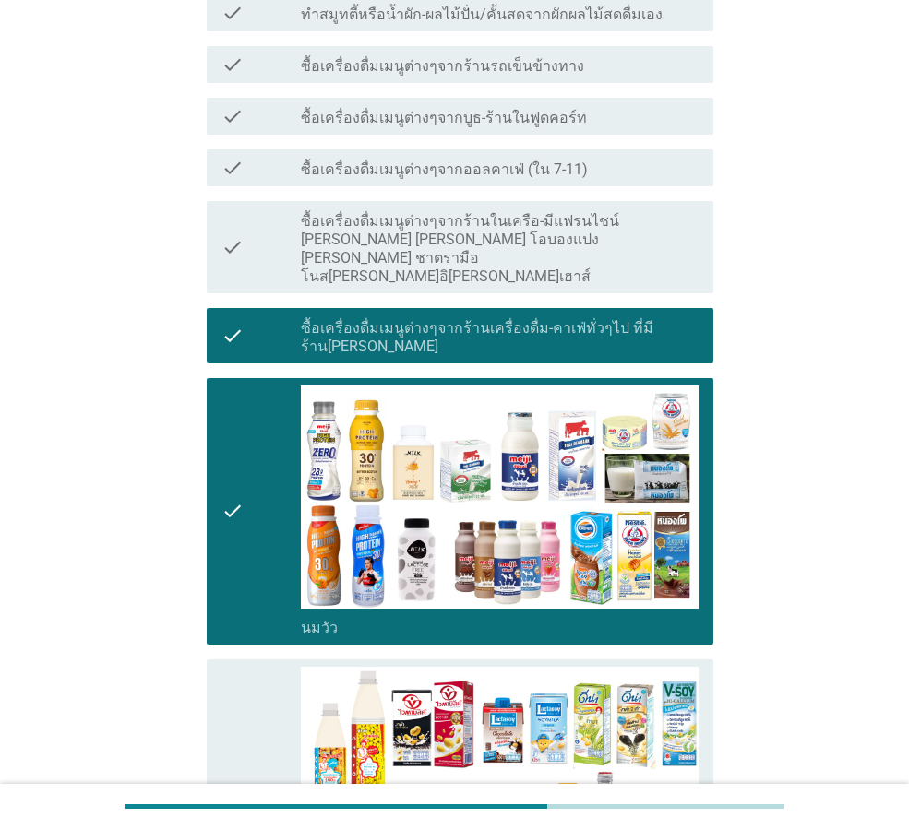
click at [237, 667] on icon "check" at bounding box center [232, 793] width 22 height 252
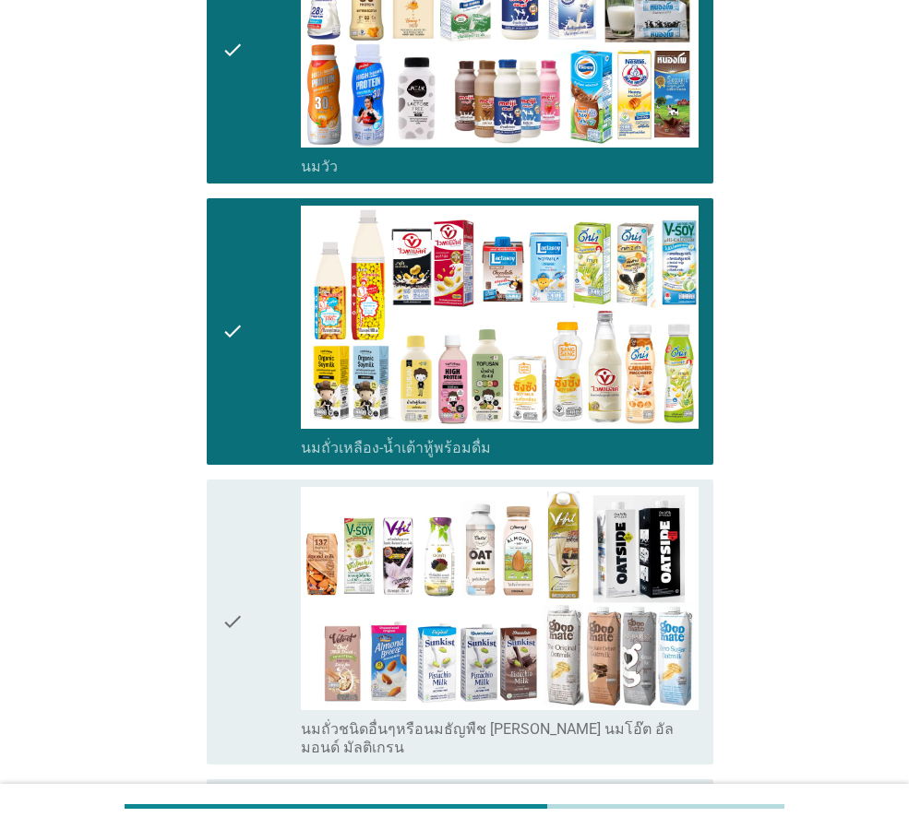
scroll to position [1476, 0]
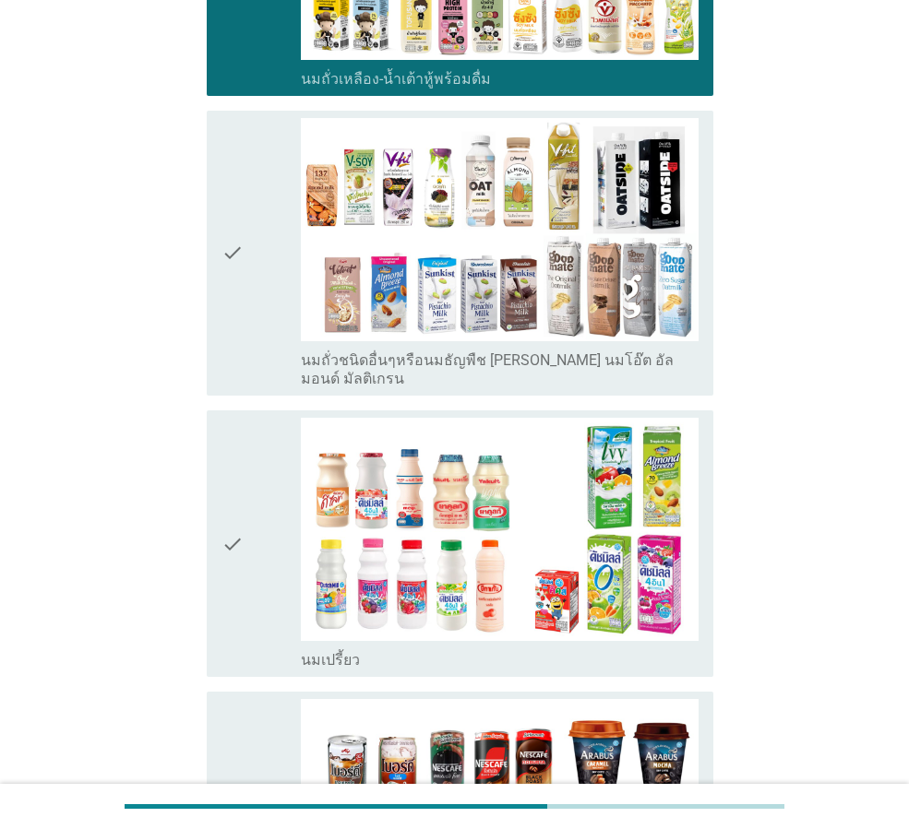
click at [236, 453] on icon "check" at bounding box center [232, 544] width 22 height 252
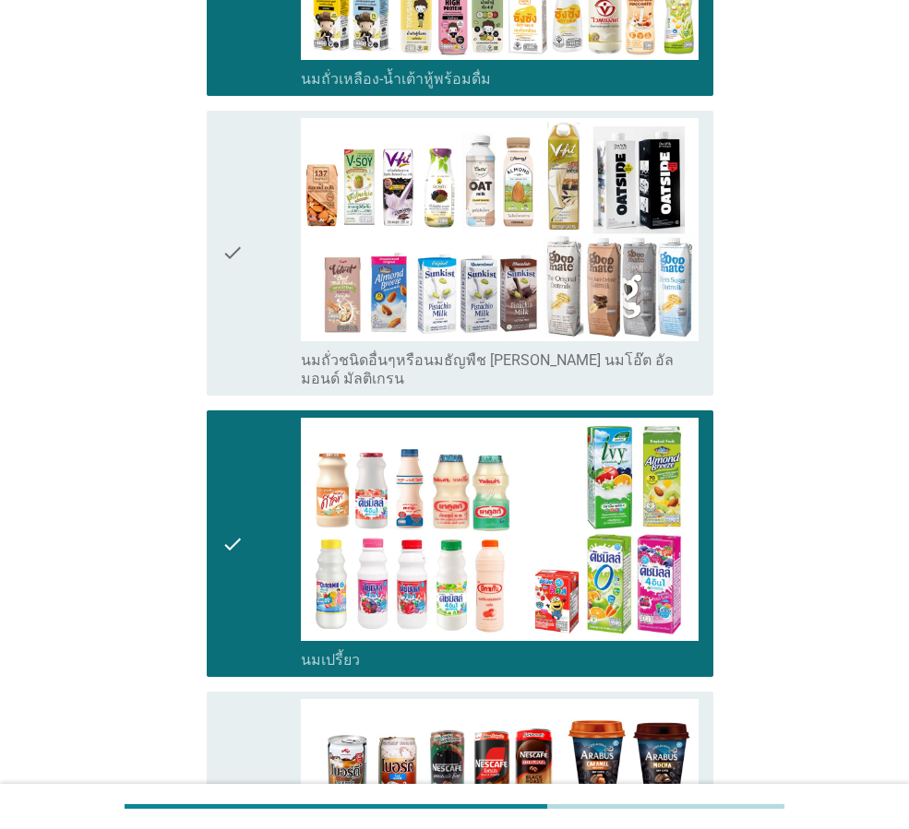
scroll to position [1845, 0]
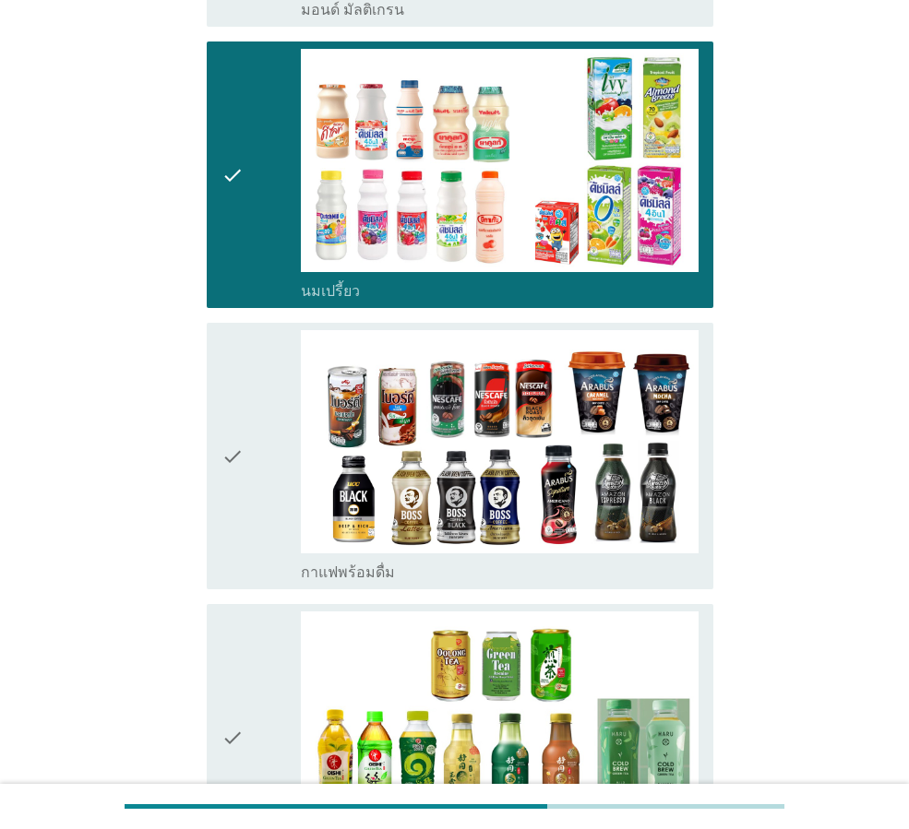
click at [236, 400] on icon "check" at bounding box center [232, 456] width 22 height 252
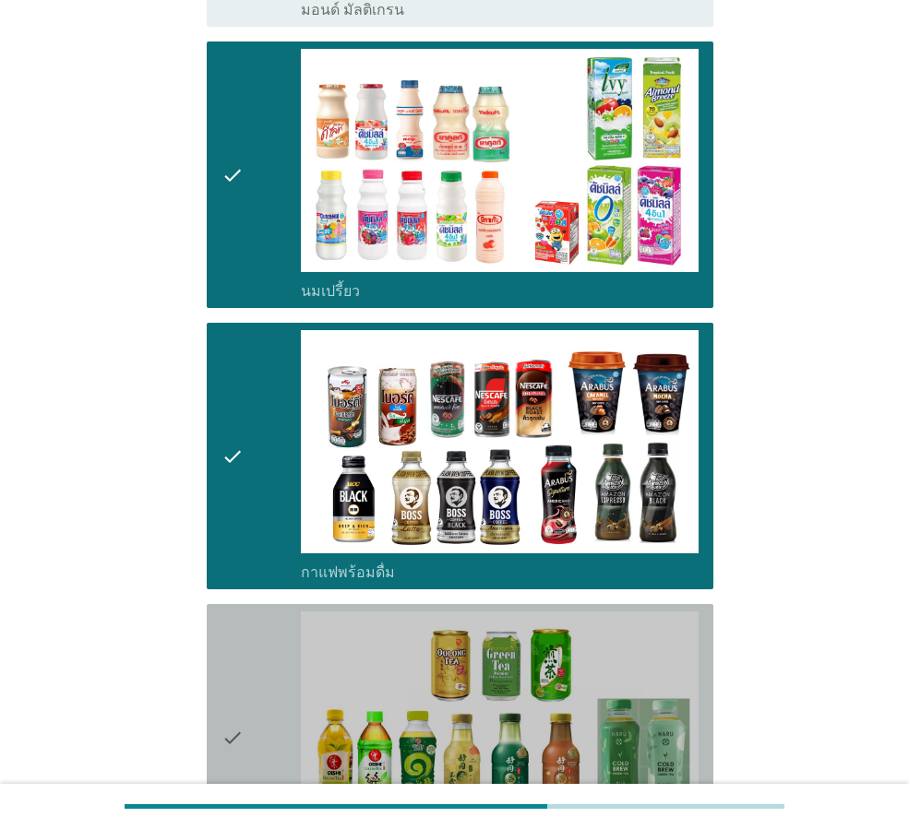
click at [255, 612] on div "check" at bounding box center [260, 738] width 79 height 252
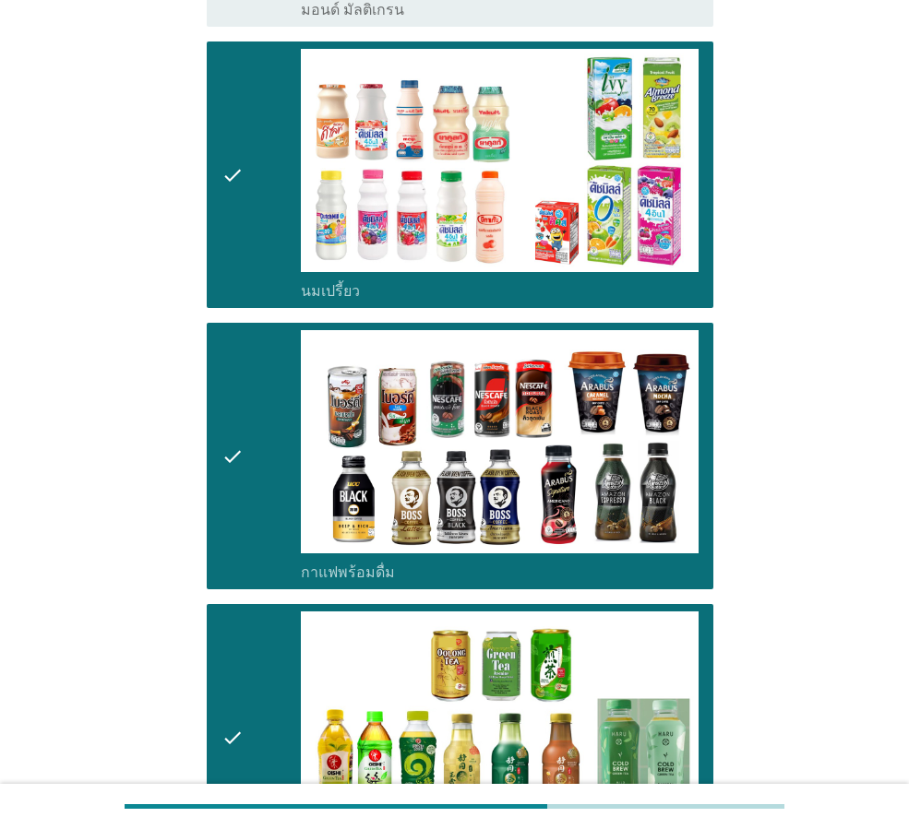
scroll to position [2307, 0]
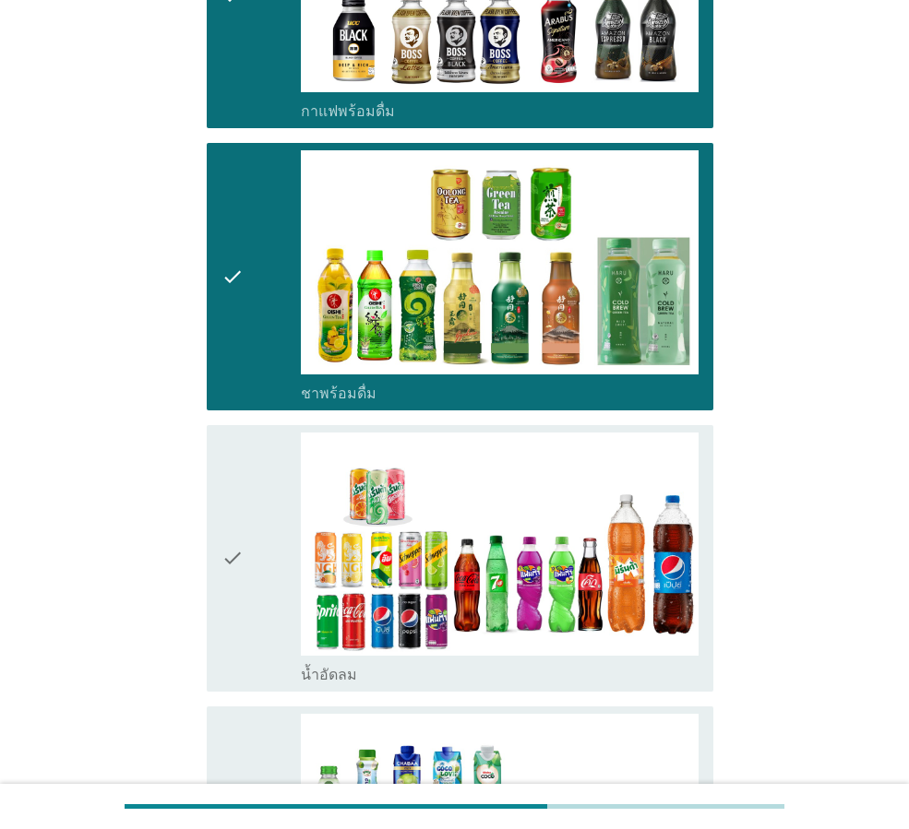
click at [240, 487] on icon "check" at bounding box center [232, 559] width 22 height 252
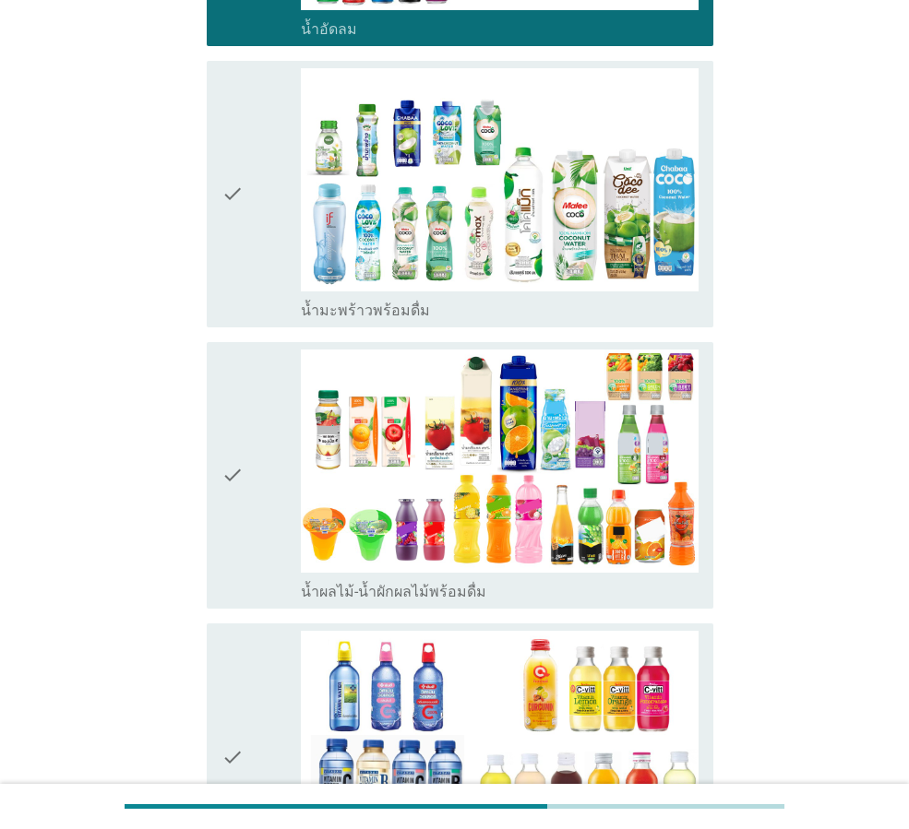
scroll to position [3045, 0]
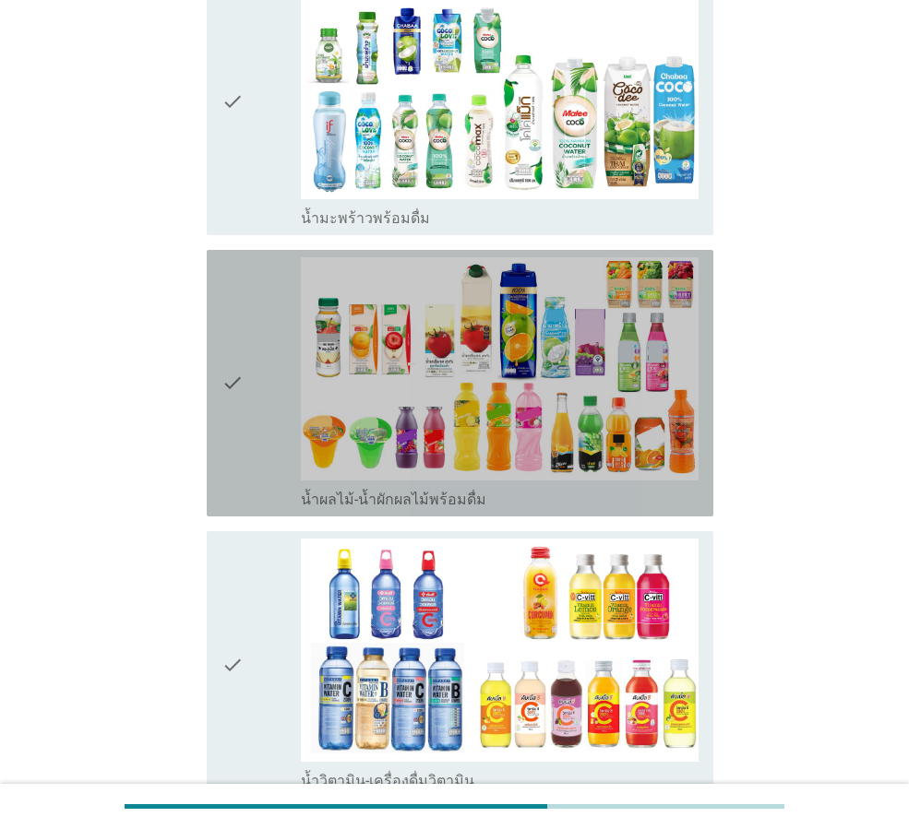
click at [235, 349] on icon "check" at bounding box center [232, 383] width 22 height 252
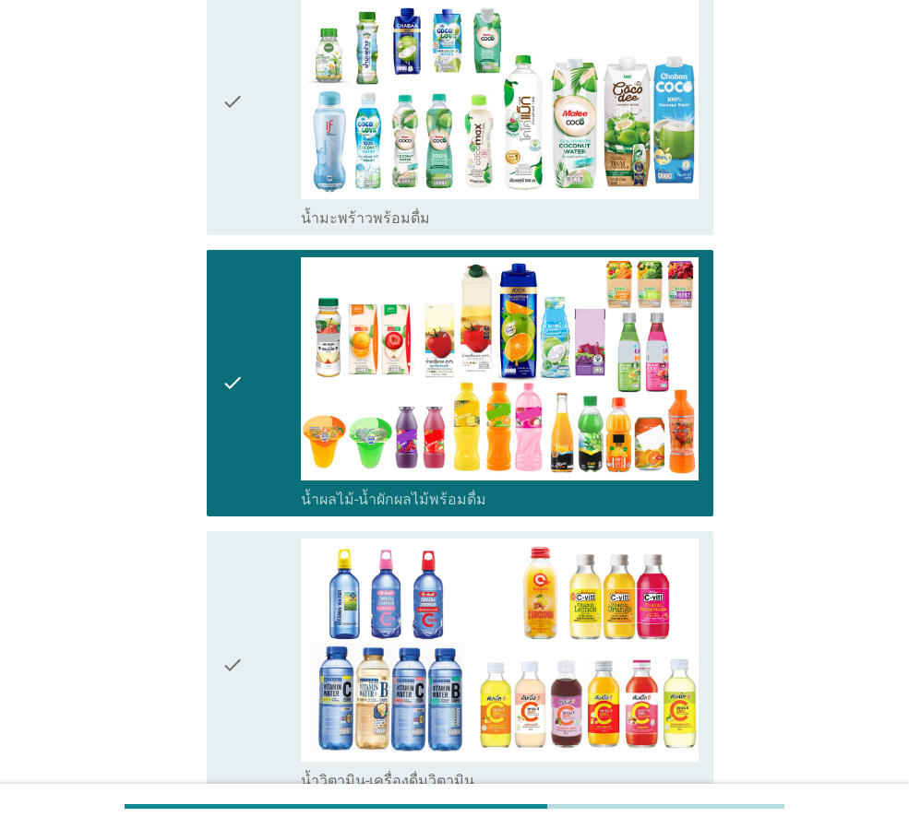
click at [233, 539] on icon "check" at bounding box center [232, 665] width 22 height 252
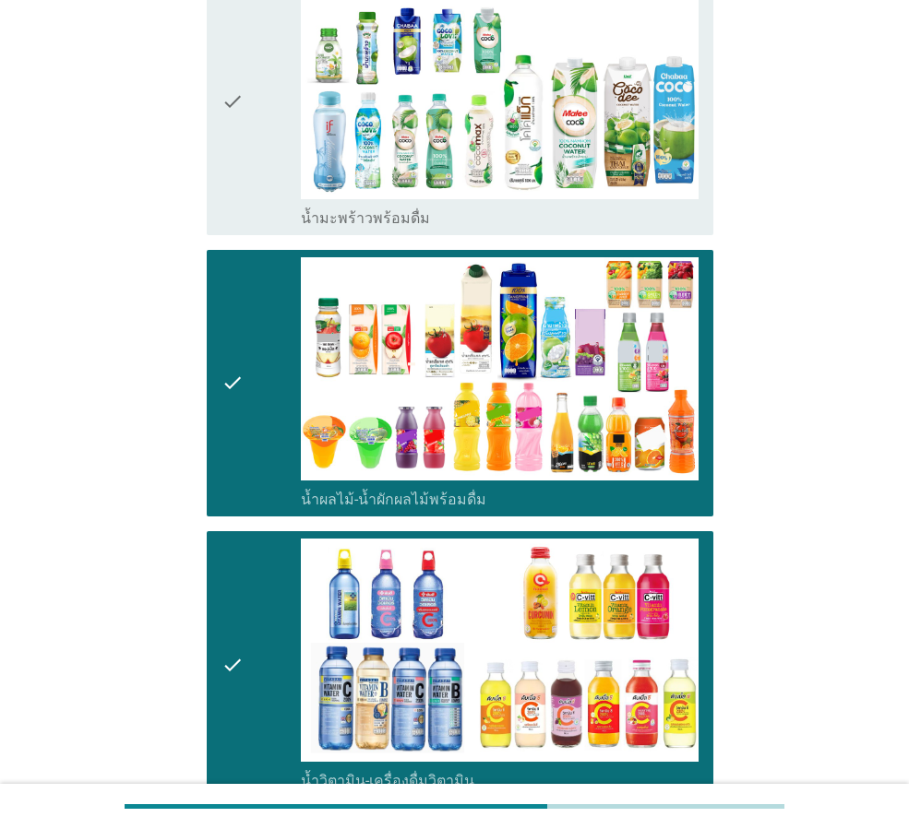
scroll to position [3414, 0]
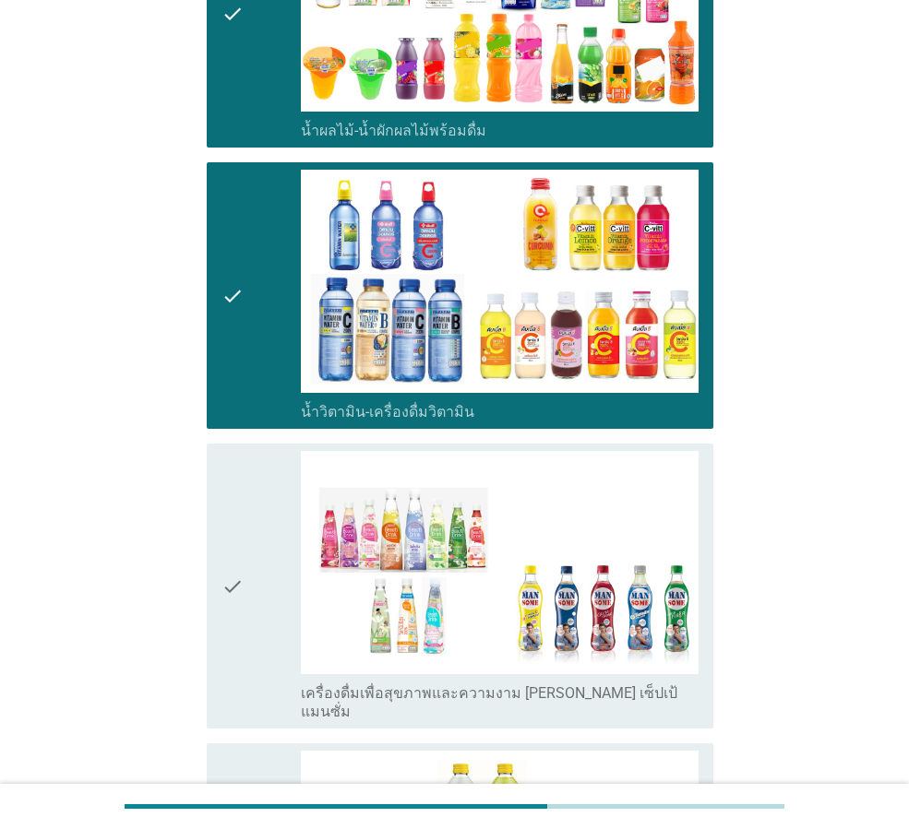
click at [210, 256] on div "check check_box_outline_blank น้ำวิตามิน-เครื่องดื่มวิตามิน" at bounding box center [460, 295] width 507 height 267
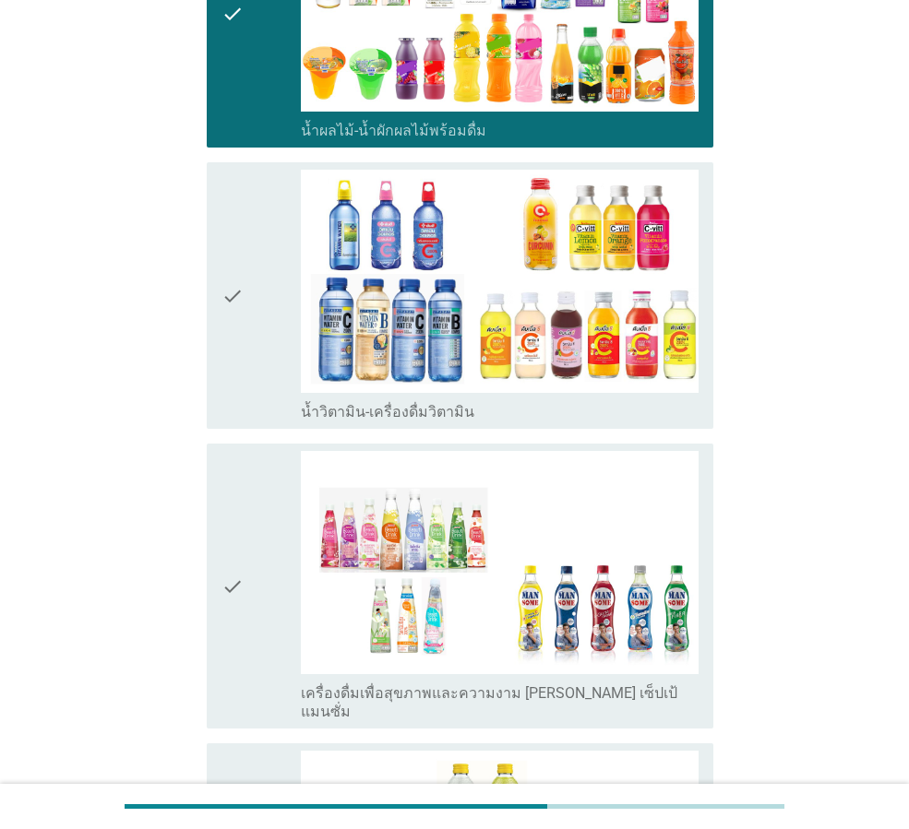
click at [218, 444] on div "check check_box_outline_blank เครื่องดื่มเพื่อสุขภาพและความงาม [PERSON_NAME] เซ…" at bounding box center [460, 586] width 507 height 285
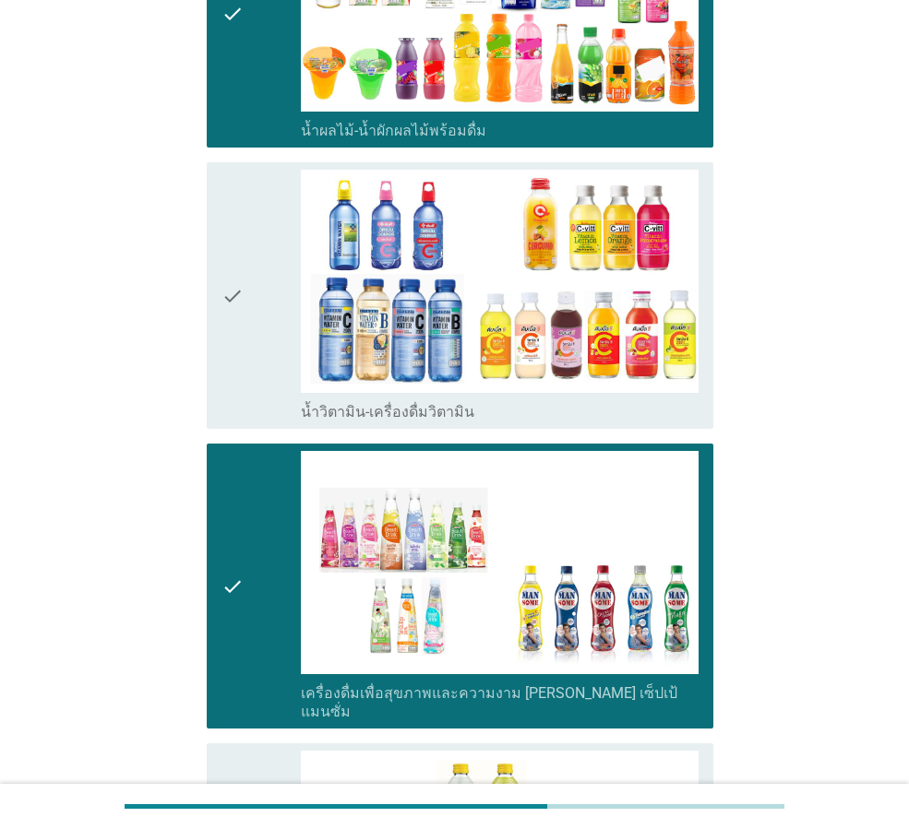
click at [221, 451] on icon "check" at bounding box center [232, 586] width 22 height 270
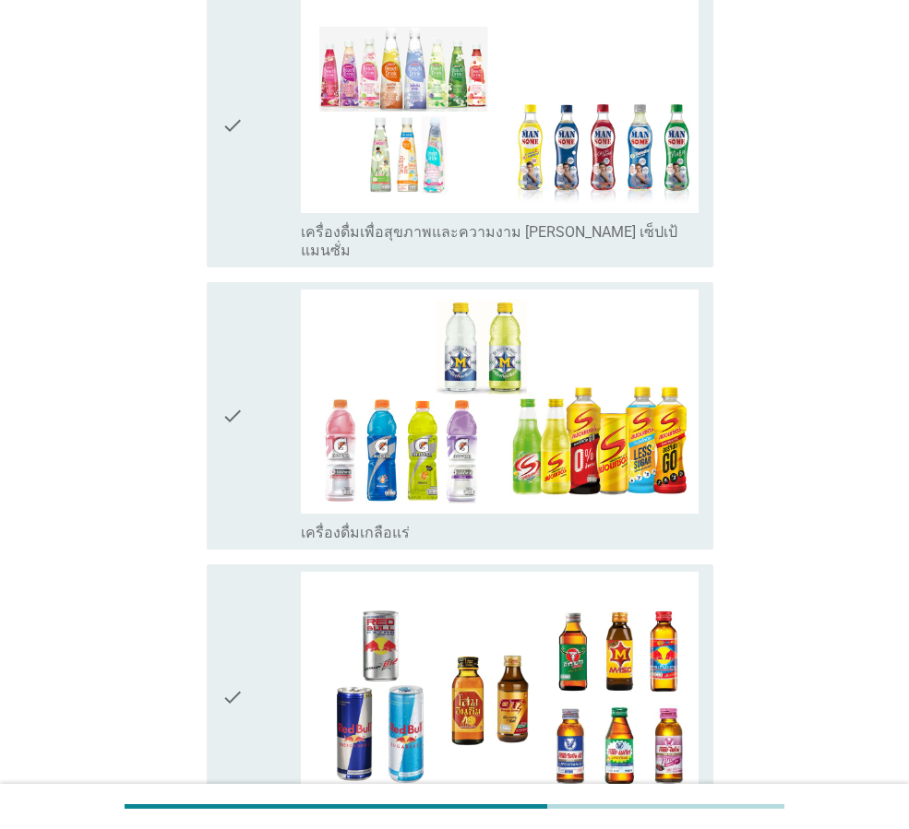
scroll to position [3967, 0]
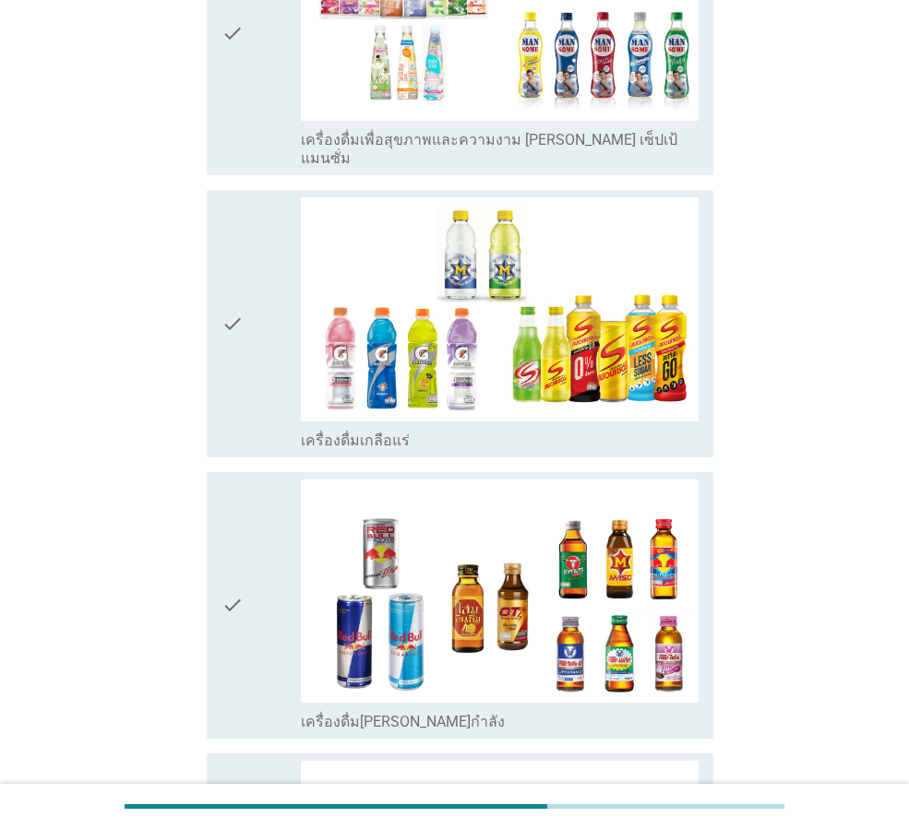
click at [223, 480] on icon "check" at bounding box center [232, 606] width 22 height 252
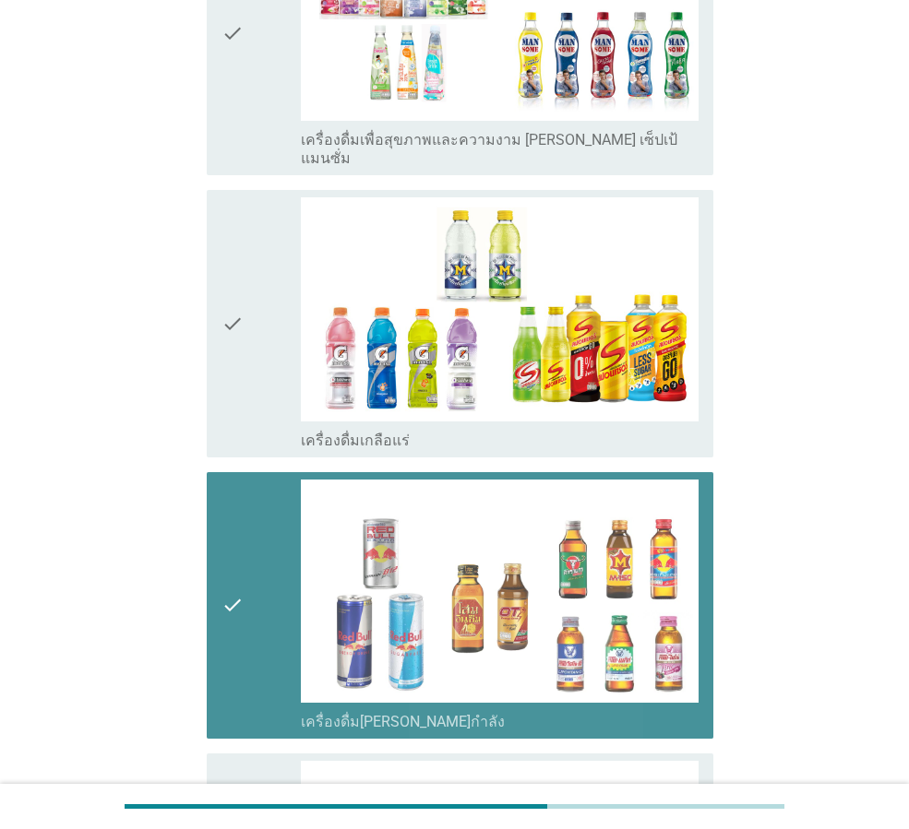
scroll to position [4296, 0]
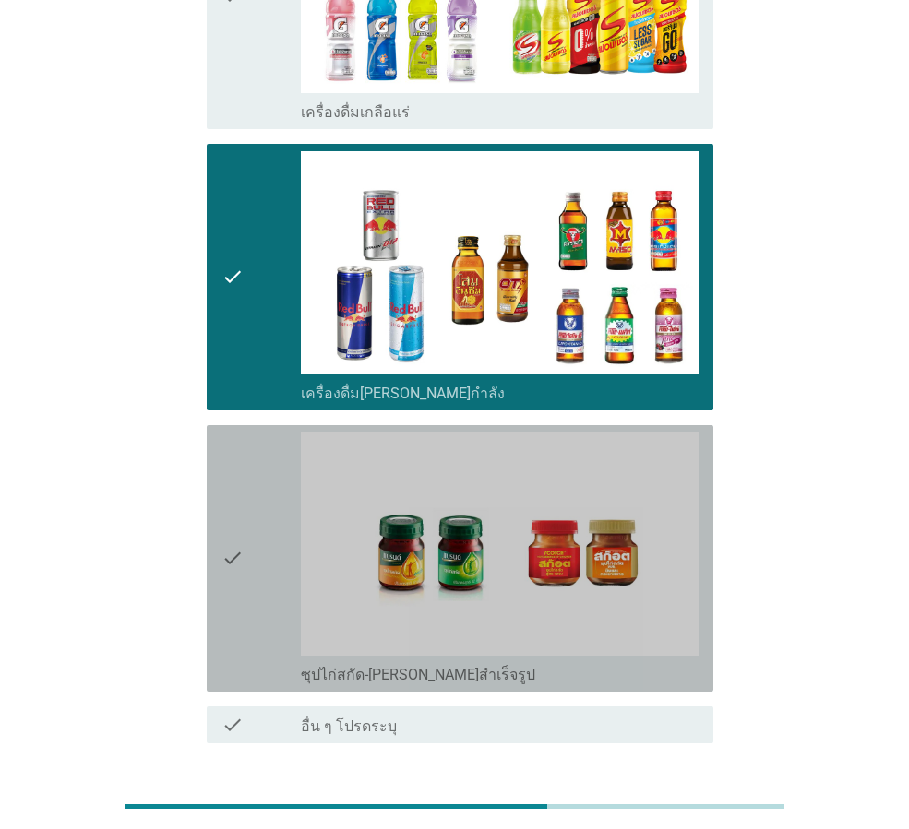
click at [258, 464] on div "check" at bounding box center [260, 559] width 79 height 252
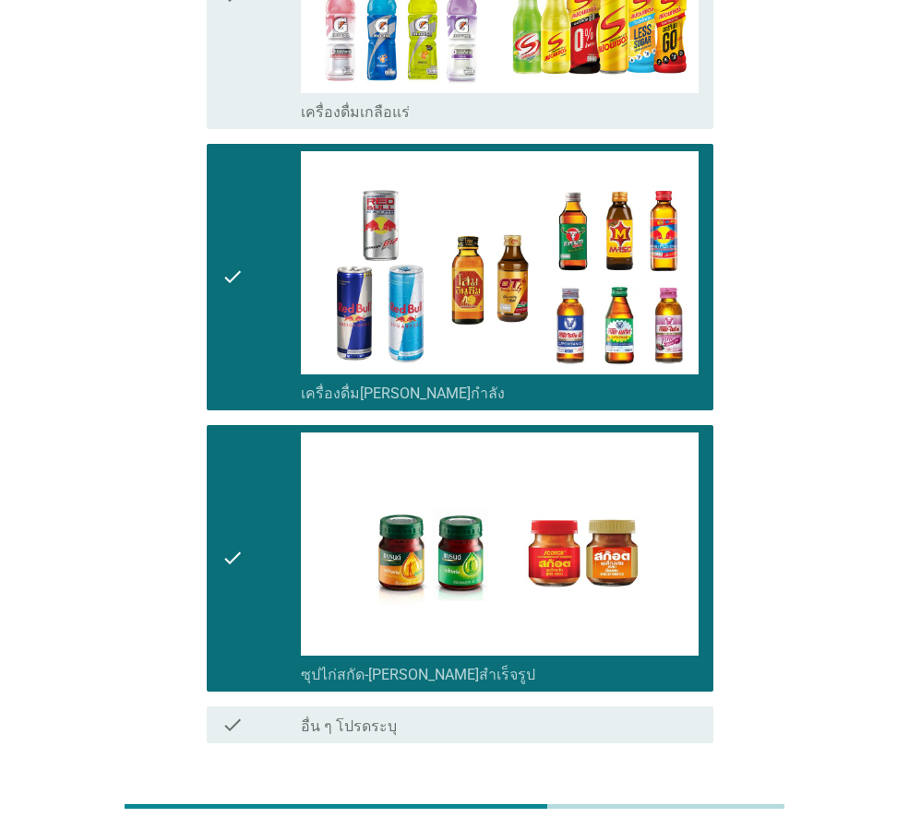
click at [692, 793] on button "ต่อไป" at bounding box center [665, 809] width 81 height 33
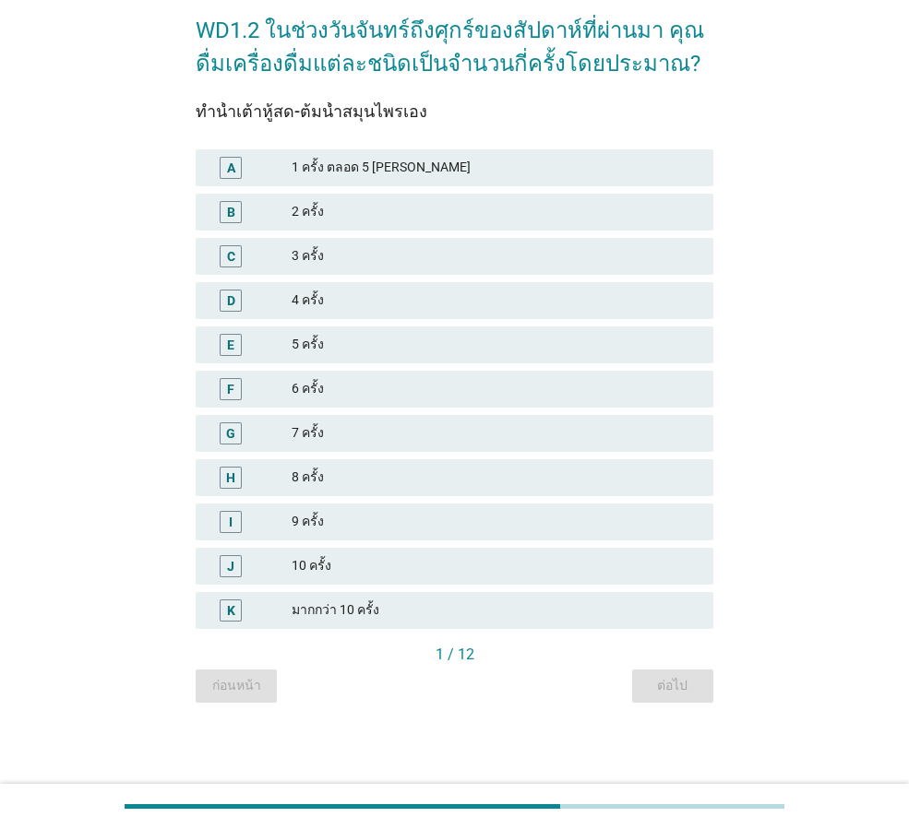
scroll to position [0, 0]
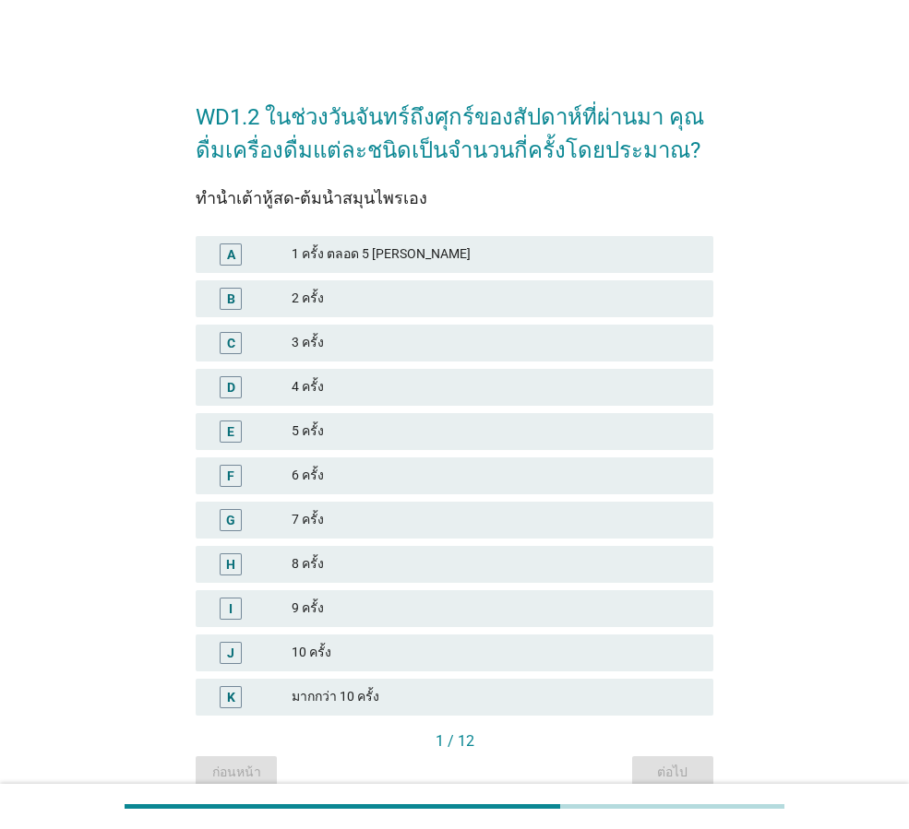
click at [370, 303] on div "2 ครั้ง" at bounding box center [495, 299] width 407 height 22
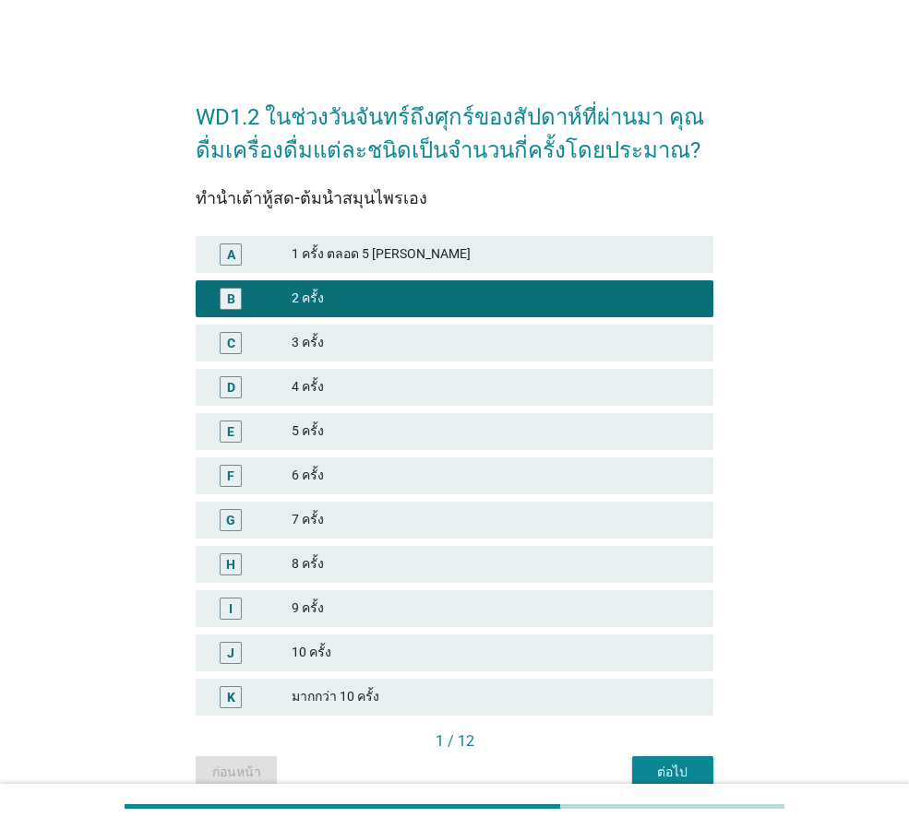
click at [666, 764] on div "ต่อไป" at bounding box center [673, 772] width 52 height 19
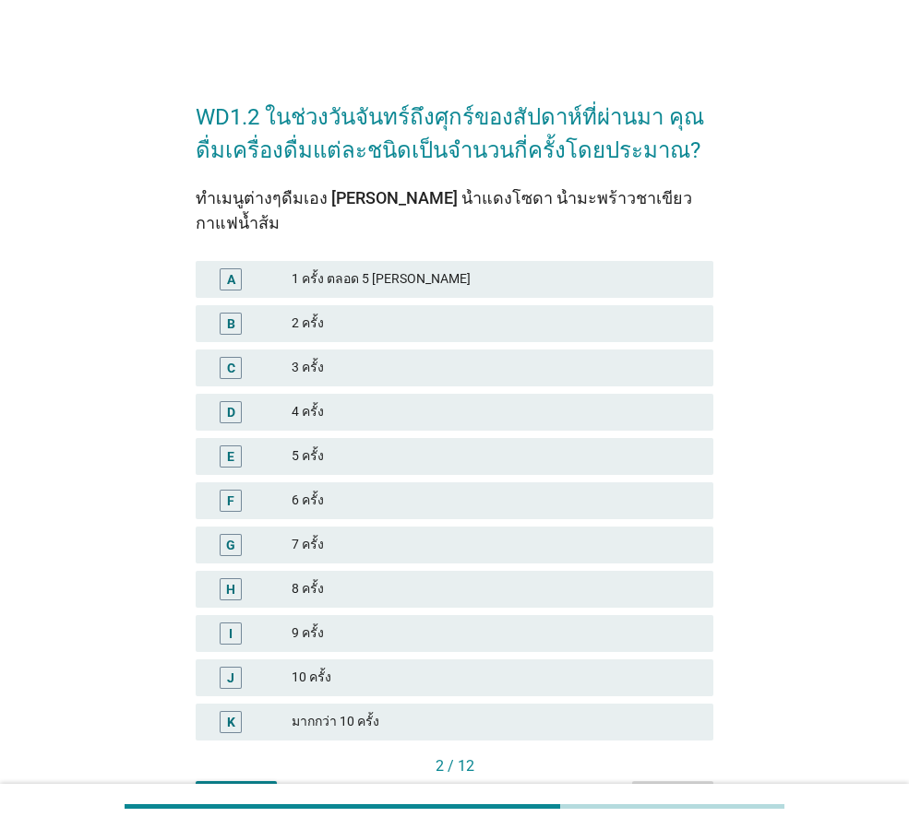
click at [415, 357] on div "3 ครั้ง" at bounding box center [495, 368] width 407 height 22
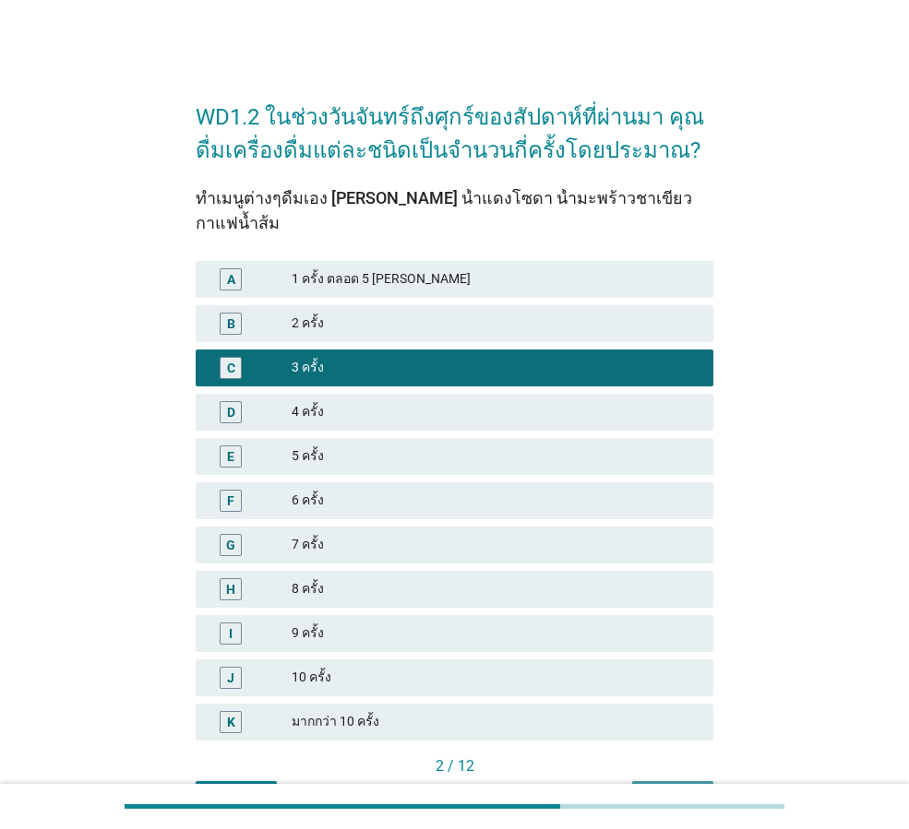
click at [673, 788] on div "ต่อไป" at bounding box center [673, 797] width 52 height 19
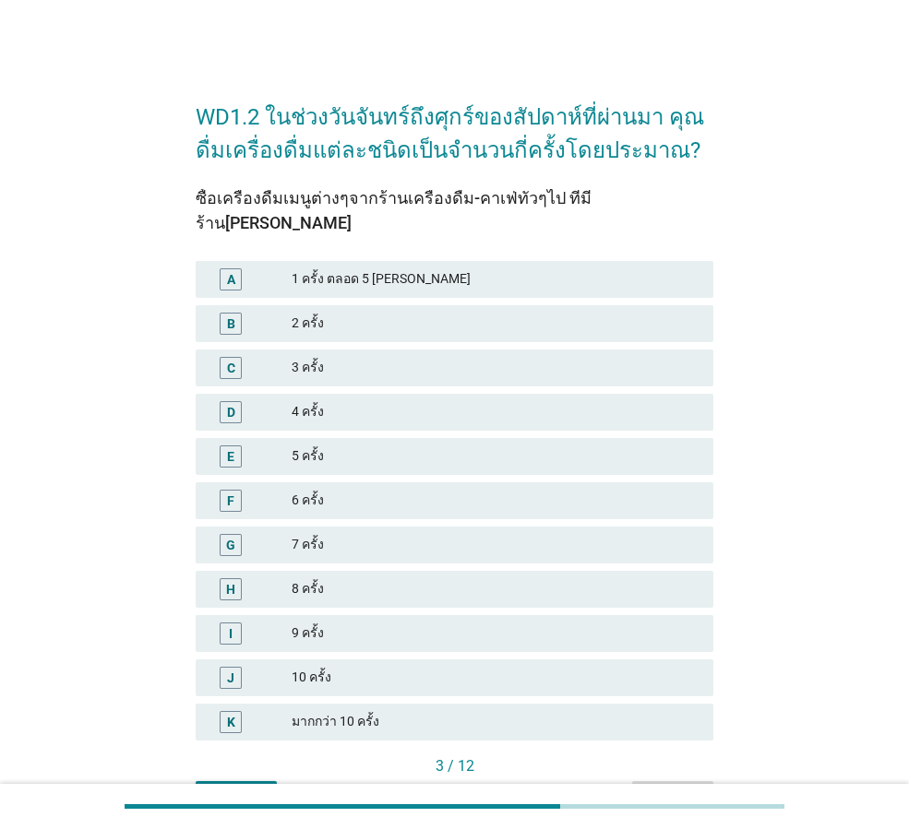
click at [417, 268] on div "1 ครั้ง ตลอด 5 [PERSON_NAME]" at bounding box center [495, 279] width 407 height 22
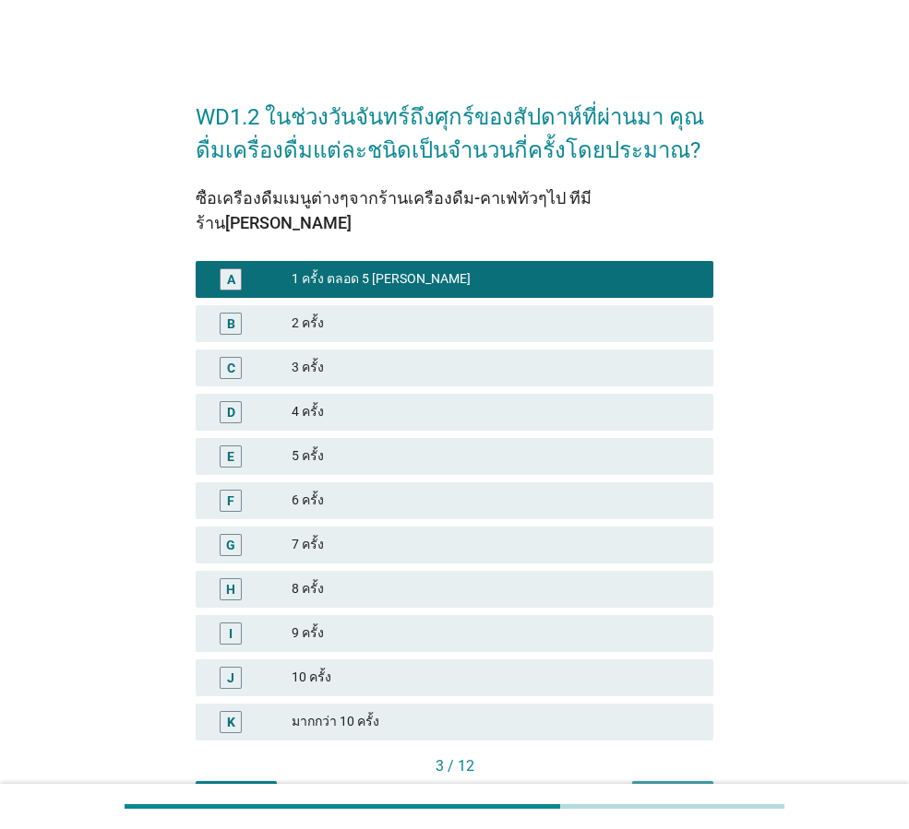
click at [664, 788] on div "ต่อไป" at bounding box center [673, 797] width 52 height 19
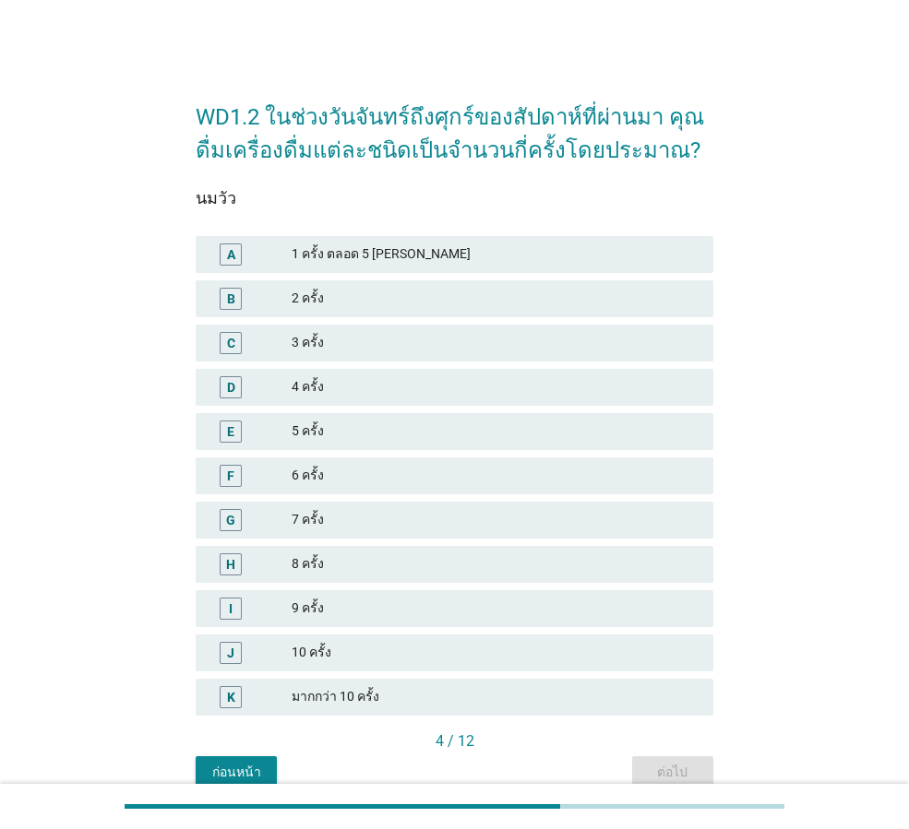
click at [388, 296] on div "2 ครั้ง" at bounding box center [495, 299] width 407 height 22
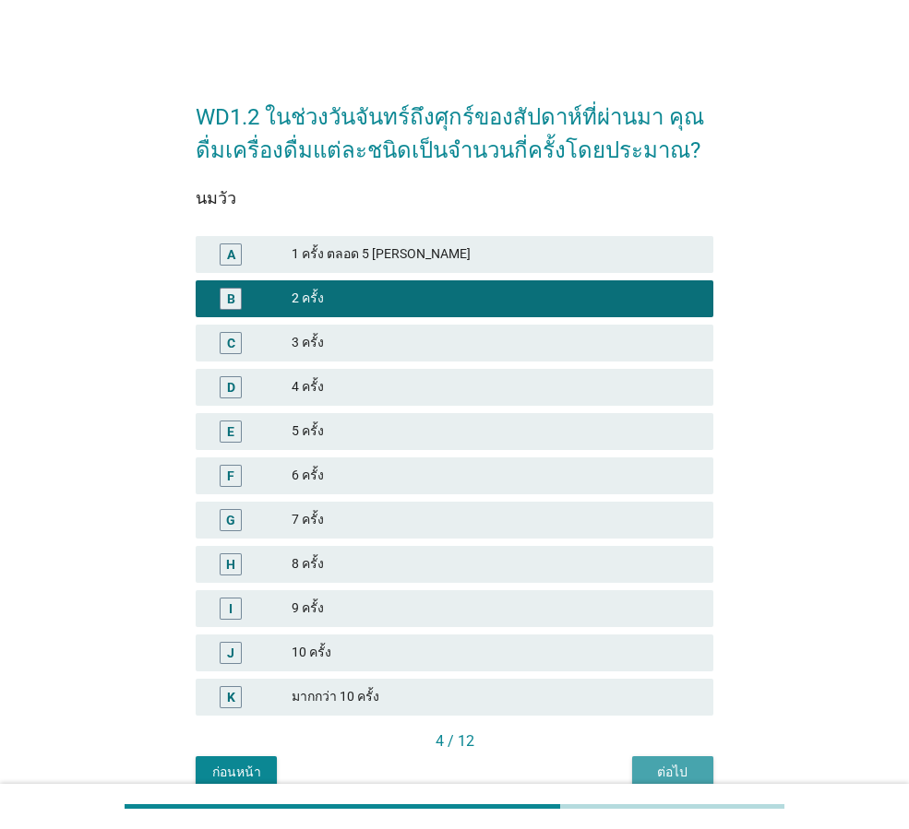
click at [673, 766] on div "ต่อไป" at bounding box center [673, 772] width 52 height 19
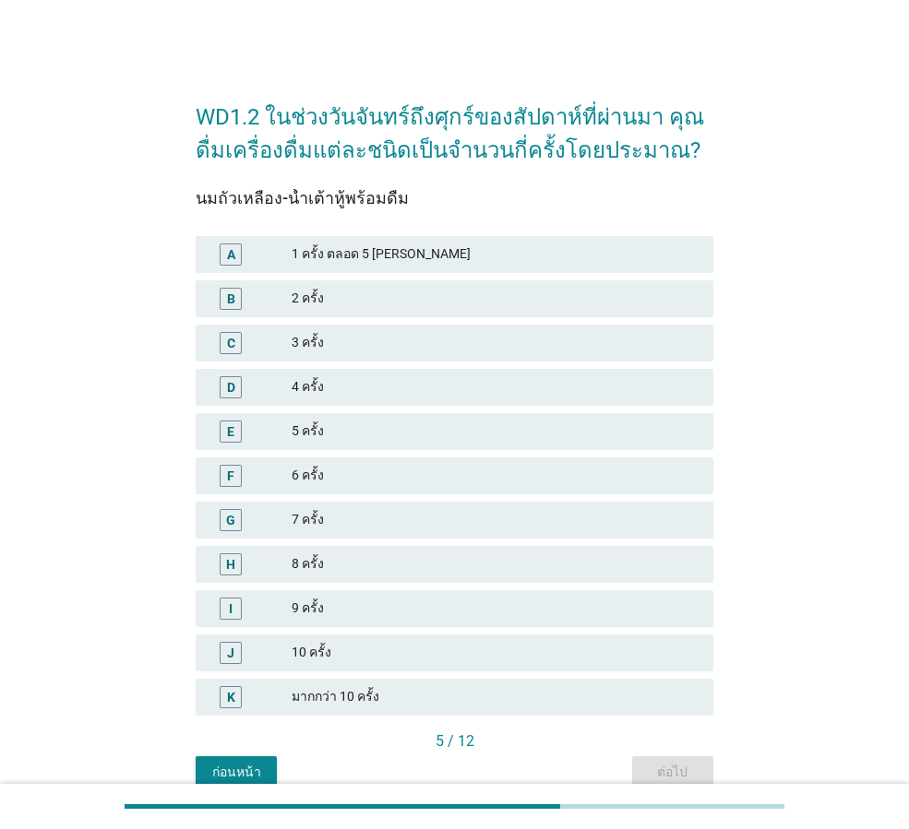
click at [397, 251] on div "1 ครั้ง ตลอด 5 [PERSON_NAME]" at bounding box center [495, 255] width 407 height 22
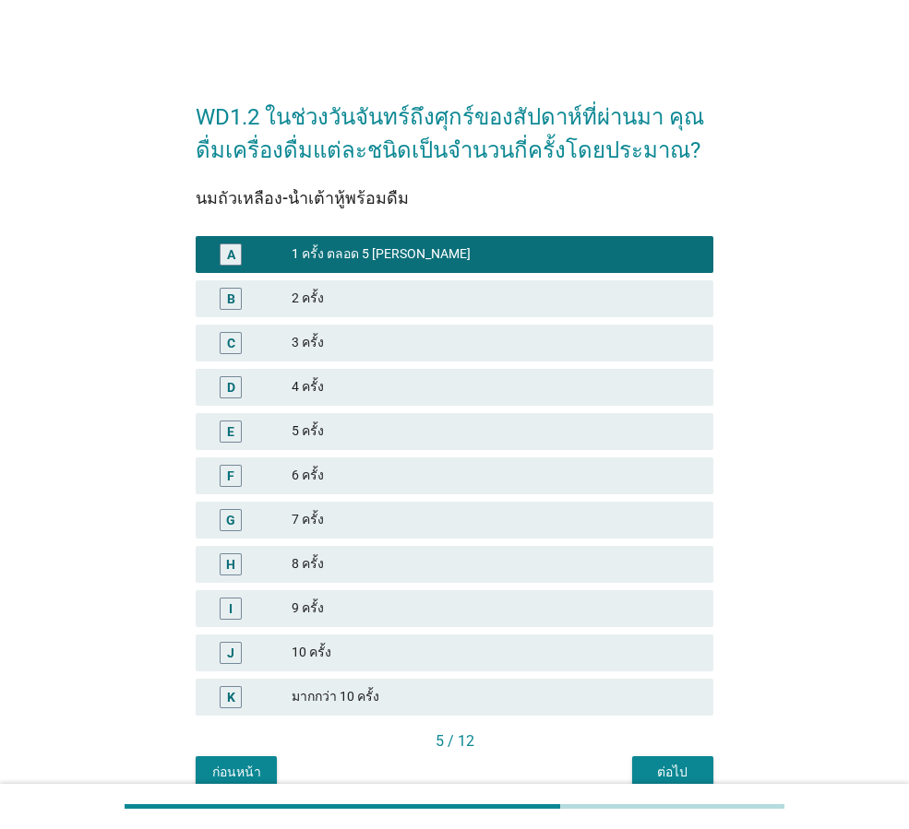
click at [668, 771] on div "ต่อไป" at bounding box center [673, 772] width 52 height 19
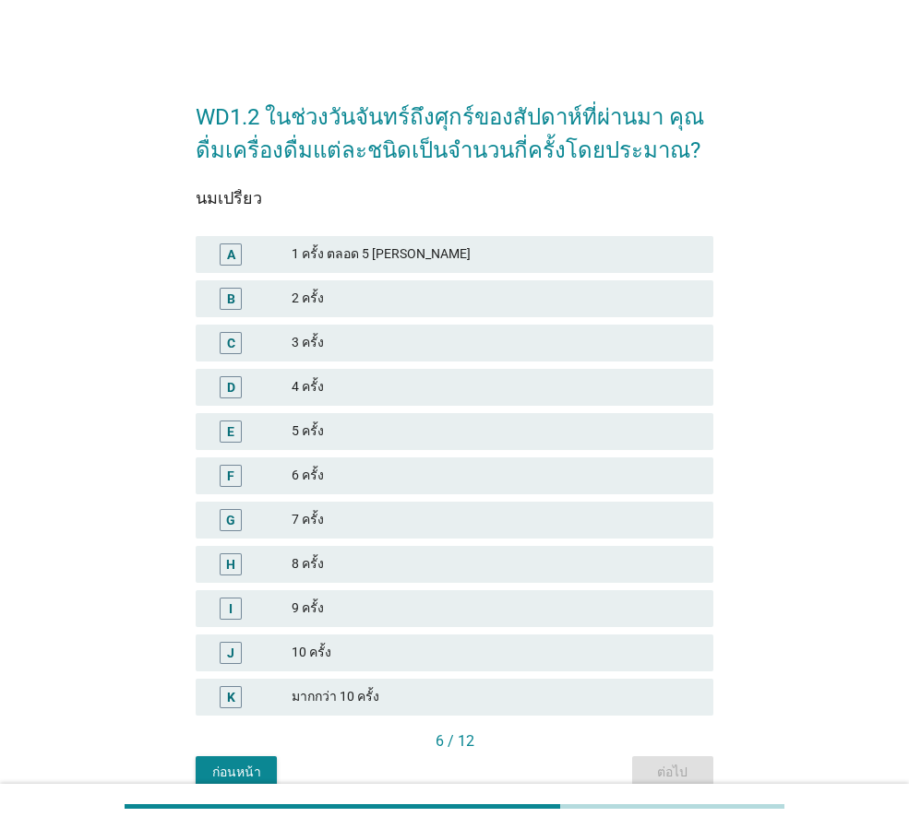
click at [471, 252] on div "1 ครั้ง ตลอด 5 [PERSON_NAME]" at bounding box center [495, 255] width 407 height 22
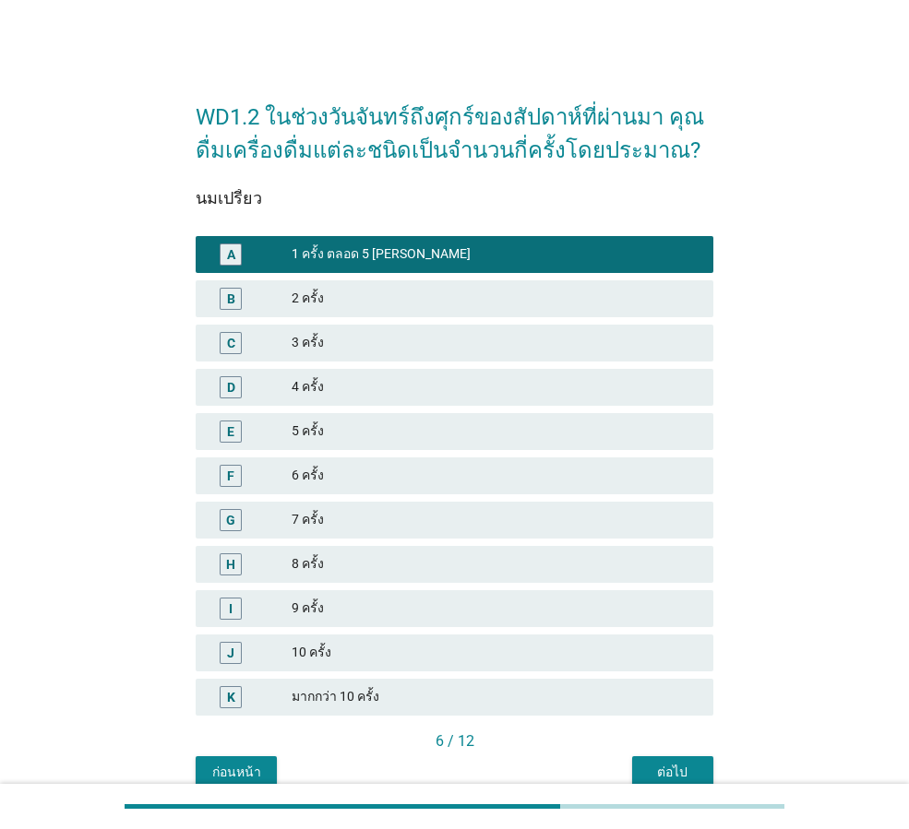
click at [662, 761] on button "ต่อไป" at bounding box center [672, 773] width 81 height 33
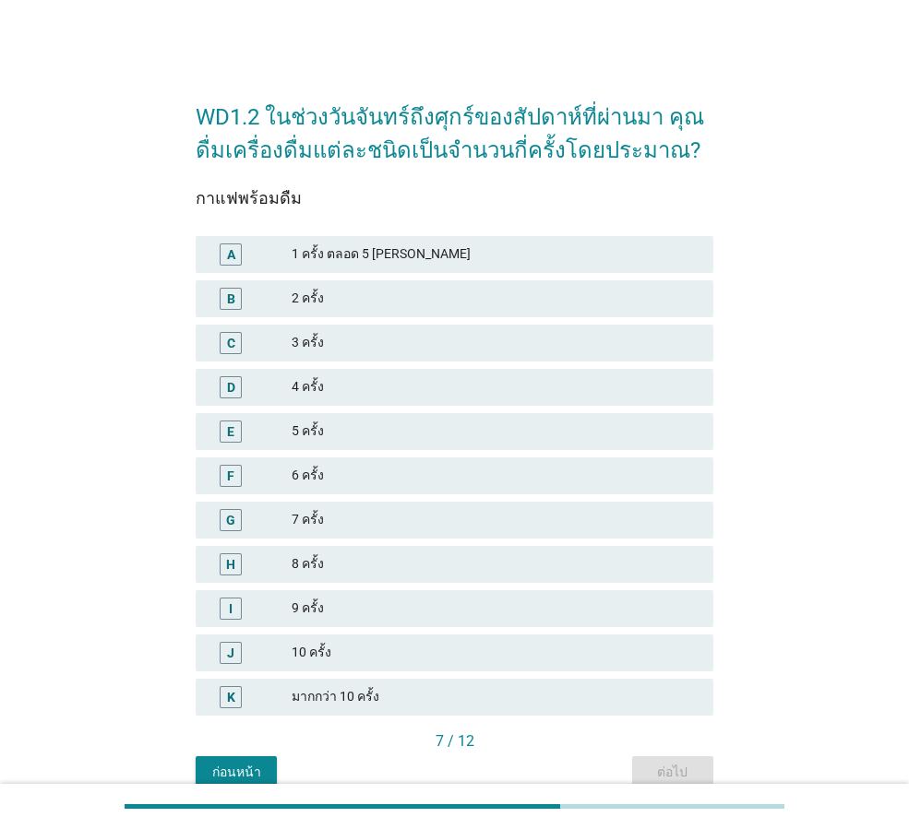
click at [411, 296] on div "2 ครั้ง" at bounding box center [495, 299] width 407 height 22
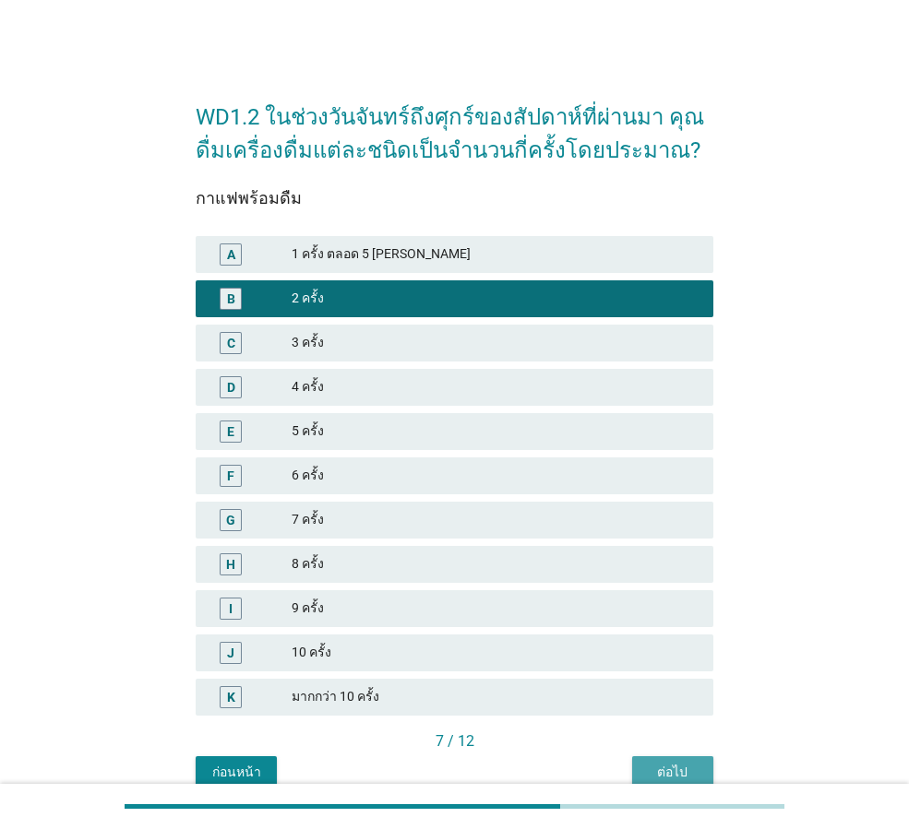
click at [665, 757] on button "ต่อไป" at bounding box center [672, 773] width 81 height 33
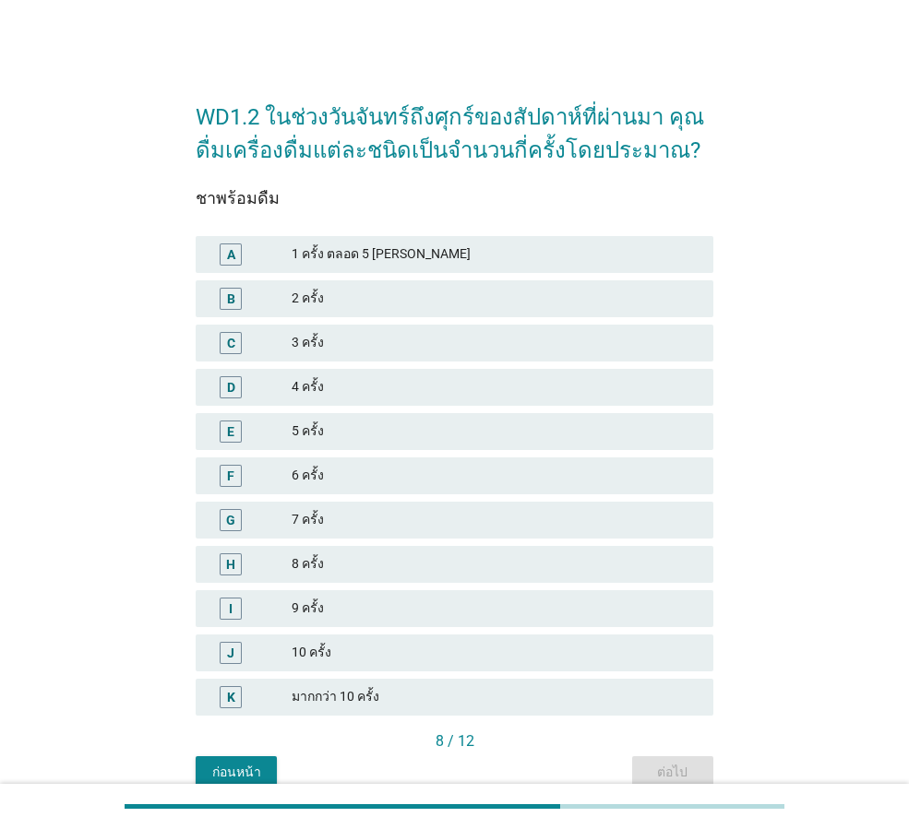
click at [507, 256] on div "1 ครั้ง ตลอด 5 [PERSON_NAME]" at bounding box center [495, 255] width 407 height 22
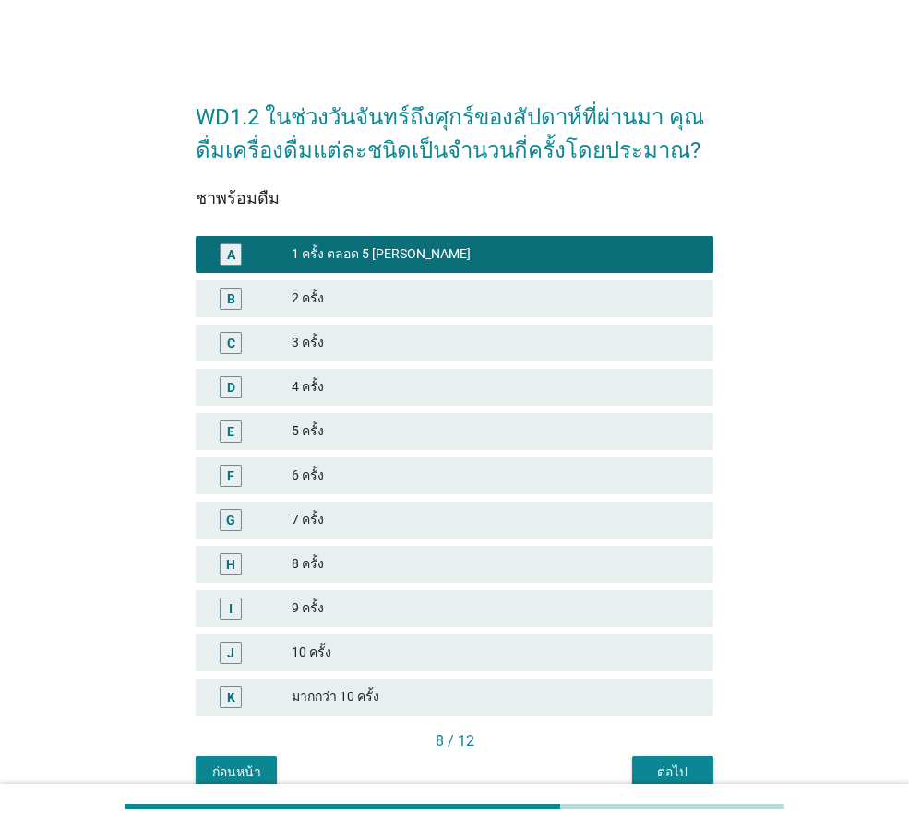
click at [689, 771] on div "ต่อไป" at bounding box center [673, 772] width 52 height 19
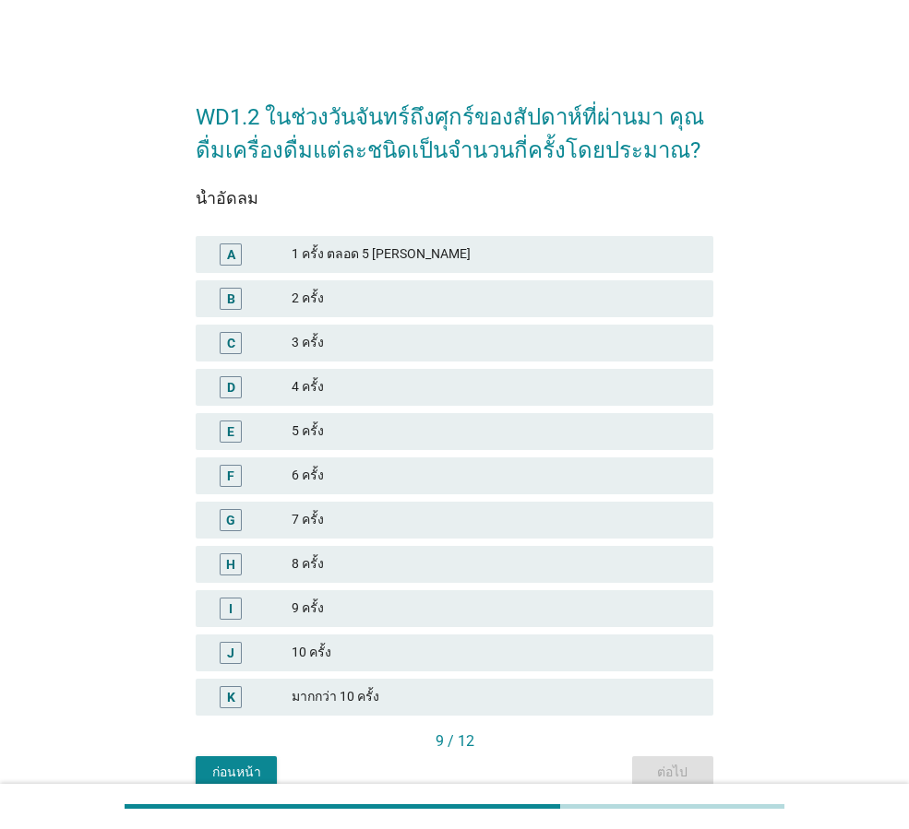
click at [463, 290] on div "2 ครั้ง" at bounding box center [495, 299] width 407 height 22
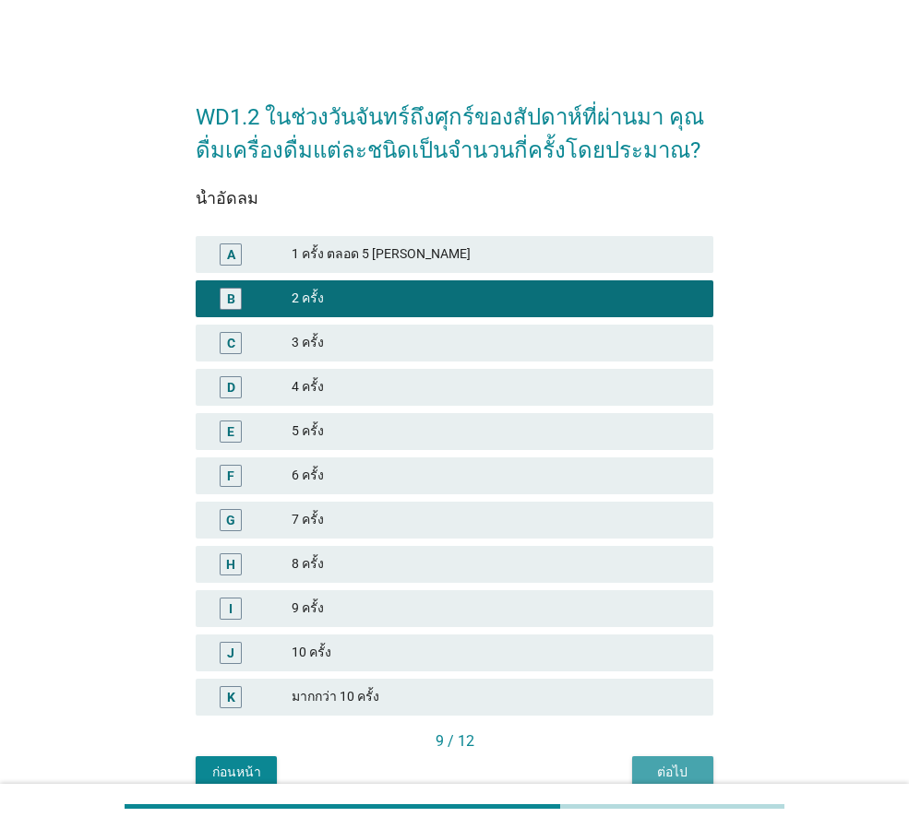
click at [696, 763] on div "ต่อไป" at bounding box center [673, 772] width 52 height 19
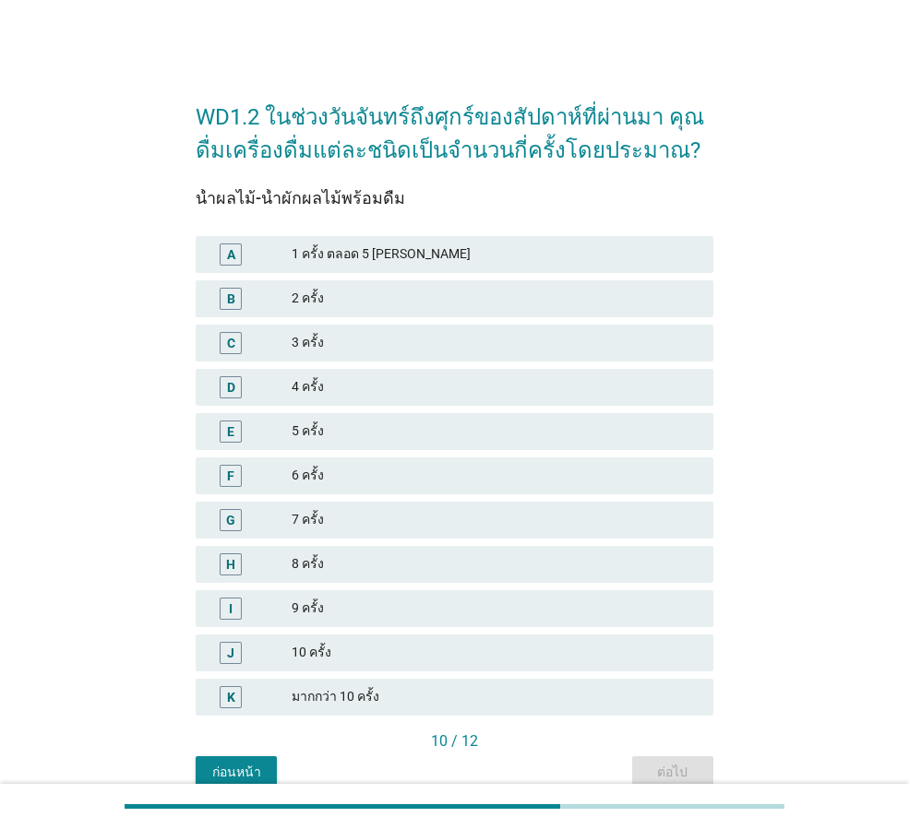
click at [522, 256] on div "1 ครั้ง ตลอด 5 [PERSON_NAME]" at bounding box center [495, 255] width 407 height 22
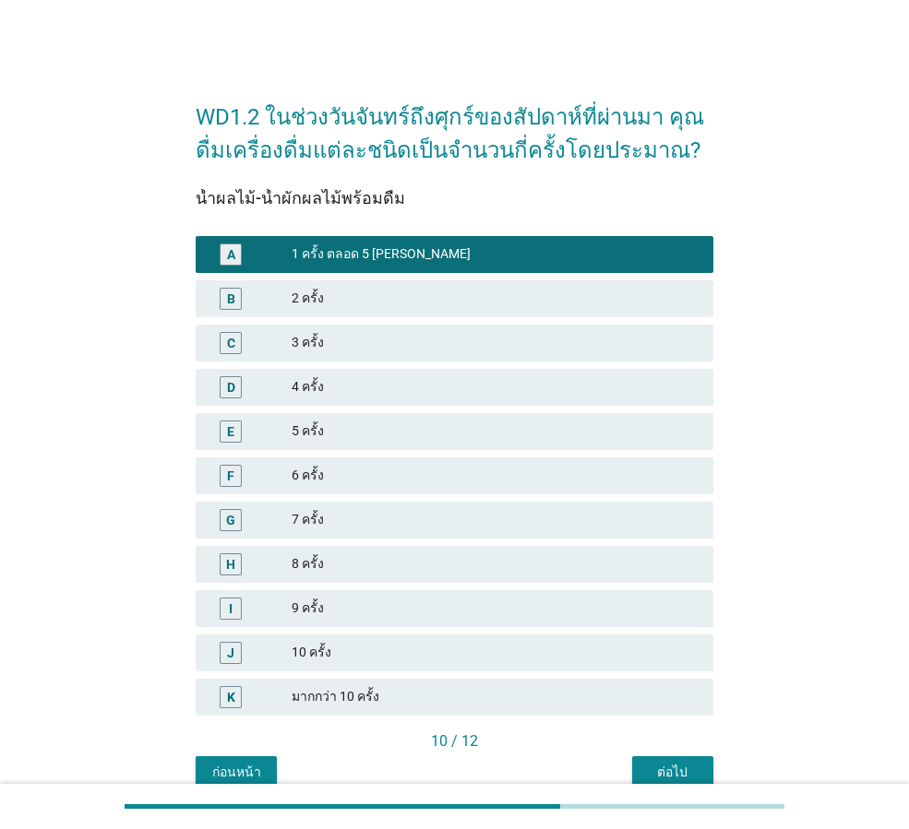
click at [660, 767] on div "ต่อไป" at bounding box center [673, 772] width 52 height 19
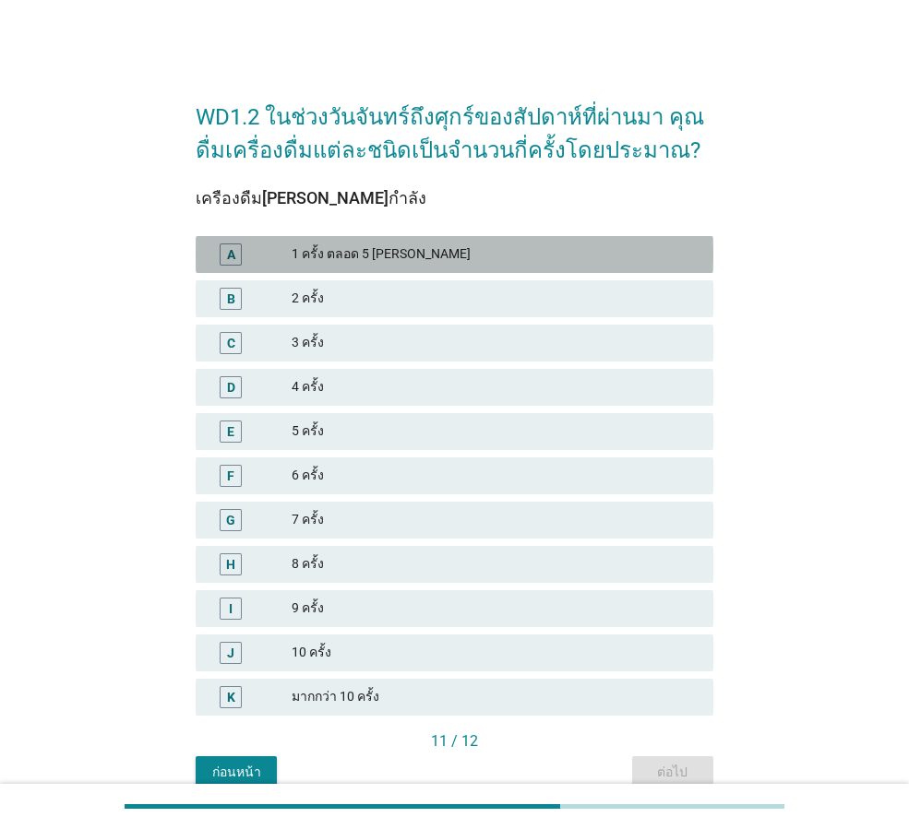
click at [439, 240] on div "A 1 ครั้ง ตลอด 5 [PERSON_NAME]" at bounding box center [455, 254] width 518 height 37
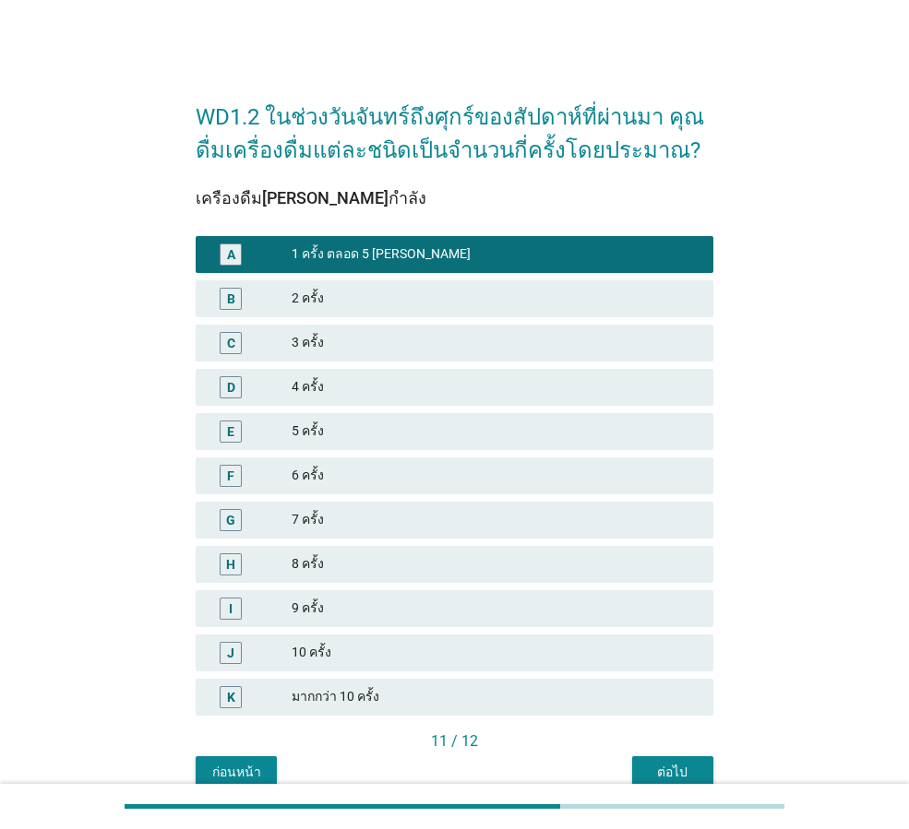
click at [686, 762] on button "ต่อไป" at bounding box center [672, 773] width 81 height 33
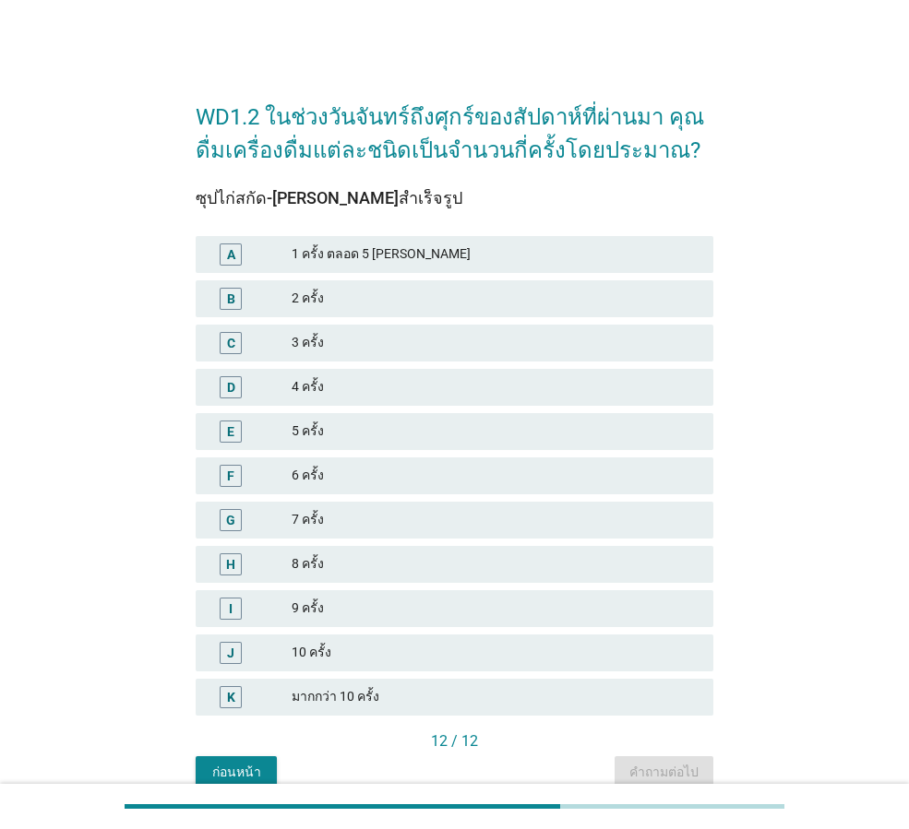
click at [474, 242] on div "A 1 ครั้ง ตลอด 5 [PERSON_NAME]" at bounding box center [455, 254] width 518 height 37
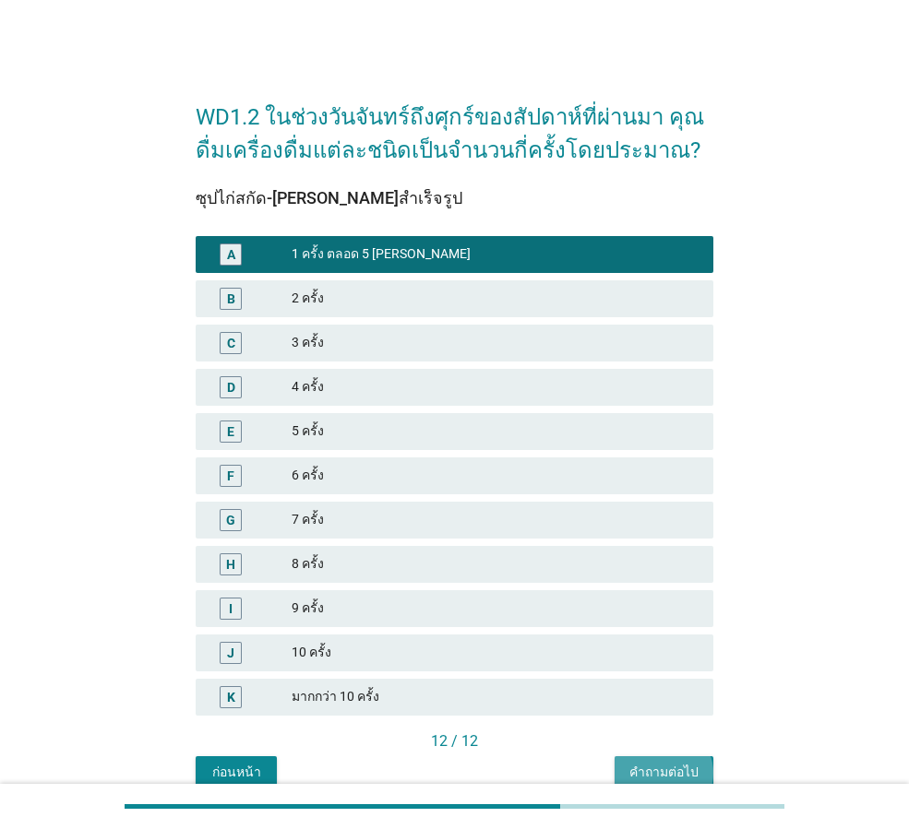
click at [681, 767] on div "คำถามต่อไป" at bounding box center [663, 772] width 69 height 19
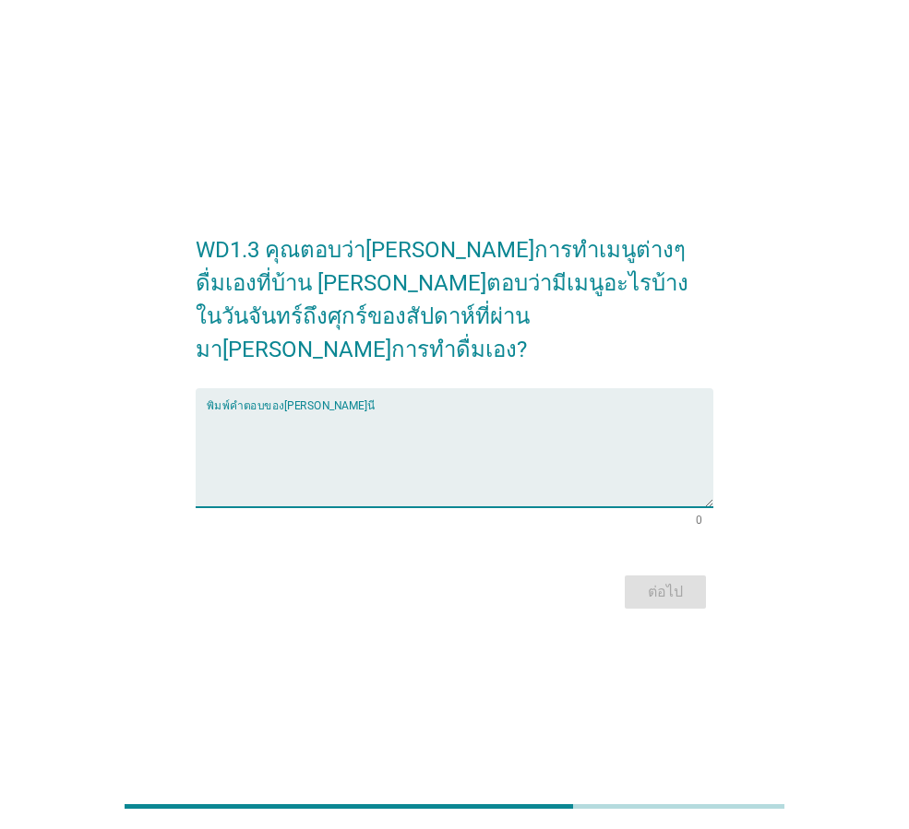
click at [342, 422] on textarea "พิมพ์คำตอบของคุณ ที่นี่" at bounding box center [460, 459] width 507 height 97
click at [351, 452] on textarea "พิมพ์คำตอบของคุณ ที่นี่" at bounding box center [460, 459] width 507 height 97
type textarea "o"
type textarea "[PERSON_NAME]มะนาว"
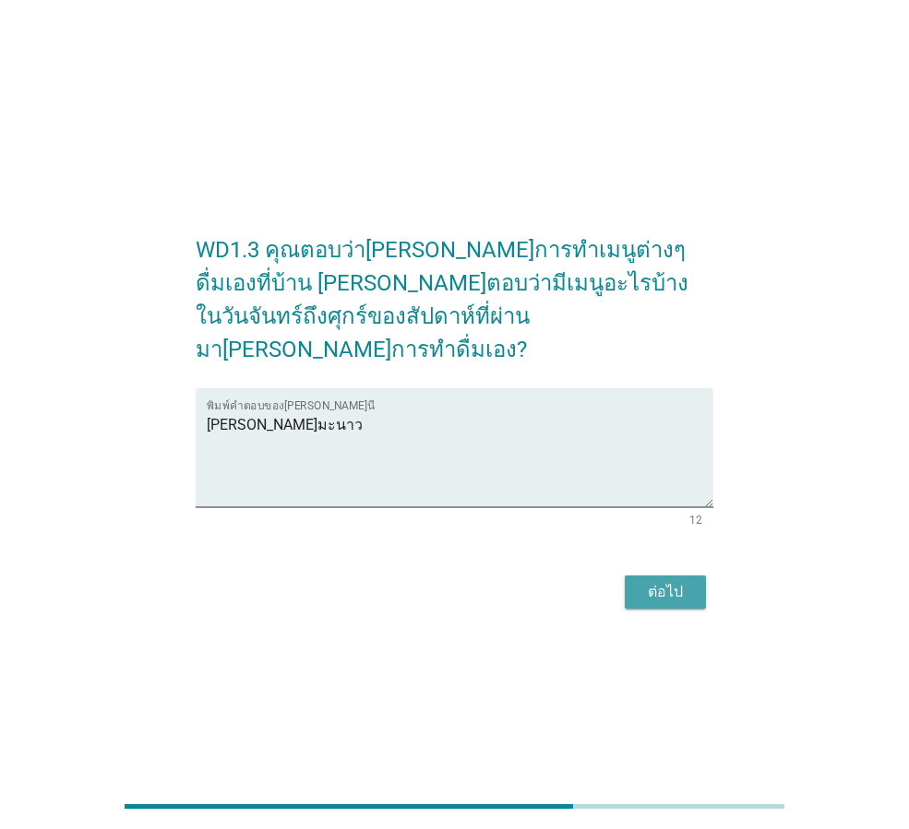
click at [673, 581] on div "ต่อไป" at bounding box center [665, 592] width 52 height 22
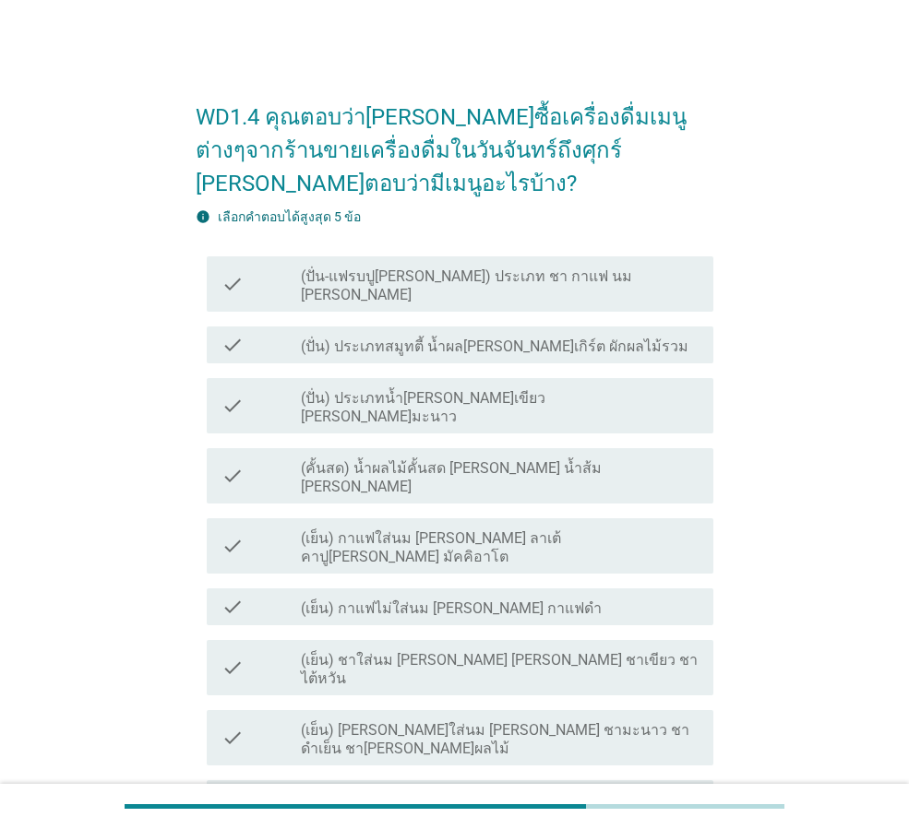
click at [458, 268] on label "(ปั่น-แฟรบปู[PERSON_NAME]) ประเภท ชา กาแฟ นม [PERSON_NAME]" at bounding box center [500, 286] width 398 height 37
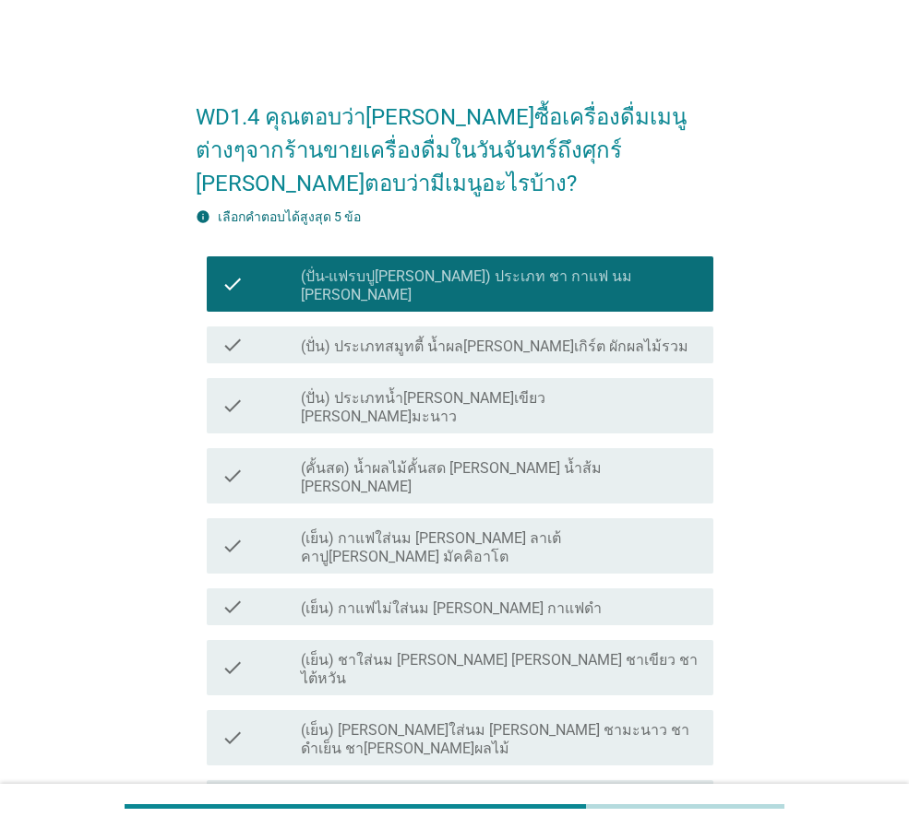
click at [486, 268] on label "(ปั่น-แฟรบปู[PERSON_NAME]) ประเภท ชา กาแฟ นม [PERSON_NAME]" at bounding box center [500, 286] width 398 height 37
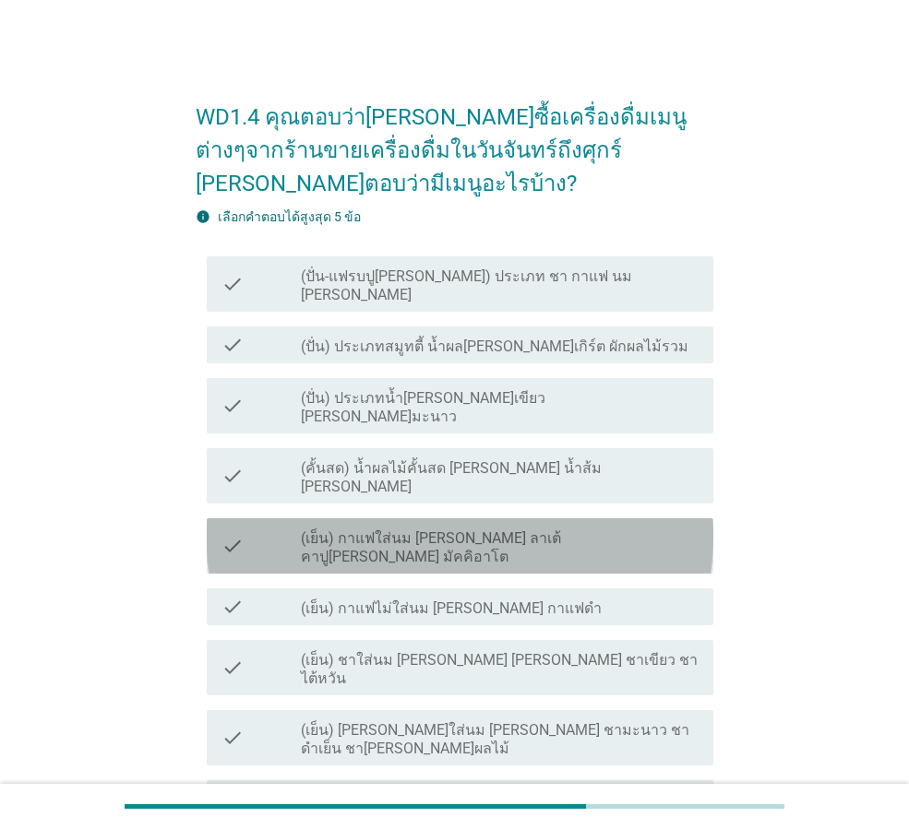
click at [459, 530] on label "(เย็น) กาแฟใส่นม [PERSON_NAME] ลาเต้ คาปู[PERSON_NAME] มัคคิอาโต" at bounding box center [500, 548] width 398 height 37
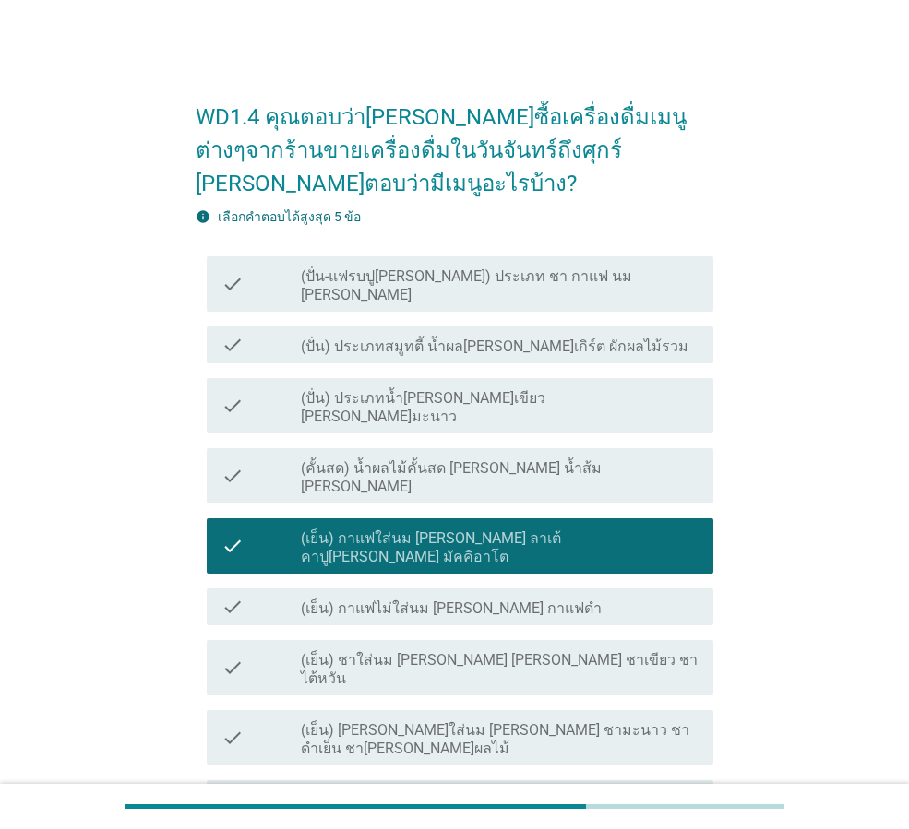
click at [437, 600] on label "(เย็น) กาแฟไม่ใส่นม [PERSON_NAME] กาแฟดำ" at bounding box center [451, 609] width 301 height 18
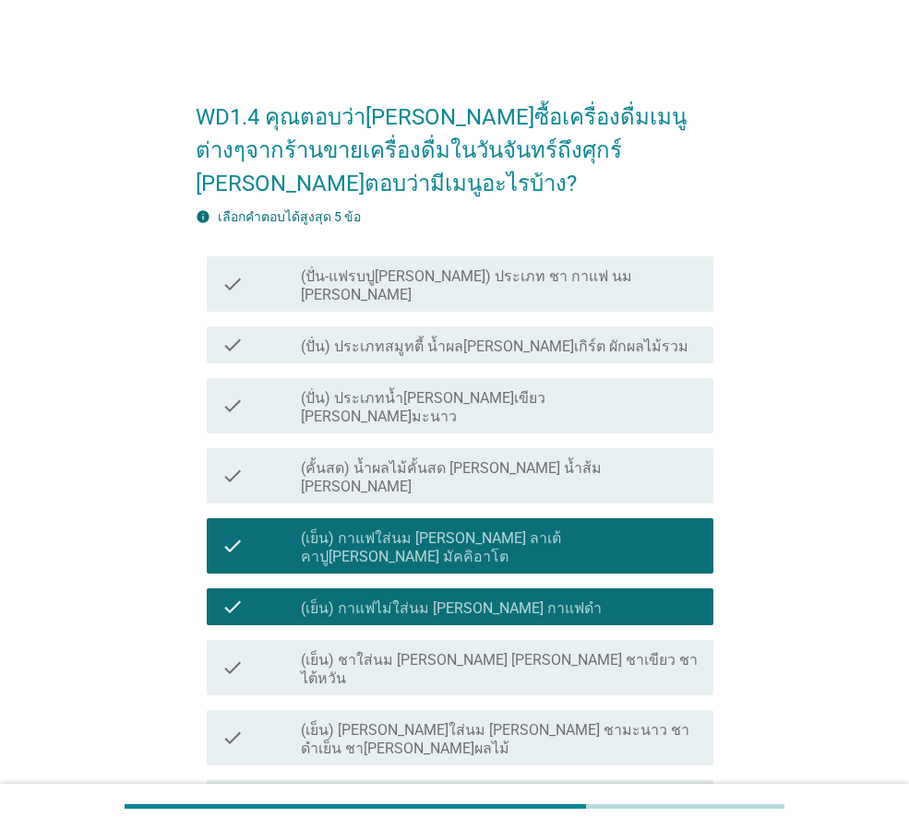
scroll to position [185, 0]
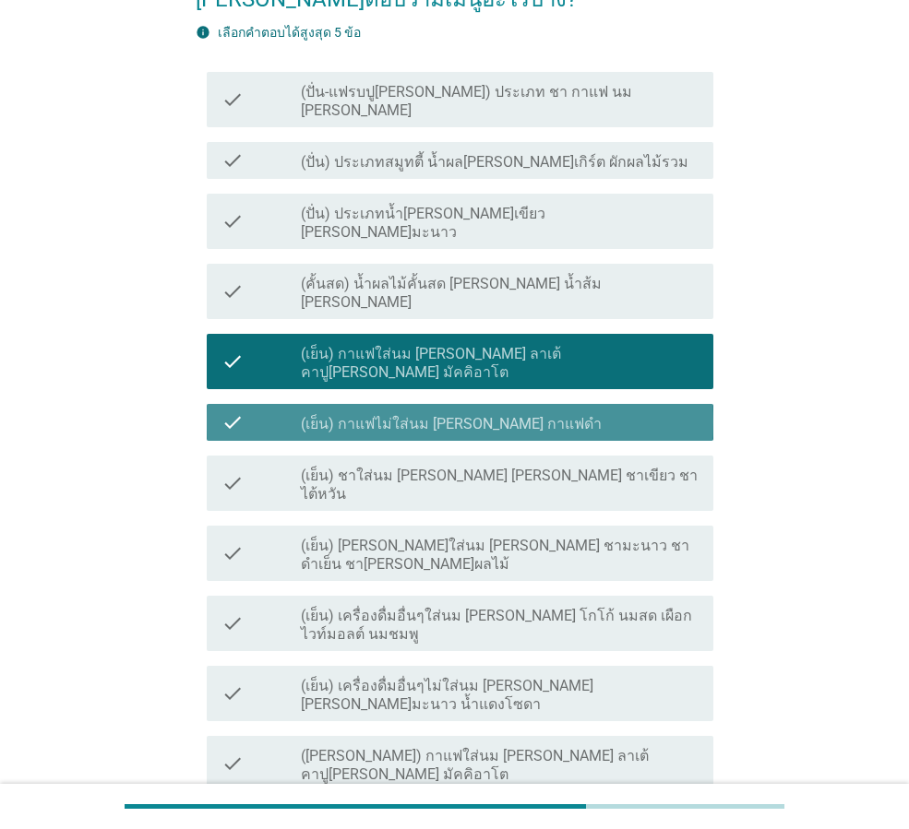
click at [492, 411] on div "check_box (เย็น) กาแฟไม่ใส่นม [PERSON_NAME] กาแฟดำ" at bounding box center [500, 422] width 398 height 22
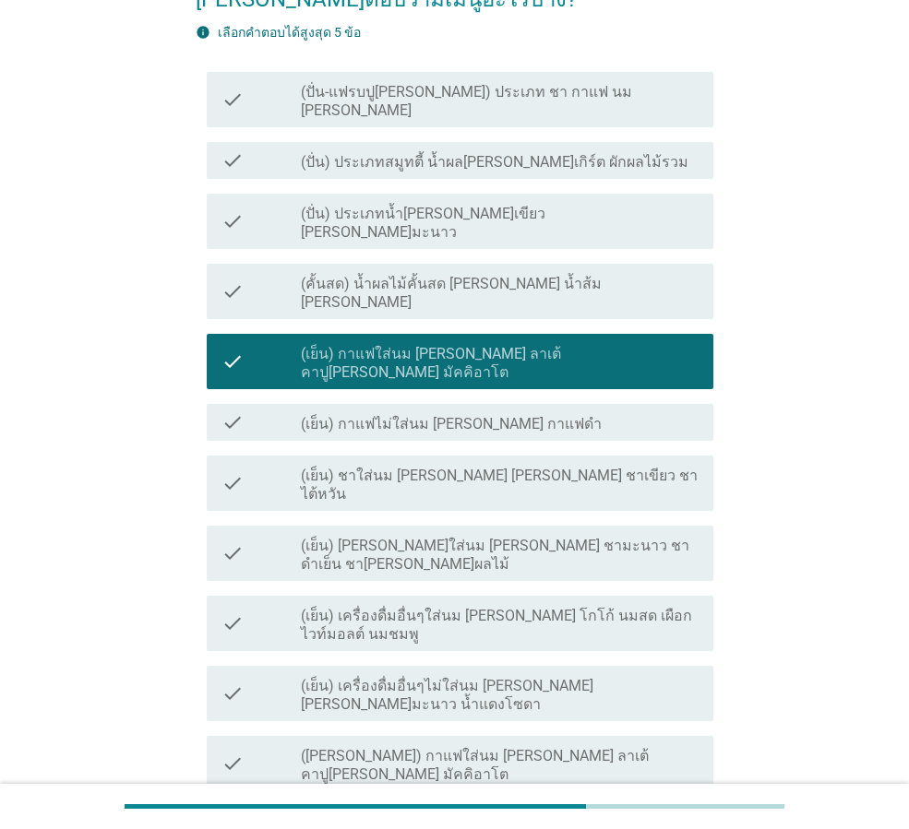
click at [480, 467] on label "(เย็น) ชาใส่นม [PERSON_NAME] [PERSON_NAME] ชาเขียว ชาไต้หวัน" at bounding box center [500, 485] width 398 height 37
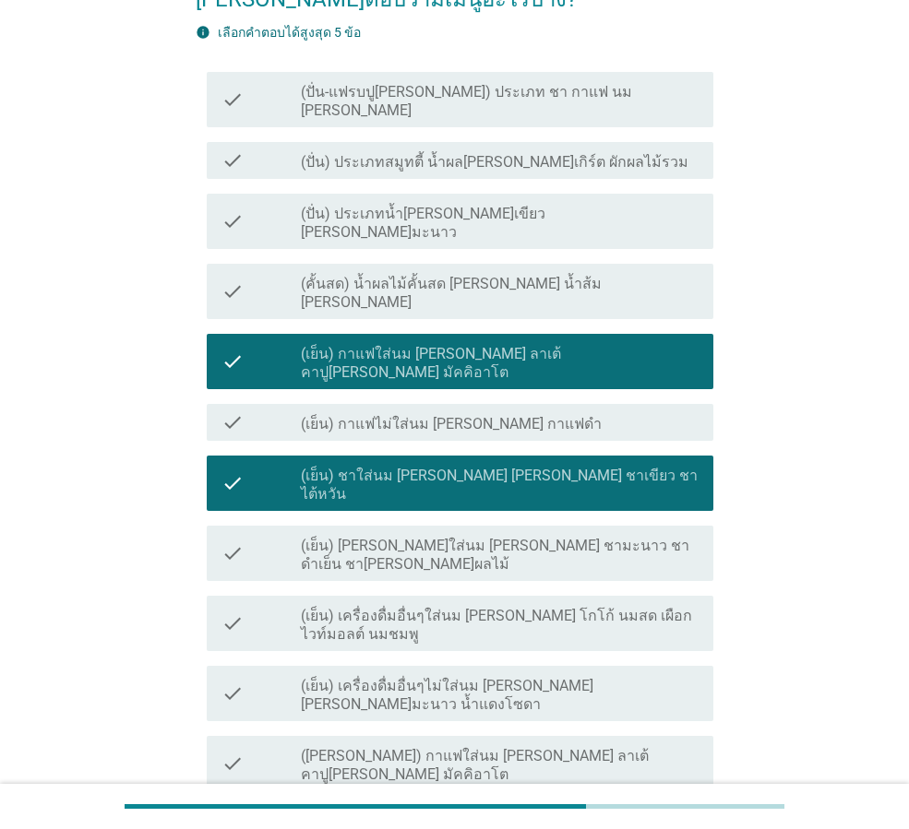
scroll to position [461, 0]
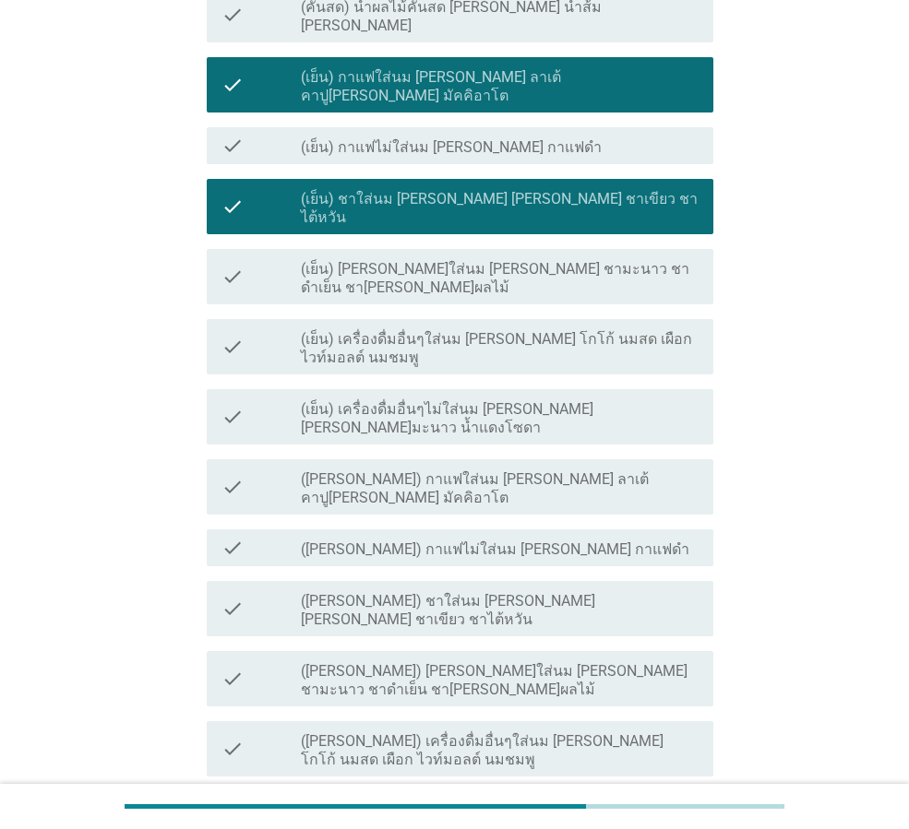
click at [429, 803] on label "([PERSON_NAME]) เครื่องดื่มอื่นๆไม่ใส่นม [PERSON_NAME] [PERSON_NAME]มะนาว" at bounding box center [500, 821] width 398 height 37
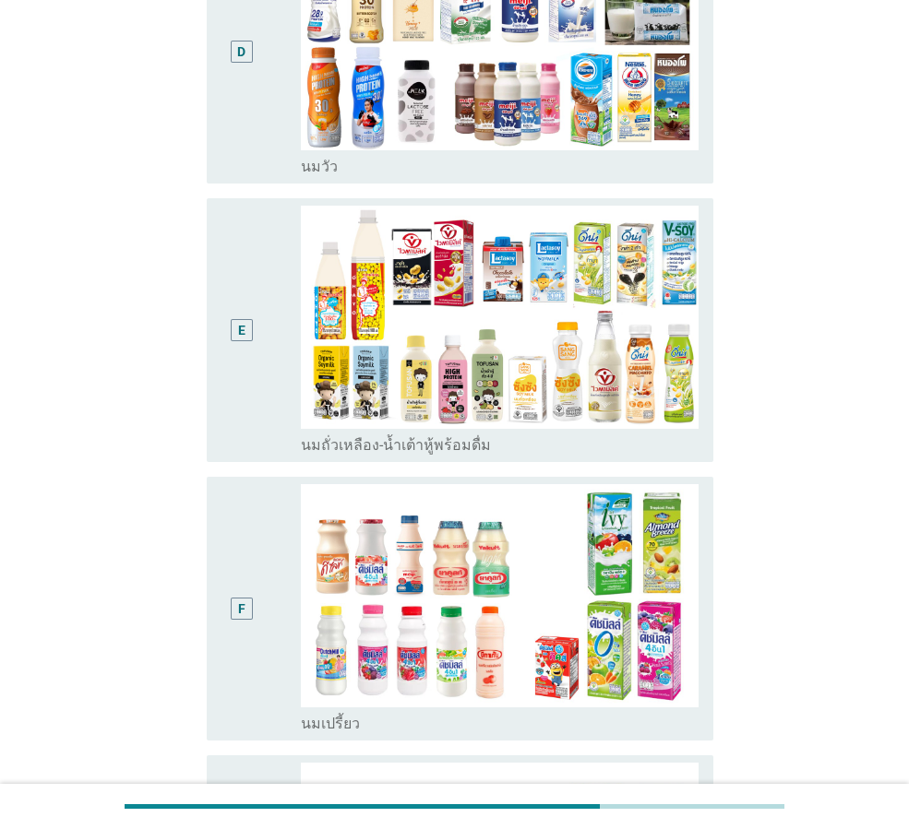
scroll to position [0, 0]
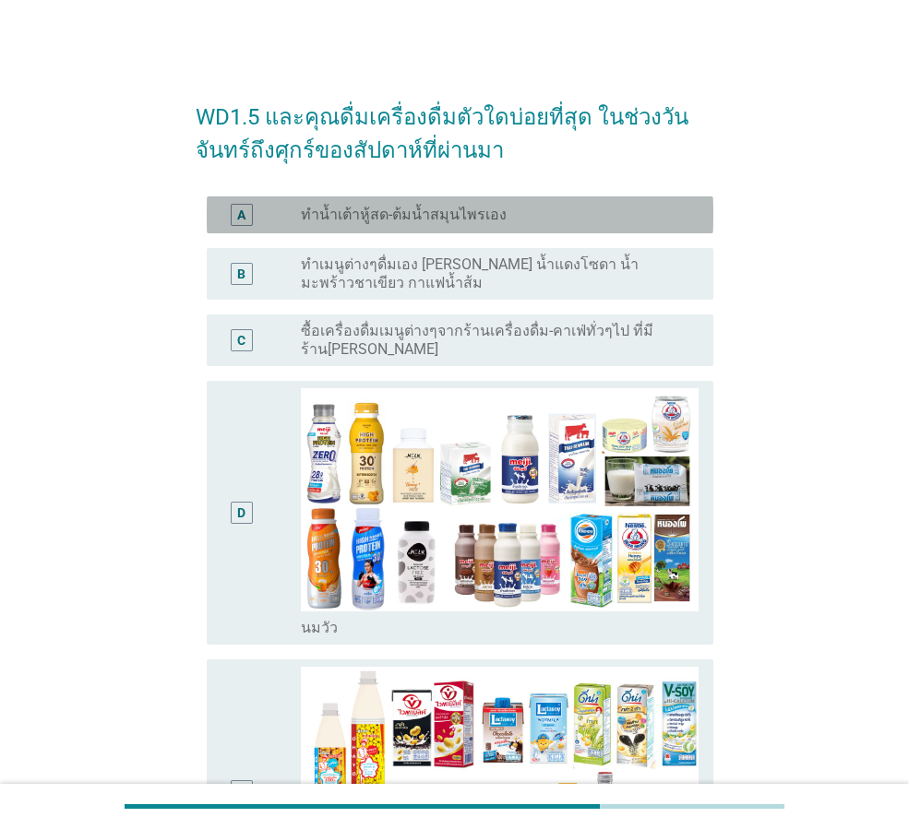
click at [249, 223] on div "A" at bounding box center [242, 215] width 22 height 22
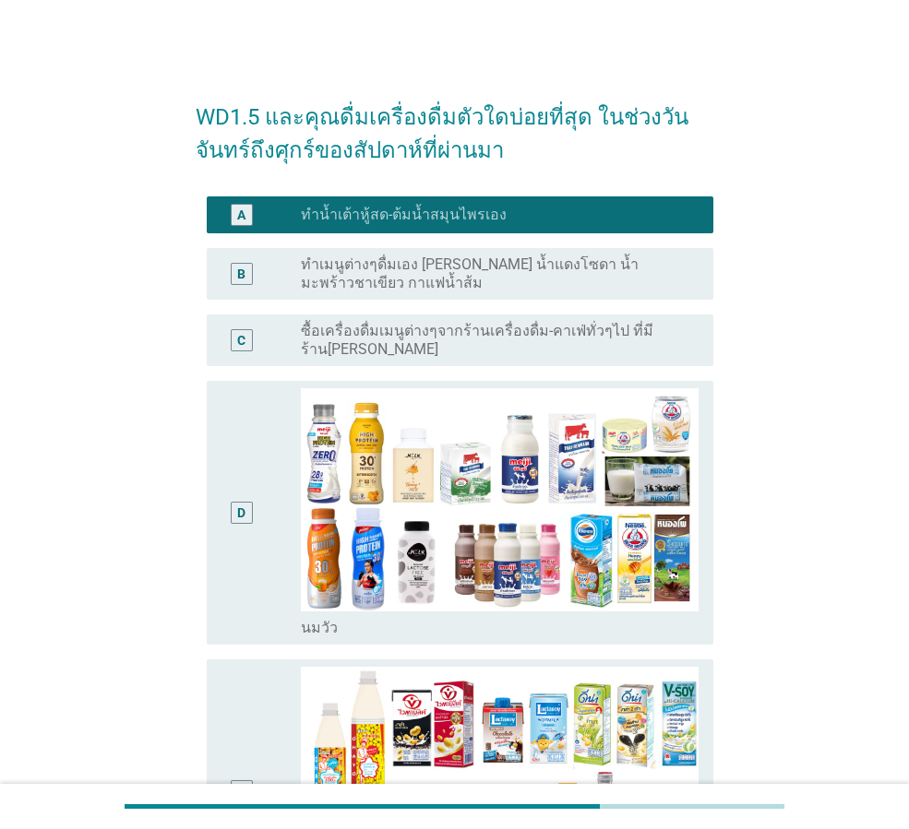
click at [232, 277] on div "B" at bounding box center [242, 274] width 22 height 22
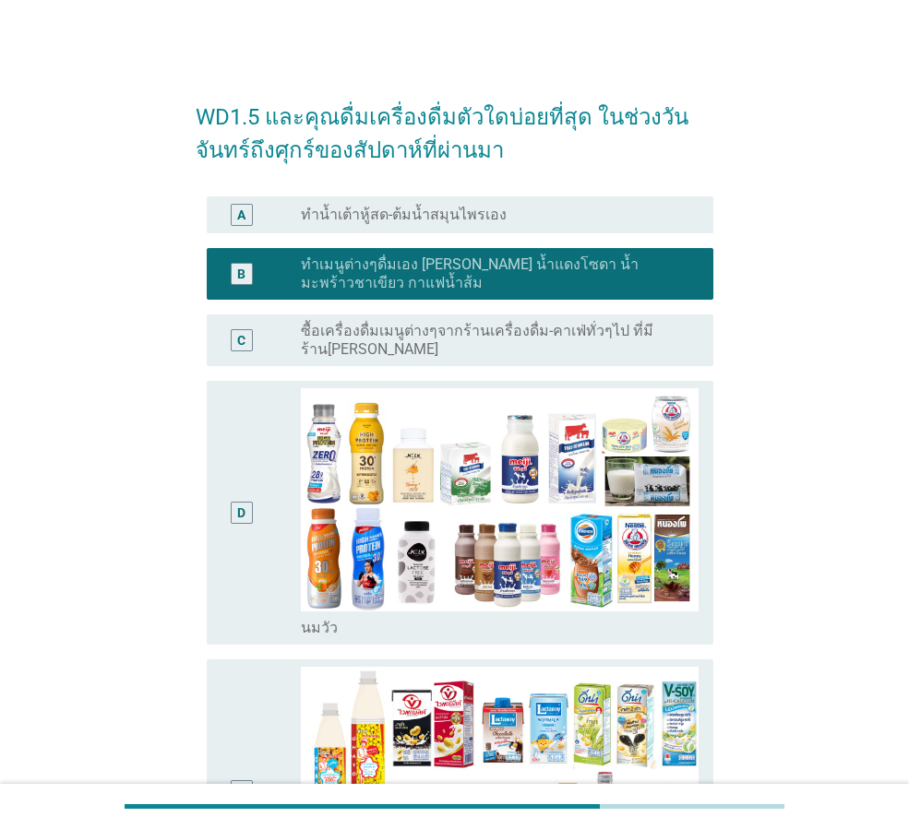
scroll to position [185, 0]
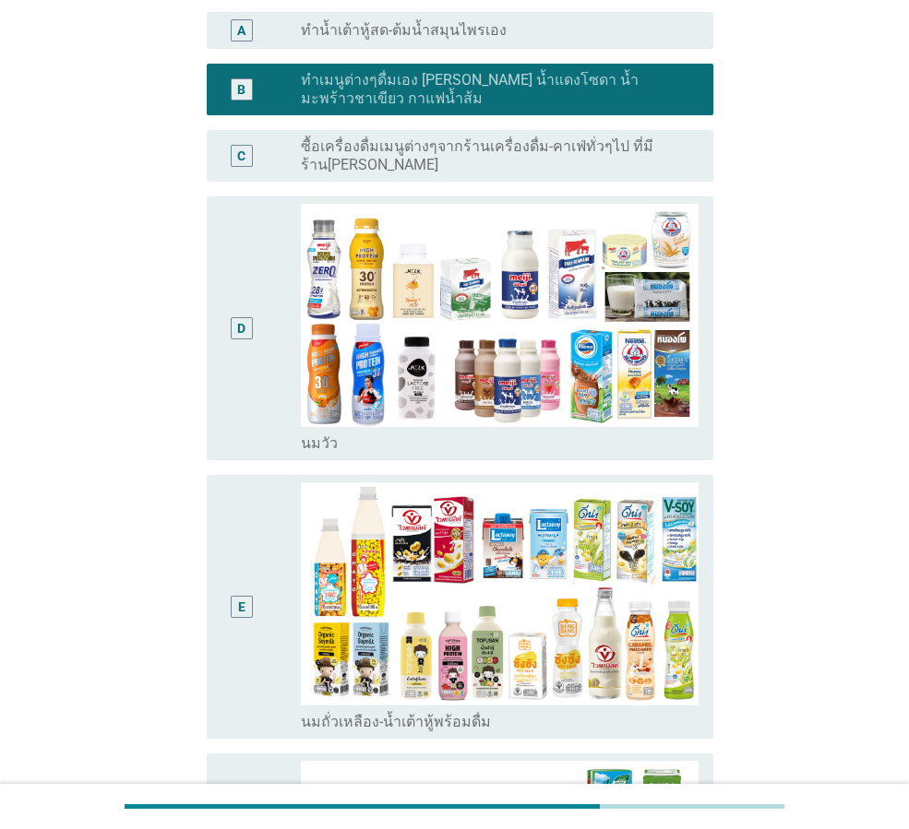
click at [262, 345] on div "D" at bounding box center [260, 328] width 79 height 249
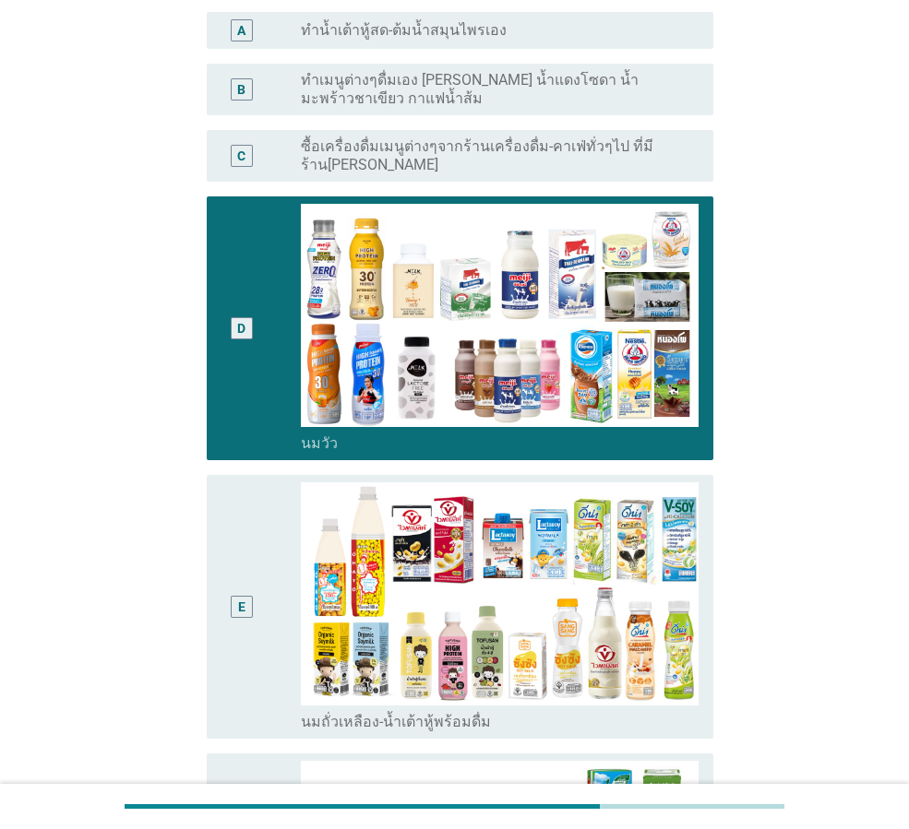
click at [260, 82] on div "B" at bounding box center [241, 89] width 40 height 37
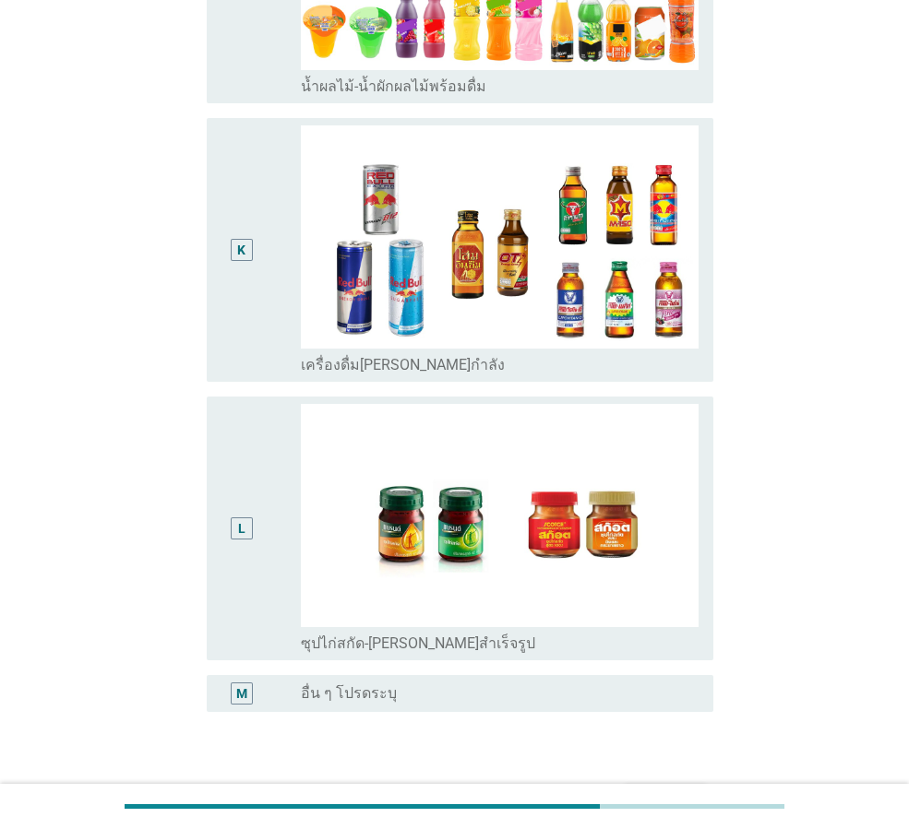
scroll to position [2320, 0]
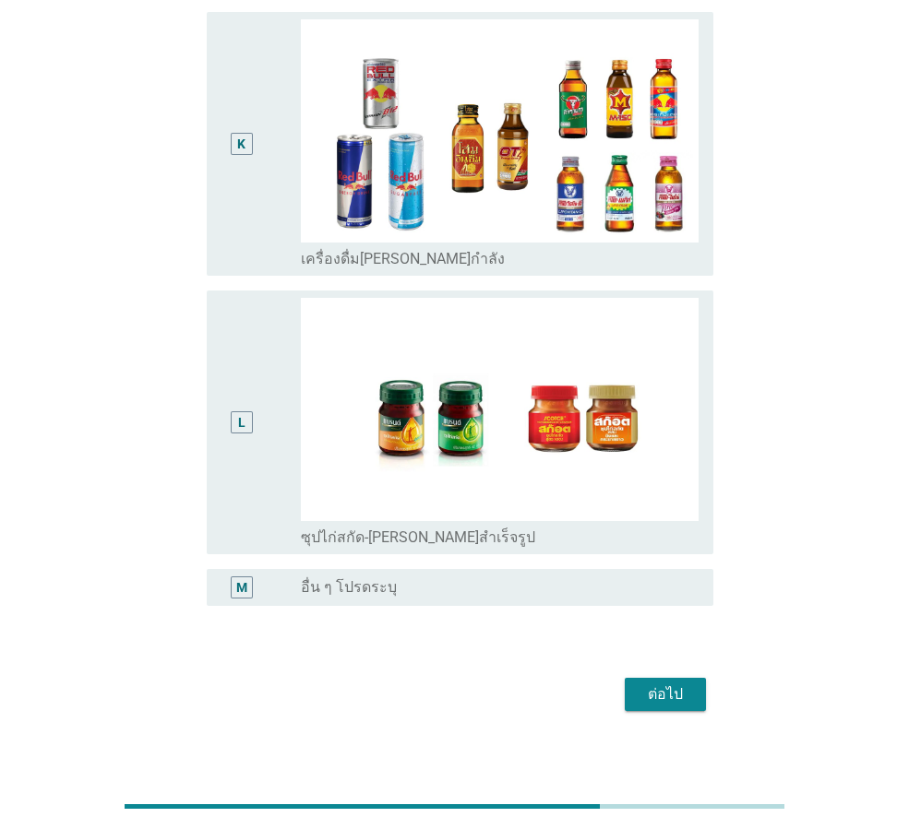
click at [679, 684] on div "ต่อไป" at bounding box center [665, 695] width 52 height 22
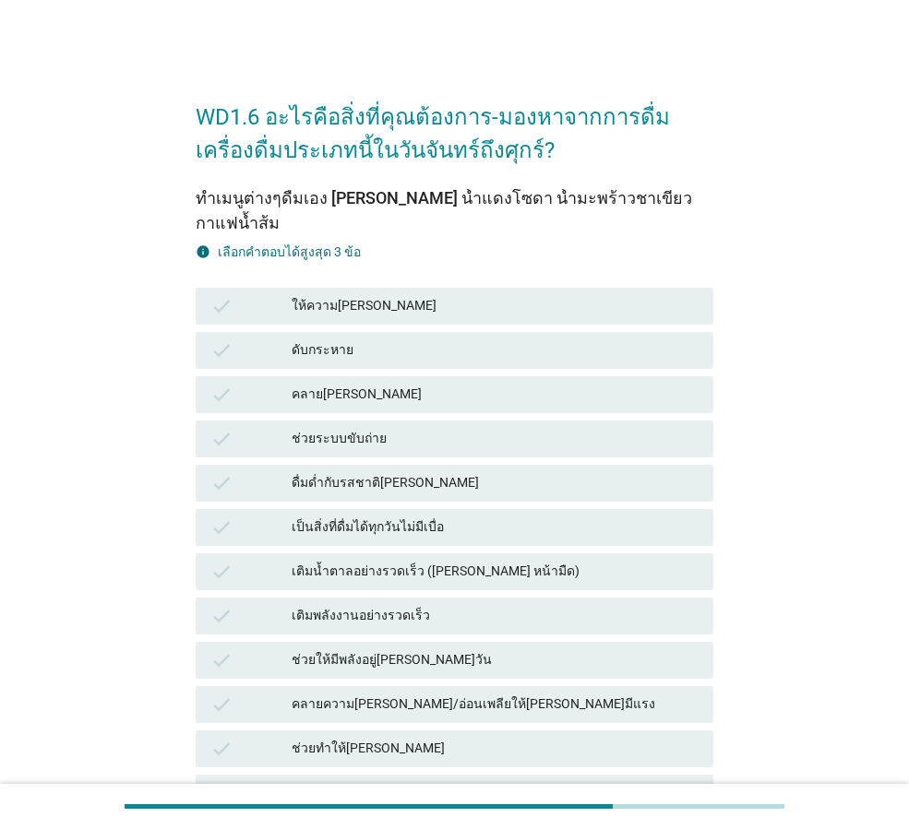
click at [495, 332] on div "check ดับกระหาย" at bounding box center [455, 350] width 518 height 37
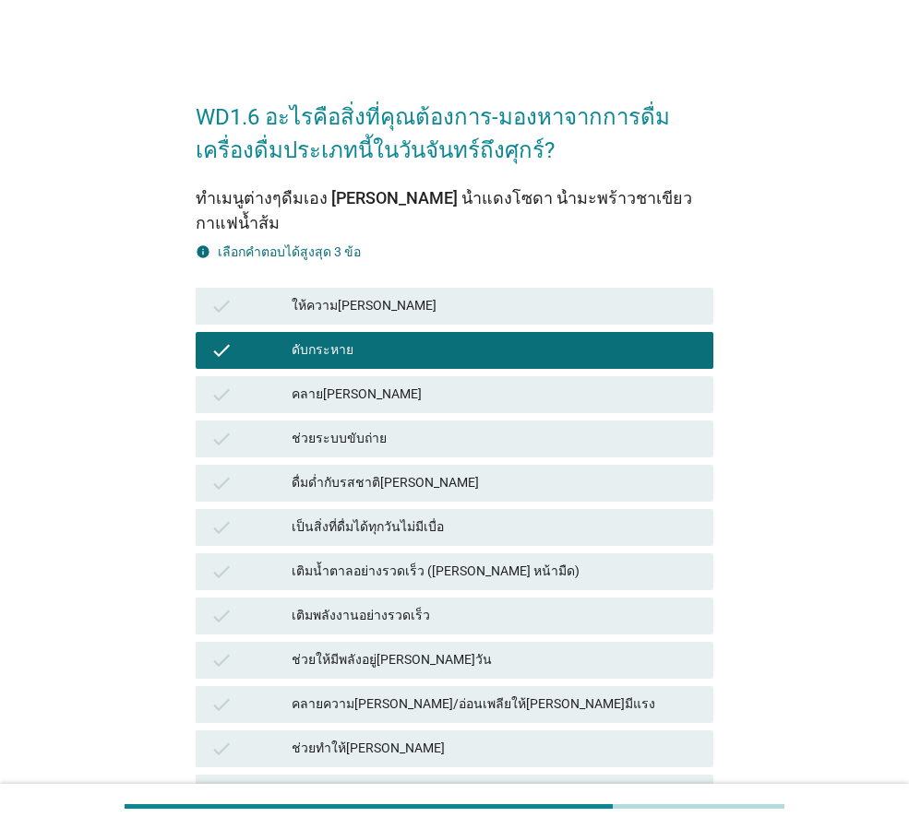
click at [490, 295] on div "ให้ความ[PERSON_NAME]" at bounding box center [495, 306] width 407 height 22
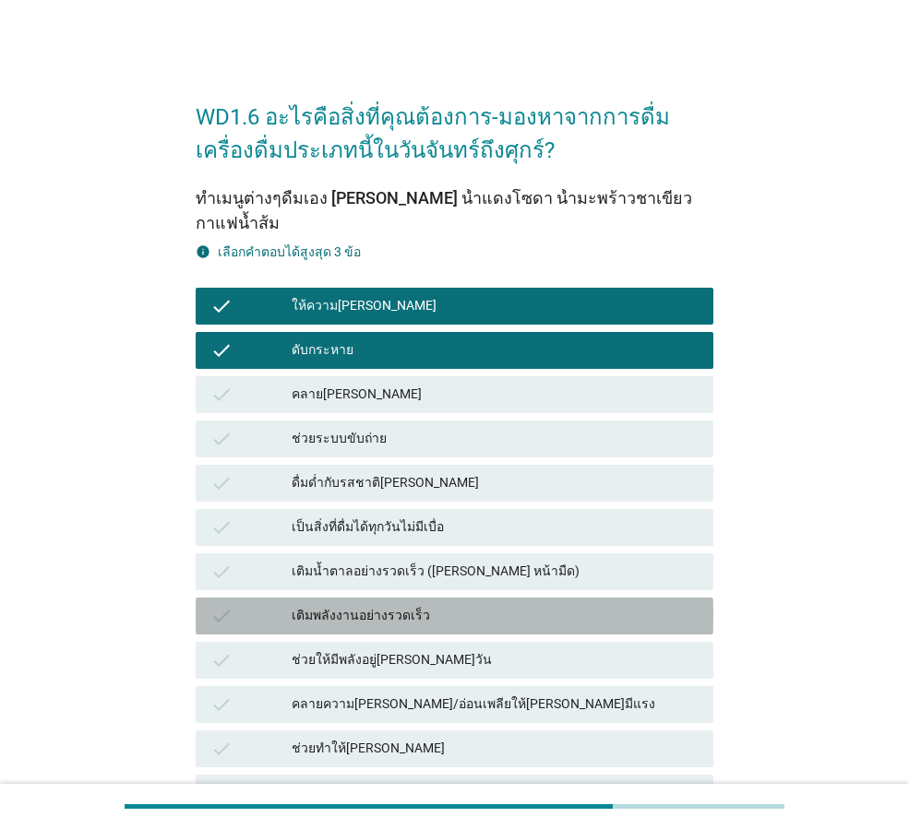
click at [539, 605] on div "เติมพลังงานอย่างรวดเร็ว" at bounding box center [495, 616] width 407 height 22
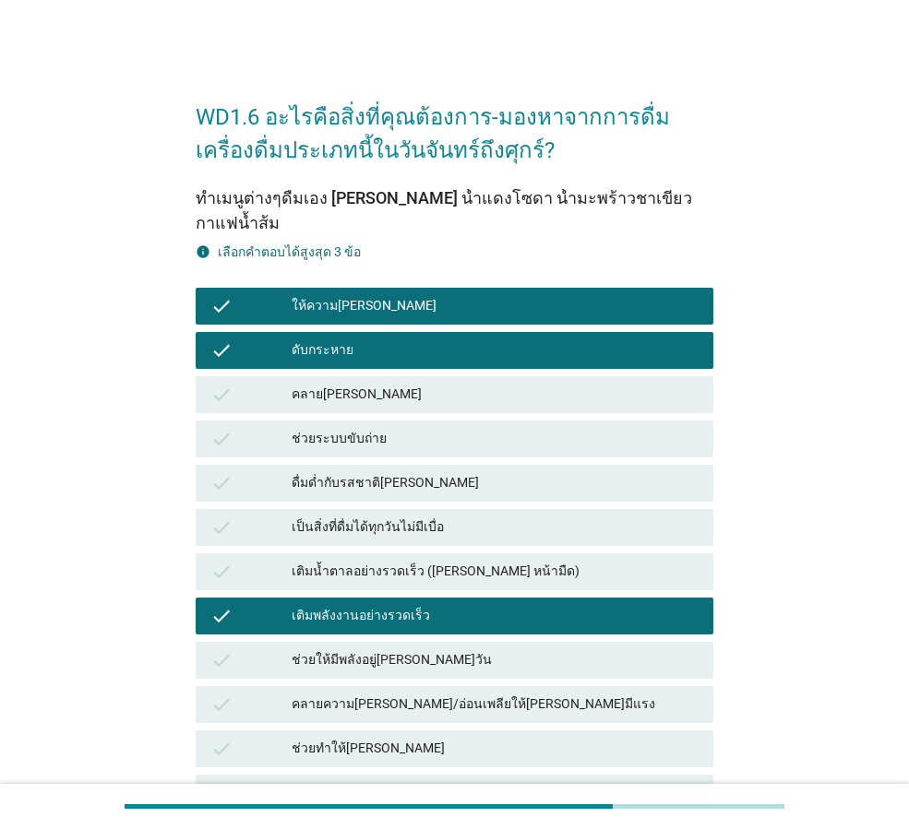
scroll to position [185, 0]
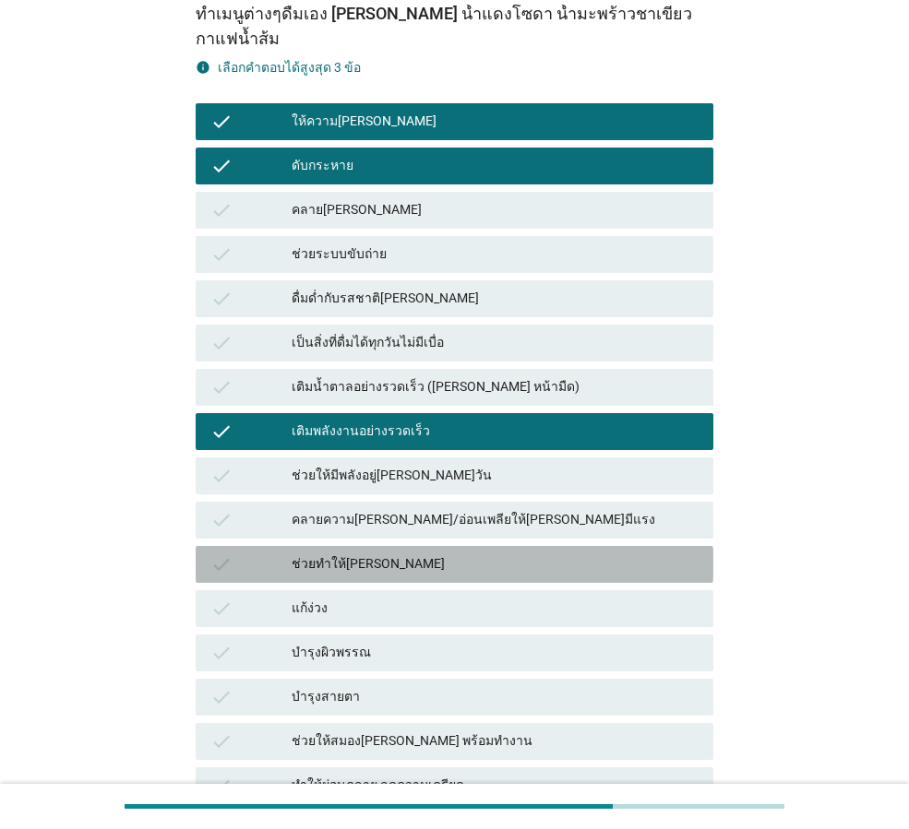
click at [505, 554] on div "check ช่วยทำให้[PERSON_NAME]" at bounding box center [455, 564] width 518 height 37
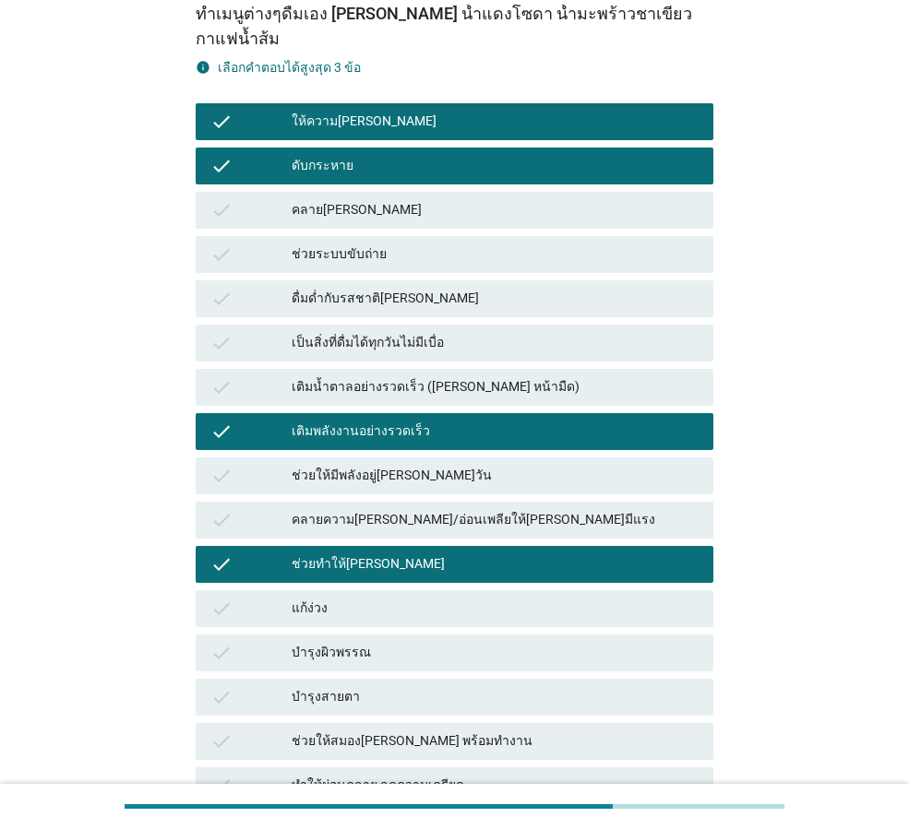
scroll to position [554, 0]
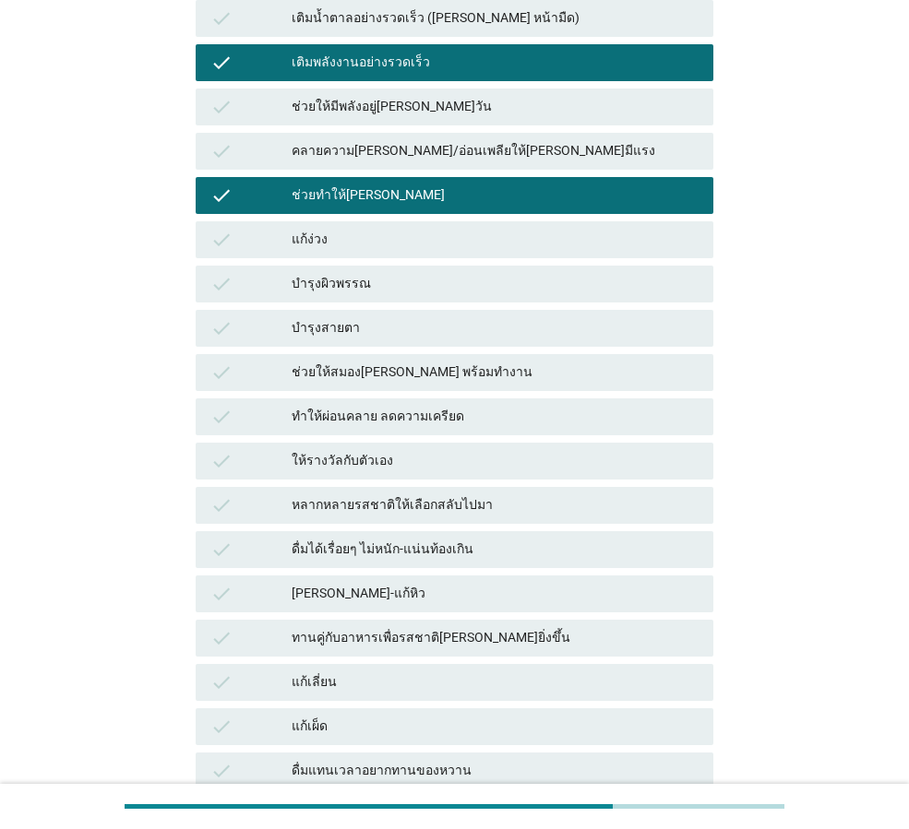
click at [448, 229] on div "แก้ง่วง" at bounding box center [495, 240] width 407 height 22
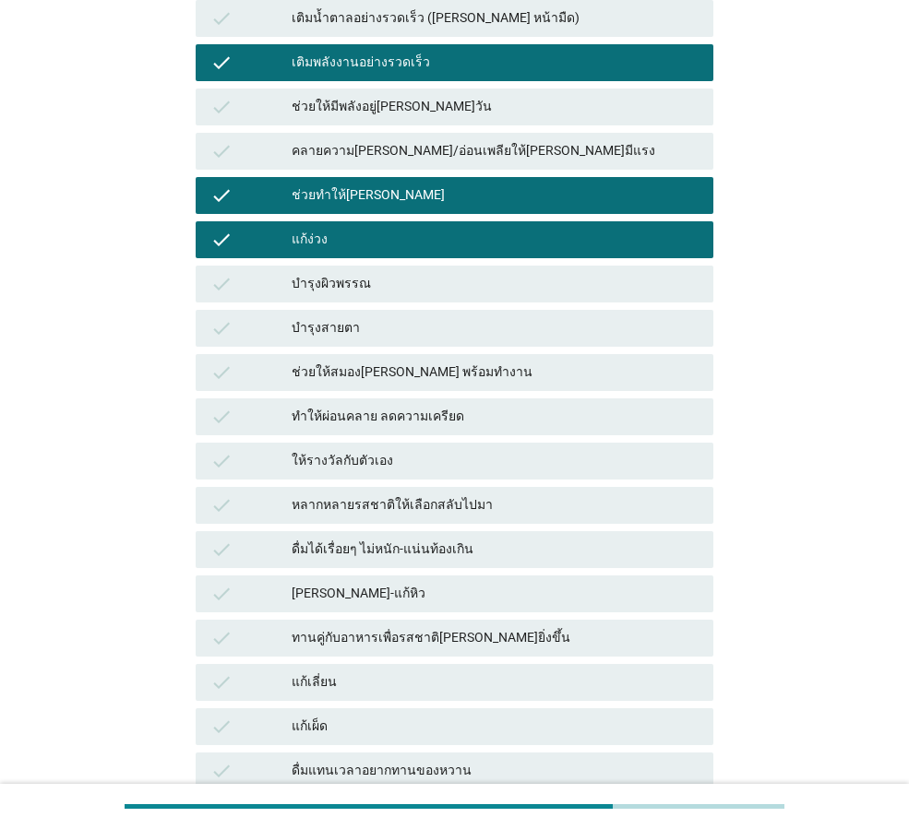
click at [467, 317] on div "บำรุงสายตา" at bounding box center [495, 328] width 407 height 22
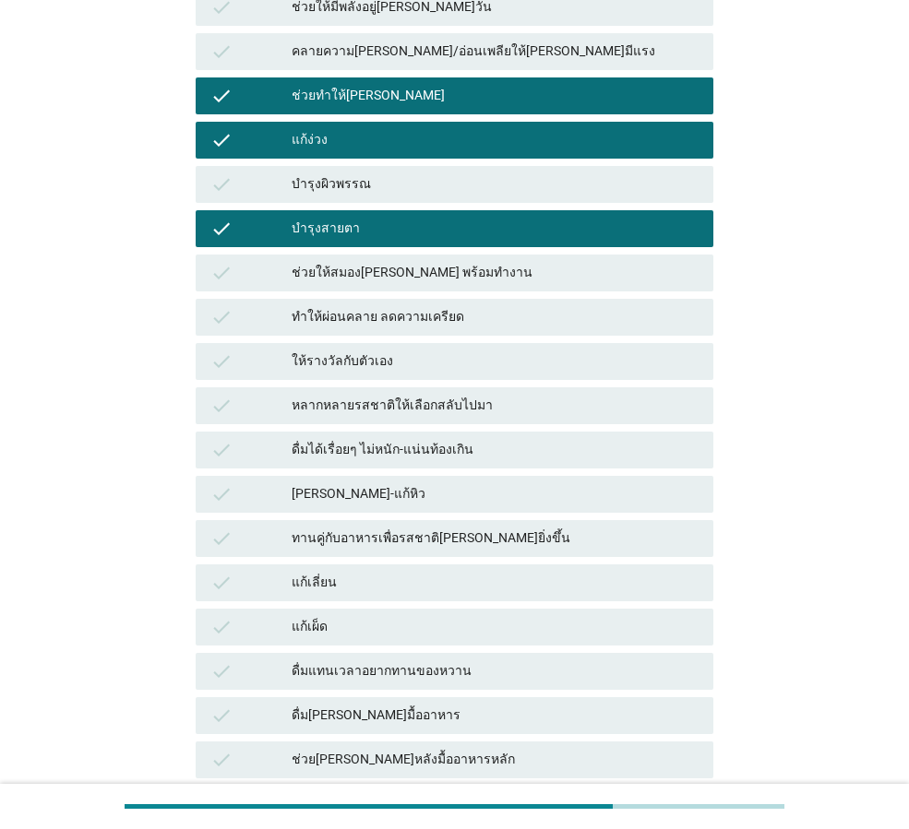
scroll to position [469, 0]
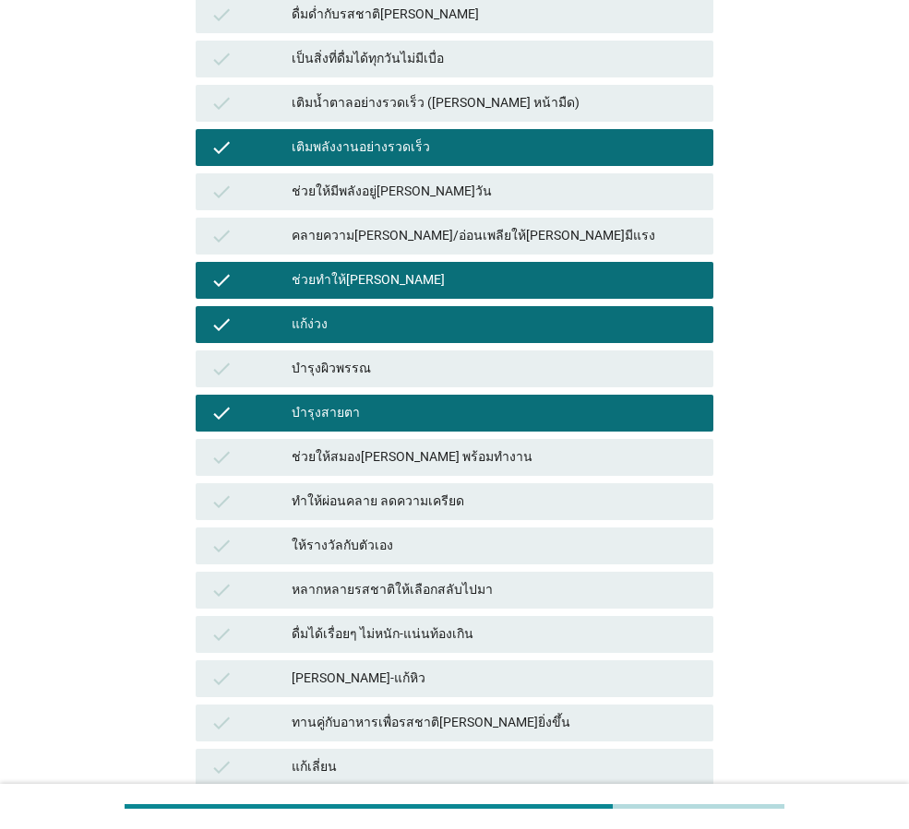
click at [369, 402] on div "บำรุงสายตา" at bounding box center [495, 413] width 407 height 22
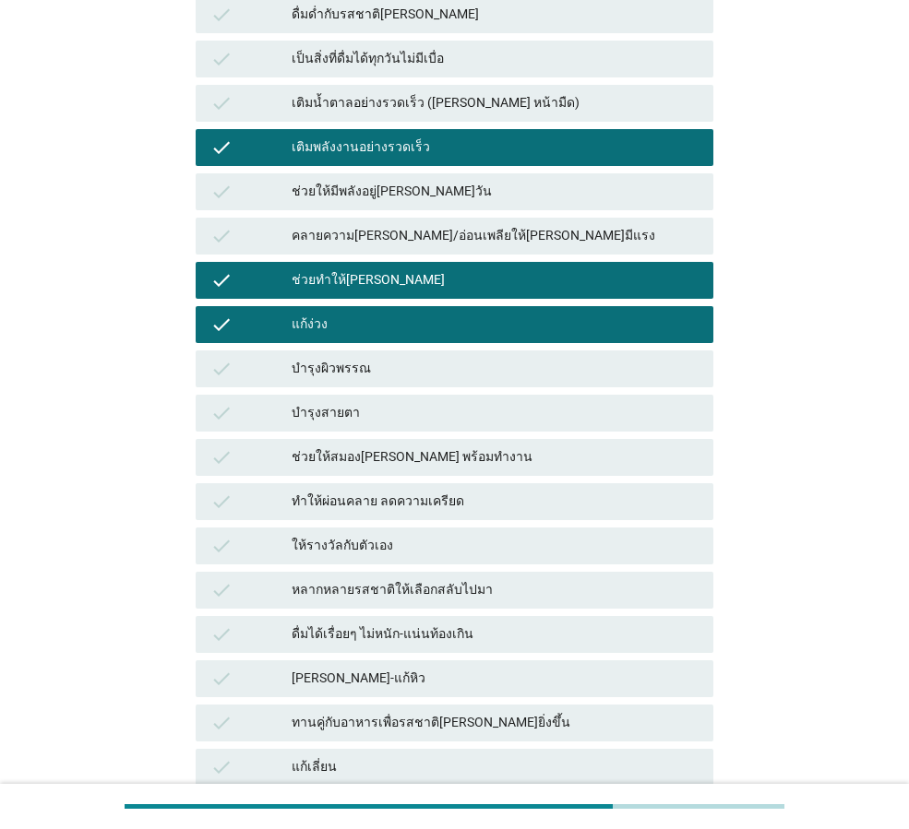
click at [364, 314] on div "แก้ง่วง" at bounding box center [495, 325] width 407 height 22
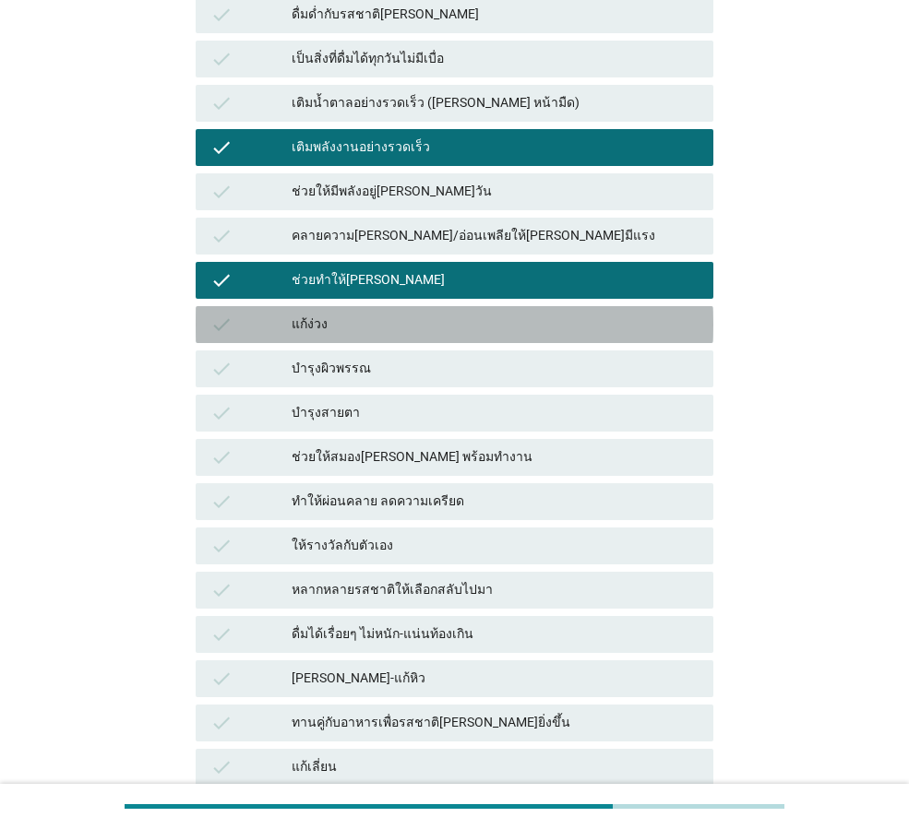
click at [365, 258] on div "check ช่วยทำให้[PERSON_NAME]" at bounding box center [454, 280] width 525 height 44
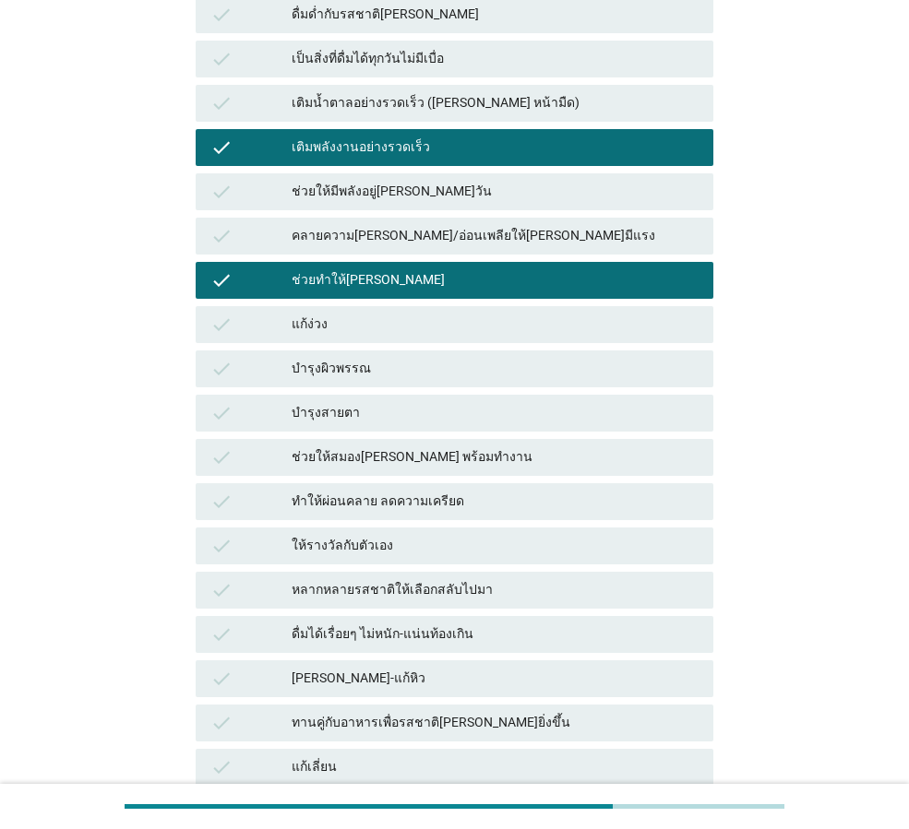
click at [382, 137] on div "เติมพลังงานอย่างรวดเร็ว" at bounding box center [495, 148] width 407 height 22
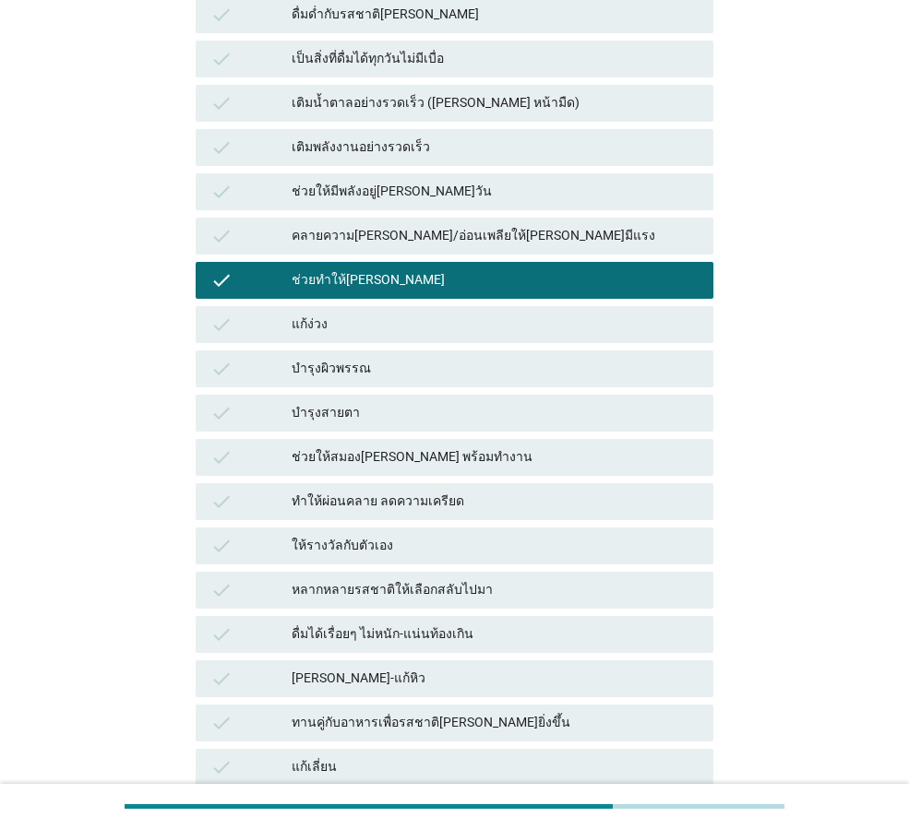
click at [356, 273] on div "check ช่วยทำให้[PERSON_NAME]" at bounding box center [455, 280] width 518 height 37
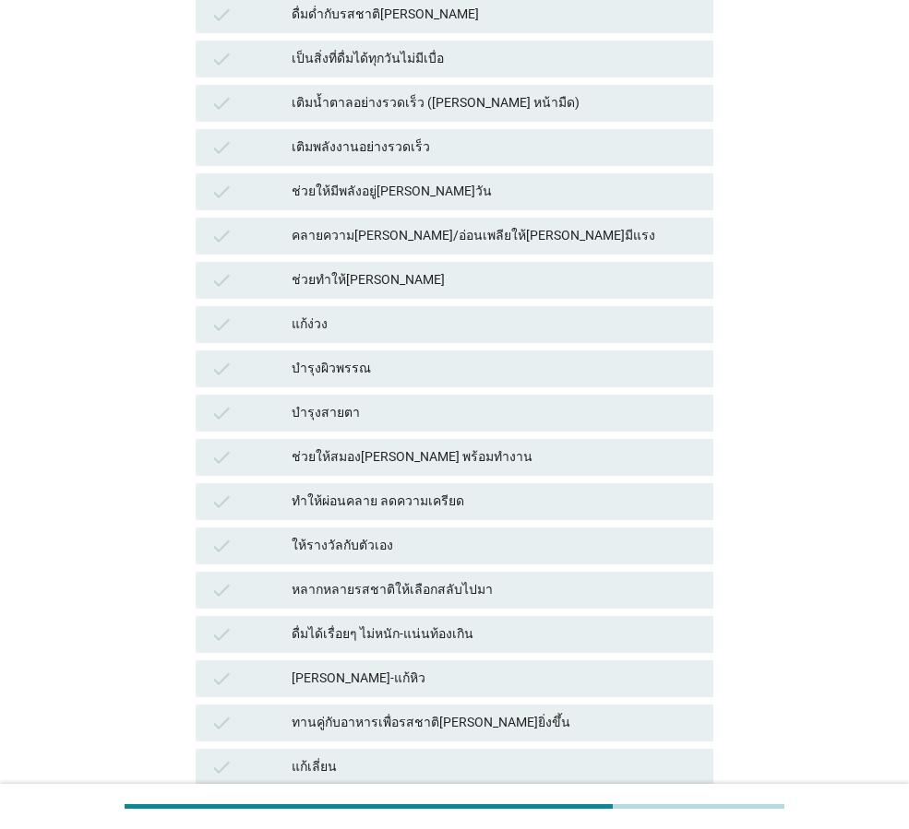
scroll to position [0, 0]
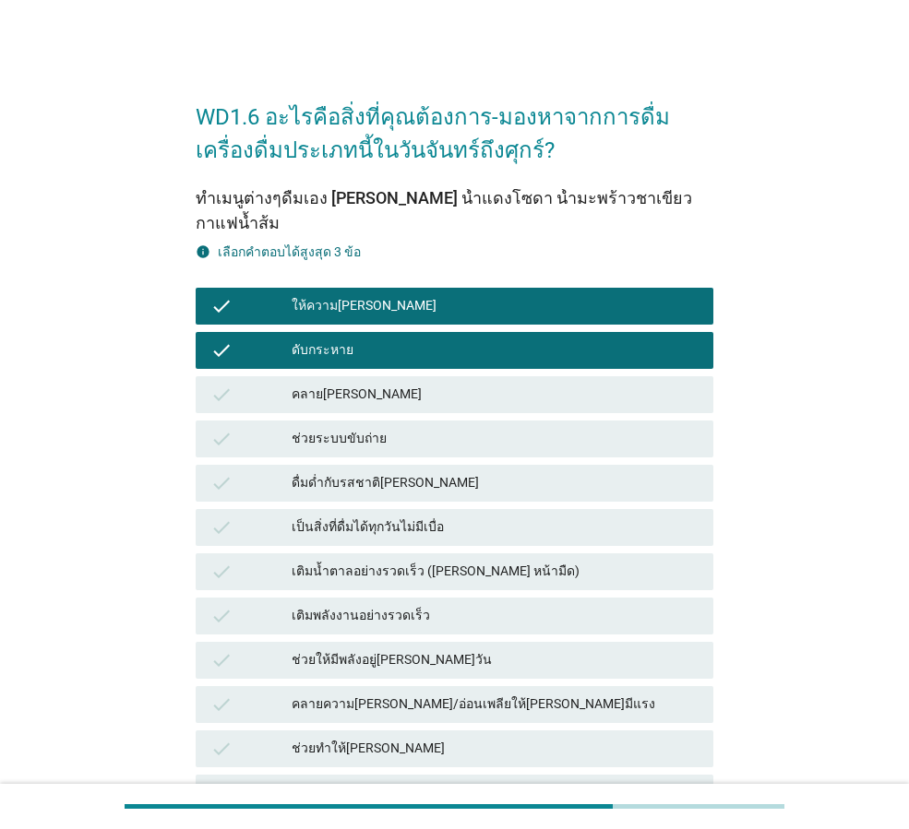
click at [364, 295] on div "ให้ความ[PERSON_NAME]" at bounding box center [495, 306] width 407 height 22
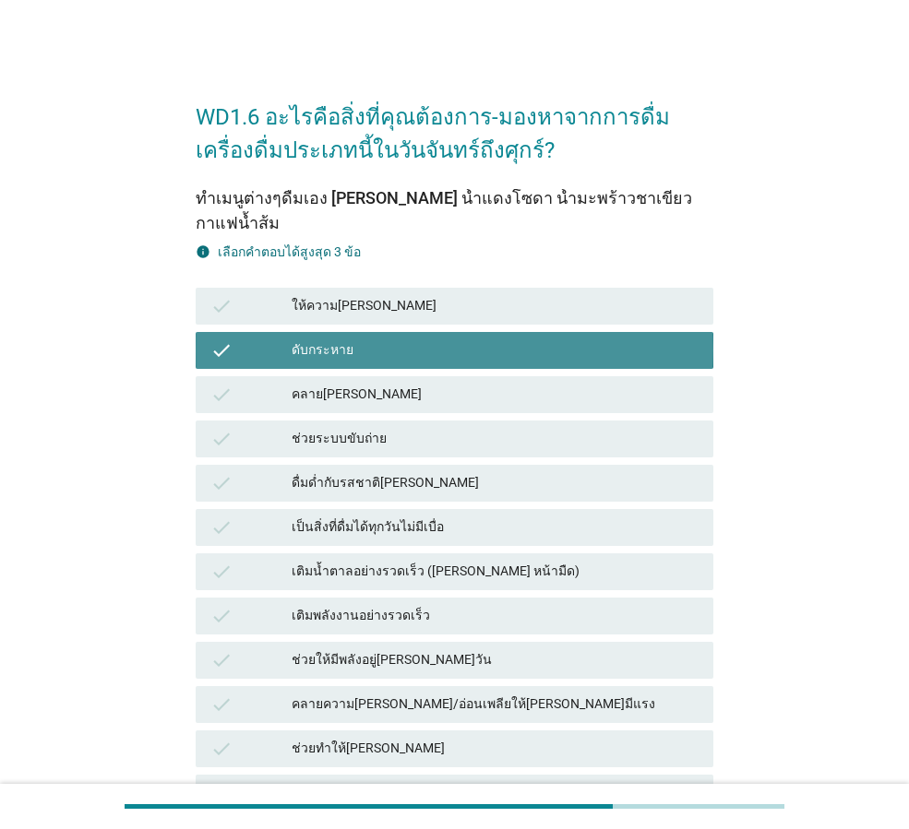
click at [357, 340] on div "ดับกระหาย" at bounding box center [495, 351] width 407 height 22
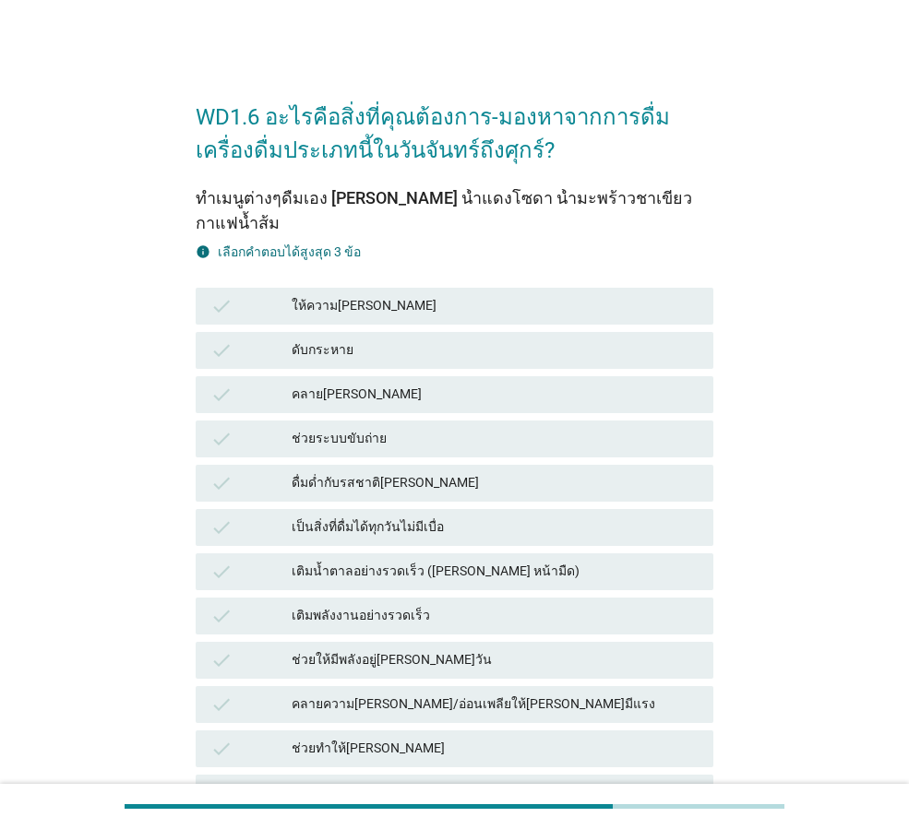
click at [357, 340] on div "ดับกระหาย" at bounding box center [495, 351] width 407 height 22
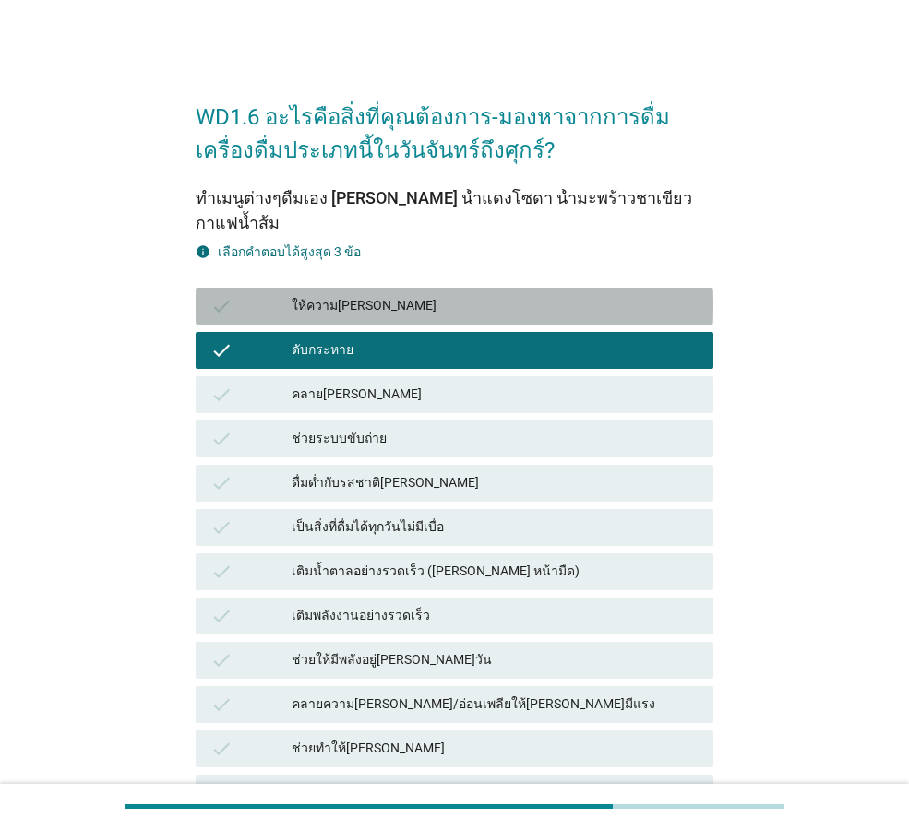
click at [386, 288] on div "check ให้ความ[PERSON_NAME]" at bounding box center [455, 306] width 518 height 37
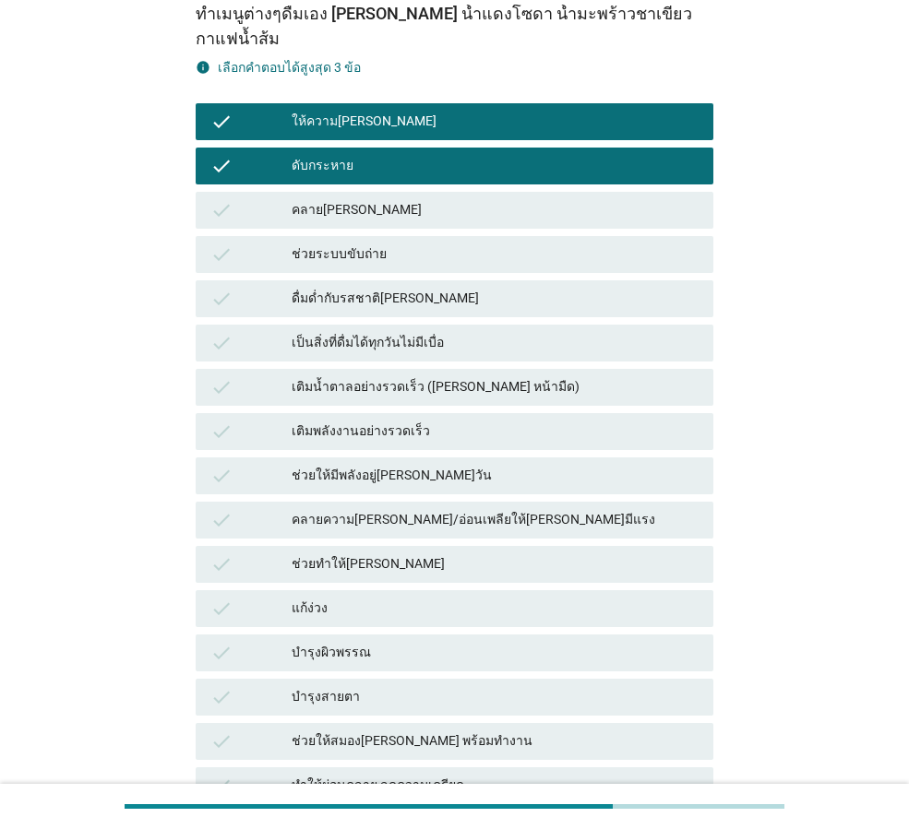
scroll to position [277, 0]
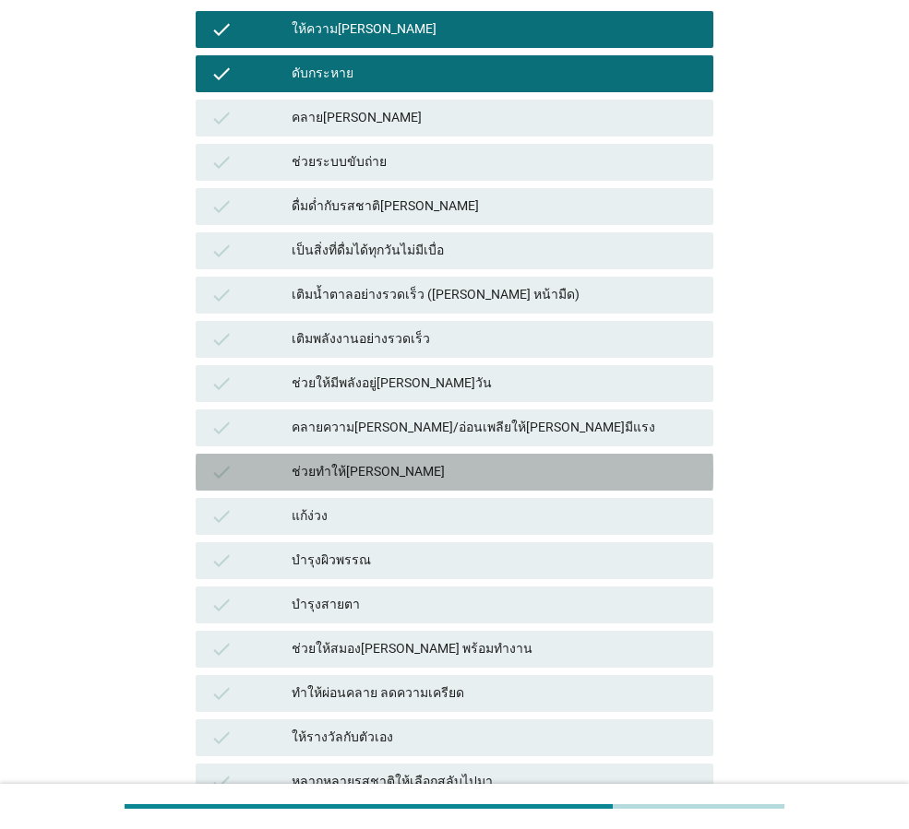
click at [411, 461] on div "ช่วยทำให้[PERSON_NAME]" at bounding box center [495, 472] width 407 height 22
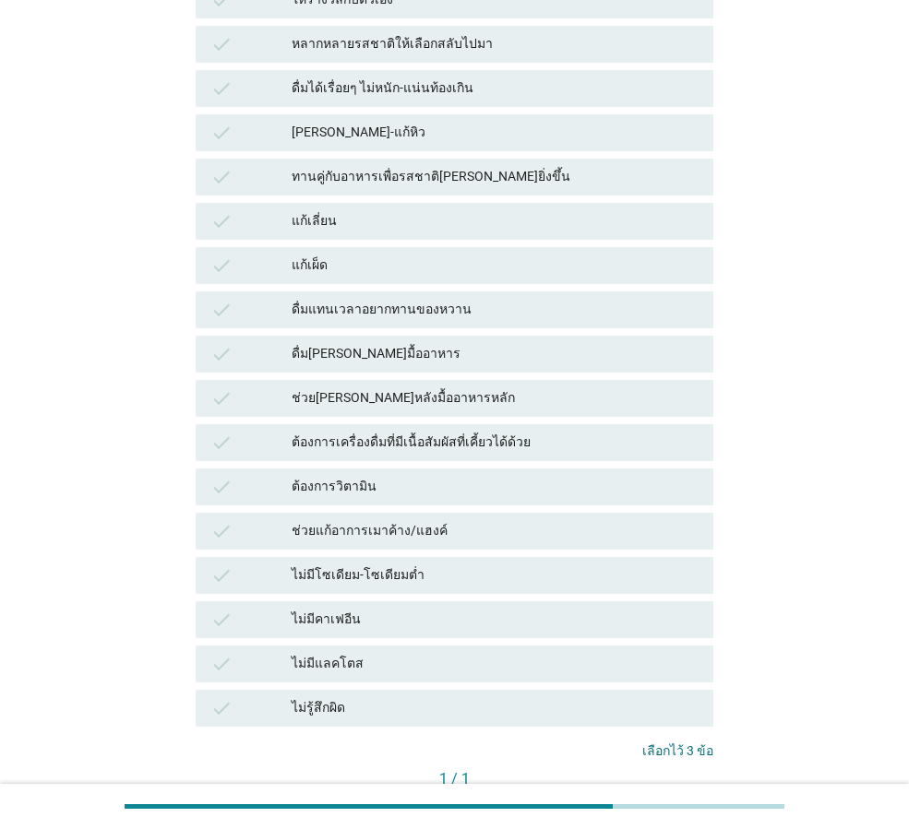
scroll to position [1115, 0]
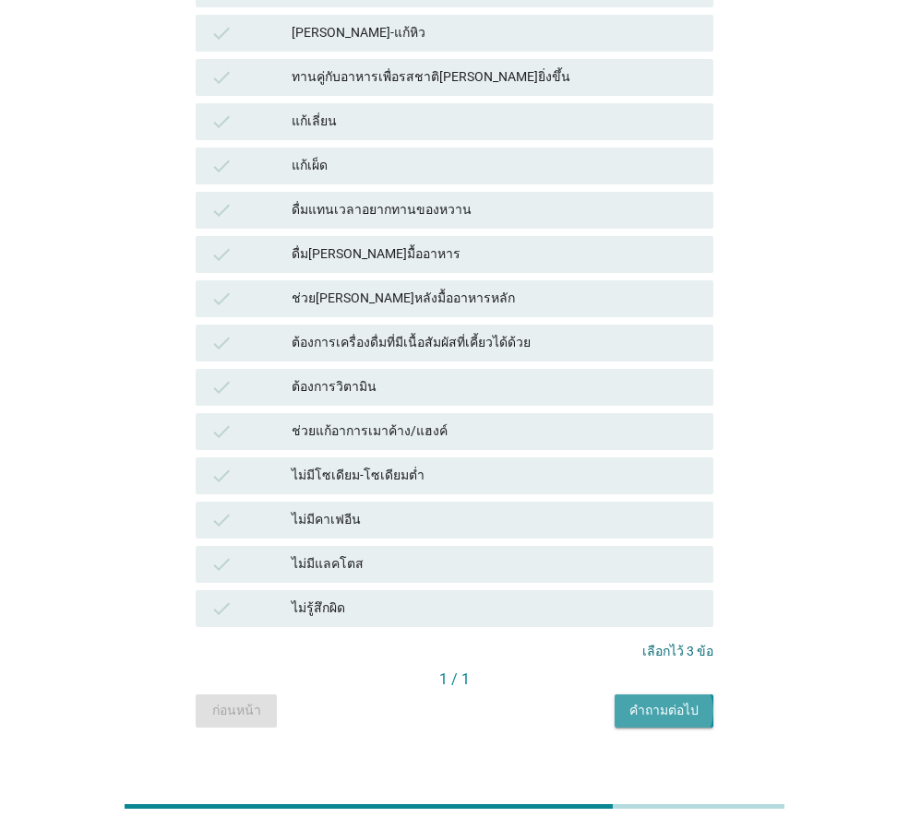
click at [685, 695] on button "คำถามต่อไป" at bounding box center [663, 711] width 99 height 33
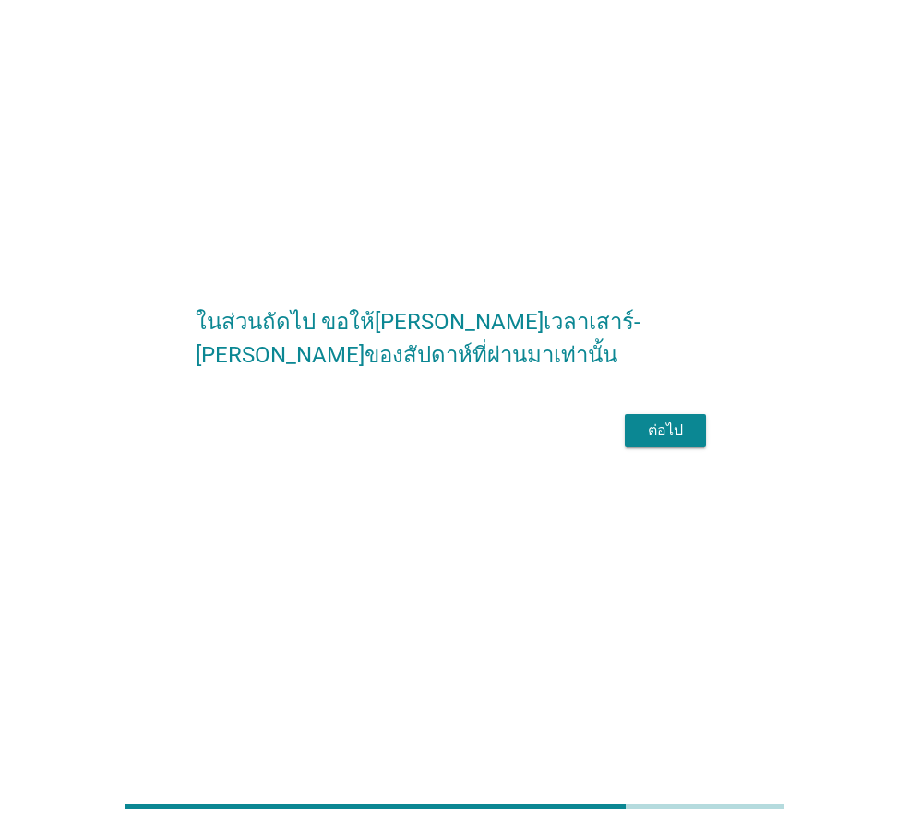
scroll to position [0, 0]
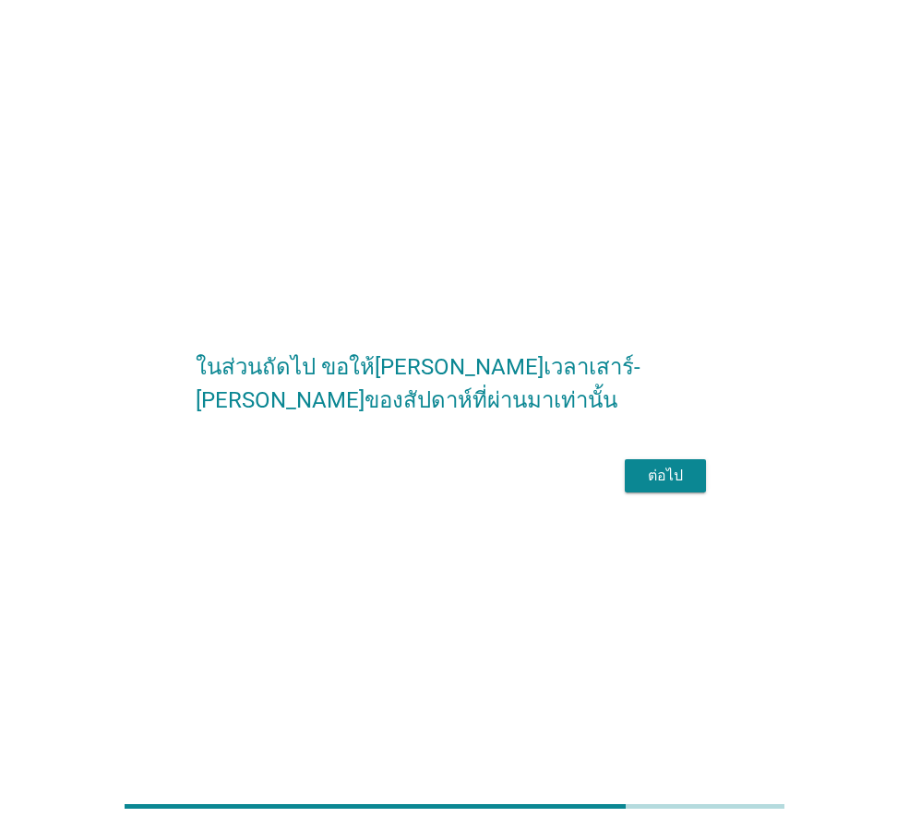
click at [657, 487] on div "ต่อไป" at bounding box center [665, 476] width 52 height 22
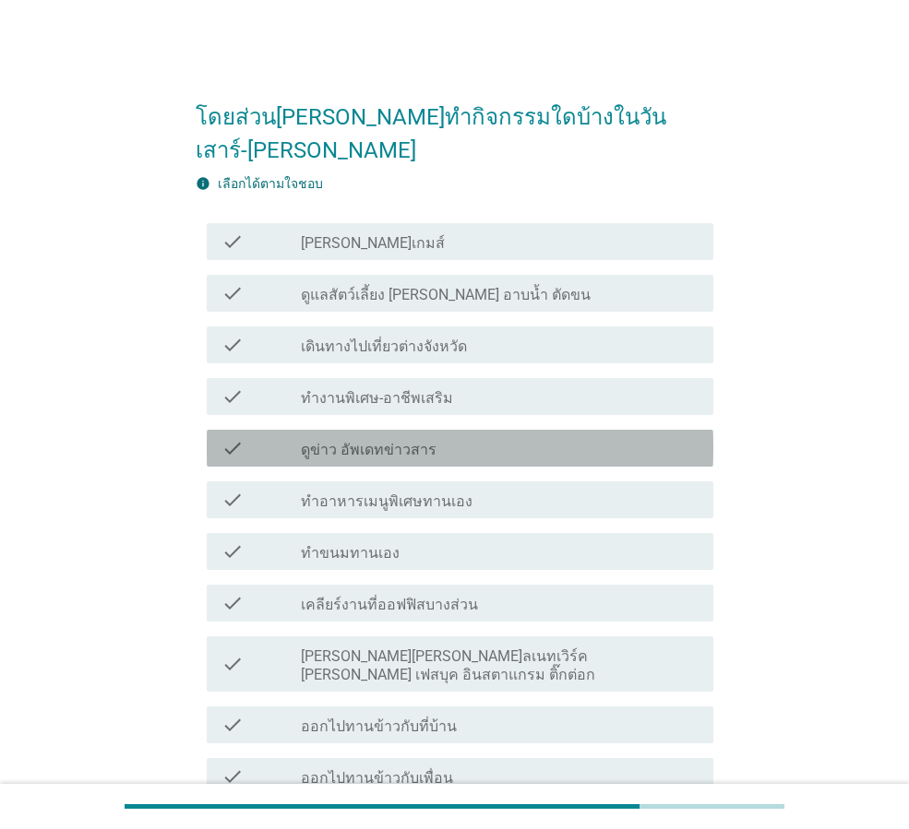
click at [566, 437] on div "check_box_outline_blank ดูข่าว อัพเดทข่าวสาร" at bounding box center [500, 448] width 398 height 22
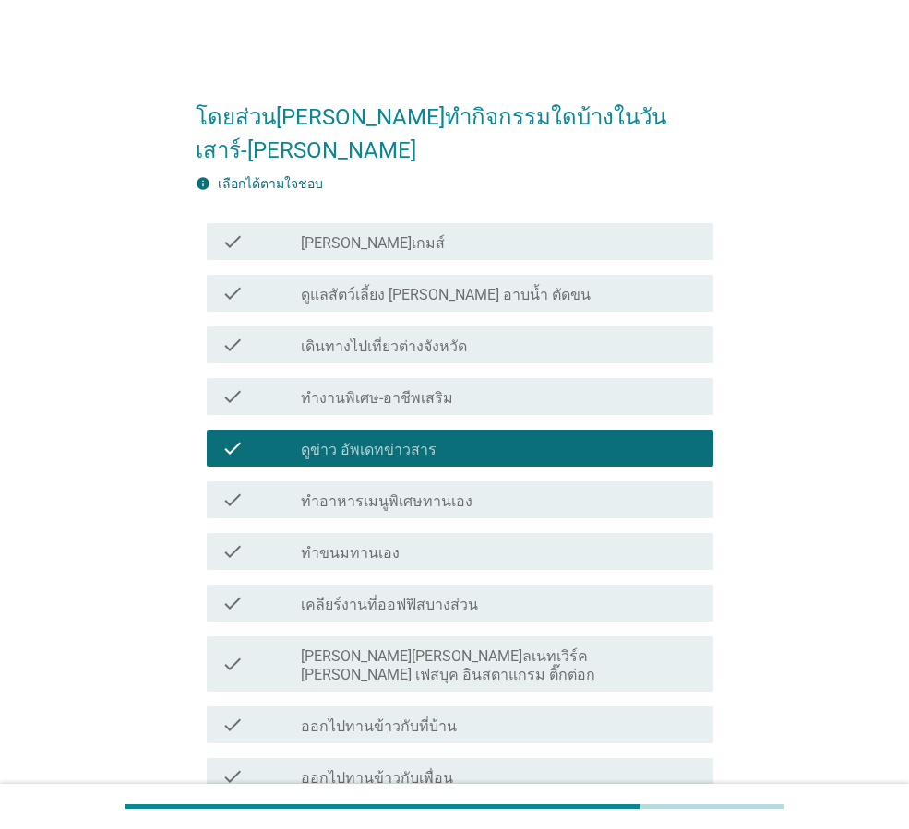
scroll to position [185, 0]
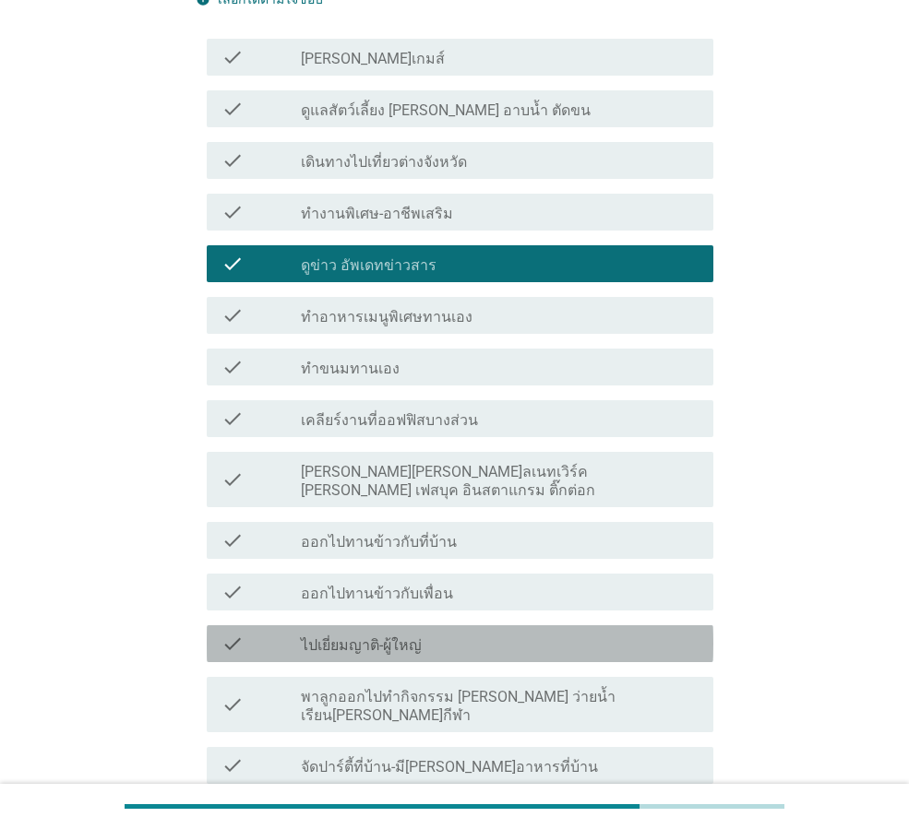
click at [458, 633] on div "check_box_outline_blank ไปเยี่ยมญาติ-ผู้ใหญ่" at bounding box center [500, 644] width 398 height 22
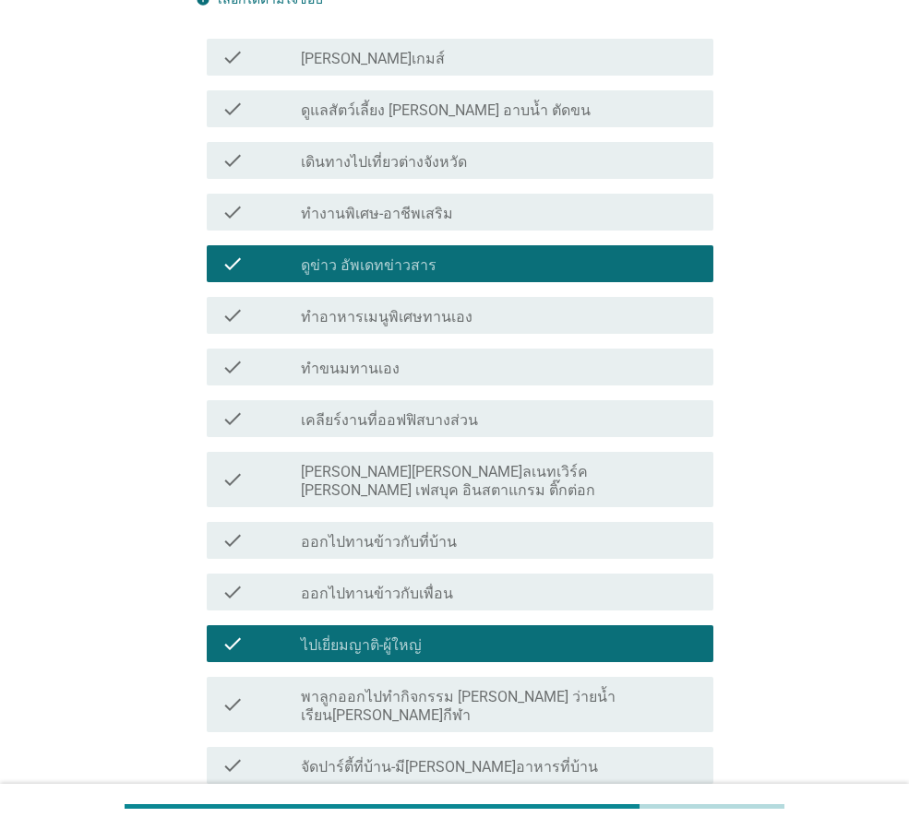
scroll to position [461, 0]
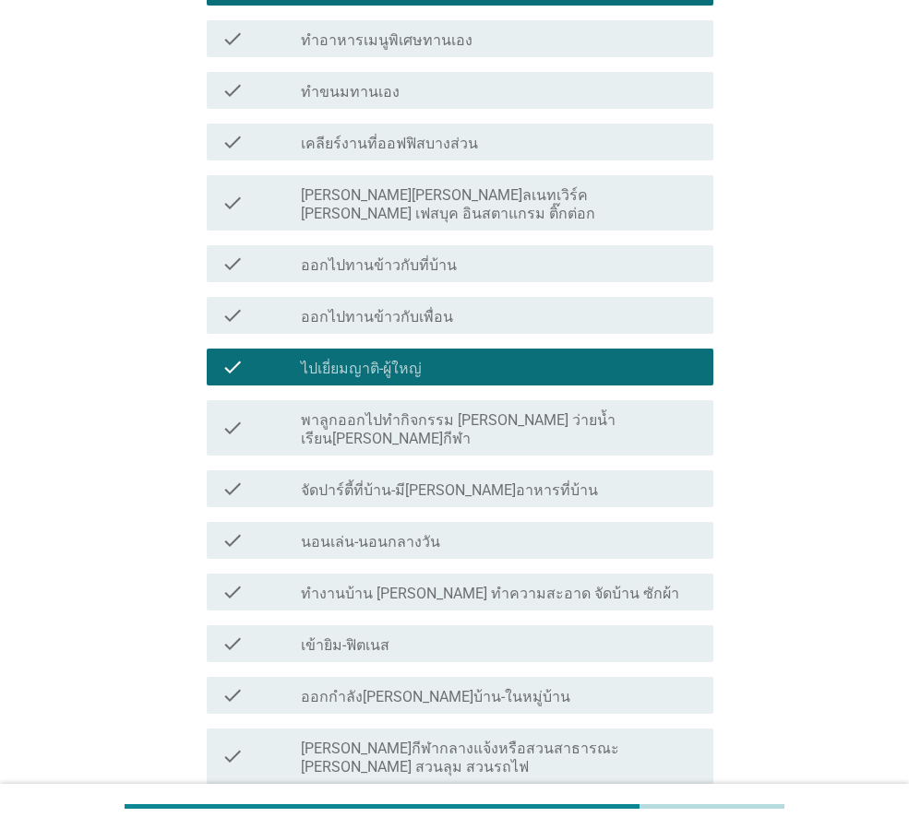
click at [439, 585] on label "ทำงานบ้าน [PERSON_NAME] ทำความสะอาด จัดบ้าน ซักผ้า" at bounding box center [490, 594] width 378 height 18
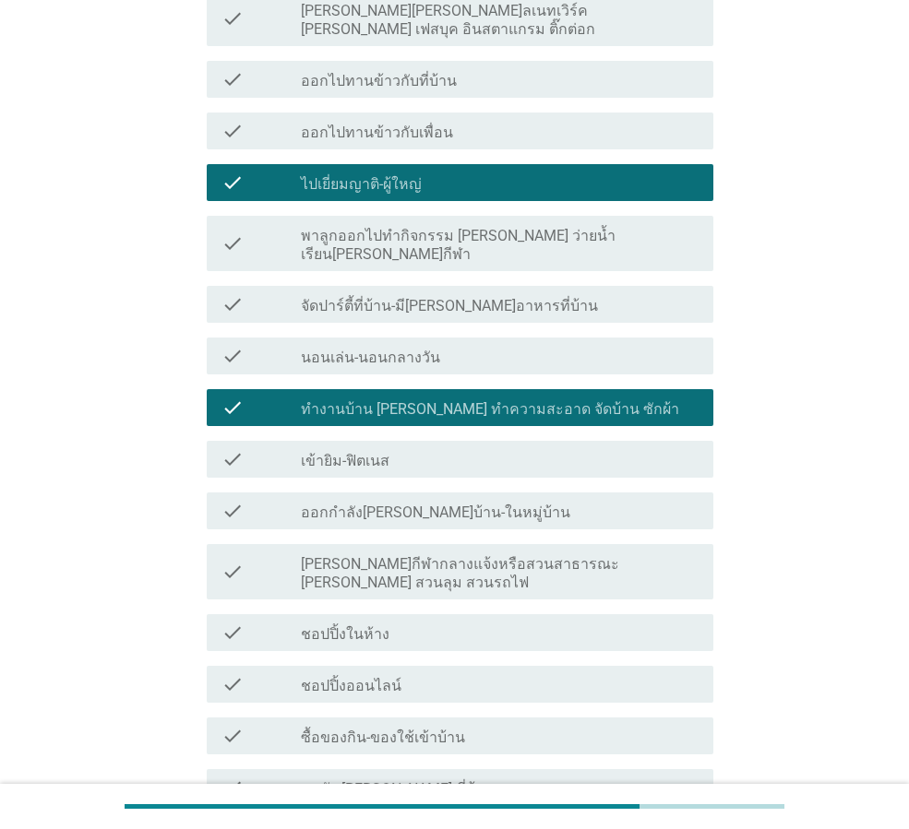
scroll to position [738, 0]
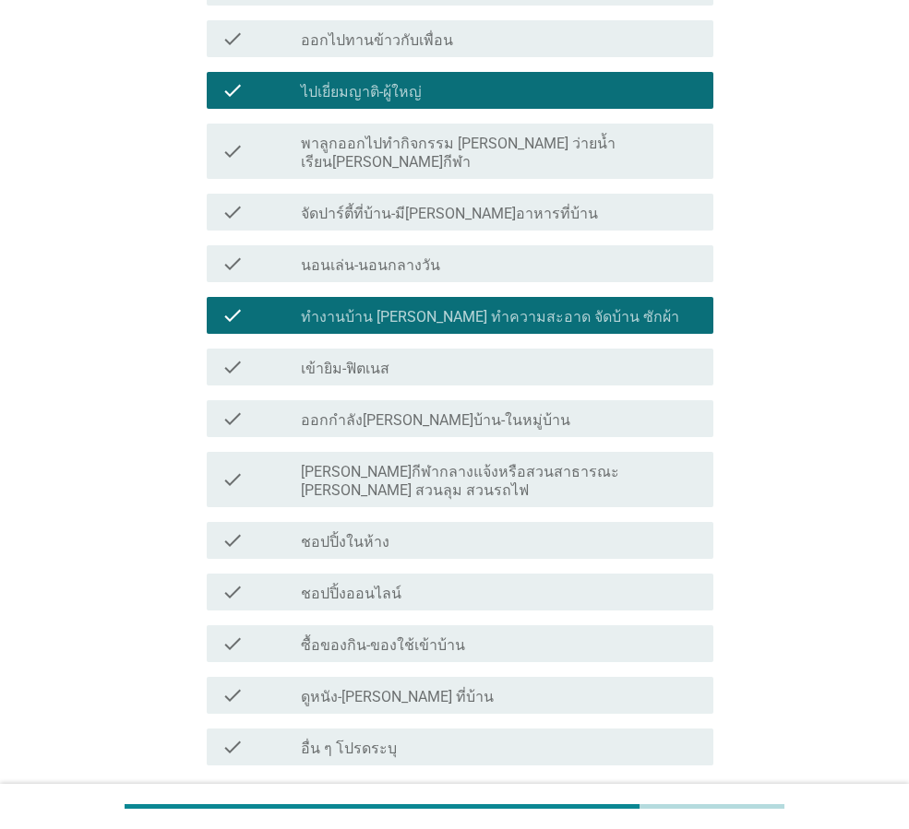
click at [455, 574] on div "check check_box_outline_blank ชอปปิ้งออนไลน์" at bounding box center [460, 592] width 507 height 37
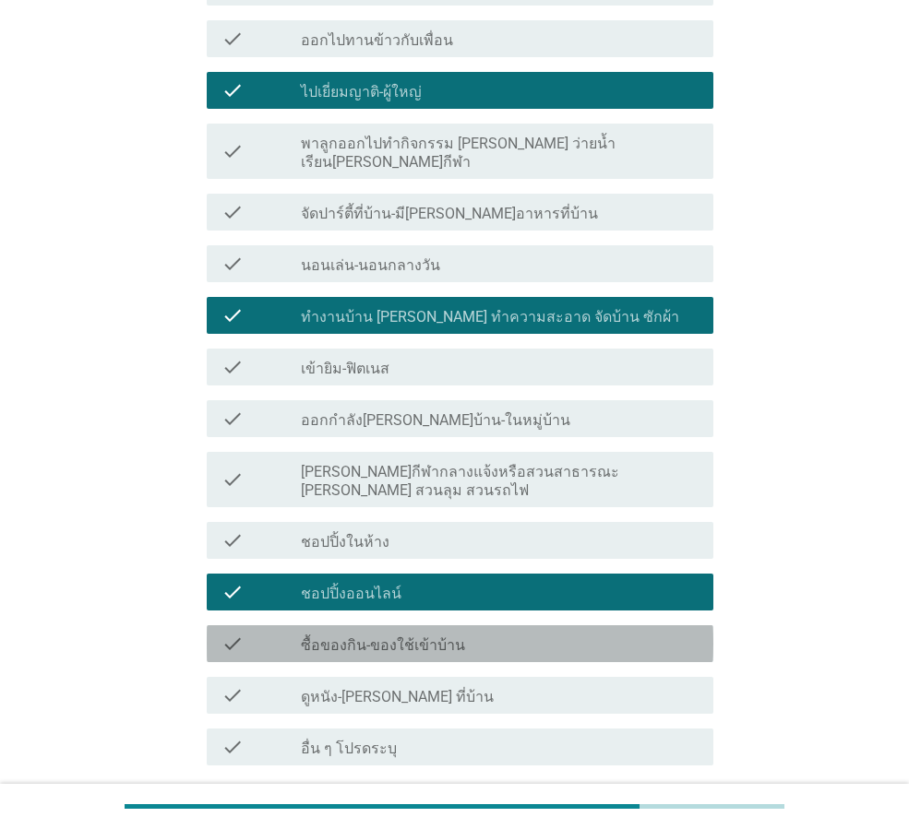
click at [551, 633] on div "check_box_outline_blank ซื้อของกิน-ของใช้เข้าบ้าน" at bounding box center [500, 644] width 398 height 22
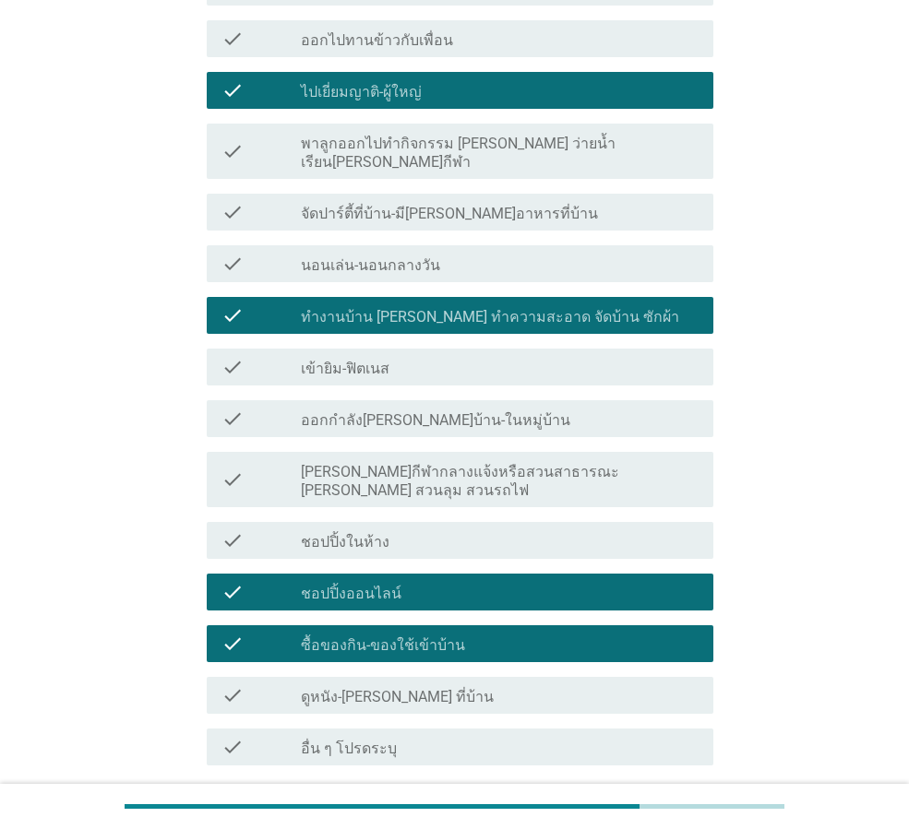
scroll to position [801, 0]
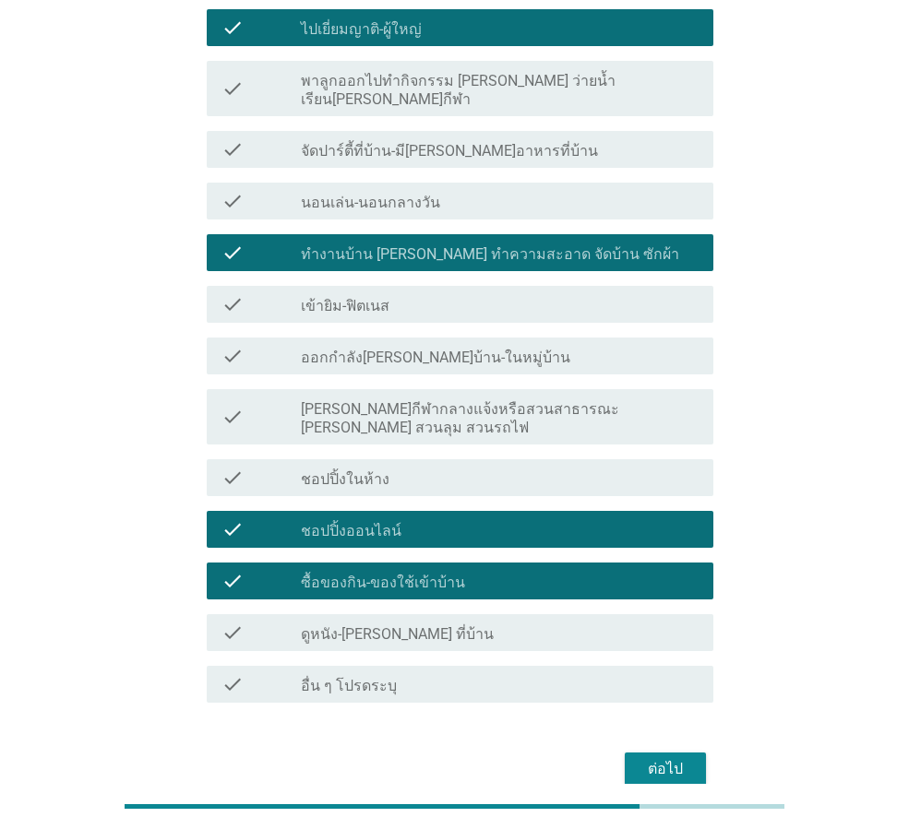
click at [676, 758] on div "ต่อไป" at bounding box center [665, 769] width 52 height 22
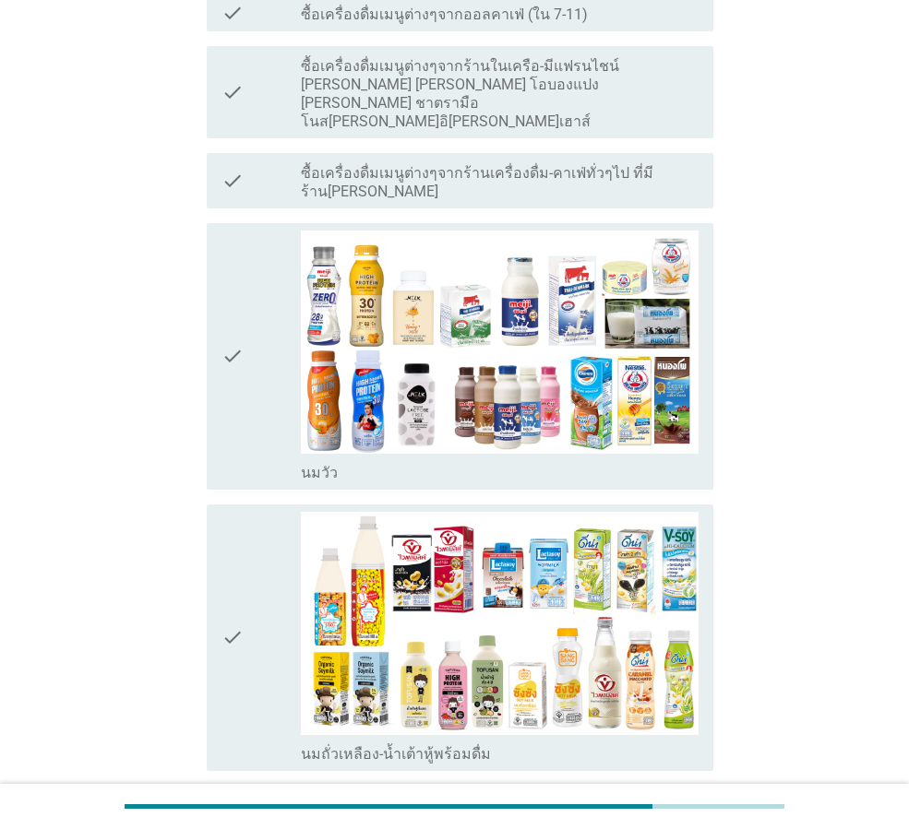
scroll to position [0, 0]
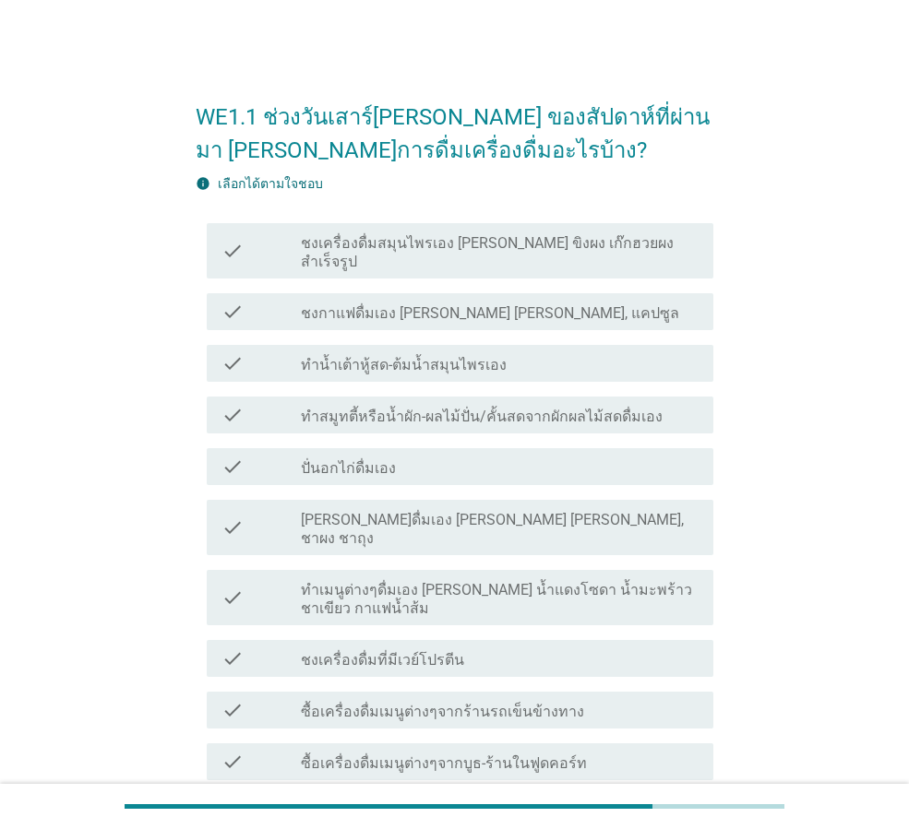
click at [451, 256] on div "check check_box_outline_blank ชงเครื่องดื่มสมุนไพรเอง [PERSON_NAME] ขิงผง เก๊กฮ…" at bounding box center [460, 250] width 507 height 55
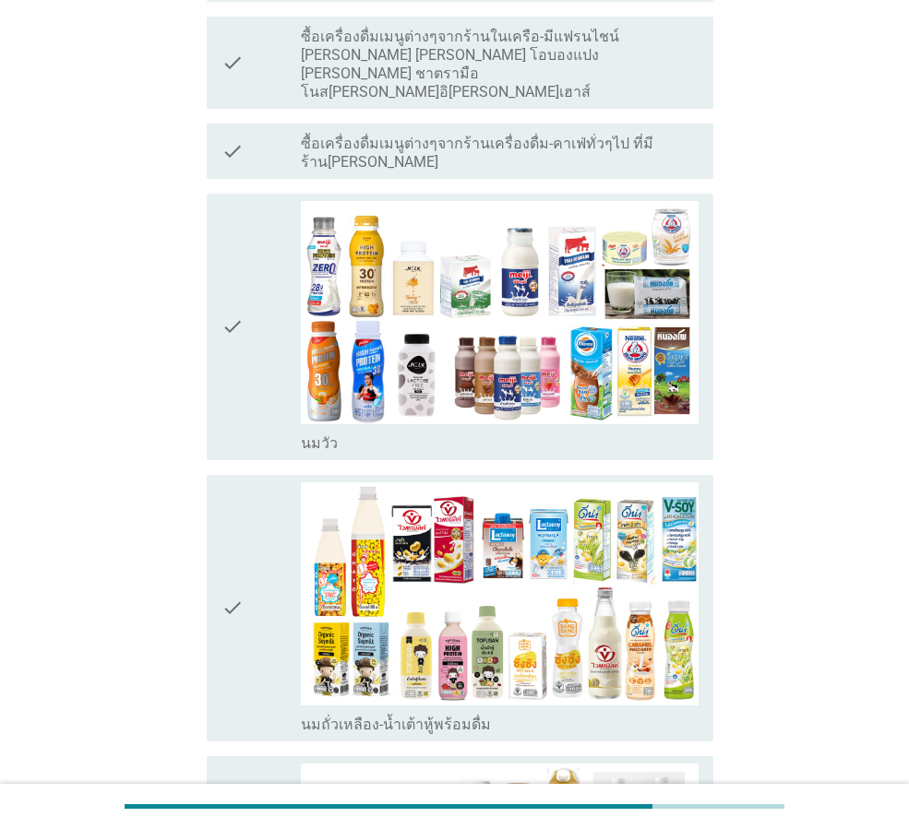
scroll to position [923, 0]
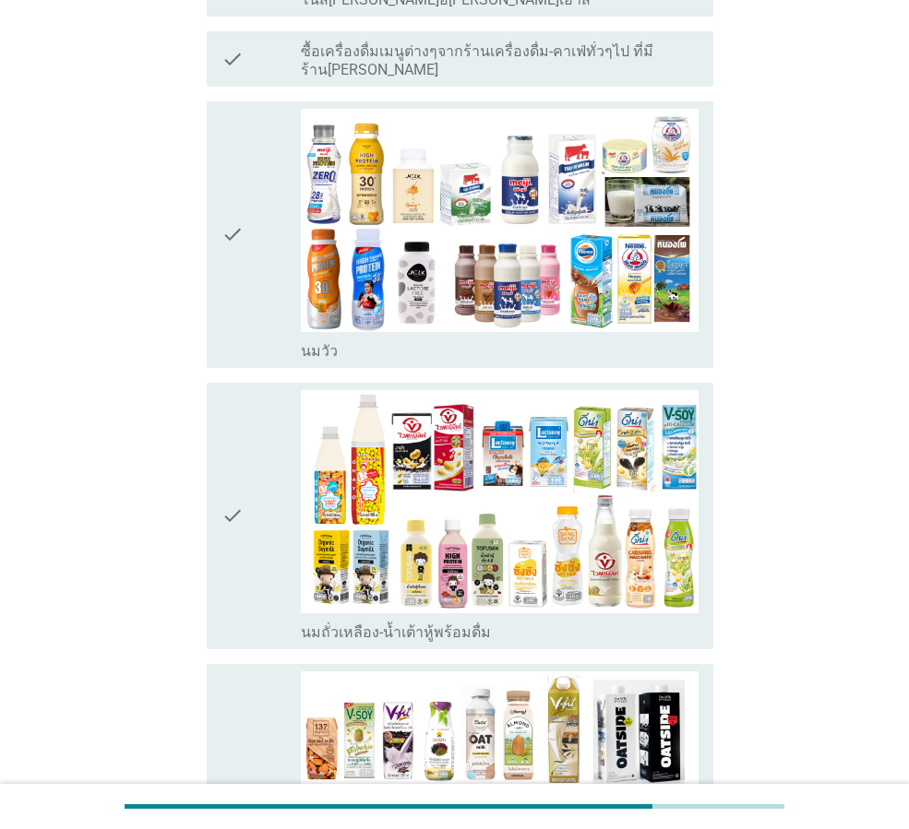
click at [222, 431] on icon "check" at bounding box center [232, 516] width 22 height 252
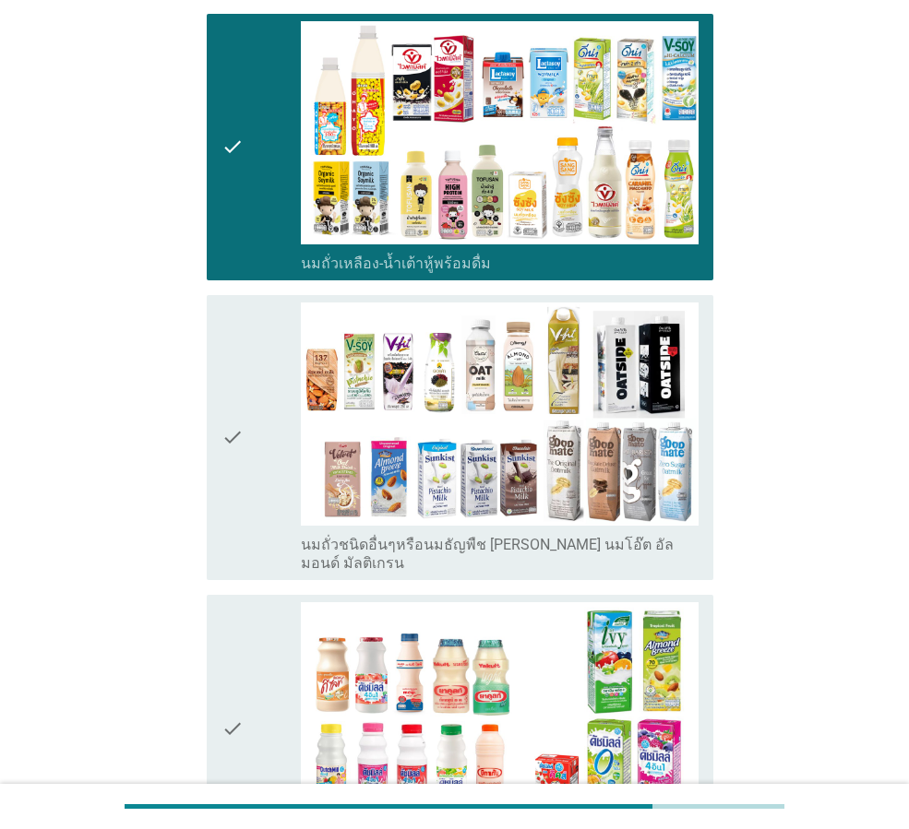
scroll to position [1568, 0]
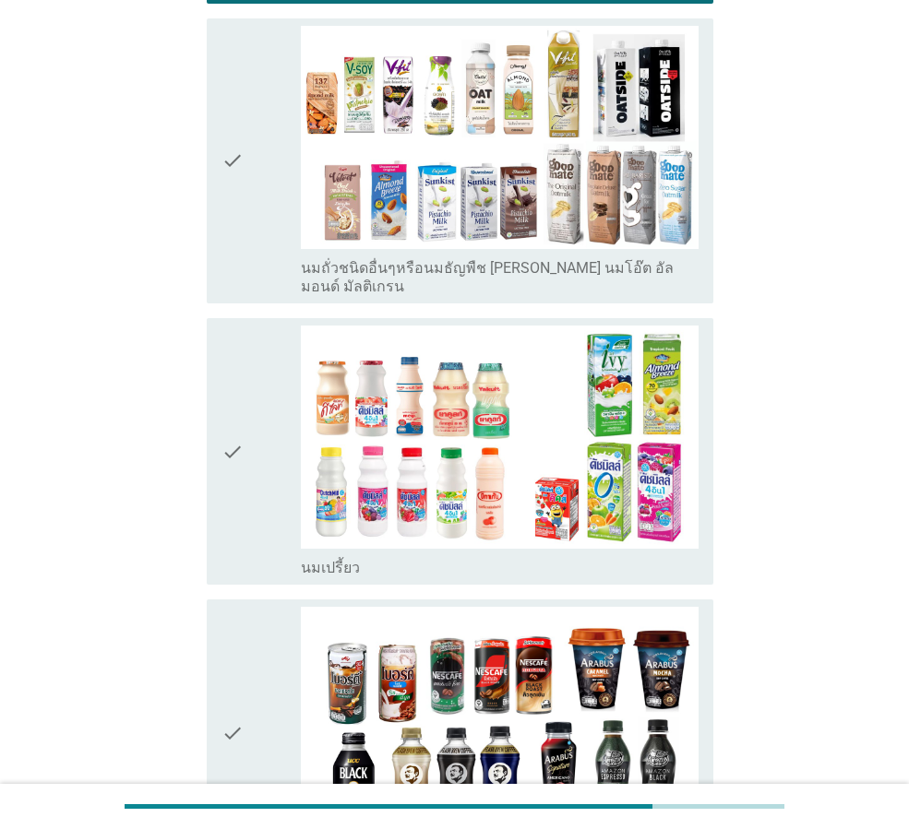
click at [240, 361] on icon "check" at bounding box center [232, 452] width 22 height 252
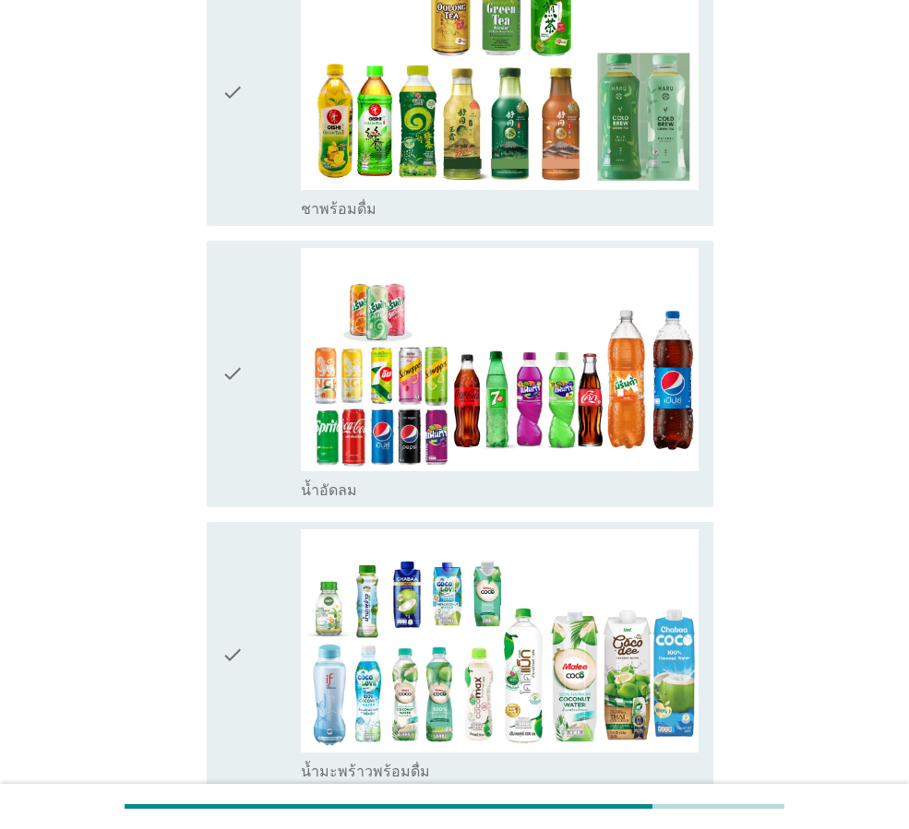
scroll to position [2860, 0]
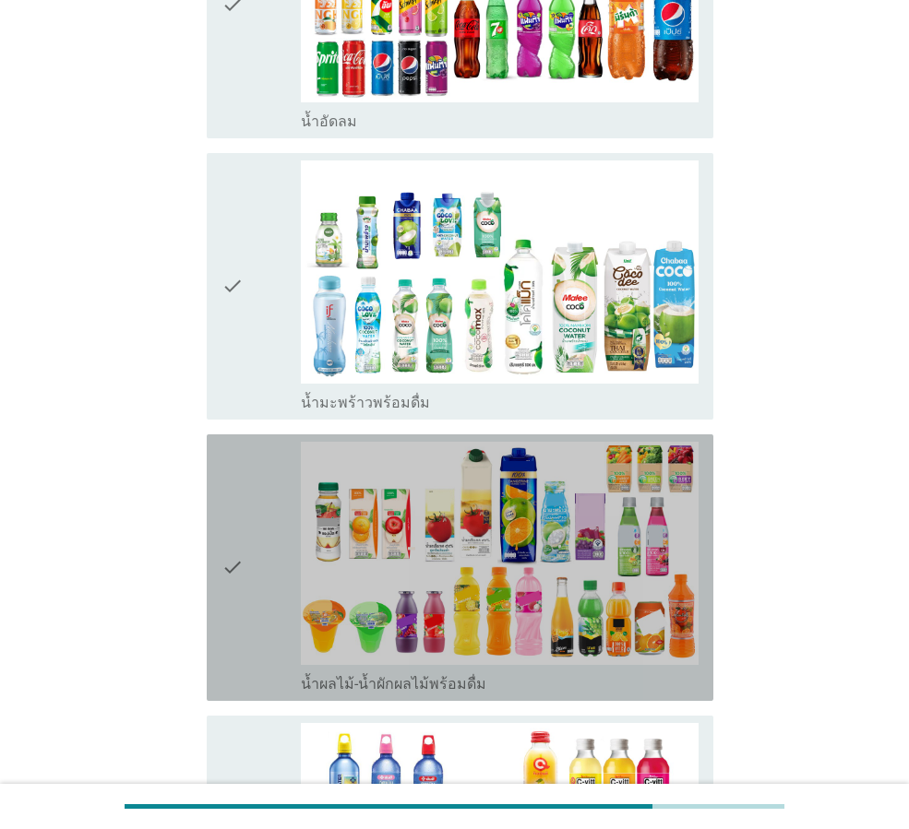
click at [244, 495] on div "check" at bounding box center [260, 568] width 79 height 252
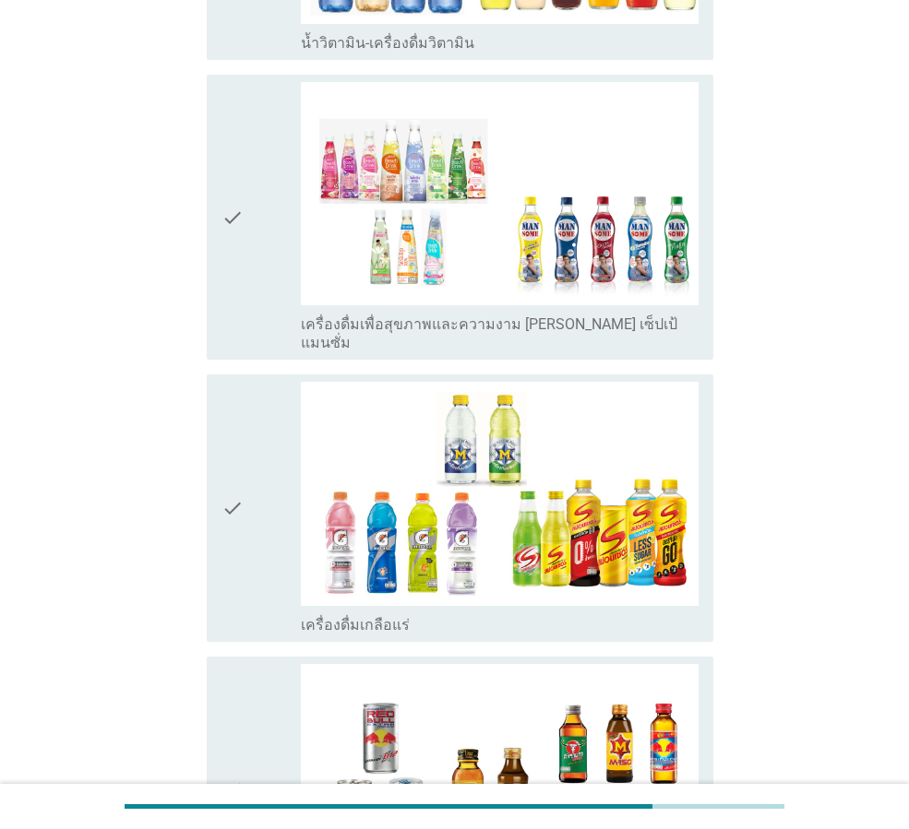
scroll to position [4296, 0]
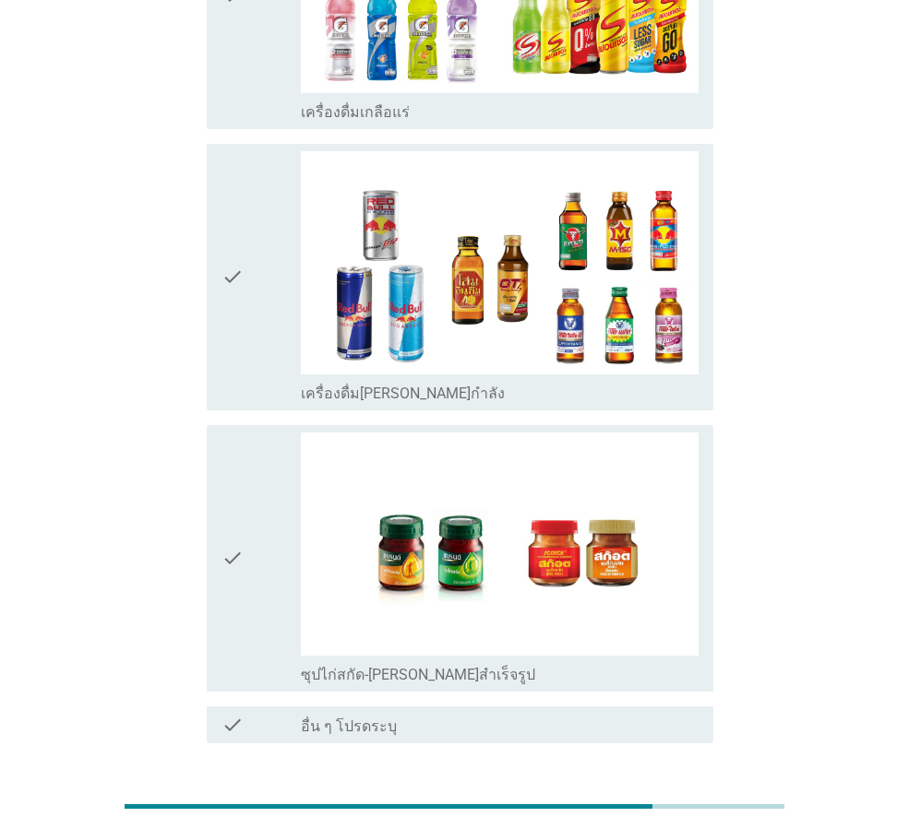
click at [662, 799] on div "ต่อไป" at bounding box center [665, 810] width 52 height 22
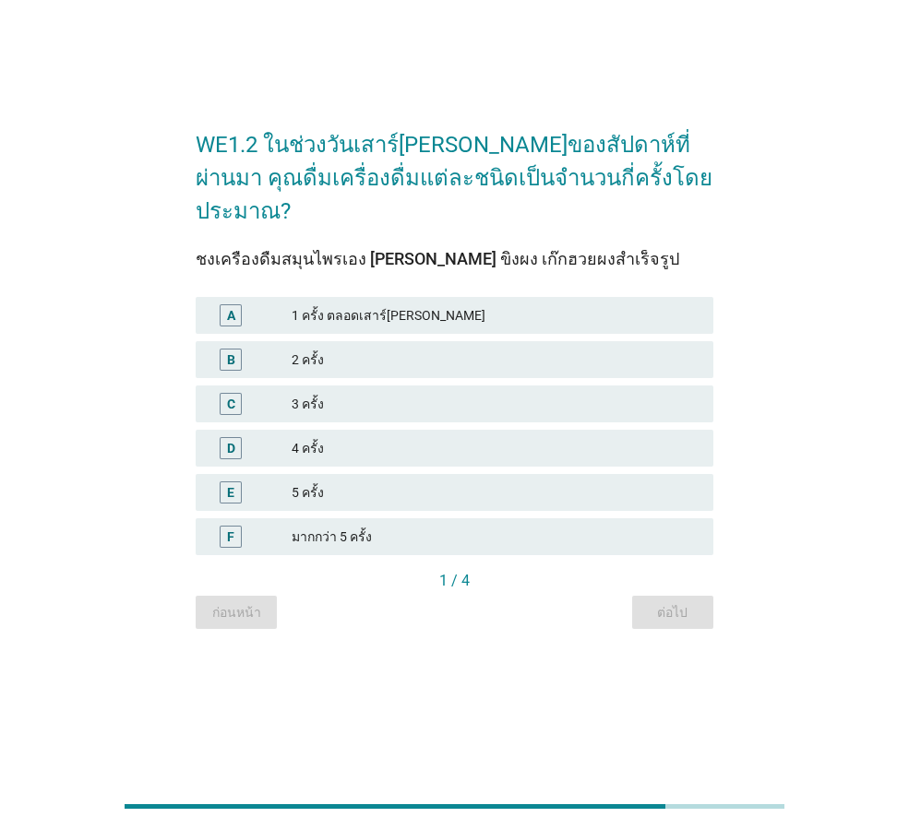
scroll to position [0, 0]
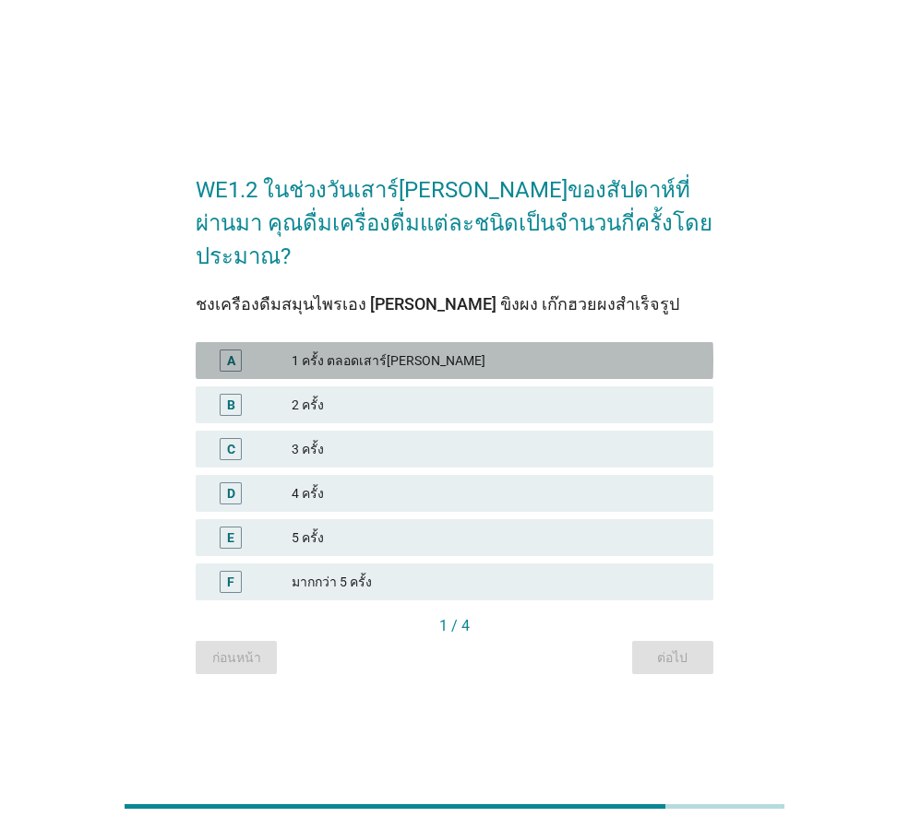
click at [495, 350] on div "1 ครั้ง ตลอดเสาร์[PERSON_NAME]" at bounding box center [495, 361] width 407 height 22
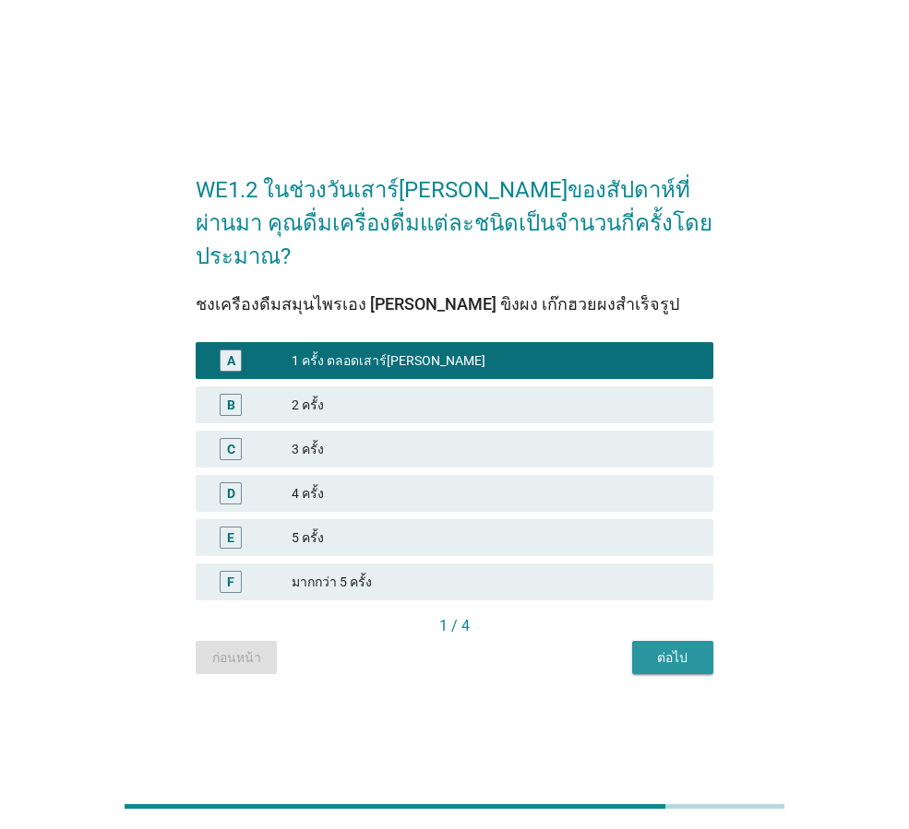
click at [668, 649] on div "ต่อไป" at bounding box center [673, 658] width 52 height 19
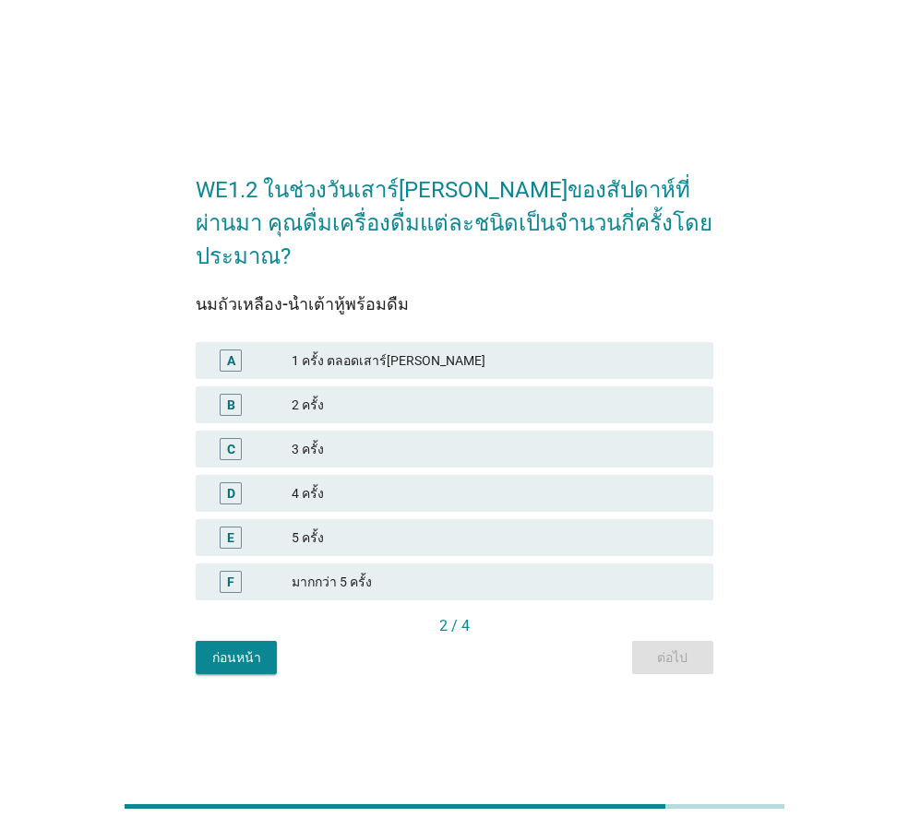
click at [459, 350] on div "1 ครั้ง ตลอดเสาร์[PERSON_NAME]" at bounding box center [495, 361] width 407 height 22
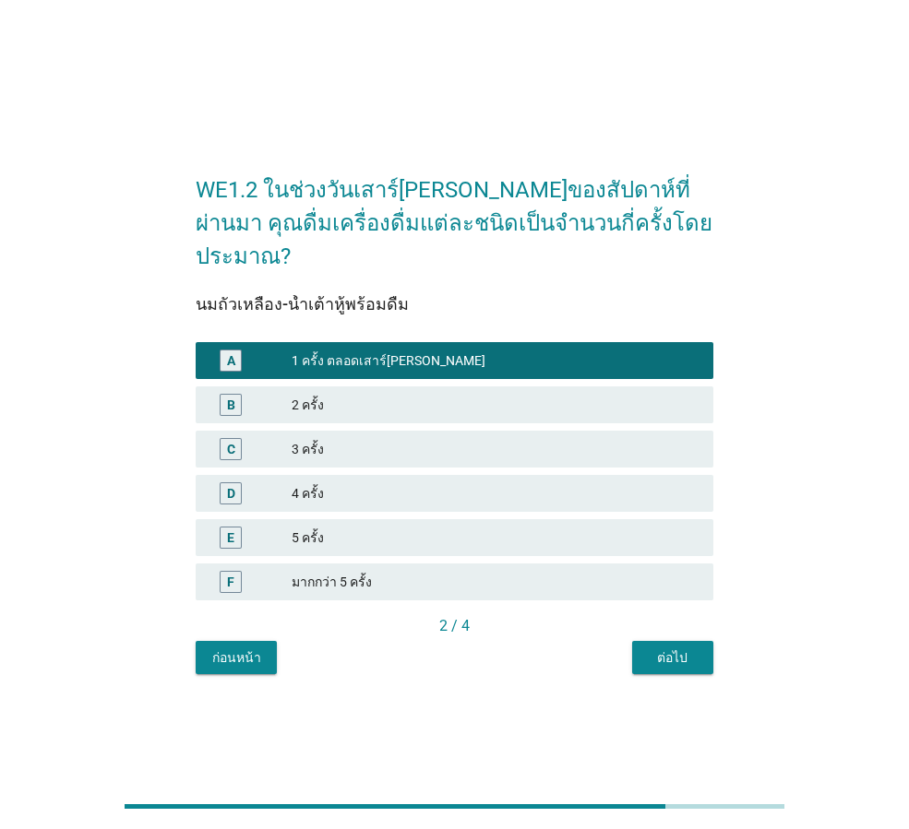
click at [672, 617] on div "2 / 4" at bounding box center [455, 626] width 518 height 22
click at [672, 649] on div "ต่อไป" at bounding box center [673, 658] width 52 height 19
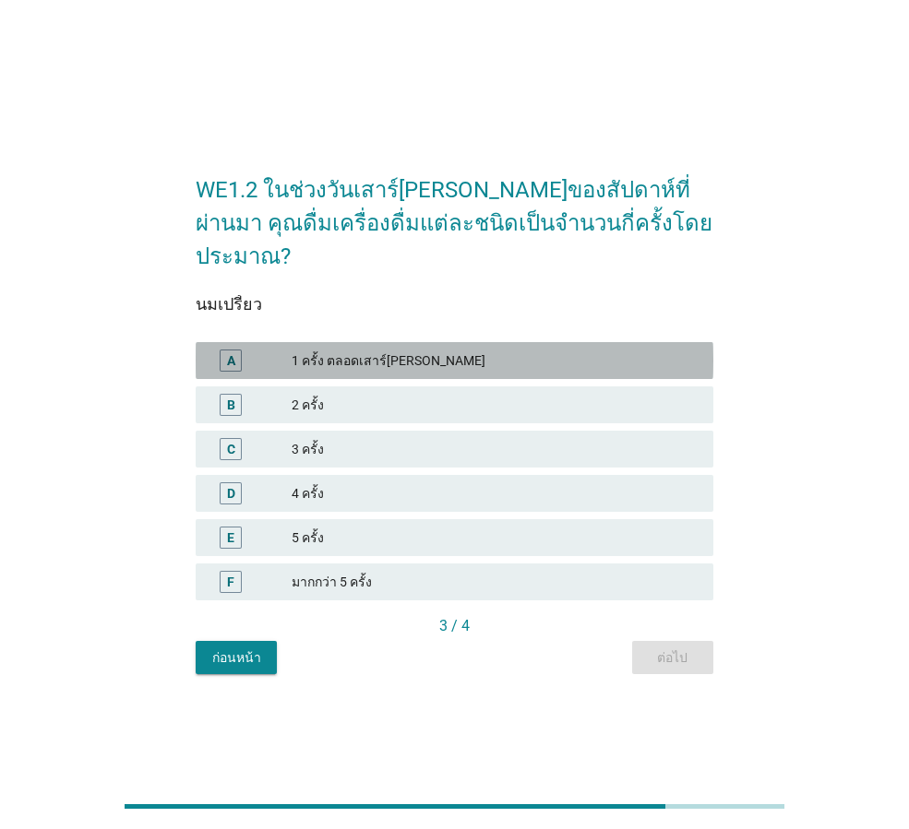
click at [507, 350] on div "1 ครั้ง ตลอดเสาร์[PERSON_NAME]" at bounding box center [495, 361] width 407 height 22
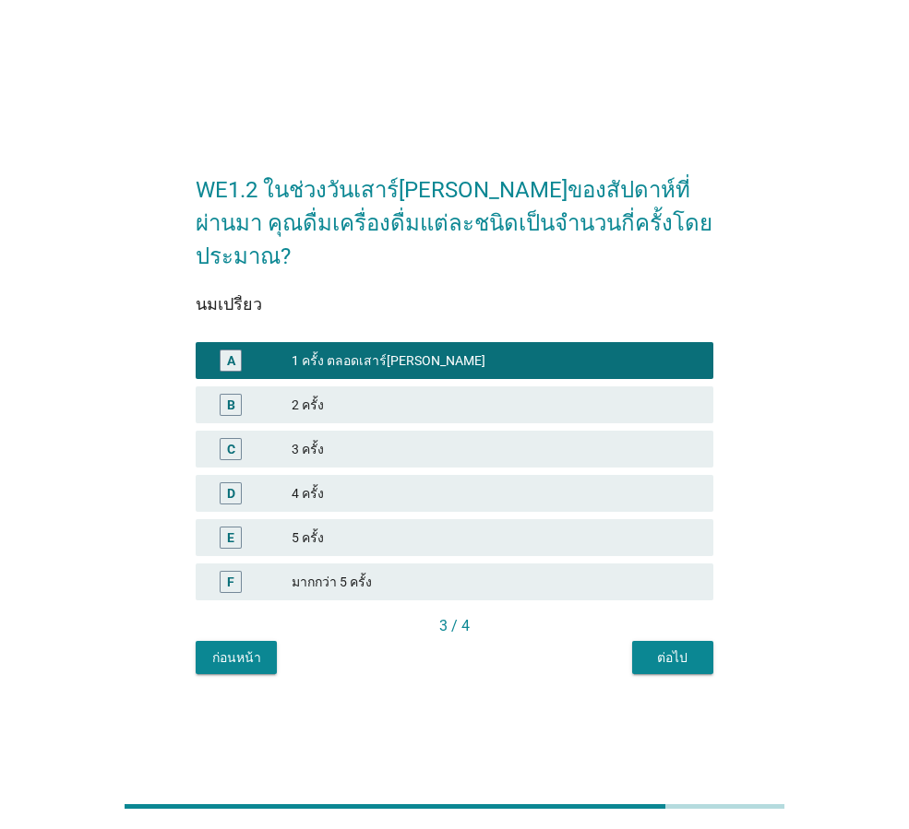
click at [669, 615] on div "3 / 4" at bounding box center [455, 626] width 518 height 22
click at [690, 660] on div "WE1.2 ในช่วงวันเสาร์[PERSON_NAME]ของสัปดาห์ที่ผ่านมา คุณดื่มเครื่องดื่มแต่ละชนิ…" at bounding box center [454, 414] width 547 height 549
click at [686, 653] on button "ต่อไป" at bounding box center [672, 657] width 81 height 33
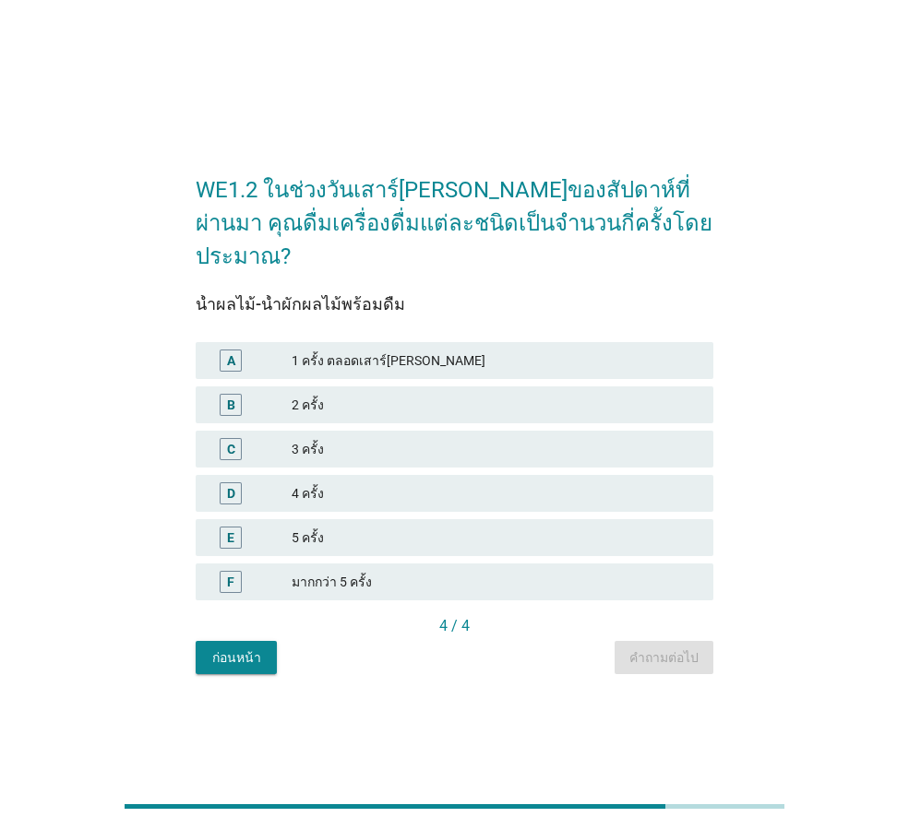
click at [487, 350] on div "1 ครั้ง ตลอดเสาร์[PERSON_NAME]" at bounding box center [495, 361] width 407 height 22
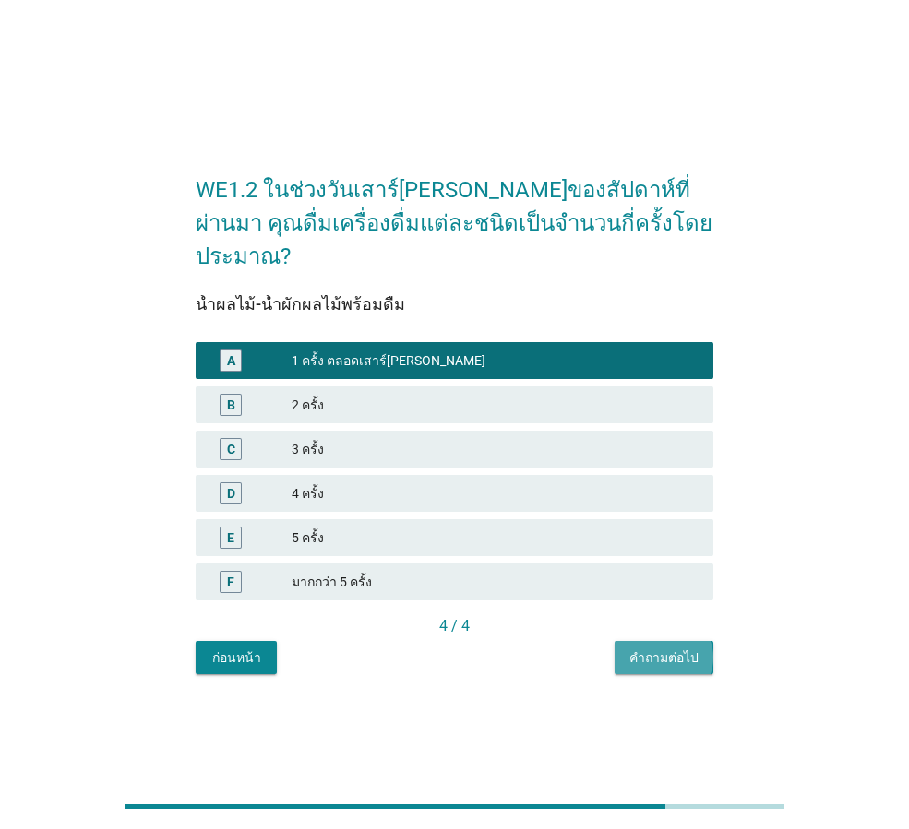
click at [667, 649] on div "คำถามต่อไป" at bounding box center [663, 658] width 69 height 19
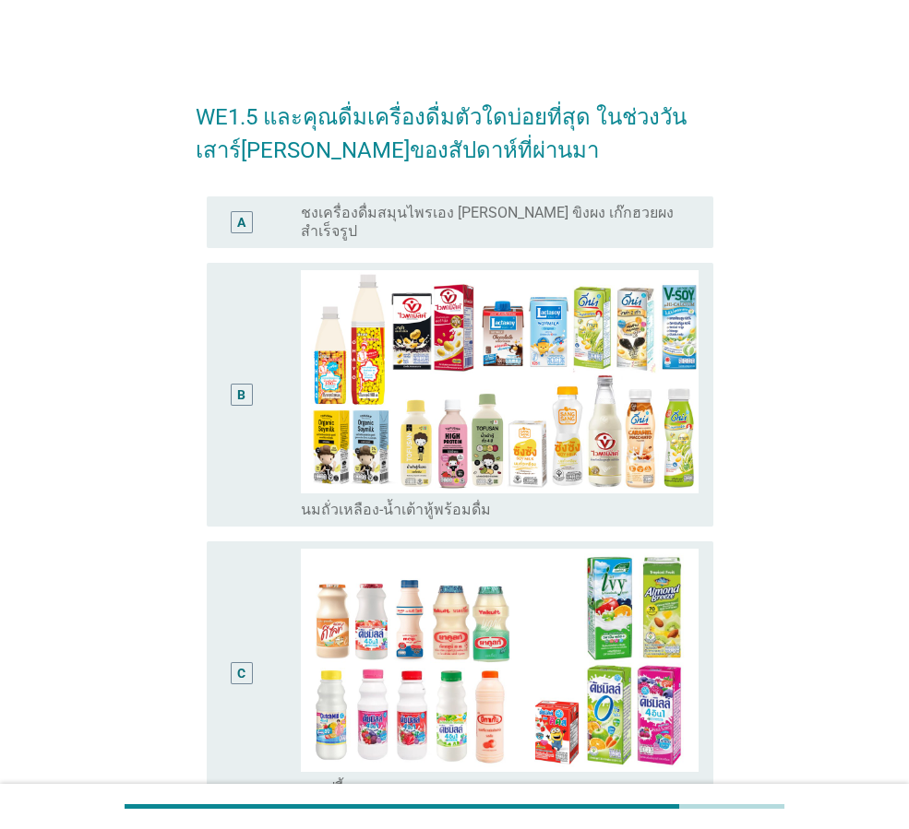
click at [229, 442] on div "B" at bounding box center [241, 394] width 40 height 249
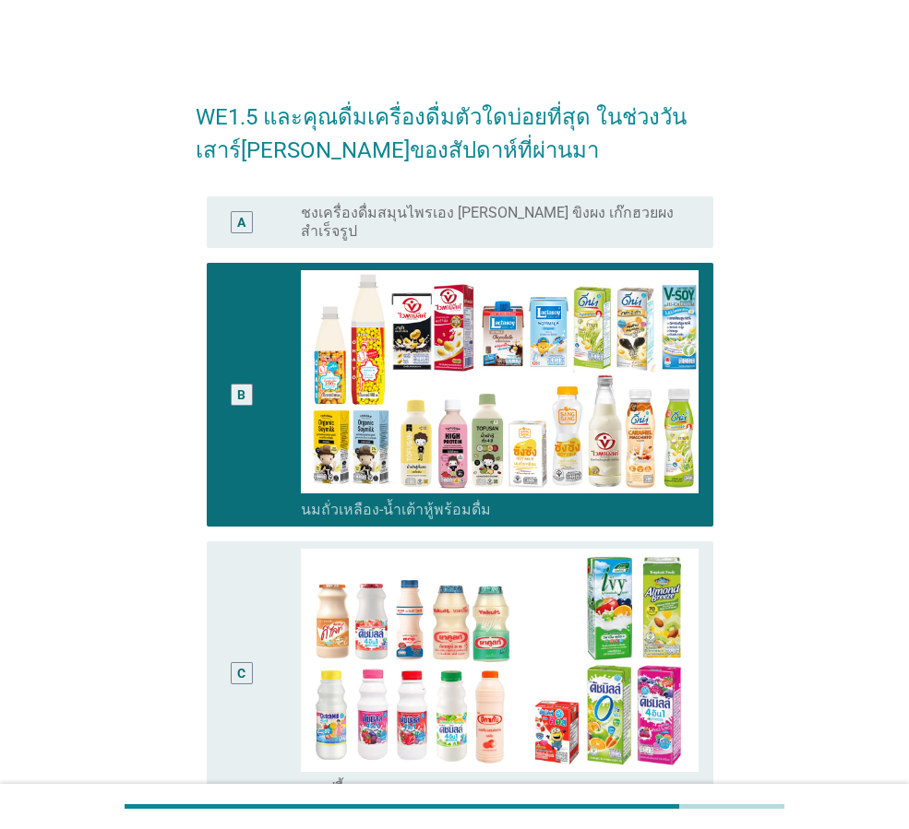
click at [229, 215] on div "A" at bounding box center [241, 222] width 40 height 37
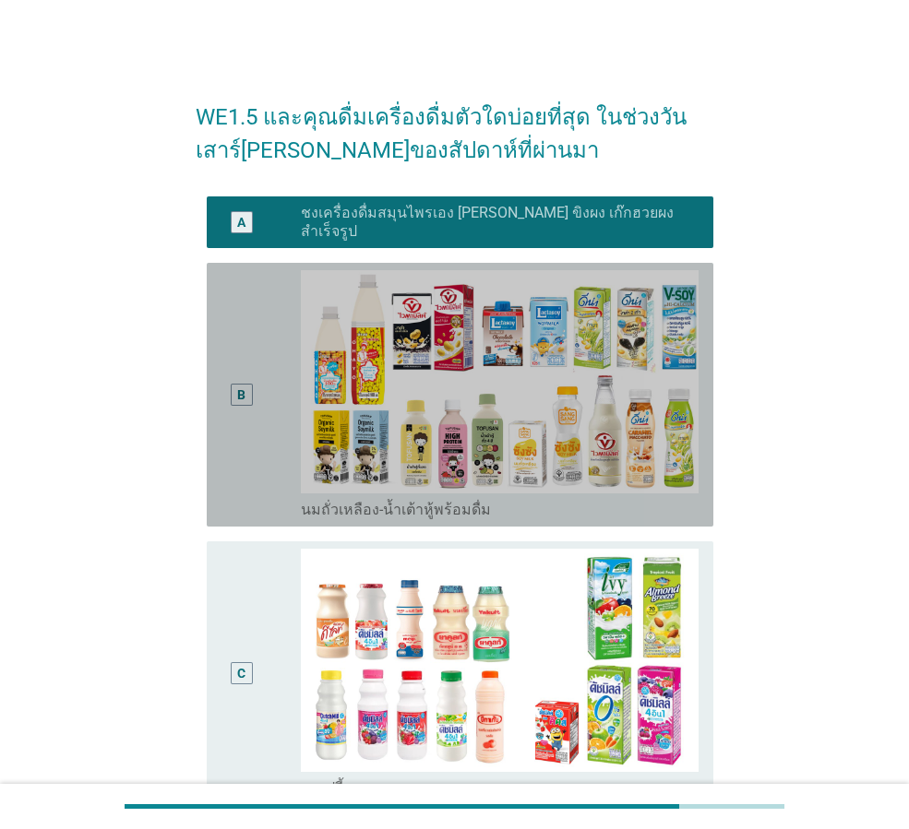
click at [227, 511] on div "B radio_button_unchecked นมถั่วเหลือง-น้ำเต้าหู้พร้อมดื่ม" at bounding box center [460, 395] width 507 height 264
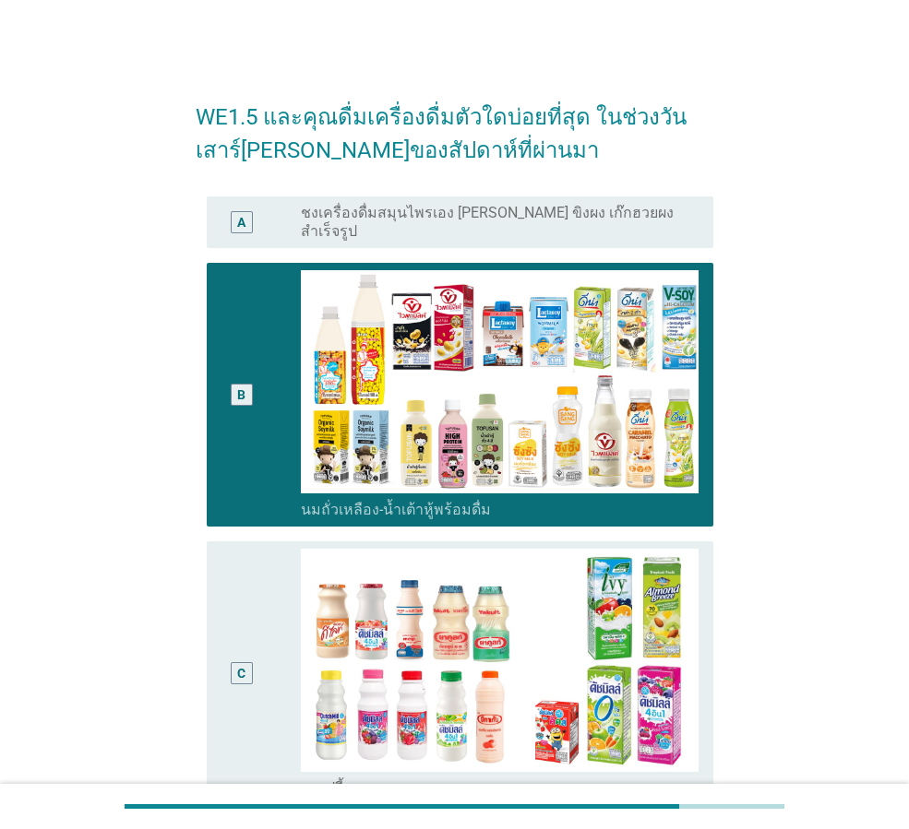
scroll to position [530, 0]
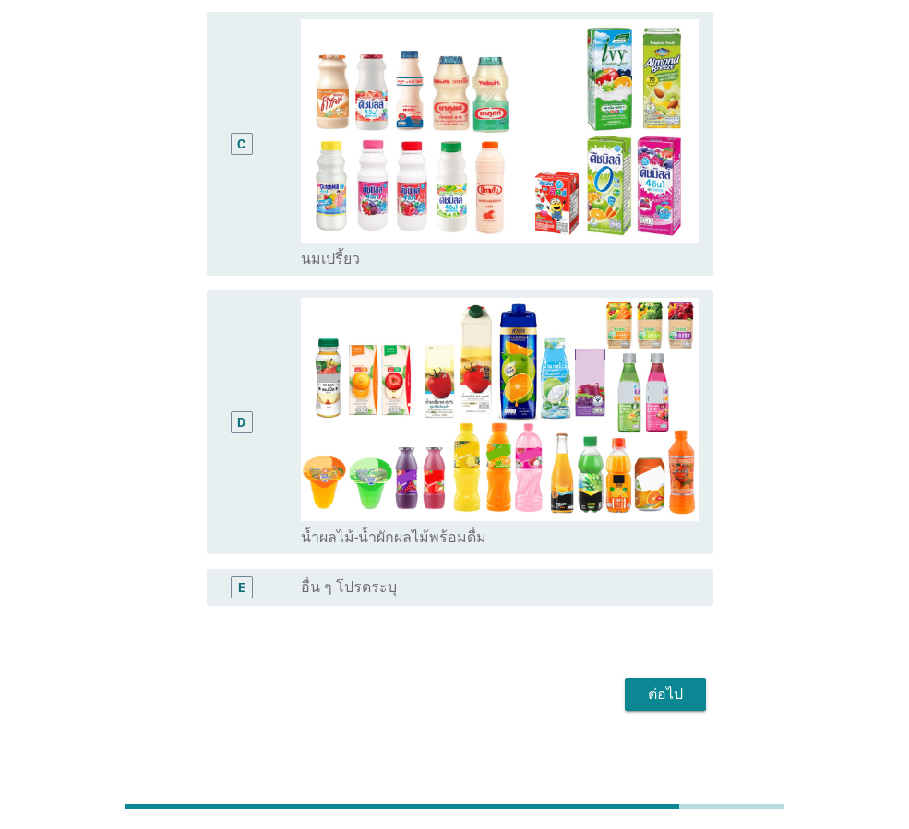
click at [659, 684] on div "ต่อไป" at bounding box center [665, 695] width 52 height 22
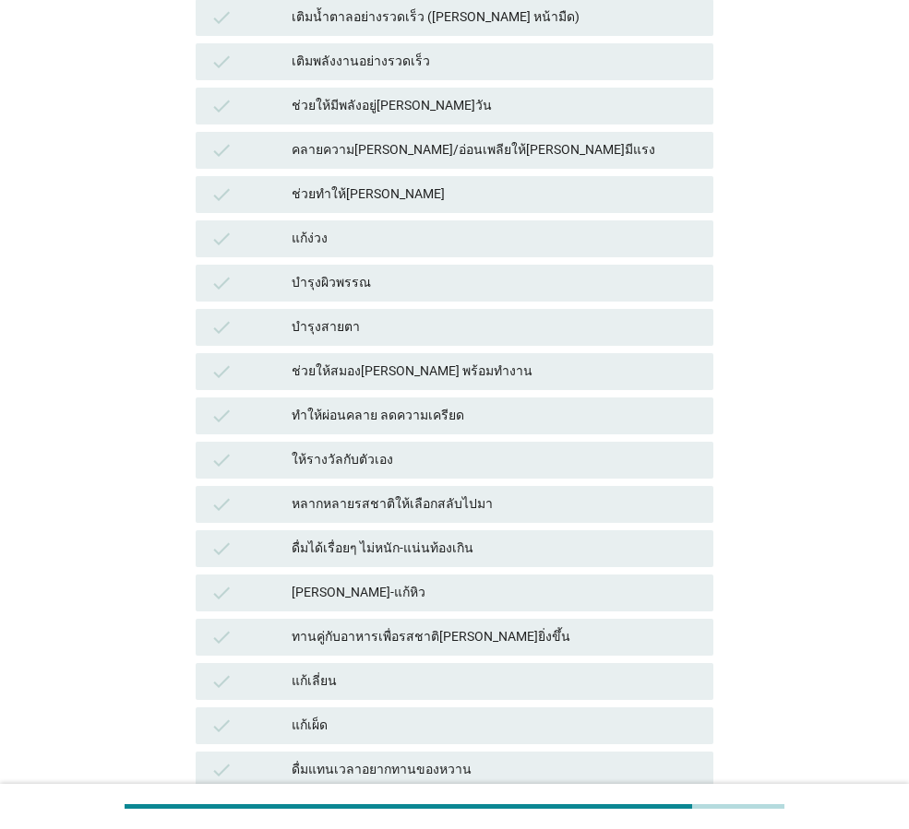
scroll to position [0, 0]
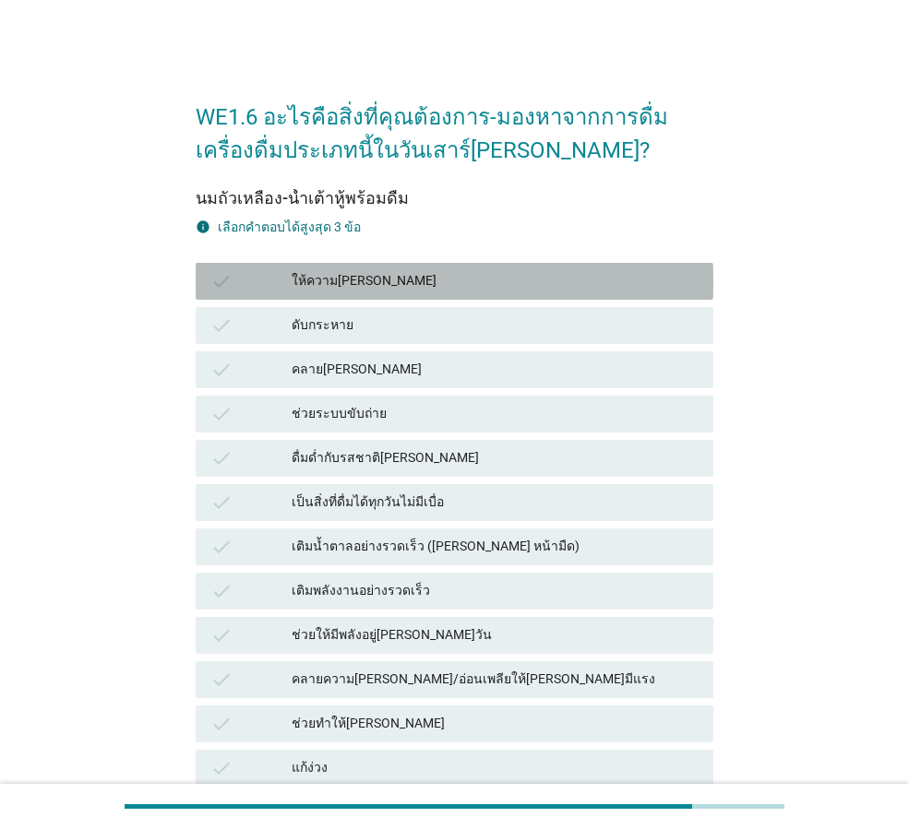
click at [437, 287] on div "ให้ความ[PERSON_NAME]" at bounding box center [495, 281] width 407 height 22
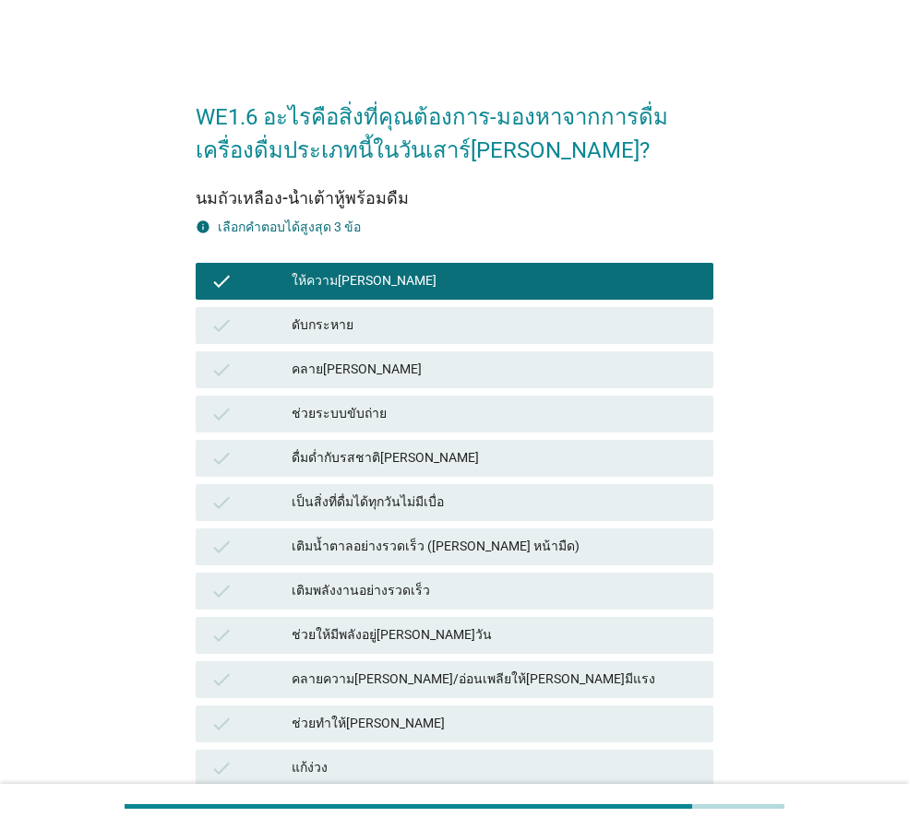
click at [433, 320] on div "ดับกระหาย" at bounding box center [495, 326] width 407 height 22
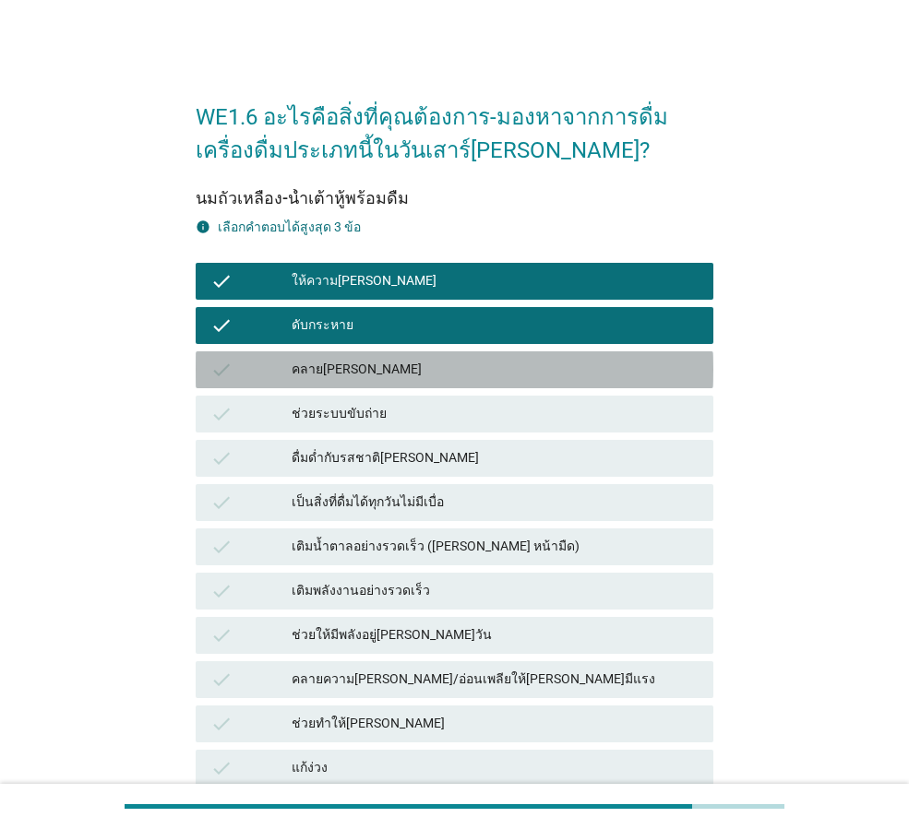
click at [433, 361] on div "คลาย[PERSON_NAME]" at bounding box center [495, 370] width 407 height 22
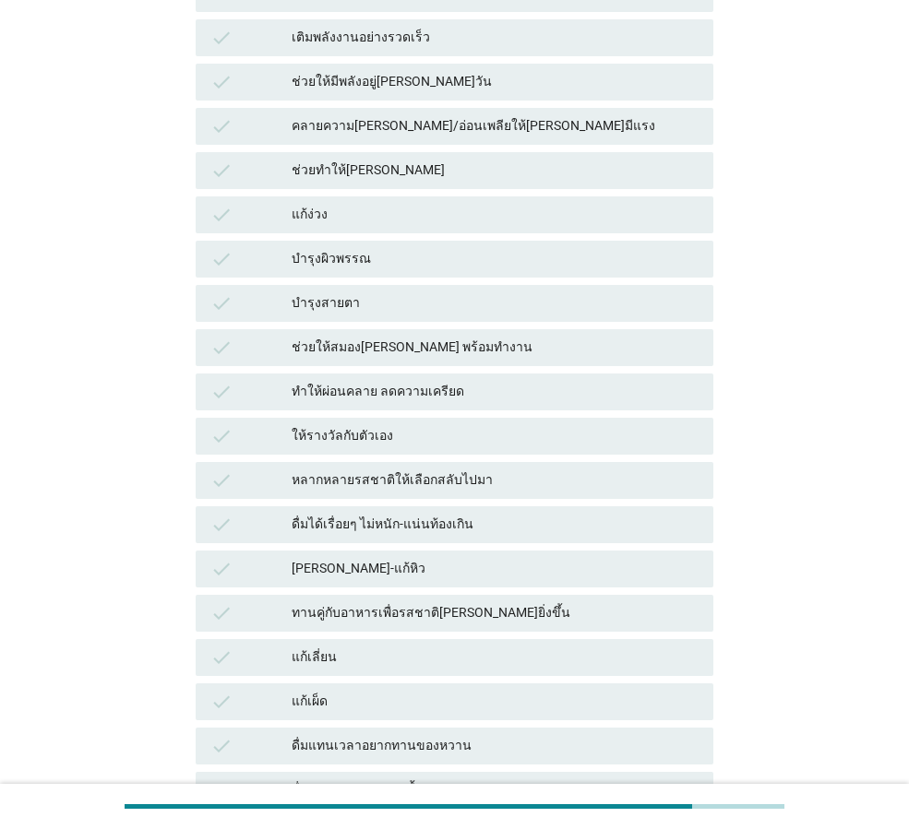
scroll to position [1107, 0]
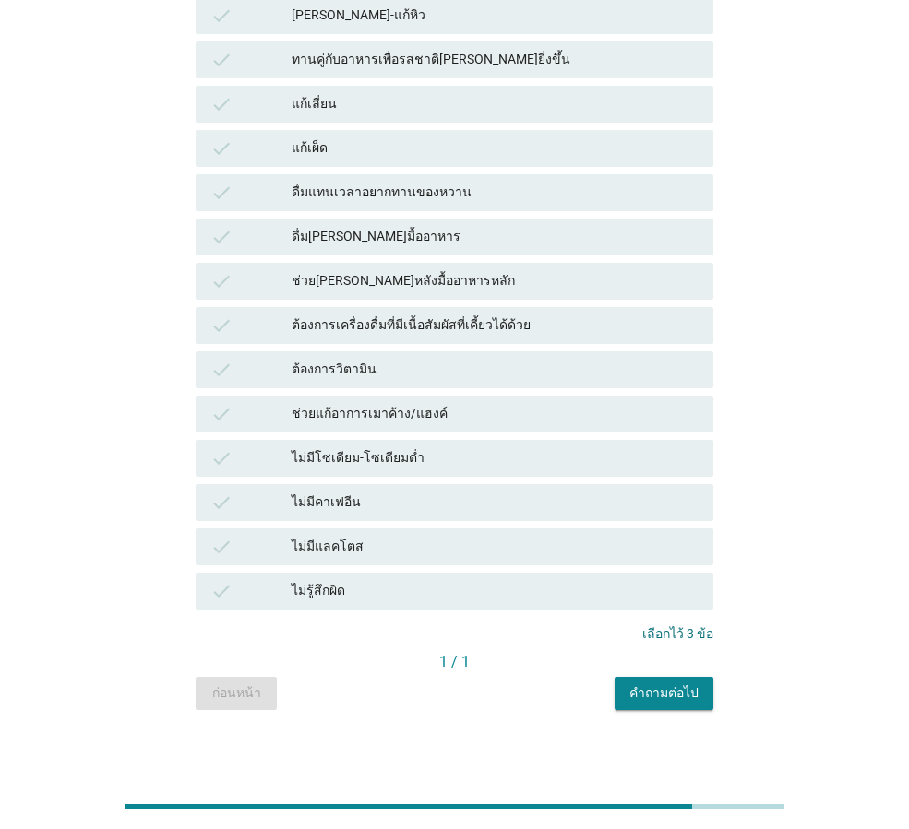
click at [678, 680] on button "คำถามต่อไป" at bounding box center [663, 693] width 99 height 33
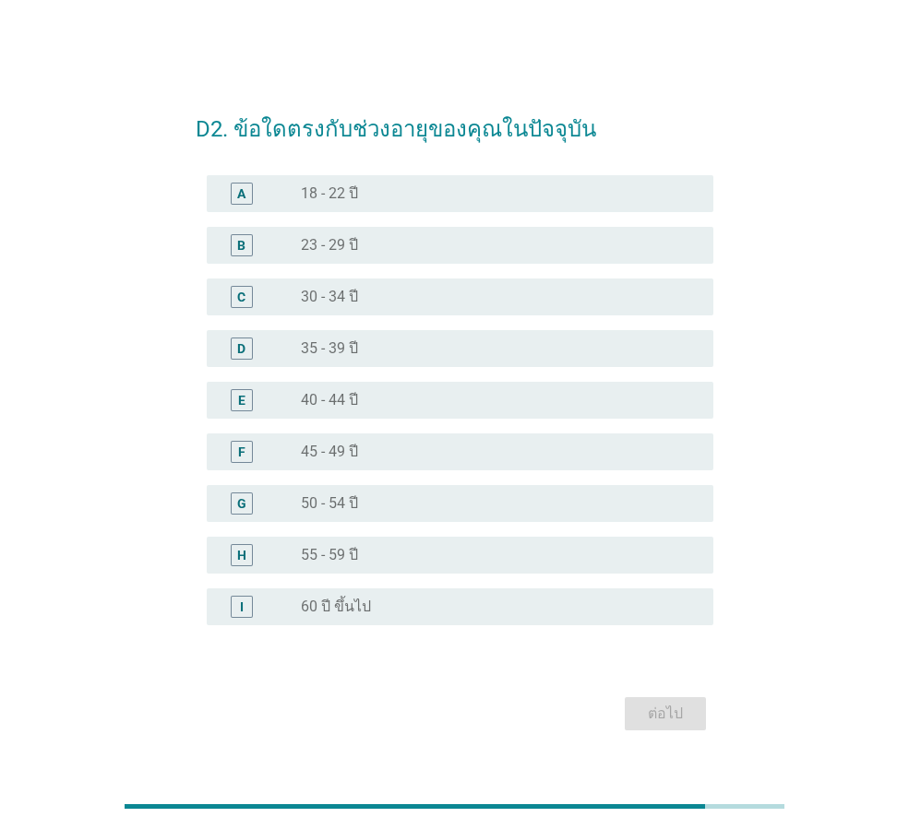
click at [427, 338] on div "radio_button_unchecked 35 - 39 ปี" at bounding box center [500, 349] width 398 height 22
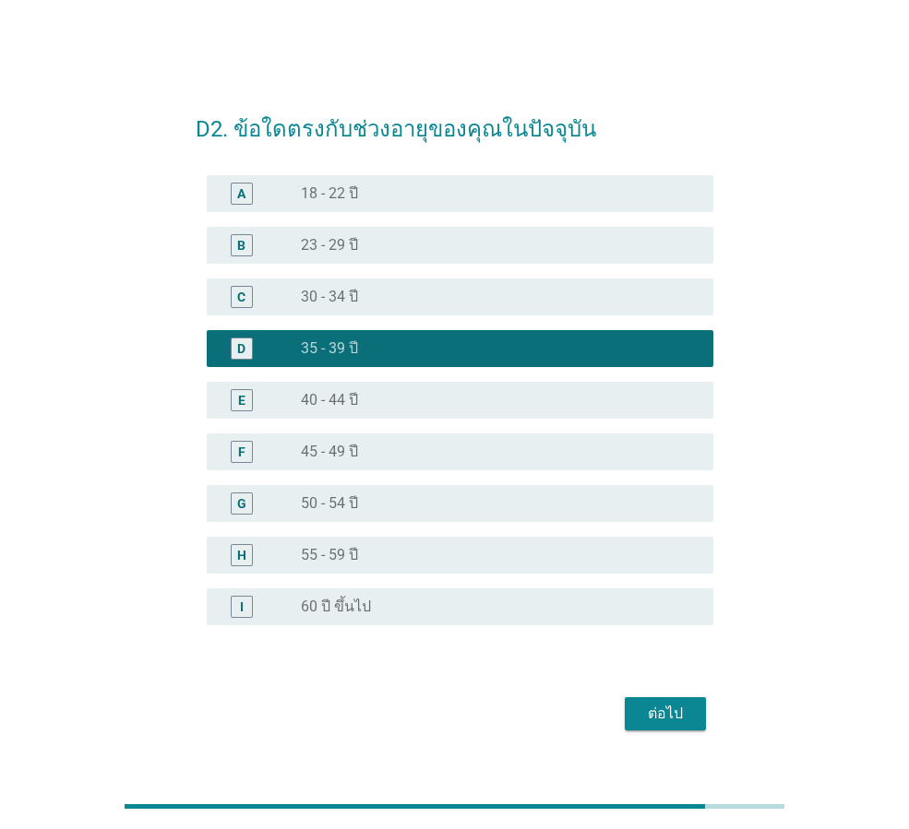
scroll to position [45, 0]
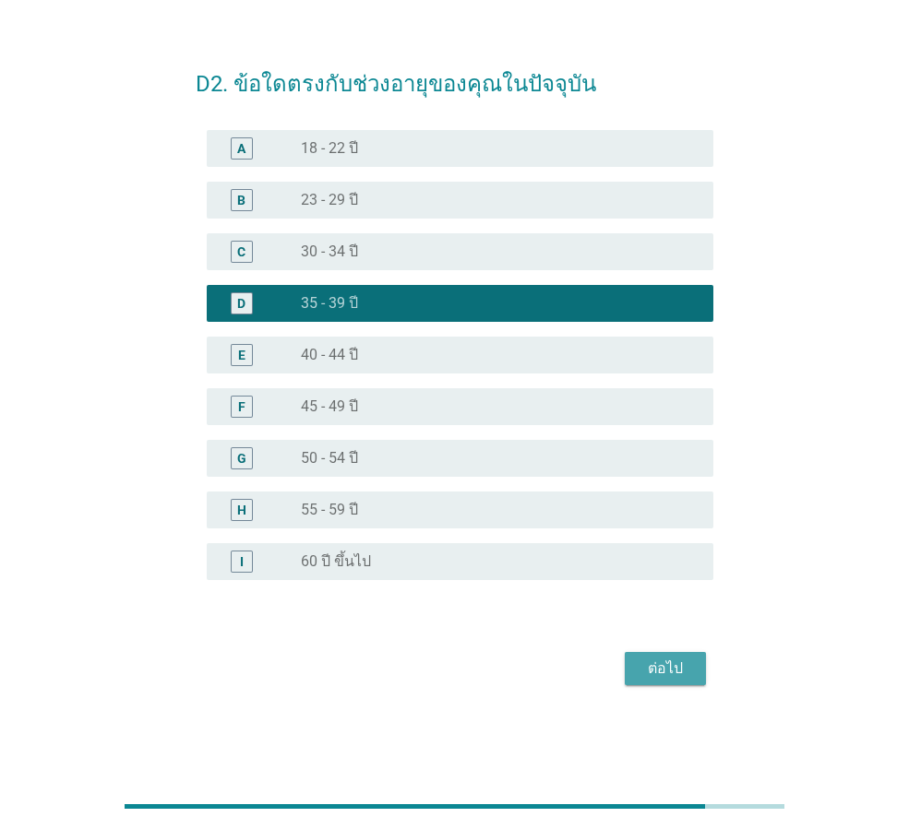
click at [662, 658] on div "ต่อไป" at bounding box center [665, 669] width 52 height 22
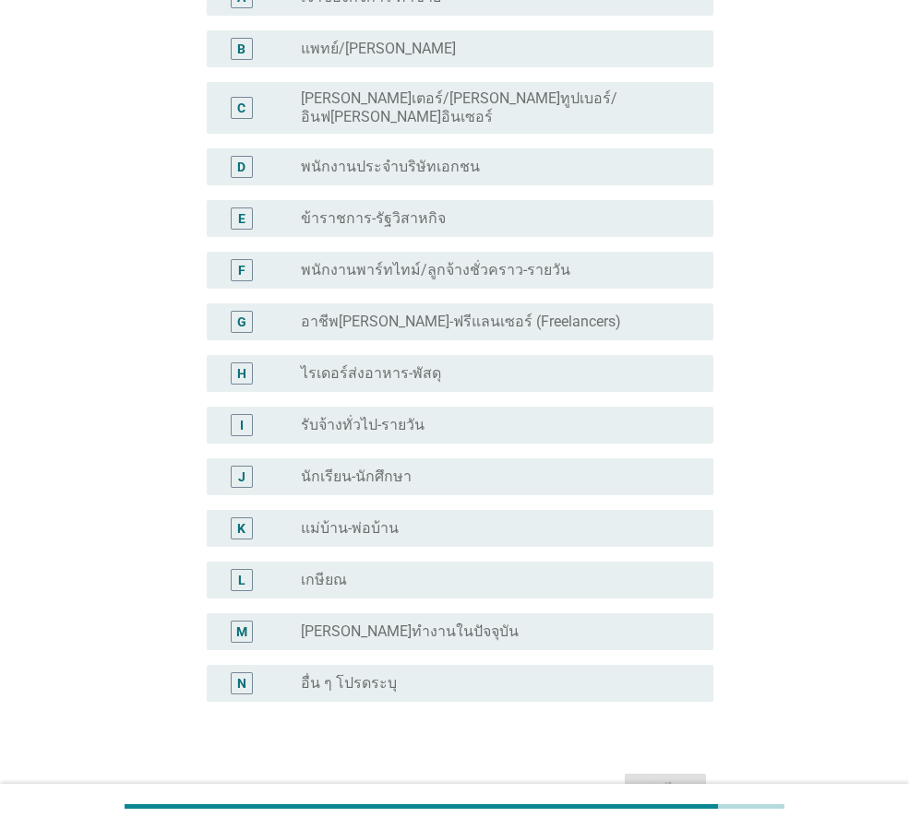
scroll to position [92, 0]
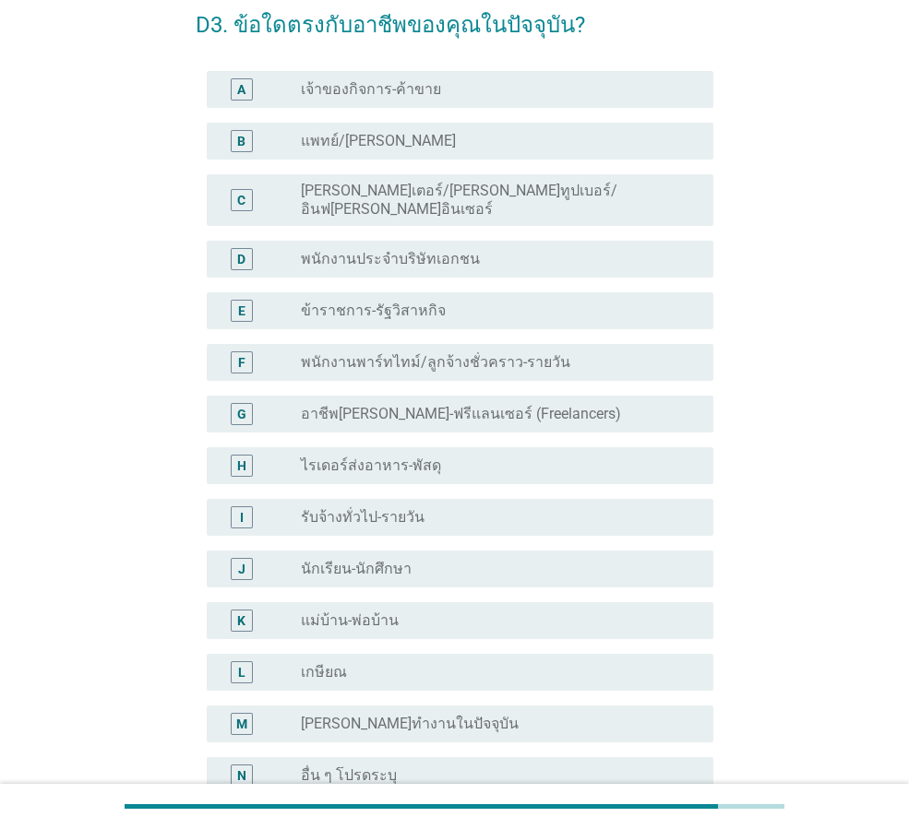
click at [478, 241] on div "D radio_button_unchecked พนักงานประจำบริษัทเอกชน" at bounding box center [460, 259] width 507 height 37
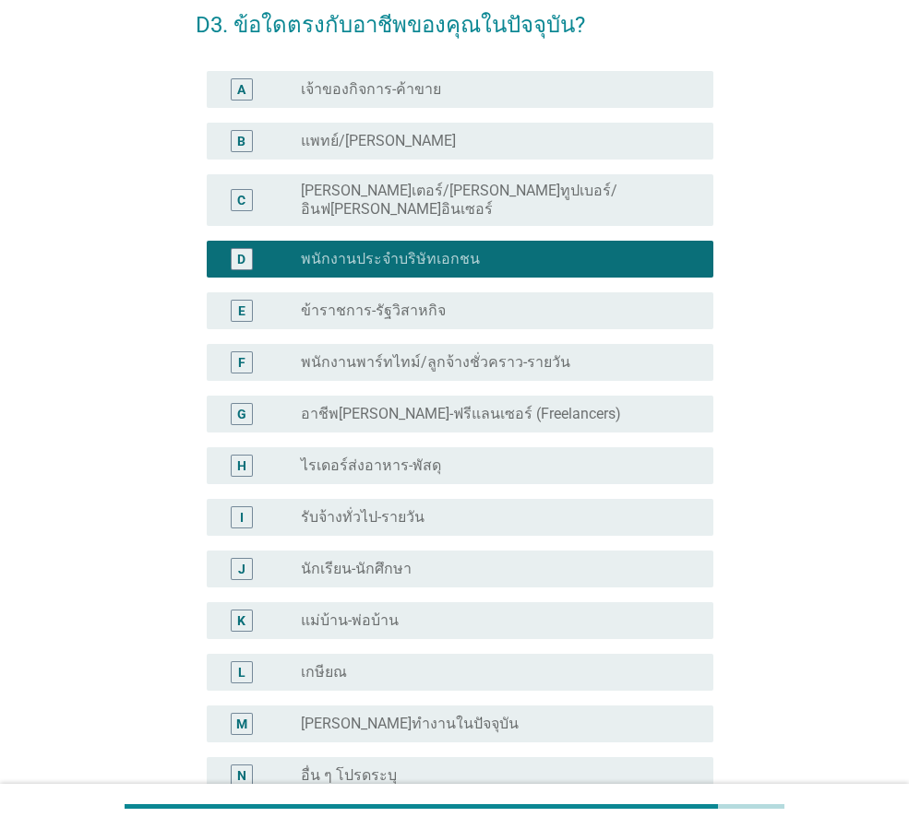
scroll to position [280, 0]
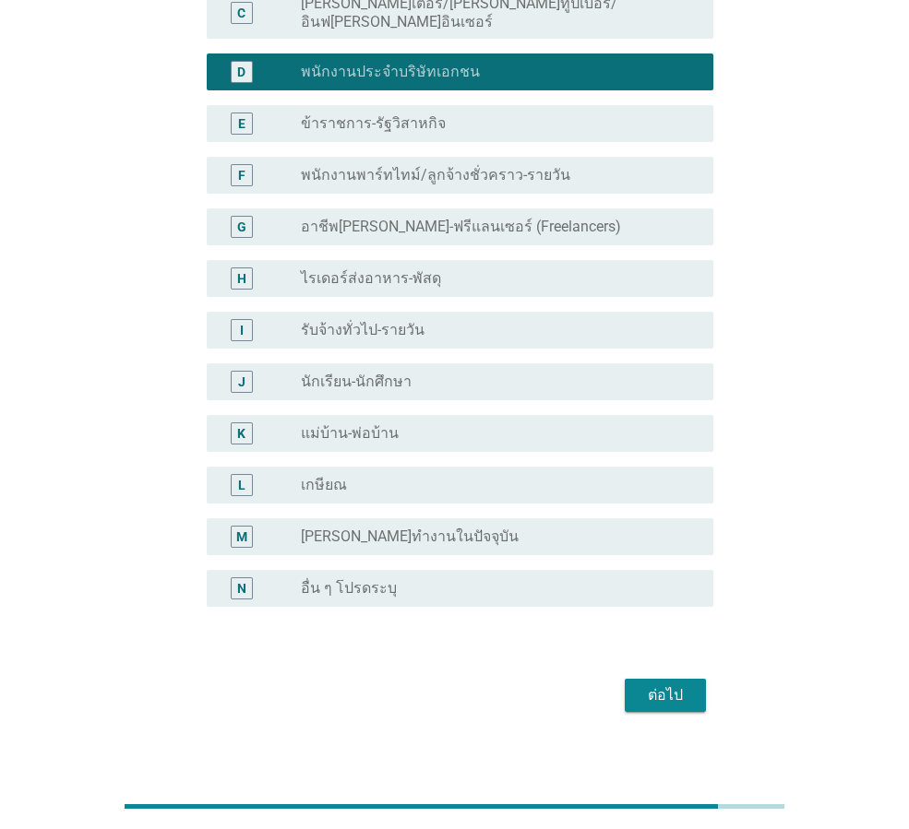
click at [678, 679] on button "ต่อไป" at bounding box center [665, 695] width 81 height 33
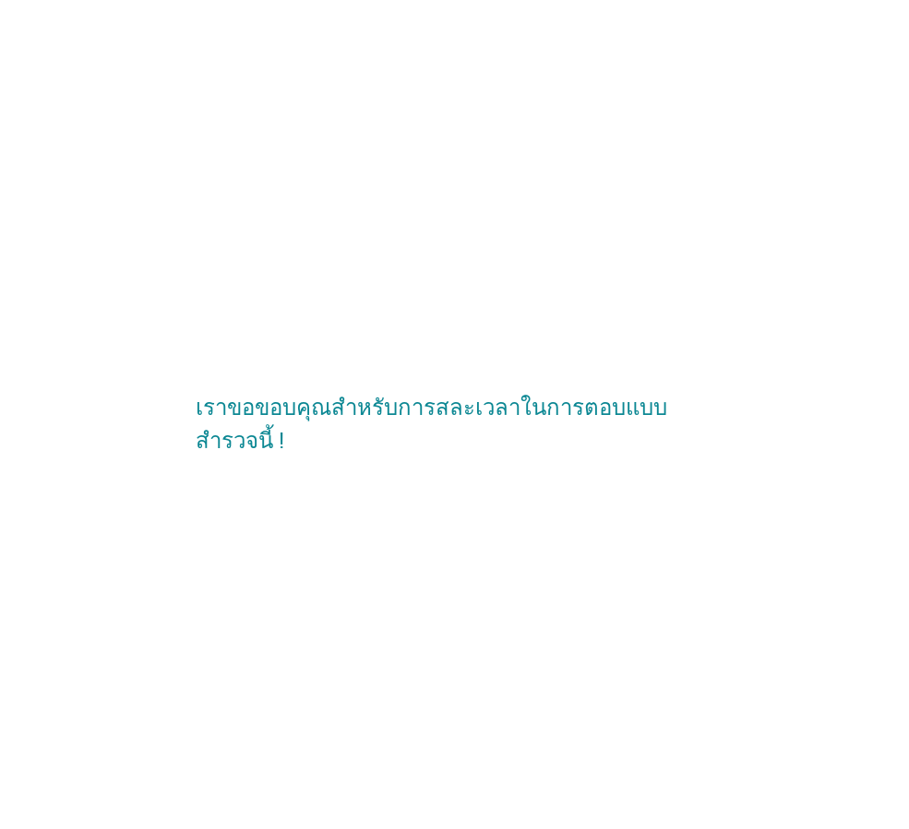
scroll to position [0, 0]
